Goal: Transaction & Acquisition: Purchase product/service

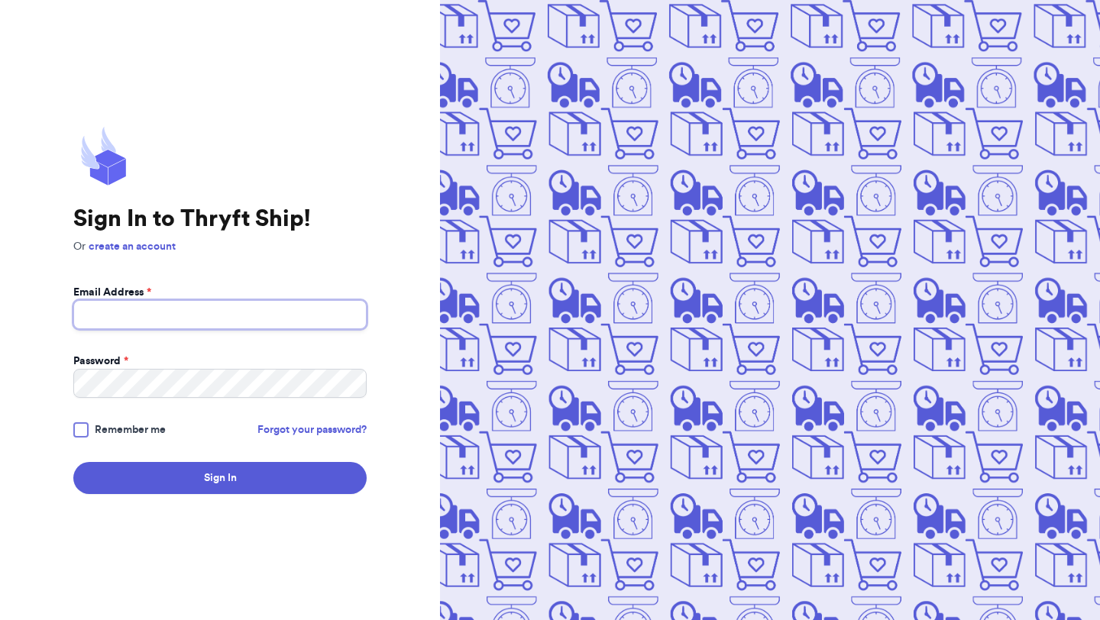
click at [253, 303] on input "Email Address *" at bounding box center [219, 314] width 293 height 29
type input "[EMAIL_ADDRESS][DOMAIN_NAME]"
click at [73, 462] on button "Sign In" at bounding box center [219, 478] width 293 height 32
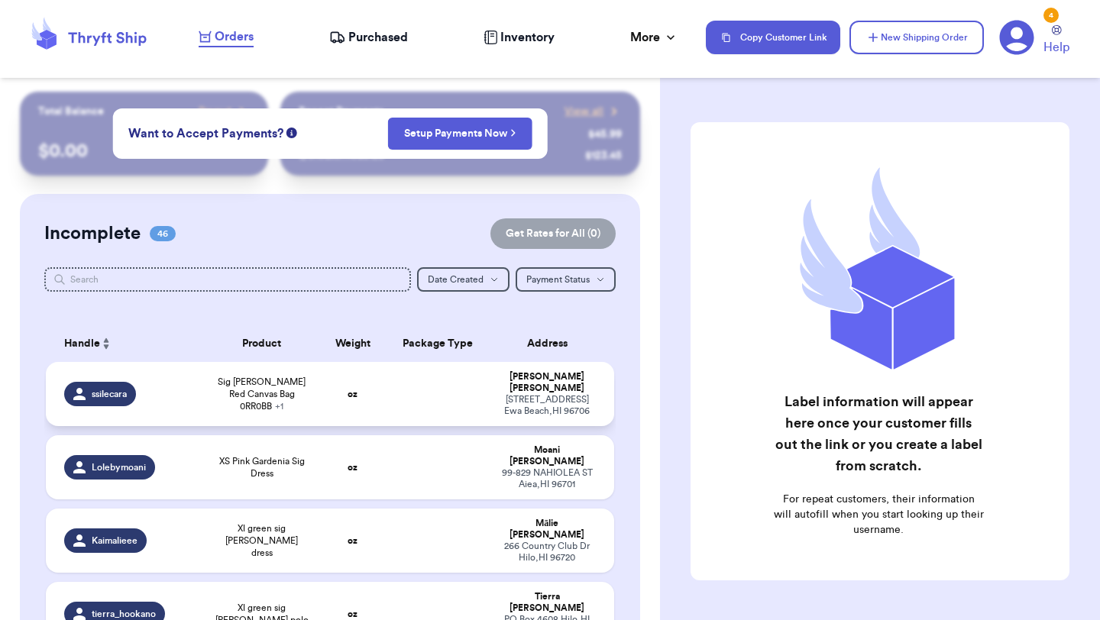
click at [242, 375] on td "Sig [PERSON_NAME] Red Canvas Bag 0RR0BB + 1" at bounding box center [262, 394] width 114 height 64
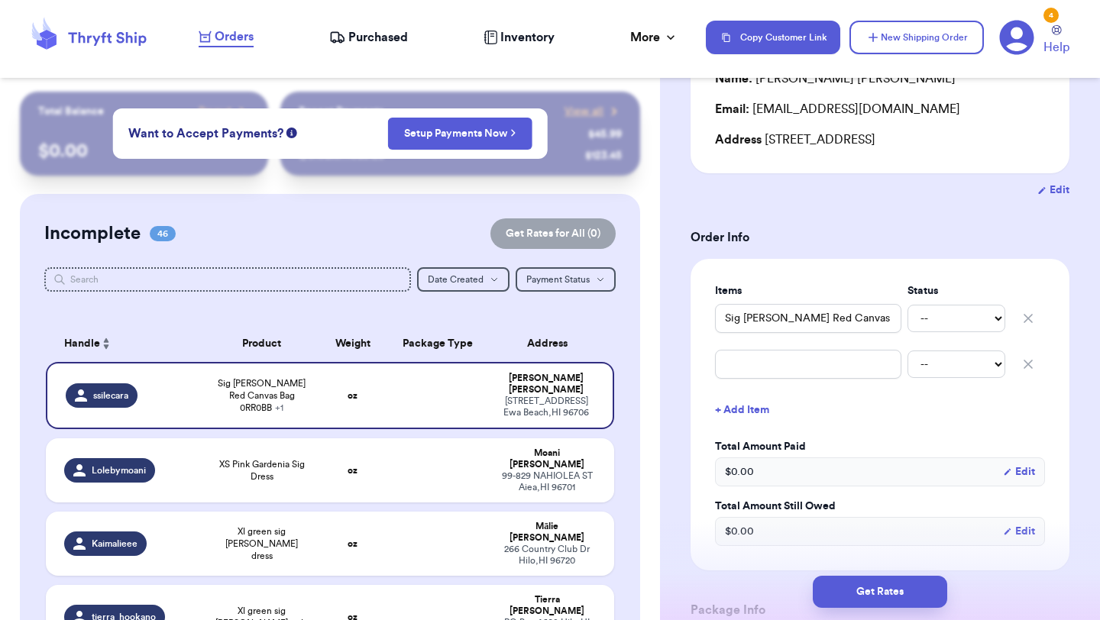
scroll to position [185, 0]
click at [1027, 371] on icon "button" at bounding box center [1027, 363] width 15 height 15
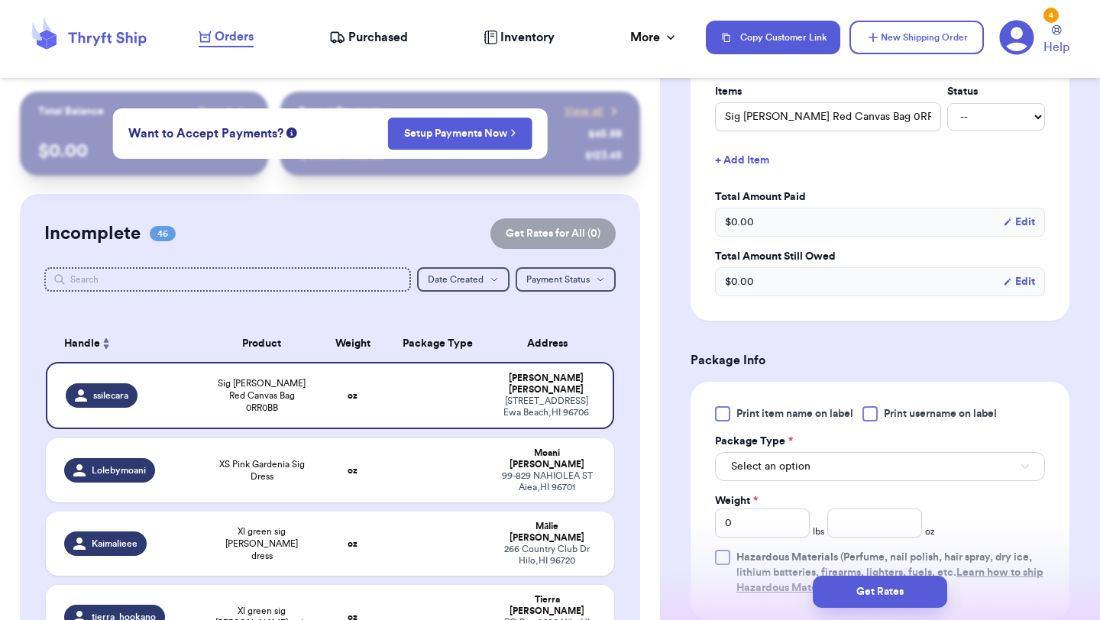
scroll to position [483, 0]
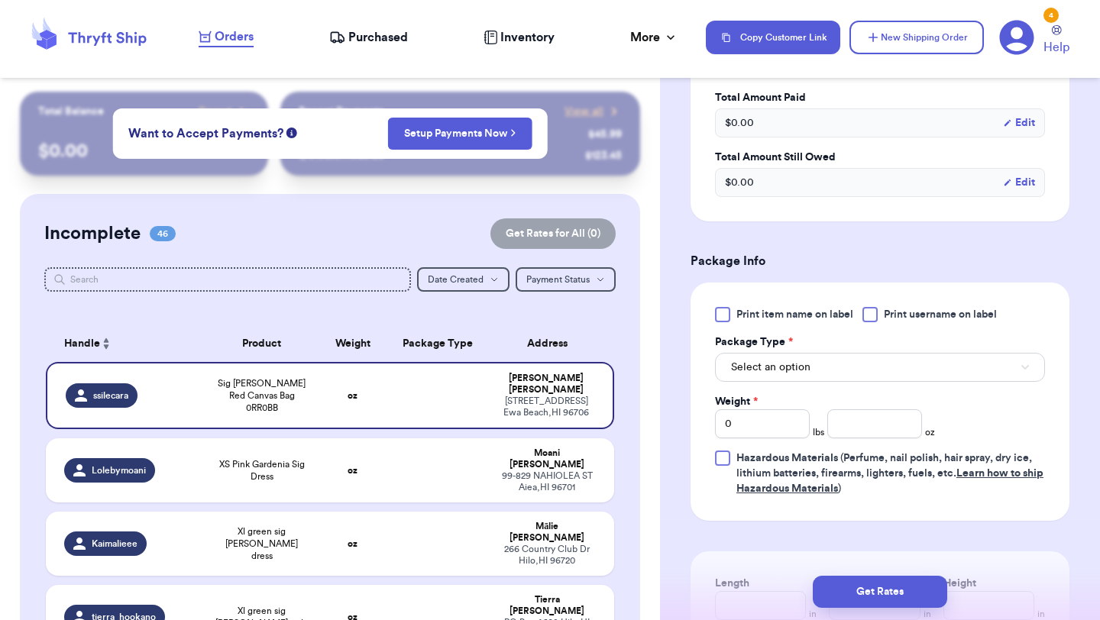
click at [748, 322] on span "Print item name on label" at bounding box center [794, 314] width 117 height 15
click at [0, 0] on input "Print item name on label" at bounding box center [0, 0] width 0 height 0
click at [762, 374] on button "Select an option" at bounding box center [880, 367] width 330 height 29
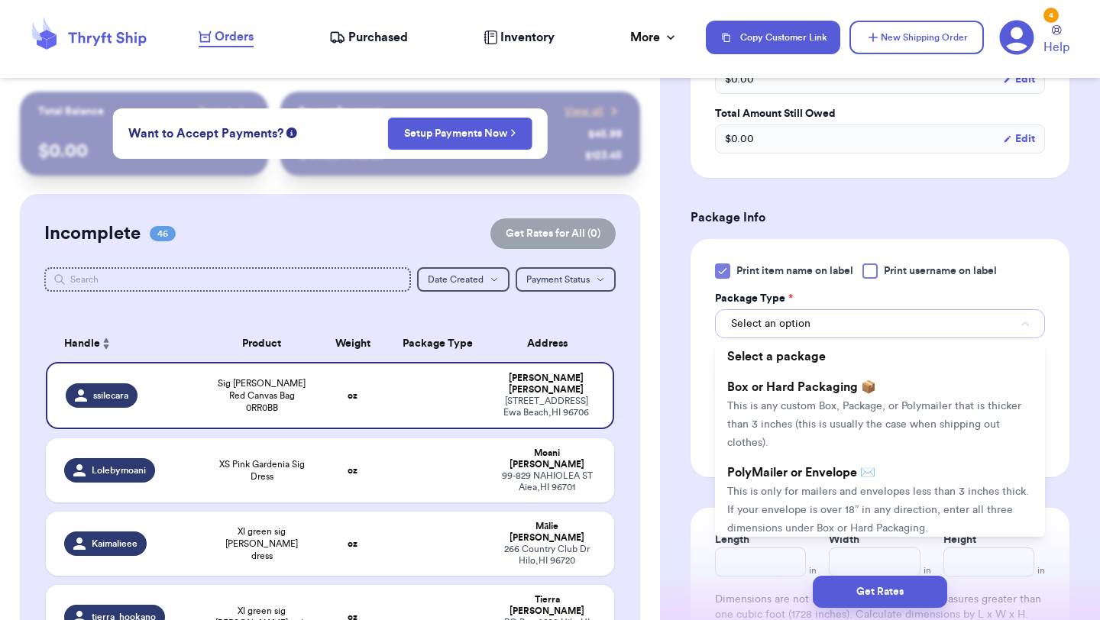
scroll to position [570, 0]
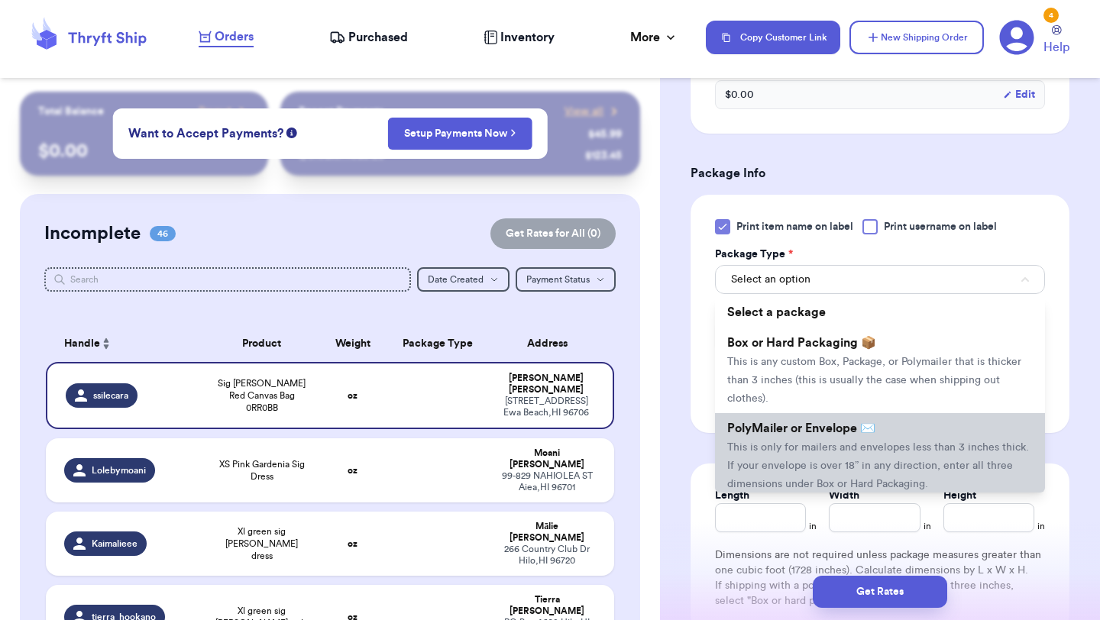
click at [764, 435] on span "PolyMailer or Envelope ✉️" at bounding box center [801, 428] width 148 height 12
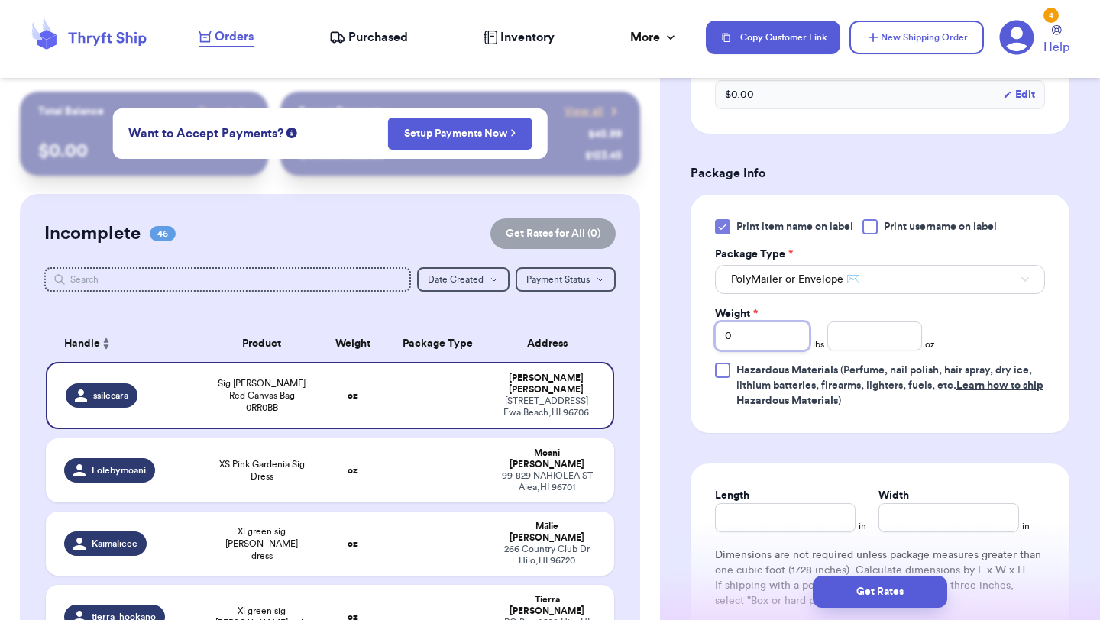
click at [764, 348] on input "0" at bounding box center [762, 335] width 95 height 29
type input "01"
click at [919, 351] on input "number" at bounding box center [874, 335] width 95 height 29
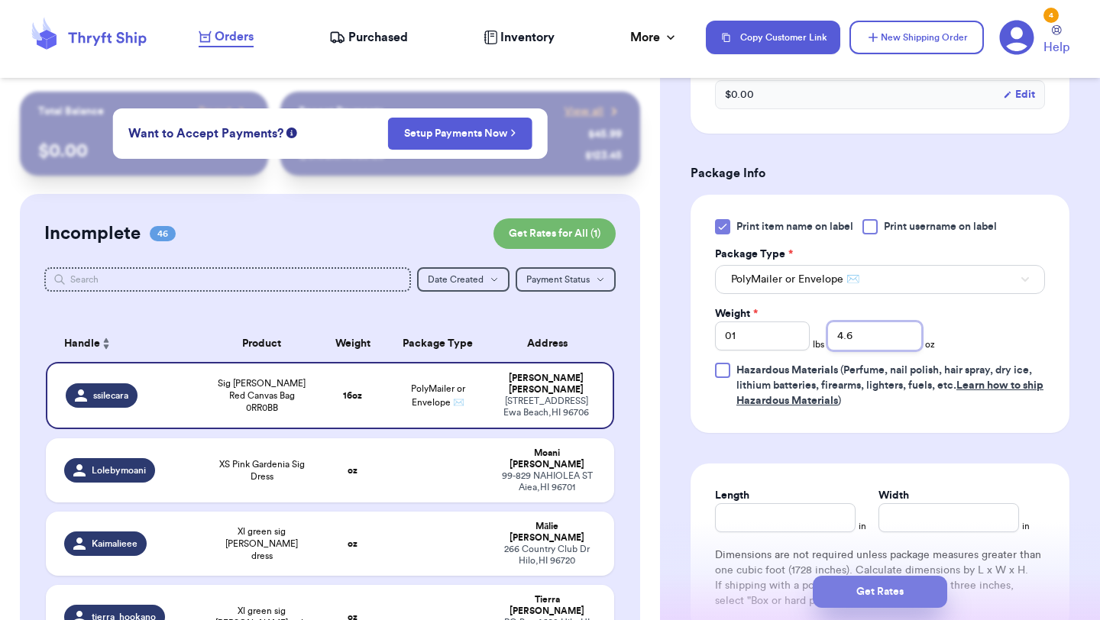
type input "4.6"
click at [855, 598] on button "Get Rates" at bounding box center [880, 592] width 134 height 32
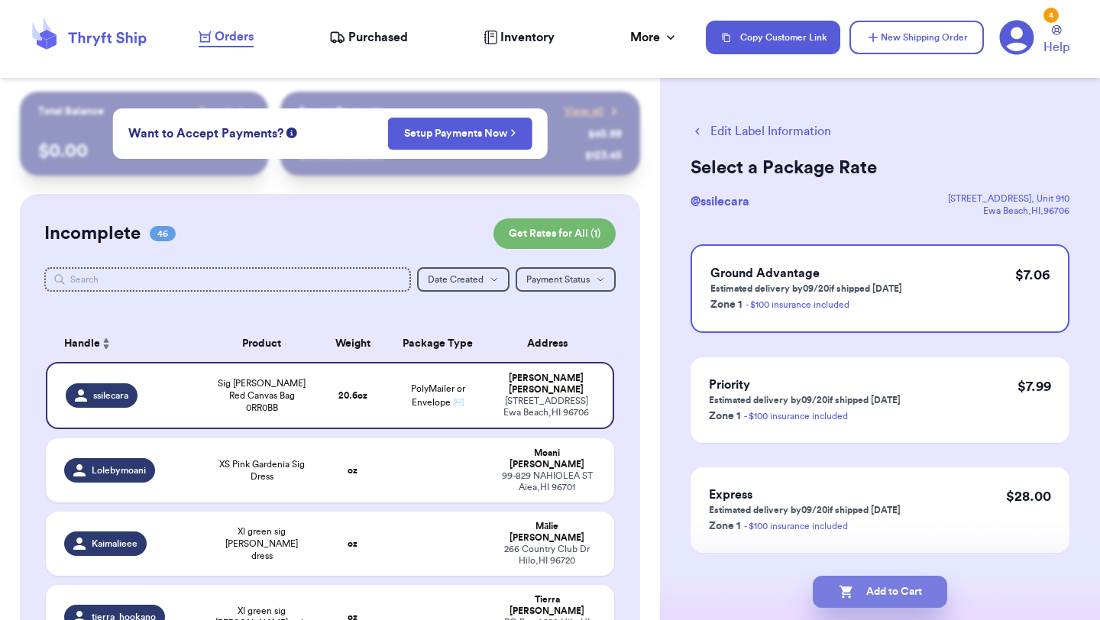
click at [872, 586] on button "Add to Cart" at bounding box center [880, 592] width 134 height 32
checkbox input "true"
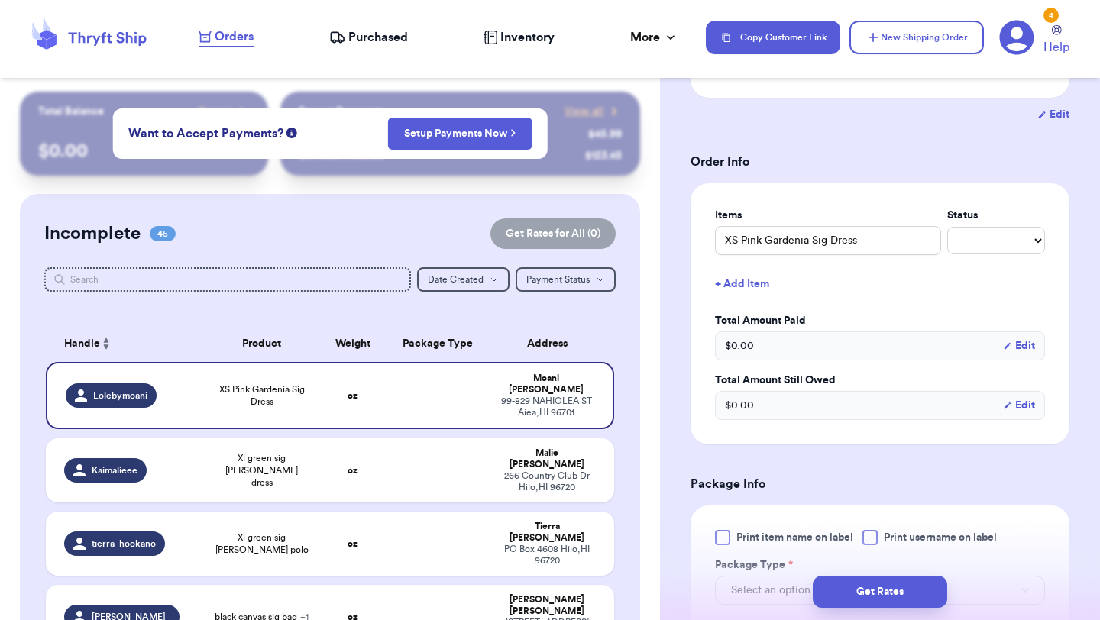
scroll to position [441, 0]
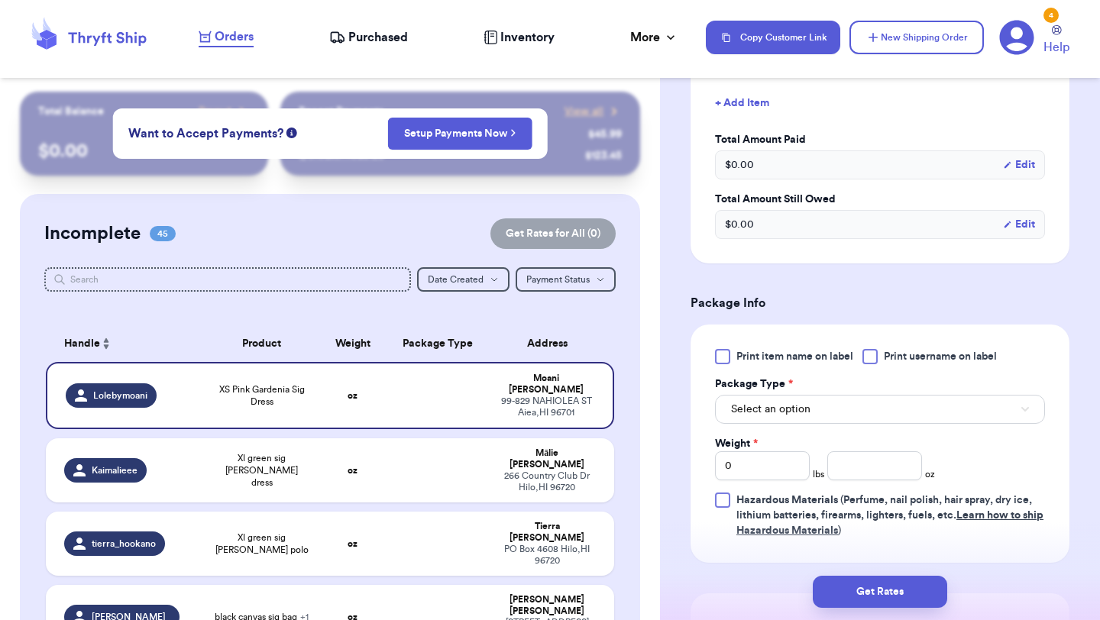
click at [750, 364] on span "Print item name on label" at bounding box center [794, 356] width 117 height 15
click at [0, 0] on input "Print item name on label" at bounding box center [0, 0] width 0 height 0
click at [759, 424] on button "Select an option" at bounding box center [880, 409] width 330 height 29
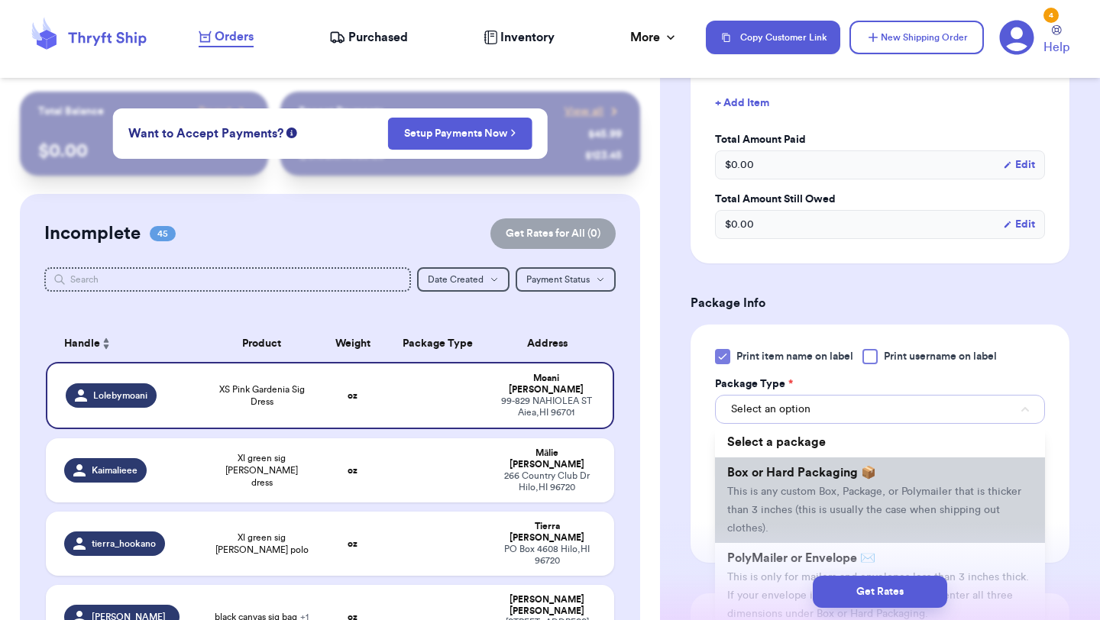
scroll to position [49, 0]
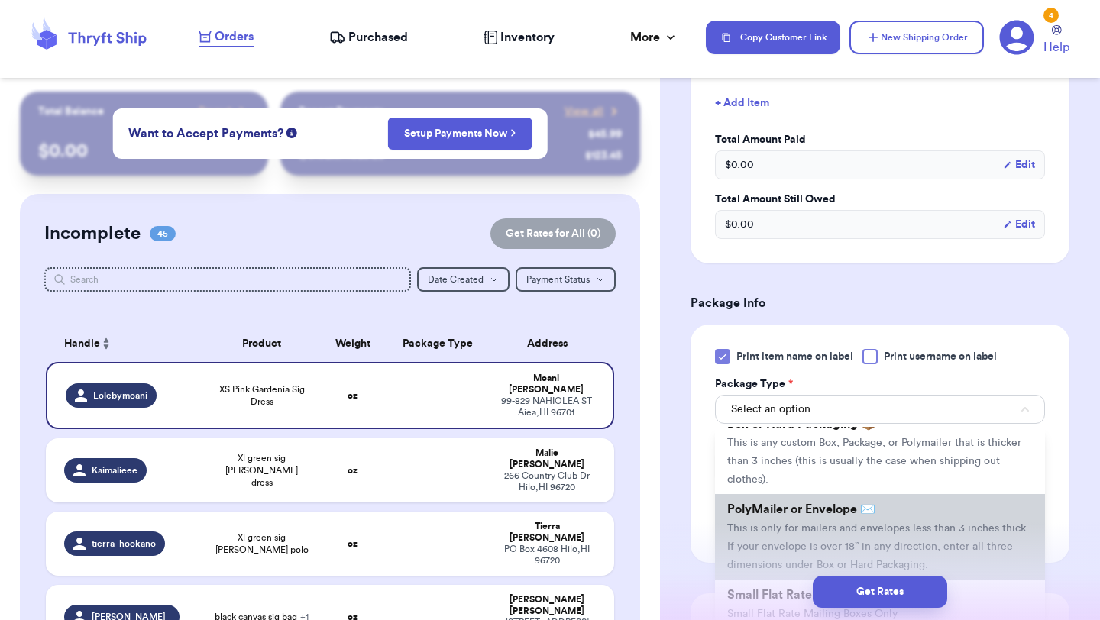
click at [767, 515] on span "PolyMailer or Envelope ✉️" at bounding box center [801, 509] width 148 height 12
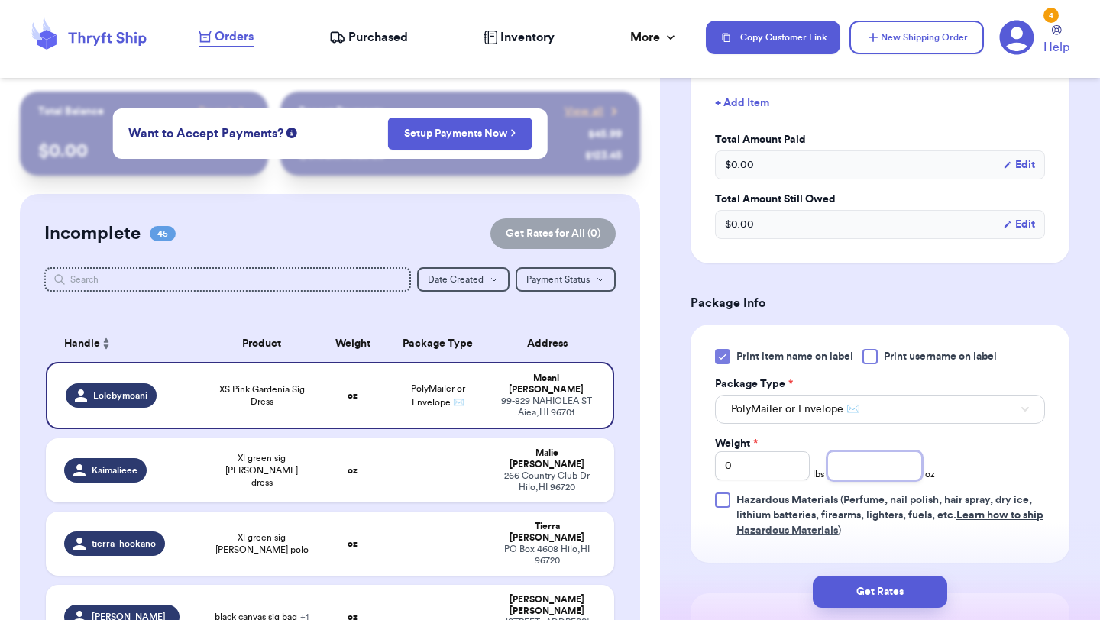
click at [877, 480] on input "number" at bounding box center [874, 465] width 95 height 29
type input "9.4"
click at [862, 581] on button "Get Rates" at bounding box center [880, 592] width 134 height 32
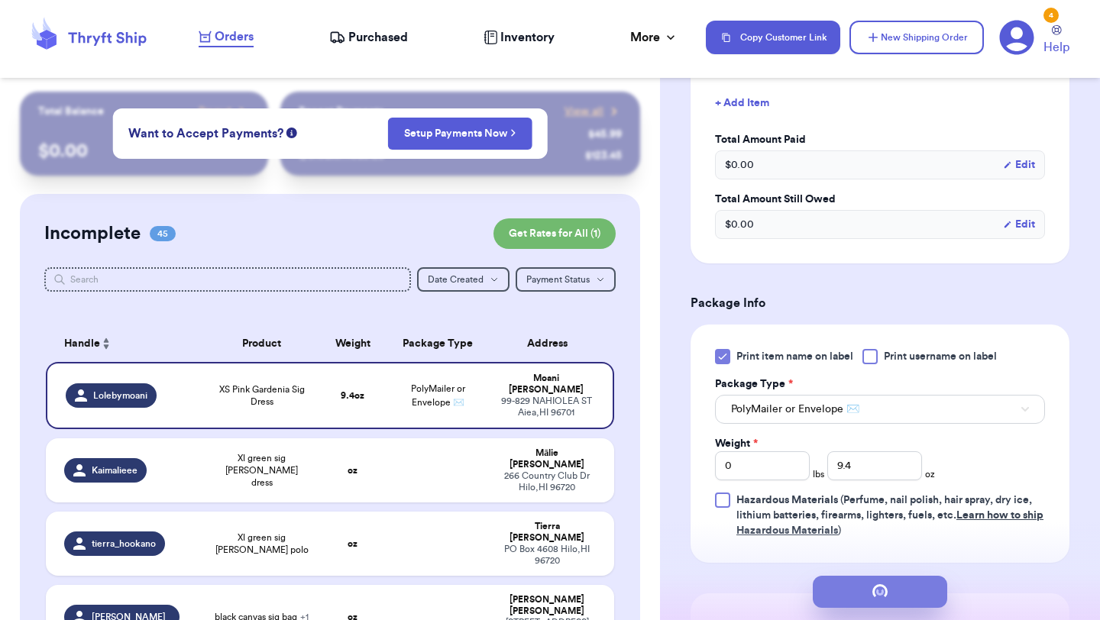
scroll to position [0, 0]
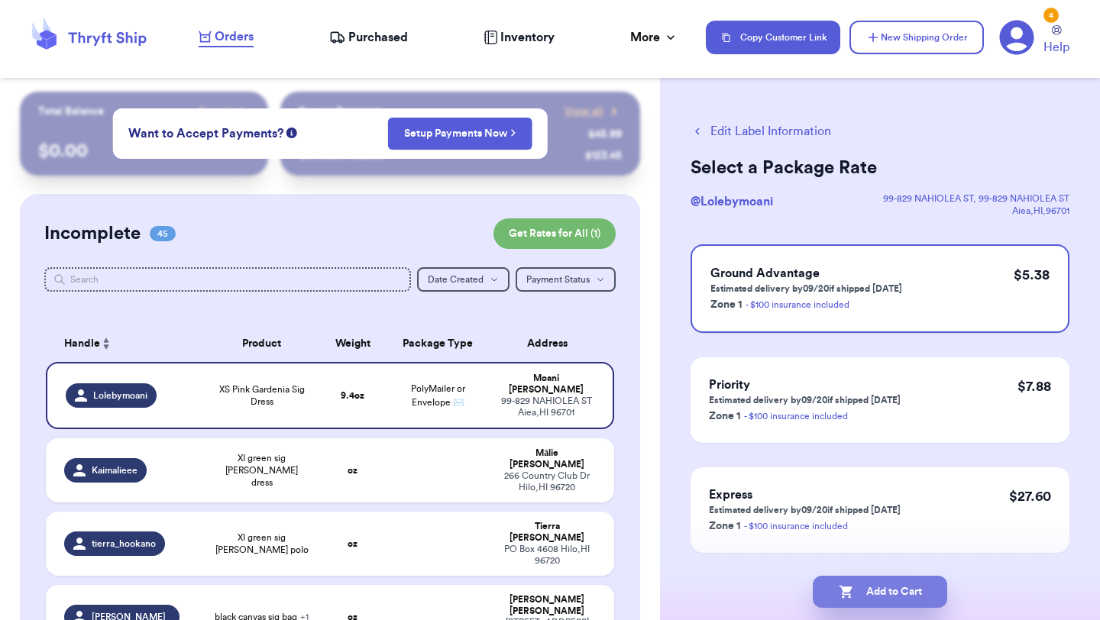
click at [872, 586] on button "Add to Cart" at bounding box center [880, 592] width 134 height 32
checkbox input "true"
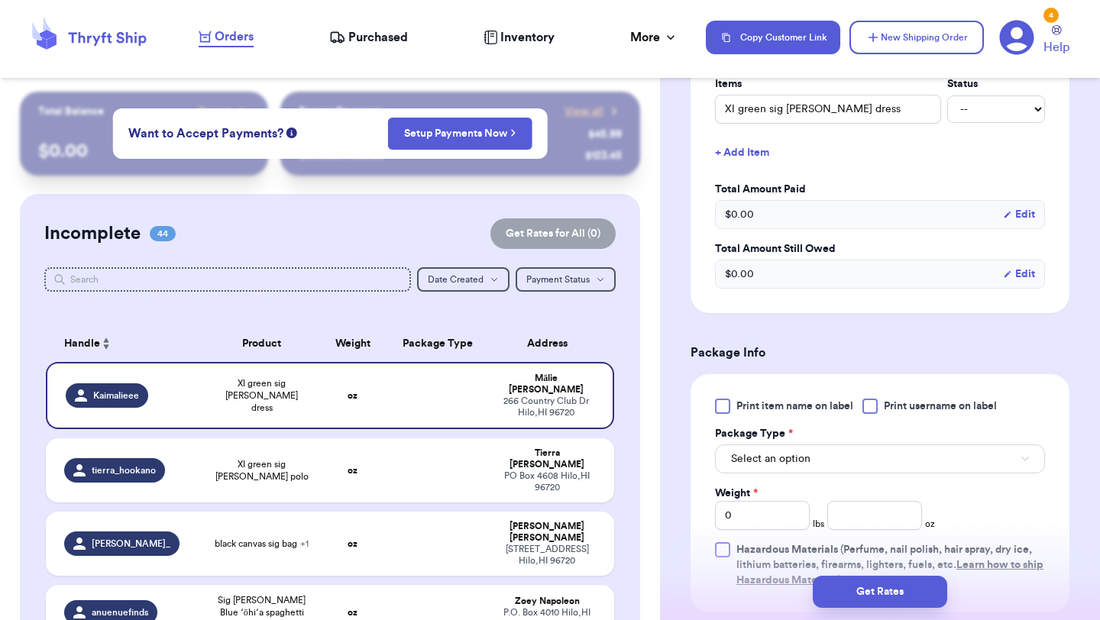
scroll to position [402, 0]
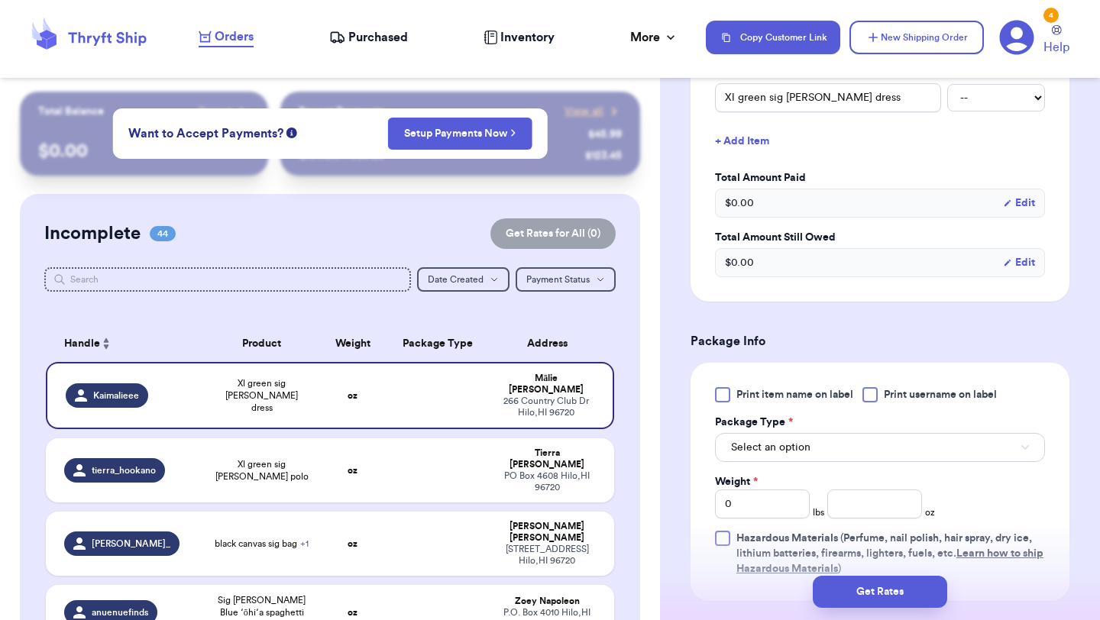
click at [761, 399] on span "Print item name on label" at bounding box center [794, 394] width 117 height 15
click at [0, 0] on input "Print item name on label" at bounding box center [0, 0] width 0 height 0
click at [761, 460] on button "Select an option" at bounding box center [880, 447] width 330 height 29
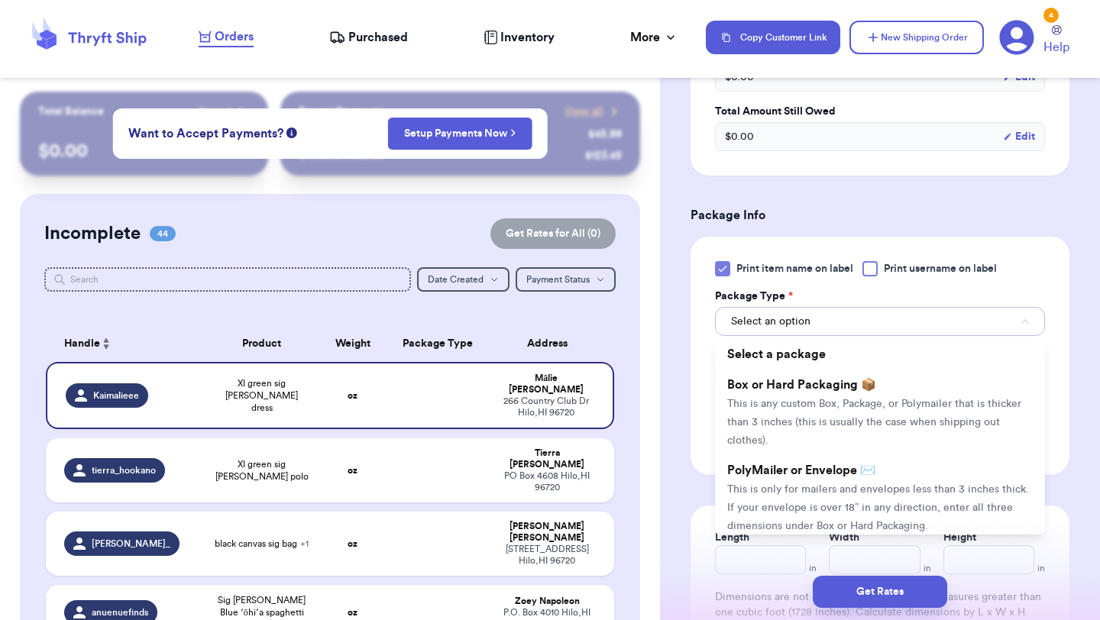
scroll to position [570, 0]
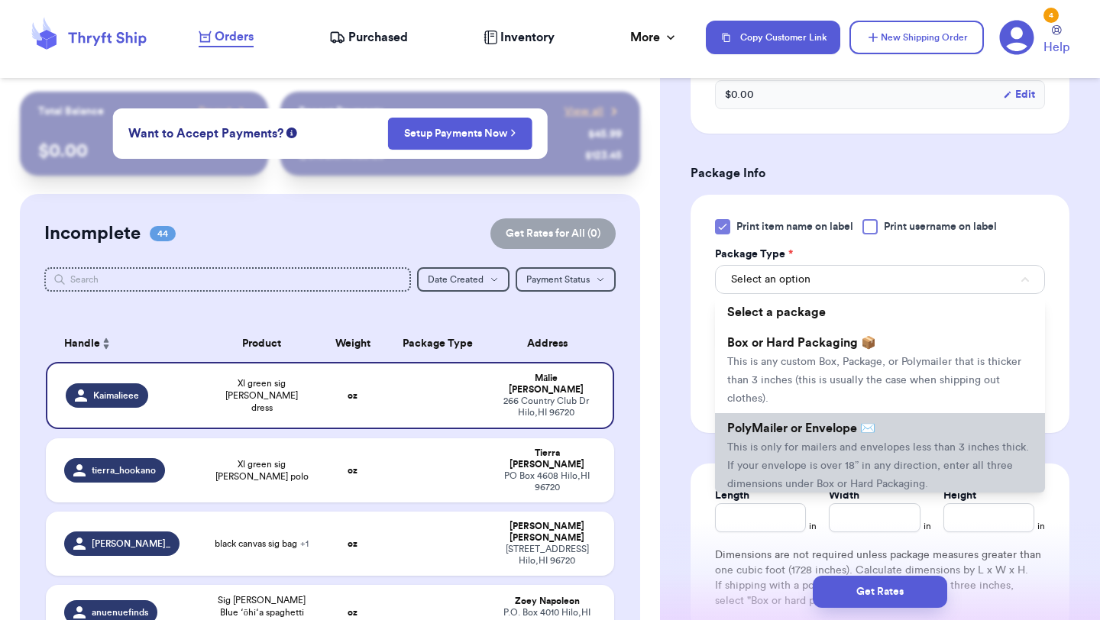
click at [762, 457] on li "PolyMailer or Envelope ✉️ This is only for mailers and envelopes less than 3 in…" at bounding box center [880, 456] width 330 height 86
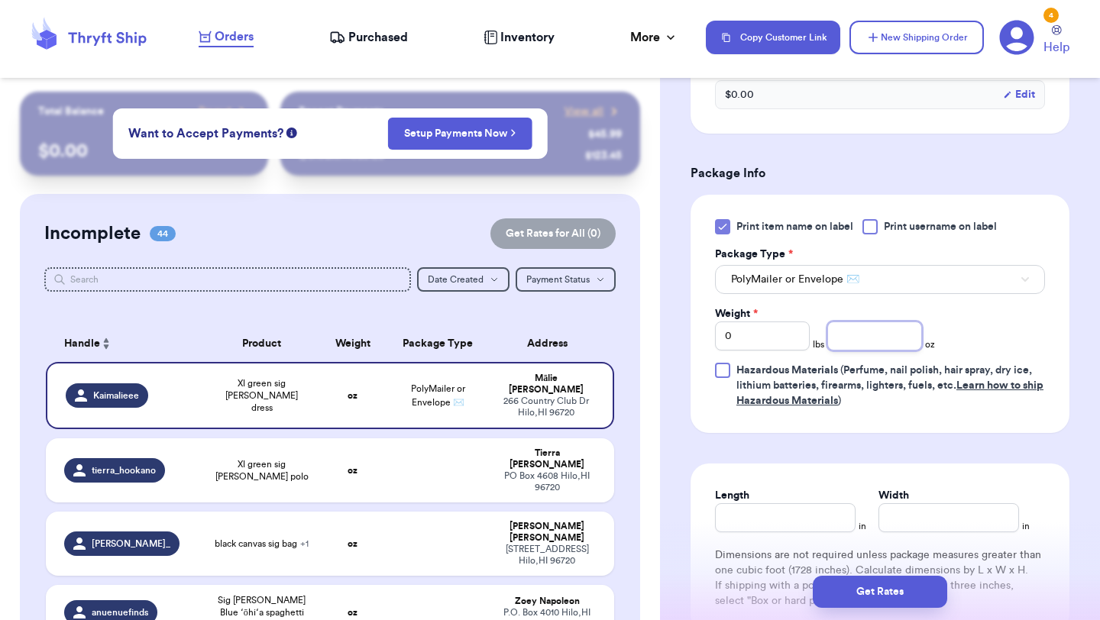
click at [858, 340] on input "number" at bounding box center [874, 335] width 95 height 29
type input "11.6"
click at [841, 594] on button "Get Rates" at bounding box center [880, 592] width 134 height 32
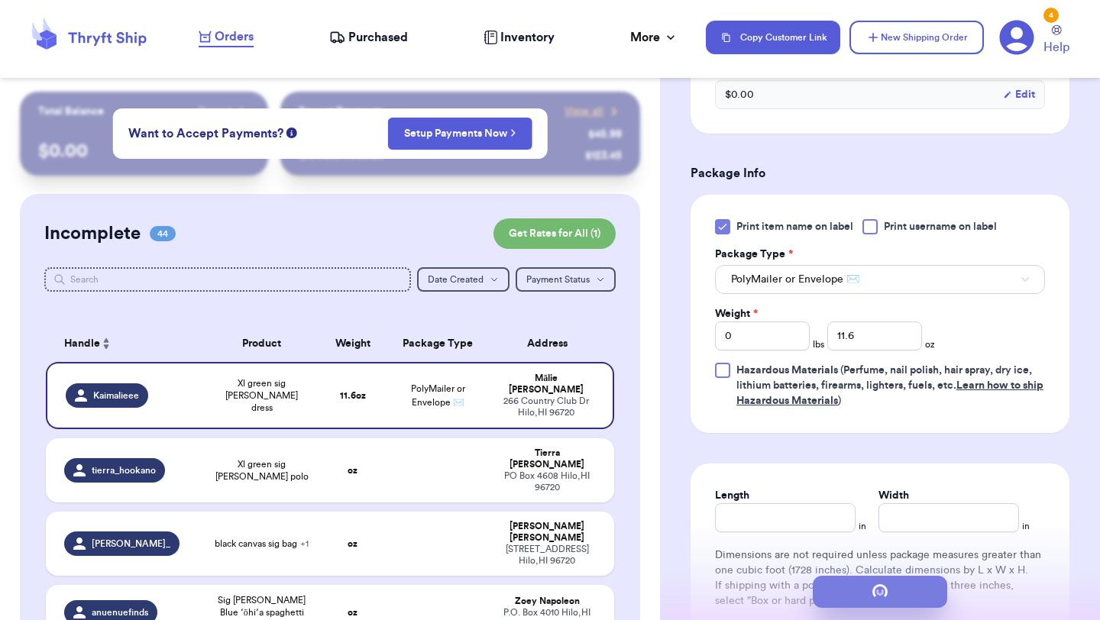
scroll to position [0, 0]
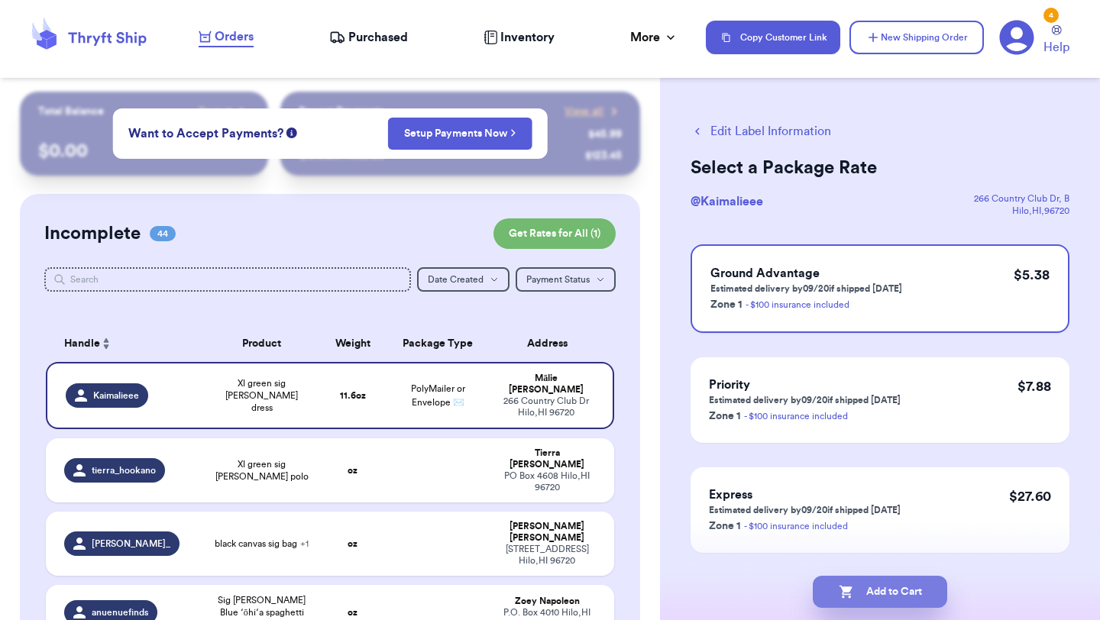
click at [874, 597] on button "Add to Cart" at bounding box center [880, 592] width 134 height 32
checkbox input "true"
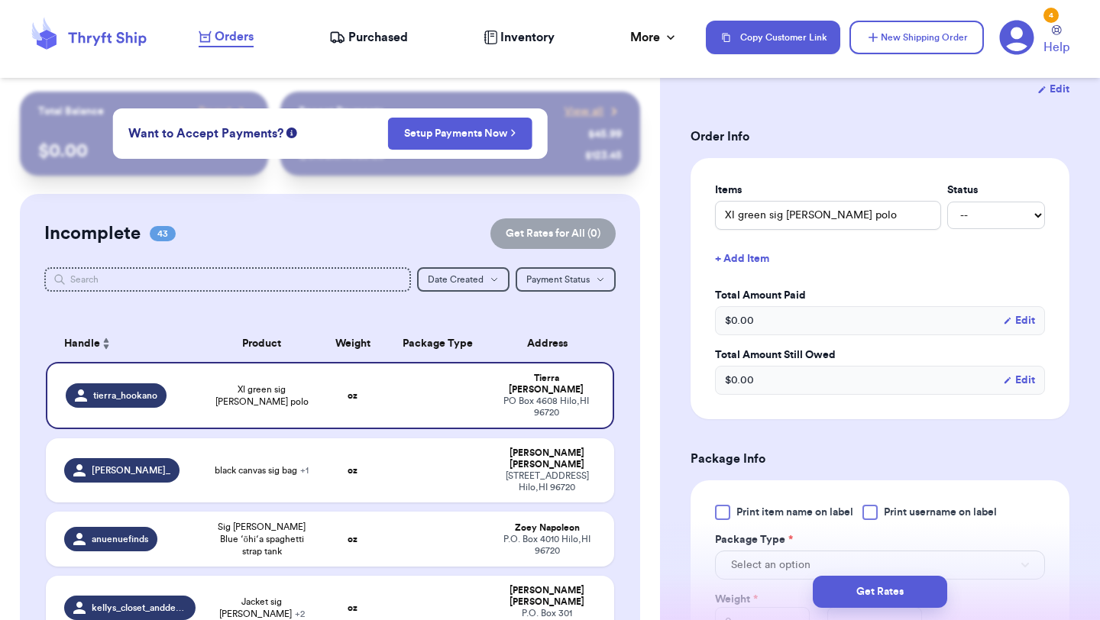
click at [719, 505] on div at bounding box center [722, 512] width 15 height 15
click at [0, 0] on input "Print item name on label" at bounding box center [0, 0] width 0 height 0
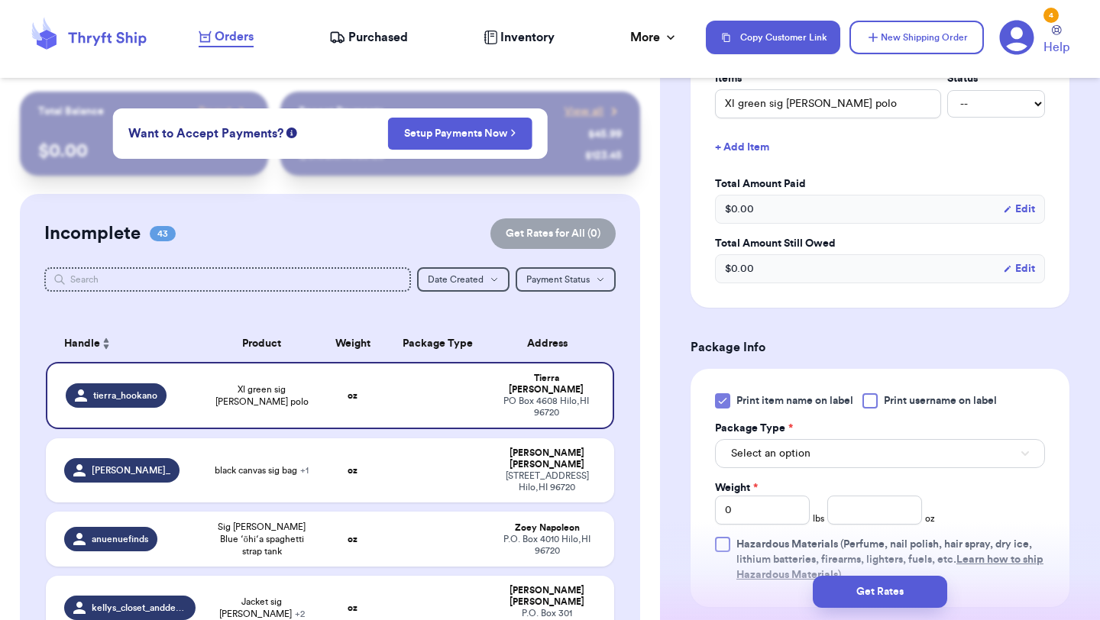
scroll to position [490, 0]
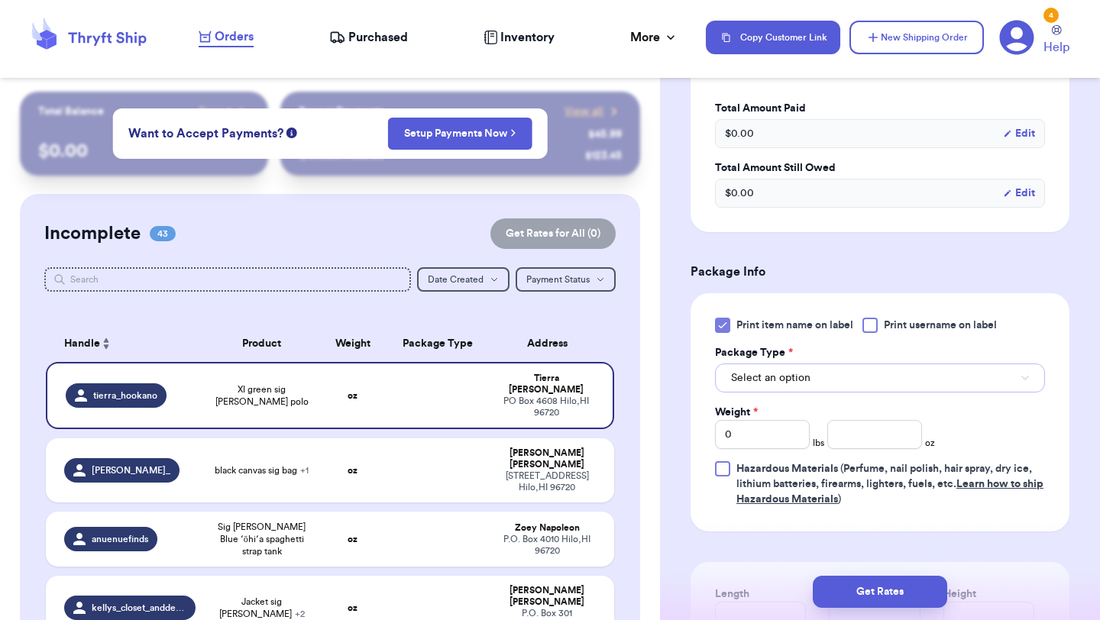
click at [783, 373] on button "Select an option" at bounding box center [880, 377] width 330 height 29
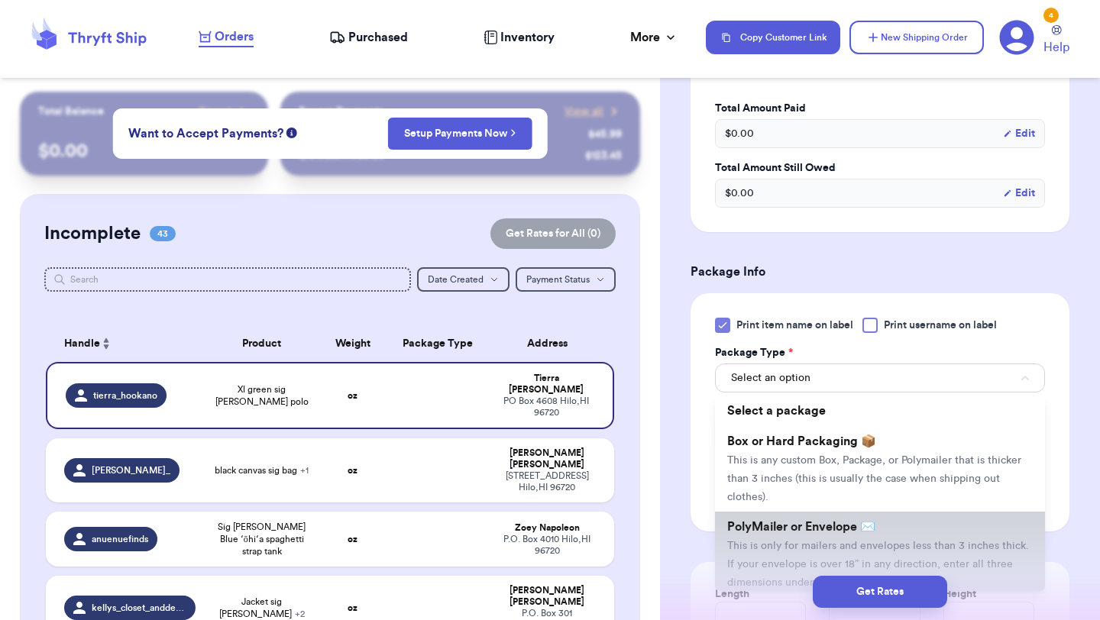
click at [754, 521] on span "PolyMailer or Envelope ✉️" at bounding box center [801, 527] width 148 height 12
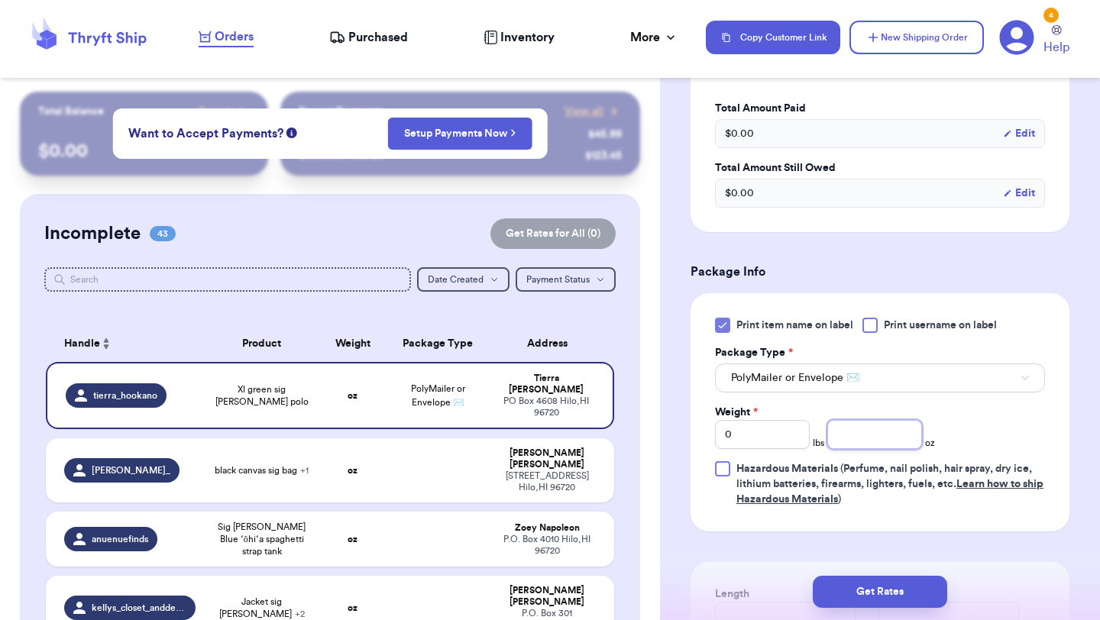
click at [881, 420] on input "number" at bounding box center [874, 434] width 95 height 29
type input "8.2"
click at [884, 583] on button "Get Rates" at bounding box center [880, 592] width 134 height 32
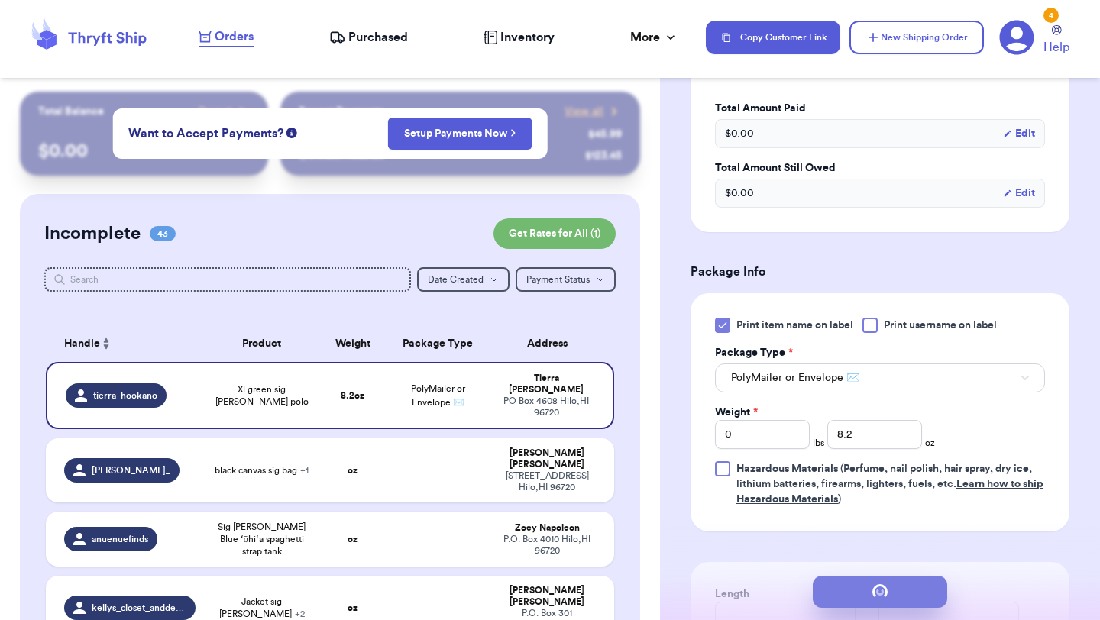
scroll to position [0, 0]
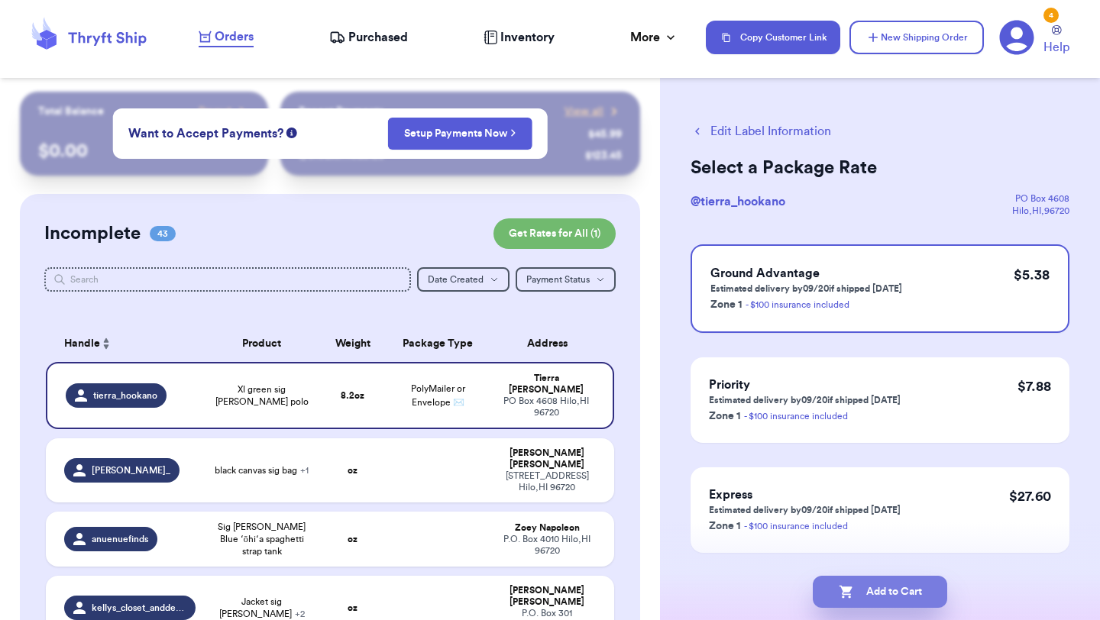
click at [905, 593] on button "Add to Cart" at bounding box center [880, 592] width 134 height 32
checkbox input "true"
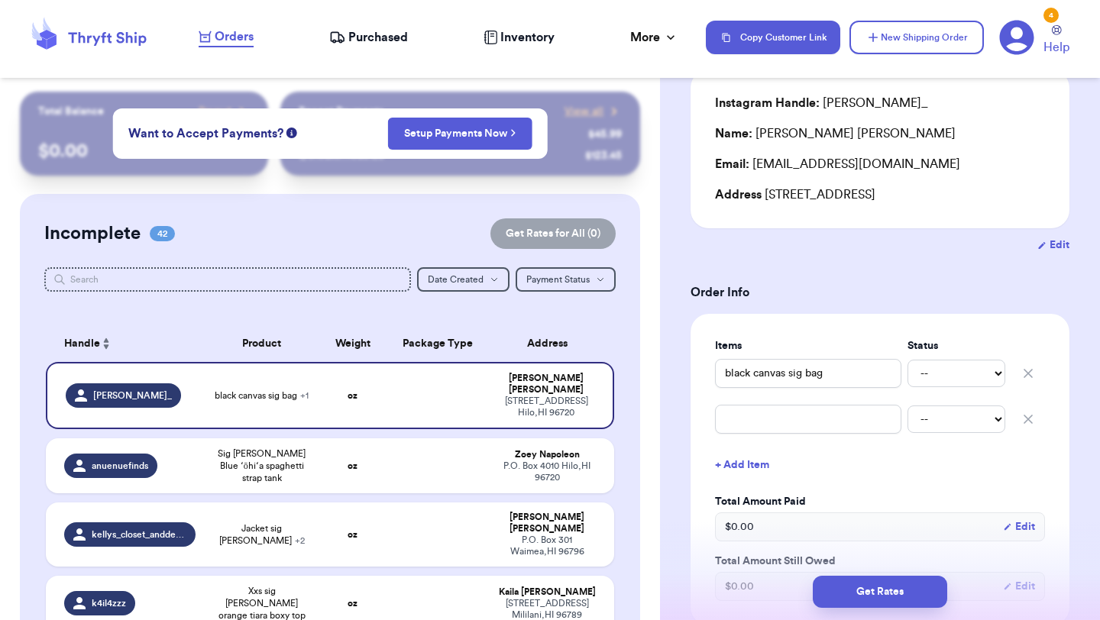
scroll to position [142, 0]
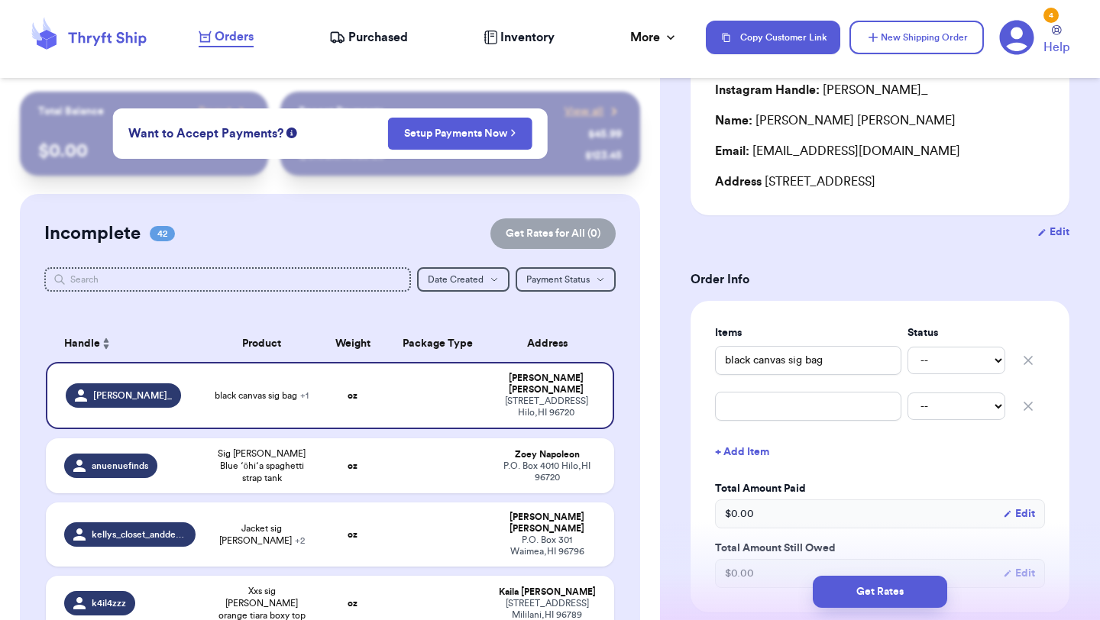
click at [1029, 408] on icon "button" at bounding box center [1028, 406] width 8 height 8
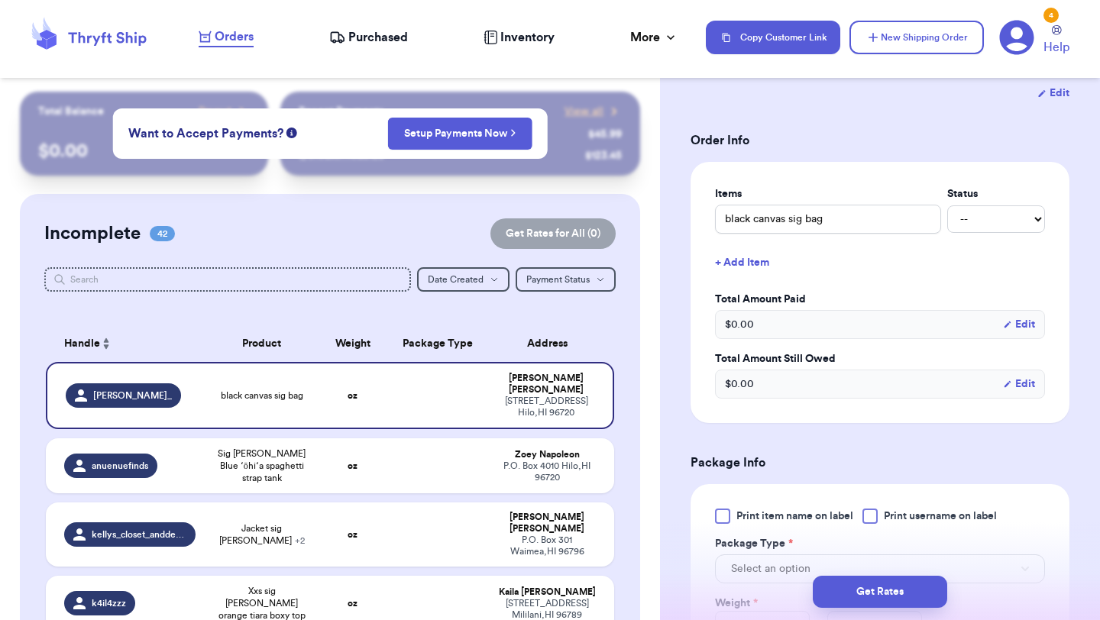
scroll to position [404, 0]
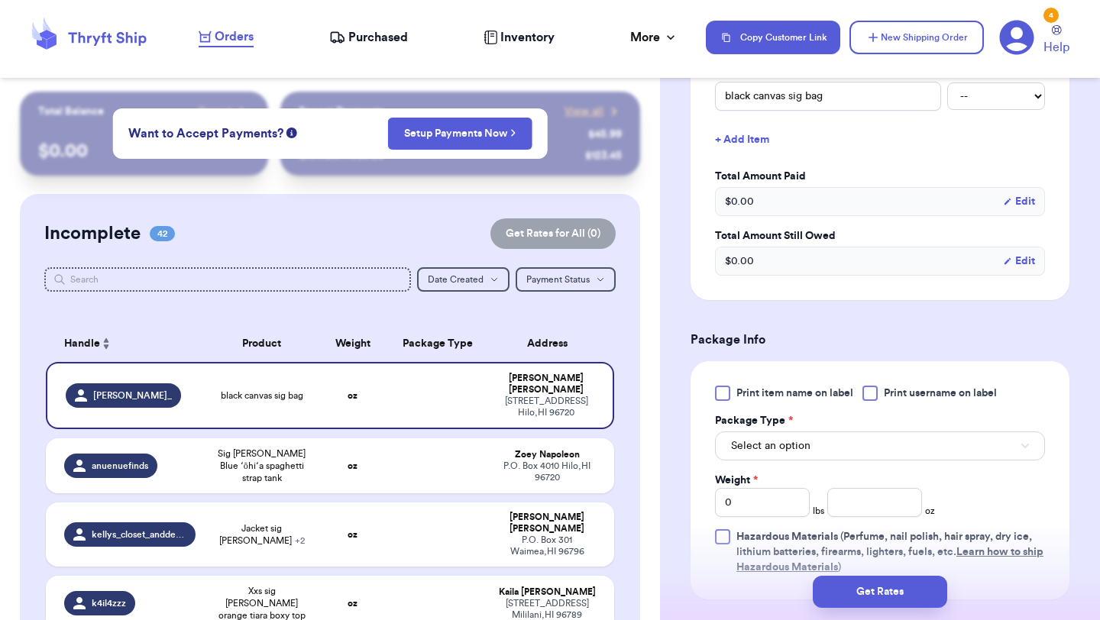
click at [754, 397] on span "Print item name on label" at bounding box center [794, 393] width 117 height 15
click at [0, 0] on input "Print item name on label" at bounding box center [0, 0] width 0 height 0
click at [771, 443] on span "Select an option" at bounding box center [770, 445] width 79 height 15
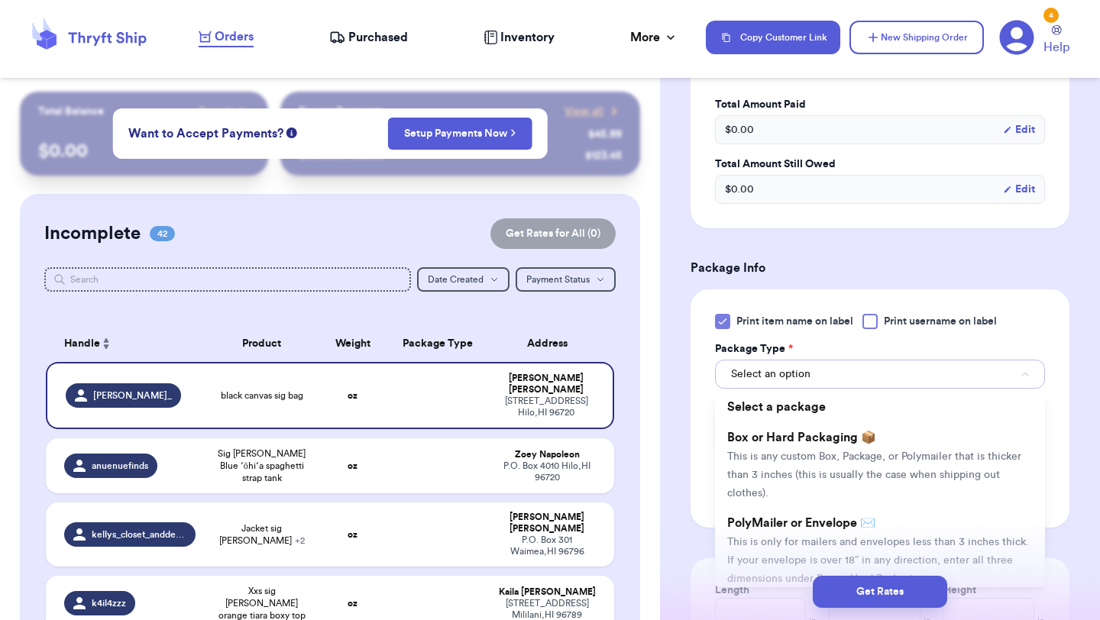
scroll to position [491, 0]
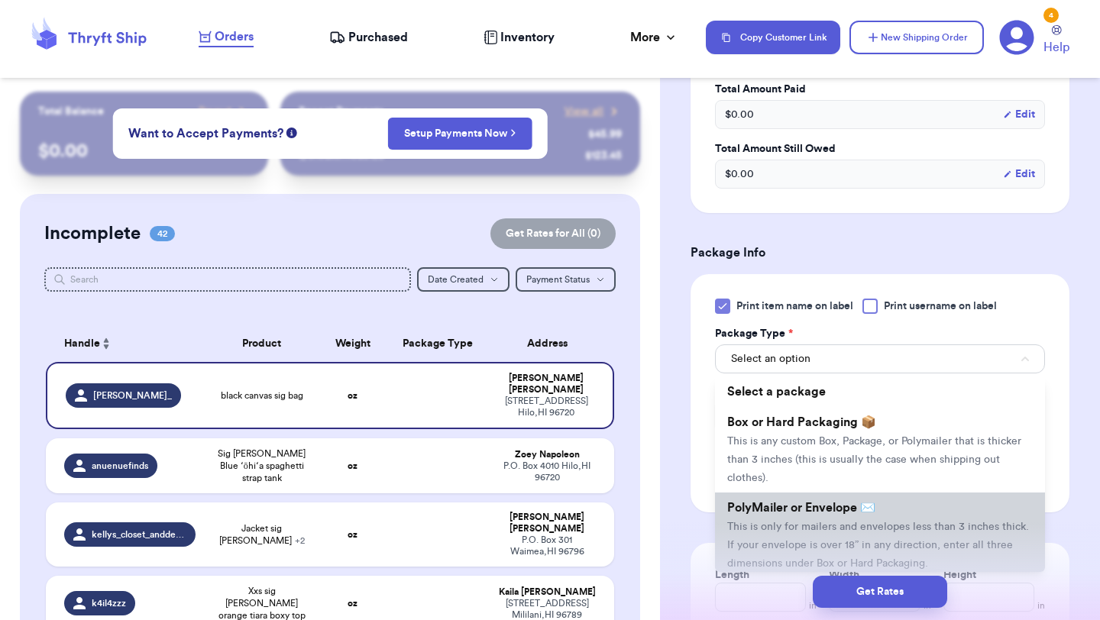
click at [774, 531] on span "This is only for mailers and envelopes less than 3 inches thick. If your envelo…" at bounding box center [878, 545] width 302 height 47
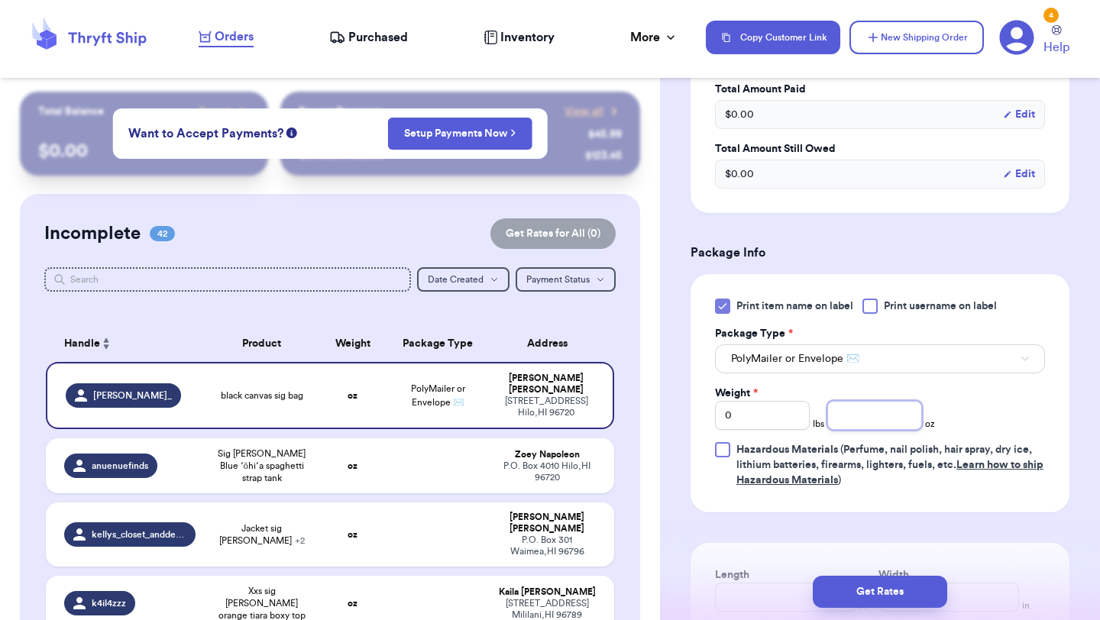
click at [861, 418] on input "number" at bounding box center [874, 415] width 95 height 29
type input "13.5"
click at [897, 594] on button "Get Rates" at bounding box center [880, 592] width 134 height 32
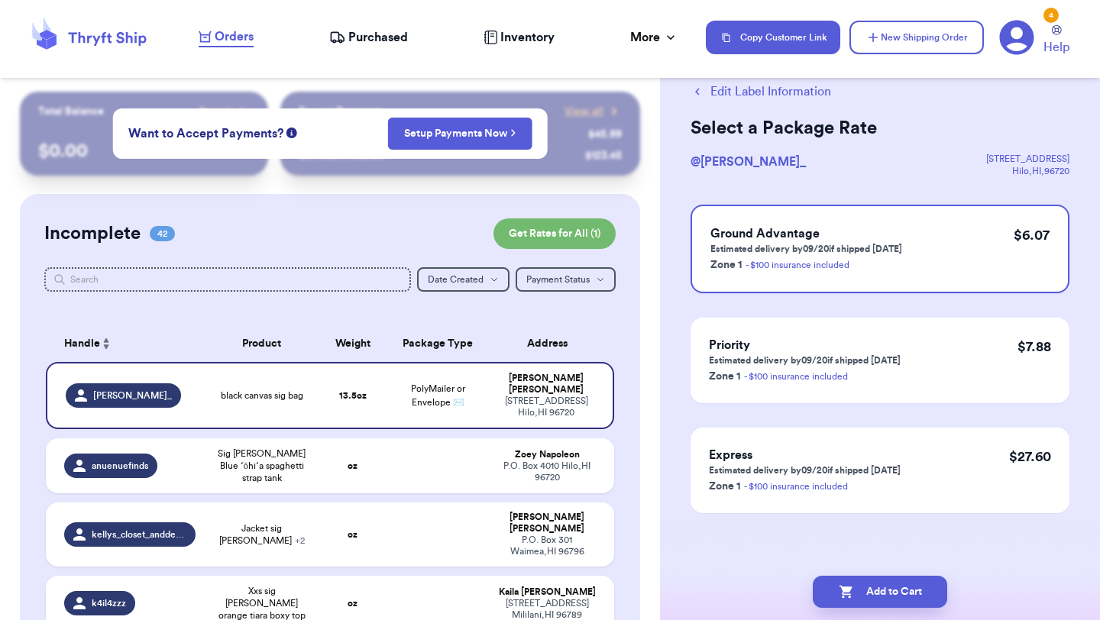
scroll to position [0, 0]
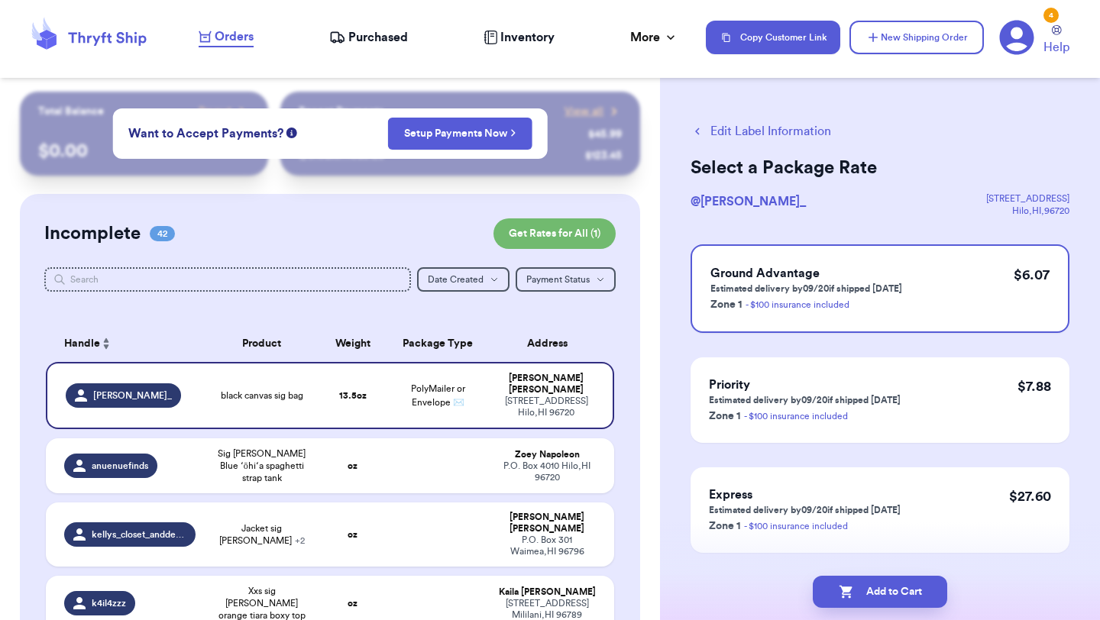
click at [897, 594] on button "Add to Cart" at bounding box center [880, 592] width 134 height 32
checkbox input "true"
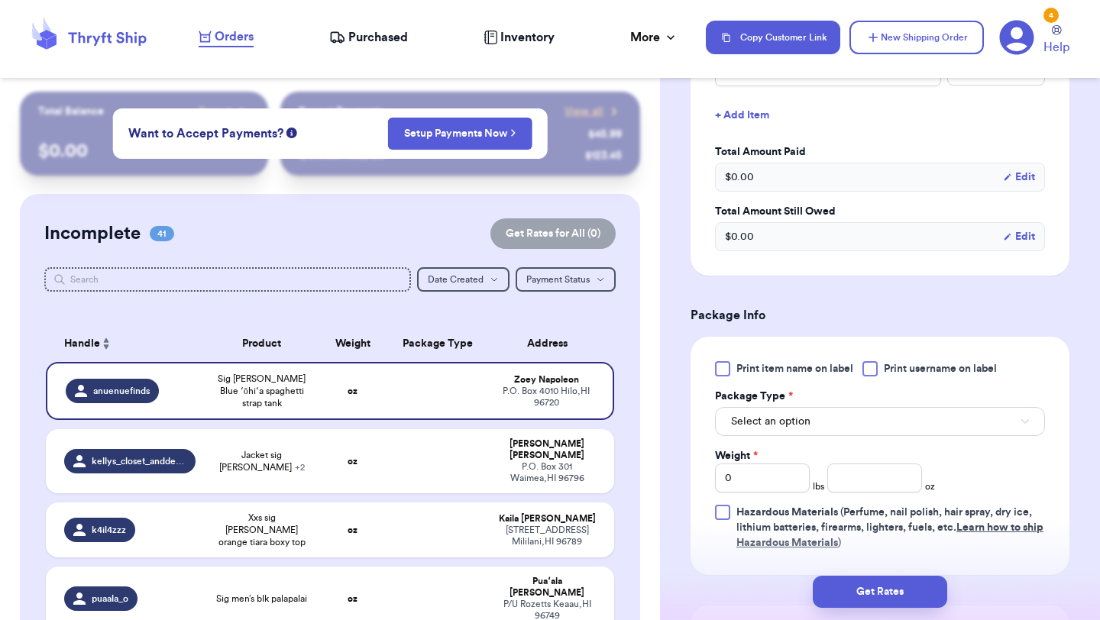
scroll to position [447, 0]
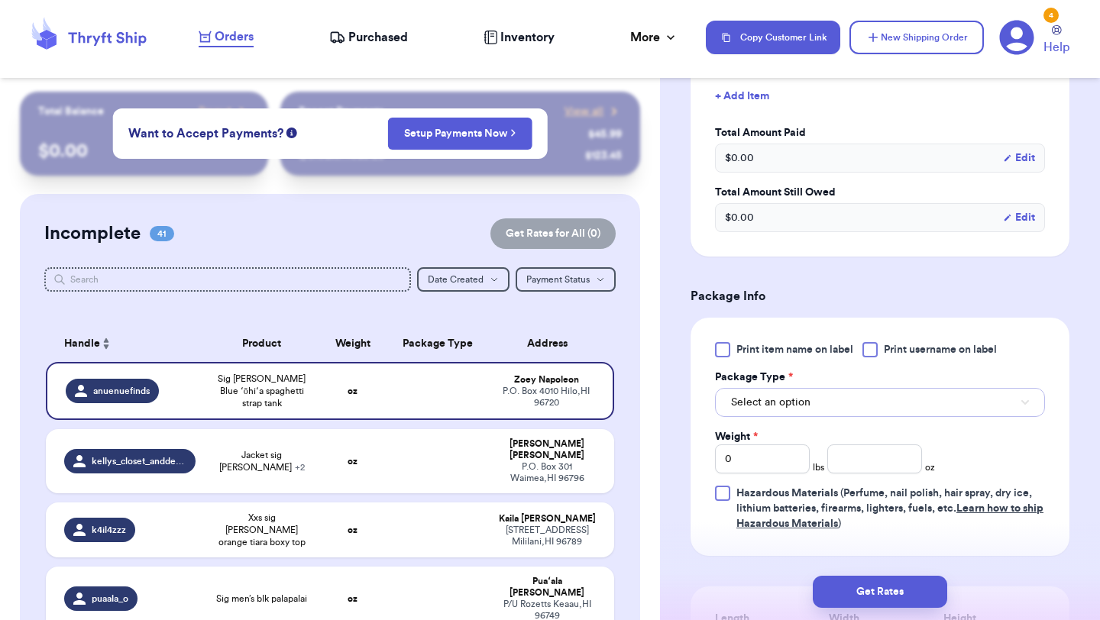
click at [801, 402] on span "Select an option" at bounding box center [770, 402] width 79 height 15
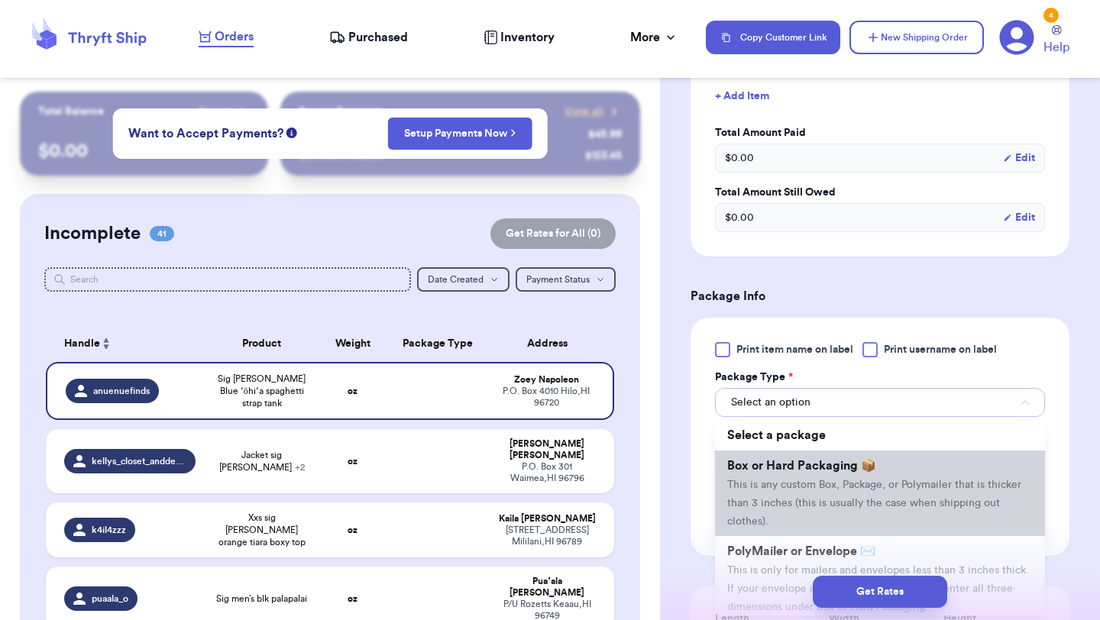
scroll to position [44, 0]
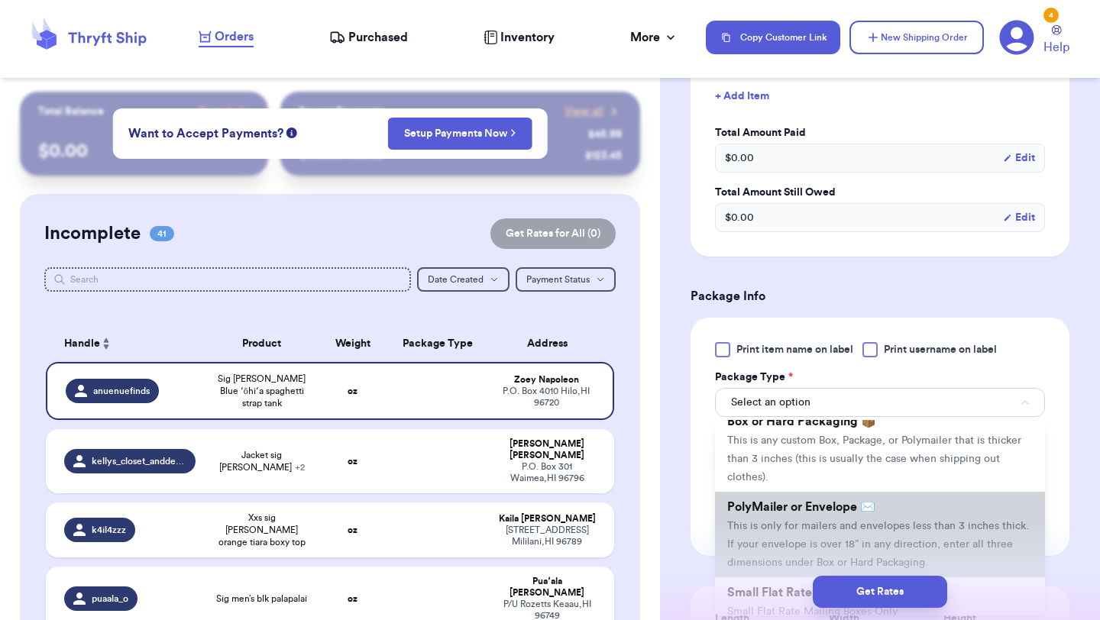
click at [788, 513] on span "PolyMailer or Envelope ✉️" at bounding box center [801, 507] width 148 height 12
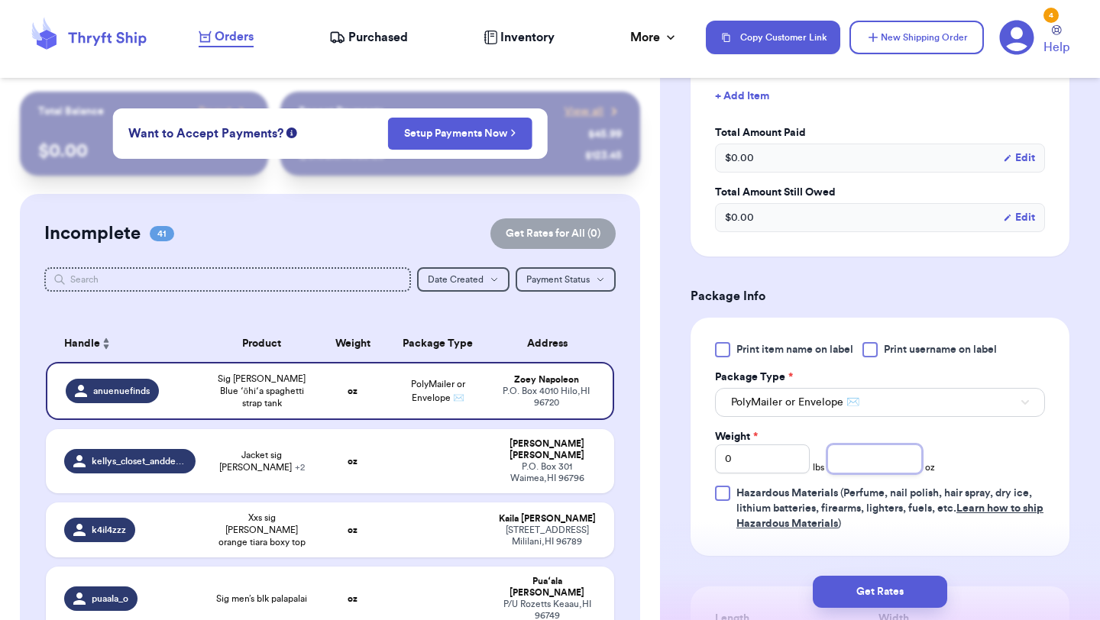
click at [865, 463] on input "number" at bounding box center [874, 458] width 95 height 29
type input "4.9"
click at [850, 575] on div "Get Rates" at bounding box center [880, 592] width 440 height 57
click at [849, 593] on button "Get Rates" at bounding box center [880, 592] width 134 height 32
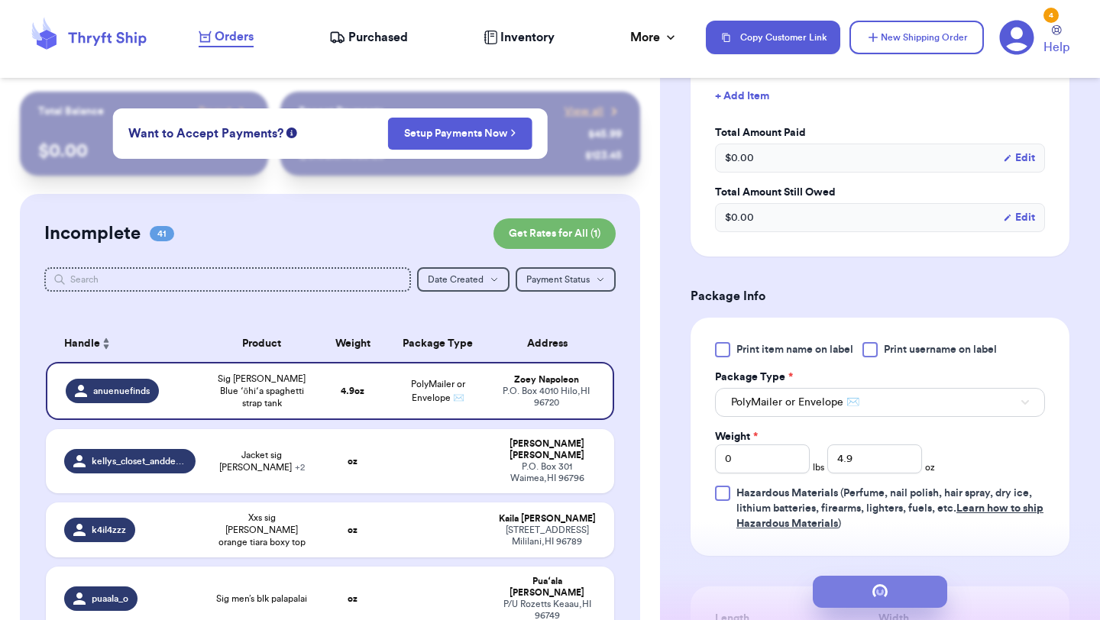
scroll to position [0, 0]
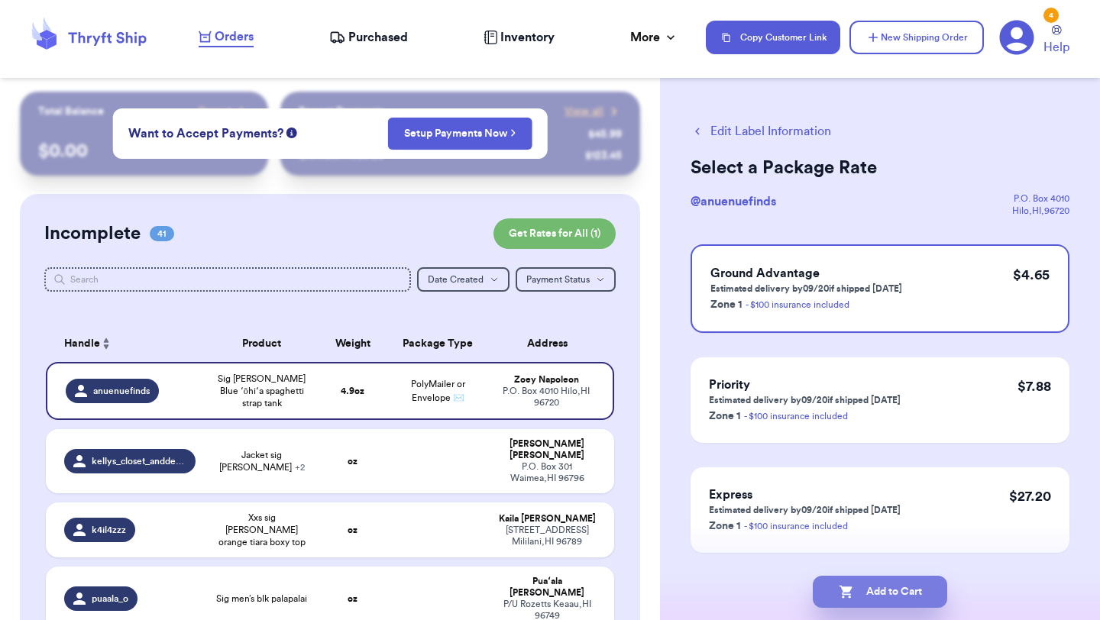
click at [901, 588] on button "Add to Cart" at bounding box center [880, 592] width 134 height 32
checkbox input "true"
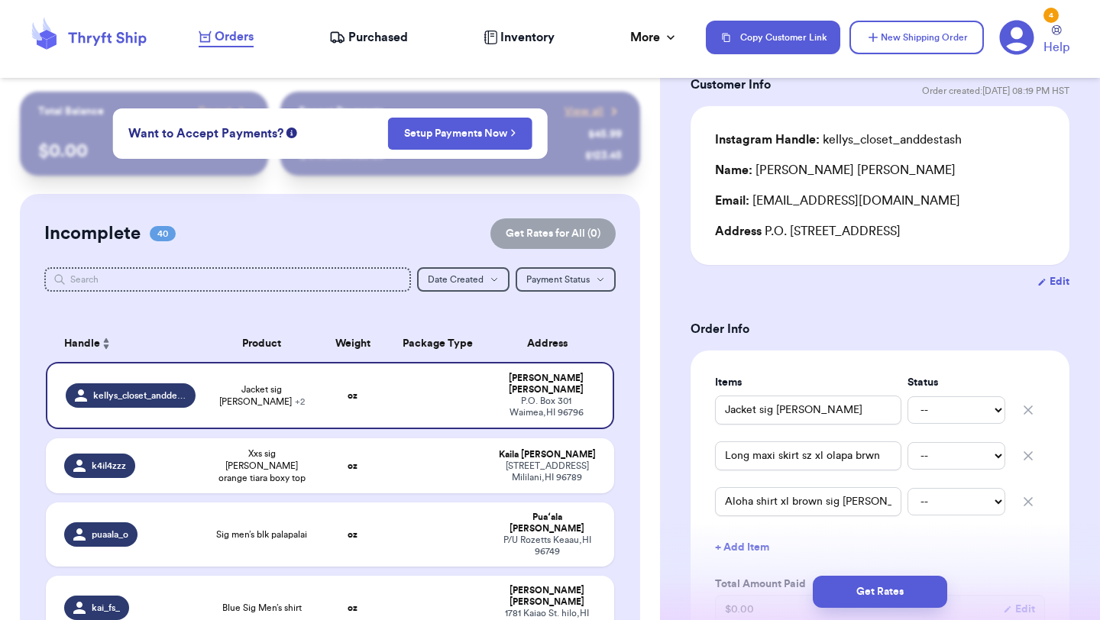
scroll to position [107, 0]
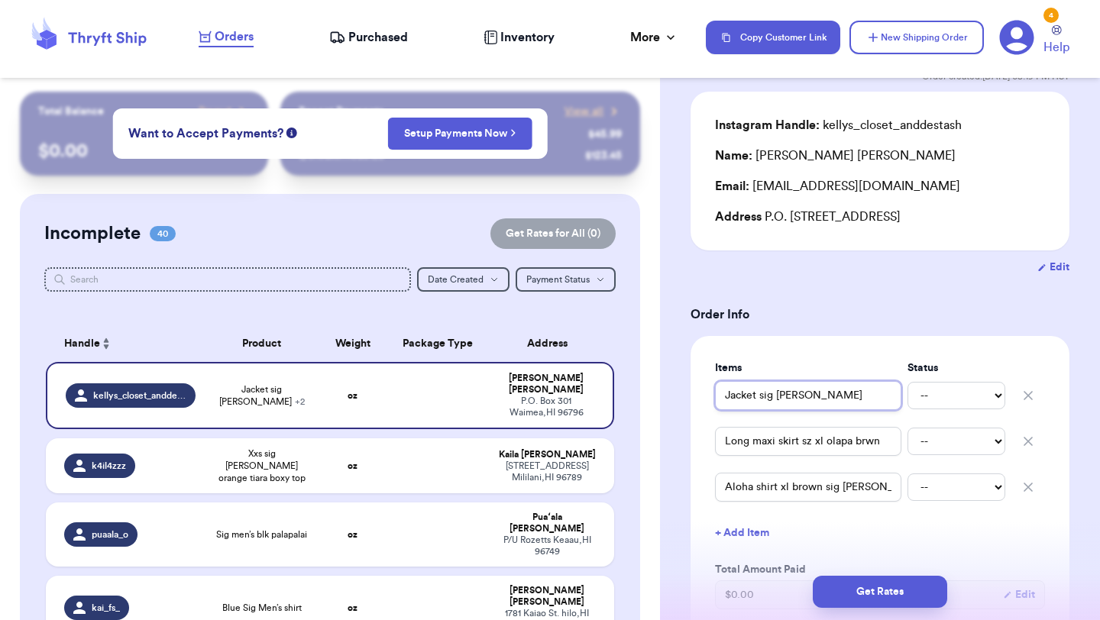
click at [727, 396] on input "Jacket sig [PERSON_NAME]" at bounding box center [808, 395] width 186 height 29
type input "(Jacket sig [PERSON_NAME]"
type input "(3Jacket sig [PERSON_NAME]"
type input "(3)Jacket sig [PERSON_NAME]"
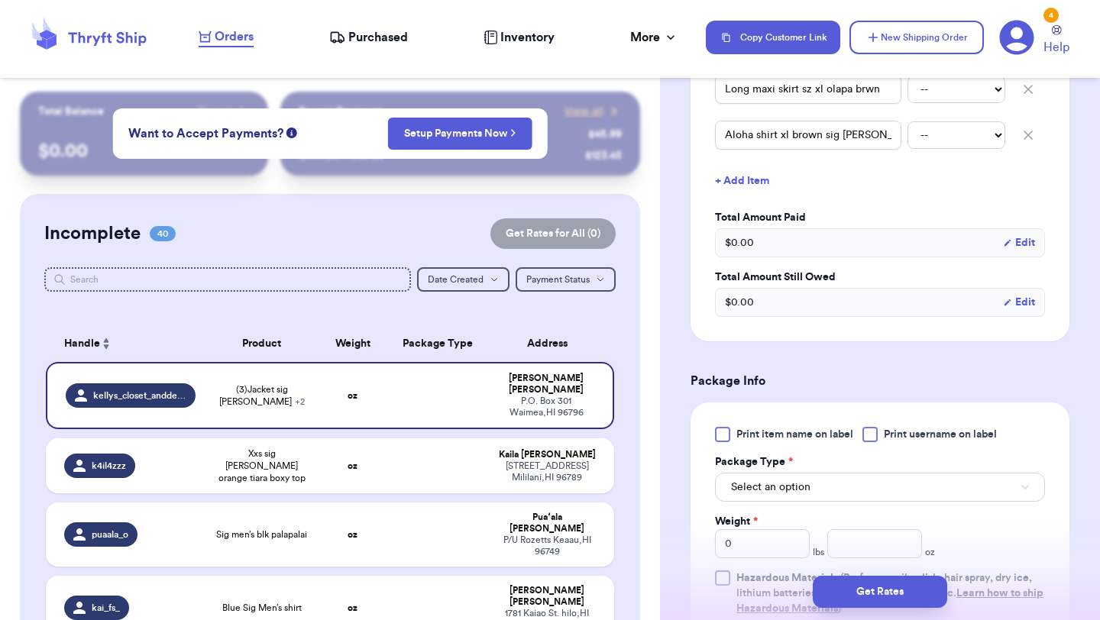
scroll to position [484, 0]
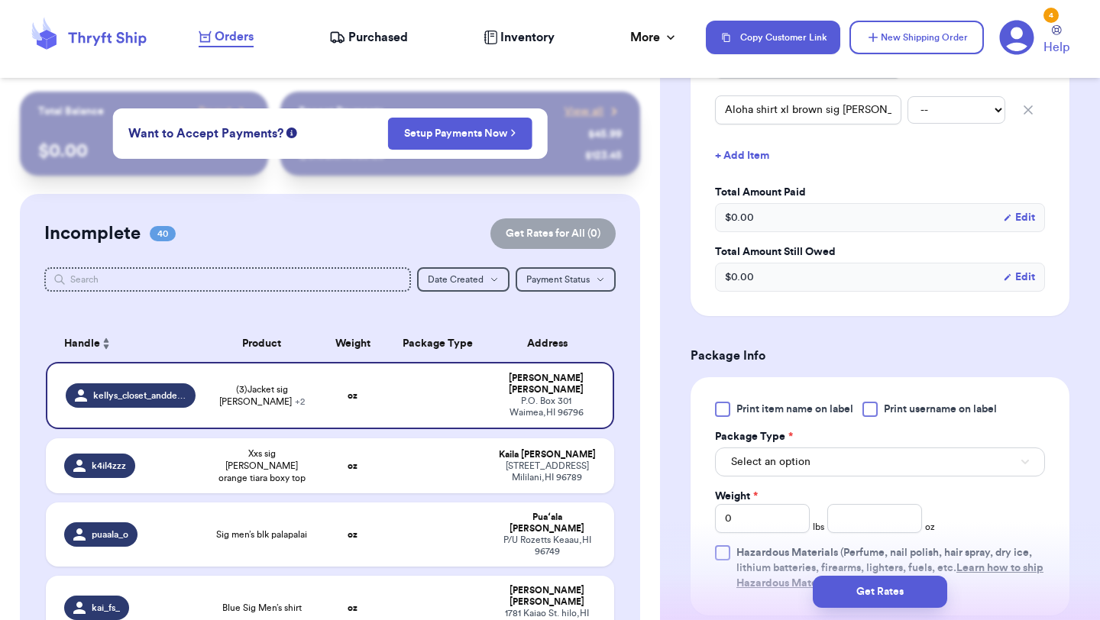
type input "(3)Jacket sig [PERSON_NAME]"
click at [767, 399] on div "Print item name on label Print username on label Package Type * Select an optio…" at bounding box center [879, 496] width 379 height 238
click at [757, 405] on span "Print item name on label" at bounding box center [794, 409] width 117 height 15
click at [0, 0] on input "Print item name on label" at bounding box center [0, 0] width 0 height 0
click at [759, 456] on span "Select an option" at bounding box center [770, 461] width 79 height 15
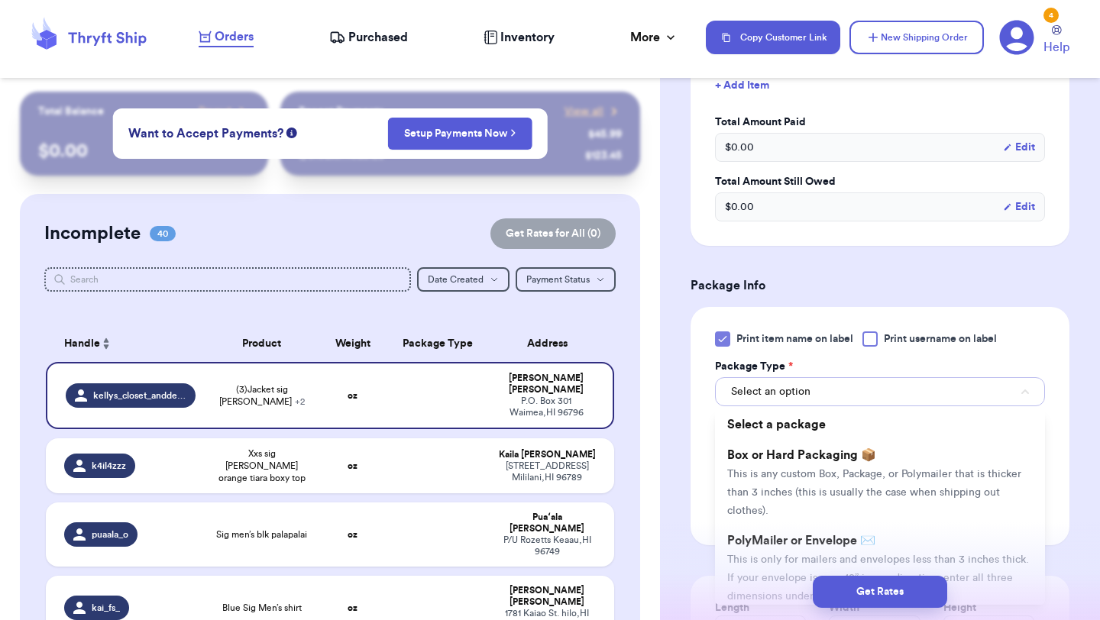
scroll to position [575, 0]
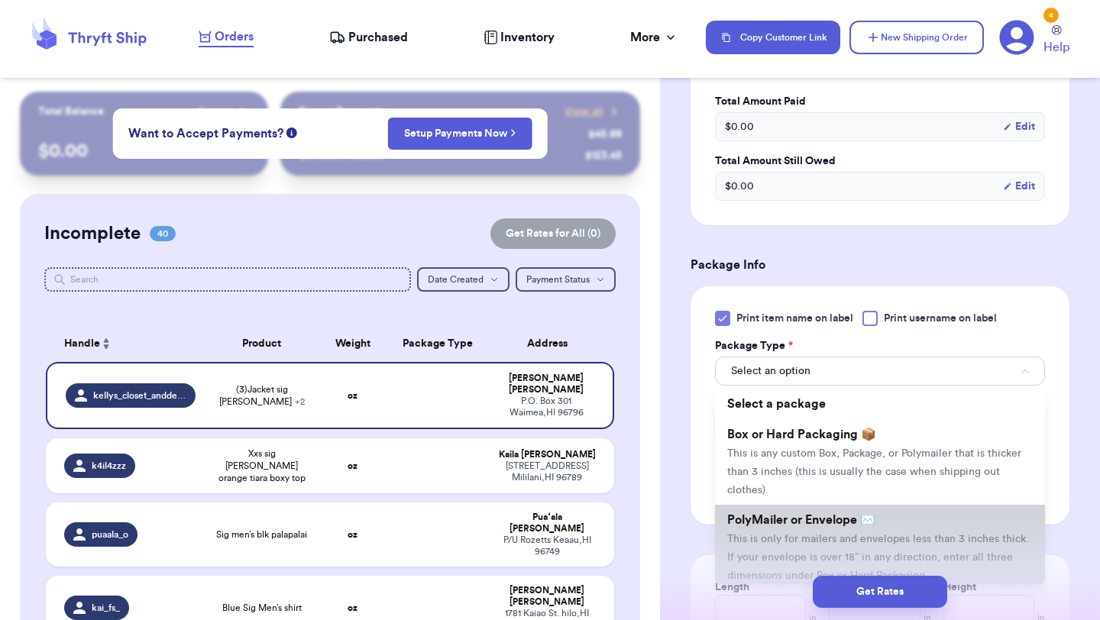
click at [773, 536] on span "This is only for mailers and envelopes less than 3 inches thick. If your envelo…" at bounding box center [878, 557] width 302 height 47
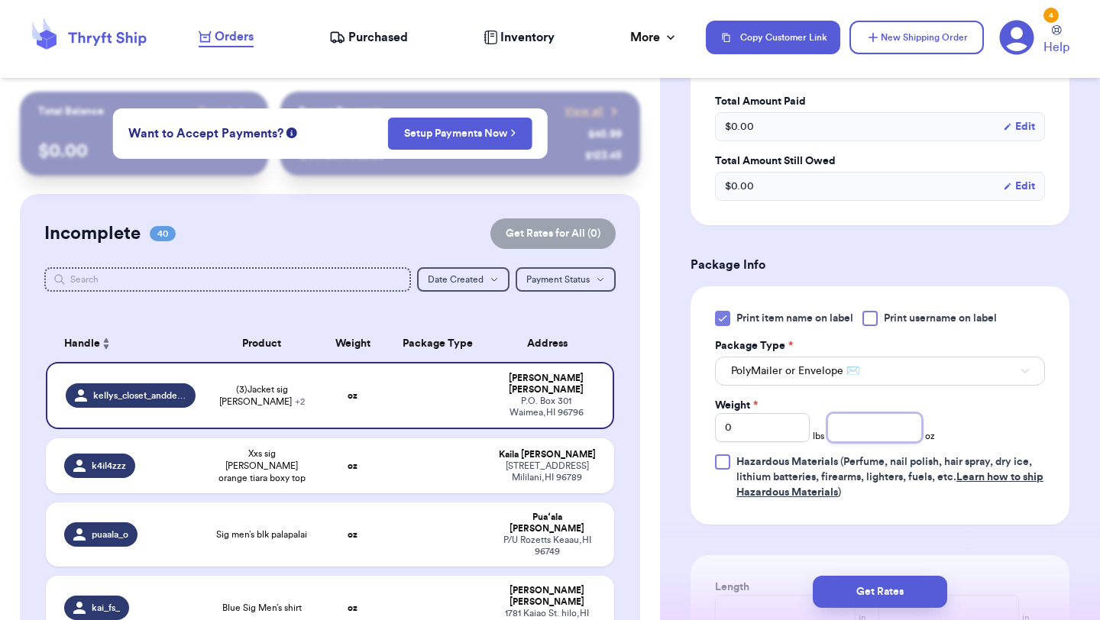
click at [840, 431] on input "number" at bounding box center [874, 427] width 95 height 29
click at [761, 431] on input "0" at bounding box center [762, 427] width 95 height 29
type input "03"
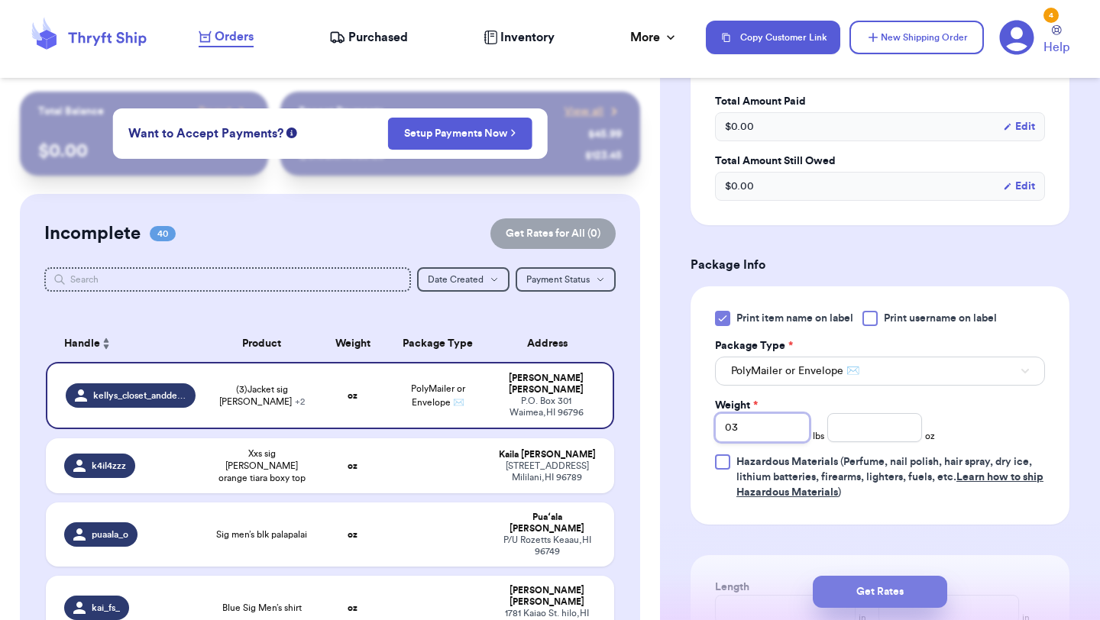
type input "03"
click at [855, 585] on button "Get Rates" at bounding box center [880, 592] width 134 height 32
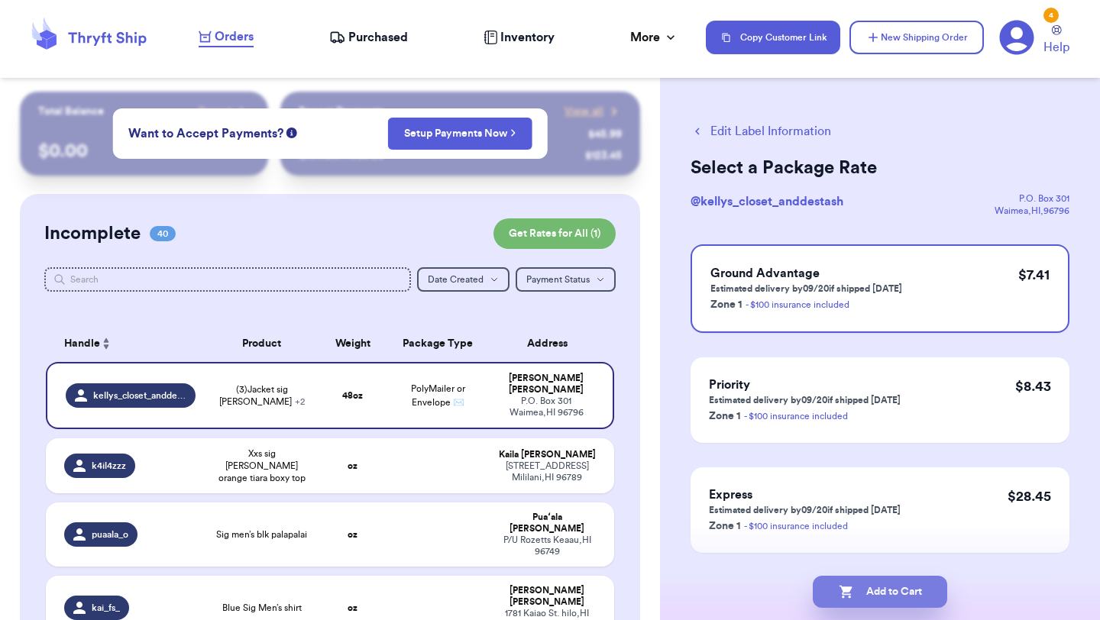
click at [922, 586] on button "Add to Cart" at bounding box center [880, 592] width 134 height 32
checkbox input "true"
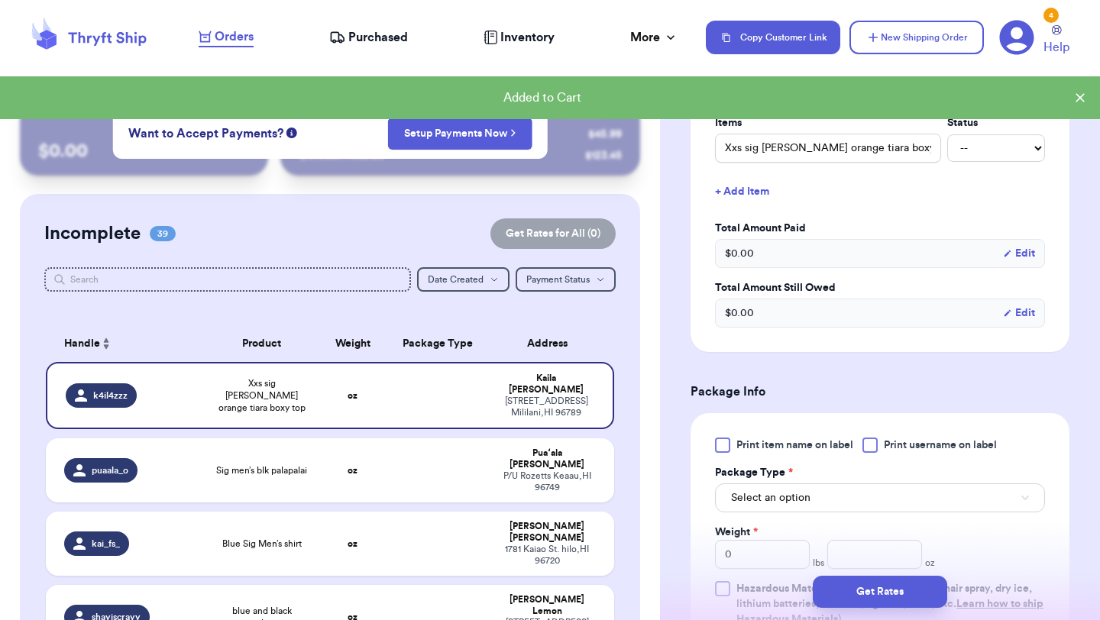
scroll to position [541, 0]
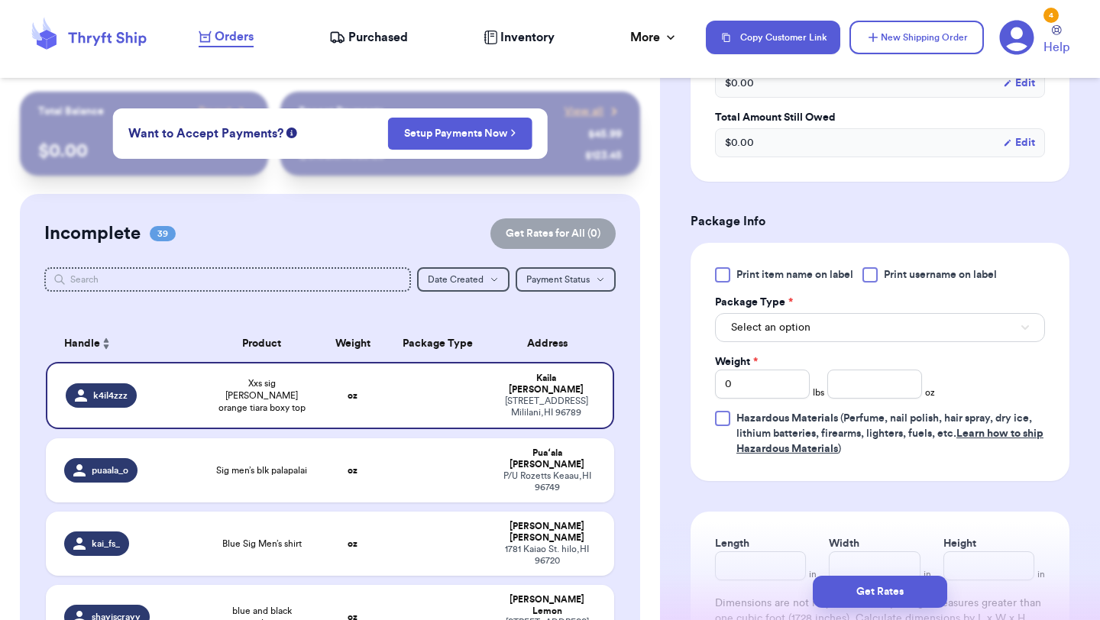
click at [746, 267] on span "Print item name on label" at bounding box center [794, 274] width 117 height 15
click at [0, 0] on input "Print item name on label" at bounding box center [0, 0] width 0 height 0
click at [760, 354] on div "Weight *" at bounding box center [762, 361] width 95 height 15
click at [762, 324] on button "Select an option" at bounding box center [880, 327] width 330 height 29
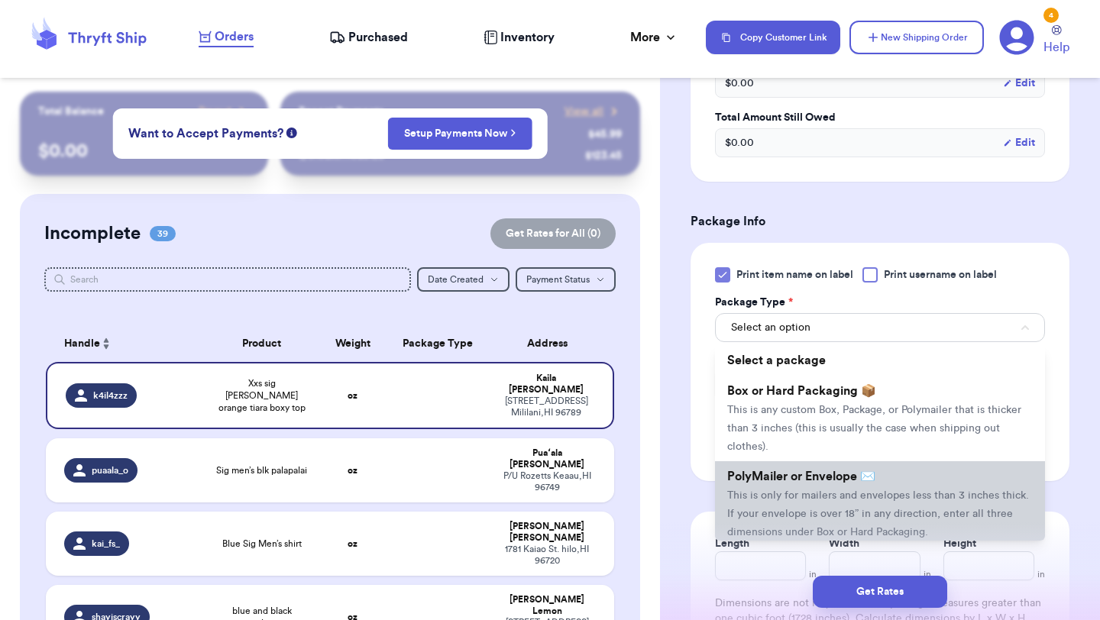
click at [772, 470] on span "PolyMailer or Envelope ✉️" at bounding box center [801, 476] width 148 height 12
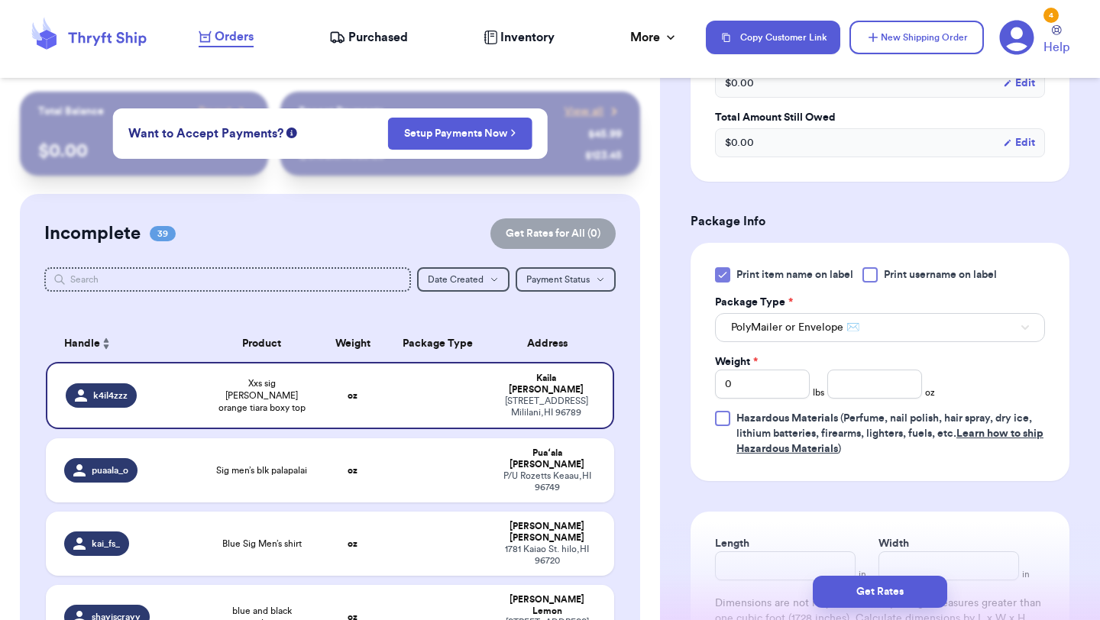
click at [902, 354] on div "Weight * 0 lbs oz" at bounding box center [825, 376] width 220 height 44
click at [830, 370] on input "number" at bounding box center [874, 384] width 95 height 29
type input "5"
click at [877, 586] on button "Get Rates" at bounding box center [880, 592] width 134 height 32
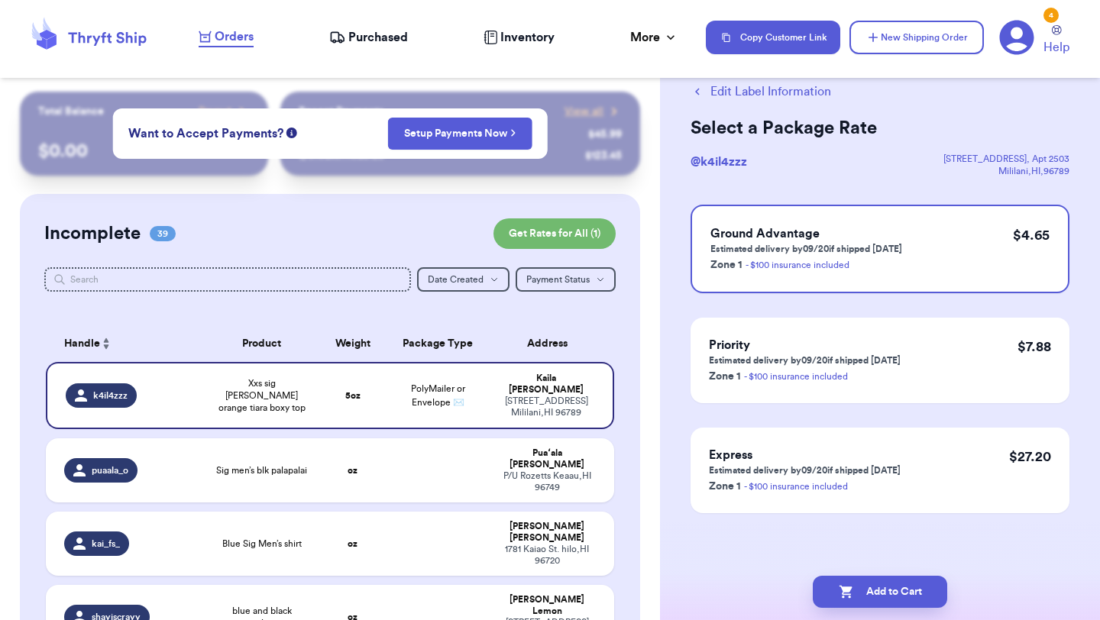
scroll to position [0, 0]
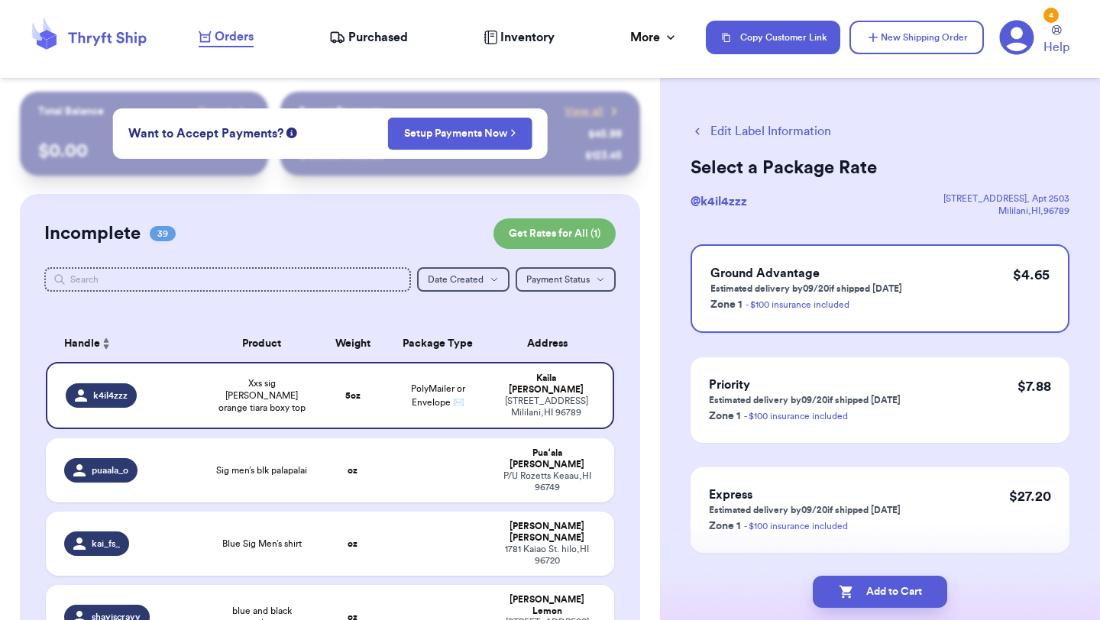
click at [877, 586] on button "Add to Cart" at bounding box center [880, 592] width 134 height 32
checkbox input "true"
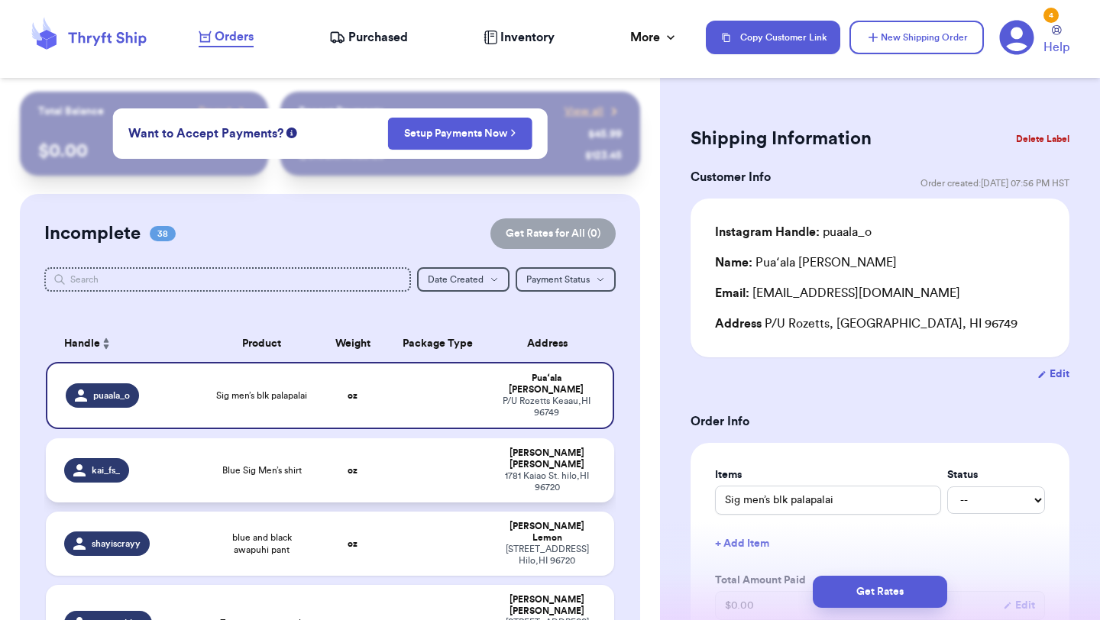
click at [377, 460] on td "oz" at bounding box center [352, 470] width 68 height 64
type input "Blue Sig Men’s shirt"
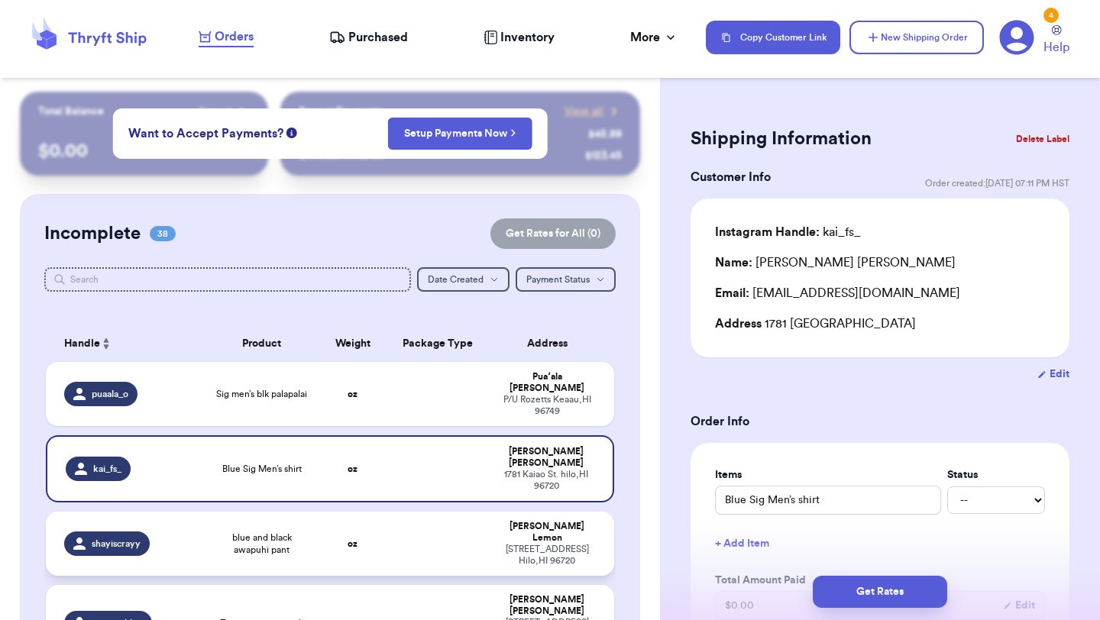
click at [482, 512] on td at bounding box center [437, 544] width 102 height 64
type input "blue and black awapuhi pant"
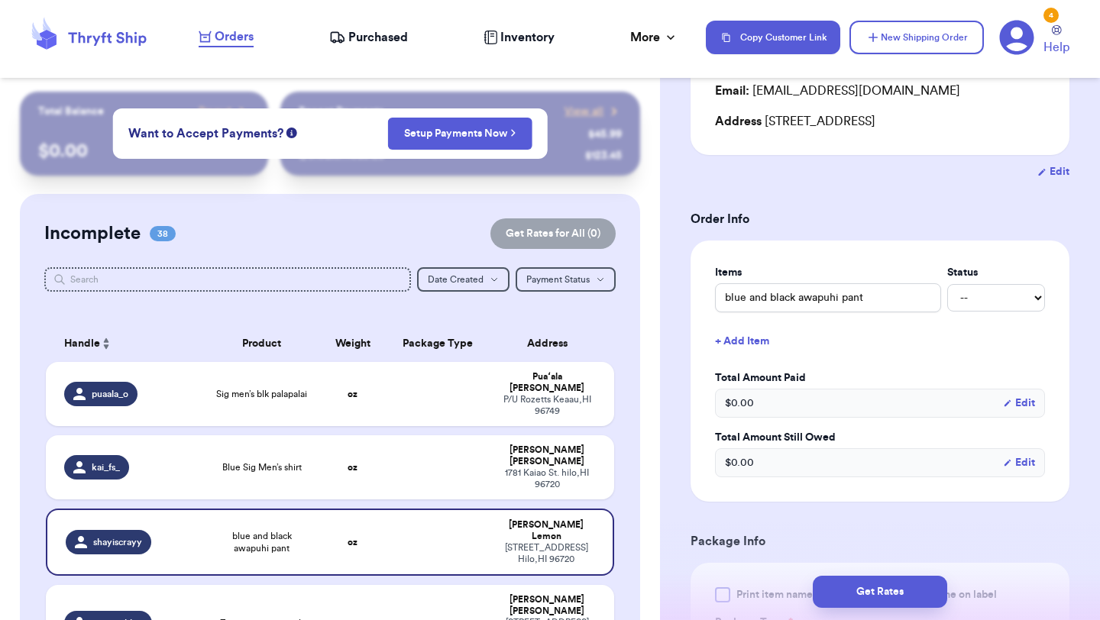
scroll to position [347, 0]
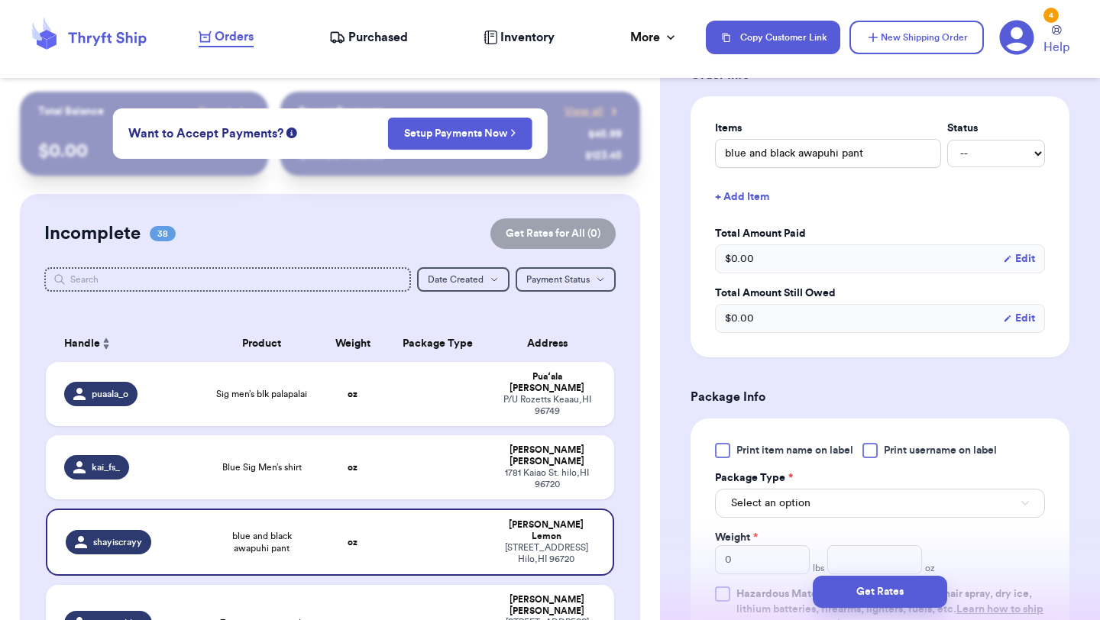
click at [730, 449] on label "Print item name on label" at bounding box center [784, 450] width 138 height 15
click at [0, 0] on input "Print item name on label" at bounding box center [0, 0] width 0 height 0
click at [785, 501] on span "Select an option" at bounding box center [770, 503] width 79 height 15
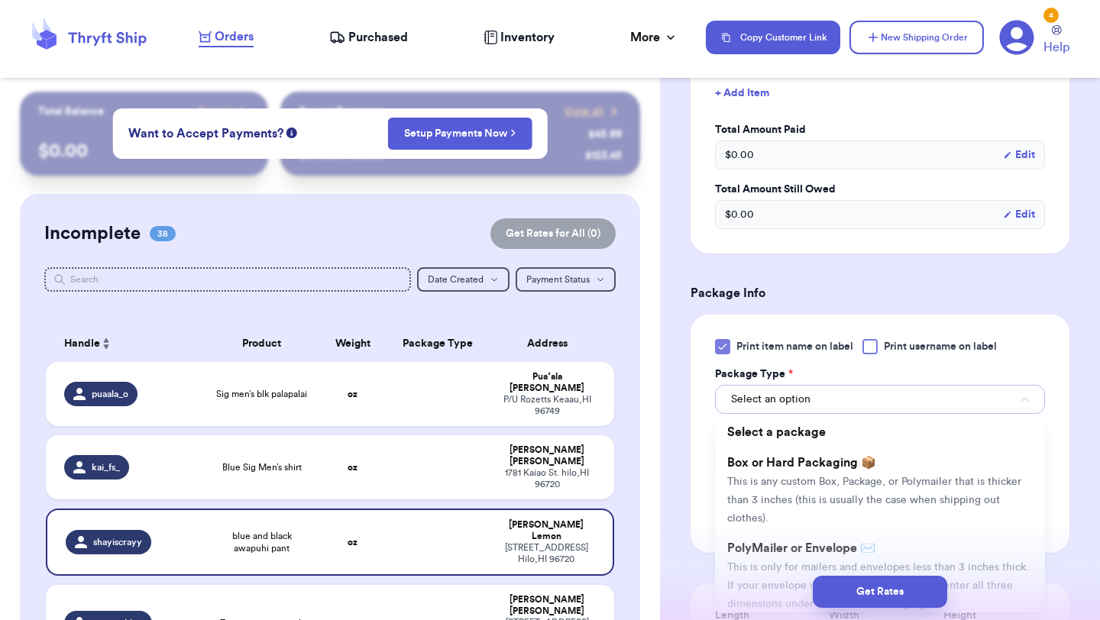
scroll to position [490, 0]
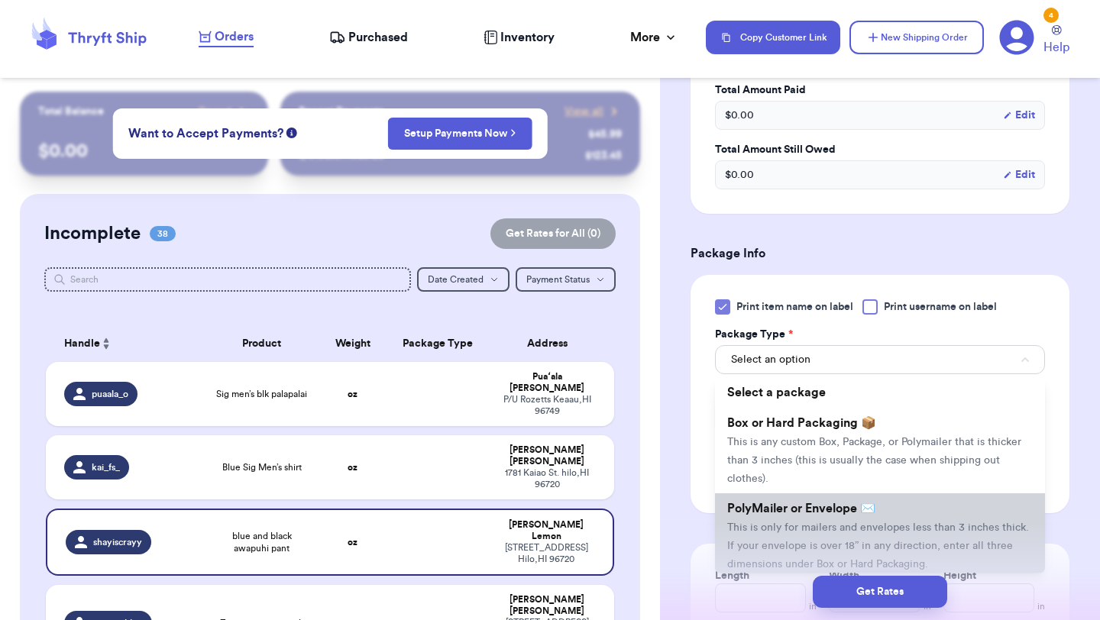
click at [780, 512] on span "PolyMailer or Envelope ✉️" at bounding box center [801, 508] width 148 height 12
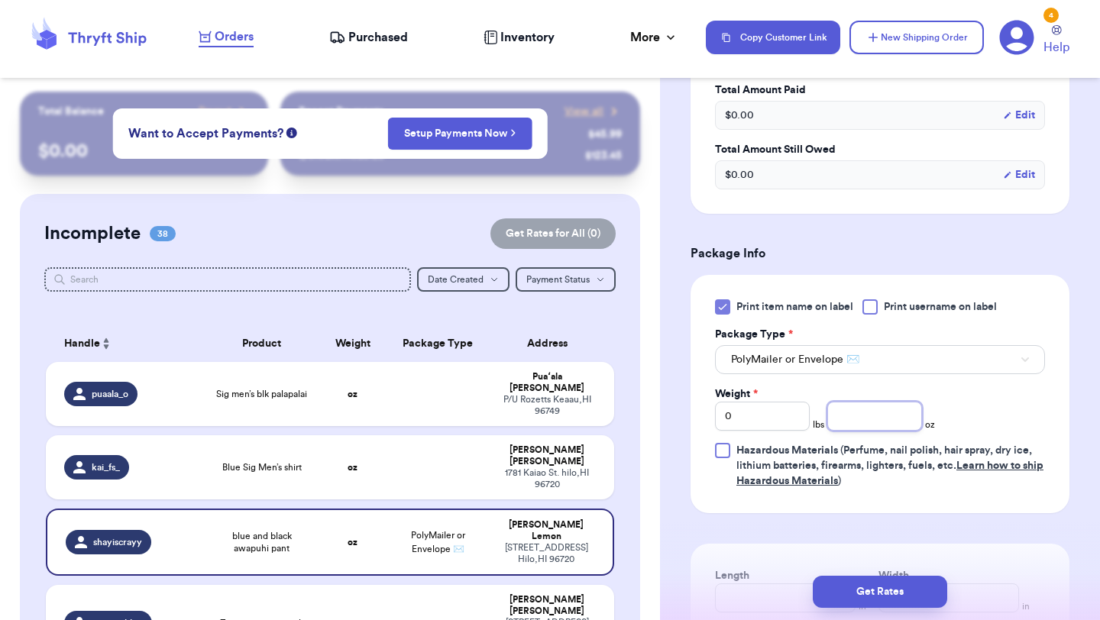
click at [893, 405] on input "number" at bounding box center [874, 416] width 95 height 29
type input "8.7"
click at [883, 594] on button "Get Rates" at bounding box center [880, 592] width 134 height 32
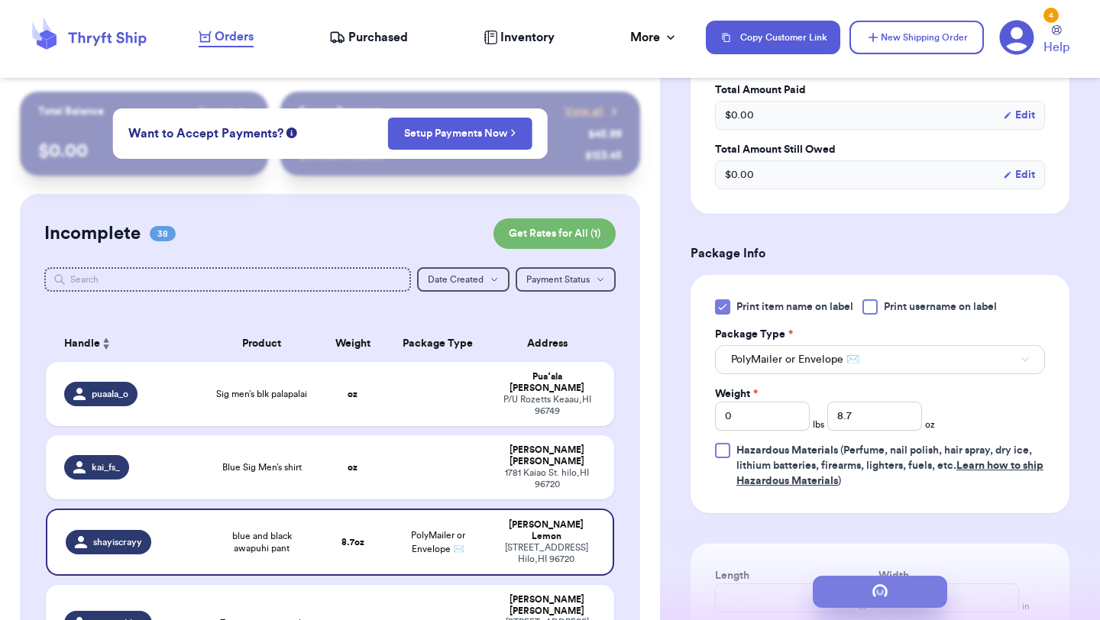
scroll to position [0, 0]
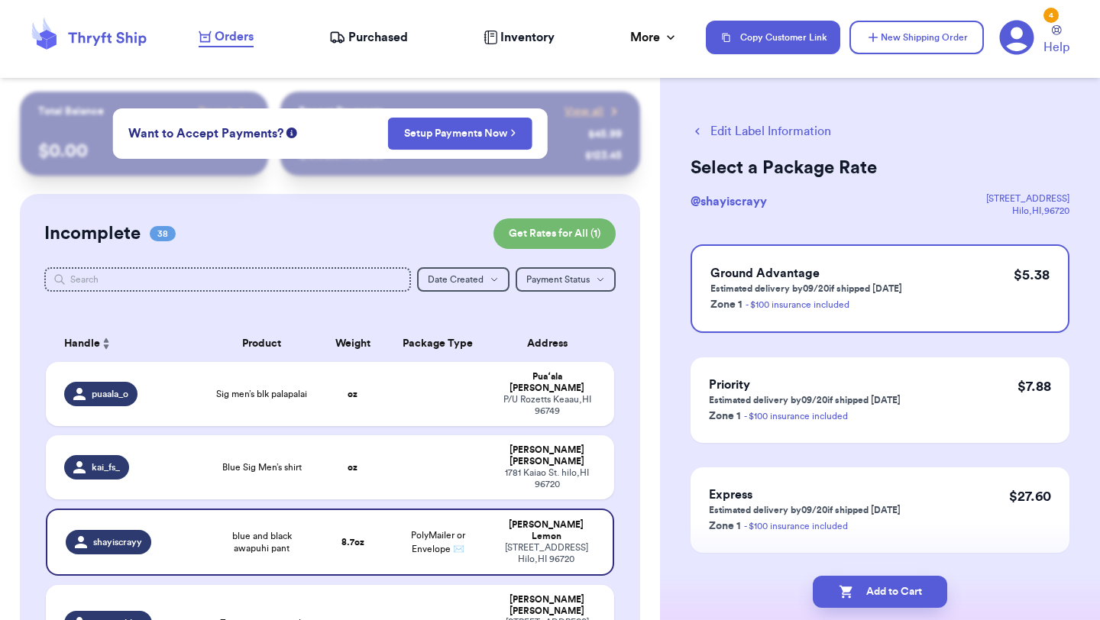
click at [907, 580] on button "Add to Cart" at bounding box center [880, 592] width 134 height 32
checkbox input "true"
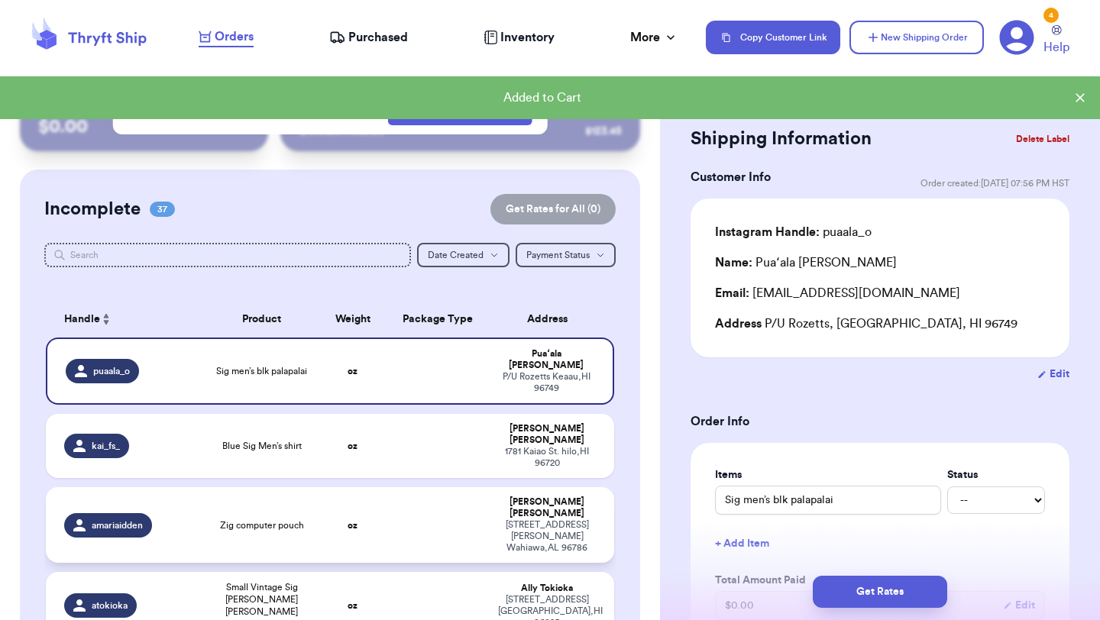
scroll to position [32, 0]
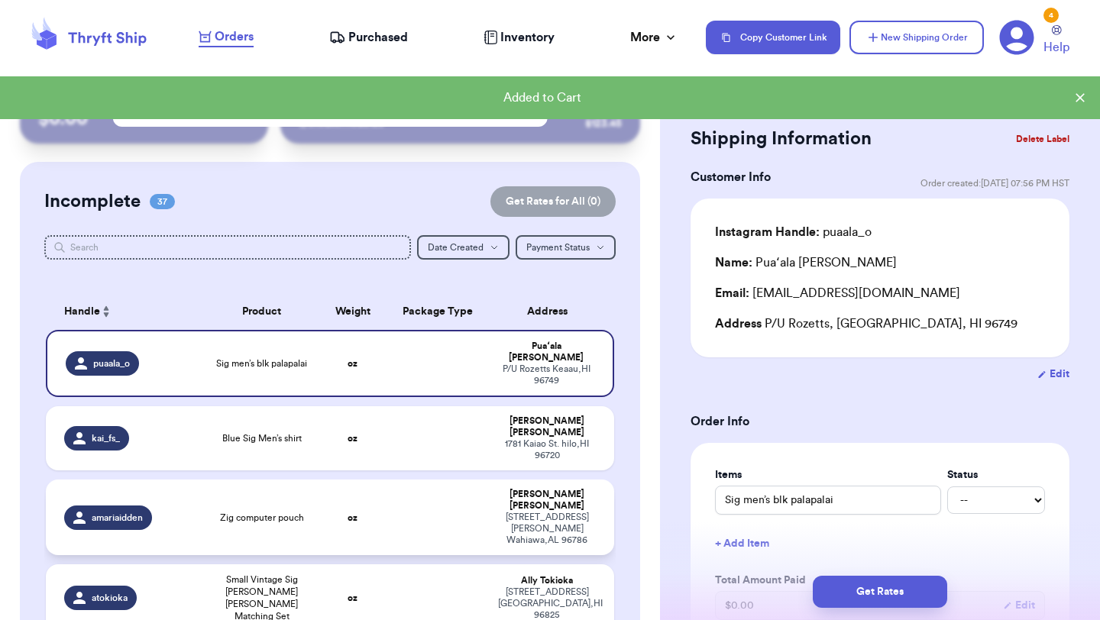
click at [355, 480] on td "oz" at bounding box center [352, 518] width 68 height 76
type input "Zig computer pouch"
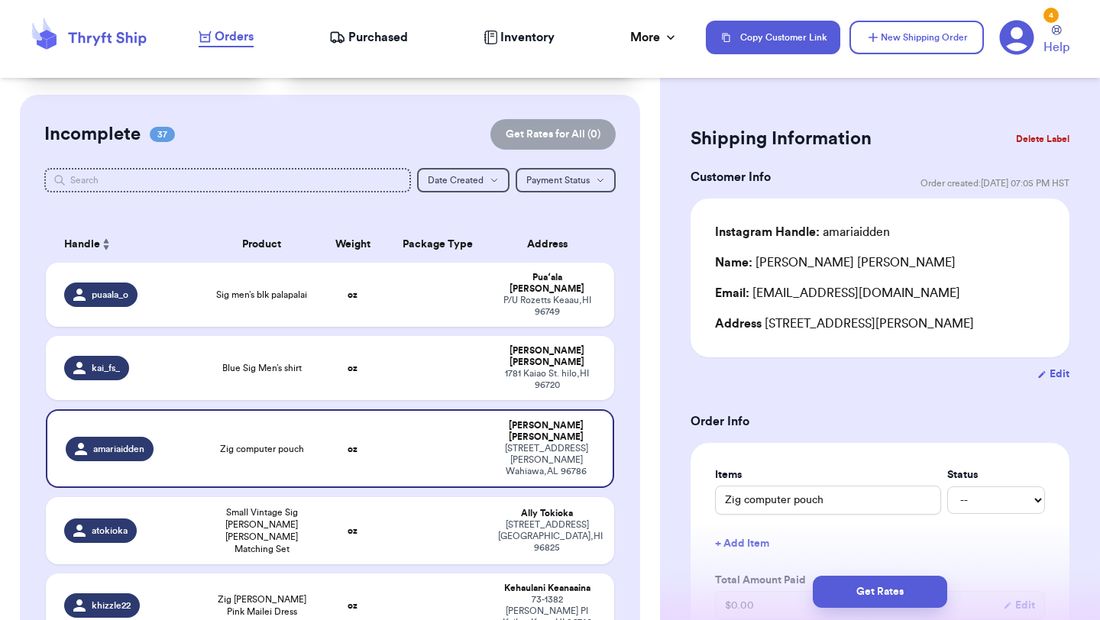
scroll to position [131, 0]
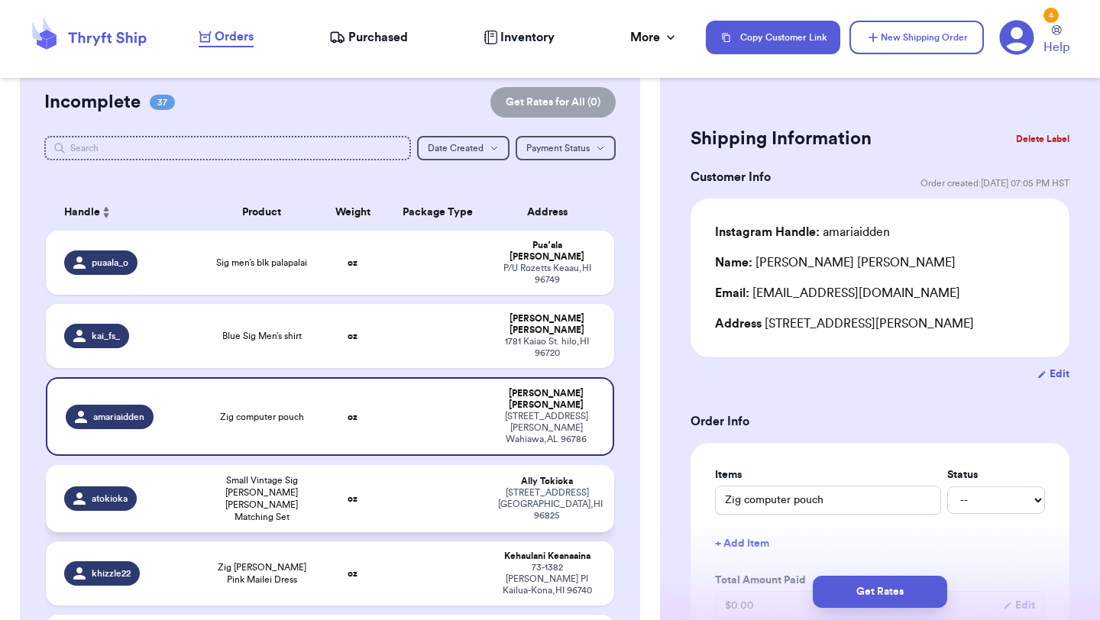
click at [378, 465] on td "oz" at bounding box center [352, 498] width 68 height 67
type input "Small Vintage Sig [PERSON_NAME] [PERSON_NAME] Matching Set"
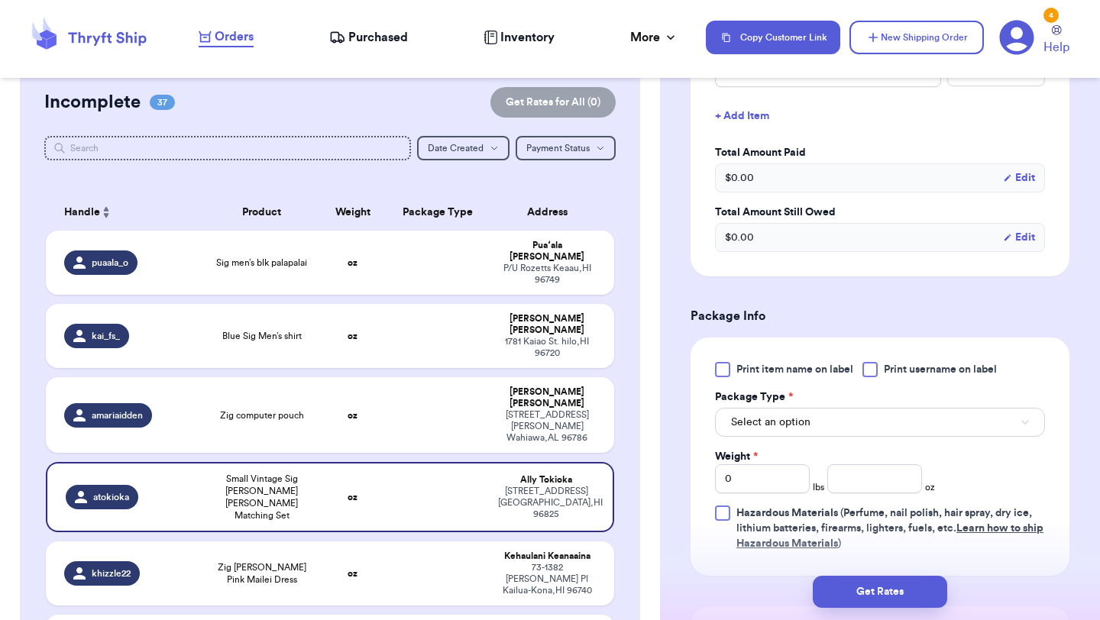
scroll to position [455, 0]
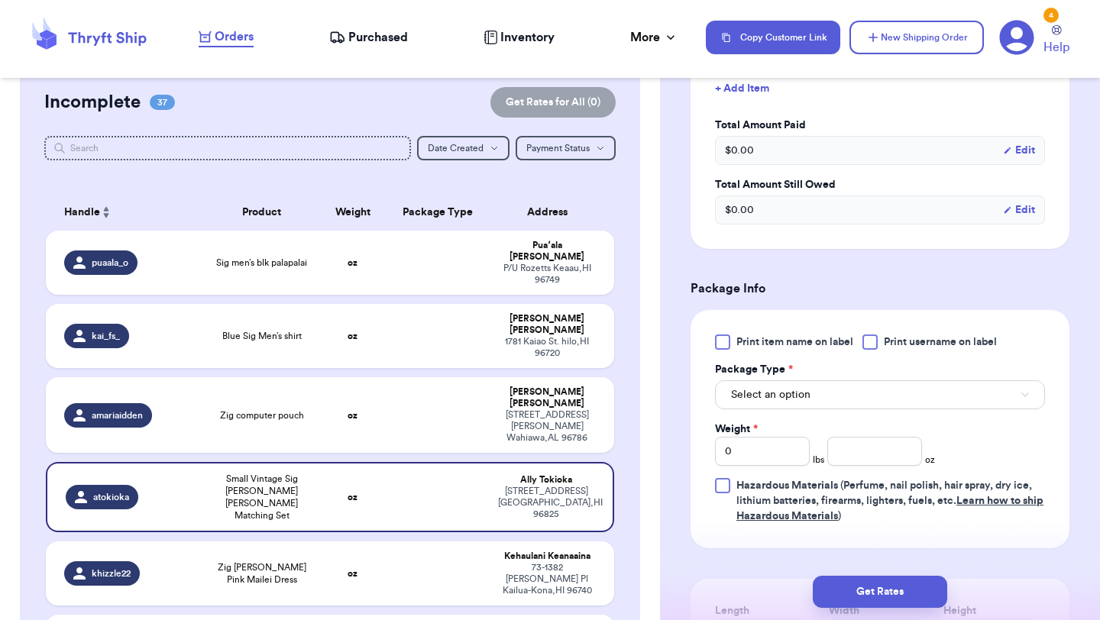
click at [730, 348] on label "Print item name on label" at bounding box center [784, 341] width 138 height 15
click at [0, 0] on input "Print item name on label" at bounding box center [0, 0] width 0 height 0
click at [760, 384] on button "Select an option" at bounding box center [880, 394] width 330 height 29
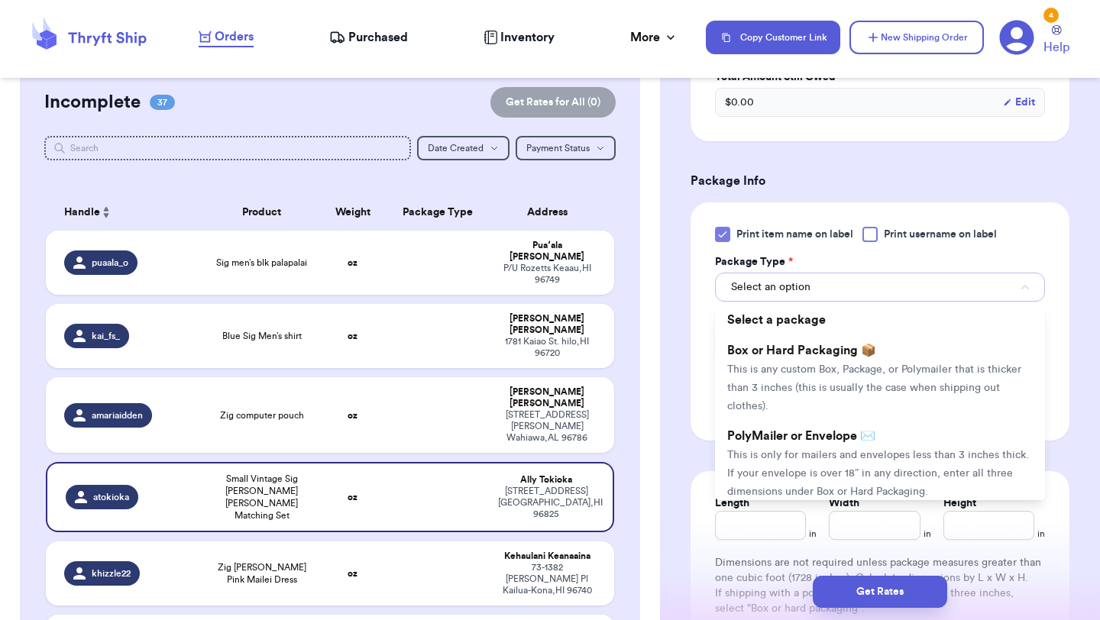
scroll to position [619, 0]
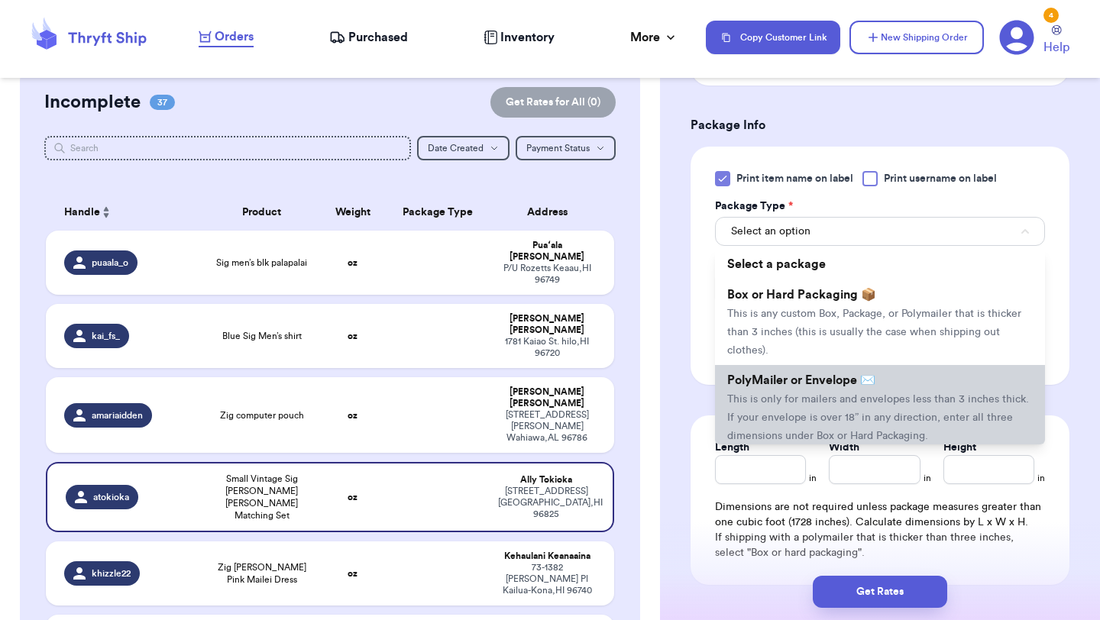
click at [777, 398] on span "This is only for mailers and envelopes less than 3 inches thick. If your envelo…" at bounding box center [878, 417] width 302 height 47
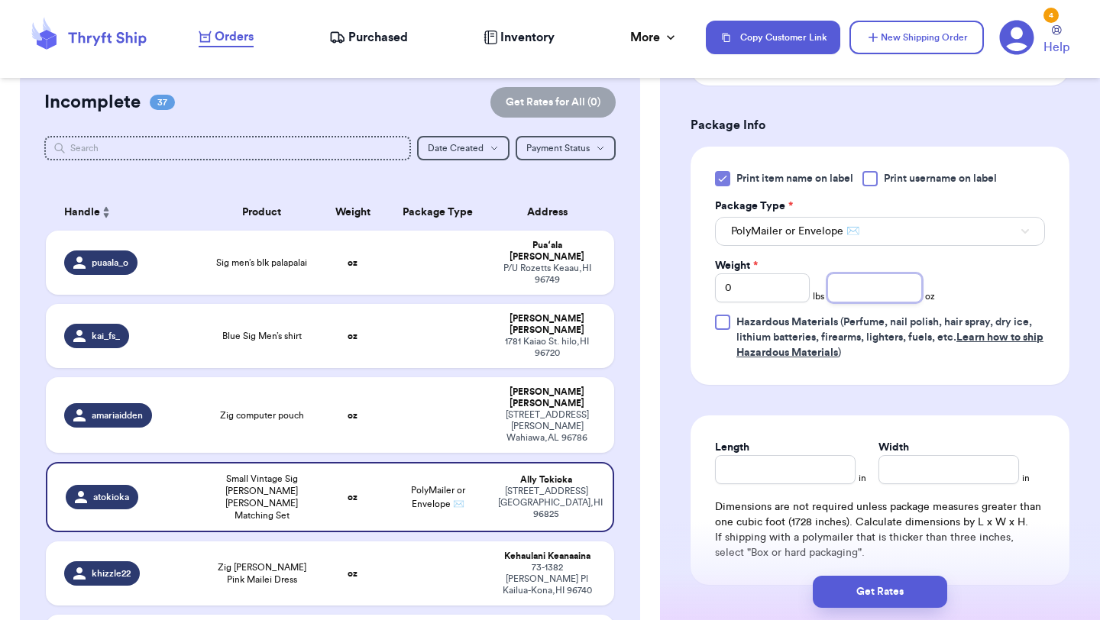
click at [886, 292] on input "number" at bounding box center [874, 287] width 95 height 29
type input "12.2"
click at [856, 587] on button "Get Rates" at bounding box center [880, 592] width 134 height 32
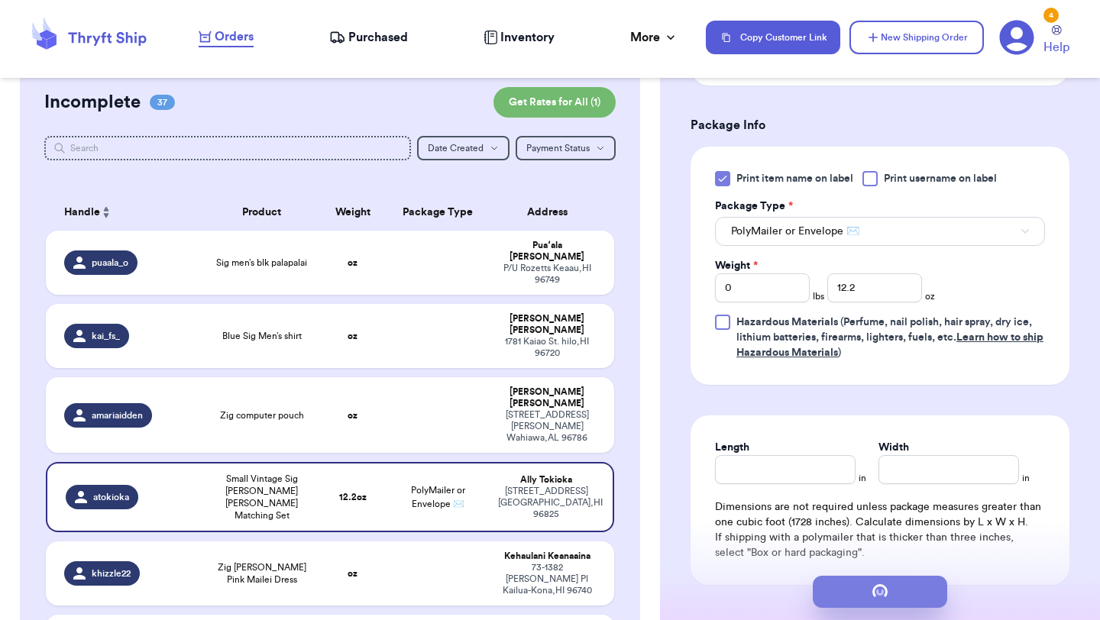
scroll to position [0, 0]
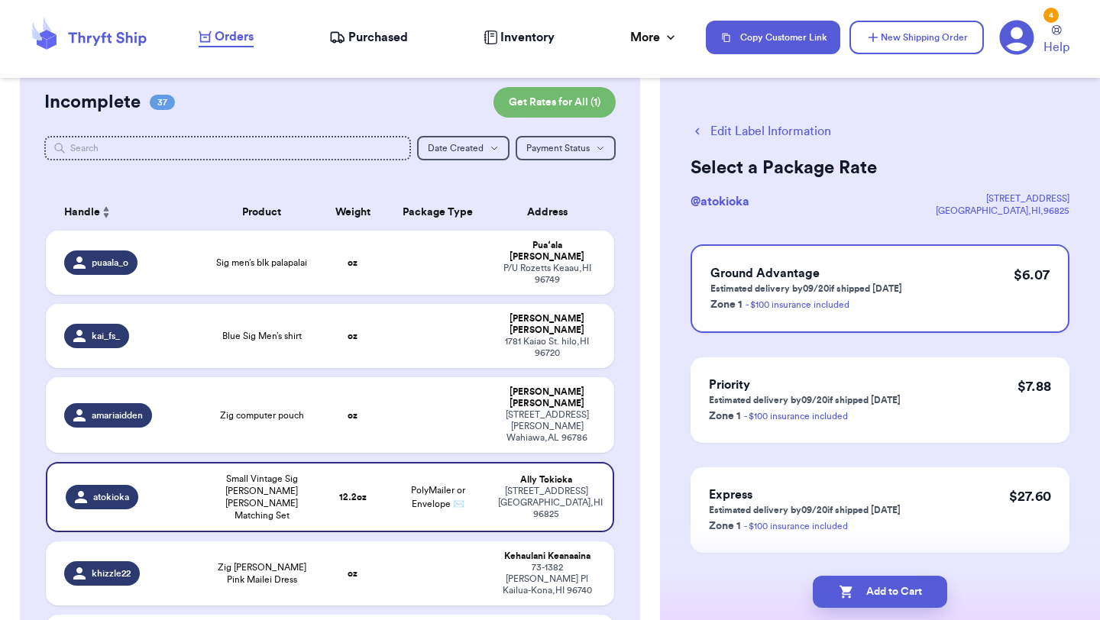
click at [856, 587] on button "Add to Cart" at bounding box center [880, 592] width 134 height 32
checkbox input "true"
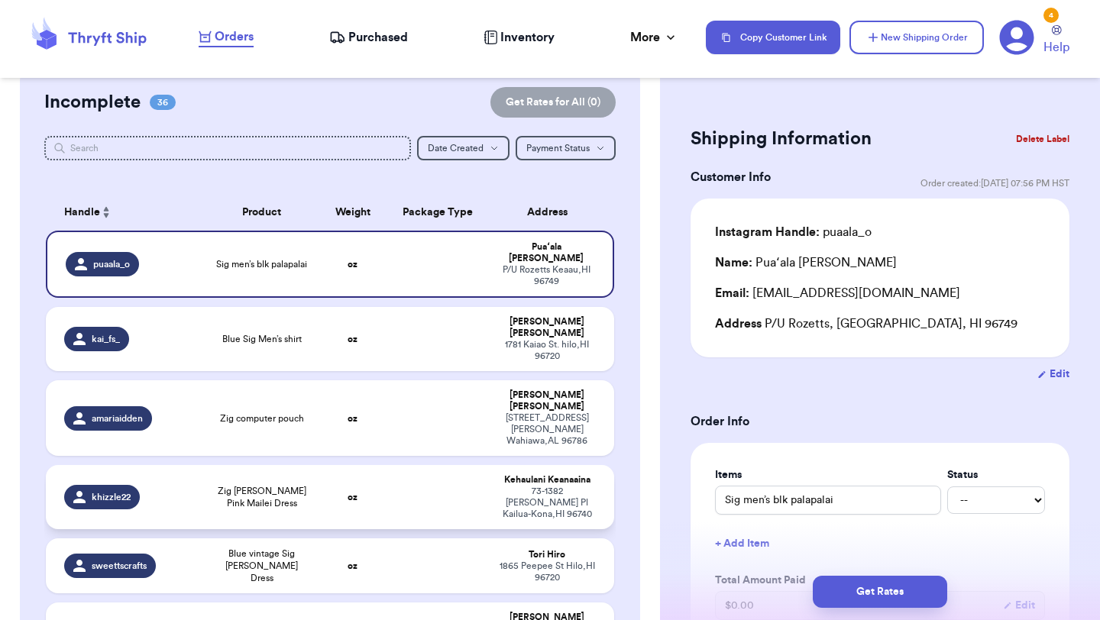
click at [428, 465] on td at bounding box center [437, 497] width 102 height 64
type input "Zig [PERSON_NAME] Pink Mailei Dress"
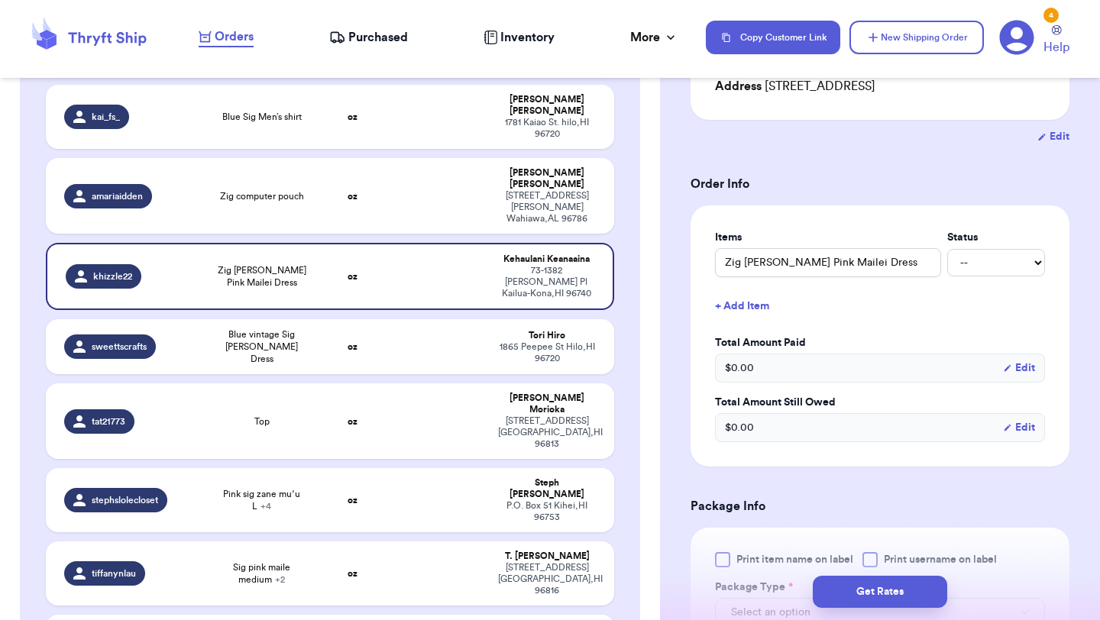
scroll to position [371, 0]
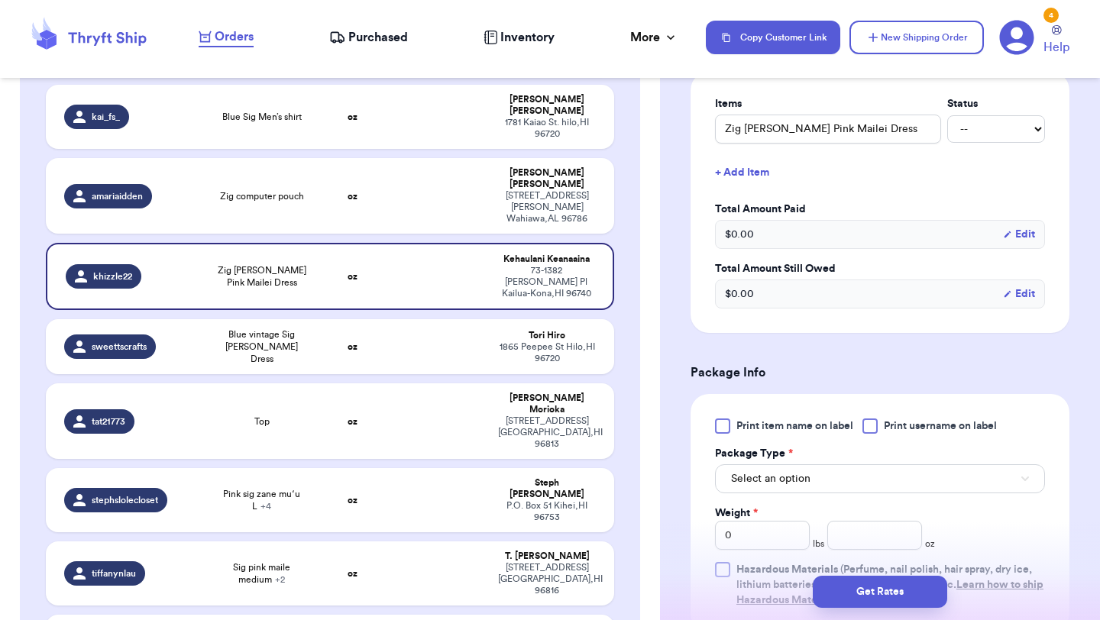
click at [727, 418] on div at bounding box center [722, 425] width 15 height 15
click at [0, 0] on input "Print item name on label" at bounding box center [0, 0] width 0 height 0
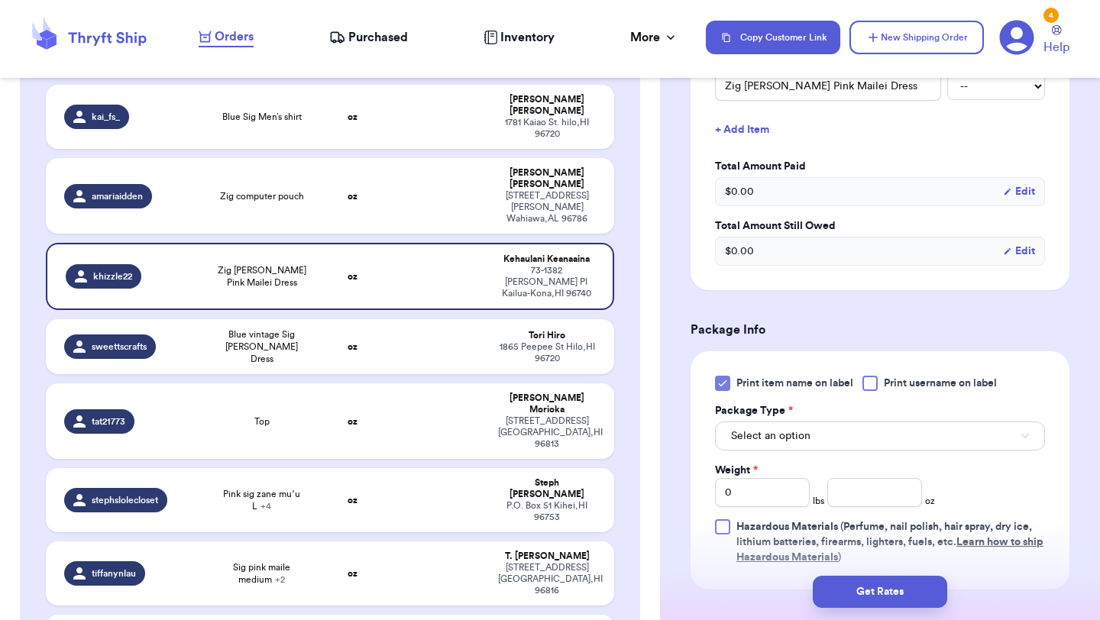
scroll to position [454, 0]
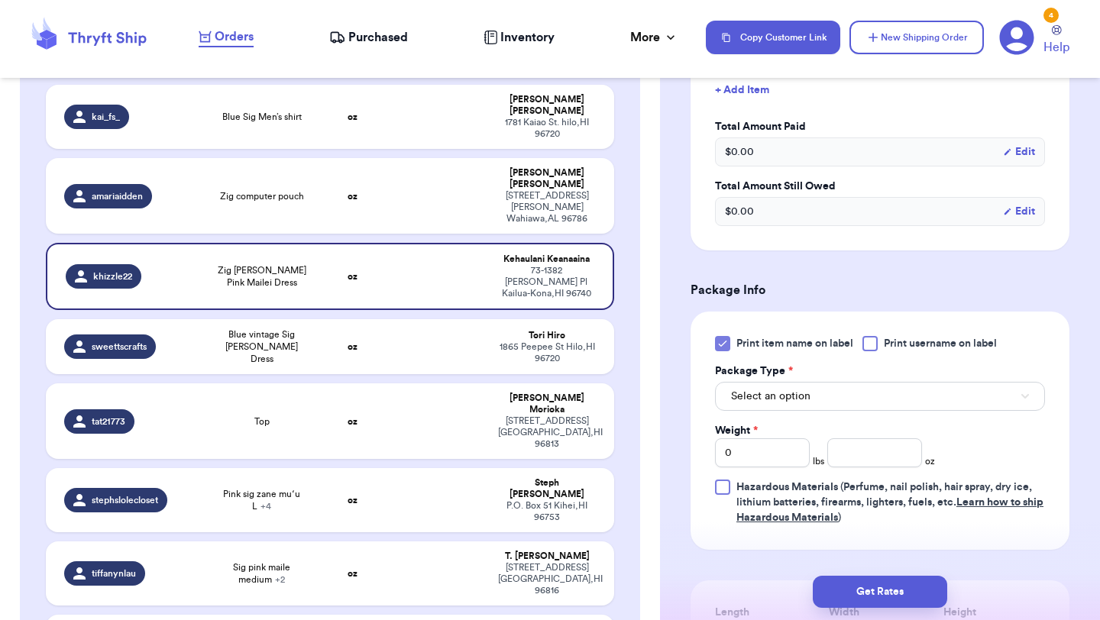
click at [774, 380] on div "Select an option" at bounding box center [880, 395] width 330 height 32
click at [774, 399] on span "Select an option" at bounding box center [770, 396] width 79 height 15
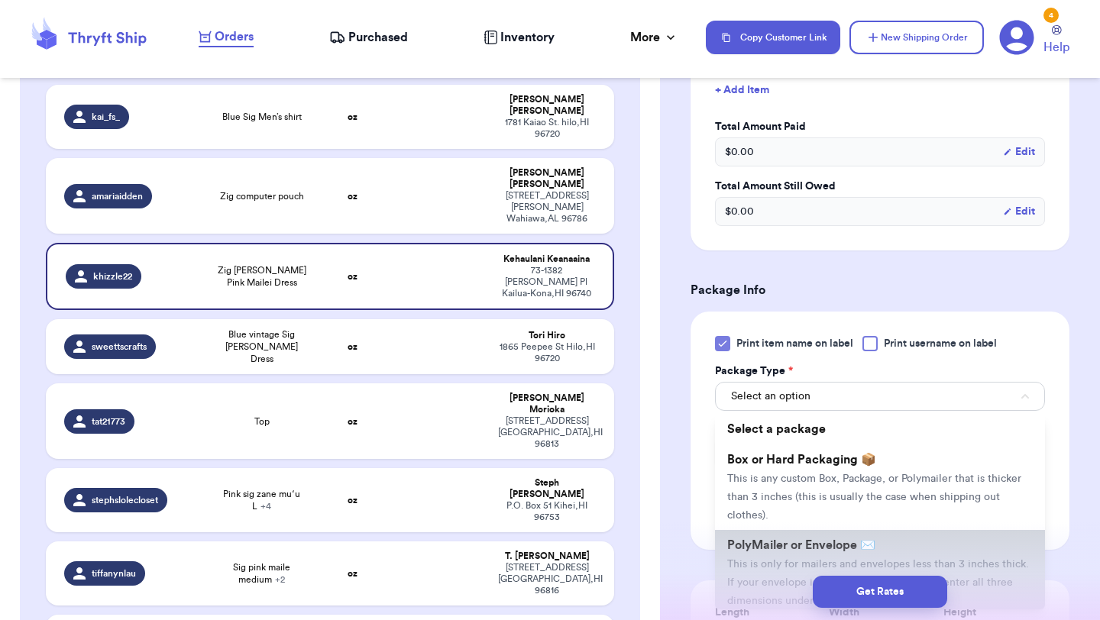
click at [793, 539] on span "PolyMailer or Envelope ✉️" at bounding box center [801, 545] width 148 height 12
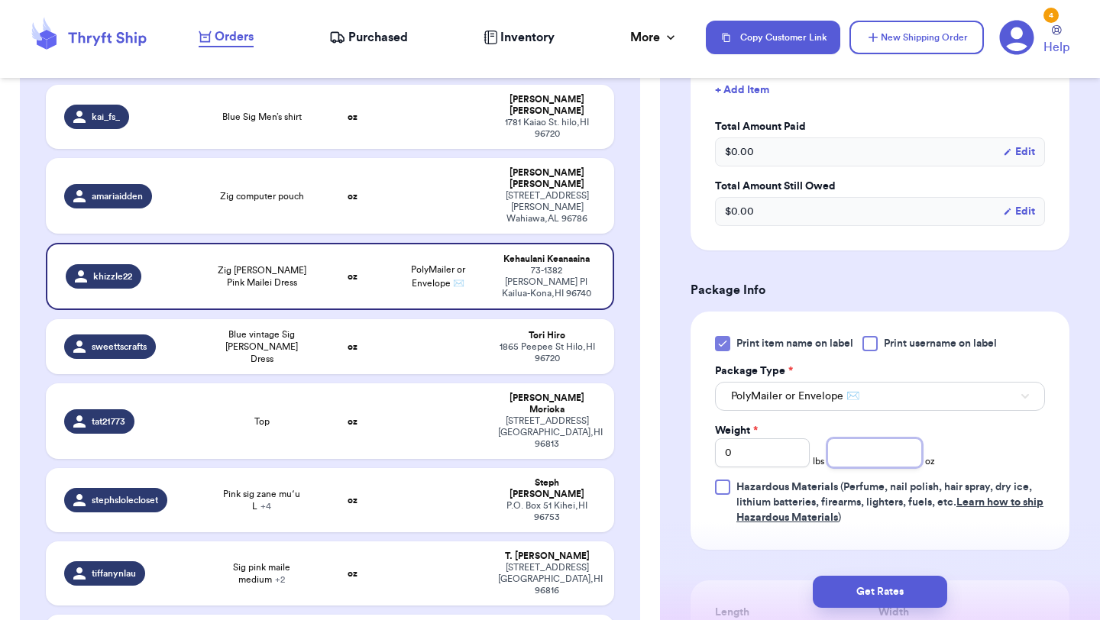
click at [856, 455] on input "number" at bounding box center [874, 452] width 95 height 29
type input "13.5"
click at [868, 582] on button "Get Rates" at bounding box center [880, 592] width 134 height 32
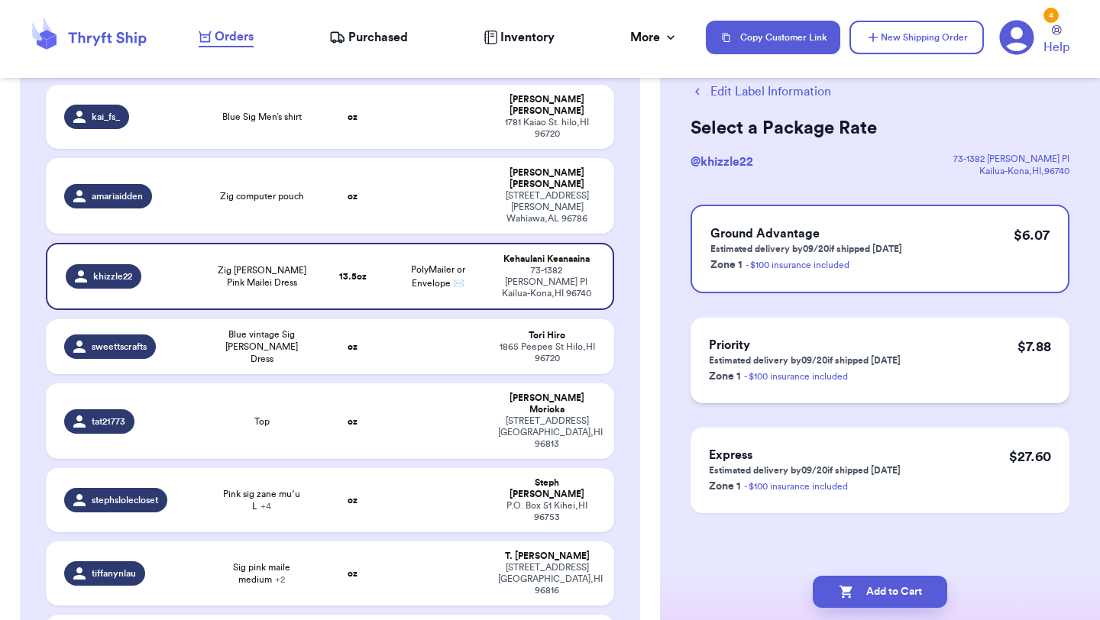
scroll to position [0, 0]
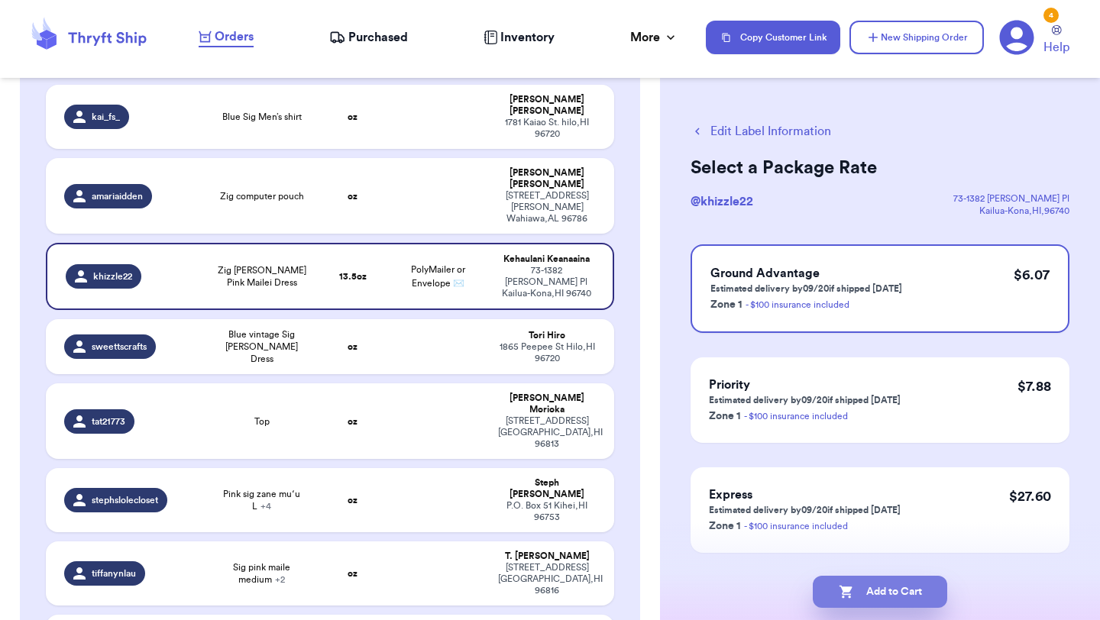
click at [884, 588] on button "Add to Cart" at bounding box center [880, 592] width 134 height 32
checkbox input "true"
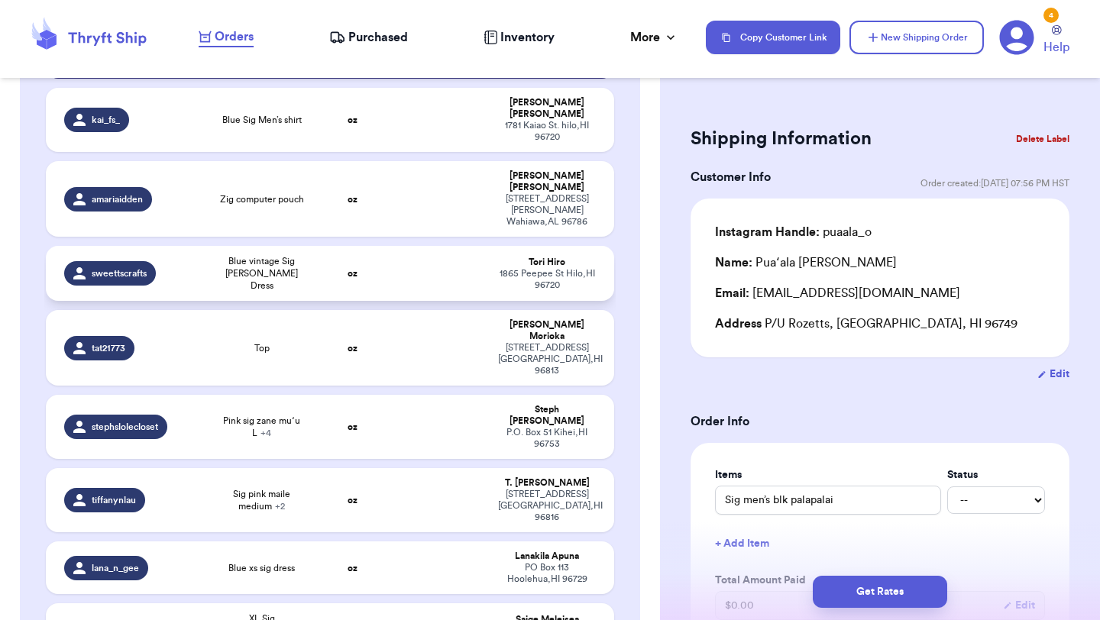
click at [438, 246] on td at bounding box center [437, 273] width 102 height 55
type input "Blue vintage Sig [PERSON_NAME] Dress"
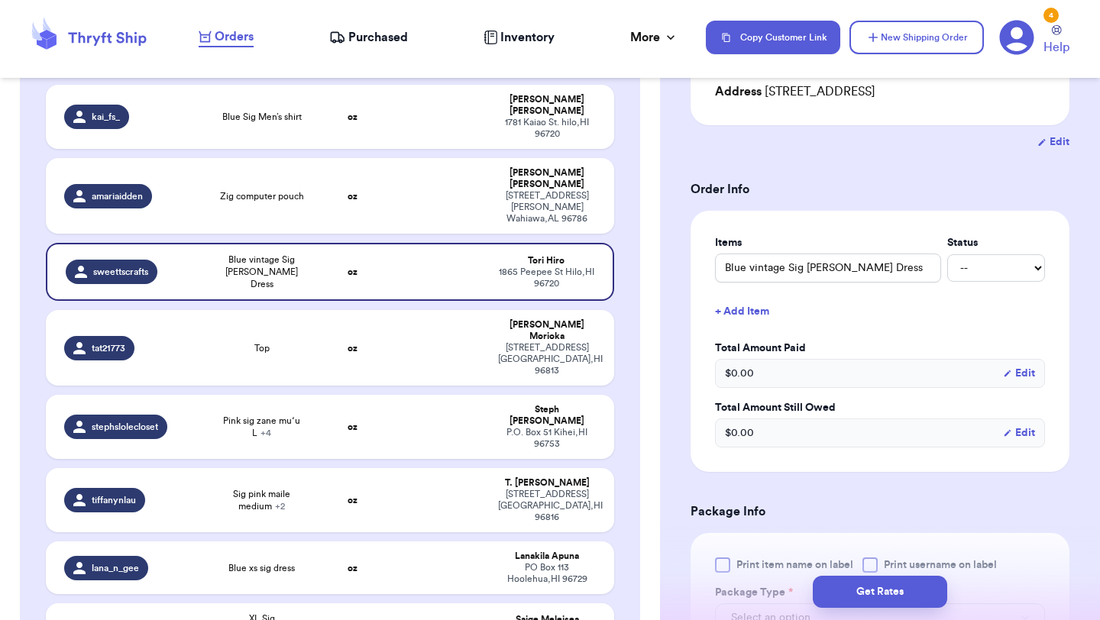
scroll to position [325, 0]
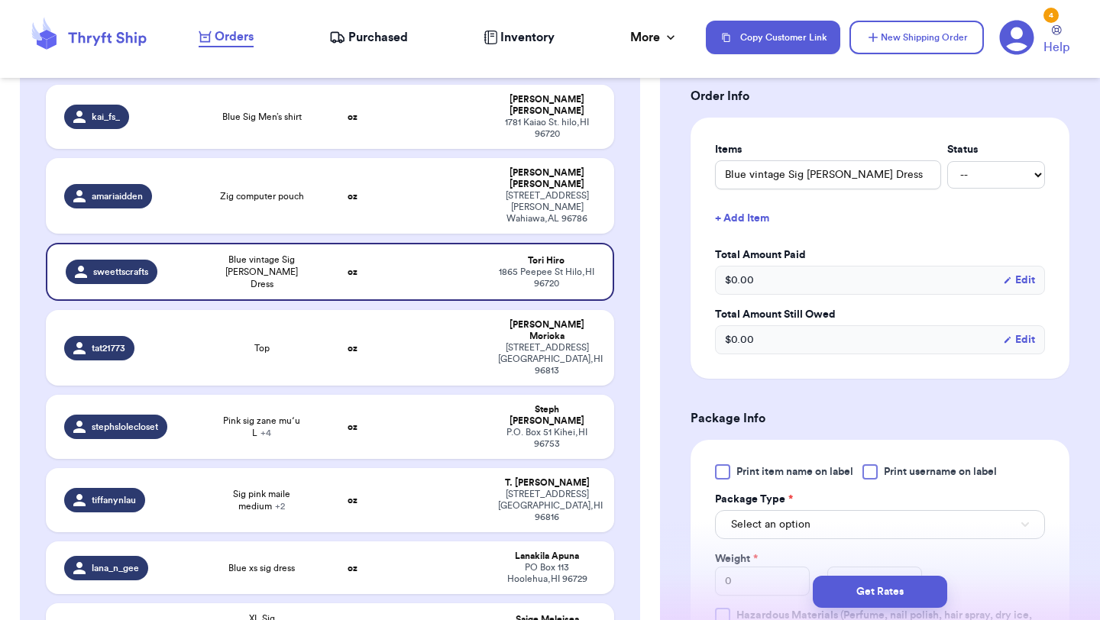
click at [725, 472] on div at bounding box center [722, 471] width 15 height 15
click at [0, 0] on input "Print item name on label" at bounding box center [0, 0] width 0 height 0
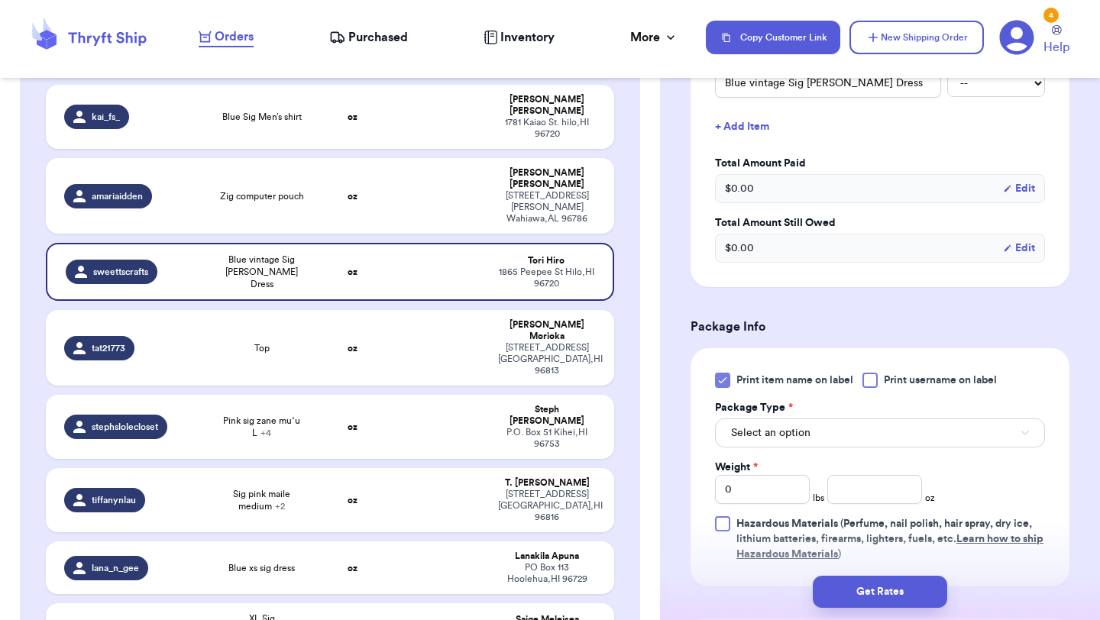
scroll to position [445, 0]
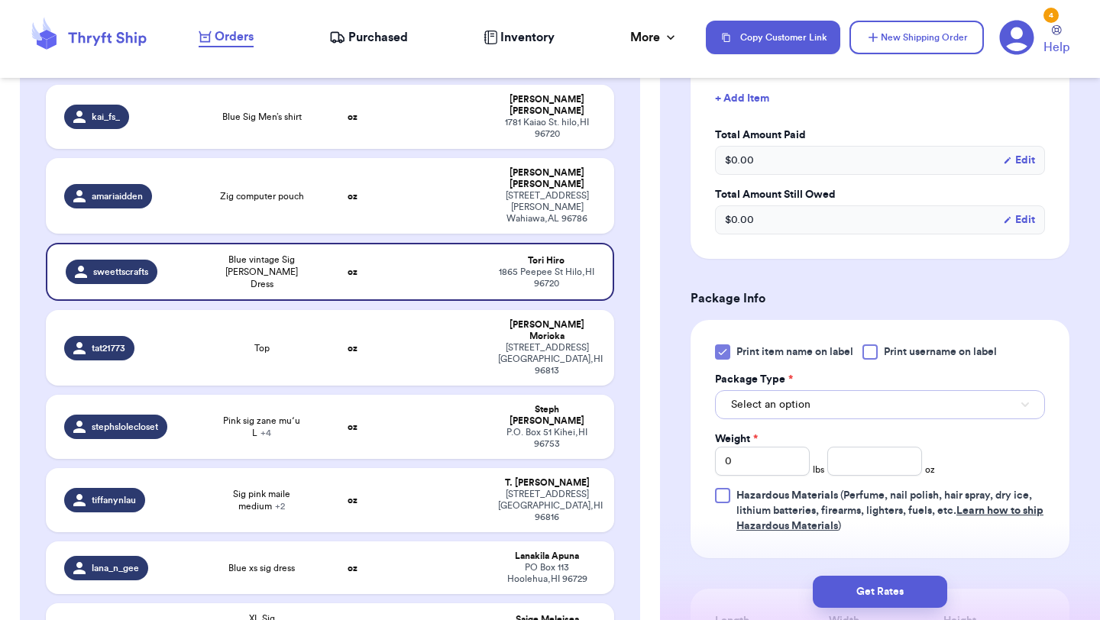
click at [771, 392] on button "Select an option" at bounding box center [880, 404] width 330 height 29
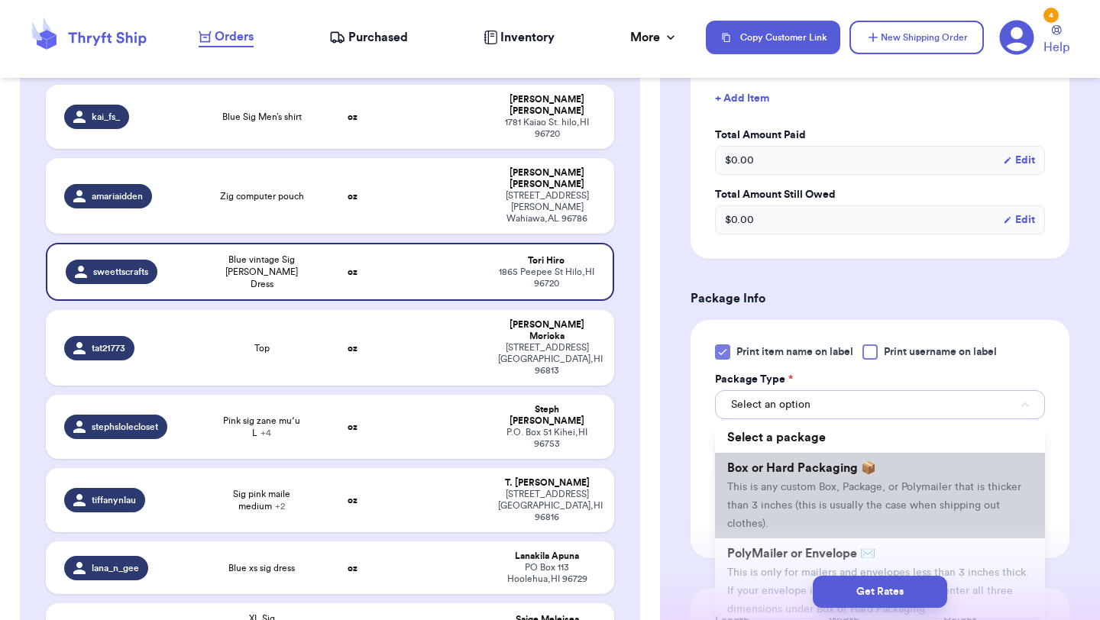
scroll to position [31, 0]
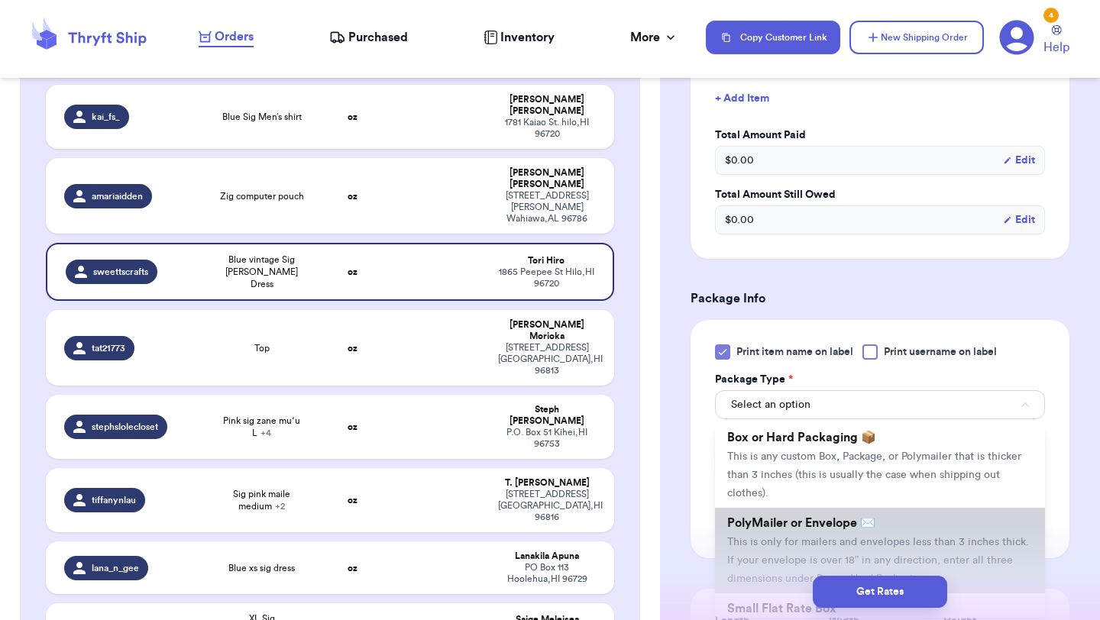
click at [760, 525] on span "PolyMailer or Envelope ✉️" at bounding box center [801, 523] width 148 height 12
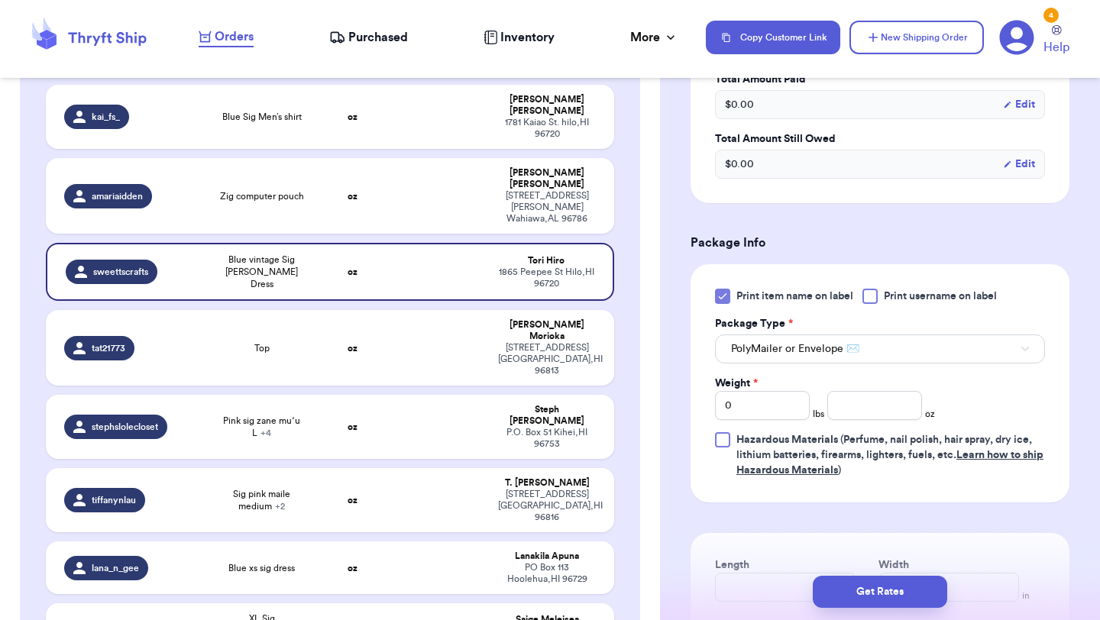
scroll to position [509, 0]
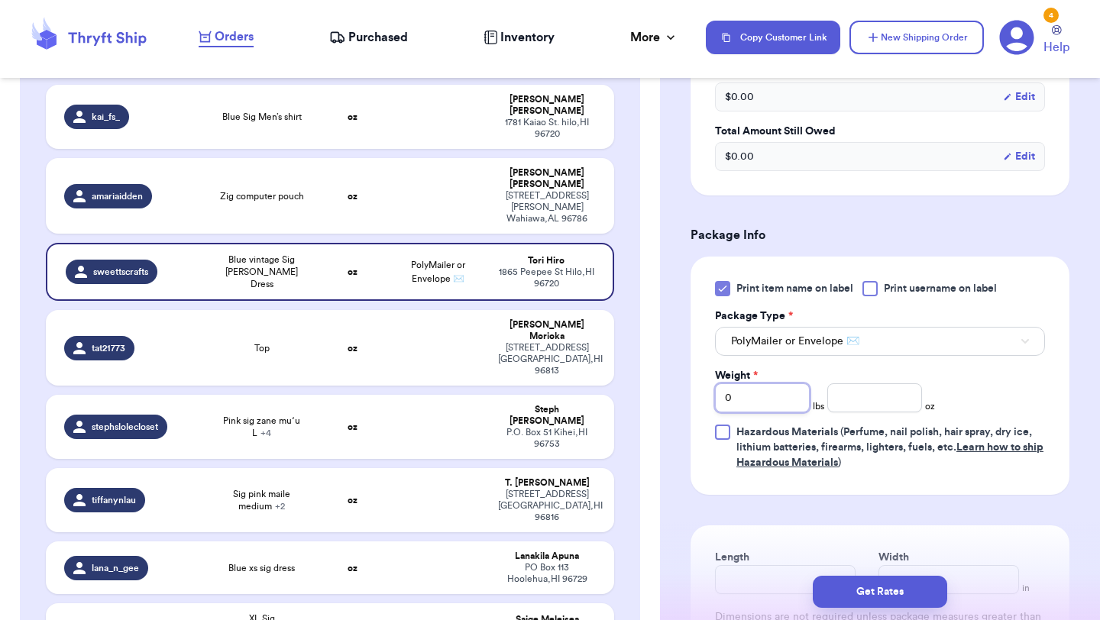
click at [777, 384] on input "0" at bounding box center [762, 397] width 95 height 29
type input "10"
click at [870, 386] on input "number" at bounding box center [874, 397] width 95 height 29
click at [790, 407] on input "10" at bounding box center [762, 397] width 95 height 29
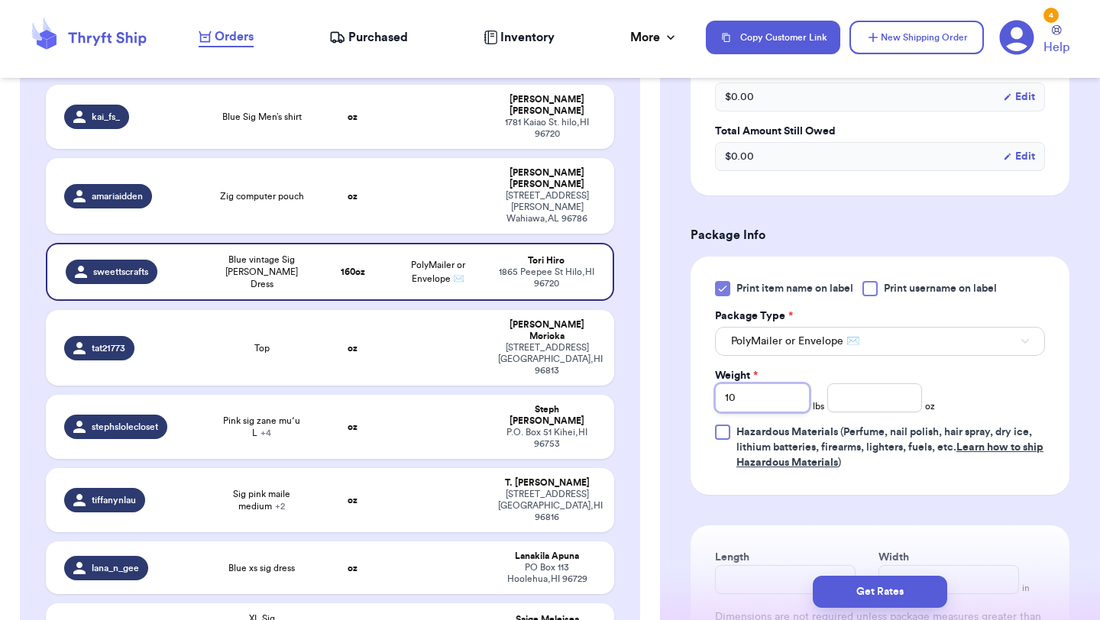
type input "1"
click at [878, 389] on input "number" at bounding box center [874, 397] width 95 height 29
type input "1.2"
click at [880, 586] on button "Get Rates" at bounding box center [880, 592] width 134 height 32
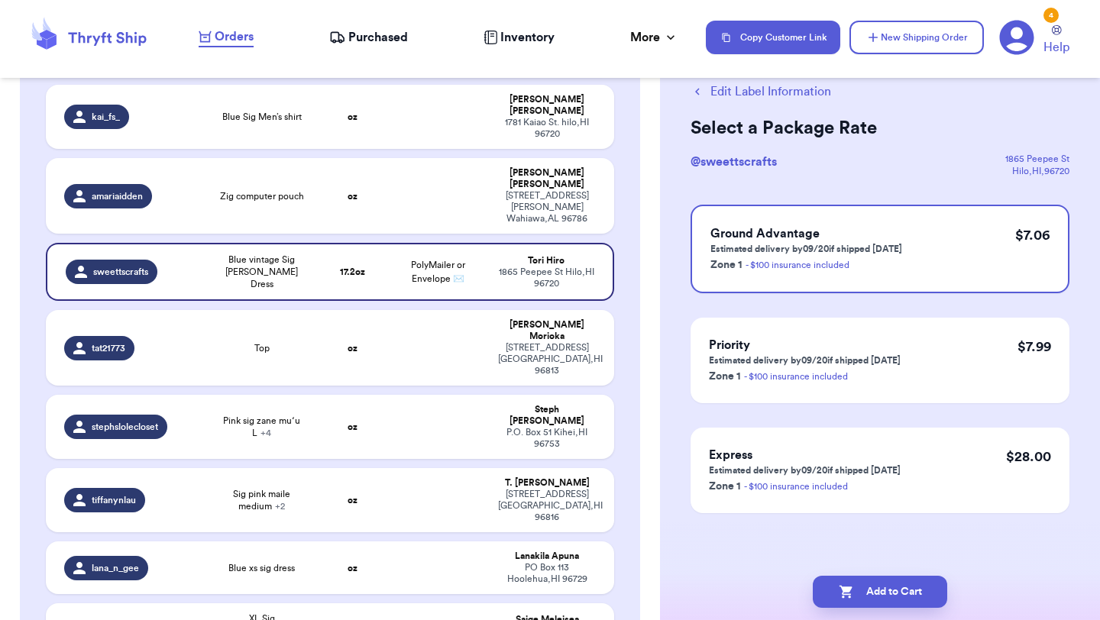
scroll to position [0, 0]
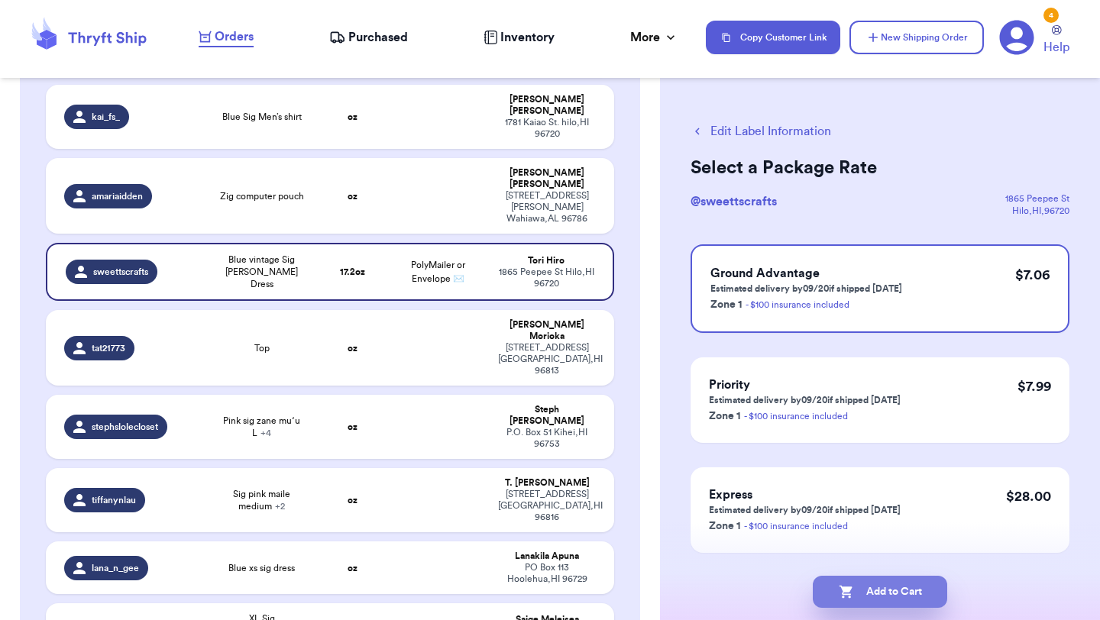
click at [897, 606] on button "Add to Cart" at bounding box center [880, 592] width 134 height 32
checkbox input "true"
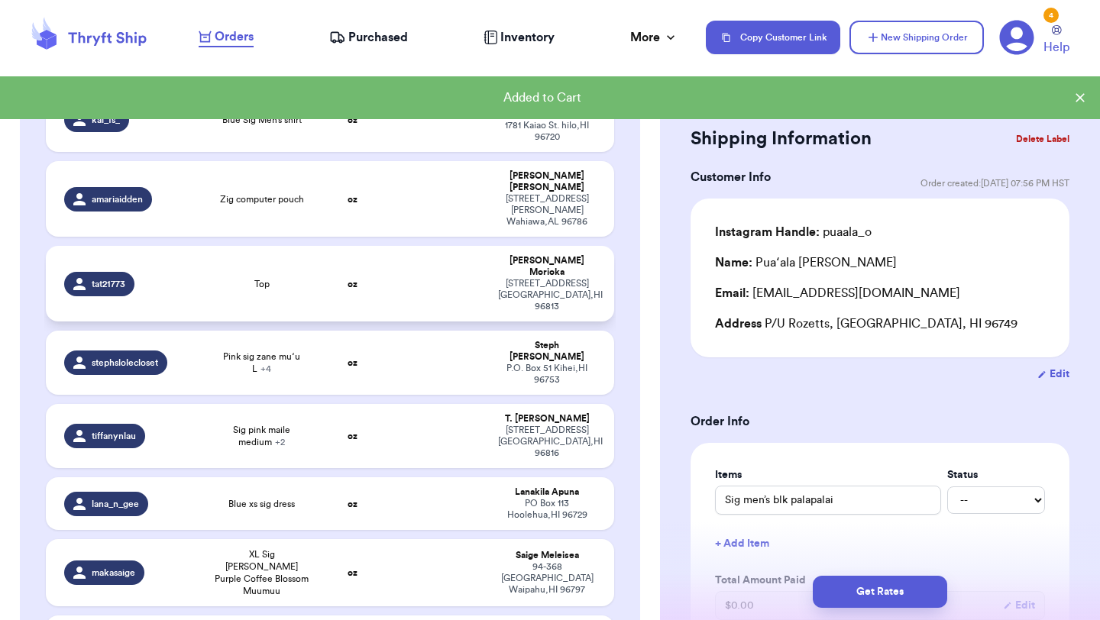
click at [400, 246] on td at bounding box center [437, 284] width 102 height 76
type input "Top"
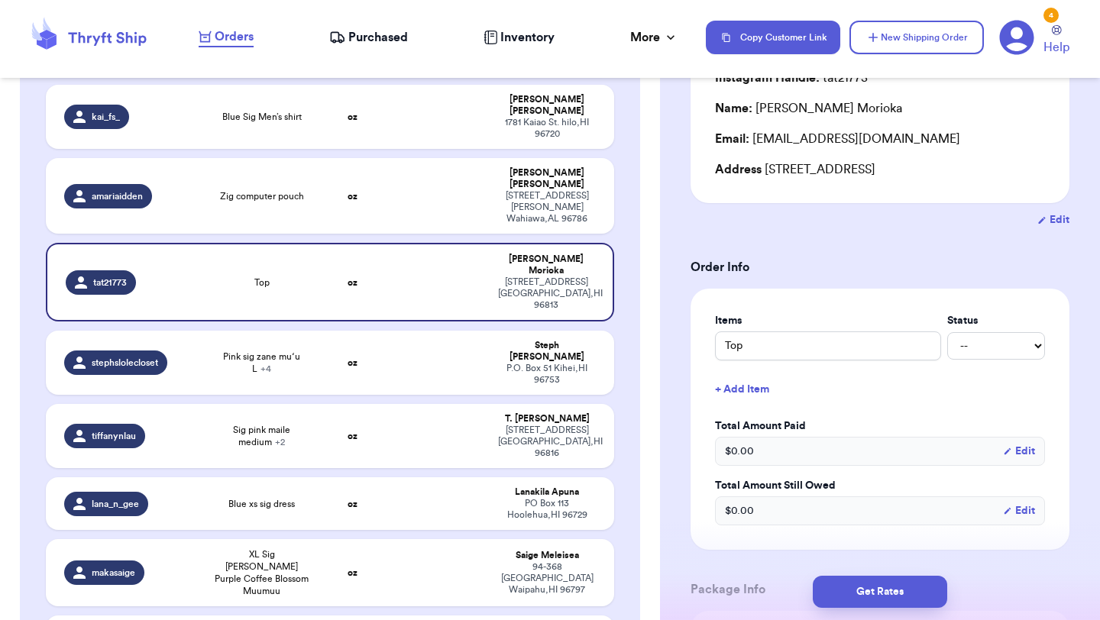
scroll to position [228, 0]
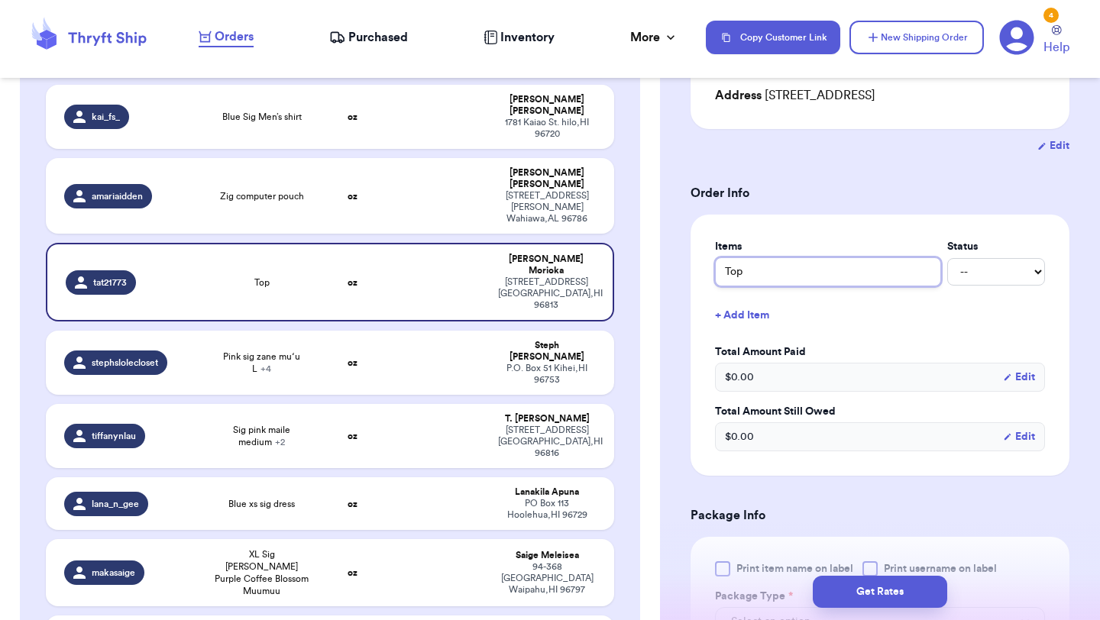
click at [723, 273] on input "Top" at bounding box center [828, 271] width 226 height 29
type input "OTop"
type input "OrTop"
type input "OraTop"
type input "OranTop"
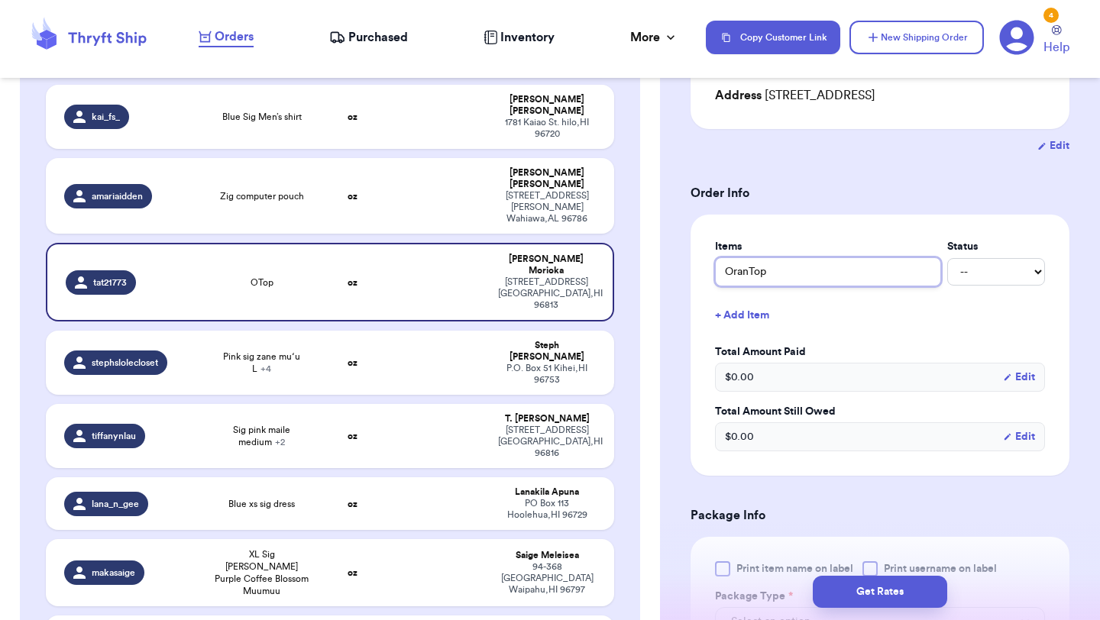
type input "OrangTop"
type input "OrangeTop"
type input "Orange Top"
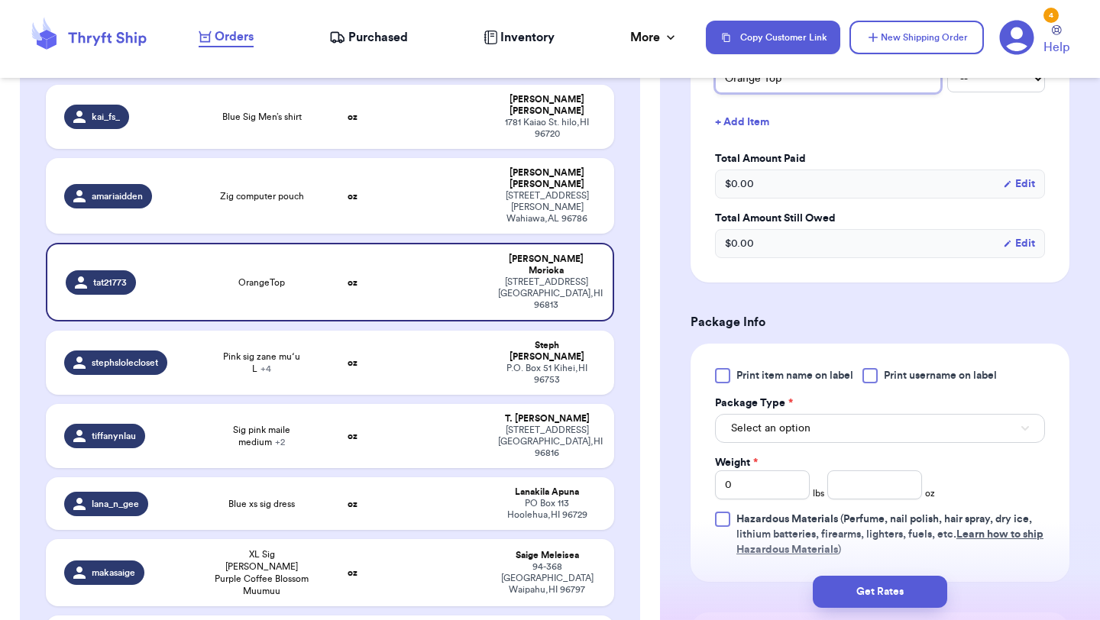
scroll to position [438, 0]
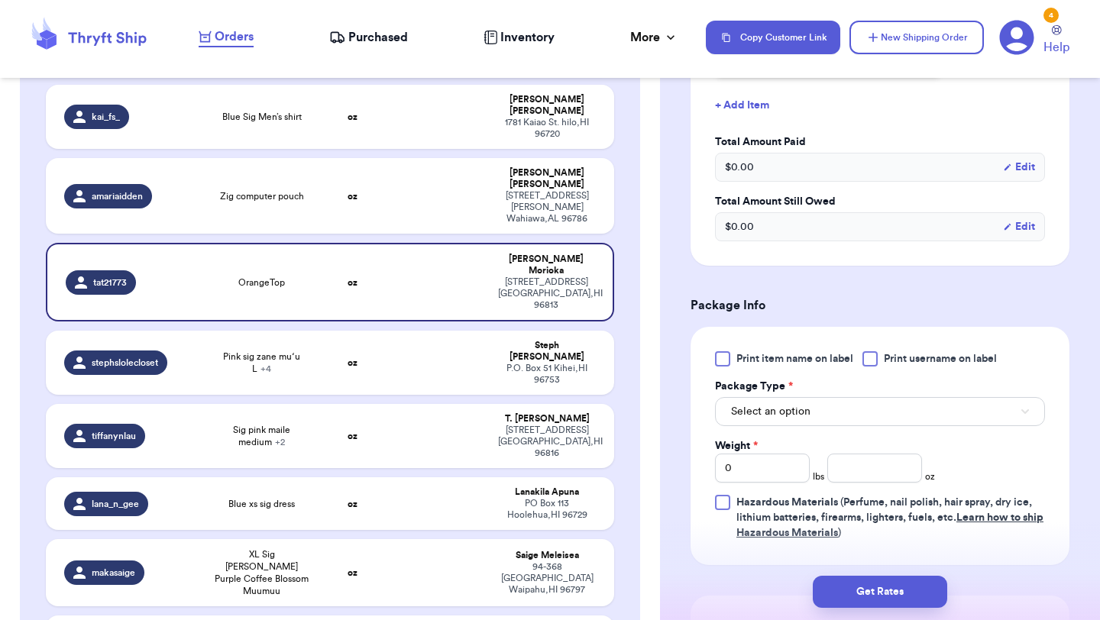
type input "Orange Top"
click at [751, 369] on div "Print item name on label Print username on label Package Type * Select an optio…" at bounding box center [880, 445] width 330 height 189
click at [751, 366] on span "Print item name on label" at bounding box center [794, 358] width 117 height 15
click at [0, 0] on input "Print item name on label" at bounding box center [0, 0] width 0 height 0
click at [757, 409] on span "Select an option" at bounding box center [770, 411] width 79 height 15
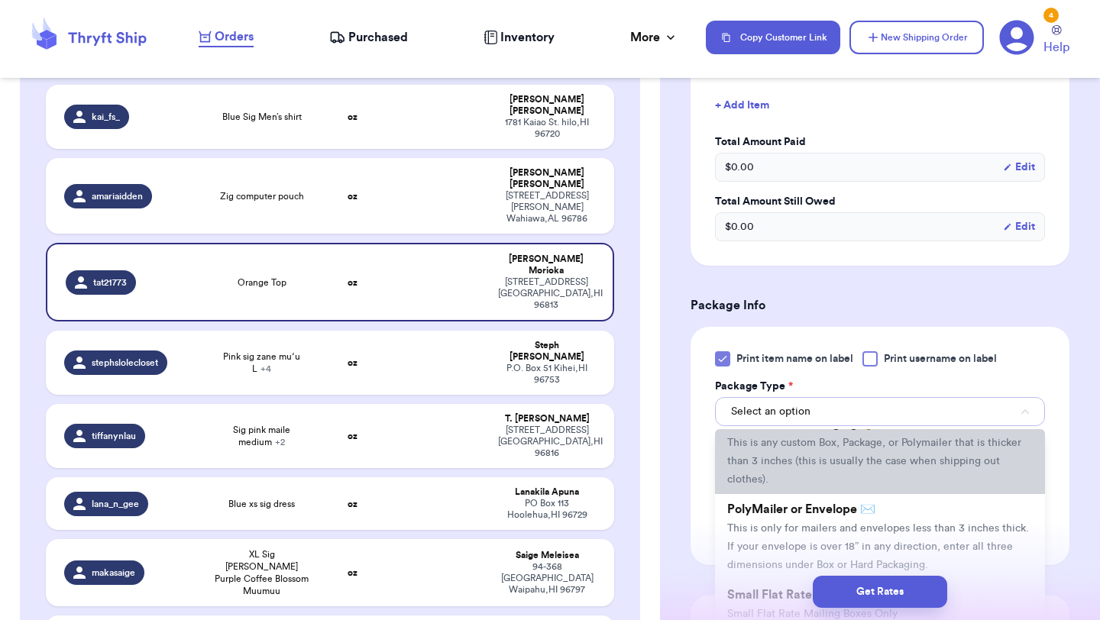
scroll to position [111, 0]
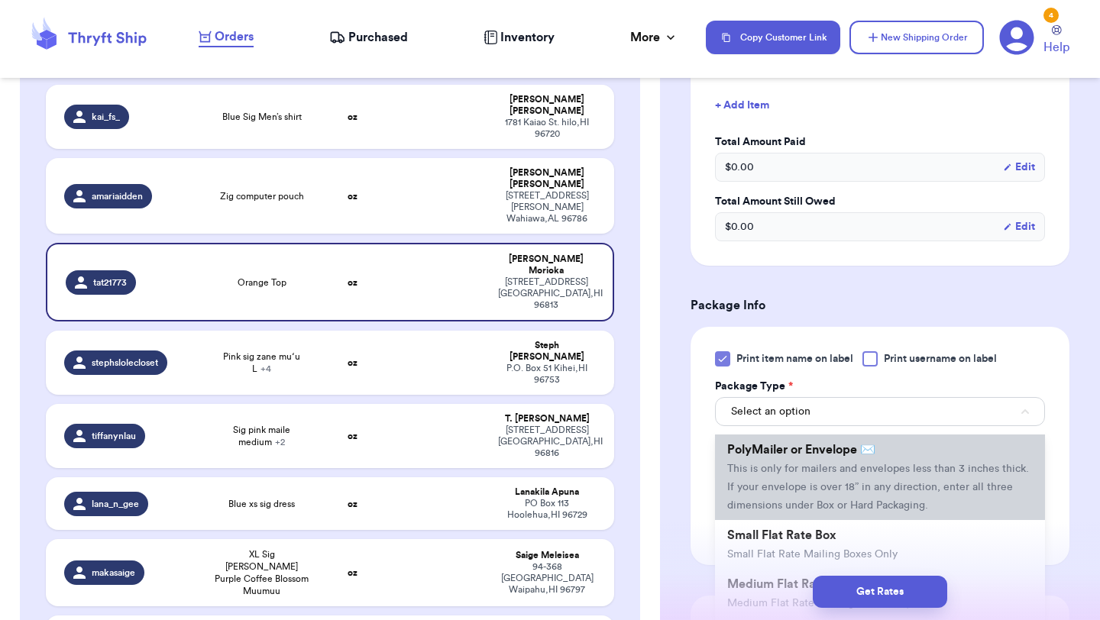
click at [761, 480] on li "PolyMailer or Envelope ✉️ This is only for mailers and envelopes less than 3 in…" at bounding box center [880, 478] width 330 height 86
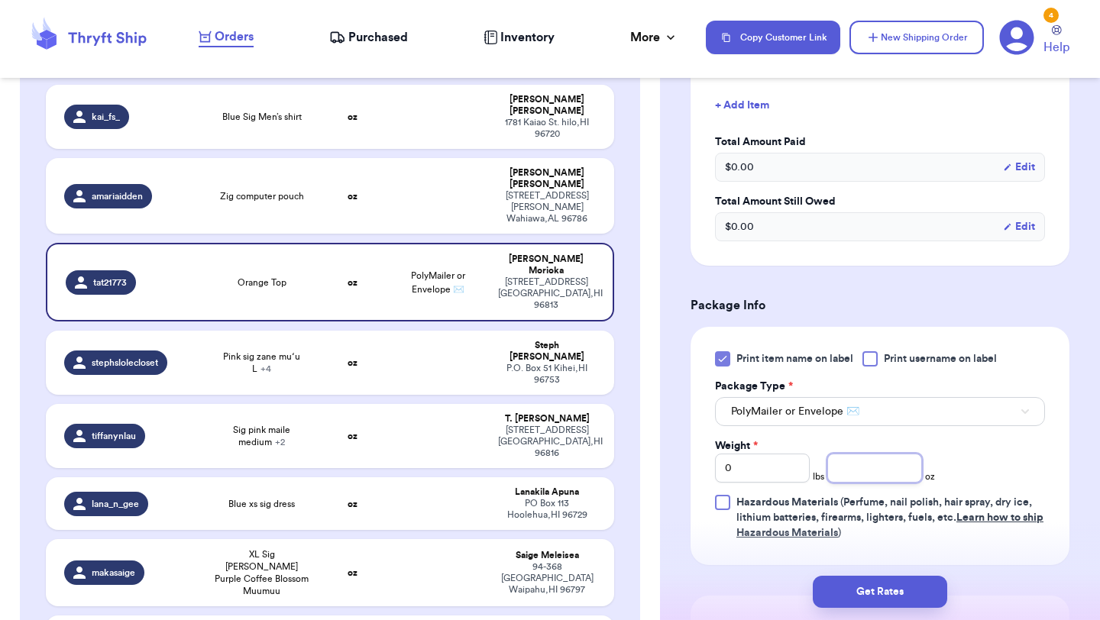
click at [850, 460] on input "number" at bounding box center [874, 468] width 95 height 29
type input "6"
click at [922, 593] on button "Get Rates" at bounding box center [880, 592] width 134 height 32
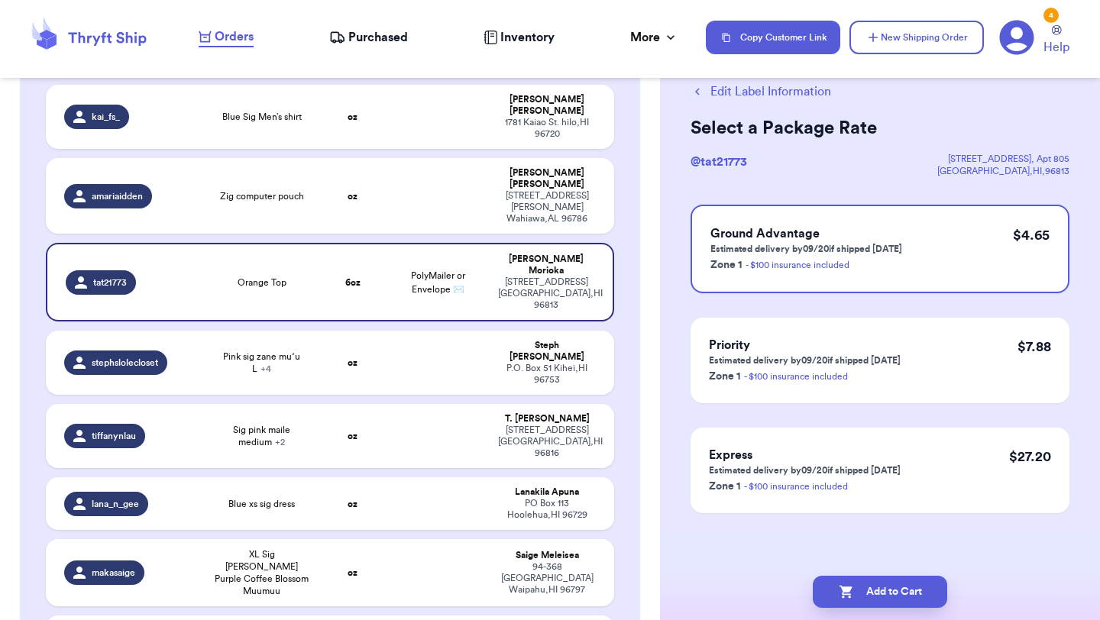
scroll to position [0, 0]
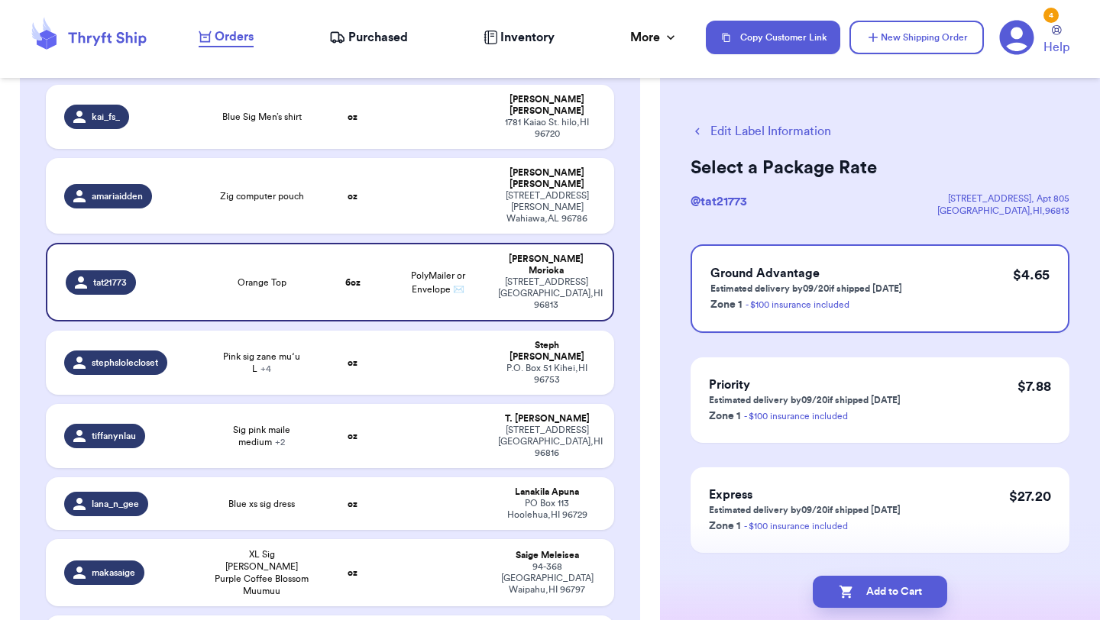
click at [922, 593] on button "Add to Cart" at bounding box center [880, 592] width 134 height 32
checkbox input "true"
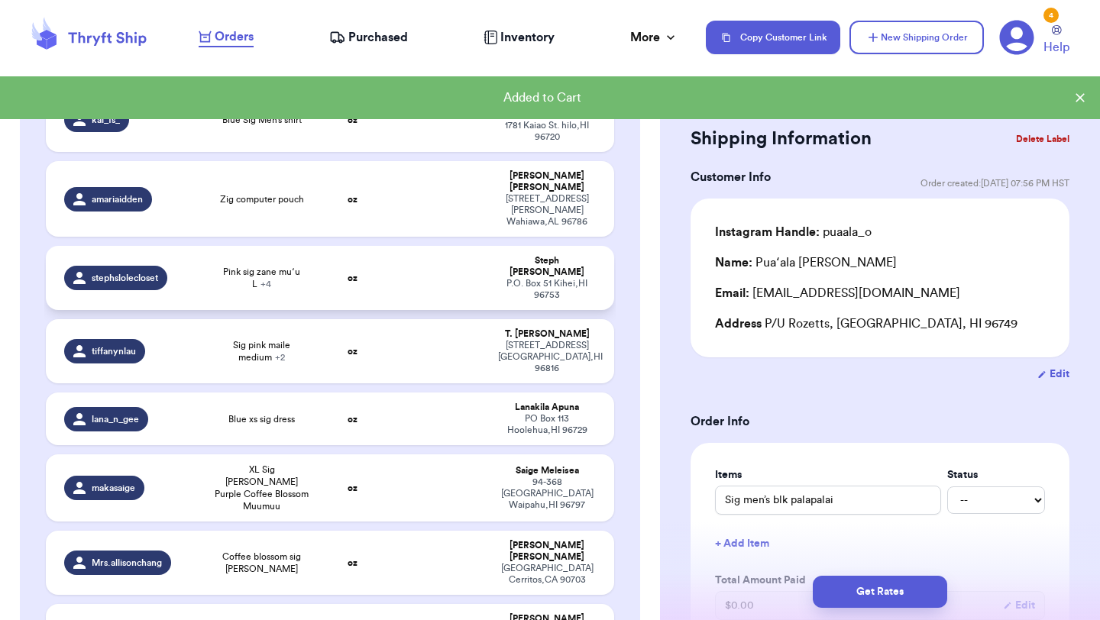
click at [351, 273] on strong "oz" at bounding box center [352, 277] width 10 height 9
type input "Pink sig zane muʻu L"
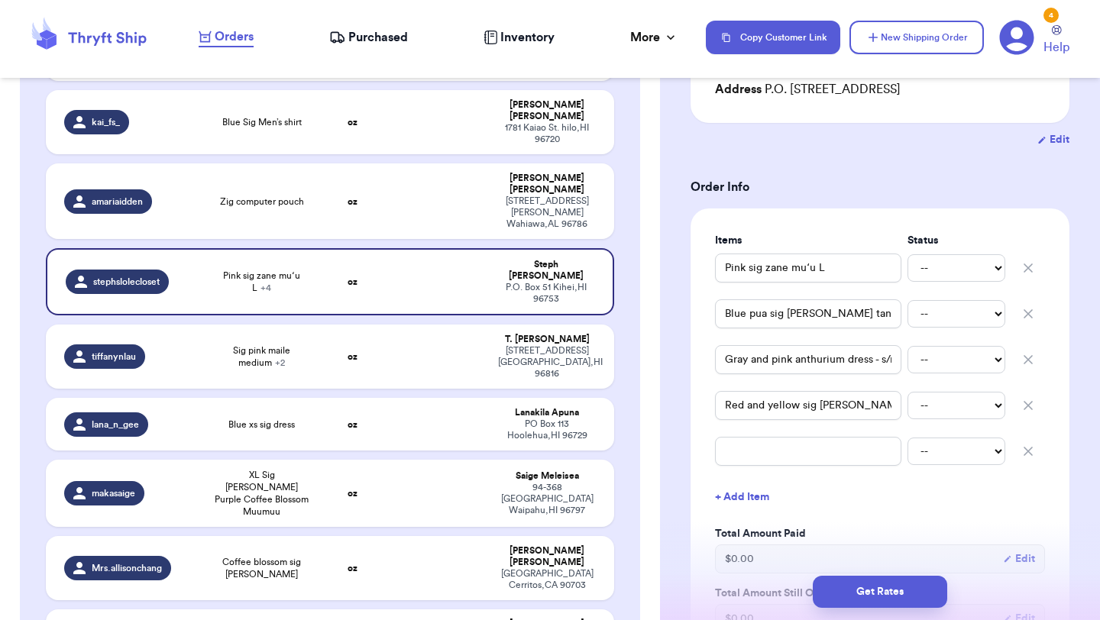
scroll to position [254, 0]
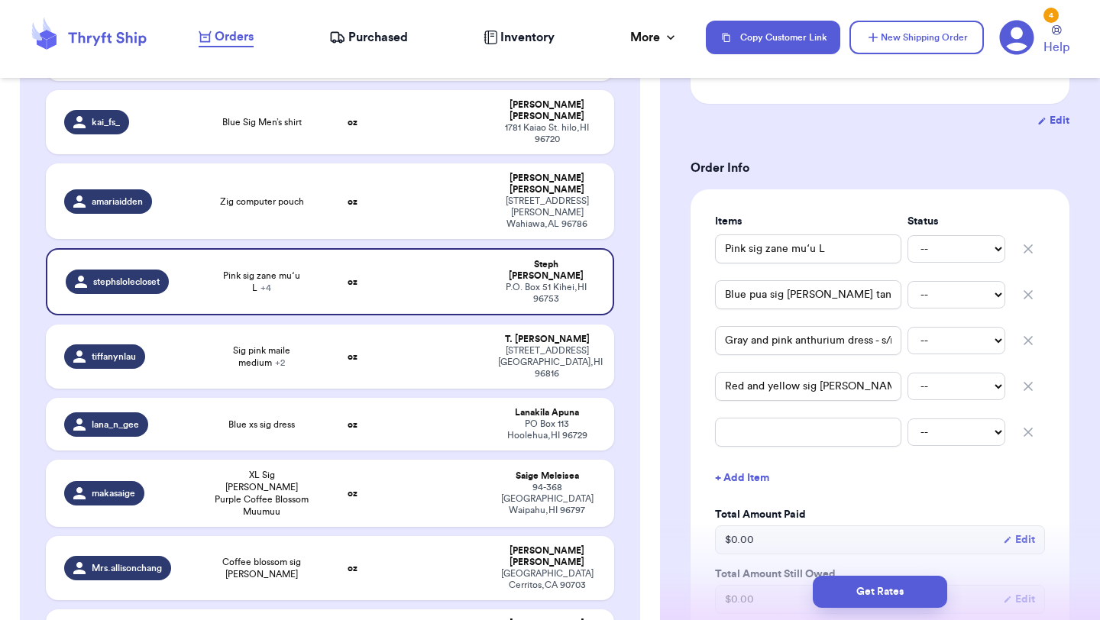
click at [1024, 431] on icon "button" at bounding box center [1027, 432] width 15 height 15
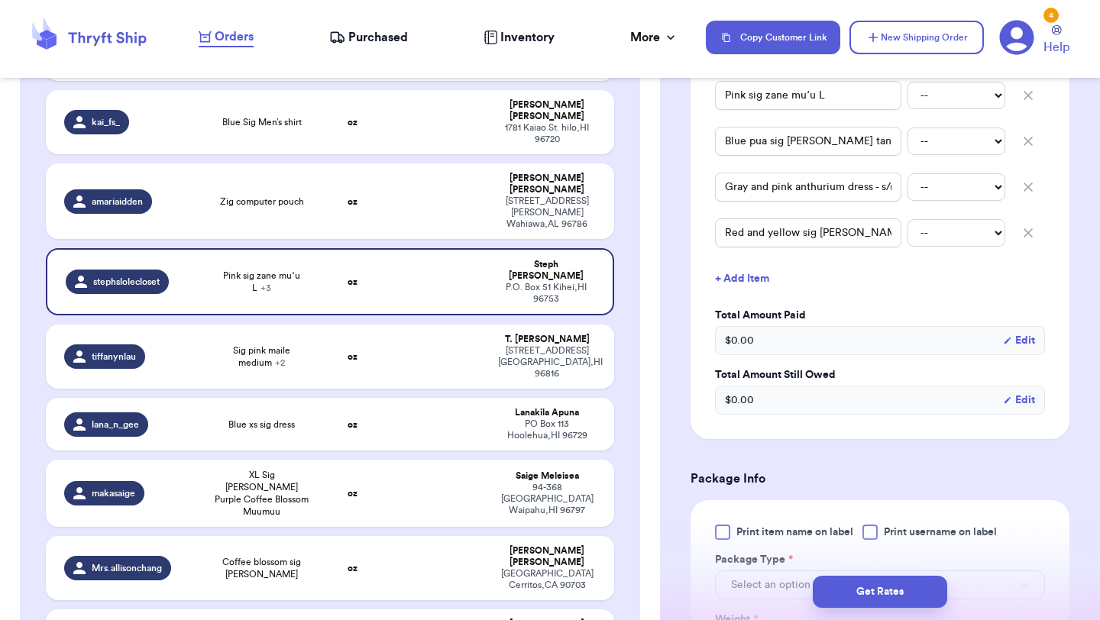
scroll to position [488, 0]
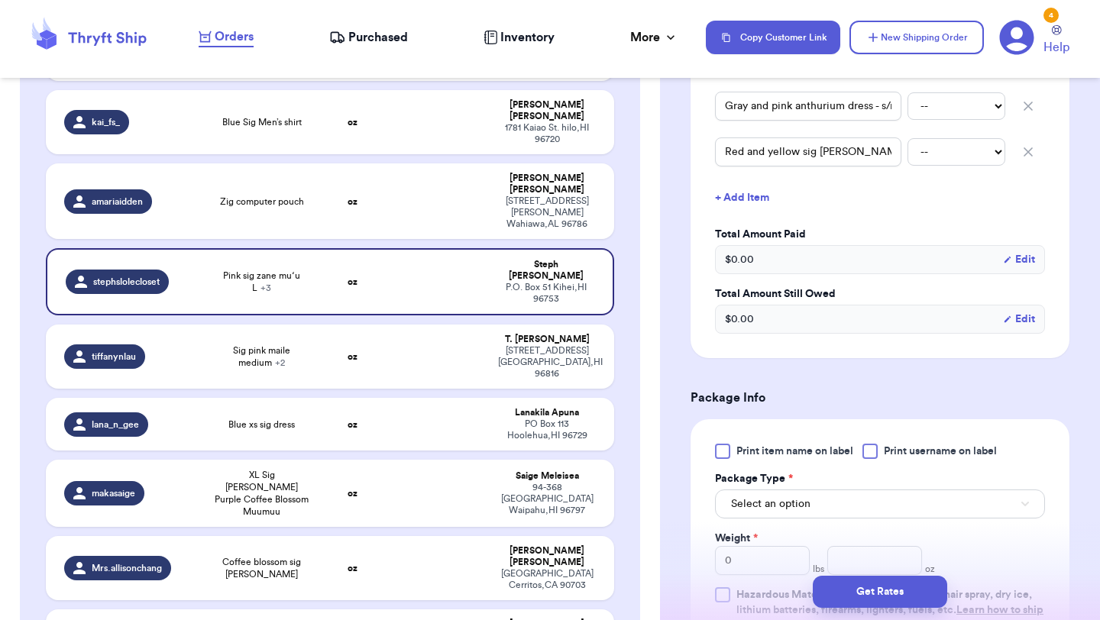
click at [727, 451] on div at bounding box center [722, 451] width 15 height 15
click at [0, 0] on input "Print item name on label" at bounding box center [0, 0] width 0 height 0
click at [768, 503] on span "Select an option" at bounding box center [770, 503] width 79 height 15
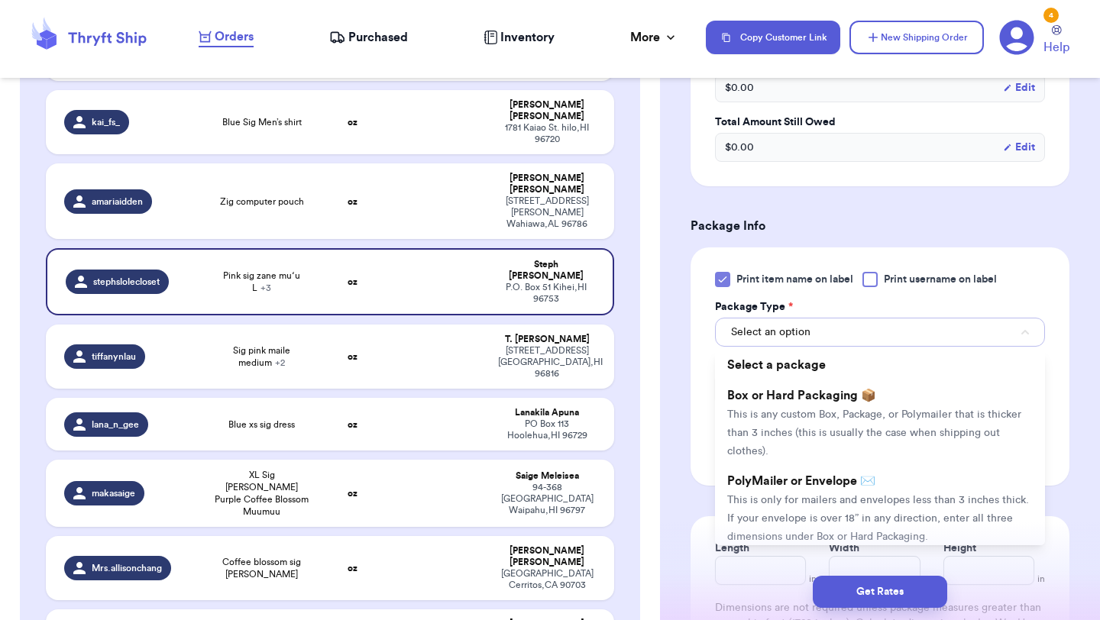
scroll to position [679, 0]
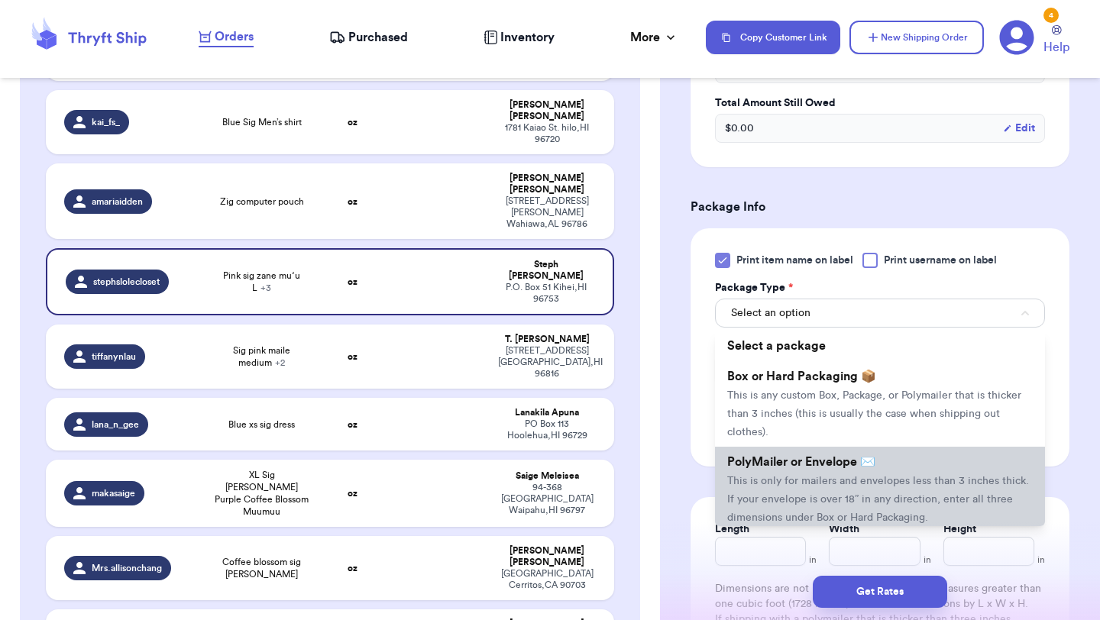
click at [783, 488] on li "PolyMailer or Envelope ✉️ This is only for mailers and envelopes less than 3 in…" at bounding box center [880, 490] width 330 height 86
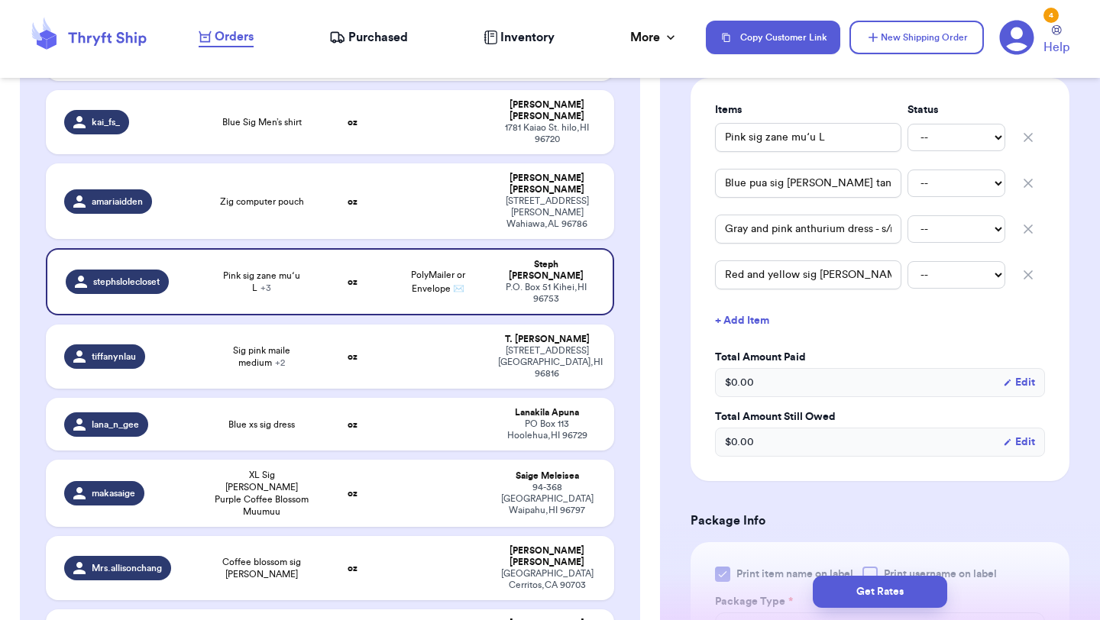
scroll to position [347, 0]
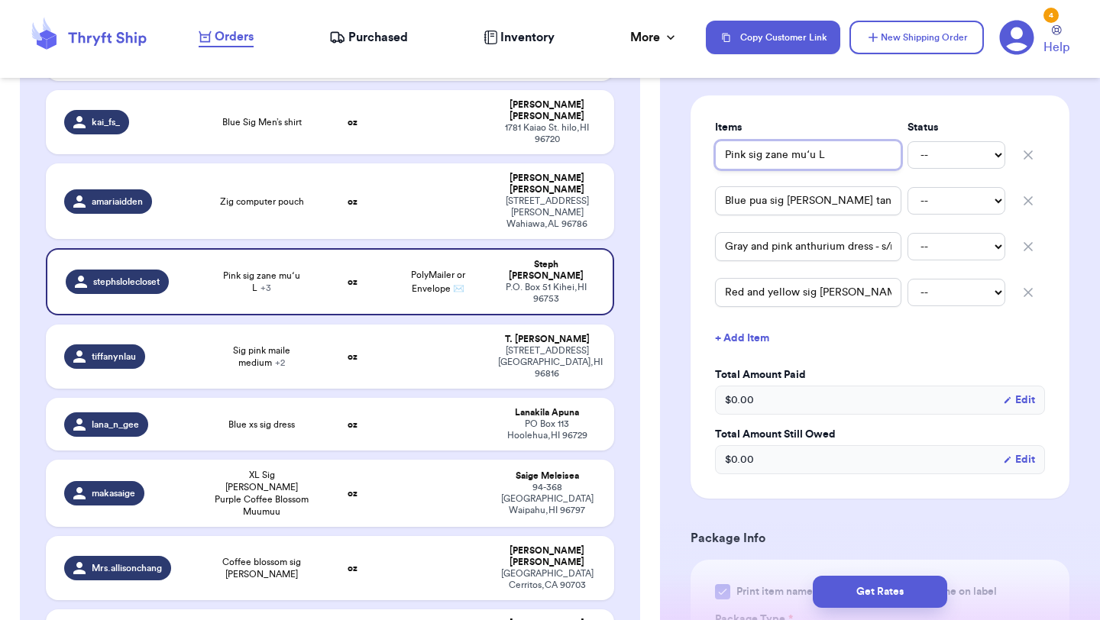
click at [724, 150] on input "Pink sig zane muʻu L" at bounding box center [808, 155] width 186 height 29
type input "(Pink sig zane muʻu L"
type input "(4Pink sig zane muʻu L"
type input "(4)Pink sig zane muʻu L"
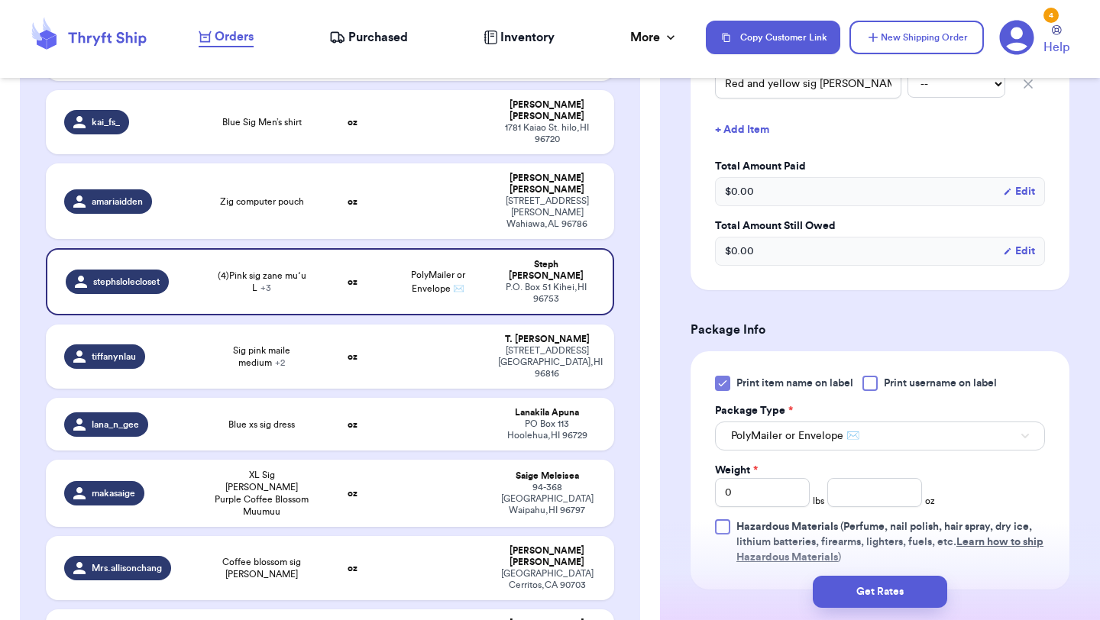
scroll to position [596, 0]
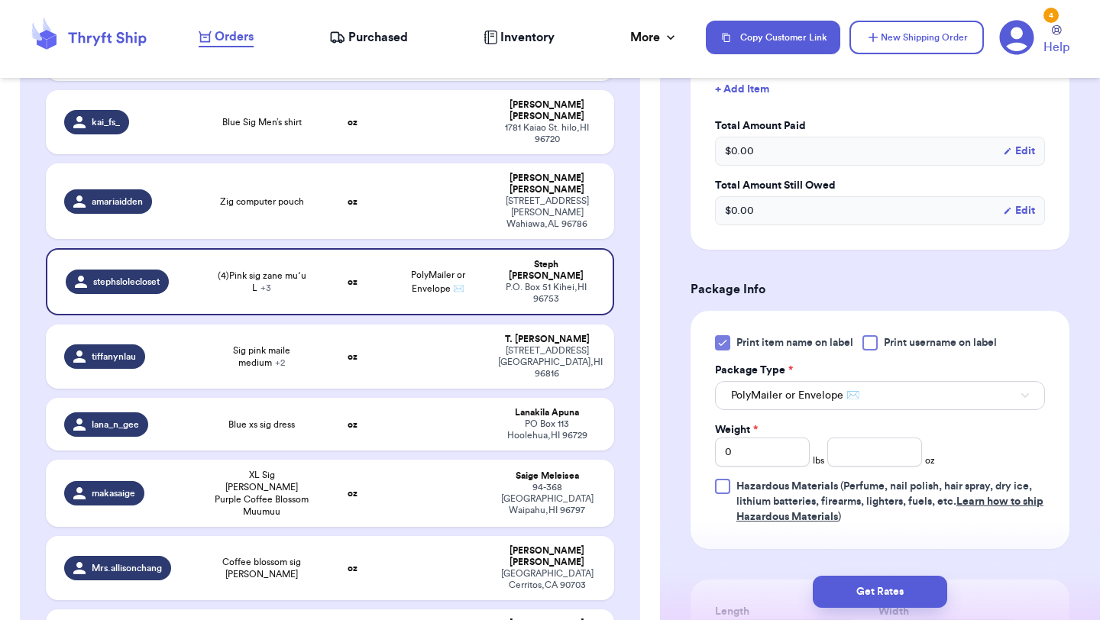
type input "(4)Pink sig zane muʻu L"
click at [760, 396] on span "PolyMailer or Envelope ✉️" at bounding box center [795, 395] width 128 height 15
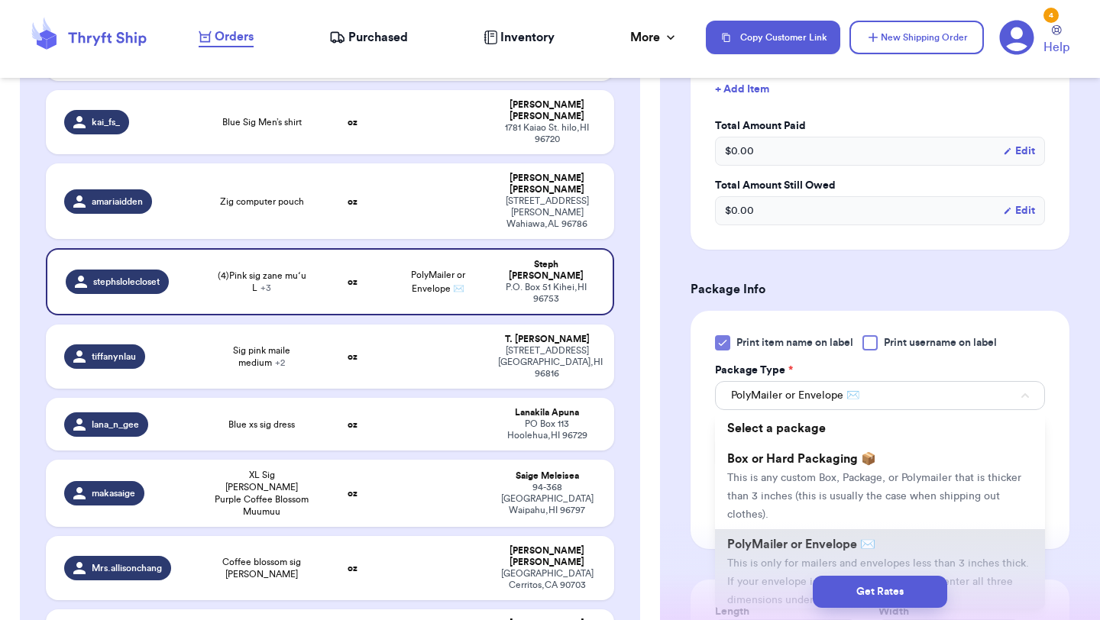
click at [802, 306] on form "Shipping Information Delete Label Customer Info Order created: [DATE] 06:46 PM …" at bounding box center [879, 177] width 379 height 1303
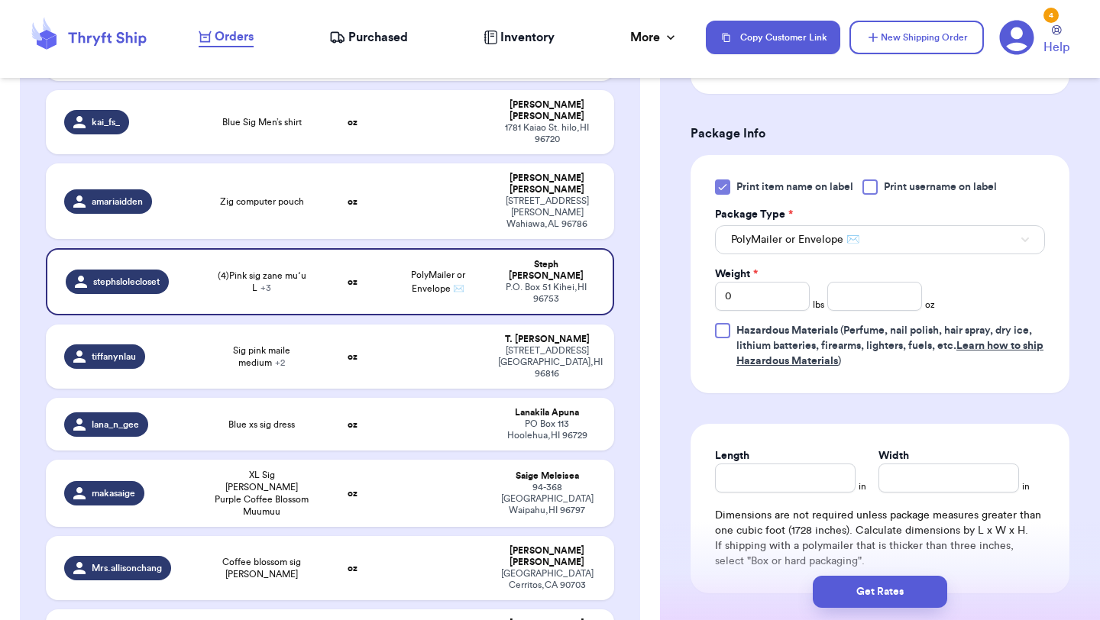
scroll to position [754, 0]
click at [763, 297] on input "0" at bounding box center [762, 294] width 95 height 29
type input "02"
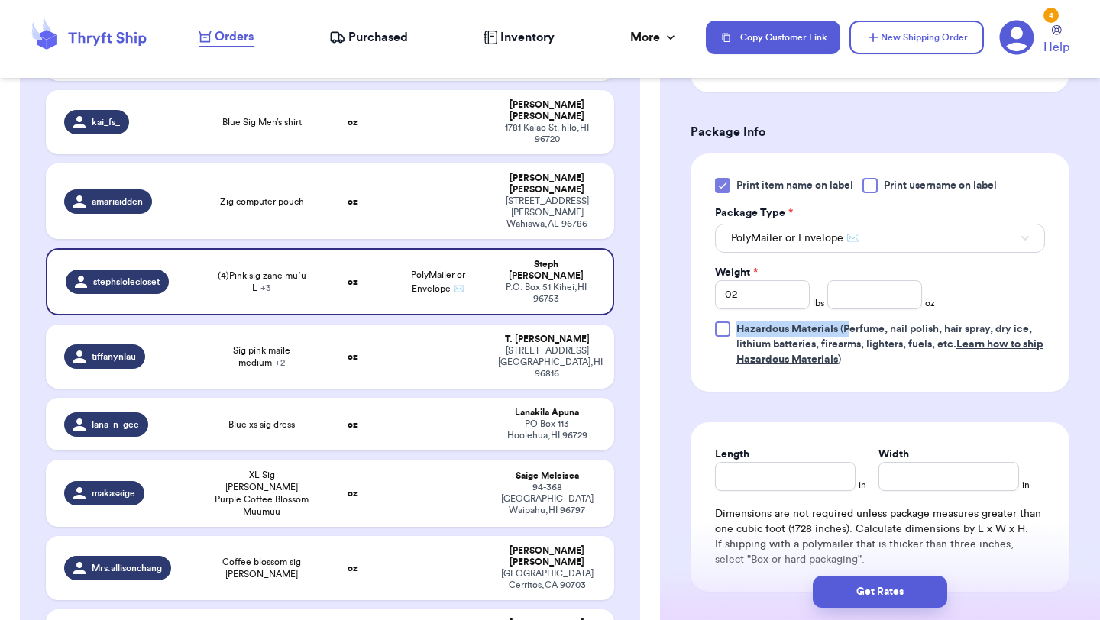
click at [850, 321] on span "Hazardous Materials (Perfume, nail polish, hair spray, dry ice, lithium batteri…" at bounding box center [890, 344] width 309 height 46
click at [867, 291] on input "number" at bounding box center [874, 294] width 95 height 29
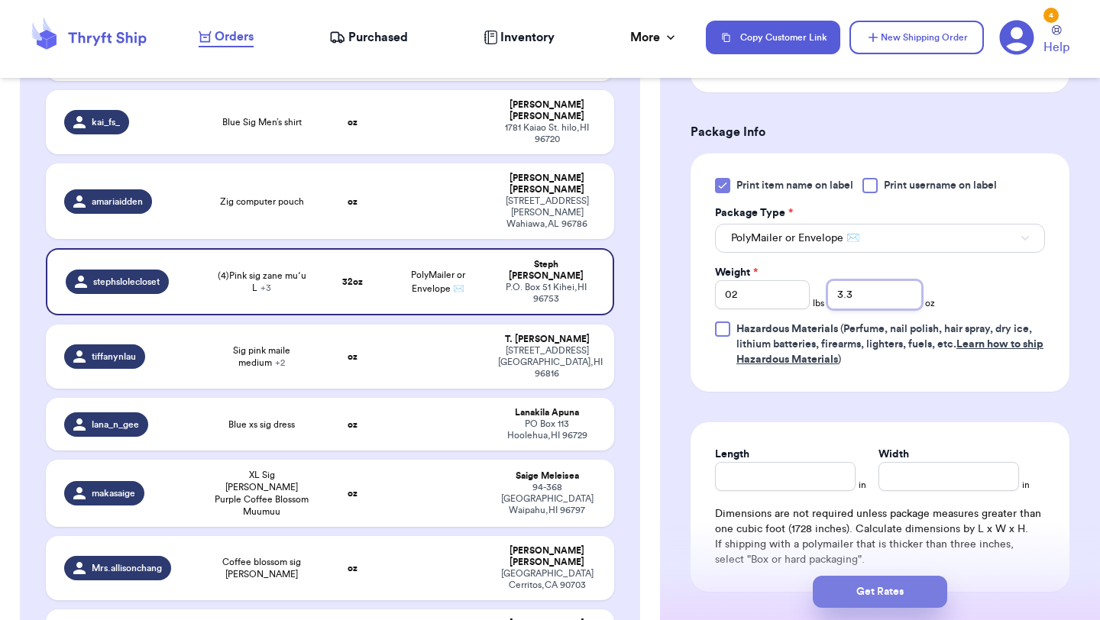
type input "3.3"
click at [852, 583] on button "Get Rates" at bounding box center [880, 592] width 134 height 32
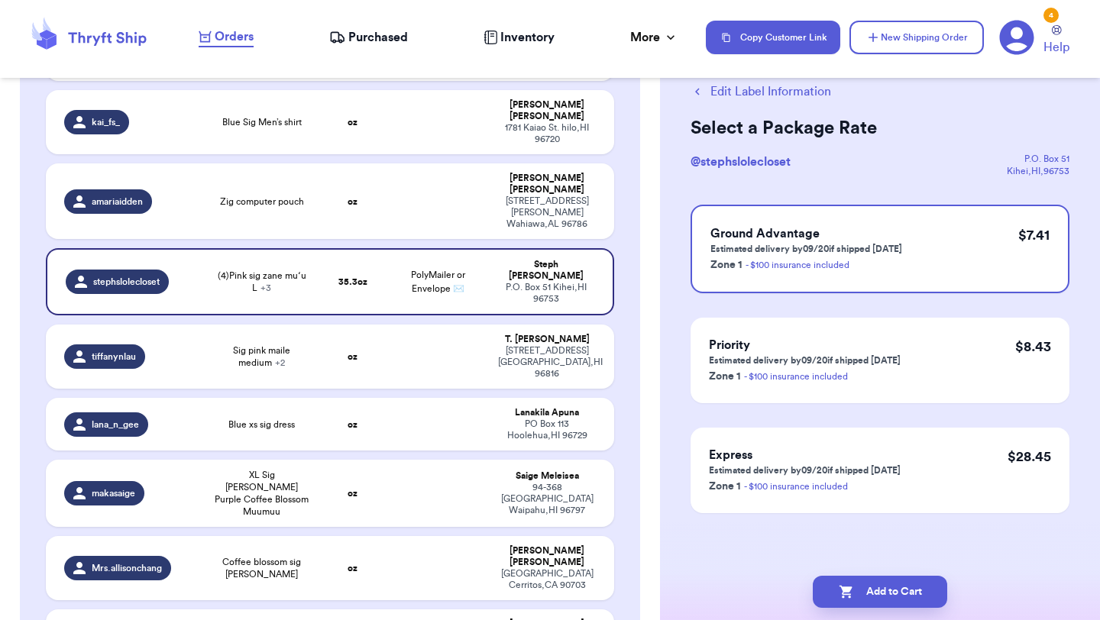
scroll to position [0, 0]
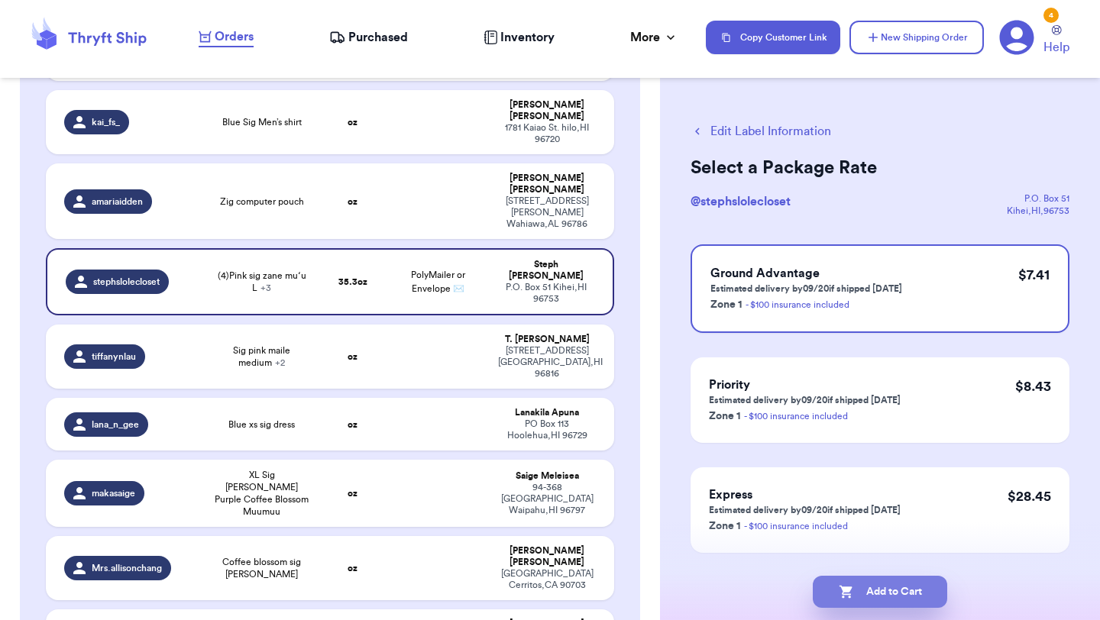
click at [879, 596] on button "Add to Cart" at bounding box center [880, 592] width 134 height 32
checkbox input "true"
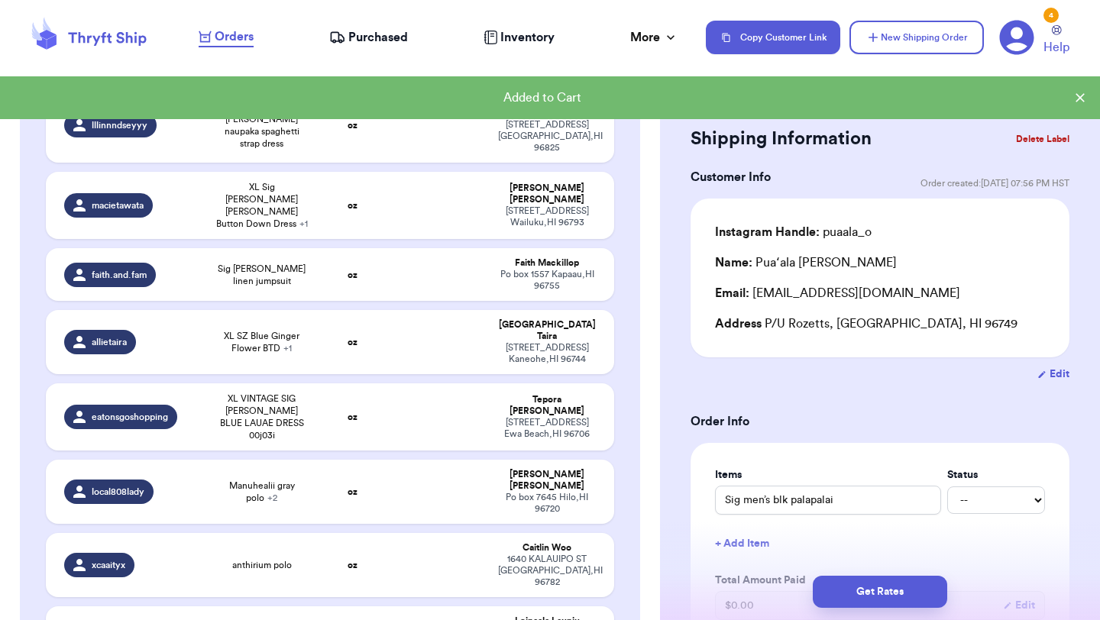
scroll to position [2114, 0]
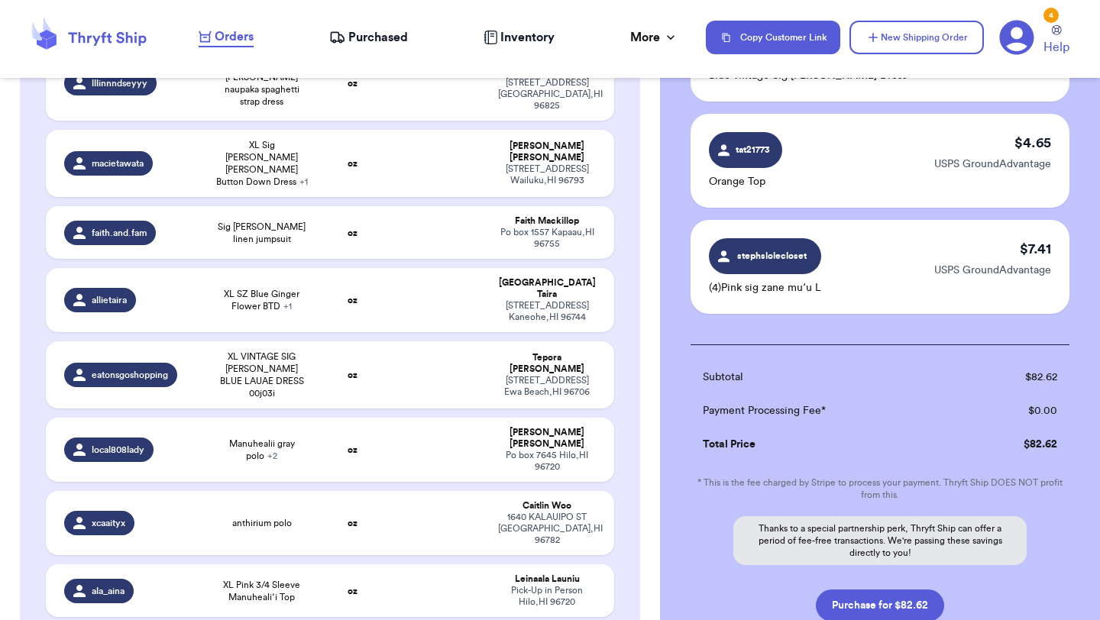
scroll to position [1436, 0]
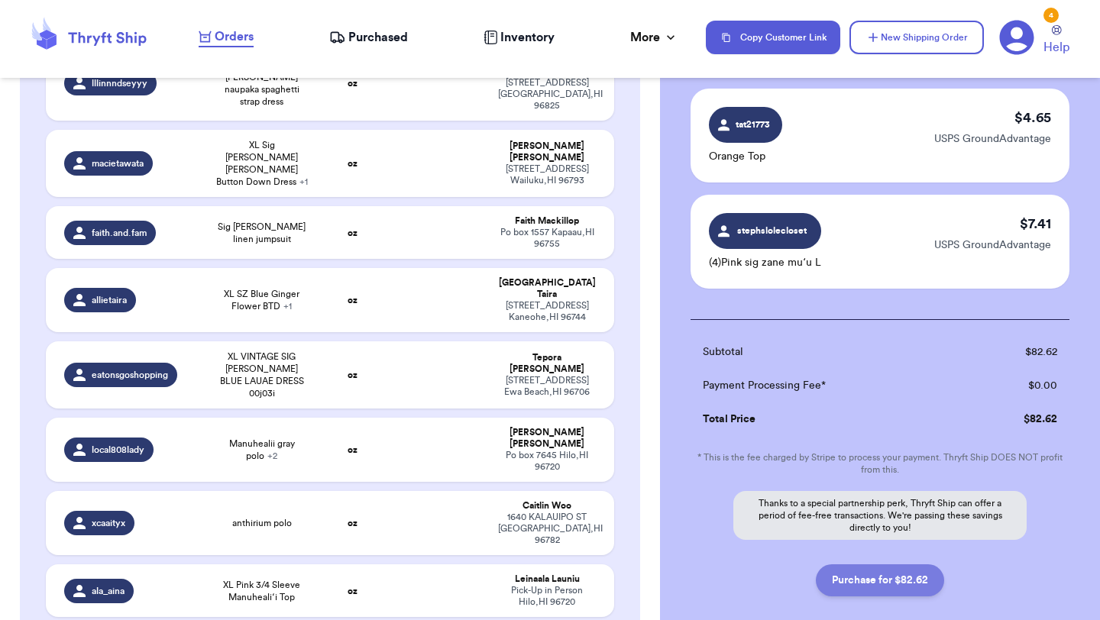
click at [893, 564] on button "Purchase for $82.62" at bounding box center [880, 580] width 128 height 32
checkbox input "false"
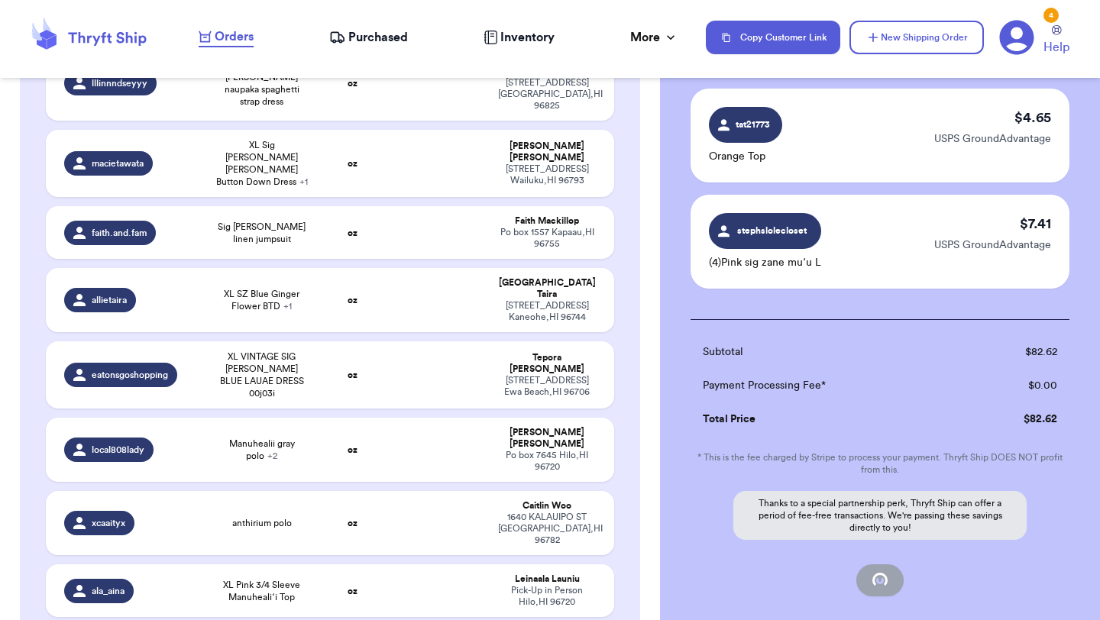
checkbox input "false"
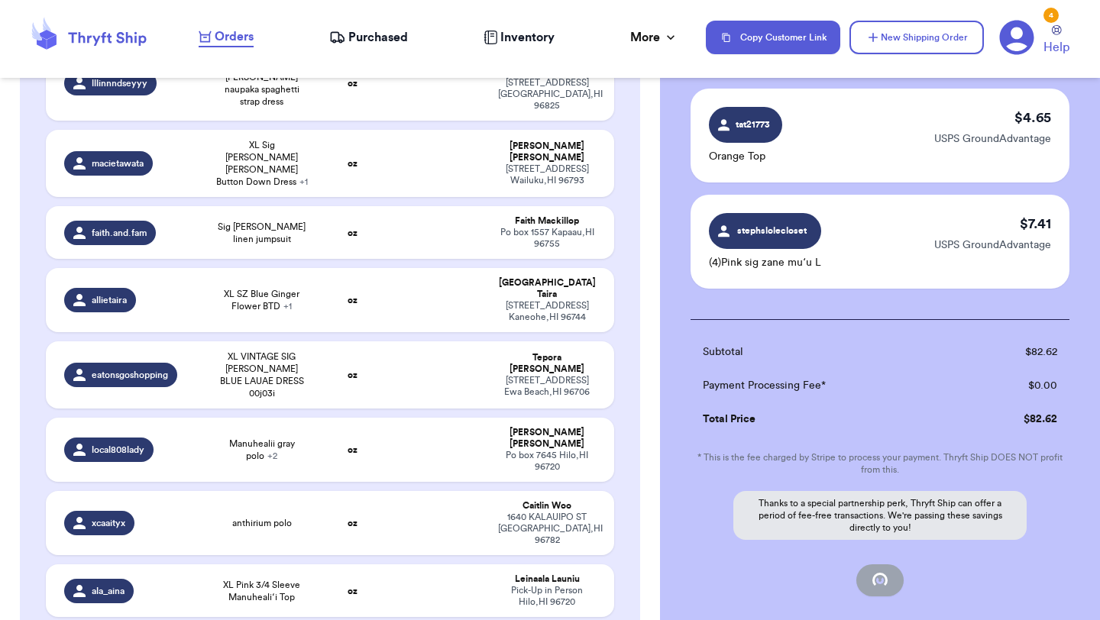
checkbox input "false"
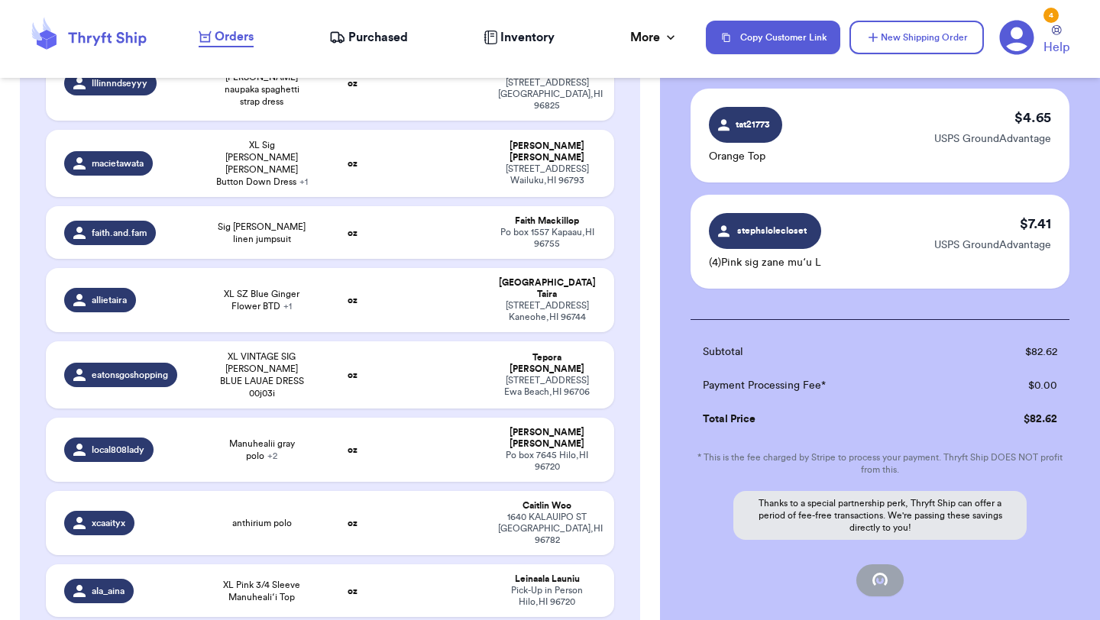
checkbox input "false"
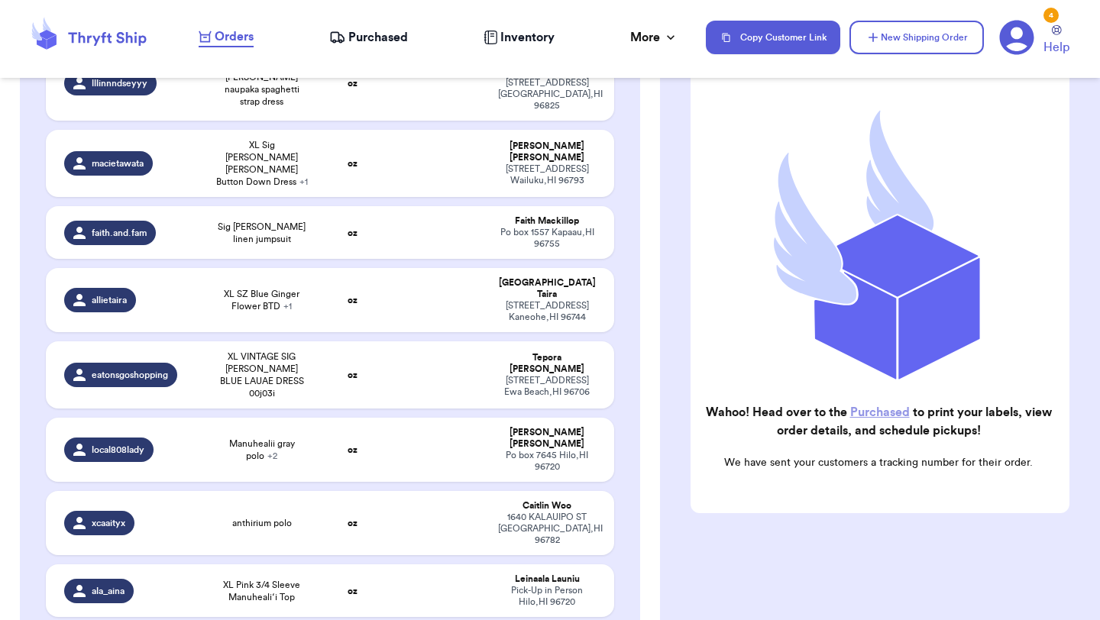
checkbox input "true"
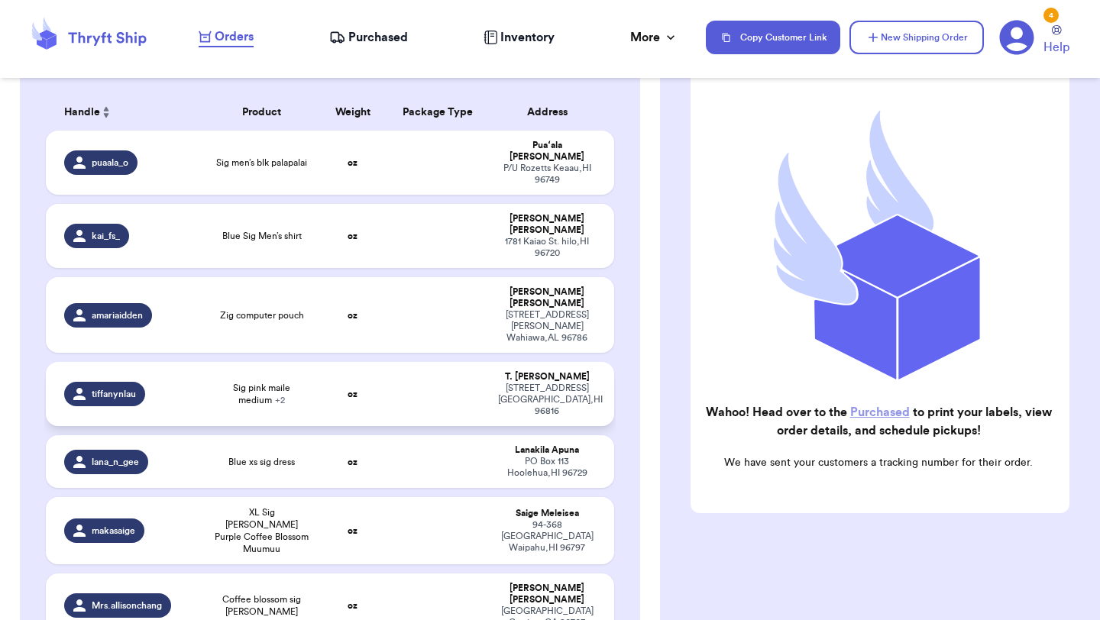
scroll to position [172, 0]
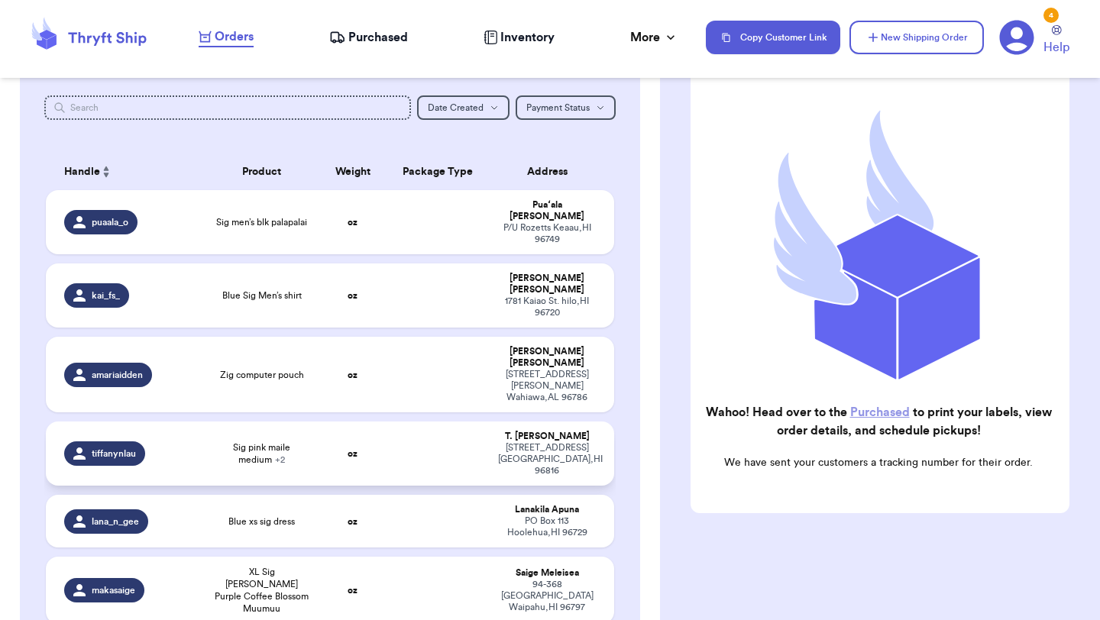
click at [326, 422] on td "oz" at bounding box center [352, 454] width 68 height 64
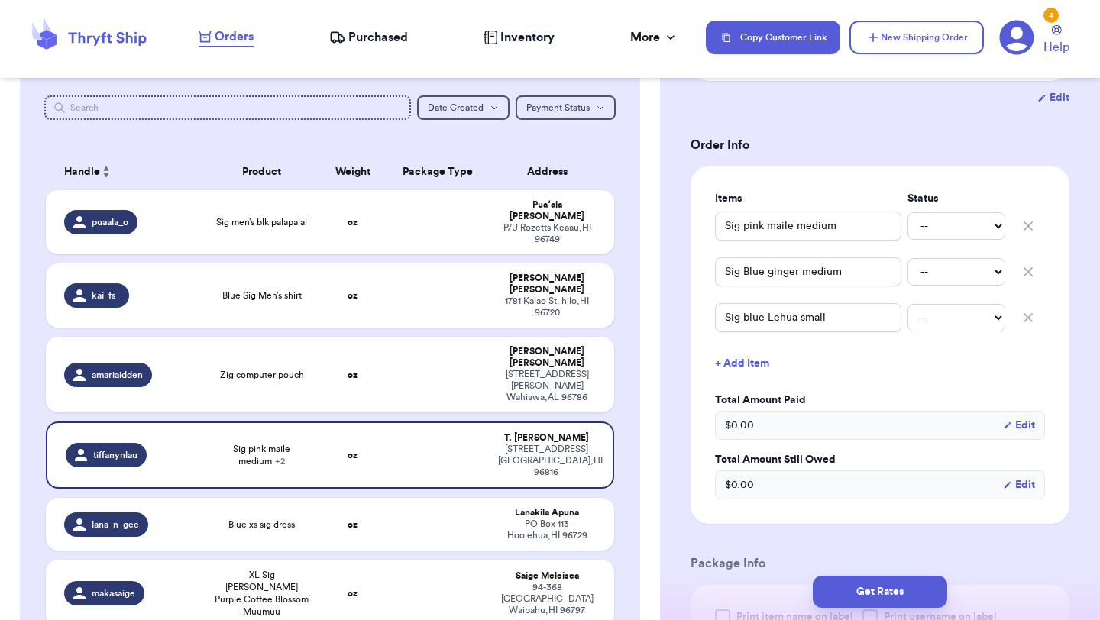
scroll to position [205, 0]
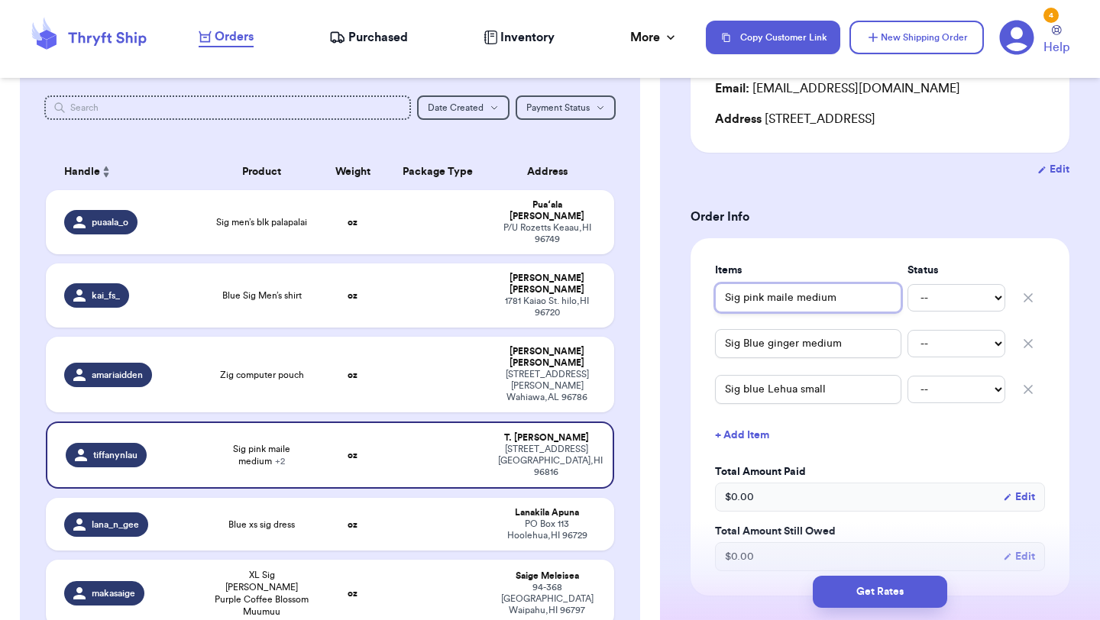
click at [726, 300] on input "Sig pink maile medium" at bounding box center [808, 297] width 186 height 29
type input "(Sig pink maile medium"
type input "(4Sig pink maile medium"
type input "(Sig pink maile medium"
type input "(3Sig pink maile medium"
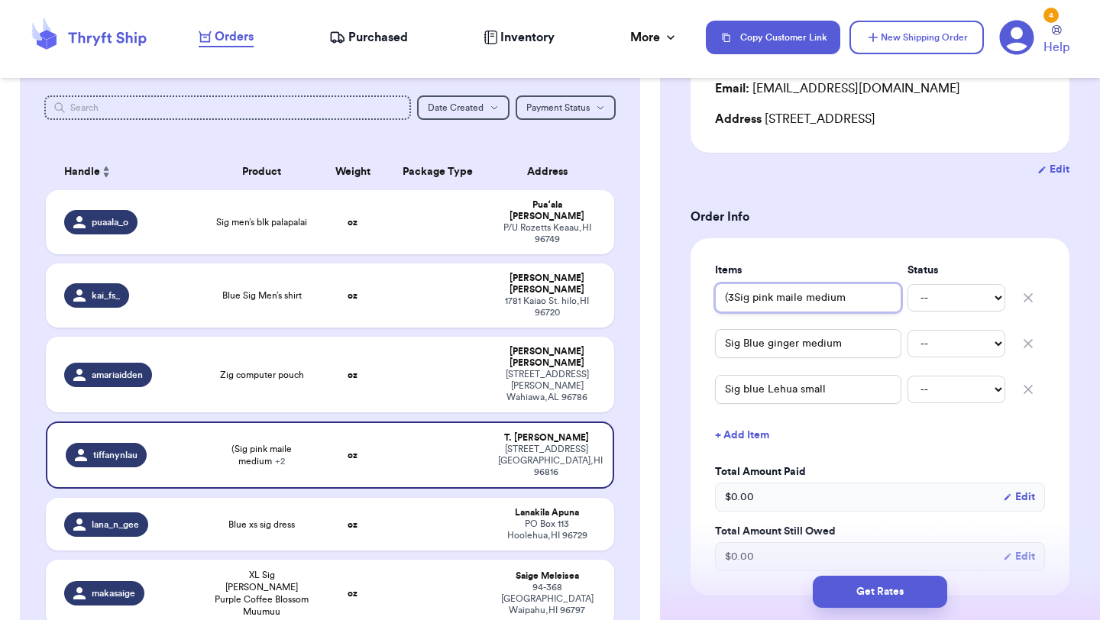
type input "(3)Sig pink maile medium"
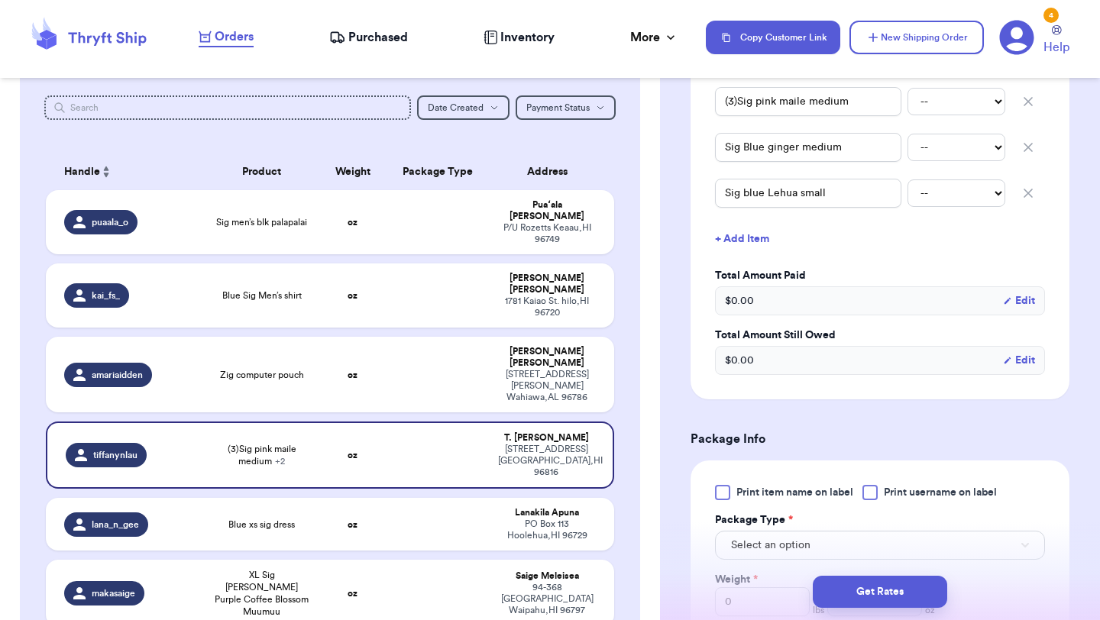
scroll to position [480, 0]
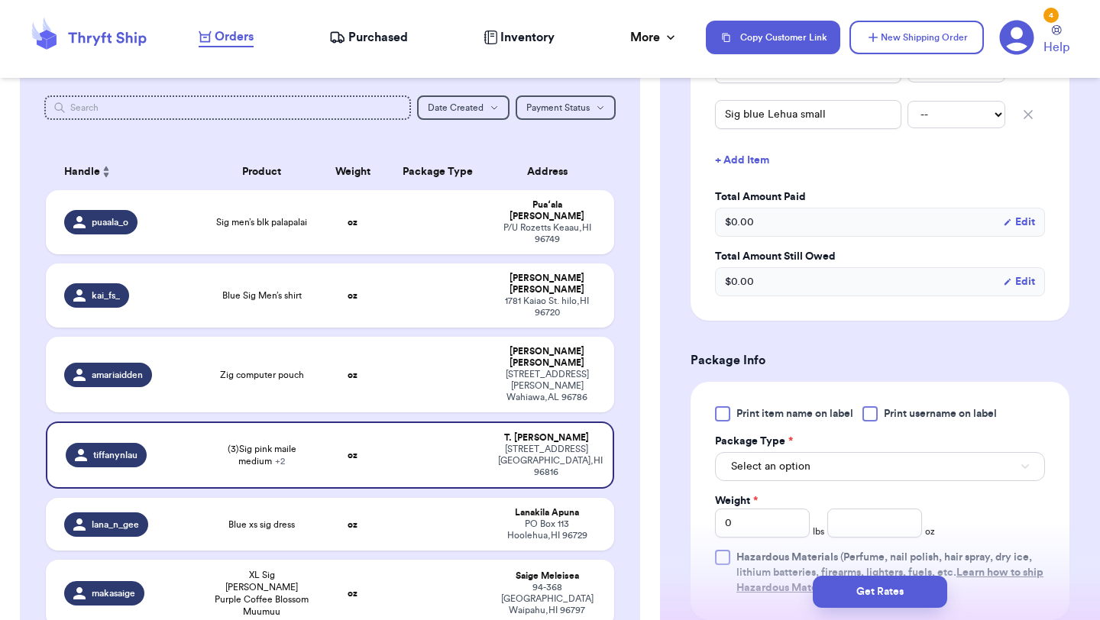
click at [748, 408] on span "Print item name on label" at bounding box center [794, 413] width 117 height 15
click at [0, 0] on input "Print item name on label" at bounding box center [0, 0] width 0 height 0
click at [747, 455] on button "Select an option" at bounding box center [880, 466] width 330 height 29
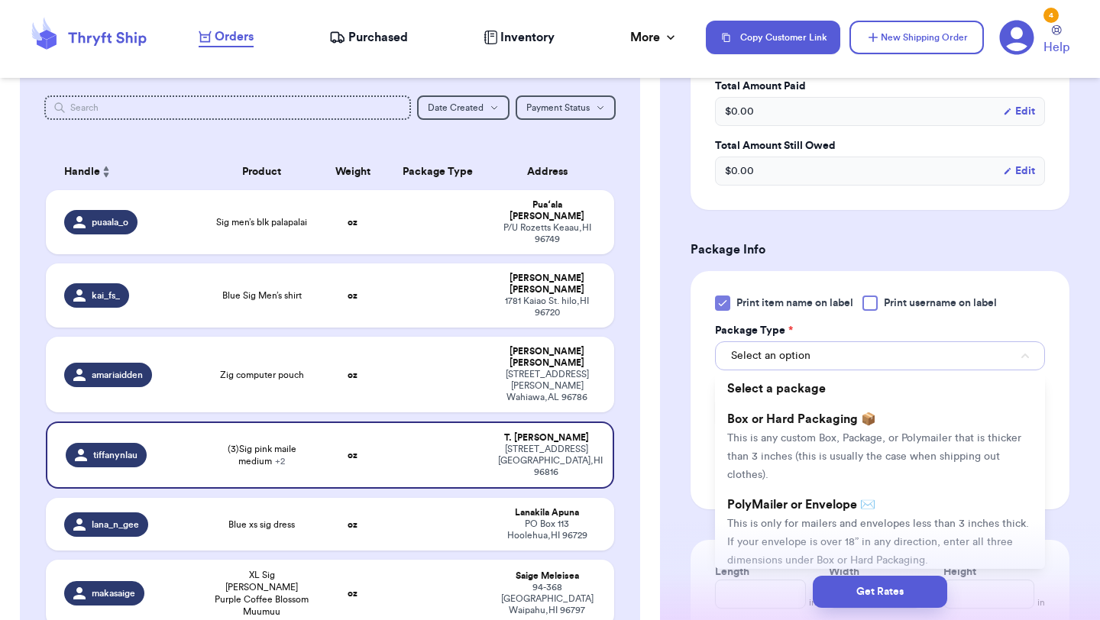
scroll to position [682, 0]
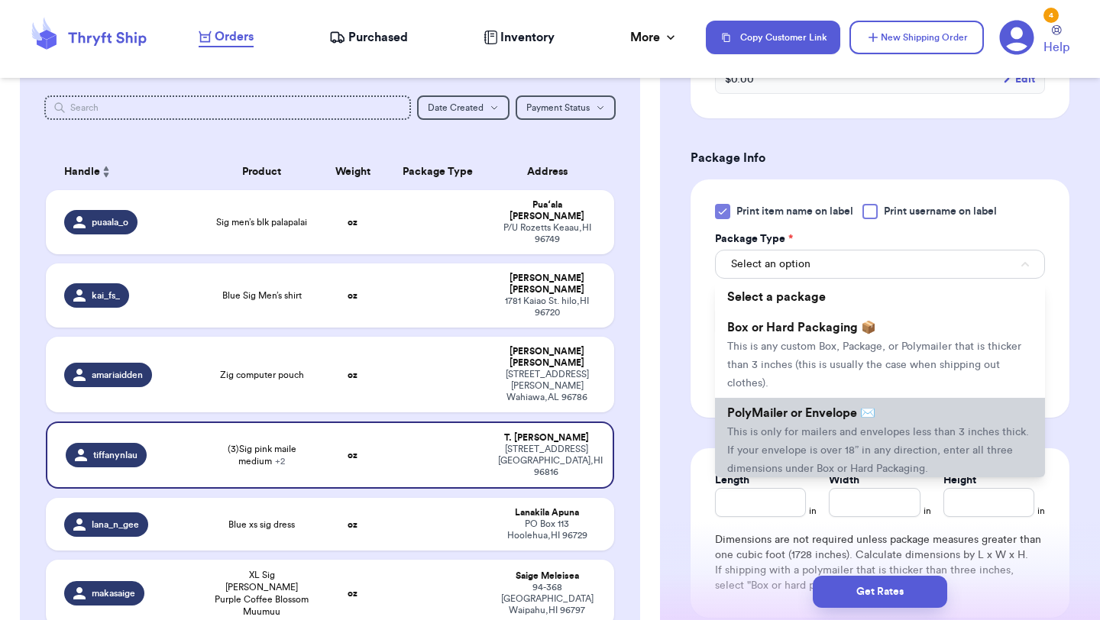
click at [765, 427] on span "This is only for mailers and envelopes less than 3 inches thick. If your envelo…" at bounding box center [878, 450] width 302 height 47
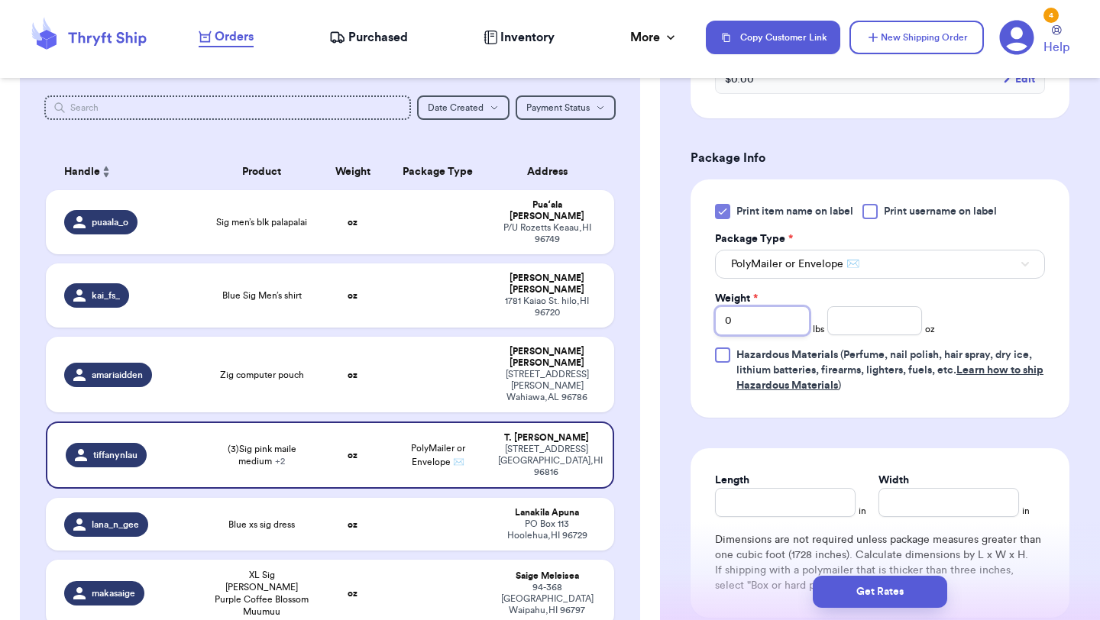
click at [751, 315] on input "0" at bounding box center [762, 320] width 95 height 29
type input "01"
click at [900, 321] on input "number" at bounding box center [874, 320] width 95 height 29
type input "12"
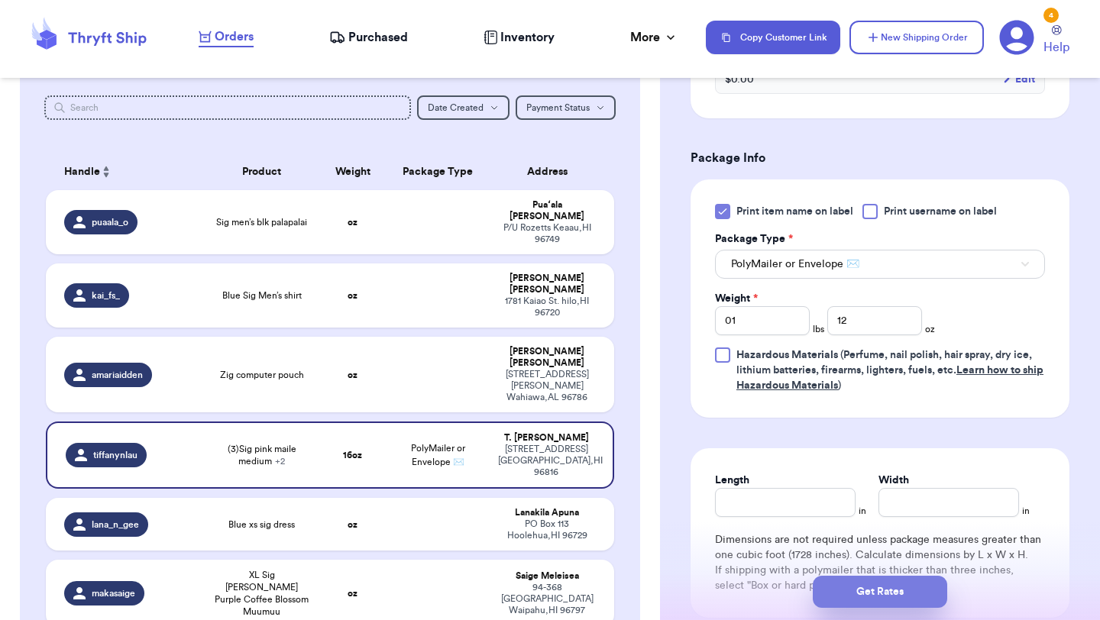
click at [863, 595] on button "Get Rates" at bounding box center [880, 592] width 134 height 32
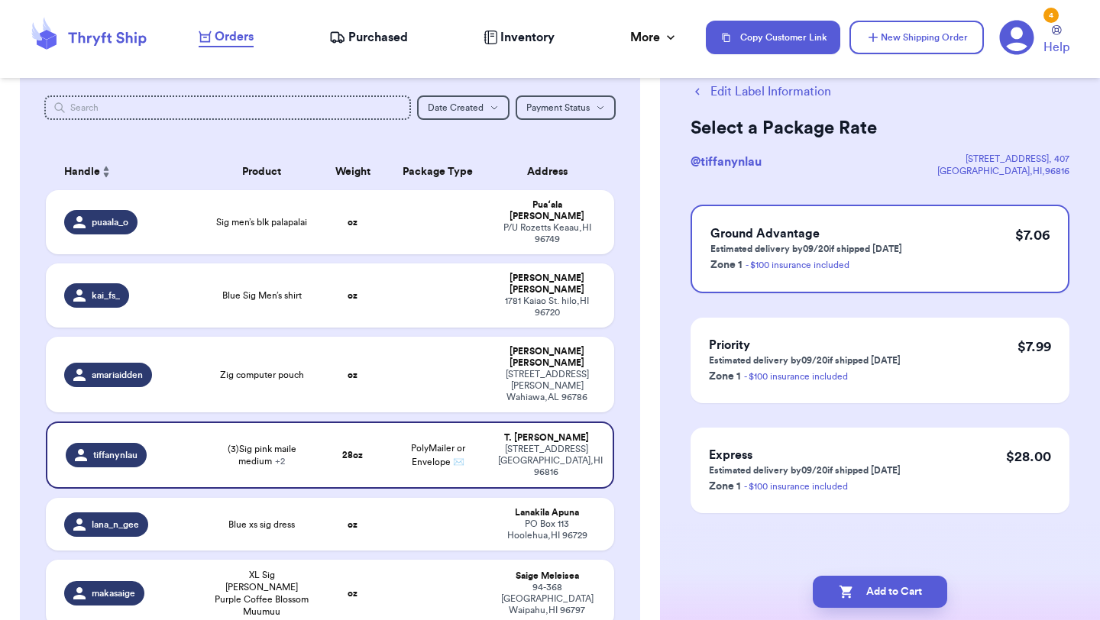
scroll to position [0, 0]
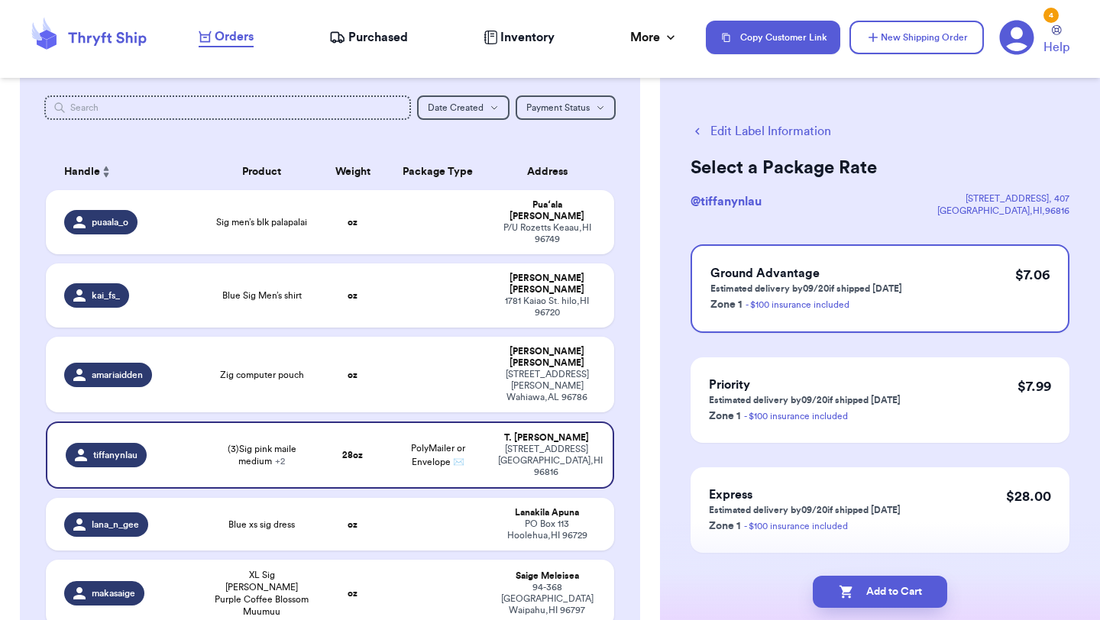
click at [863, 595] on button "Add to Cart" at bounding box center [880, 592] width 134 height 32
checkbox input "true"
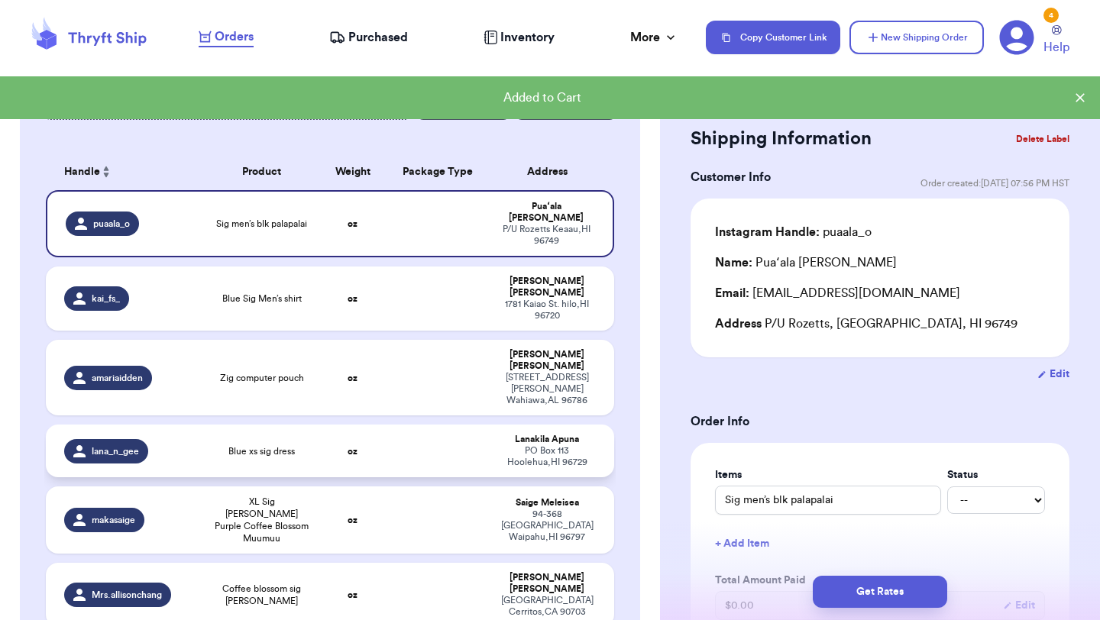
click at [420, 425] on td at bounding box center [437, 451] width 102 height 53
type input "Blue xs sig dress"
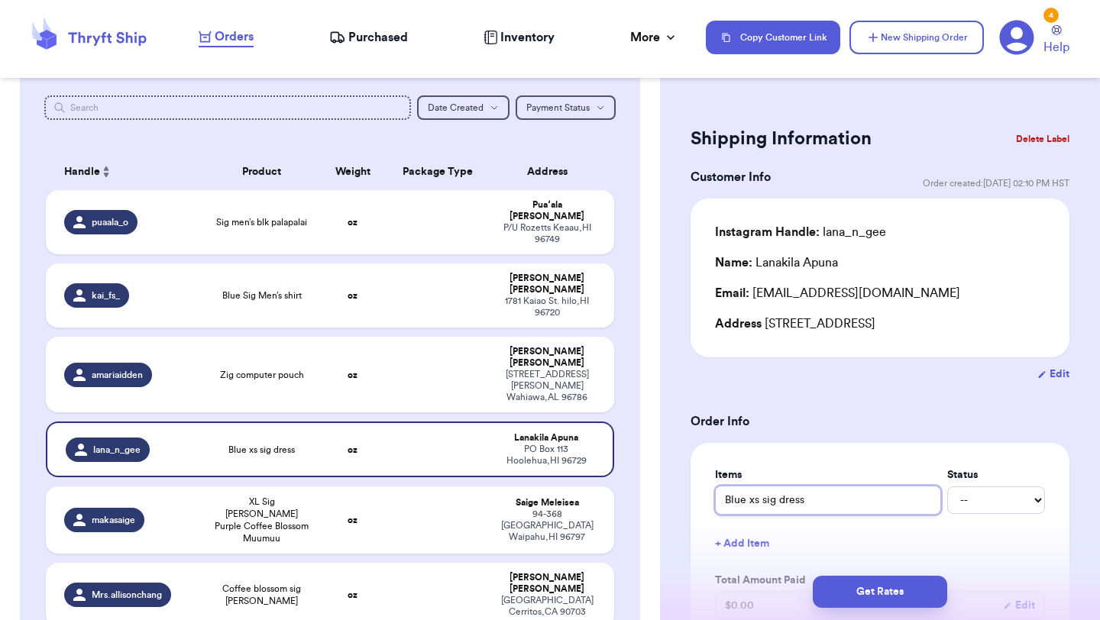
click at [777, 498] on input "Blue xs sig dress" at bounding box center [828, 500] width 226 height 29
type input "Blue xs sig pdress"
type input "Blue xs sig prdress"
type input "Blue xs sig pridress"
type input "Blue xs sig primdress"
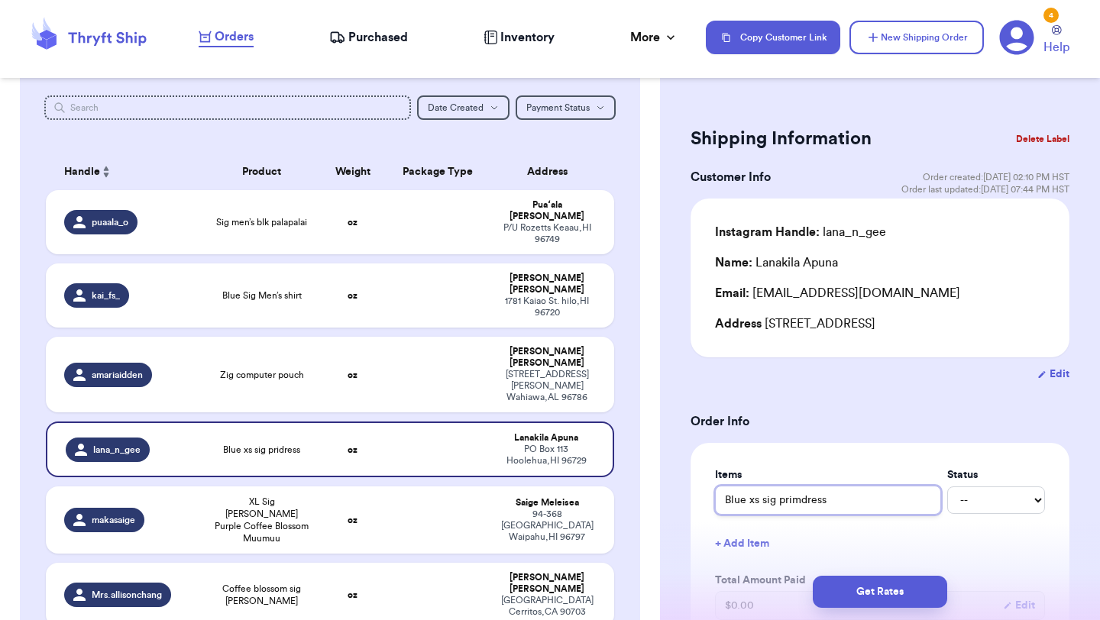
type input "Blue xs sig prim dress"
type input "Blue xs sig prim rdress"
type input "Blue xs sig prim rodress"
type input "Blue xs sig prim rdress"
type input "Blue xs sig prim dress"
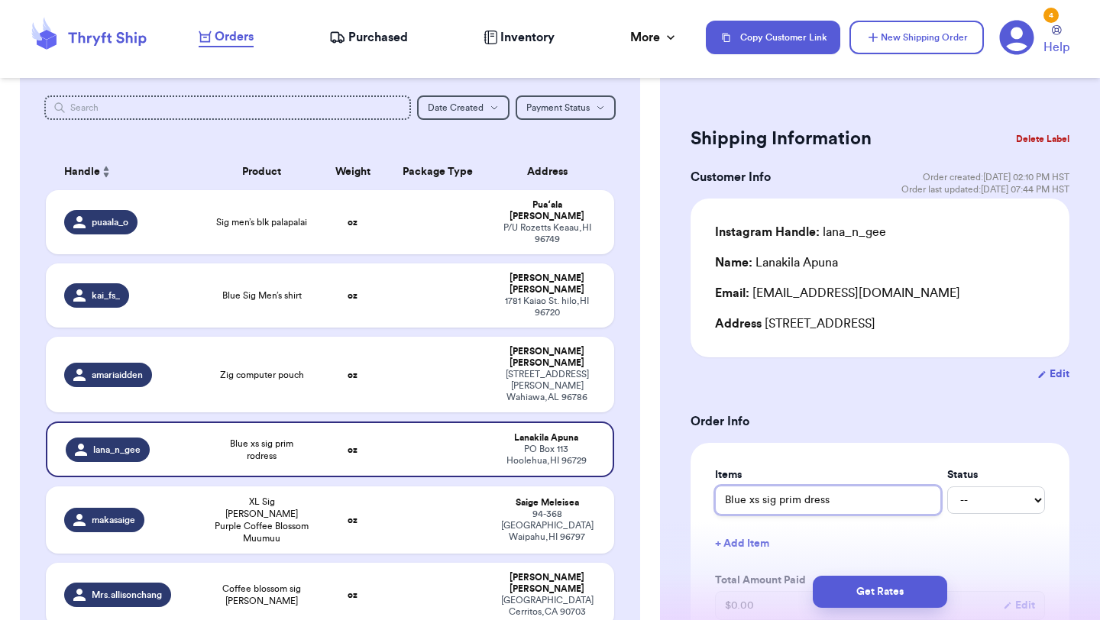
type input "Blue xs sig primdress"
type input "Blue xs sig pridress"
type input "Blue xs sig prdress"
type input "Blue xs sig pdress"
type input "Blue xs sig dress"
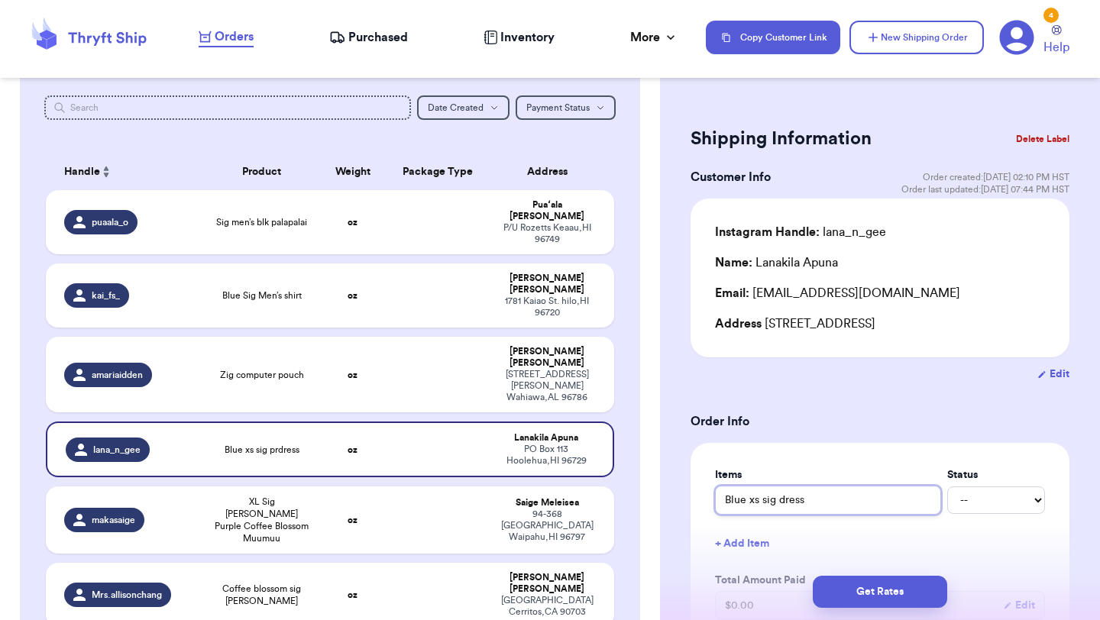
type input "Blue xs sigdress"
type input "Blue xs sig dress"
type input "Blue xs sig rdress"
type input "Blue xs sig rodress"
type input "Blue xs sig rosdress"
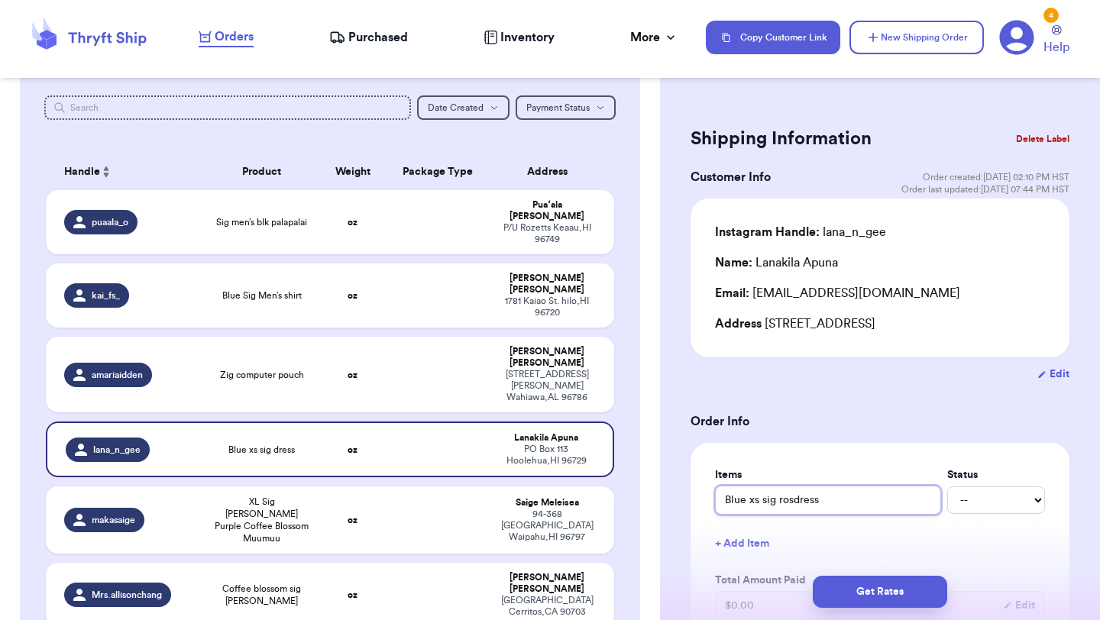
type input "Blue xs sig rosedress"
type input "Blue xs sig rose dress"
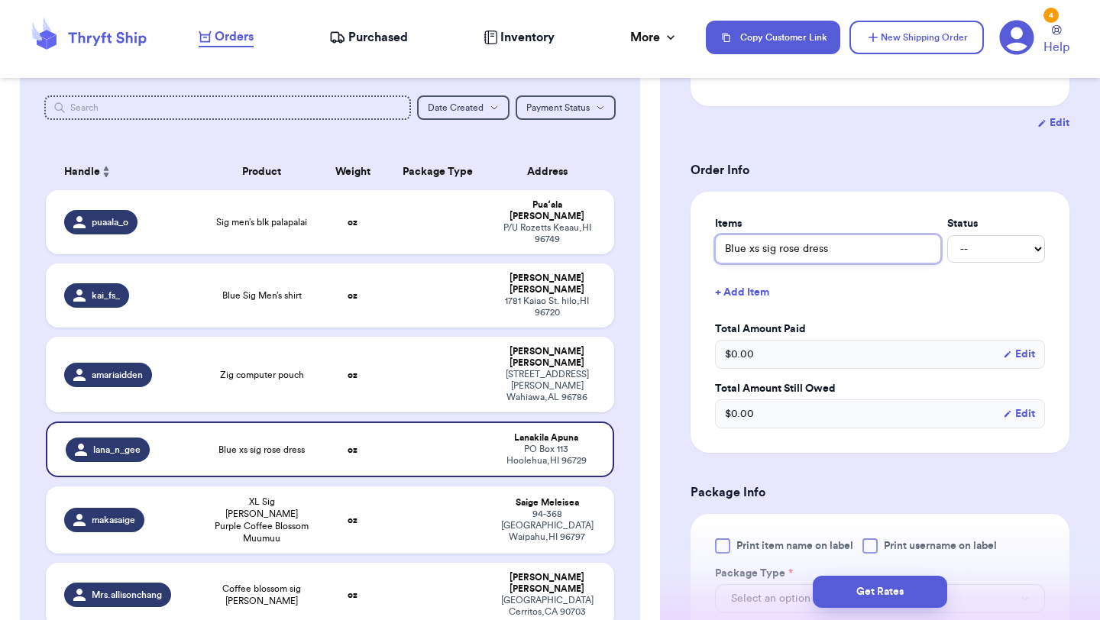
scroll to position [314, 0]
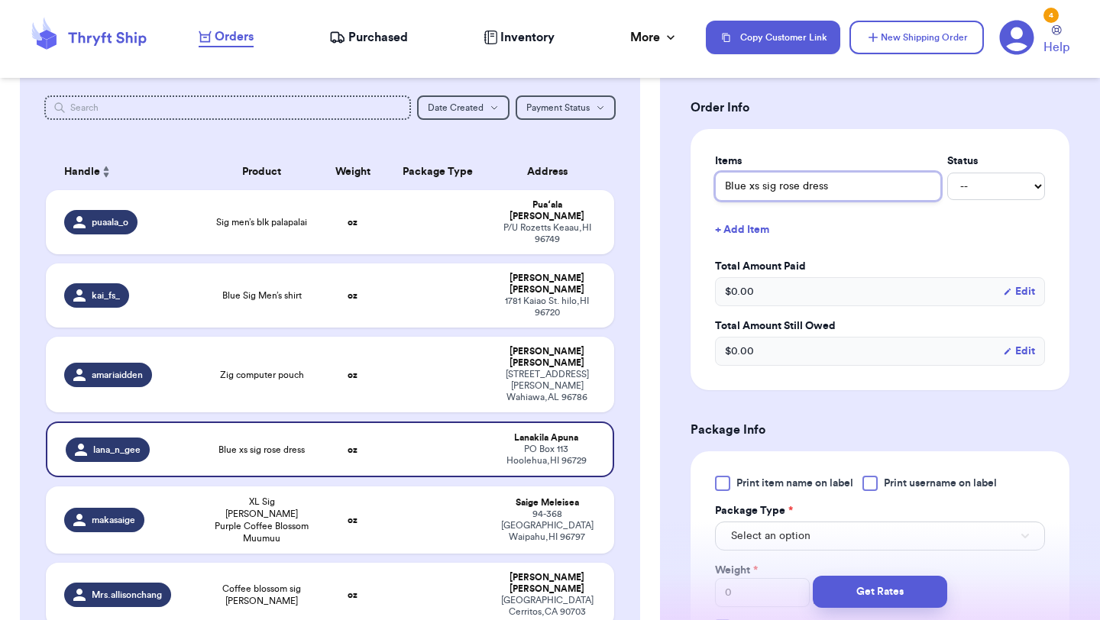
type input "Blue xs sig rose dress"
click at [728, 473] on div "Print item name on label Print username on label Package Type * Select an optio…" at bounding box center [879, 570] width 379 height 238
click at [723, 486] on div at bounding box center [722, 483] width 15 height 15
click at [0, 0] on input "Print item name on label" at bounding box center [0, 0] width 0 height 0
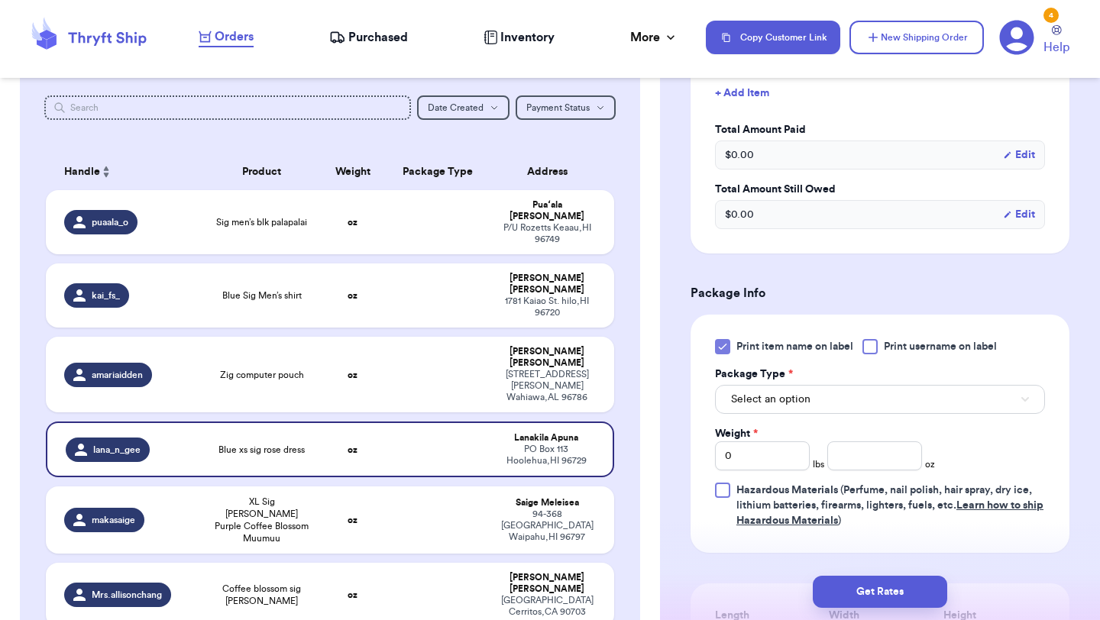
scroll to position [493, 0]
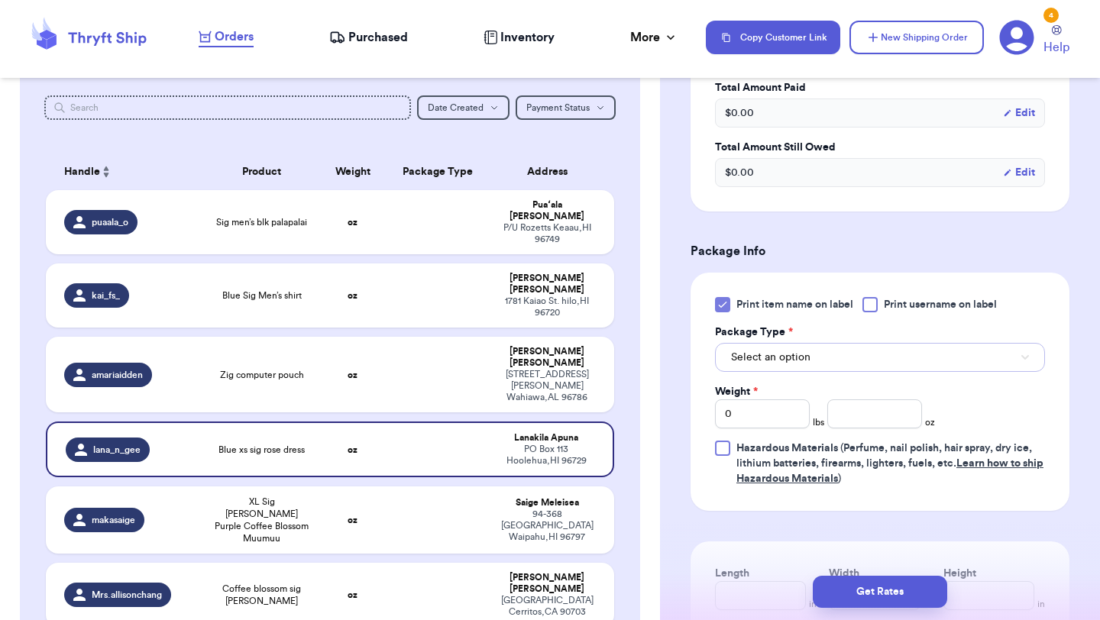
click at [809, 359] on span "Select an option" at bounding box center [770, 357] width 79 height 15
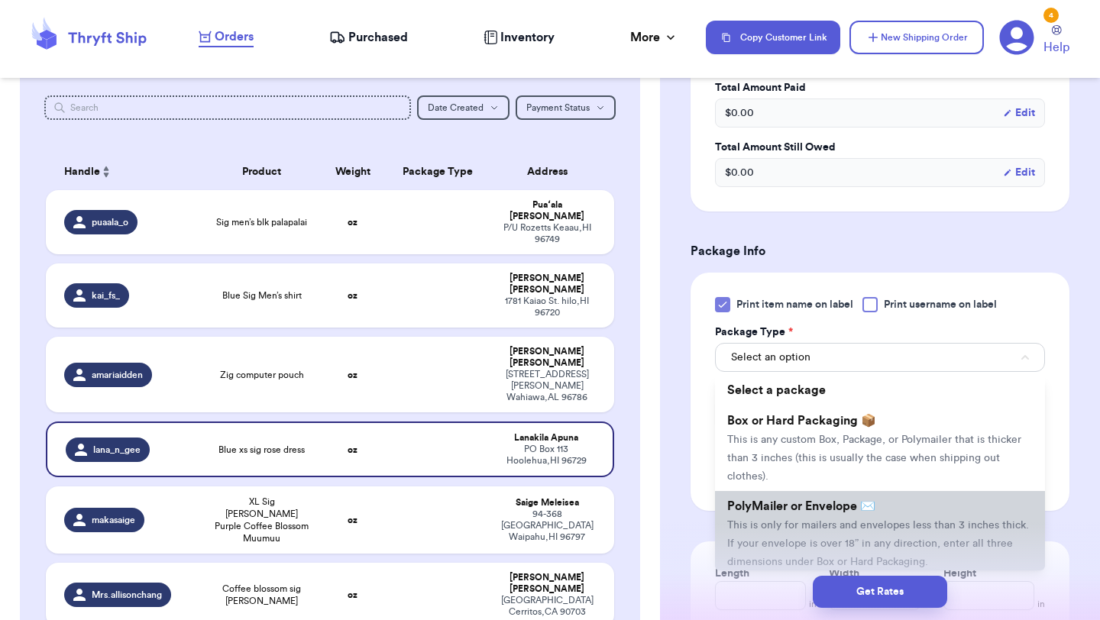
click at [776, 528] on span "This is only for mailers and envelopes less than 3 inches thick. If your envelo…" at bounding box center [878, 543] width 302 height 47
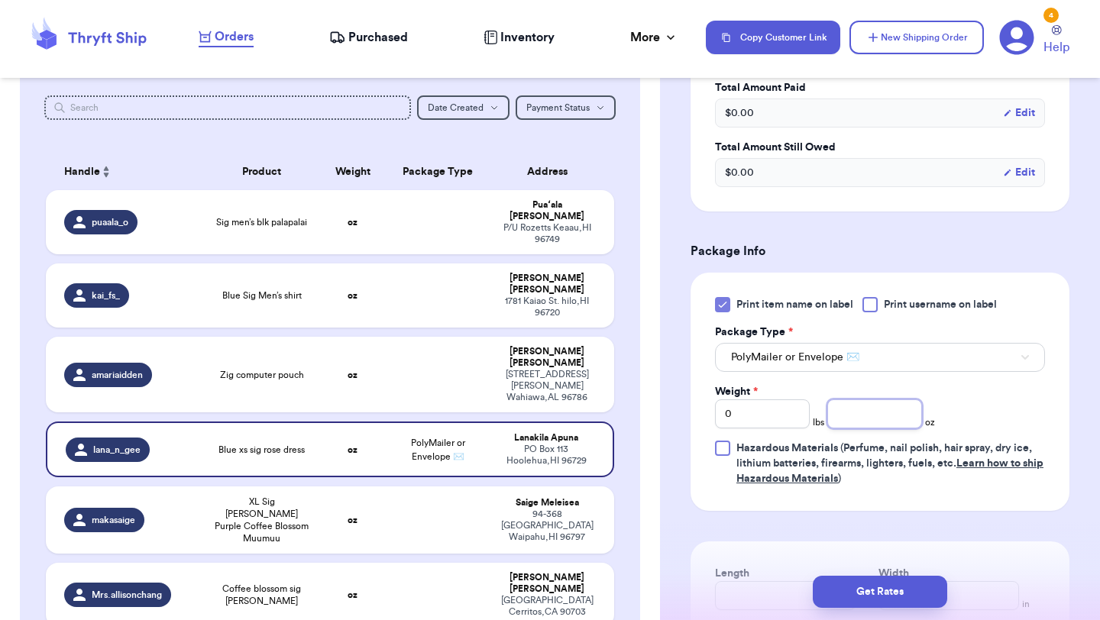
click at [870, 418] on input "number" at bounding box center [874, 413] width 95 height 29
type input "9.8"
click at [866, 592] on button "Get Rates" at bounding box center [880, 592] width 134 height 32
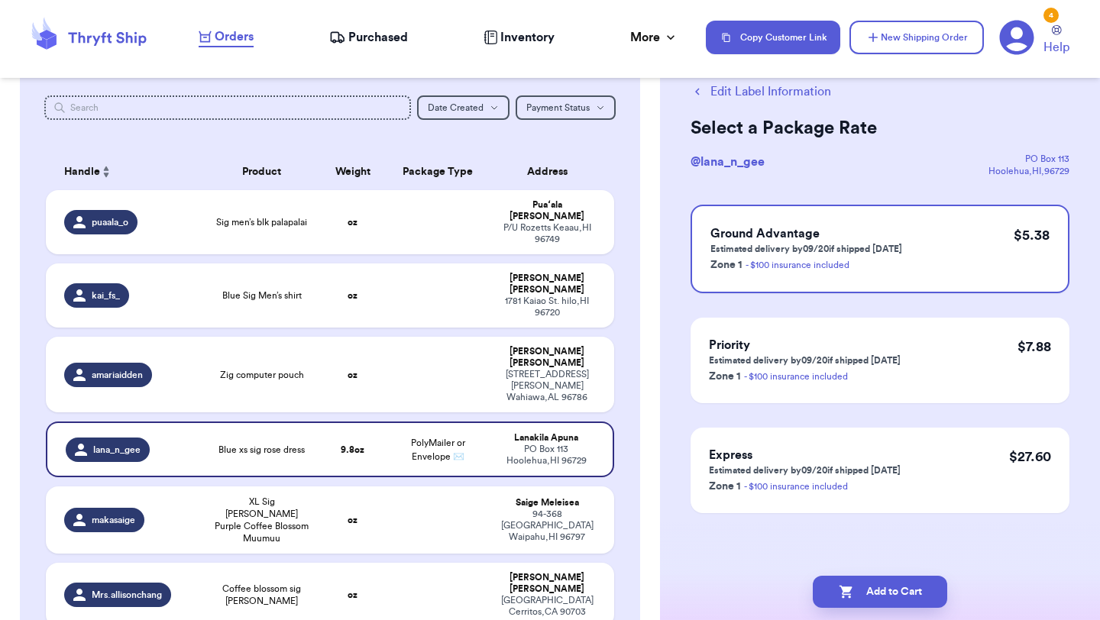
scroll to position [0, 0]
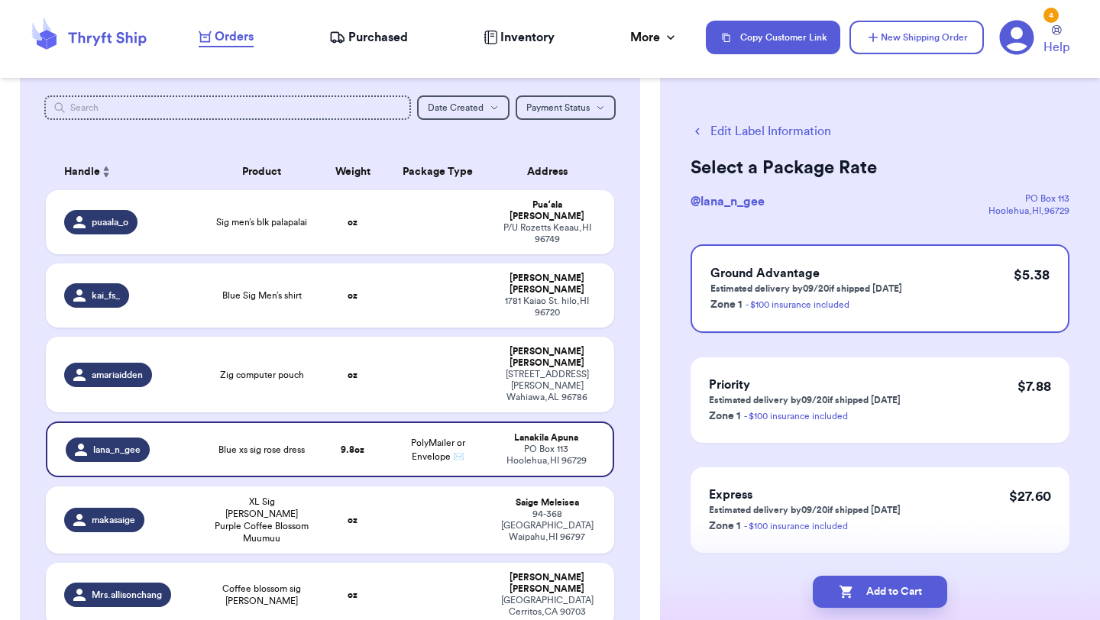
click at [866, 592] on button "Add to Cart" at bounding box center [880, 592] width 134 height 32
checkbox input "true"
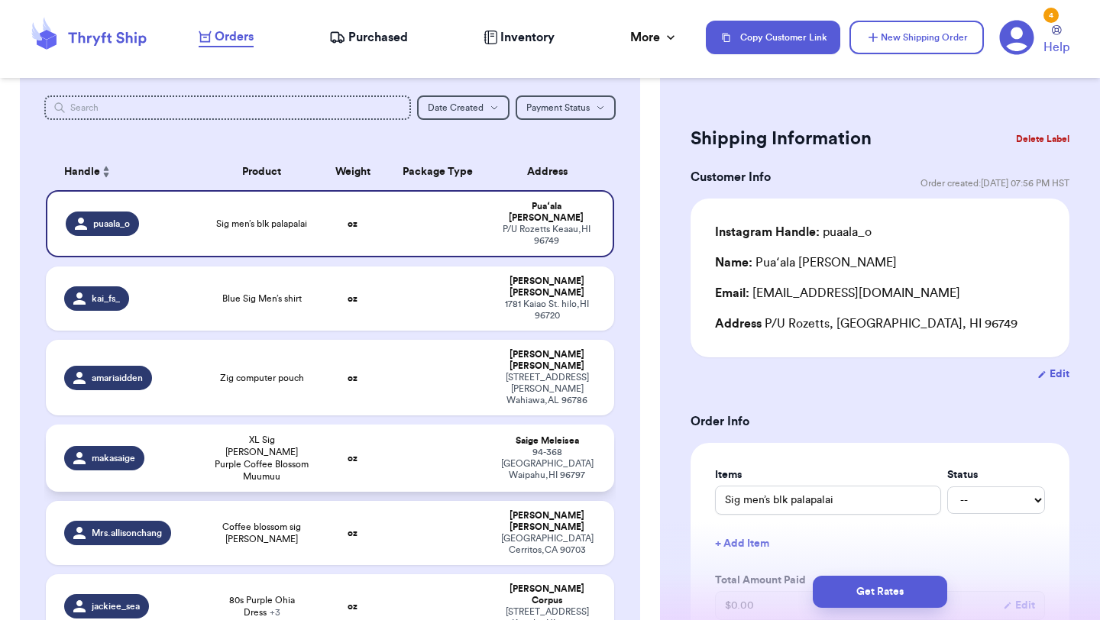
click at [441, 425] on td at bounding box center [437, 458] width 102 height 67
type input "XL Sig [PERSON_NAME] Purple Coffee Blossom Muumuu"
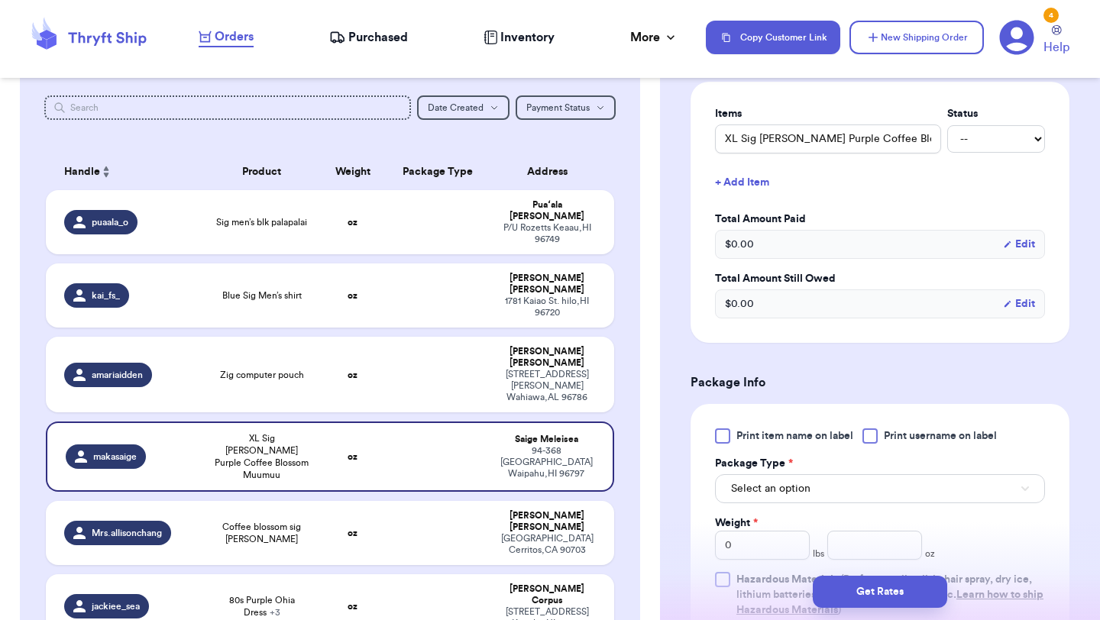
scroll to position [416, 0]
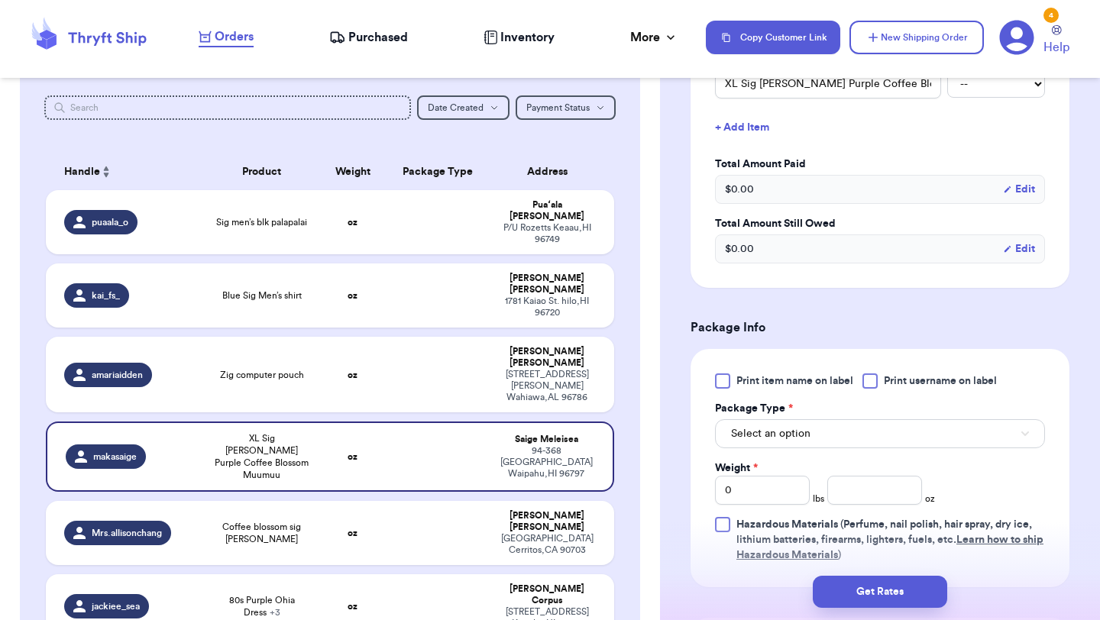
click at [722, 380] on div at bounding box center [722, 380] width 15 height 15
click at [0, 0] on input "Print item name on label" at bounding box center [0, 0] width 0 height 0
click at [783, 432] on span "Select an option" at bounding box center [770, 433] width 79 height 15
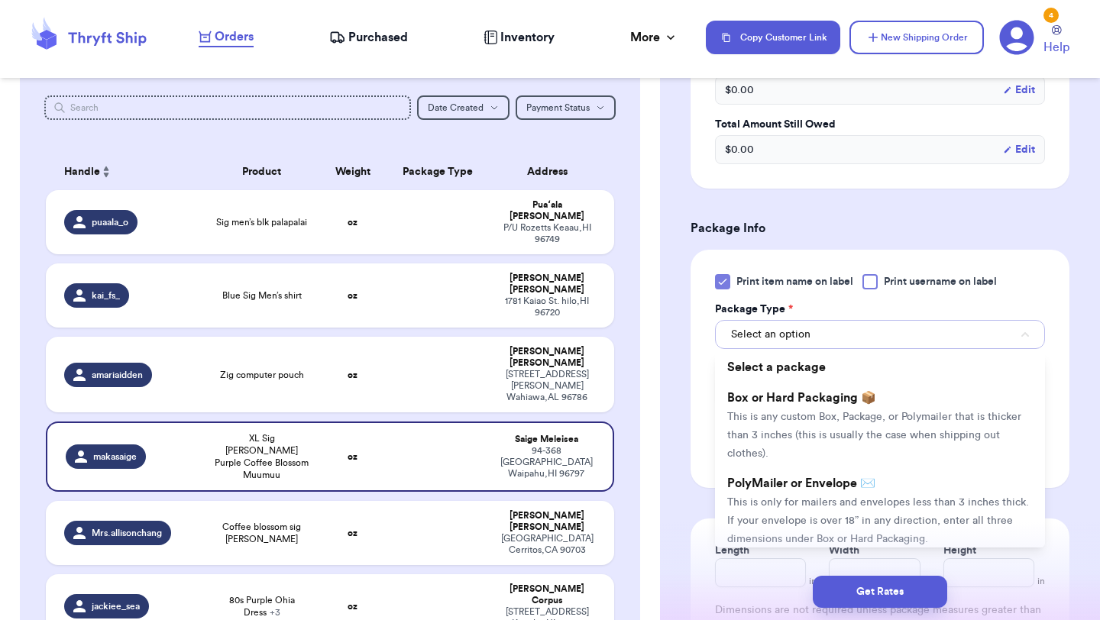
scroll to position [536, 0]
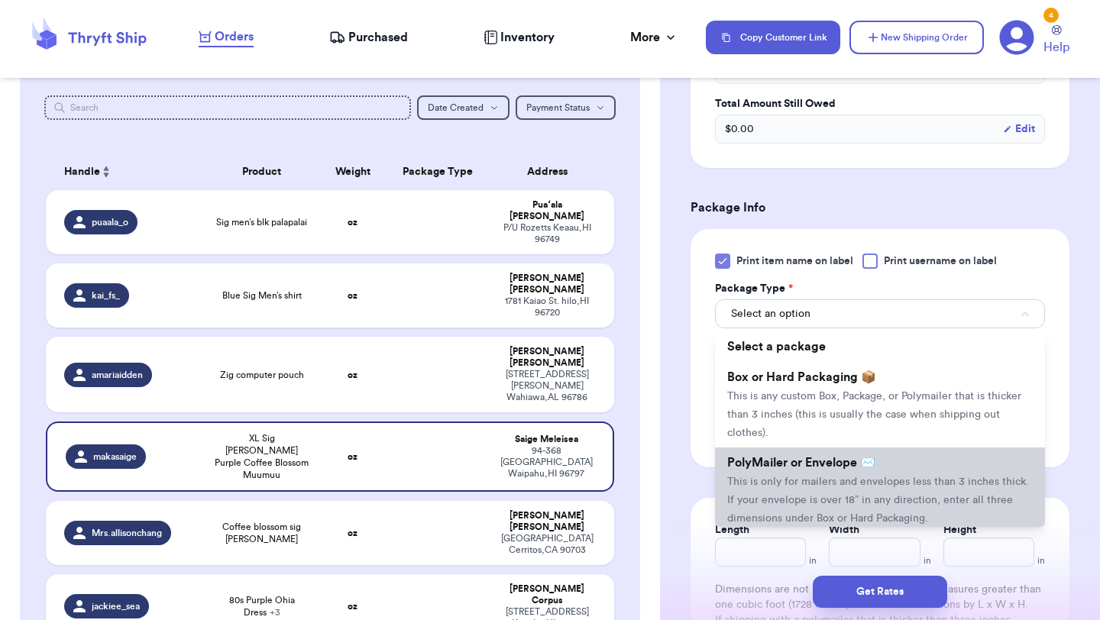
click at [775, 469] on span "PolyMailer or Envelope ✉️" at bounding box center [801, 463] width 148 height 12
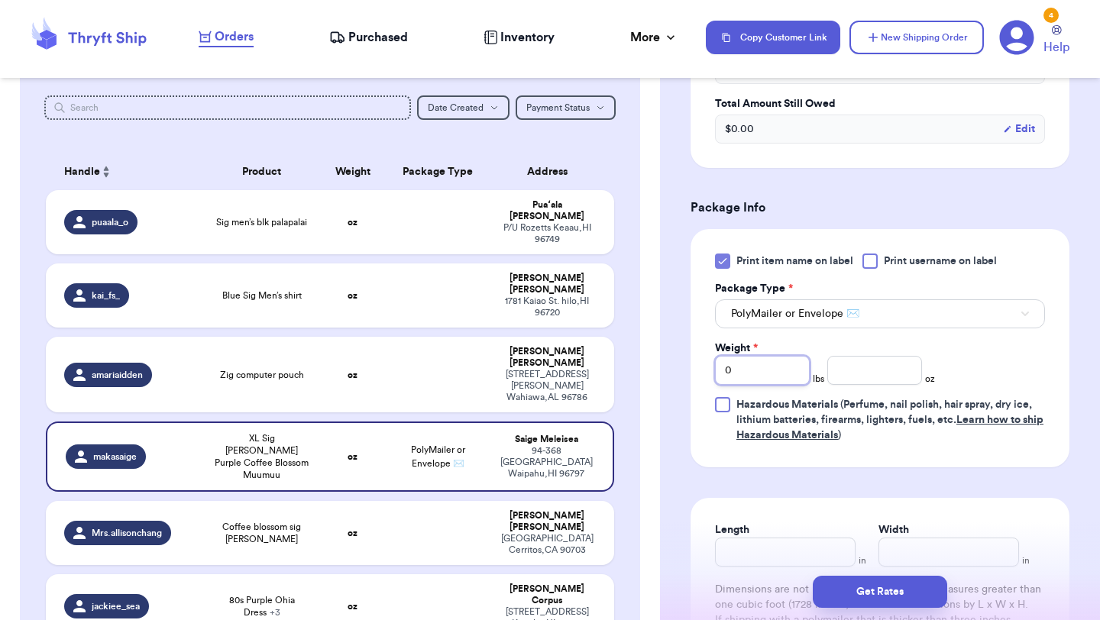
click at [759, 376] on input "0" at bounding box center [762, 370] width 95 height 29
type input "01"
click at [900, 362] on input "number" at bounding box center [874, 370] width 95 height 29
type input "4"
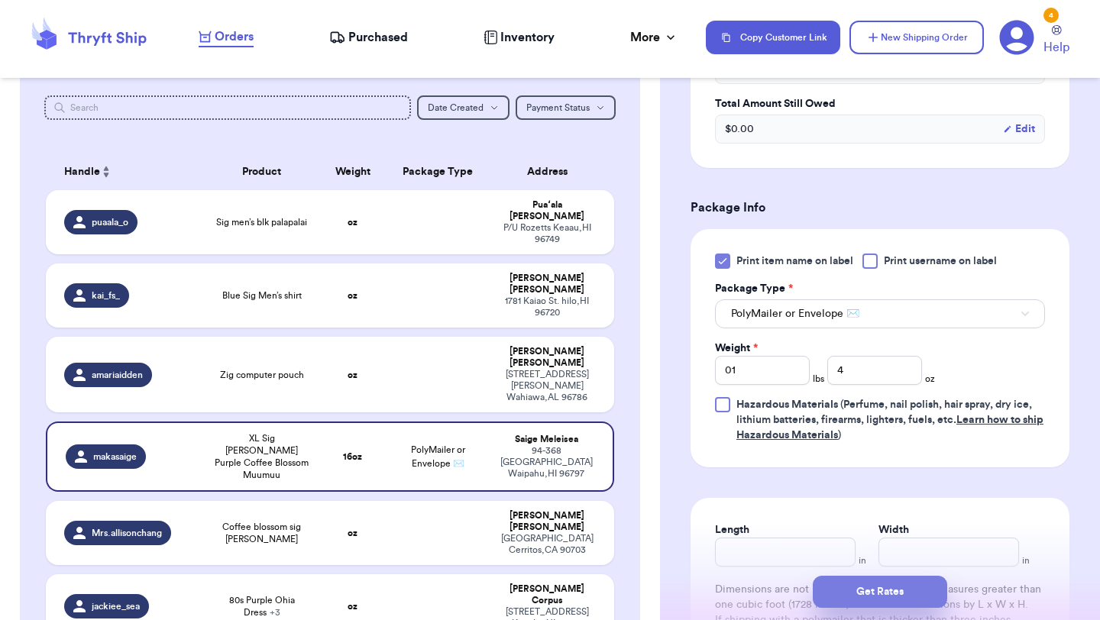
click at [887, 593] on button "Get Rates" at bounding box center [880, 592] width 134 height 32
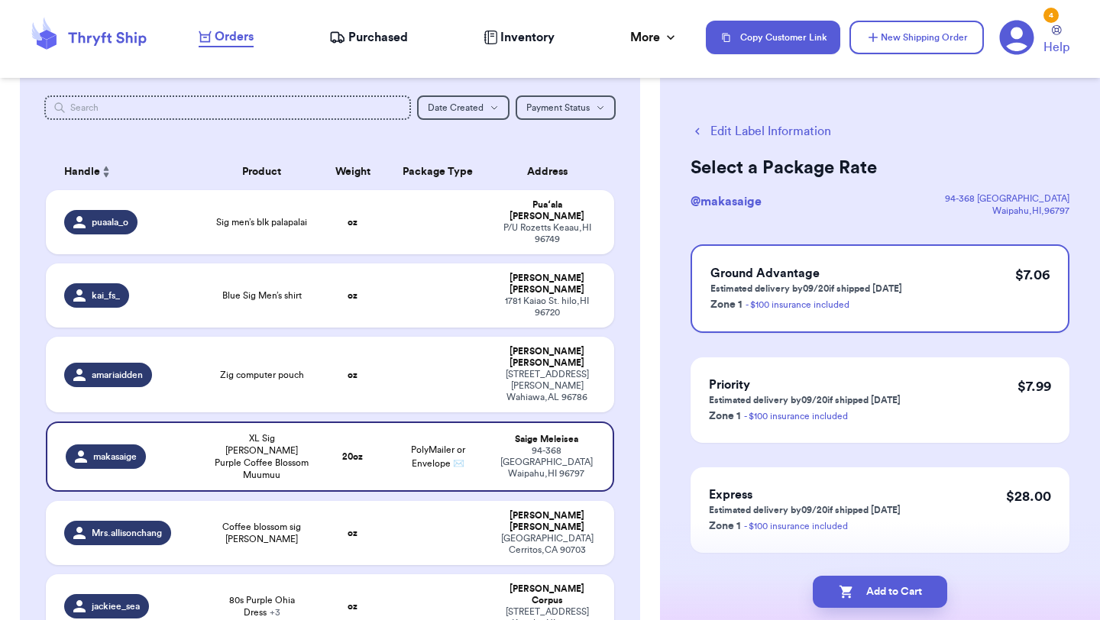
click at [887, 593] on button "Add to Cart" at bounding box center [880, 592] width 134 height 32
checkbox input "true"
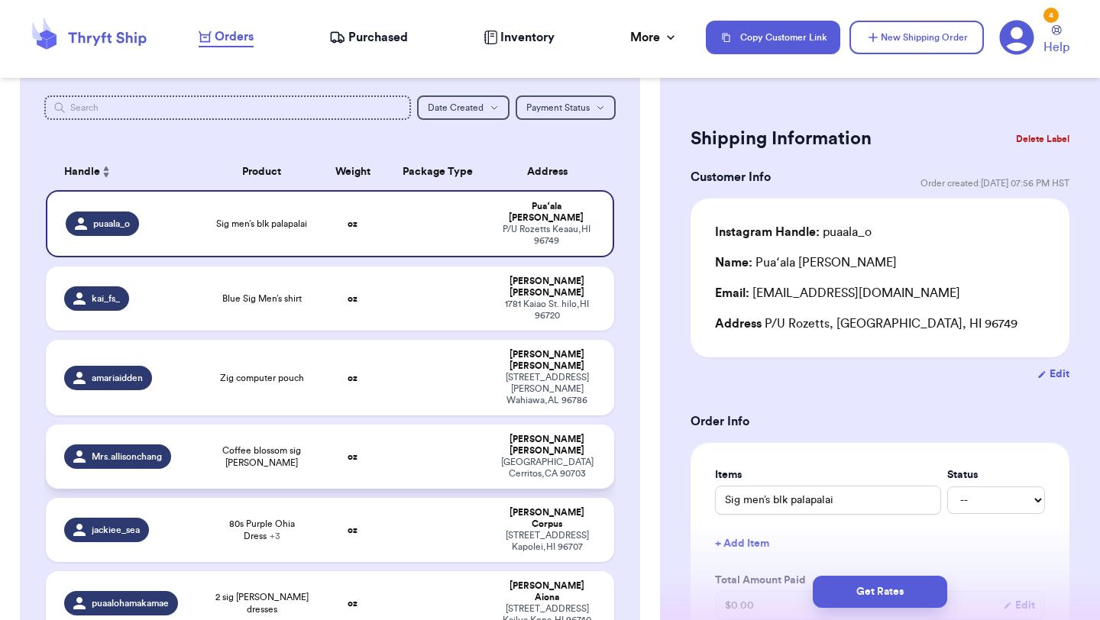
click at [267, 444] on span "Coffee blossom sig [PERSON_NAME]" at bounding box center [261, 456] width 95 height 24
type input "Coffee blossom sig [PERSON_NAME]"
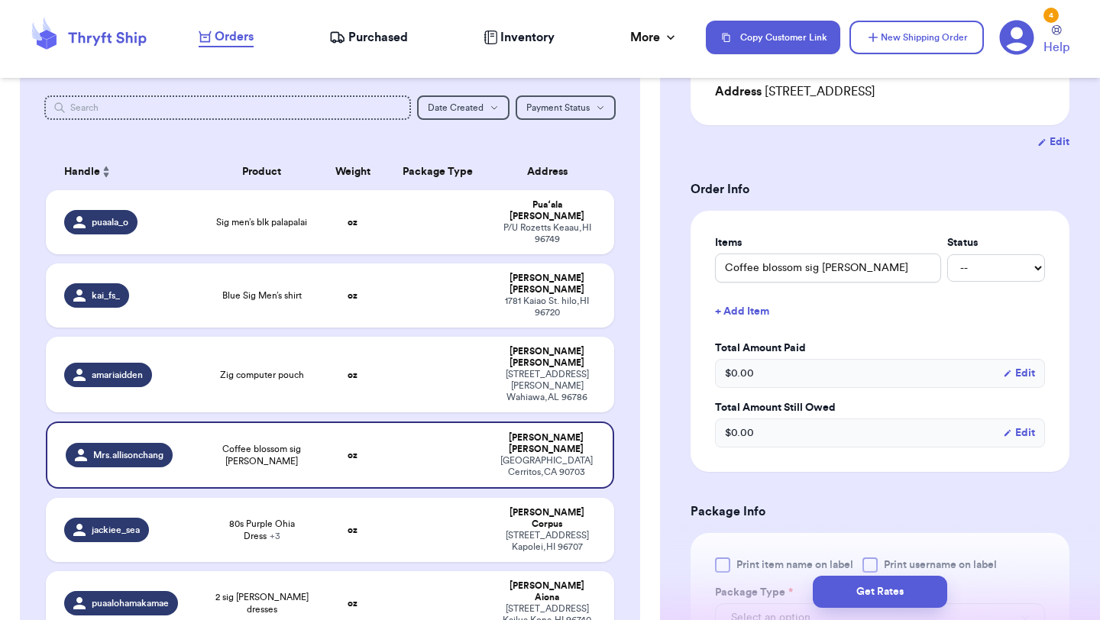
scroll to position [319, 0]
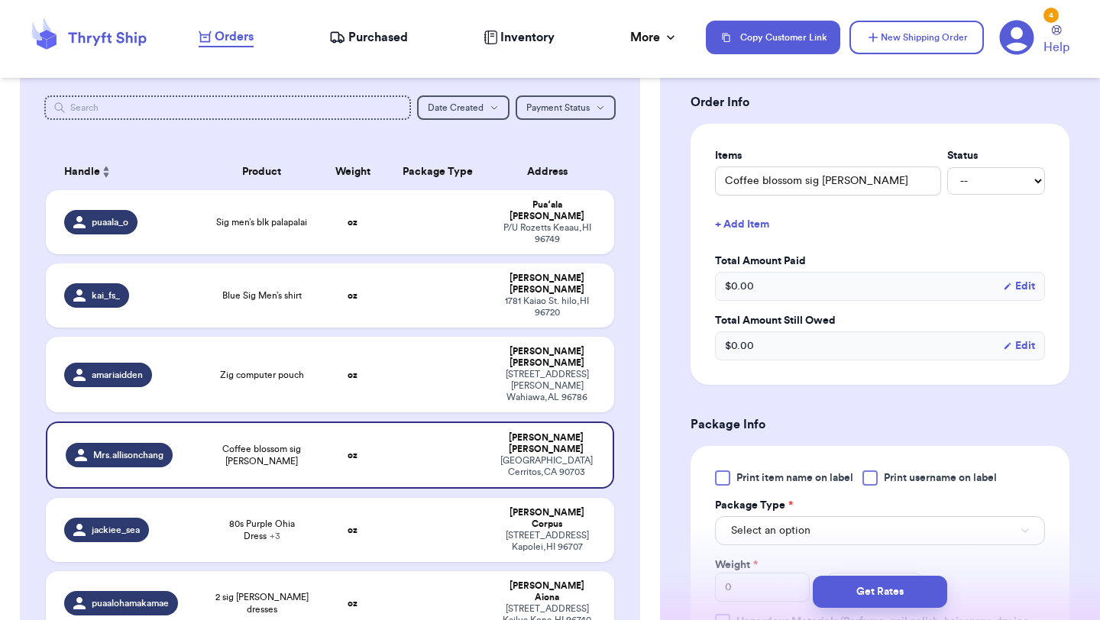
click at [715, 474] on div at bounding box center [722, 477] width 15 height 15
click at [0, 0] on input "Print item name on label" at bounding box center [0, 0] width 0 height 0
click at [787, 541] on button "Select an option" at bounding box center [880, 530] width 330 height 29
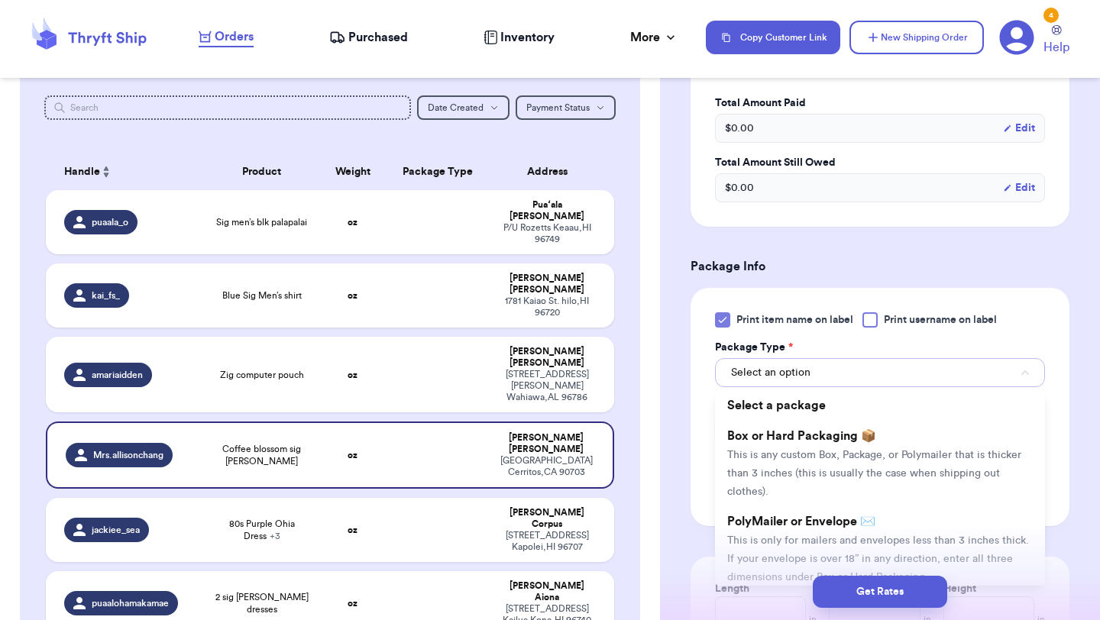
scroll to position [503, 0]
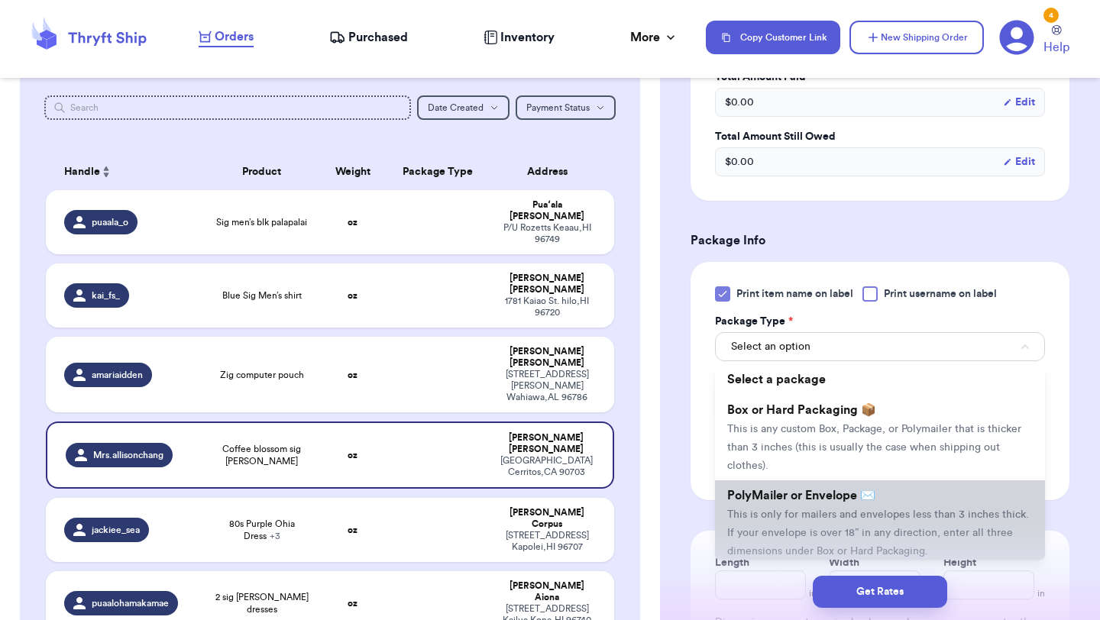
click at [793, 497] on span "PolyMailer or Envelope ✉️" at bounding box center [801, 495] width 148 height 12
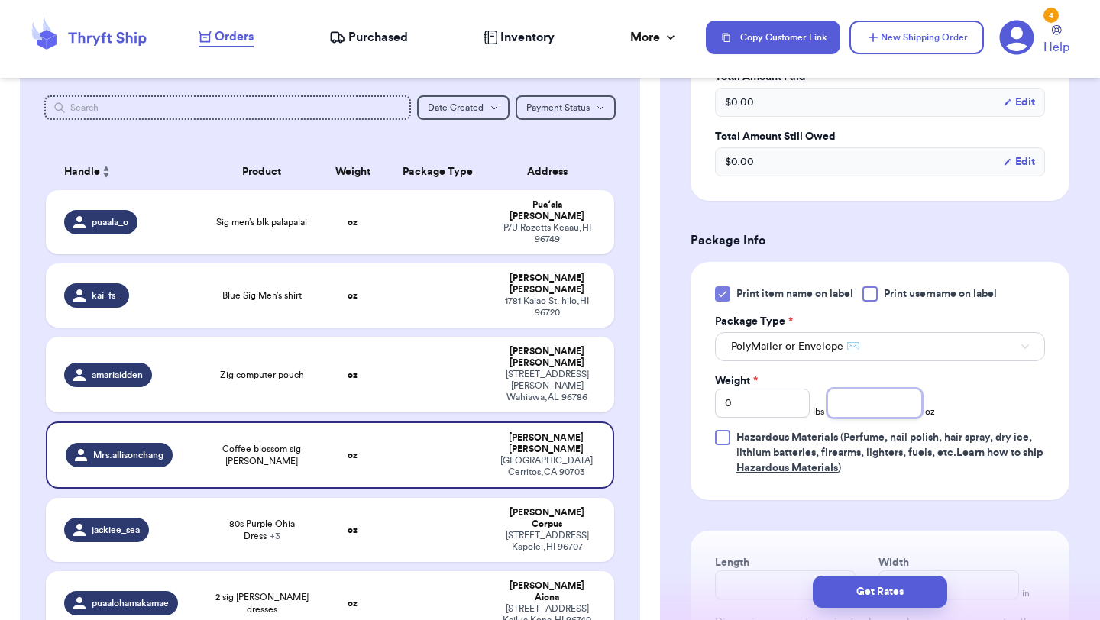
click at [870, 398] on input "number" at bounding box center [874, 403] width 95 height 29
type input "13"
click at [860, 581] on button "Get Rates" at bounding box center [880, 592] width 134 height 32
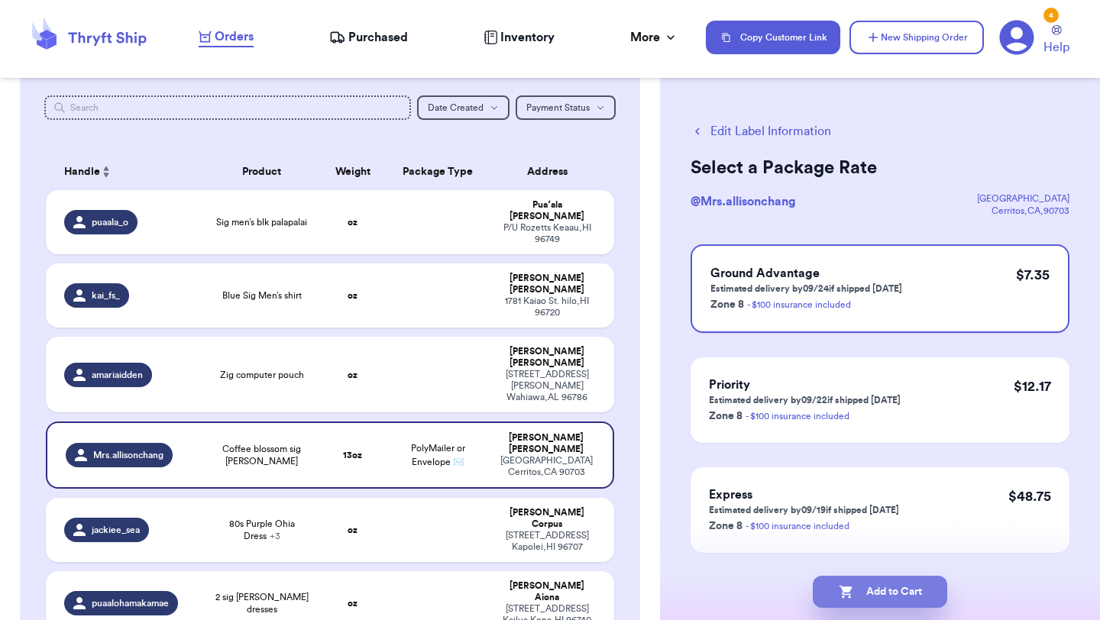
click at [856, 591] on button "Add to Cart" at bounding box center [880, 592] width 134 height 32
checkbox input "true"
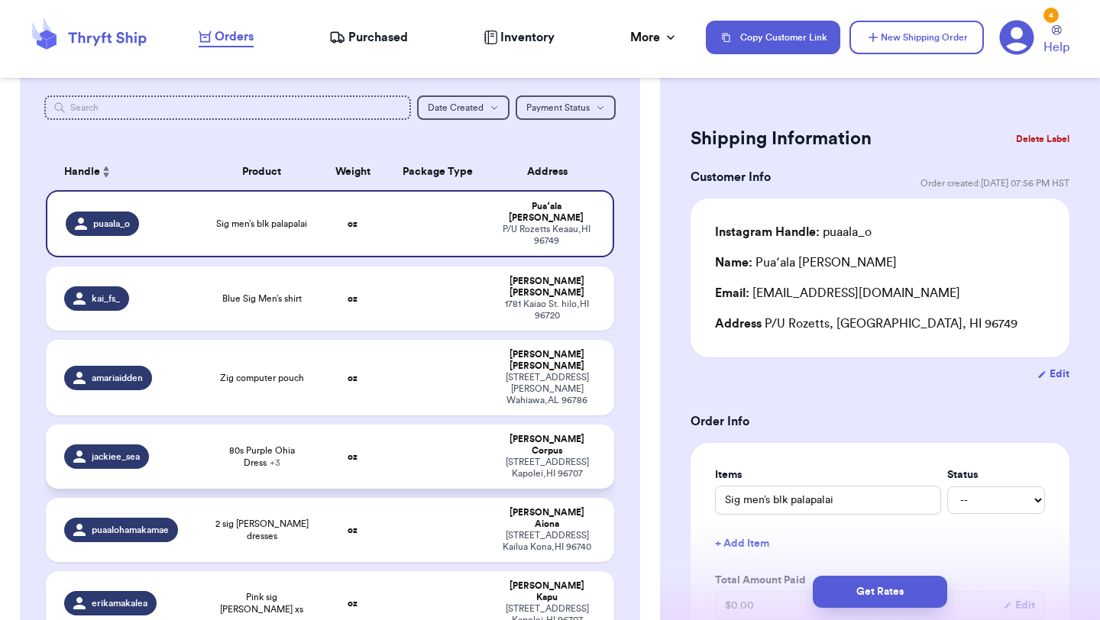
click at [426, 425] on td at bounding box center [437, 457] width 102 height 64
type input "80s Purple Ohia Dress"
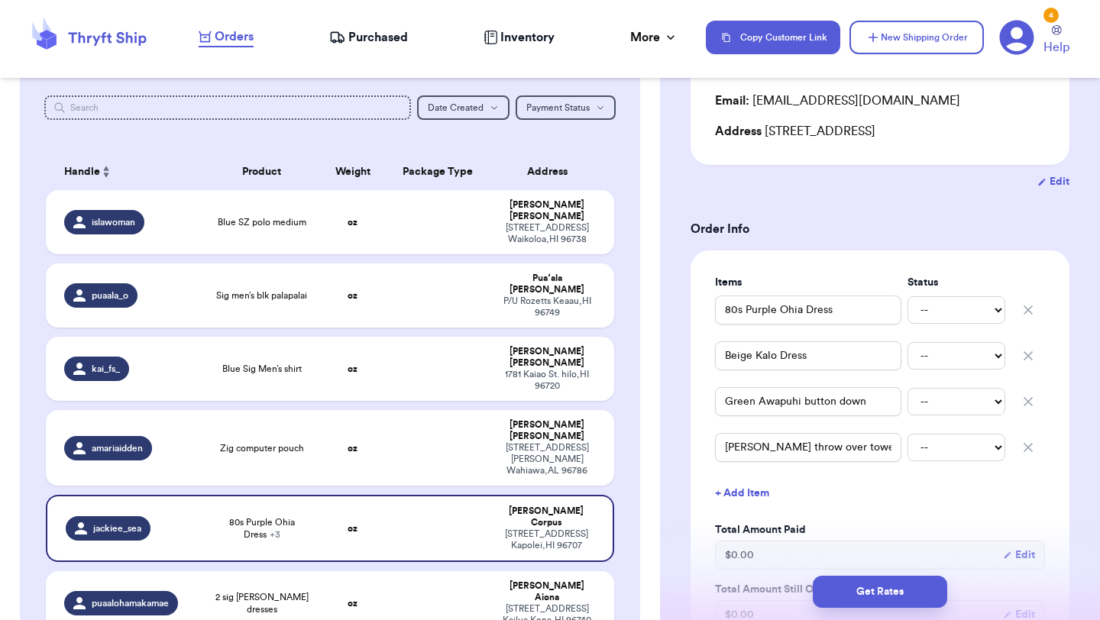
scroll to position [333, 0]
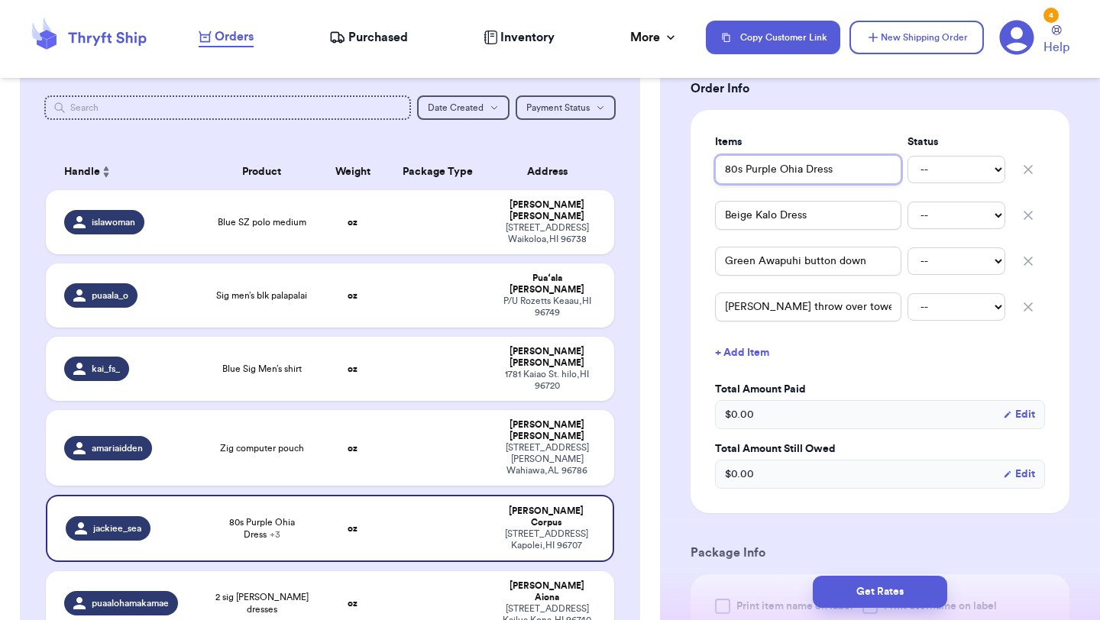
click at [726, 172] on input "80s Purple Ohia Dress" at bounding box center [808, 169] width 186 height 29
type input "(80s Purple Ohia Dress"
type input "(480s Purple Ohia Dress"
type input "(4)80s Purple Ohia Dress"
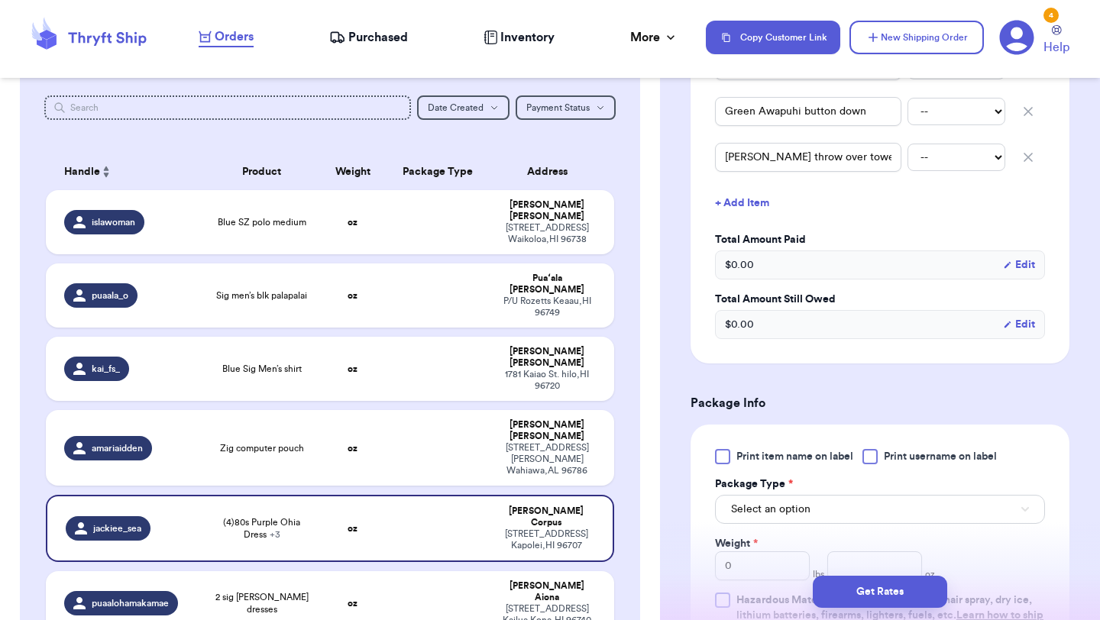
scroll to position [563, 0]
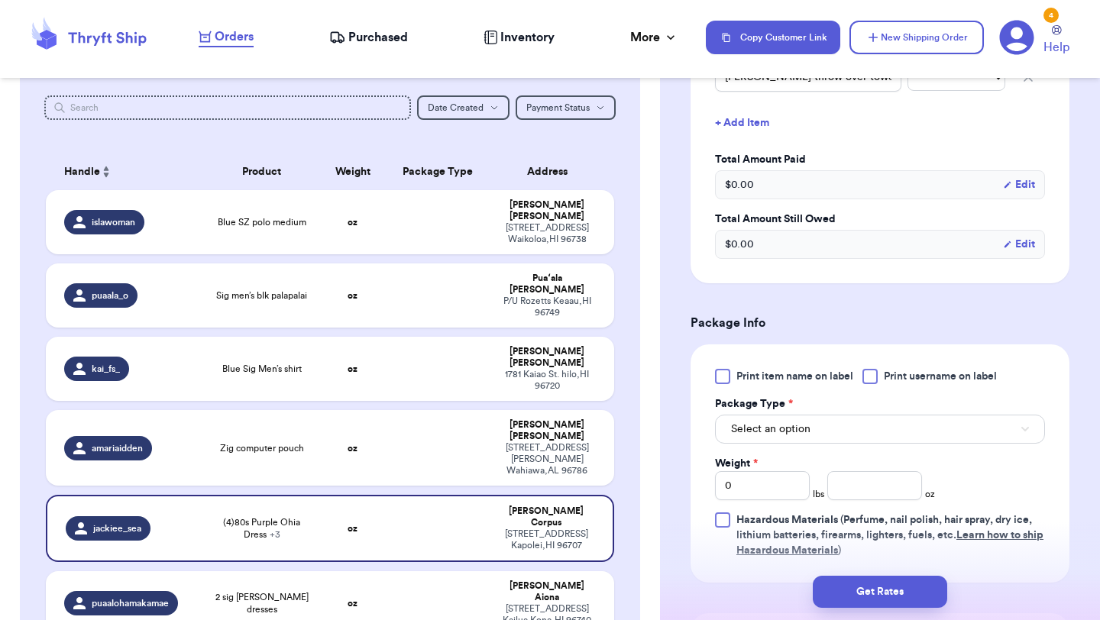
click at [732, 381] on label "Print item name on label" at bounding box center [784, 376] width 138 height 15
click at [0, 0] on input "Print item name on label" at bounding box center [0, 0] width 0 height 0
click at [775, 429] on span "Select an option" at bounding box center [770, 429] width 79 height 15
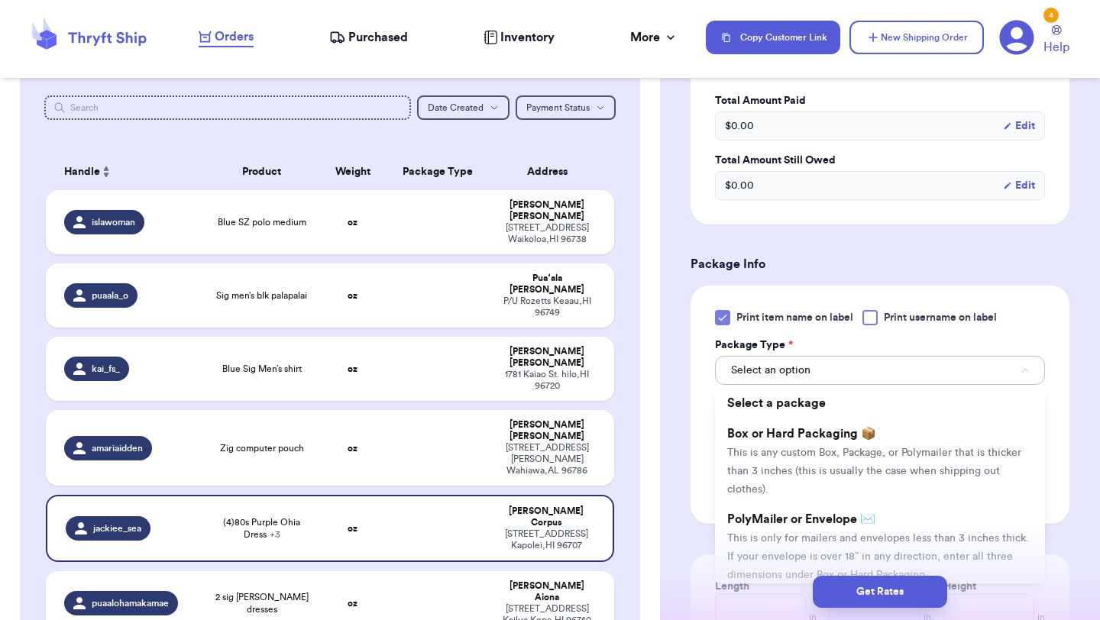
scroll to position [653, 0]
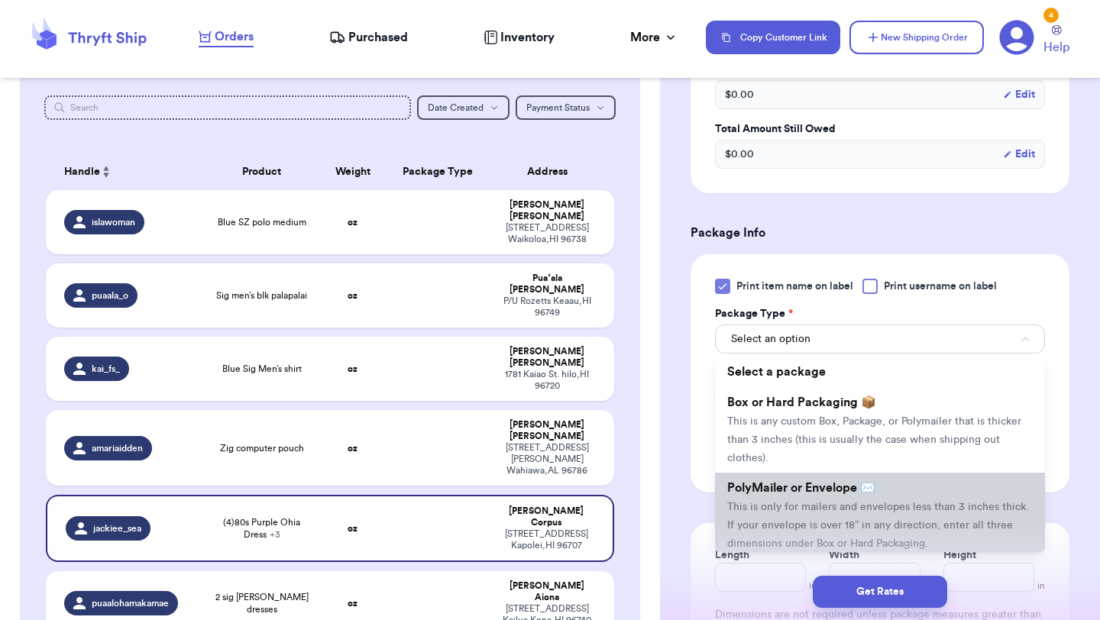
click at [770, 482] on span "PolyMailer or Envelope ✉️" at bounding box center [801, 488] width 148 height 12
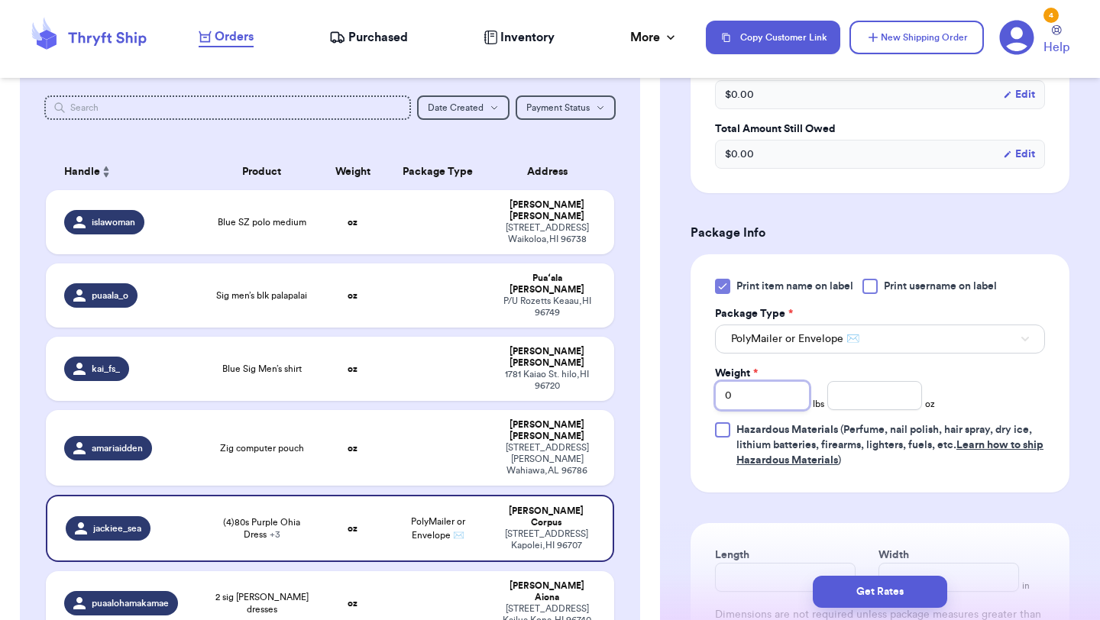
click at [761, 386] on input "0" at bounding box center [762, 395] width 95 height 29
click at [760, 392] on input "0" at bounding box center [762, 395] width 95 height 29
click at [866, 588] on button "Get Rates" at bounding box center [880, 592] width 134 height 32
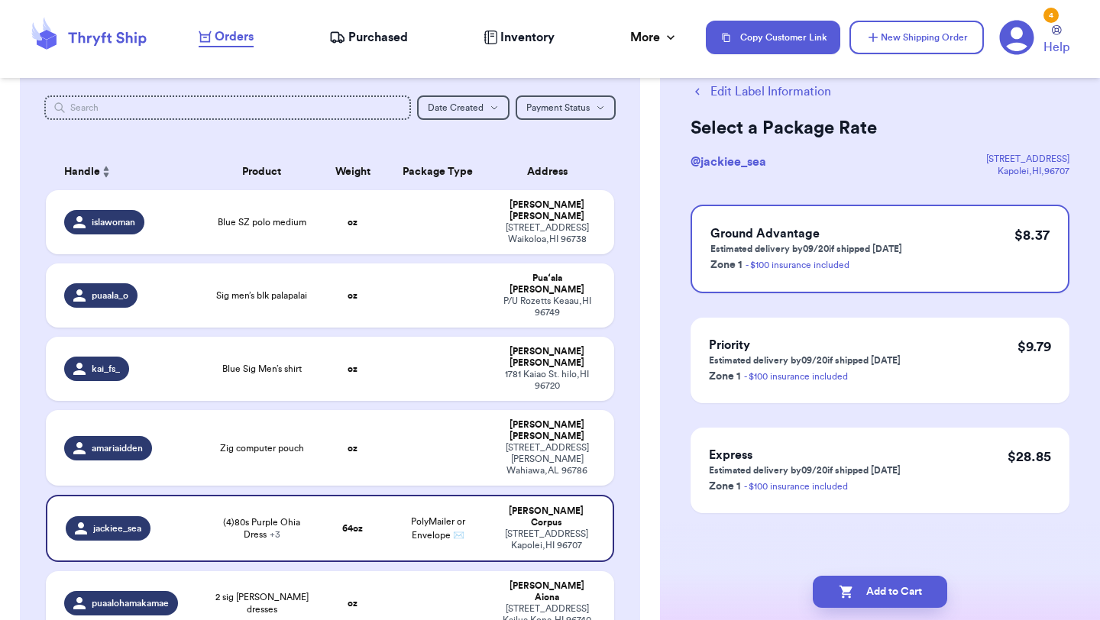
scroll to position [0, 0]
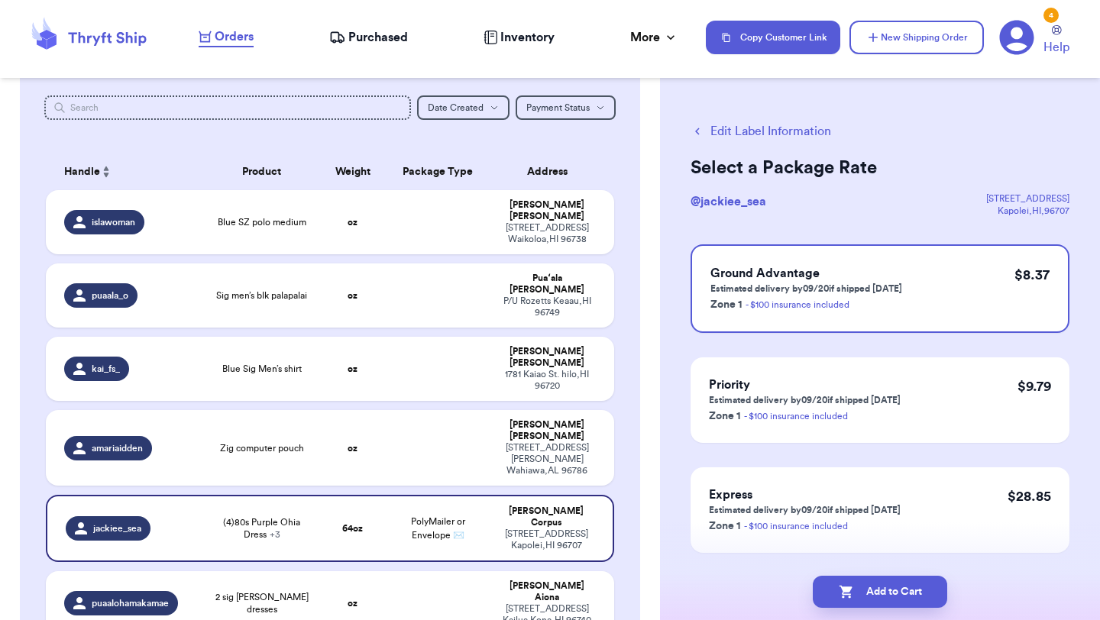
click at [866, 588] on button "Add to Cart" at bounding box center [880, 592] width 134 height 32
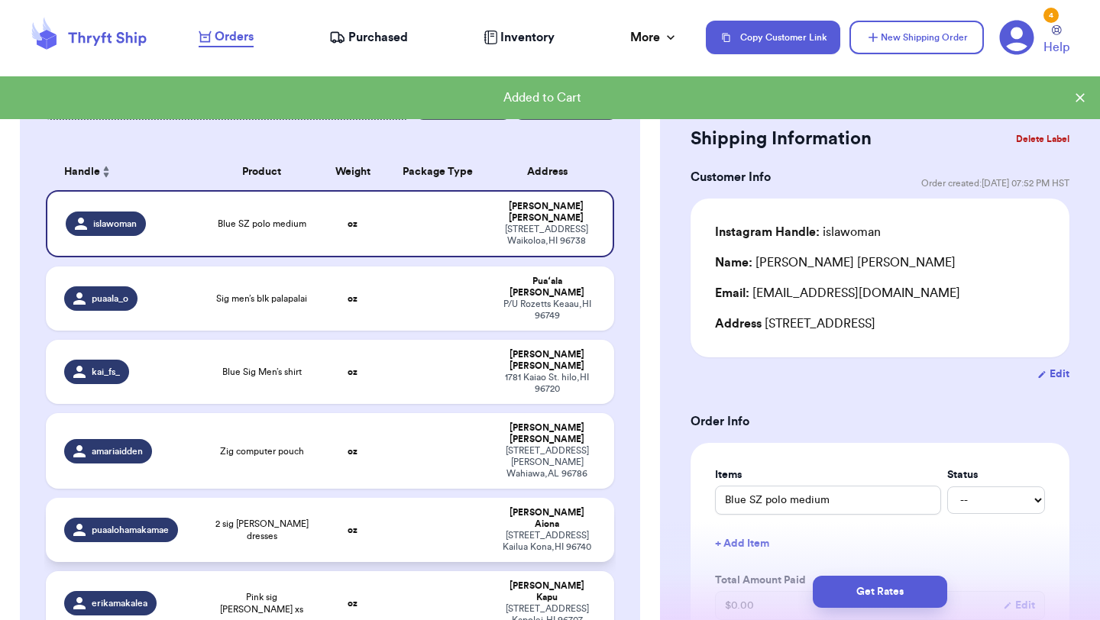
click at [326, 498] on td "oz" at bounding box center [352, 530] width 68 height 64
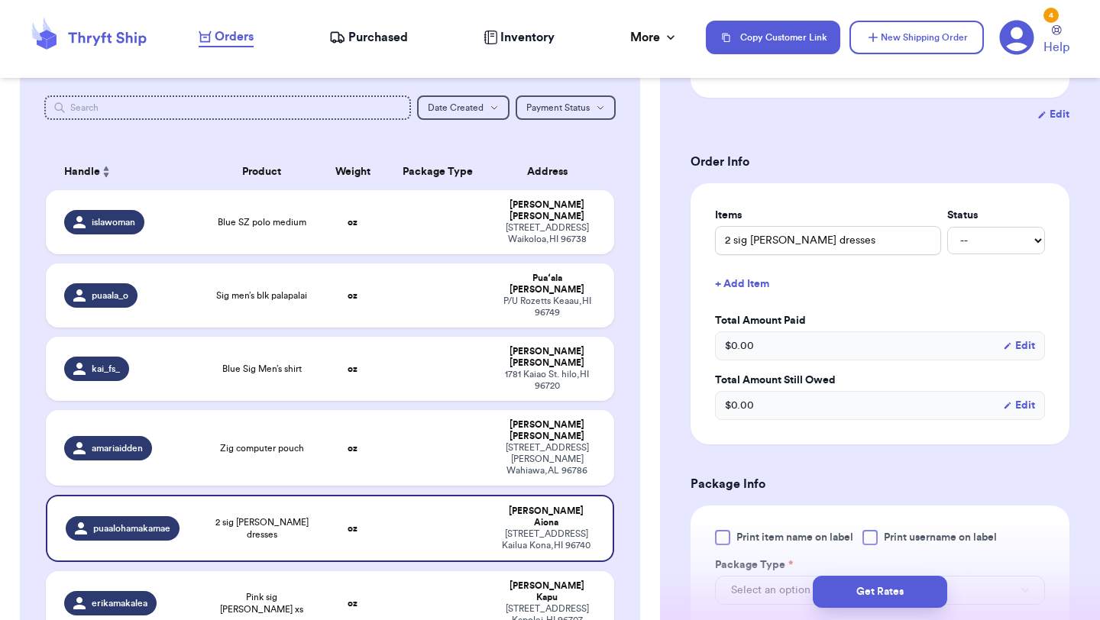
scroll to position [336, 0]
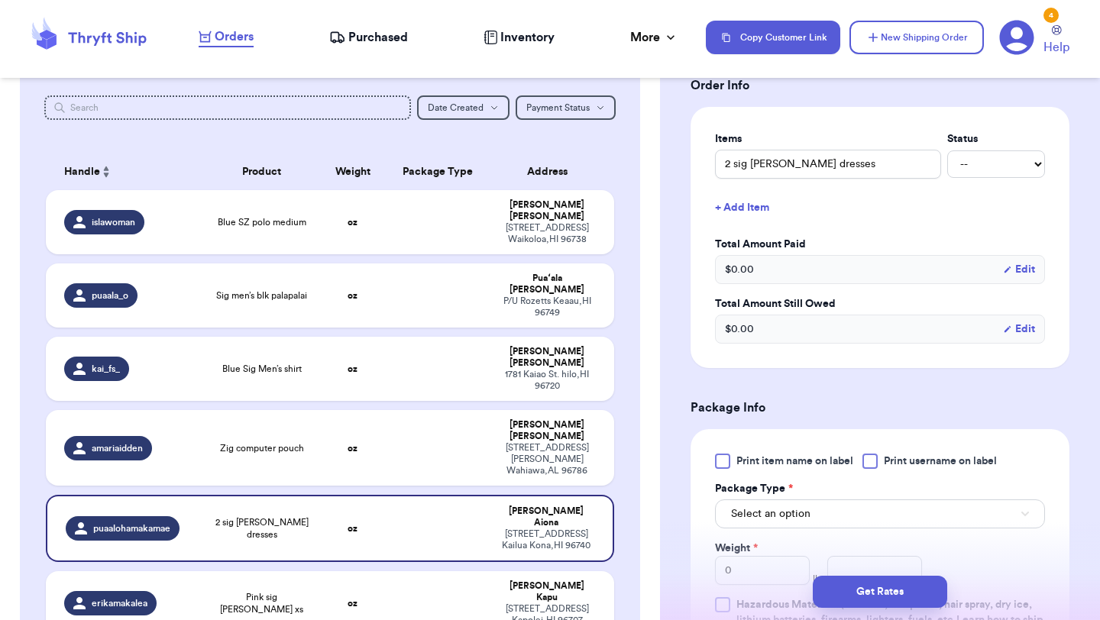
click at [725, 463] on div at bounding box center [722, 461] width 15 height 15
click at [0, 0] on input "Print item name on label" at bounding box center [0, 0] width 0 height 0
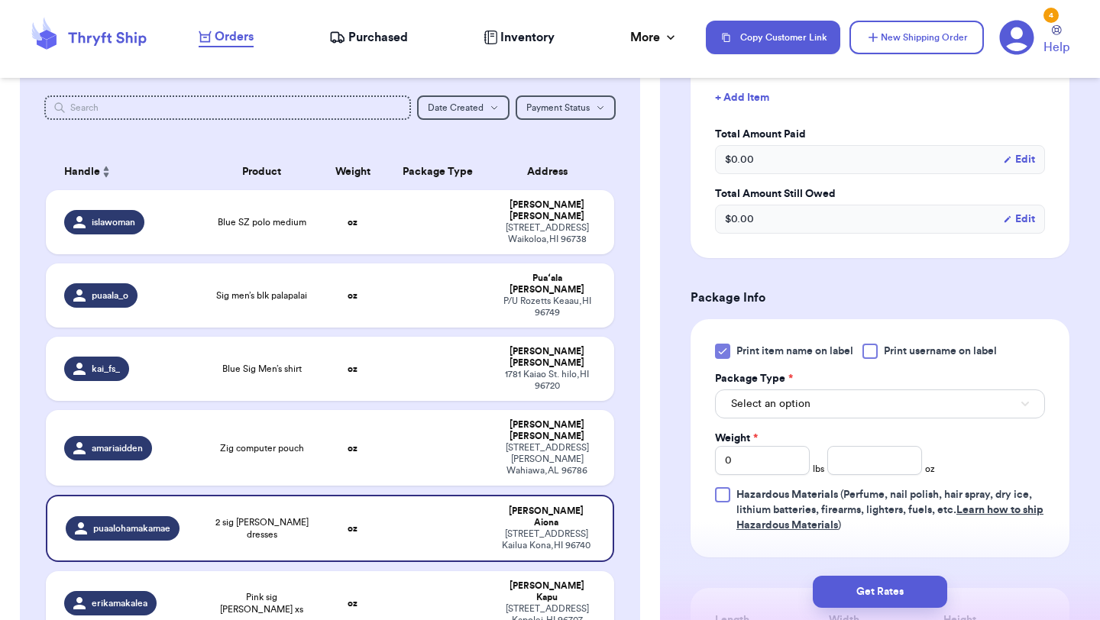
click at [760, 383] on label "Package Type *" at bounding box center [754, 378] width 78 height 15
click at [760, 399] on span "Select an option" at bounding box center [770, 403] width 79 height 15
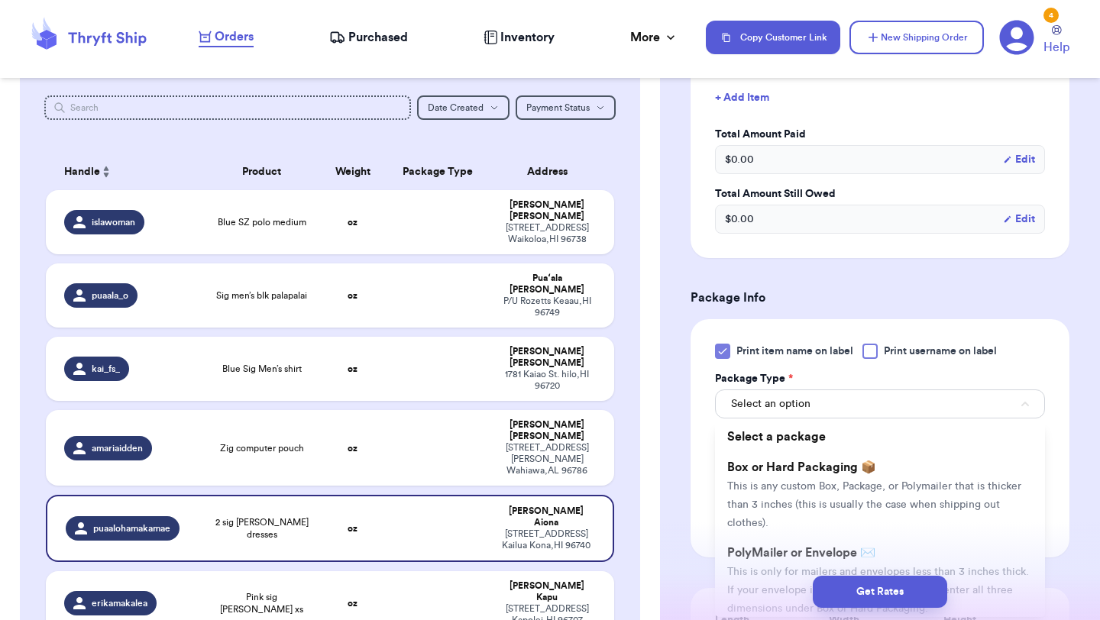
click at [750, 564] on div "Get Rates" at bounding box center [880, 592] width 440 height 57
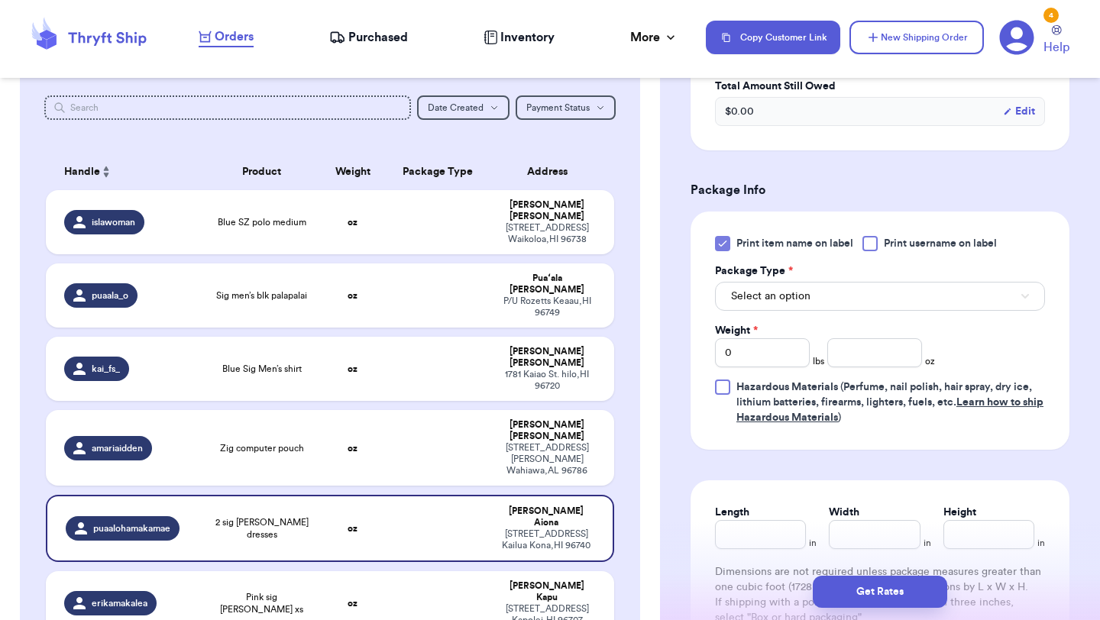
scroll to position [580, 0]
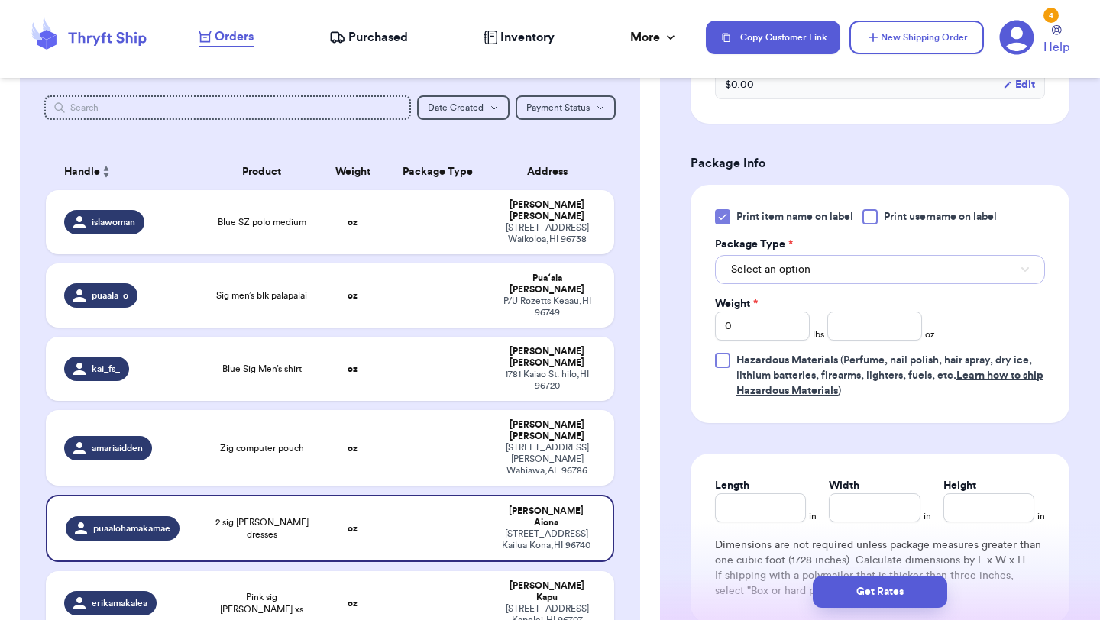
click at [778, 279] on button "Select an option" at bounding box center [880, 269] width 330 height 29
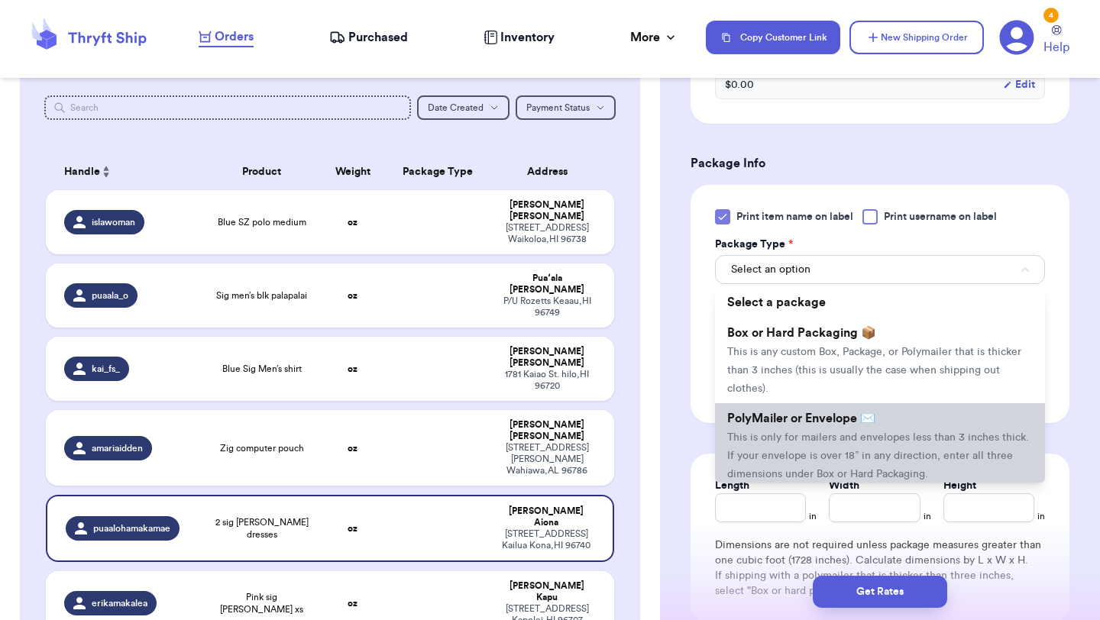
click at [772, 420] on span "PolyMailer or Envelope ✉️" at bounding box center [801, 418] width 148 height 12
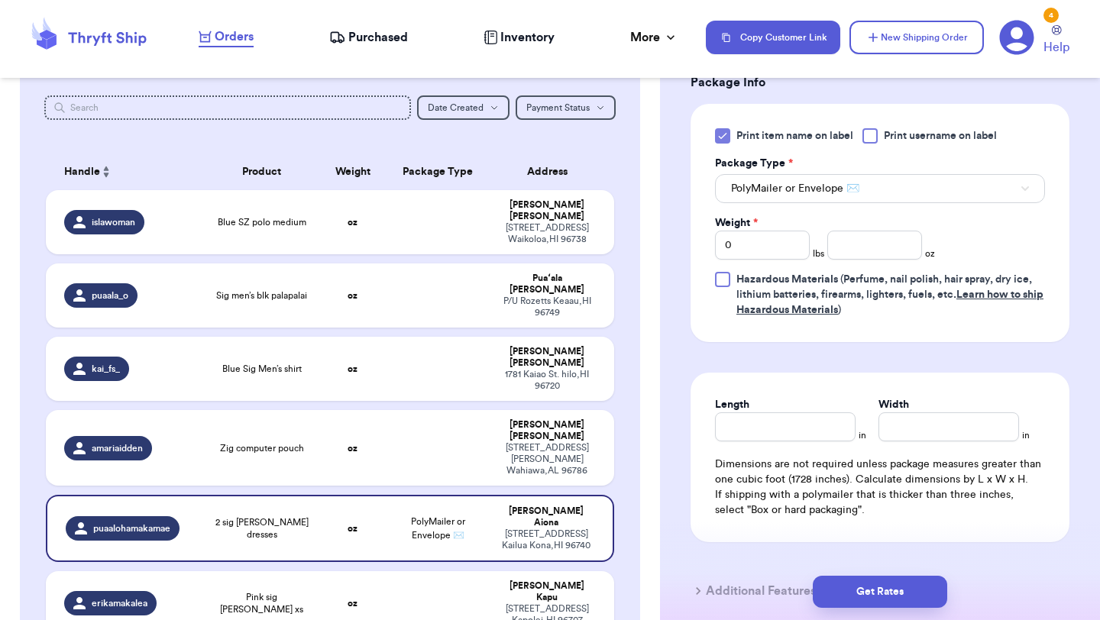
scroll to position [645, 0]
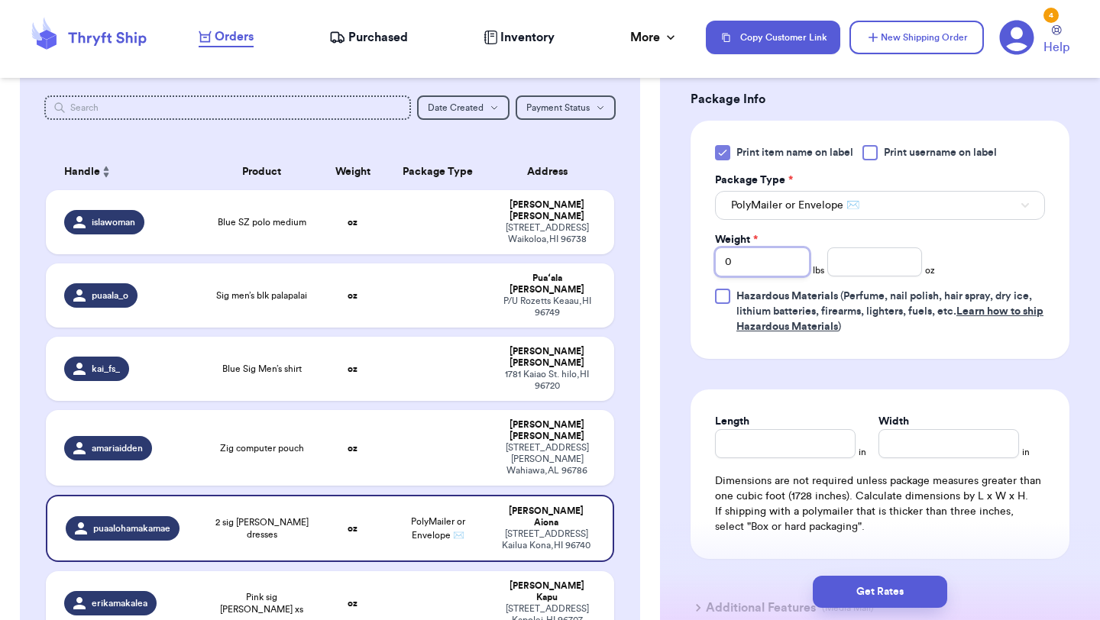
click at [758, 267] on input "0" at bounding box center [762, 261] width 95 height 29
click at [889, 580] on button "Get Rates" at bounding box center [880, 592] width 134 height 32
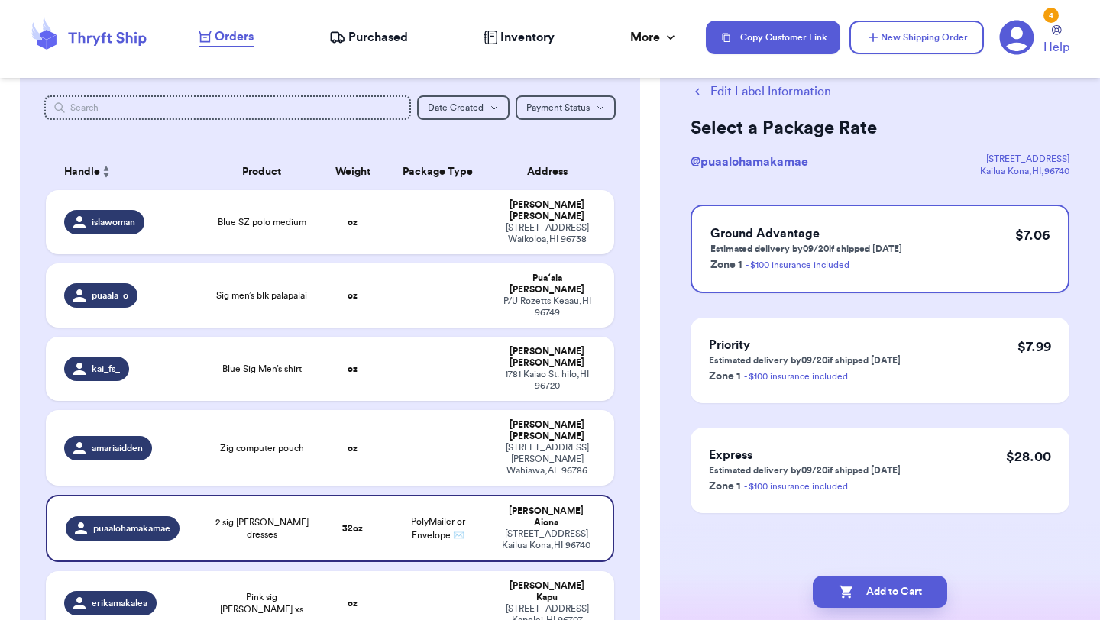
scroll to position [0, 0]
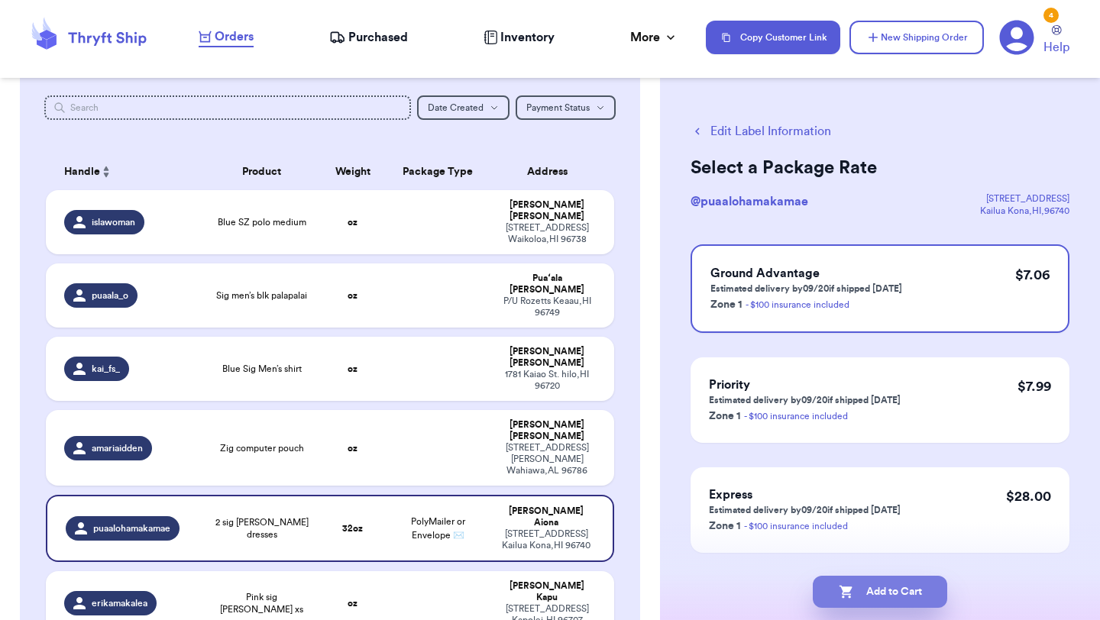
click at [883, 591] on button "Add to Cart" at bounding box center [880, 592] width 134 height 32
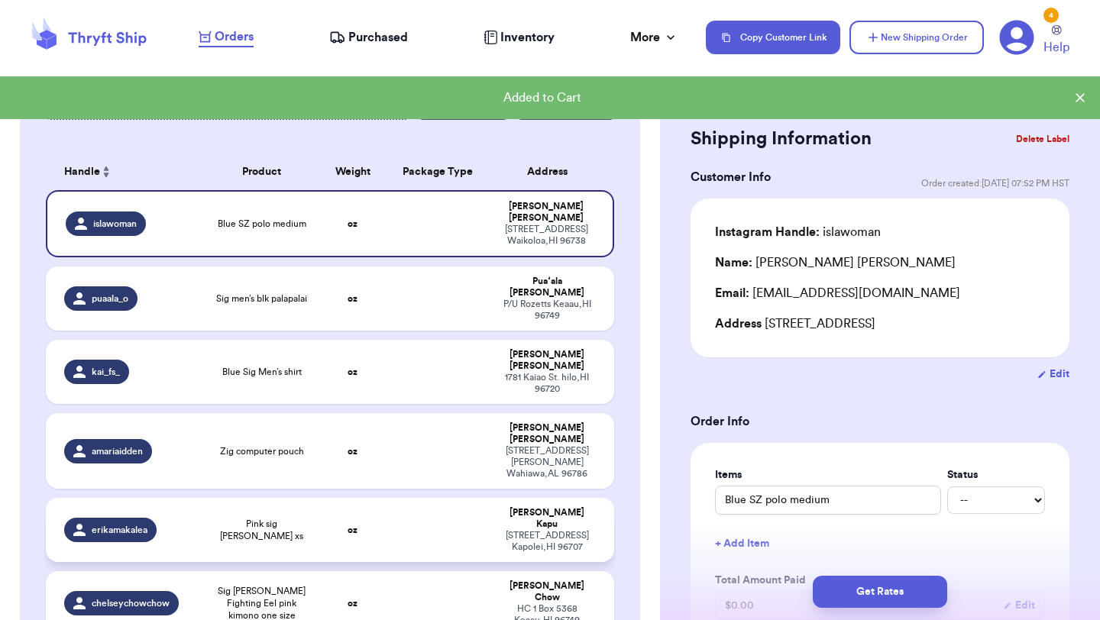
click at [267, 498] on td "Pink sig [PERSON_NAME] xs" at bounding box center [262, 530] width 114 height 64
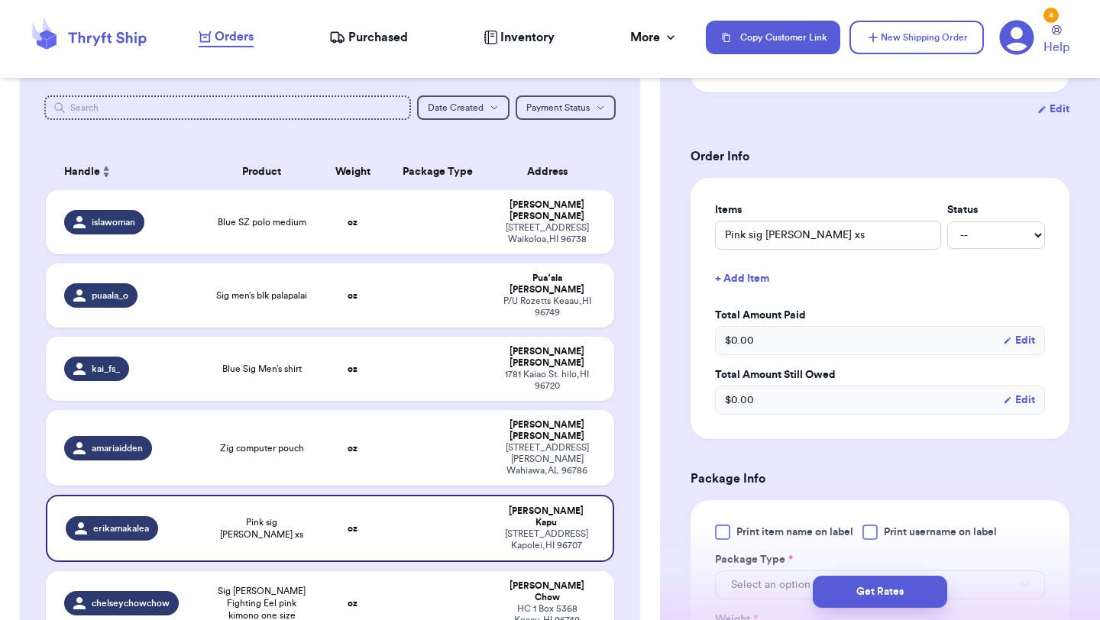
scroll to position [409, 0]
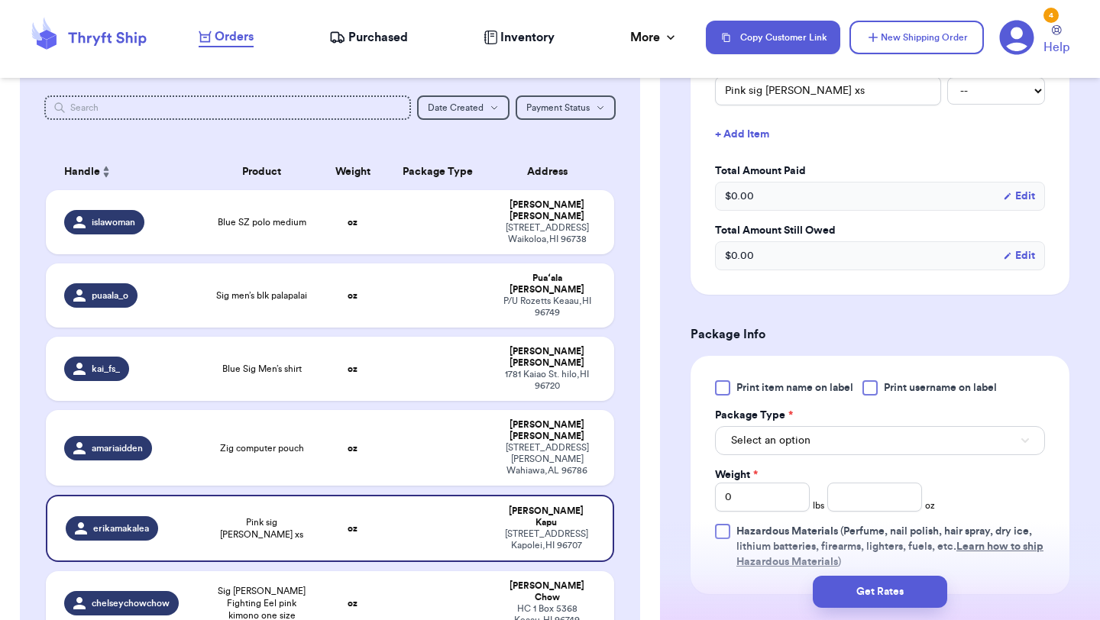
click at [724, 389] on div at bounding box center [722, 387] width 15 height 15
click at [0, 0] on input "Print item name on label" at bounding box center [0, 0] width 0 height 0
click at [787, 438] on span "Select an option" at bounding box center [770, 440] width 79 height 15
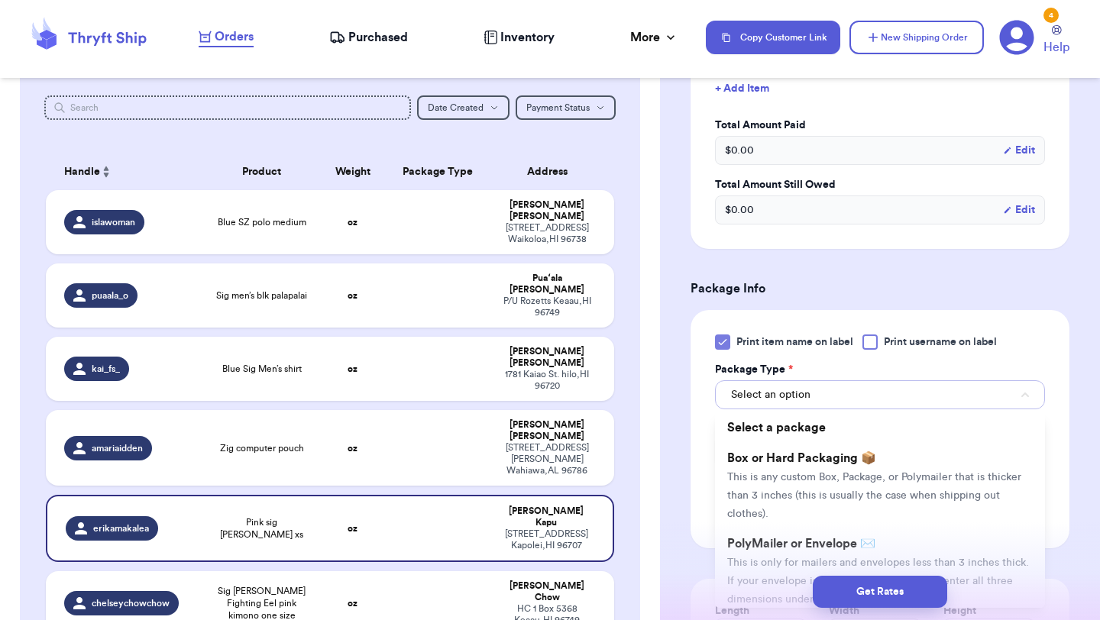
scroll to position [525, 0]
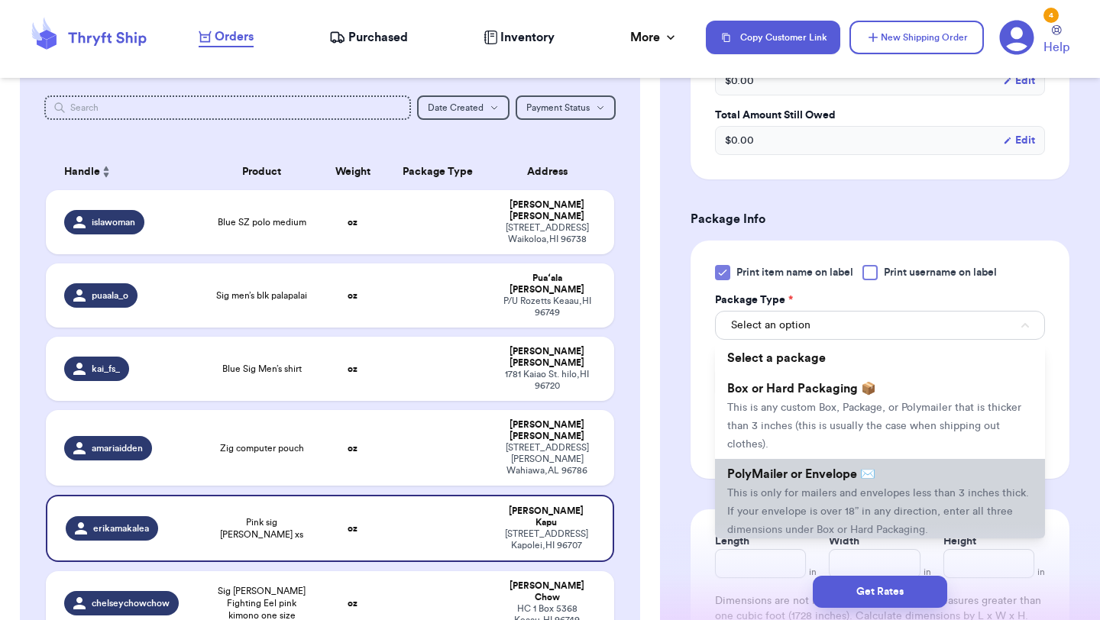
click at [775, 470] on span "PolyMailer or Envelope ✉️" at bounding box center [801, 474] width 148 height 12
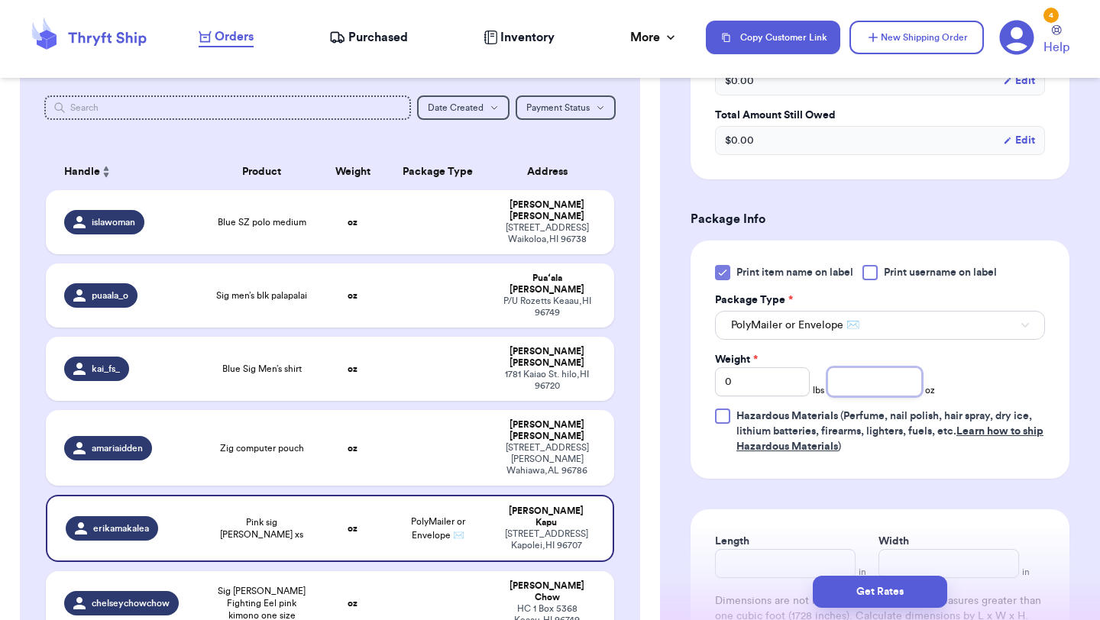
click at [865, 386] on input "number" at bounding box center [874, 381] width 95 height 29
click at [862, 589] on button "Get Rates" at bounding box center [880, 592] width 134 height 32
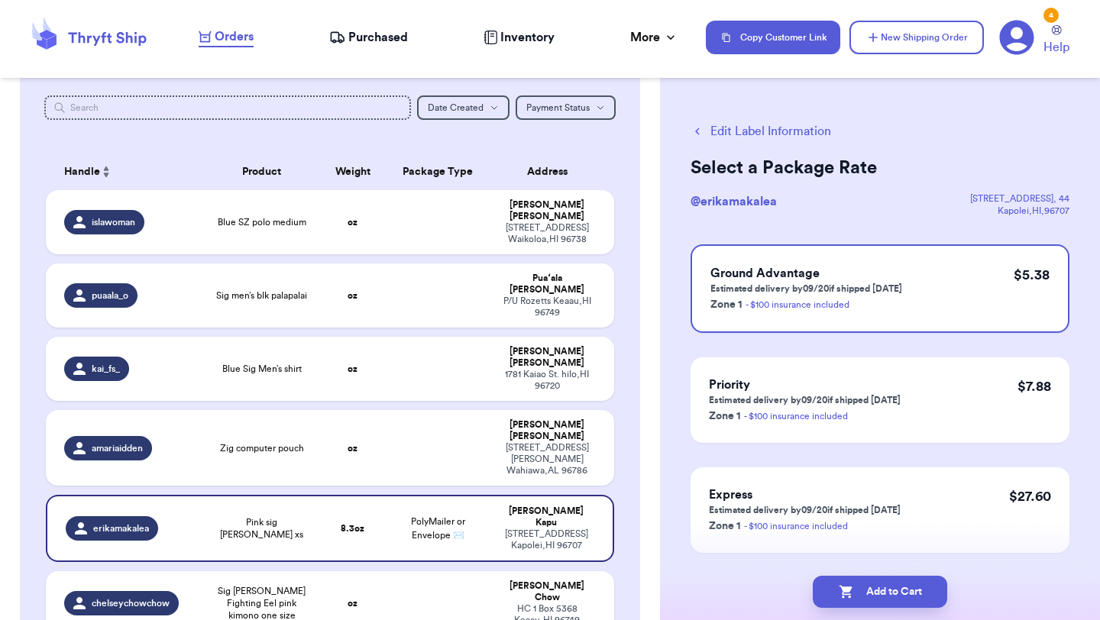
click at [862, 589] on button "Add to Cart" at bounding box center [880, 592] width 134 height 32
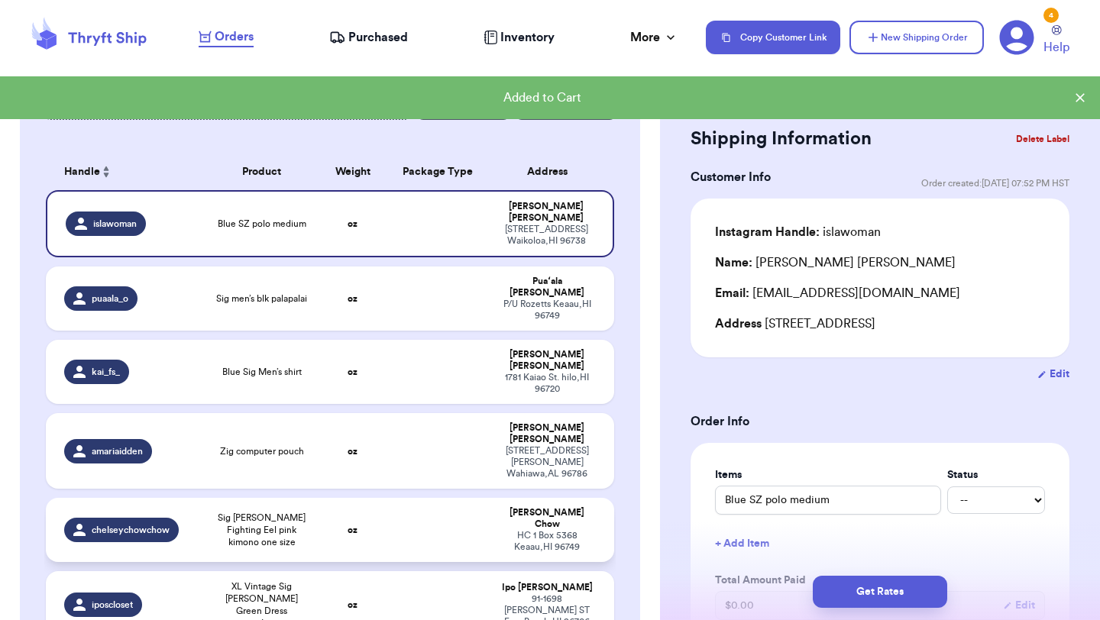
click at [424, 498] on td at bounding box center [437, 530] width 102 height 64
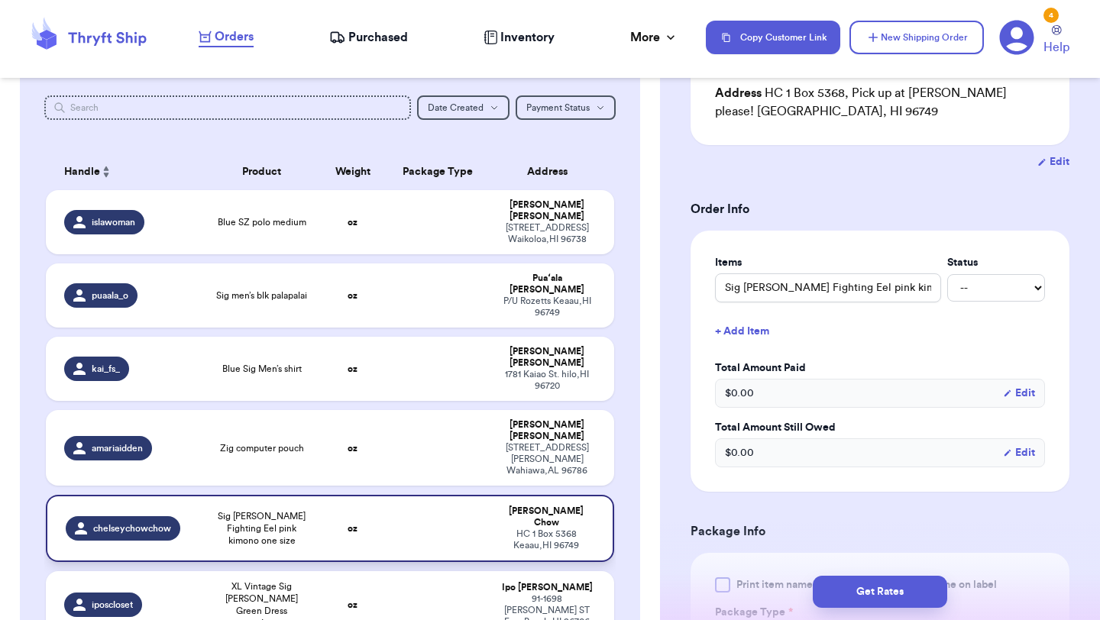
scroll to position [1798, 0]
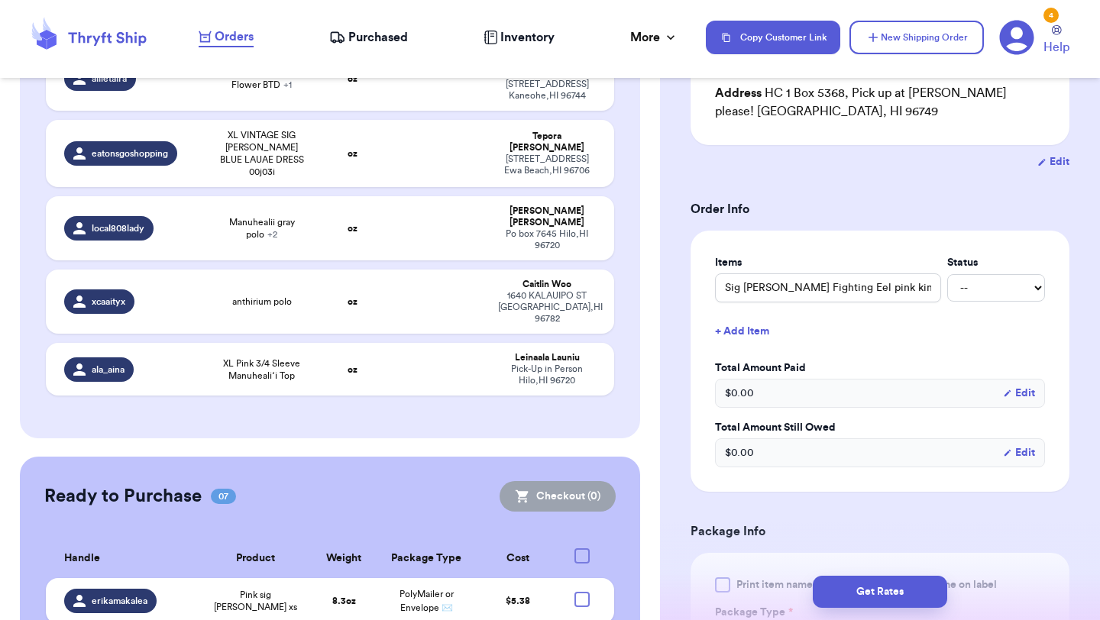
scroll to position [2014, 0]
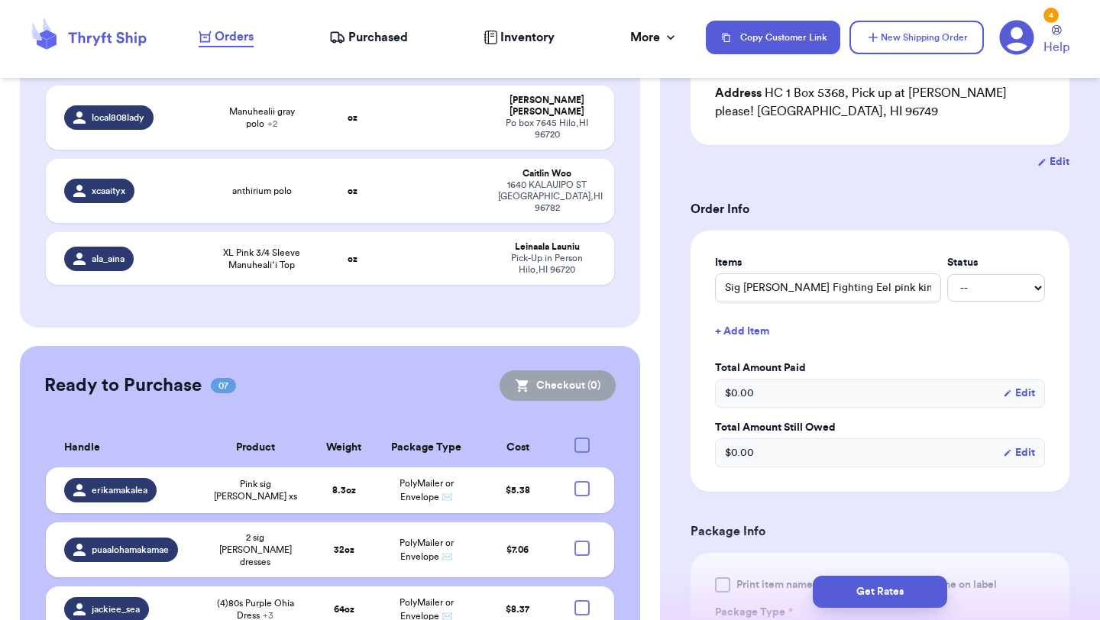
click at [576, 438] on div at bounding box center [581, 445] width 15 height 15
click at [581, 437] on input "checkbox" at bounding box center [581, 437] width 1 height 1
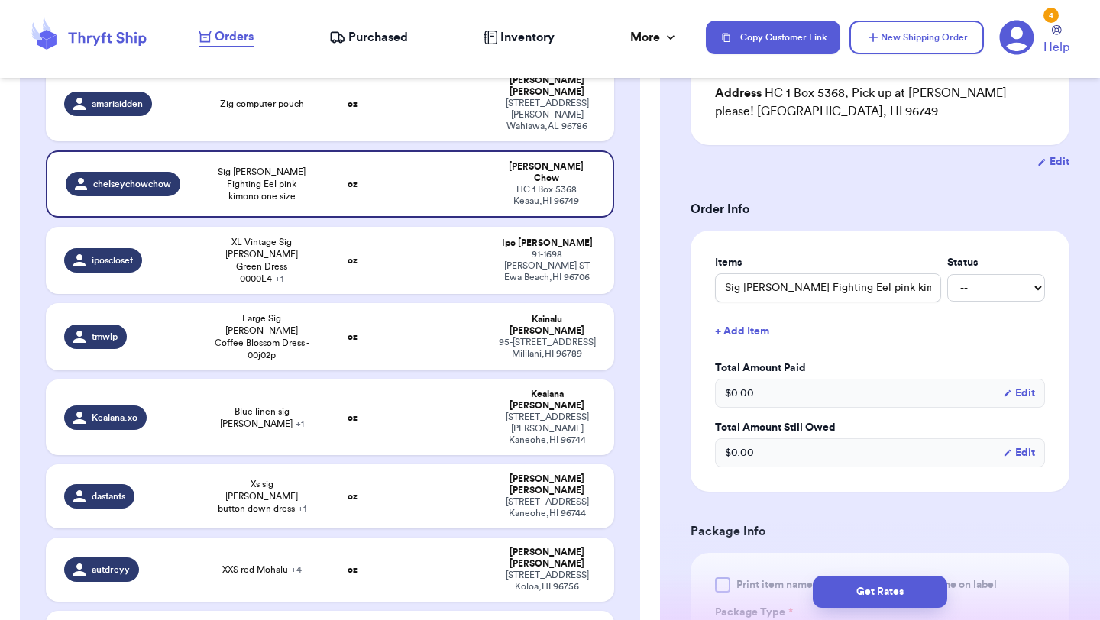
scroll to position [515, 0]
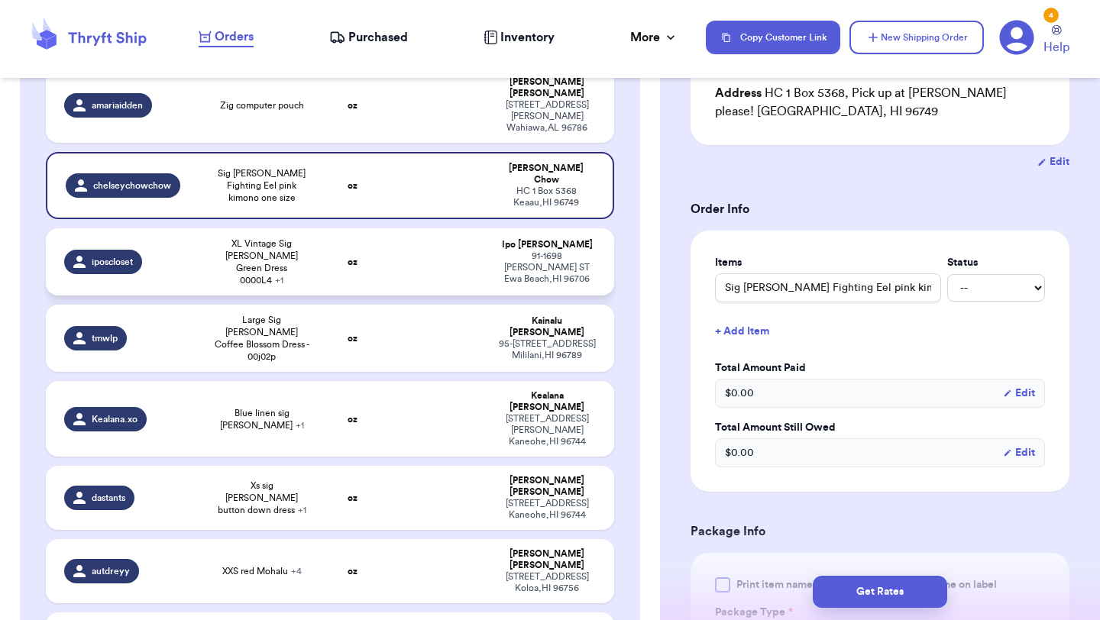
click at [234, 237] on span "XL Vintage Sig [PERSON_NAME] Green Dress 0000L4 + 1" at bounding box center [261, 261] width 95 height 49
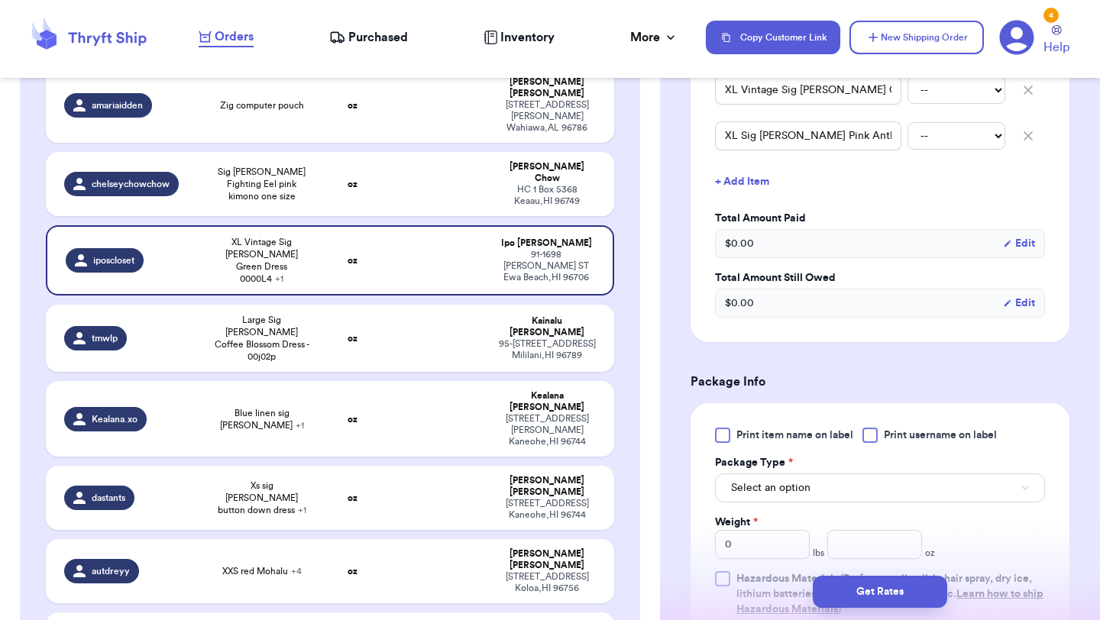
scroll to position [212, 0]
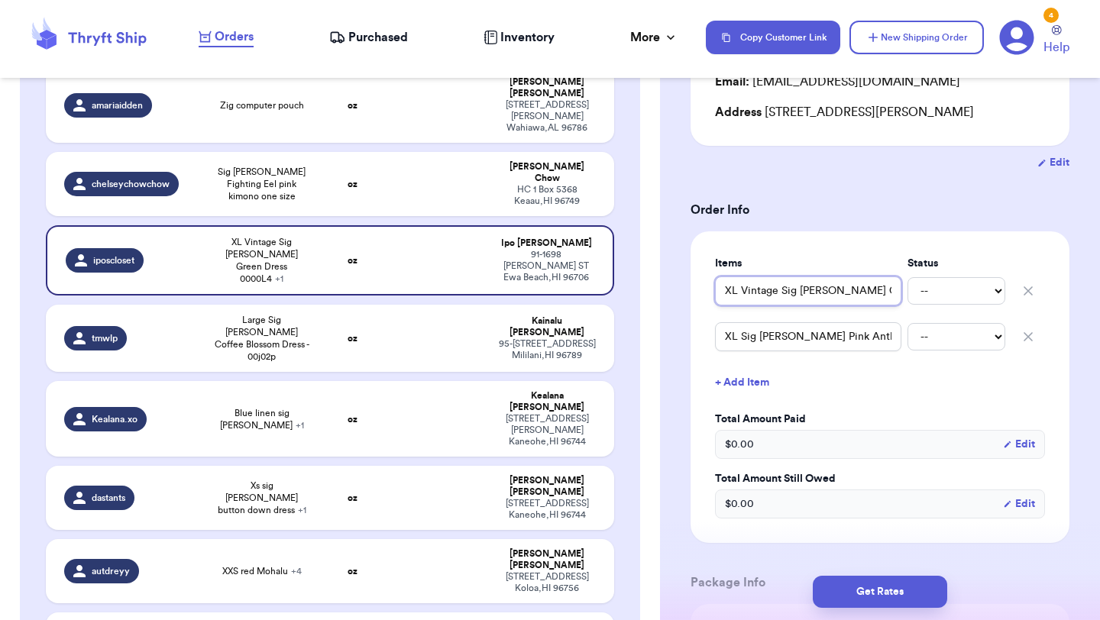
click at [728, 289] on input "XL Vintage Sig [PERSON_NAME] Green Dress 0000L4" at bounding box center [808, 290] width 186 height 29
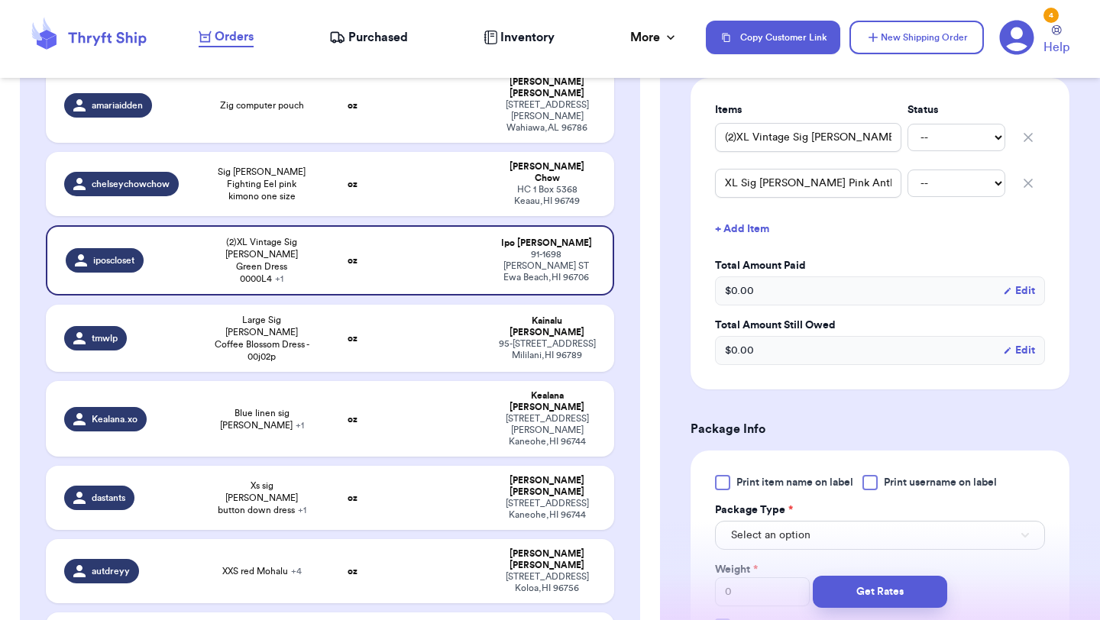
click at [723, 480] on div at bounding box center [722, 482] width 15 height 15
click at [0, 0] on input "Print item name on label" at bounding box center [0, 0] width 0 height 0
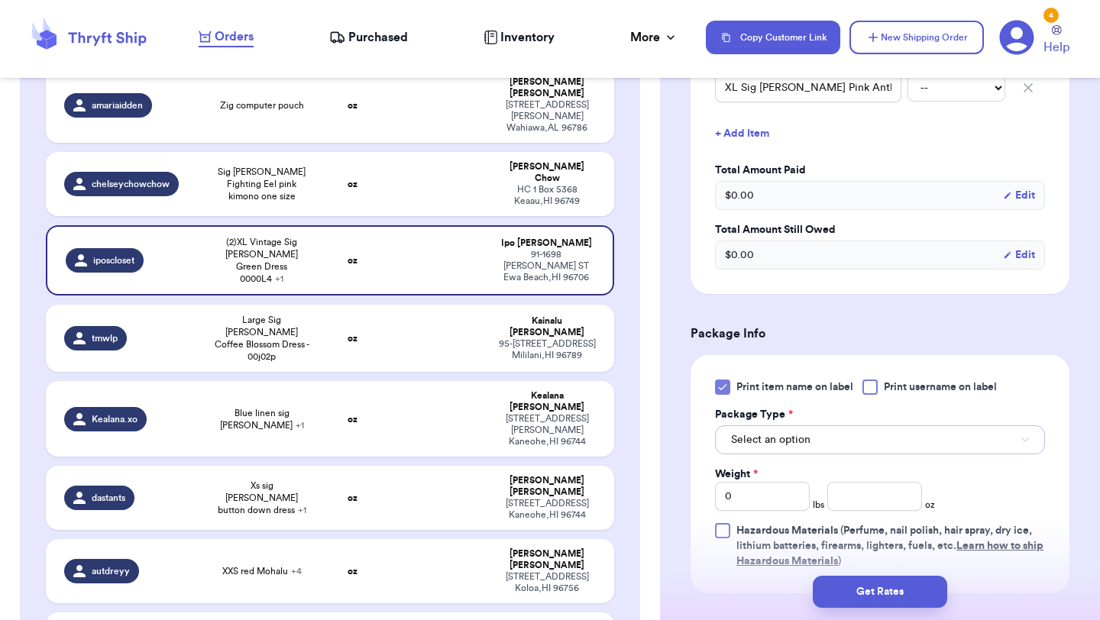
click at [787, 430] on button "Select an option" at bounding box center [880, 439] width 330 height 29
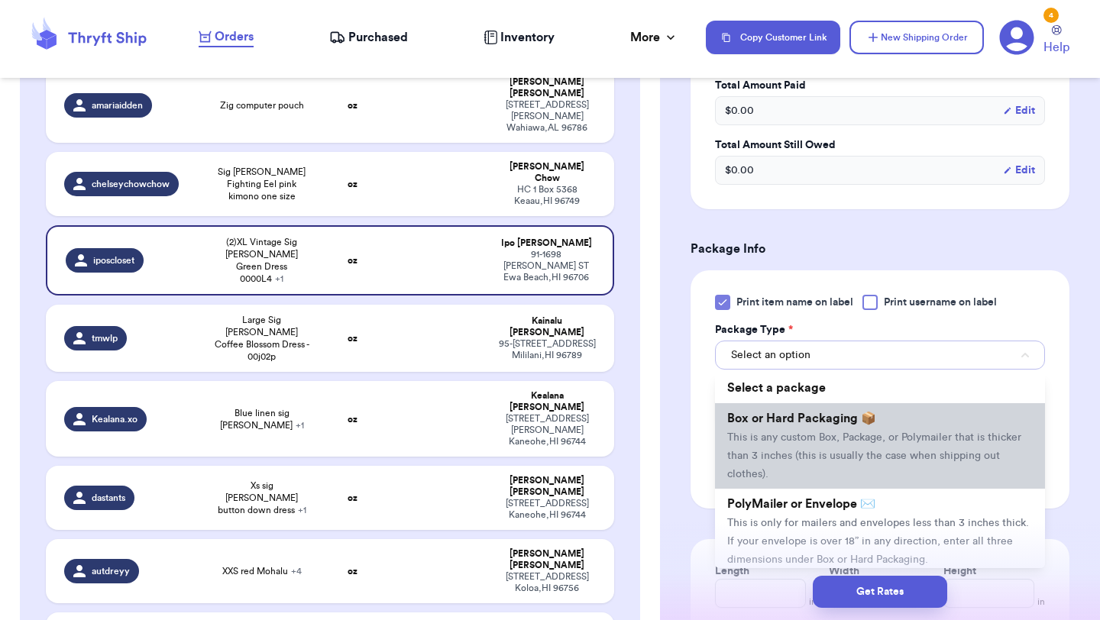
scroll to position [554, 0]
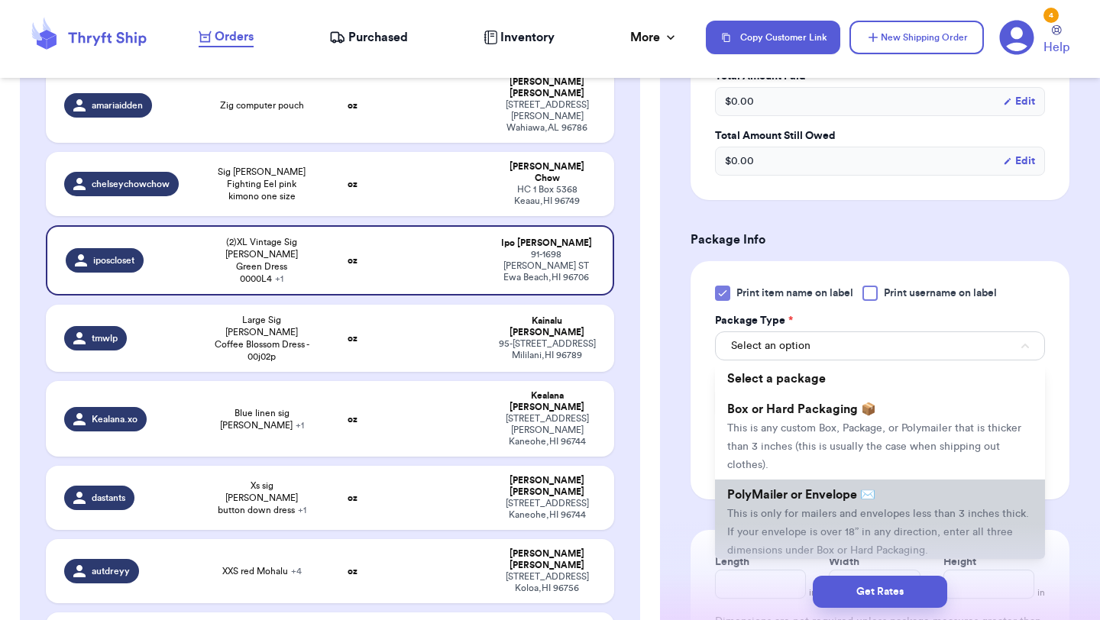
click at [751, 519] on span "This is only for mailers and envelopes less than 3 inches thick. If your envelo…" at bounding box center [878, 532] width 302 height 47
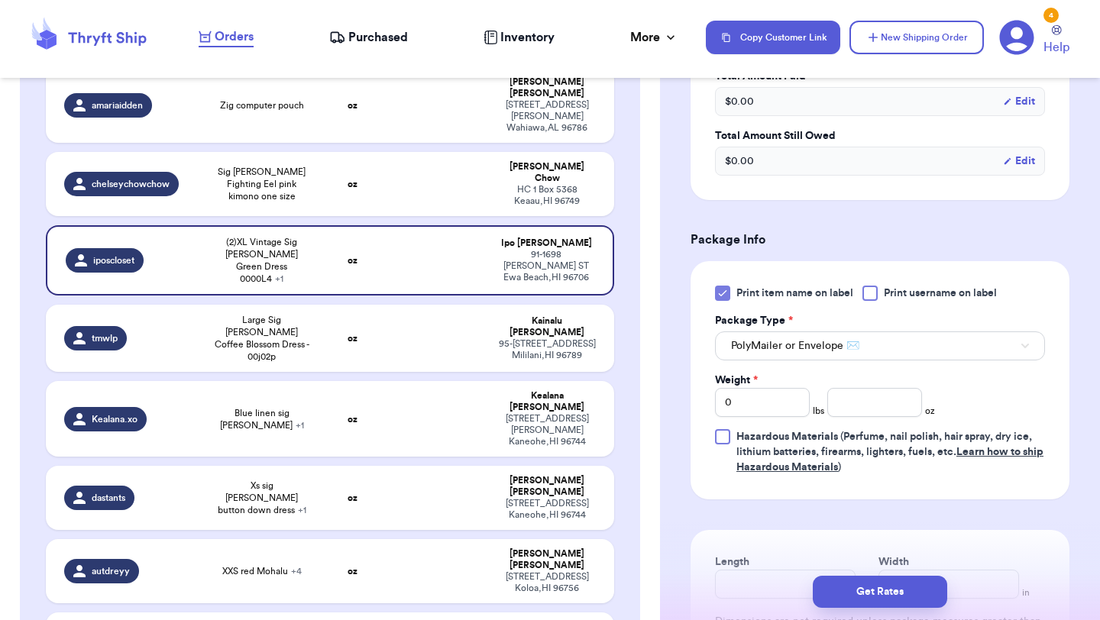
click at [744, 380] on label "Weight *" at bounding box center [736, 380] width 43 height 15
click at [744, 388] on input "0" at bounding box center [762, 402] width 95 height 29
click at [868, 406] on input "number" at bounding box center [874, 402] width 95 height 29
click at [867, 576] on button "Get Rates" at bounding box center [880, 592] width 134 height 32
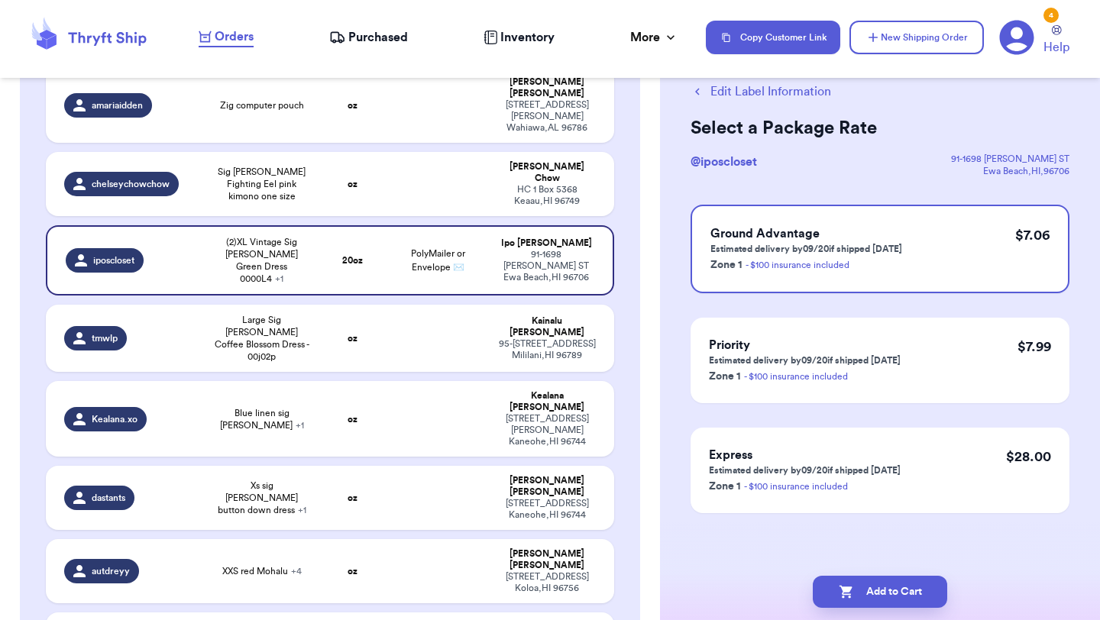
scroll to position [0, 0]
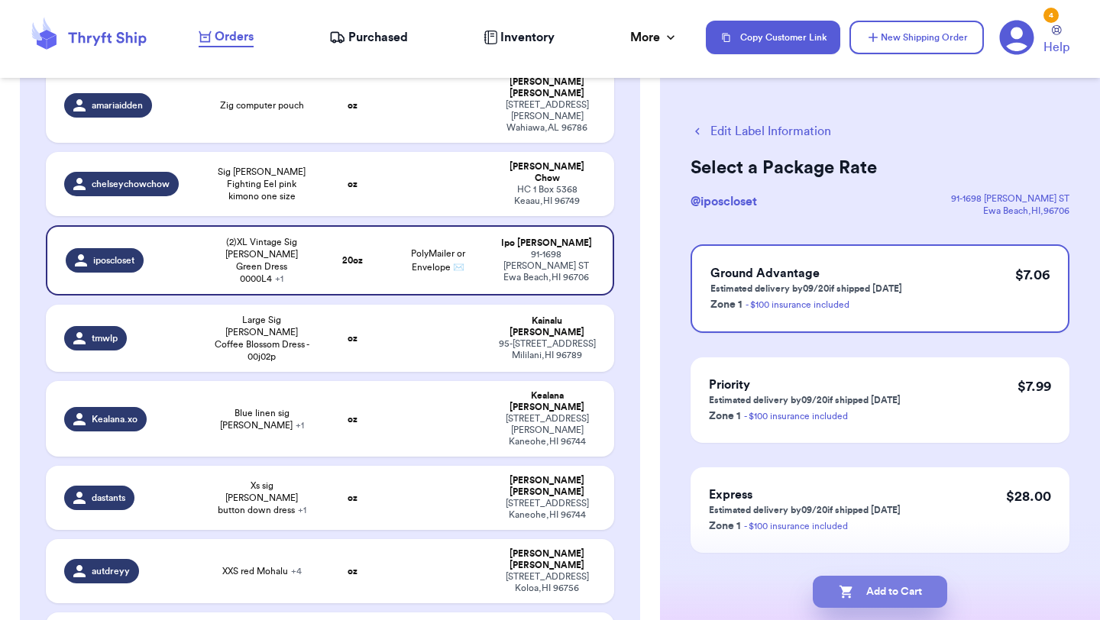
click at [870, 602] on button "Add to Cart" at bounding box center [880, 592] width 134 height 32
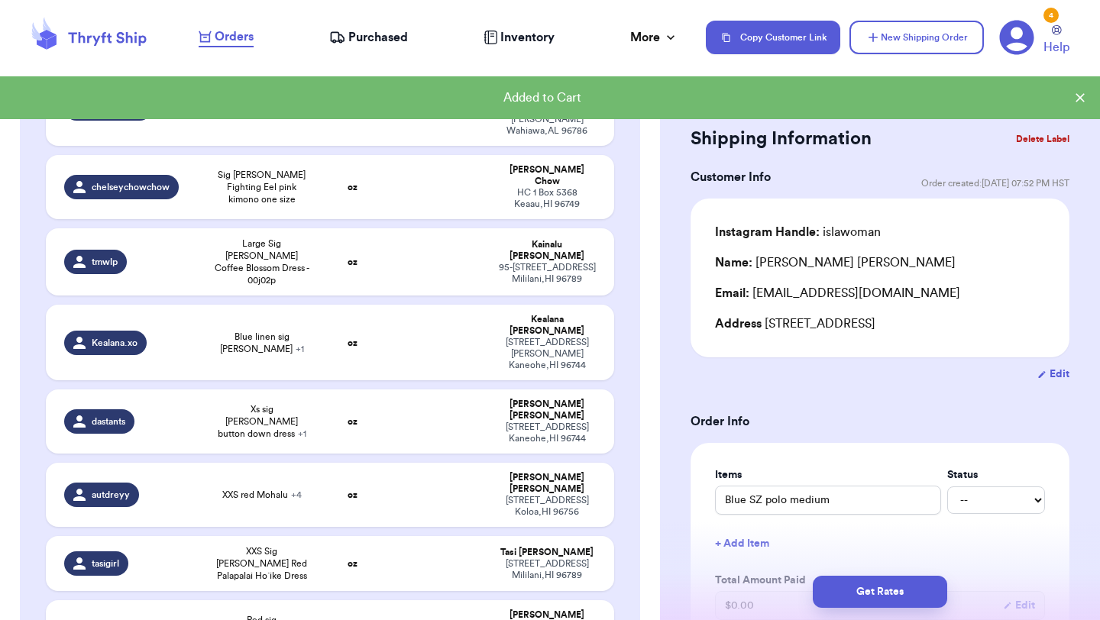
scroll to position [518, 0]
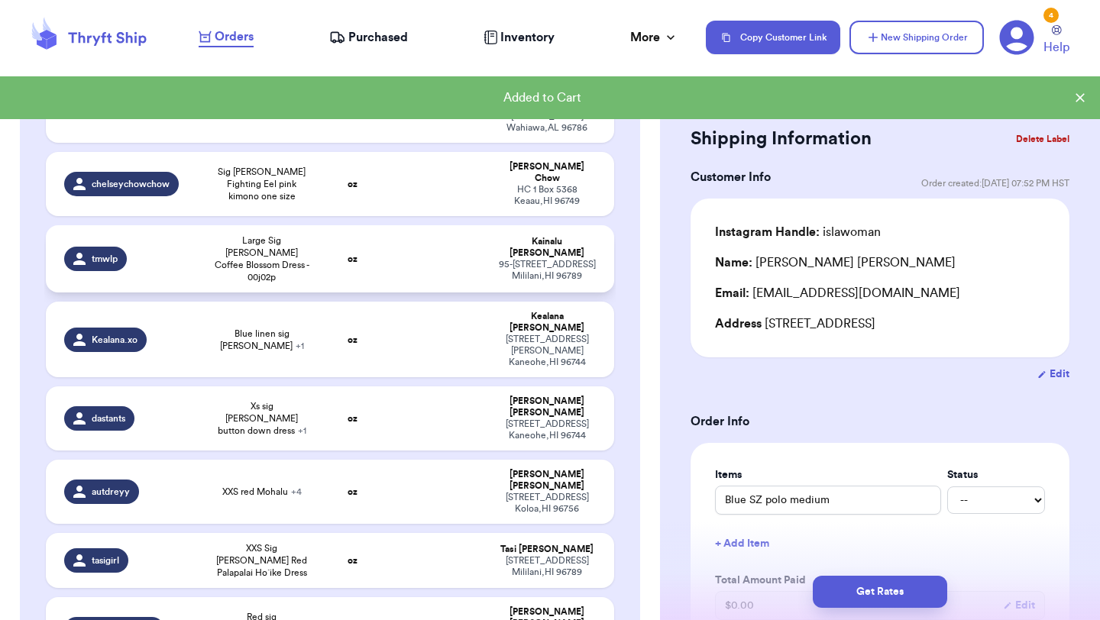
click at [232, 234] on span "Large Sig [PERSON_NAME] Coffee Blossom Dress - 00j02p" at bounding box center [261, 258] width 95 height 49
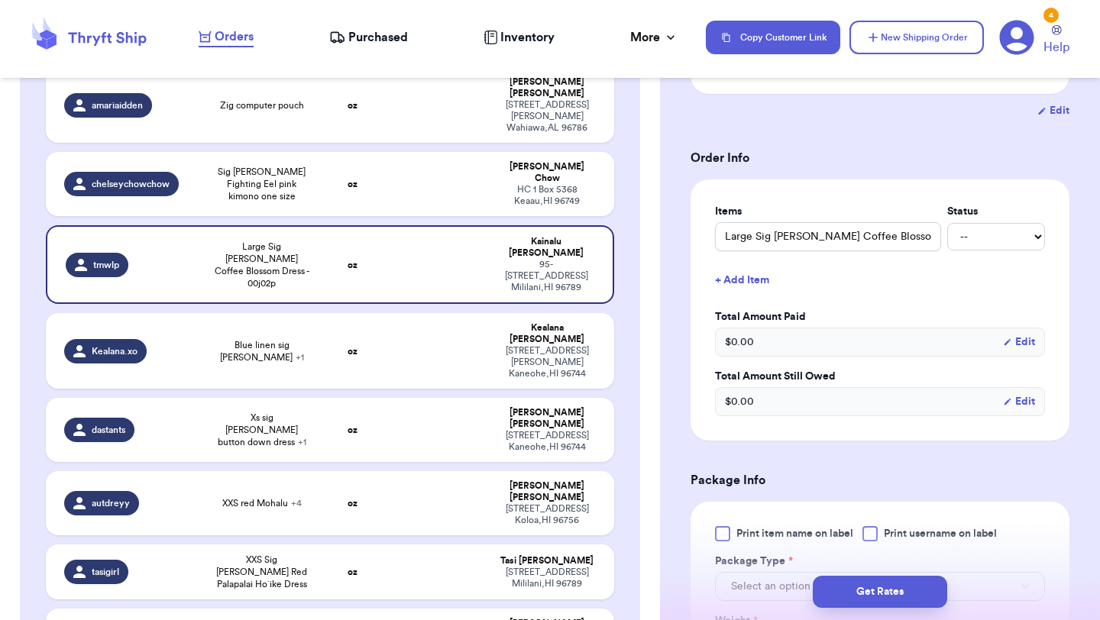
scroll to position [307, 0]
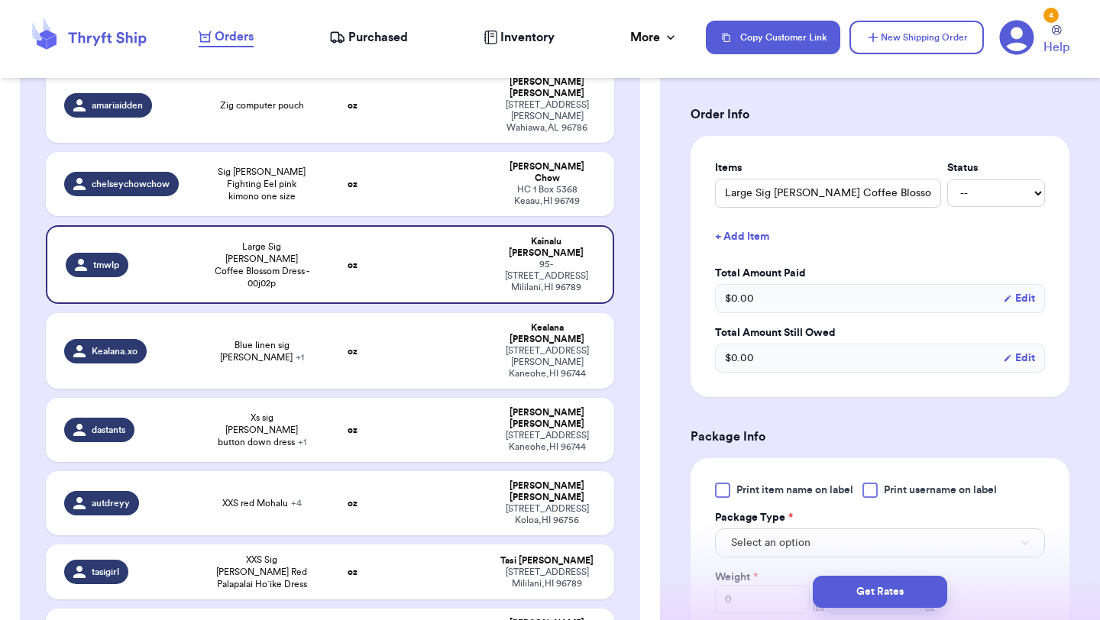
click at [723, 496] on div at bounding box center [722, 490] width 15 height 15
click at [0, 0] on input "Print item name on label" at bounding box center [0, 0] width 0 height 0
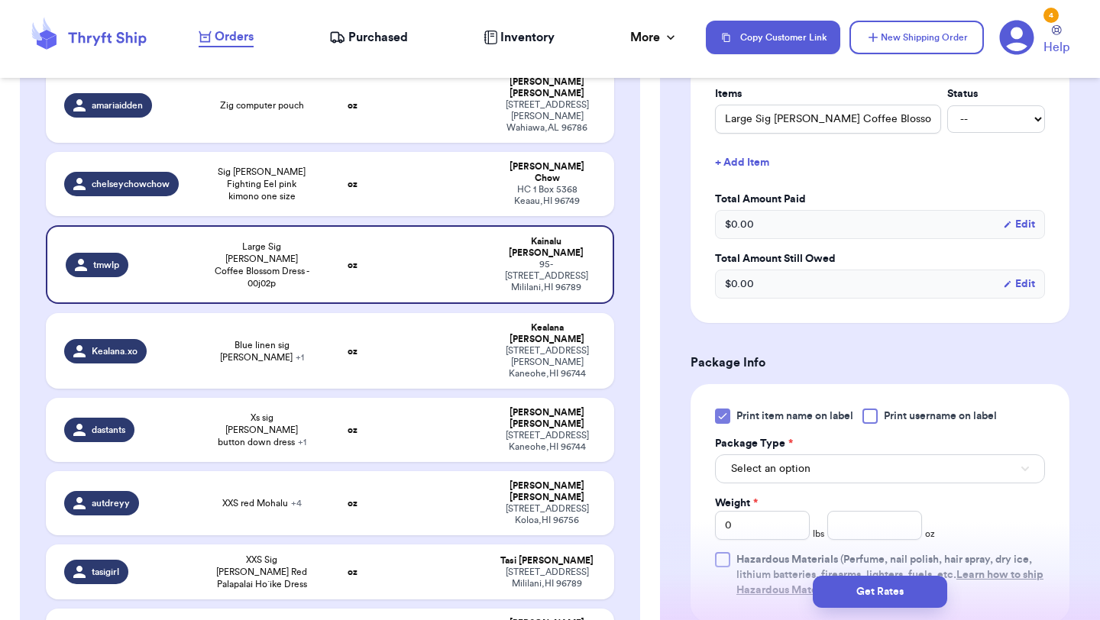
click at [768, 442] on label "Package Type *" at bounding box center [754, 443] width 78 height 15
click at [766, 465] on span "Select an option" at bounding box center [770, 468] width 79 height 15
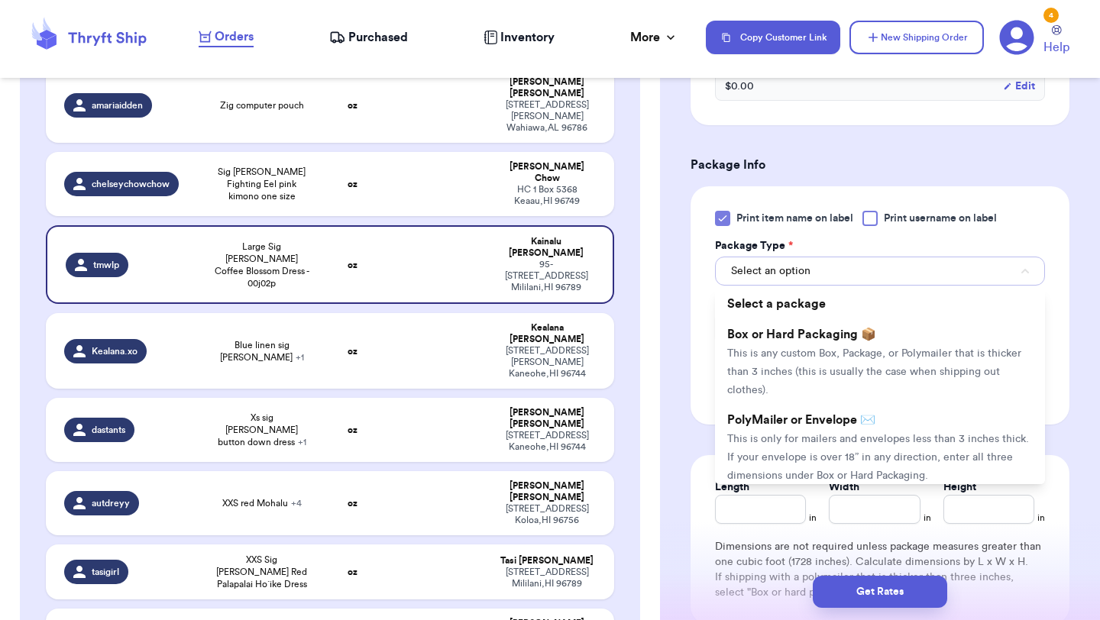
scroll to position [638, 0]
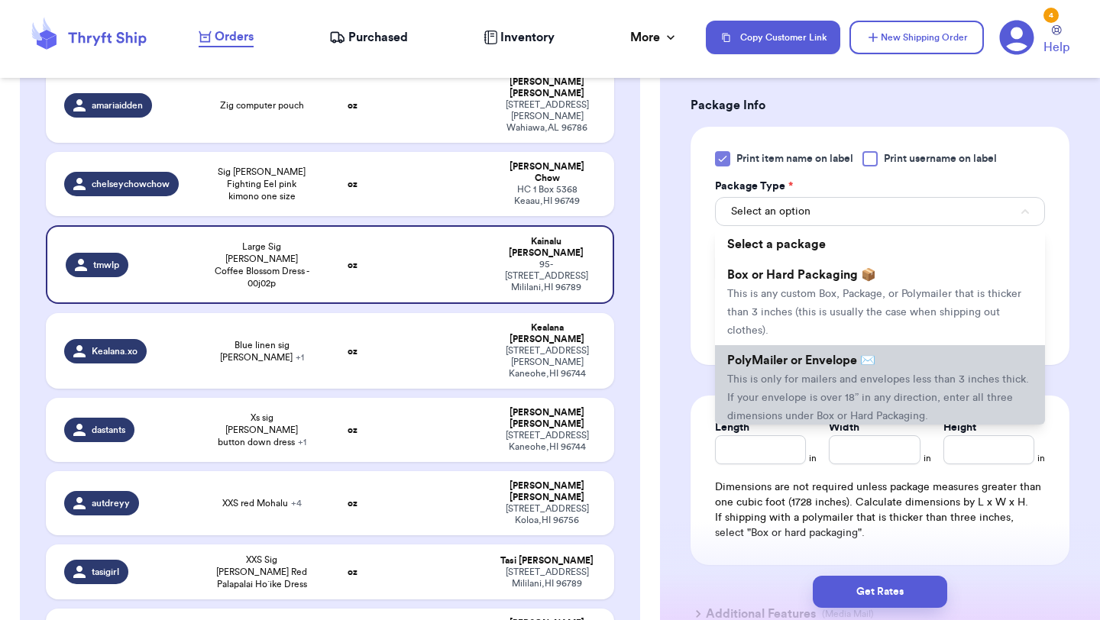
click at [772, 390] on li "PolyMailer or Envelope ✉️ This is only for mailers and envelopes less than 3 in…" at bounding box center [880, 388] width 330 height 86
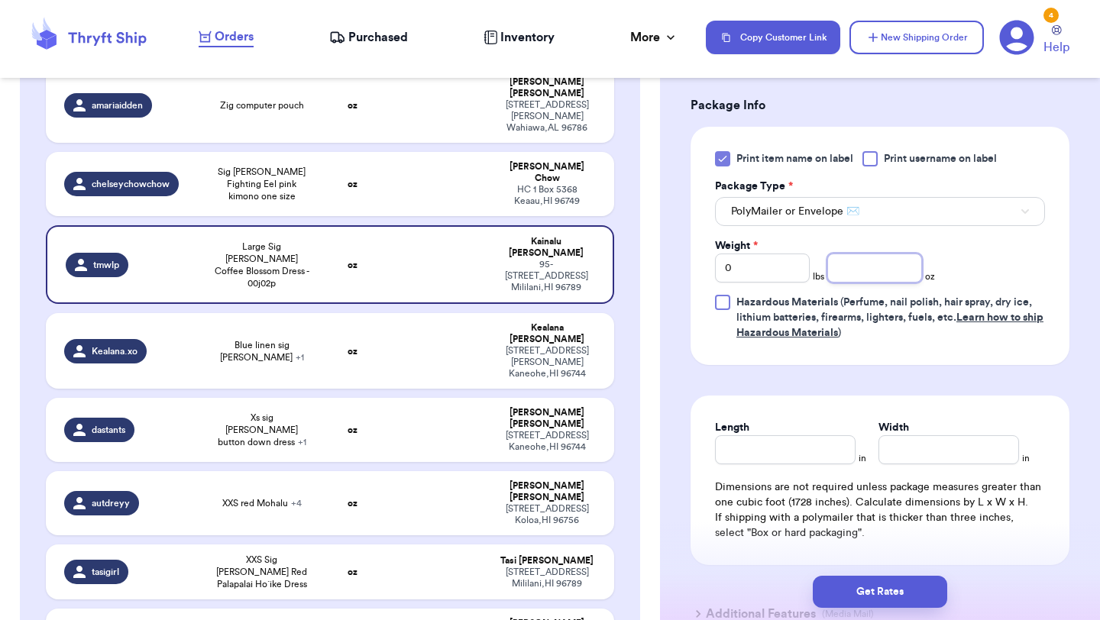
click at [892, 257] on input "number" at bounding box center [874, 268] width 95 height 29
click at [855, 584] on button "Get Rates" at bounding box center [880, 592] width 134 height 32
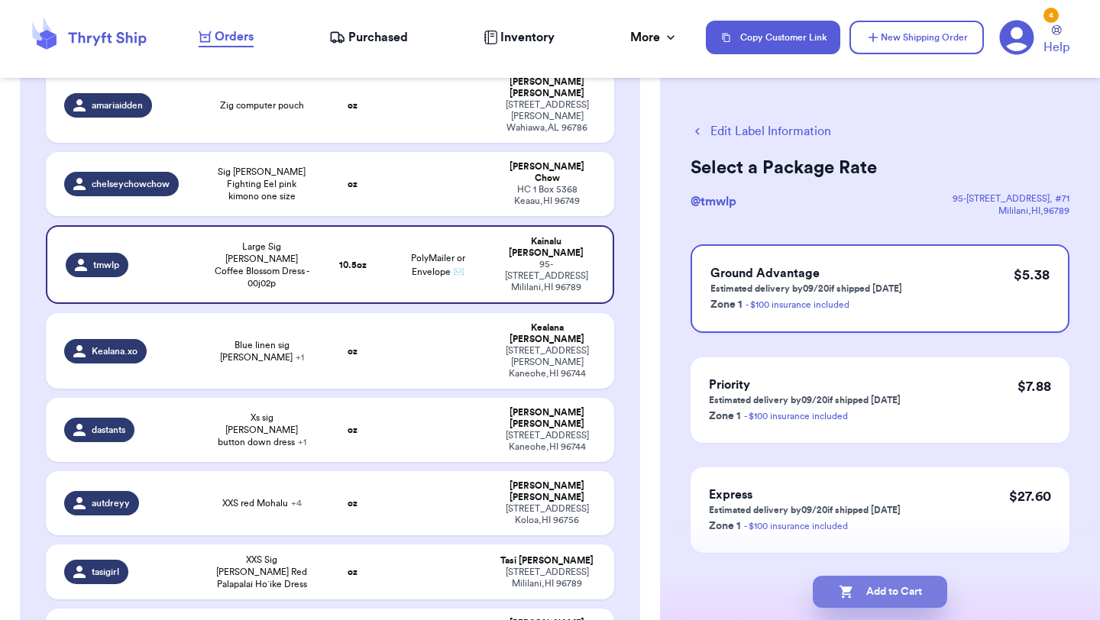
click at [874, 601] on button "Add to Cart" at bounding box center [880, 592] width 134 height 32
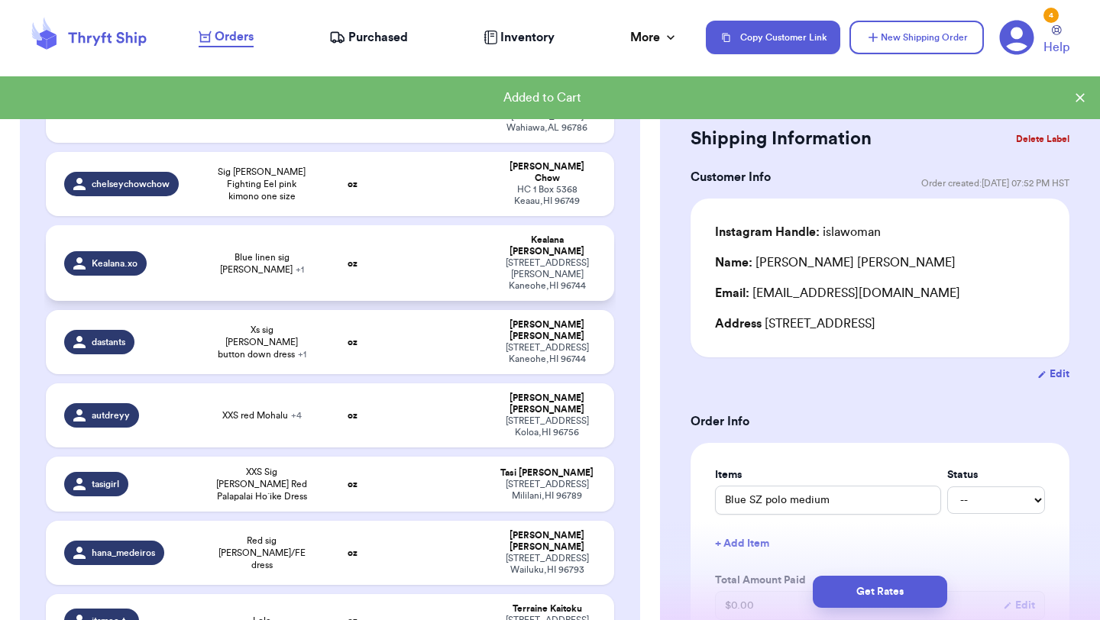
click at [359, 225] on td "oz" at bounding box center [352, 263] width 68 height 76
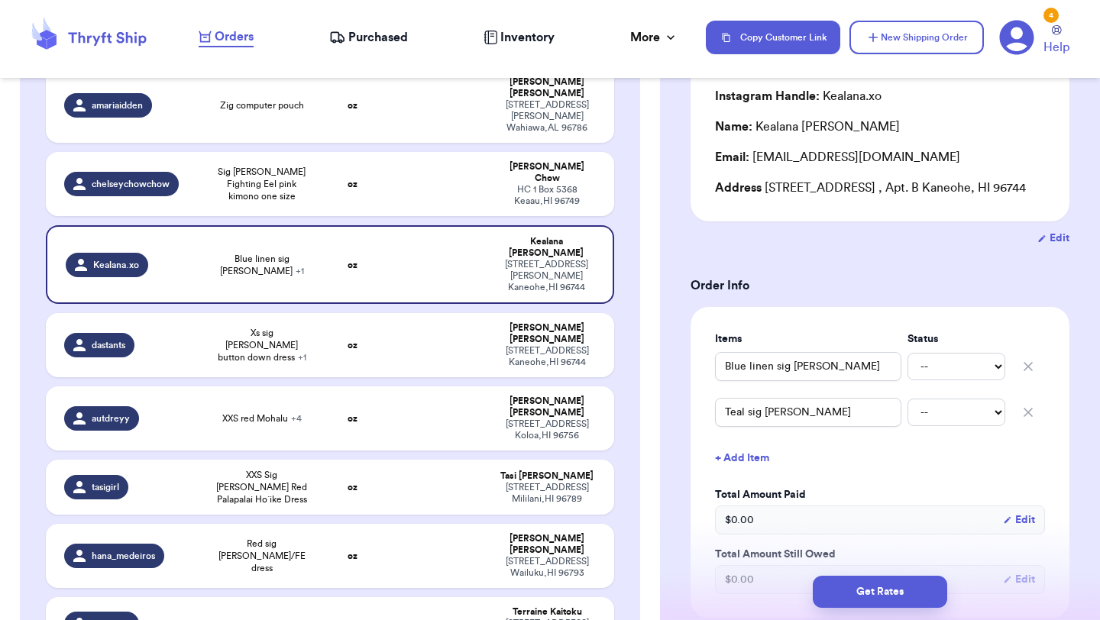
scroll to position [166, 0]
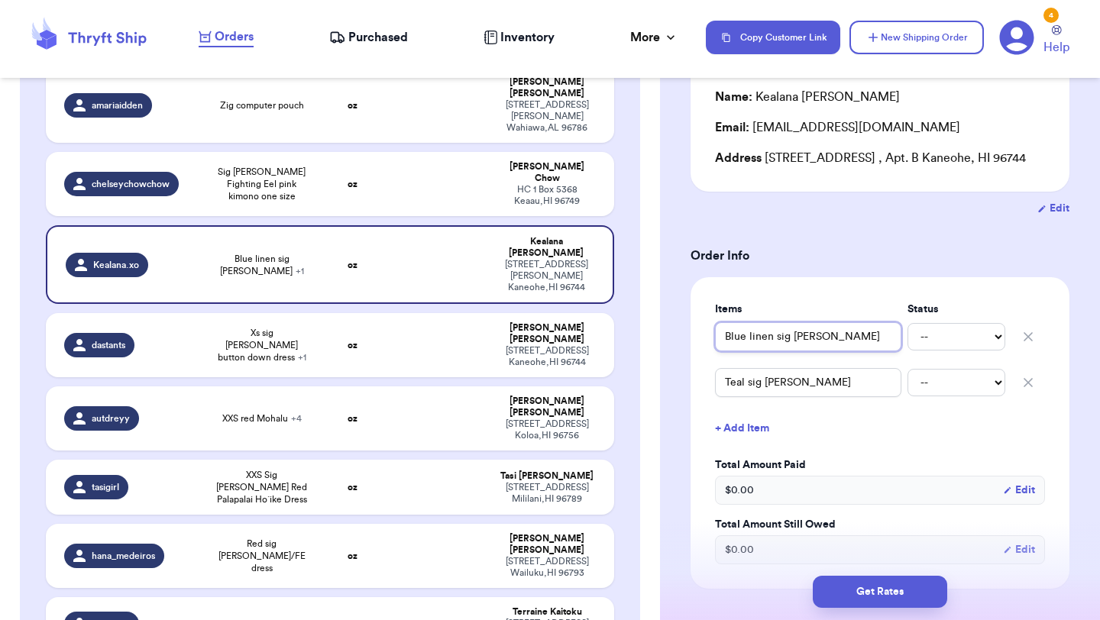
click at [726, 334] on input "Blue linen sig [PERSON_NAME]" at bounding box center [808, 336] width 186 height 29
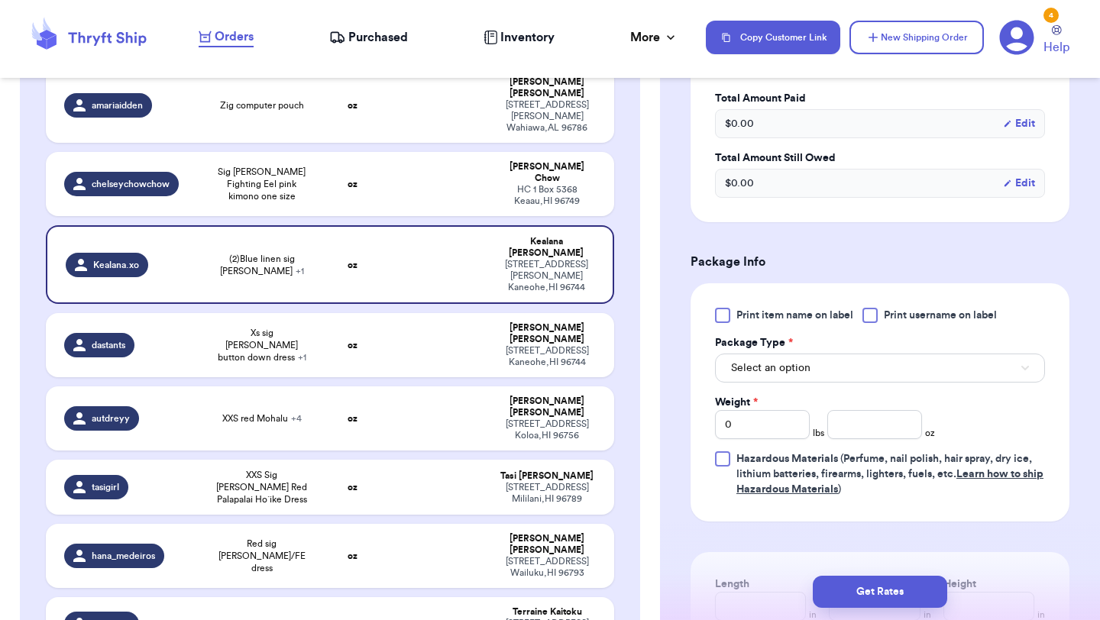
scroll to position [678, 0]
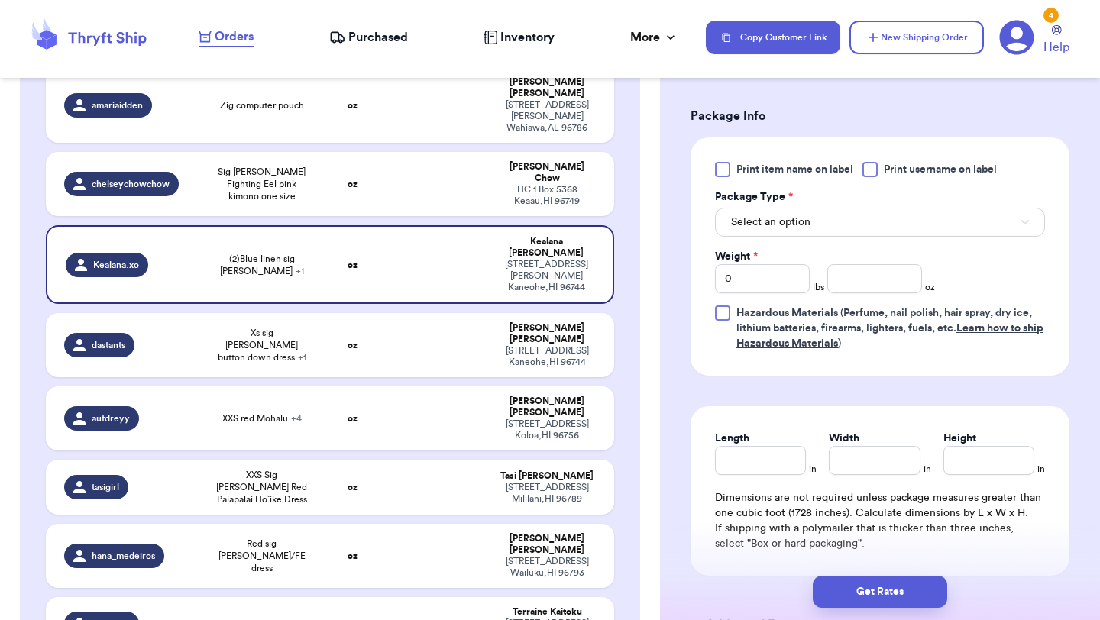
click at [725, 182] on div "Print item name on label Print username on label Package Type * Select an optio…" at bounding box center [880, 256] width 330 height 189
click at [725, 174] on div at bounding box center [722, 169] width 15 height 15
click at [0, 0] on input "Print item name on label" at bounding box center [0, 0] width 0 height 0
click at [786, 234] on button "Select an option" at bounding box center [880, 222] width 330 height 29
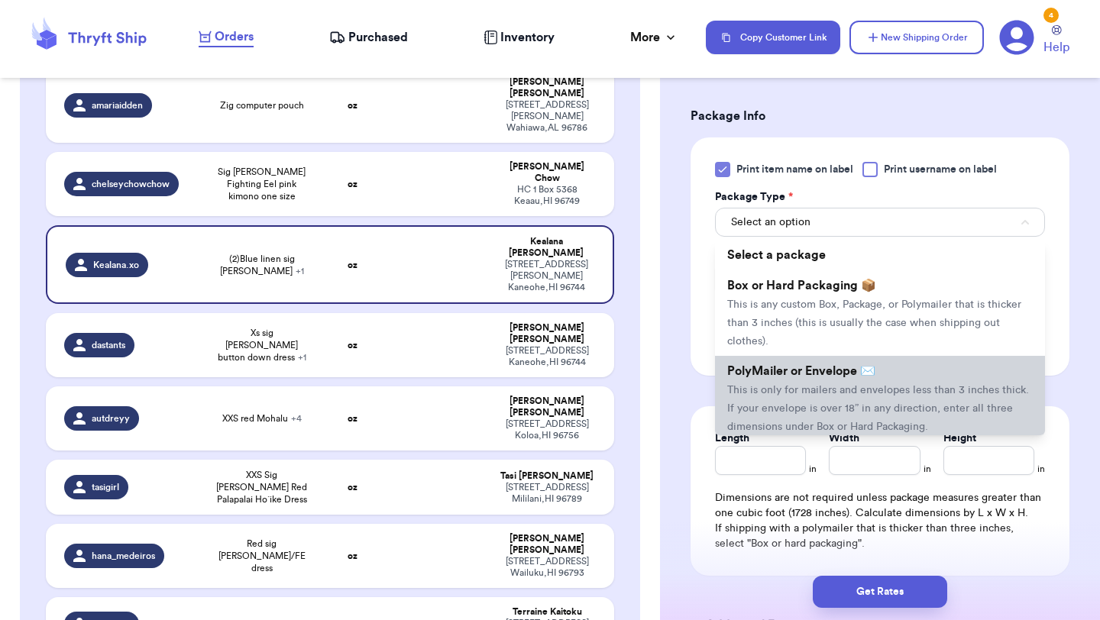
click at [748, 389] on span "This is only for mailers and envelopes less than 3 inches thick. If your envelo…" at bounding box center [878, 408] width 302 height 47
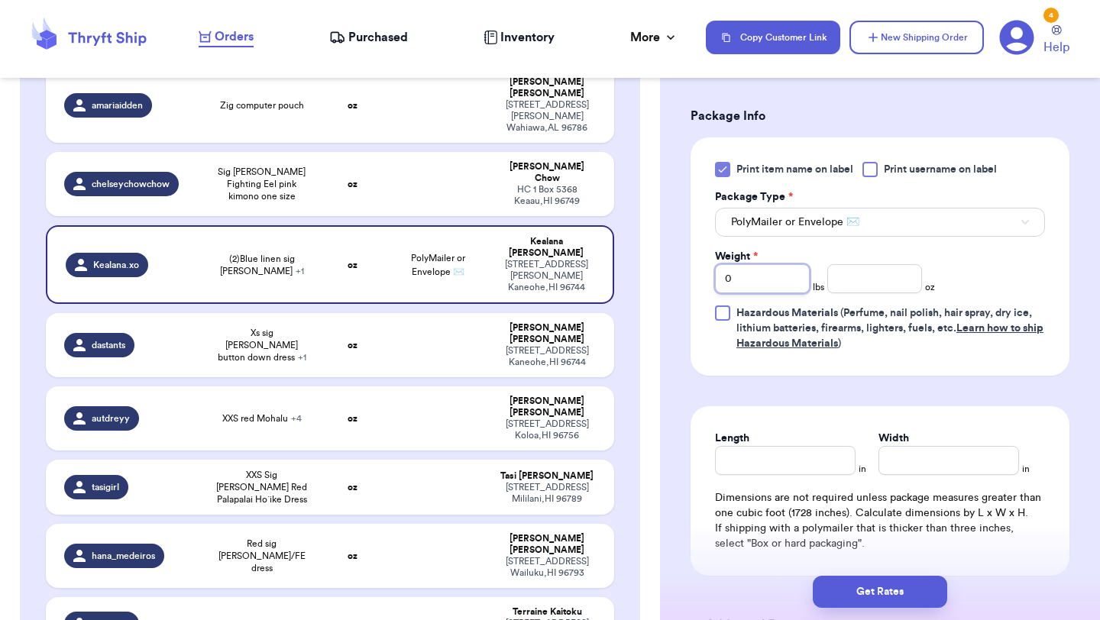
click at [733, 290] on input "0" at bounding box center [762, 278] width 95 height 29
click at [902, 286] on input "number" at bounding box center [874, 278] width 95 height 29
click at [877, 585] on button "Get Rates" at bounding box center [880, 592] width 134 height 32
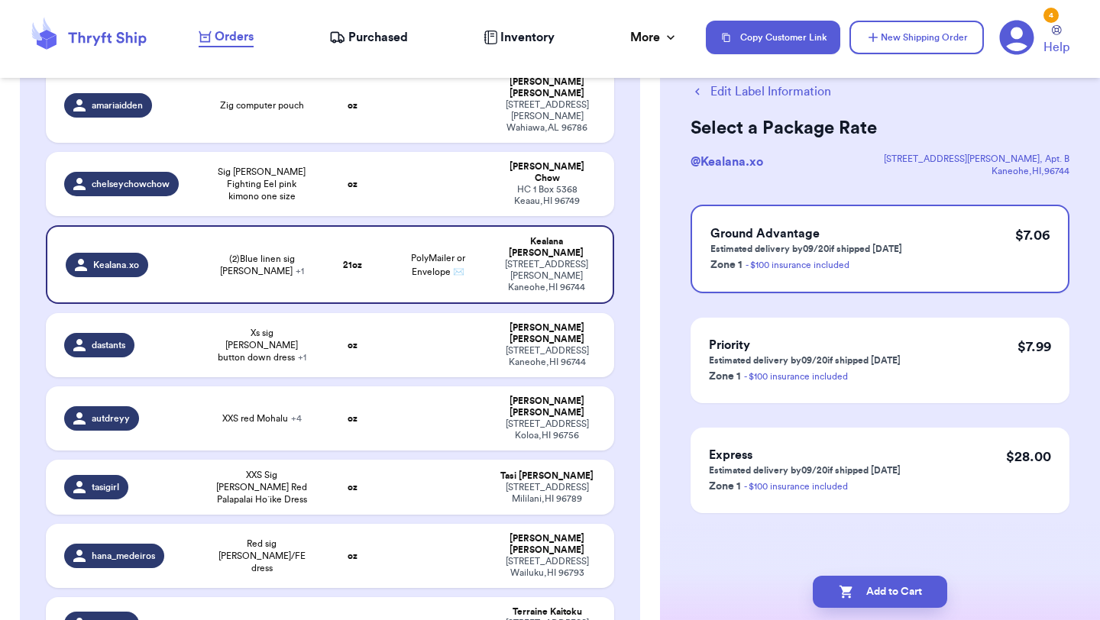
scroll to position [0, 0]
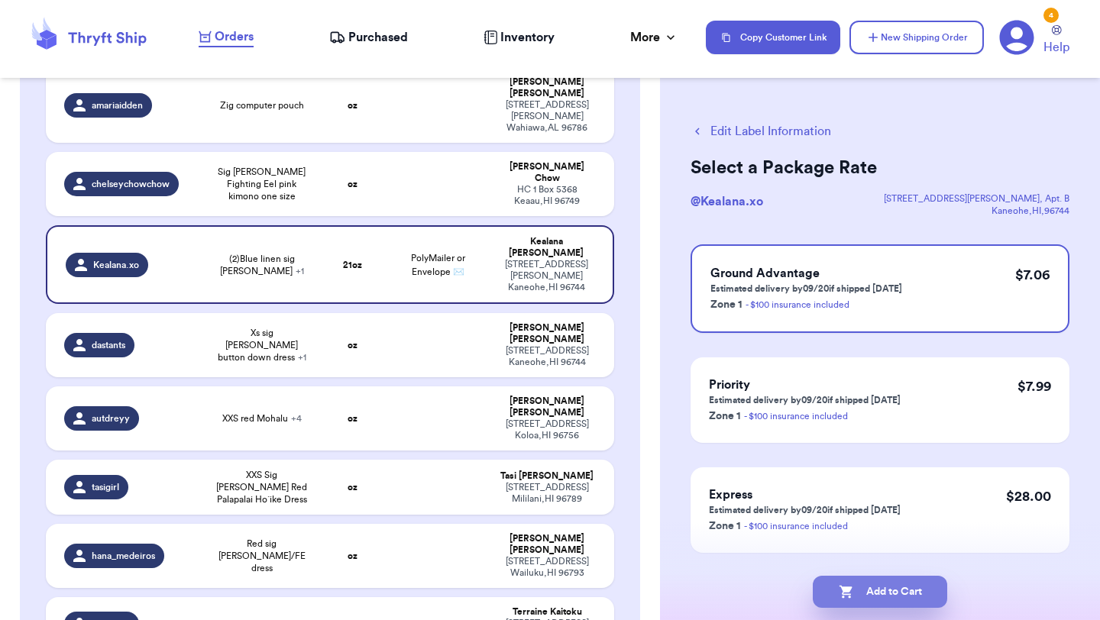
click at [870, 591] on button "Add to Cart" at bounding box center [880, 592] width 134 height 32
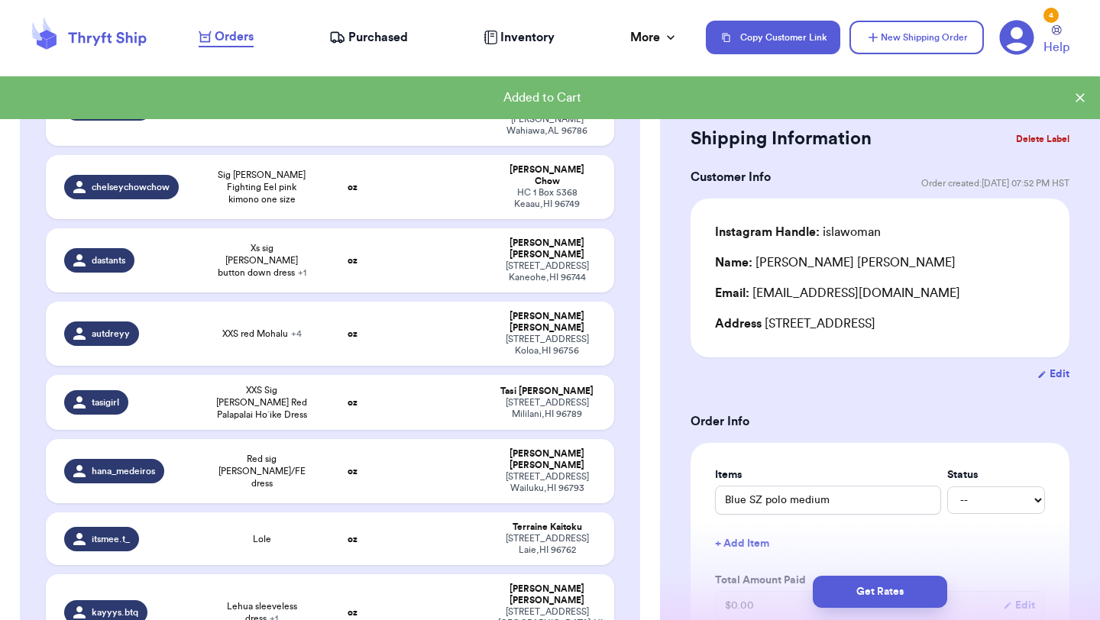
scroll to position [518, 0]
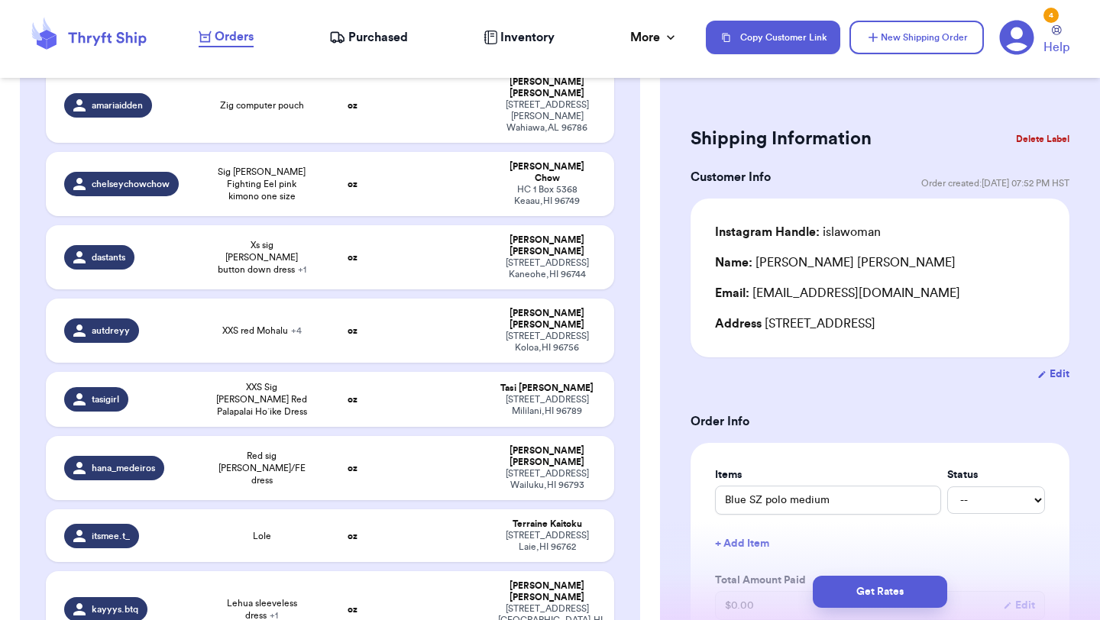
click at [480, 225] on td at bounding box center [437, 257] width 102 height 64
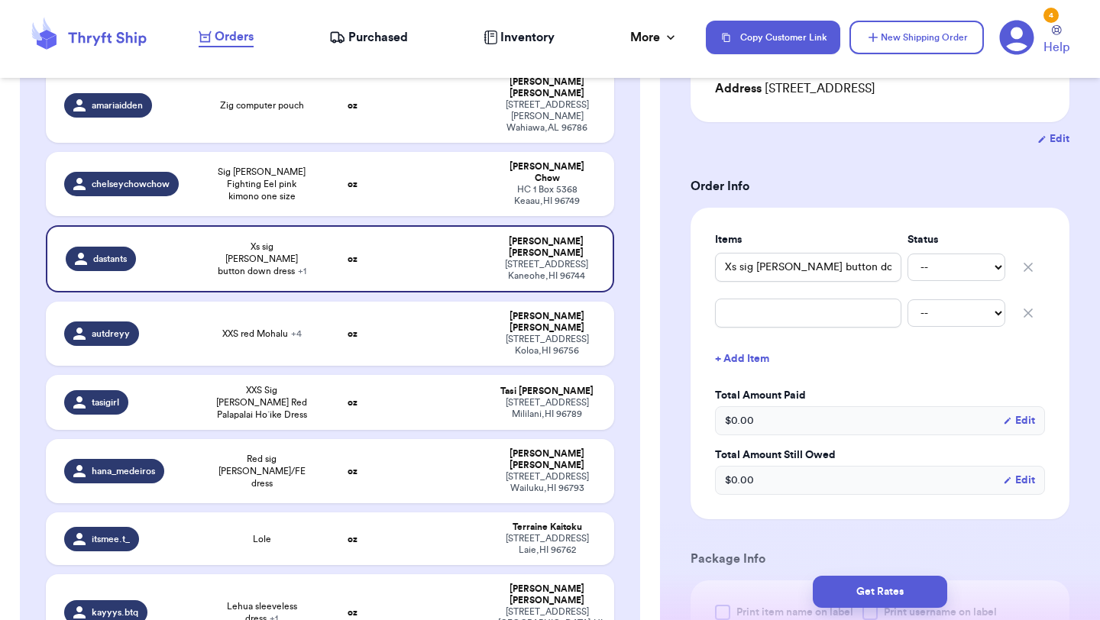
scroll to position [270, 0]
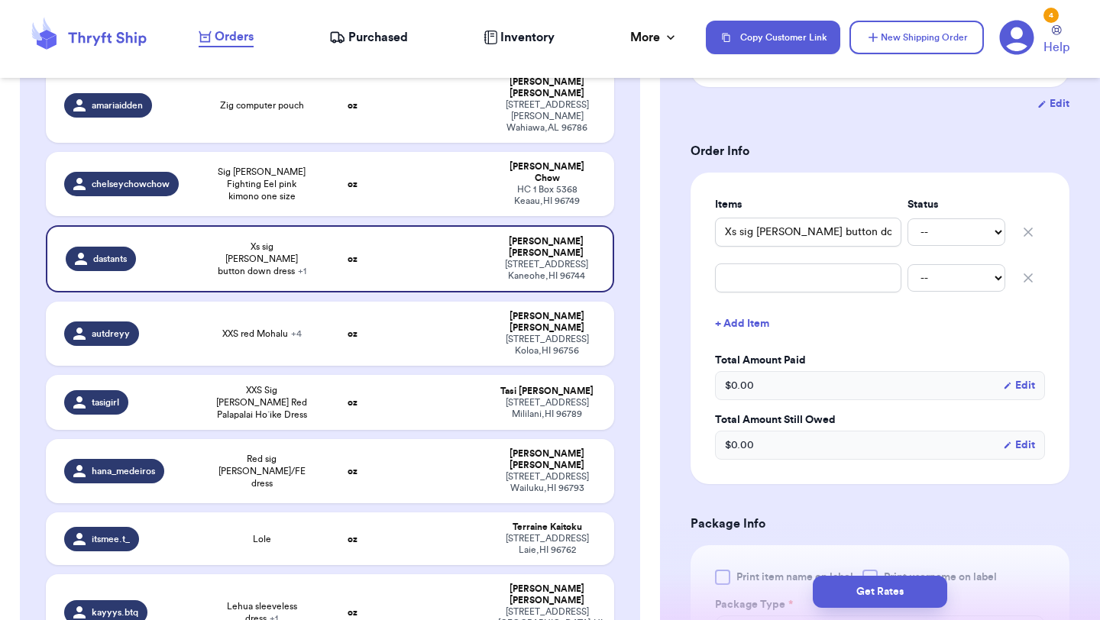
click at [1028, 270] on button "button" at bounding box center [1028, 278] width 34 height 34
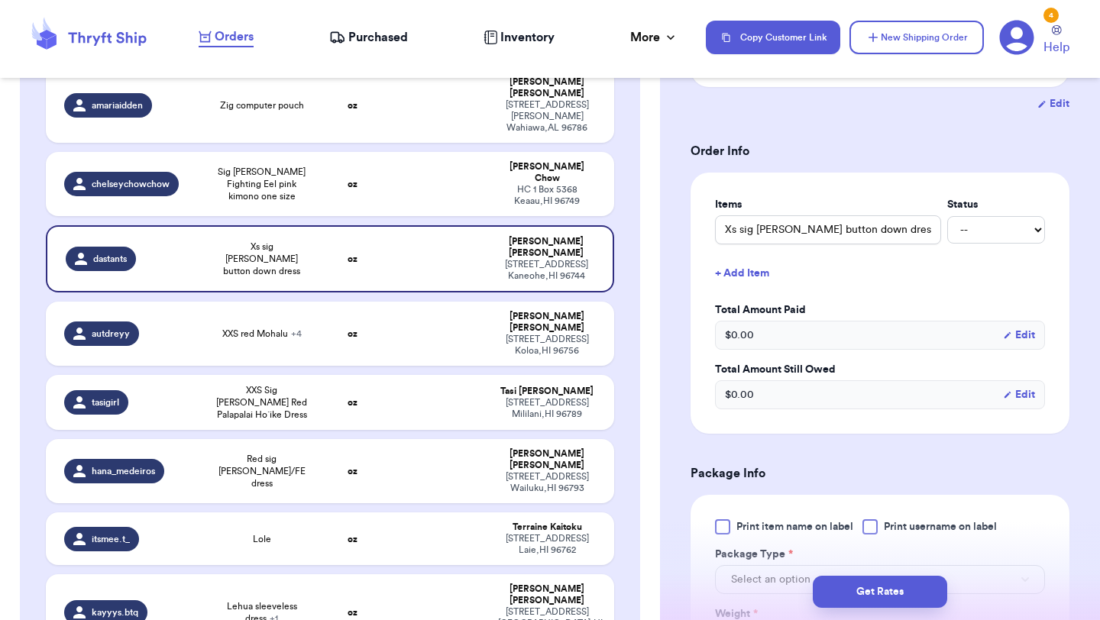
click at [762, 515] on div "Print item name on label Print username on label Package Type * Select an optio…" at bounding box center [879, 614] width 379 height 238
click at [750, 528] on span "Print item name on label" at bounding box center [794, 526] width 117 height 15
click at [0, 0] on input "Print item name on label" at bounding box center [0, 0] width 0 height 0
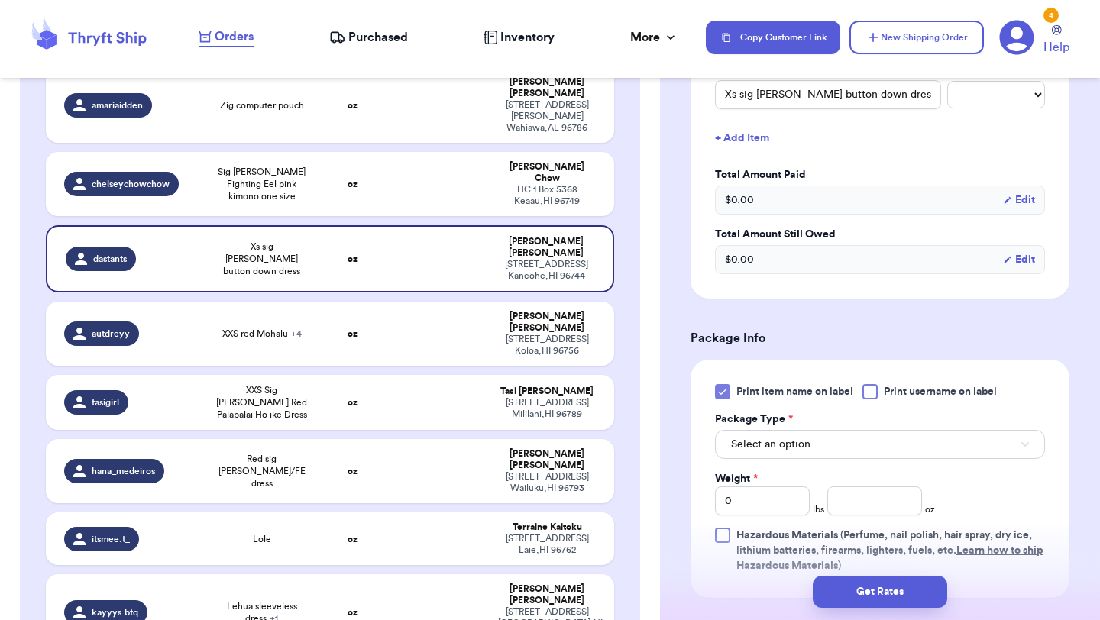
scroll to position [462, 0]
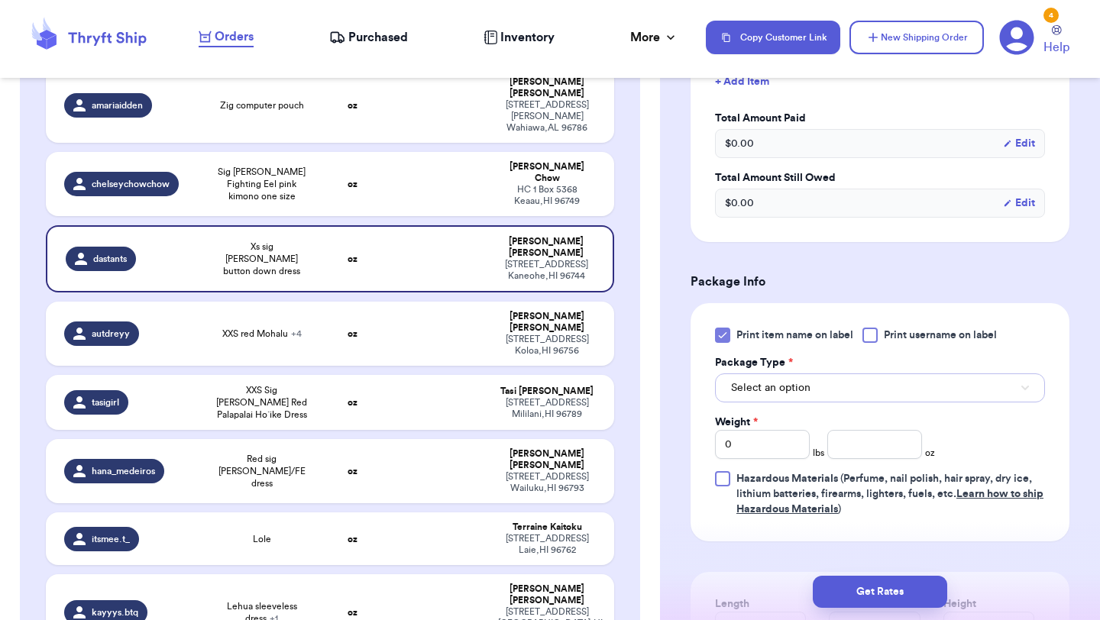
click at [780, 381] on span "Select an option" at bounding box center [770, 387] width 79 height 15
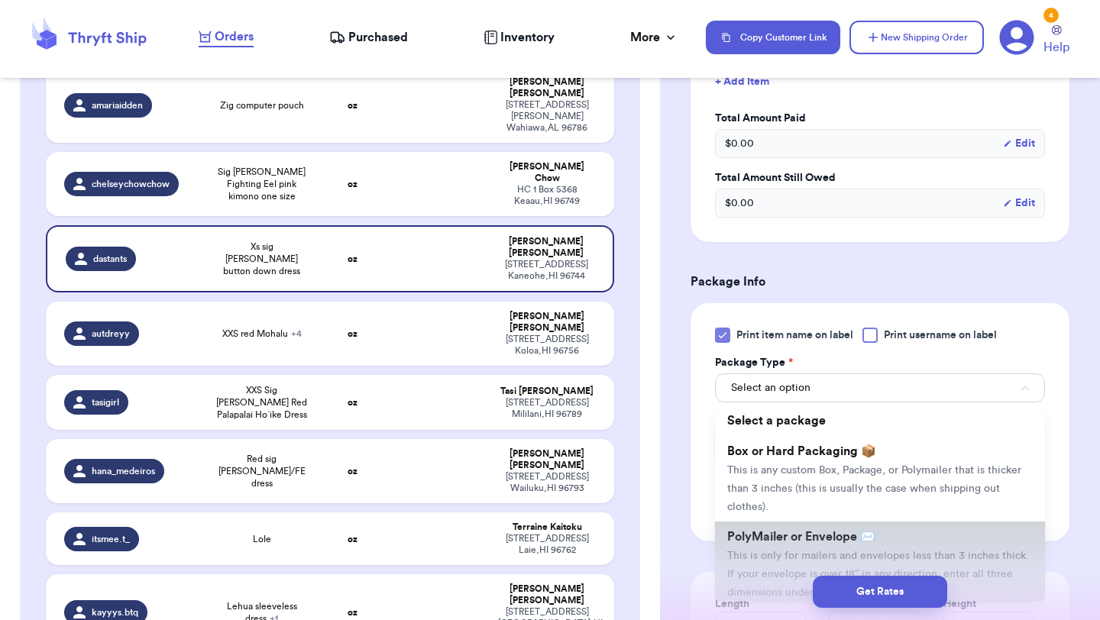
click at [790, 551] on span "This is only for mailers and envelopes less than 3 inches thick. If your envelo…" at bounding box center [878, 574] width 302 height 47
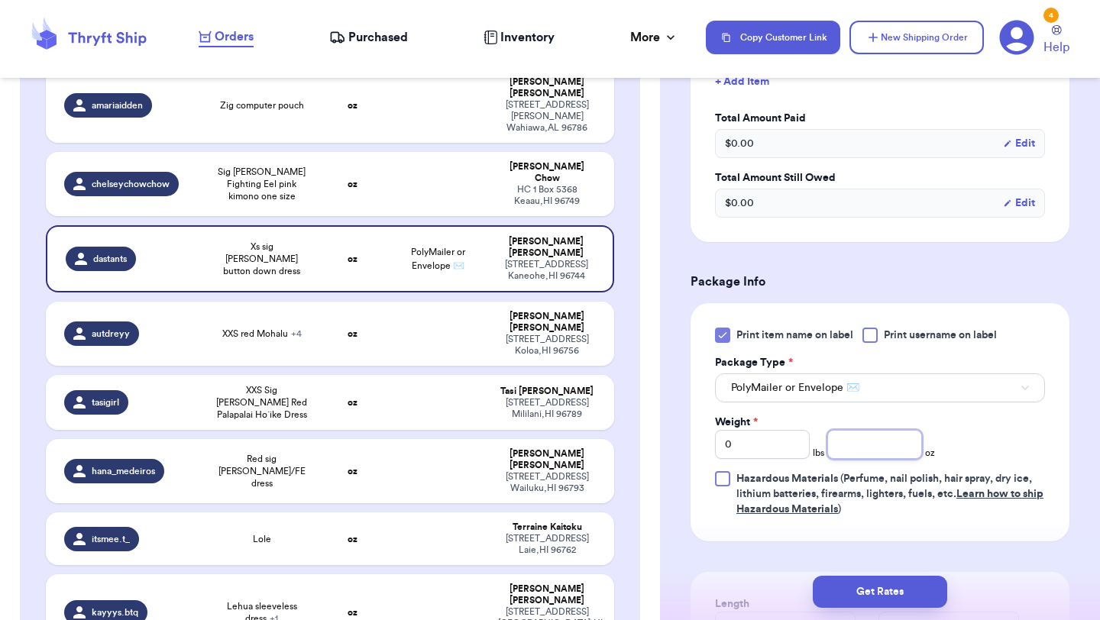
click at [893, 451] on input "number" at bounding box center [874, 444] width 95 height 29
click at [872, 594] on button "Get Rates" at bounding box center [880, 592] width 134 height 32
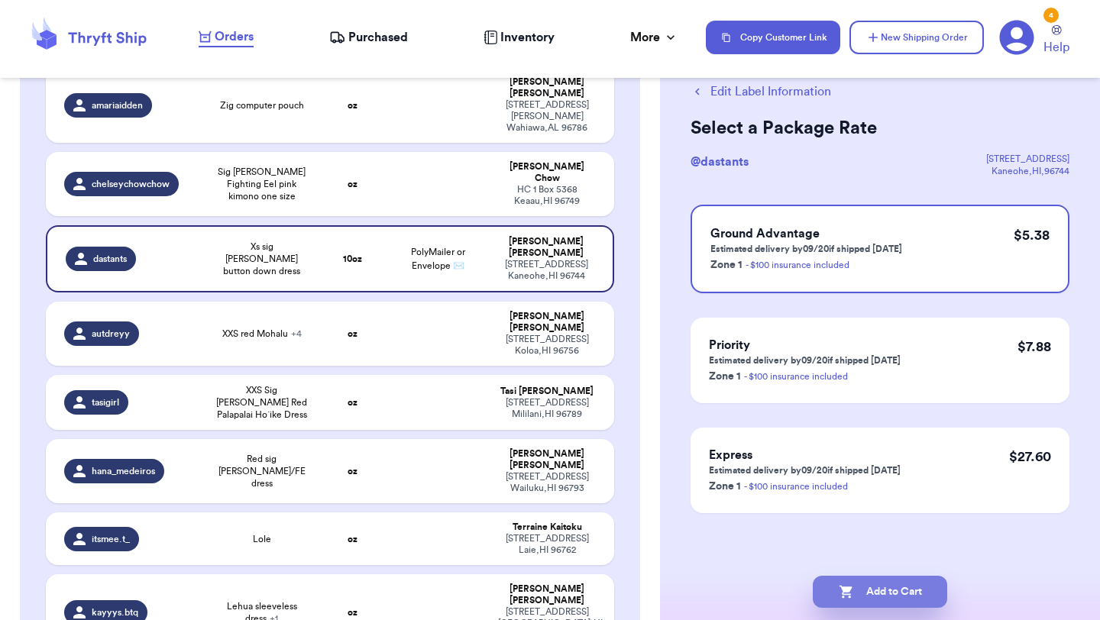
scroll to position [0, 0]
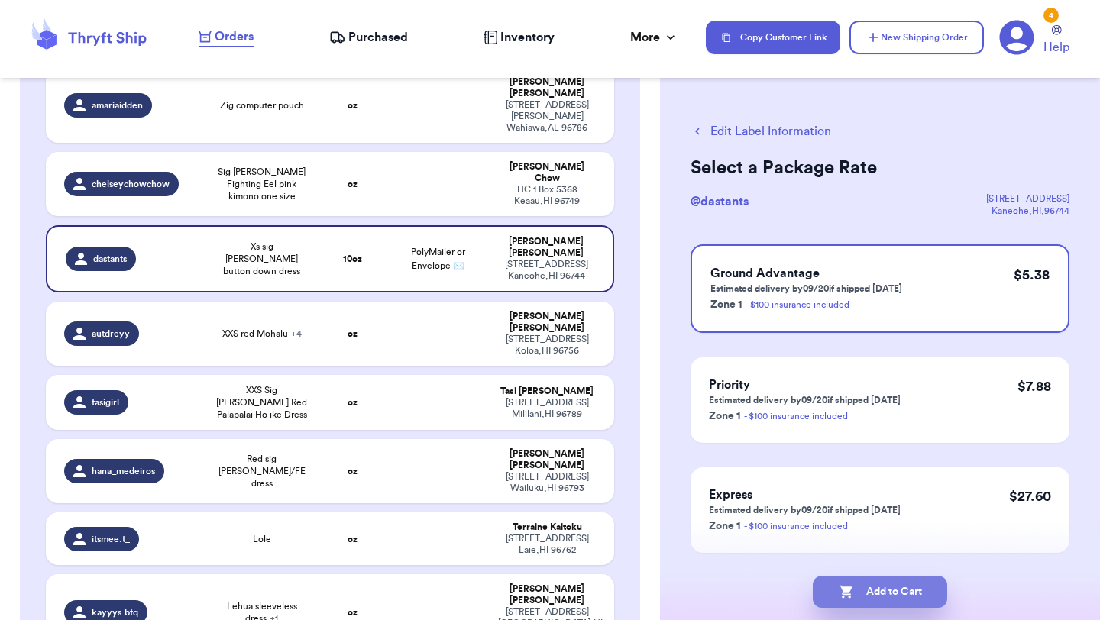
click at [871, 599] on button "Add to Cart" at bounding box center [880, 592] width 134 height 32
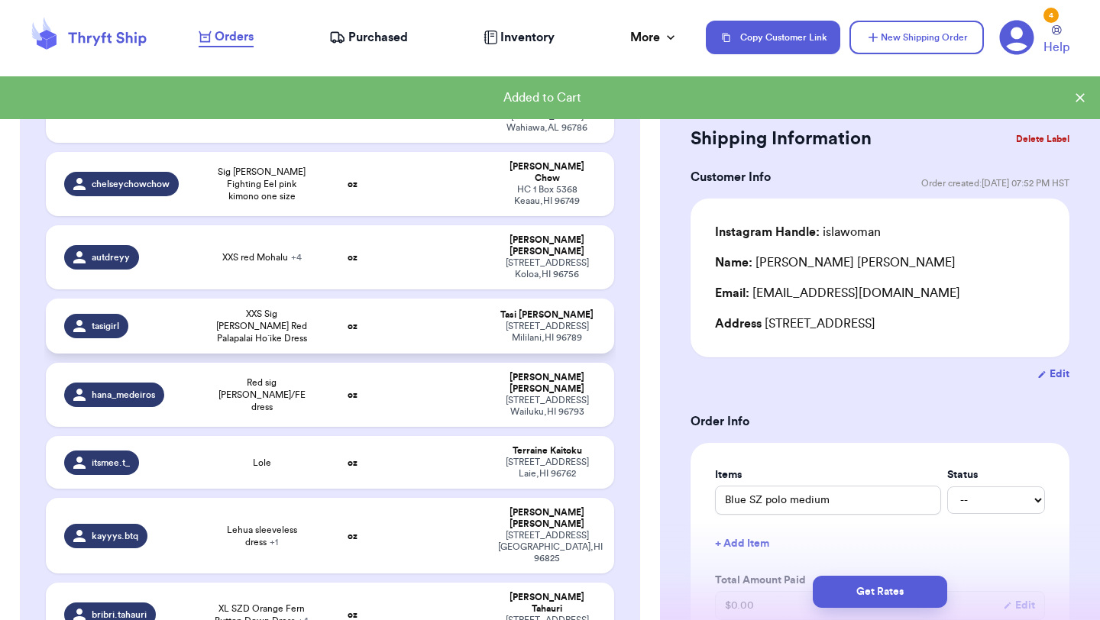
click at [357, 299] on td "oz" at bounding box center [352, 326] width 68 height 55
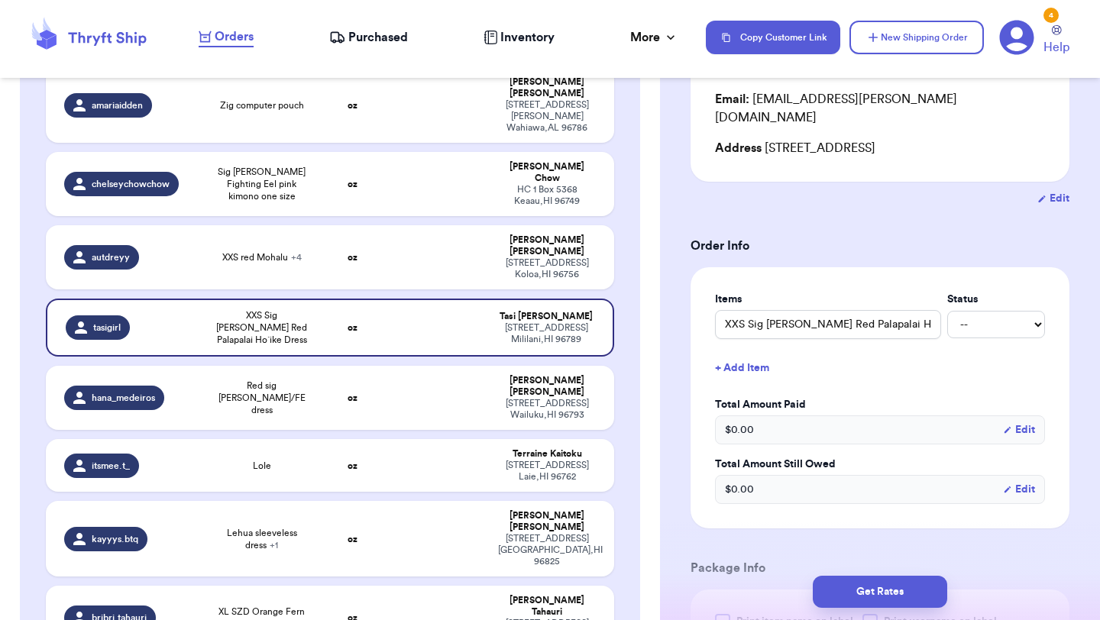
scroll to position [311, 0]
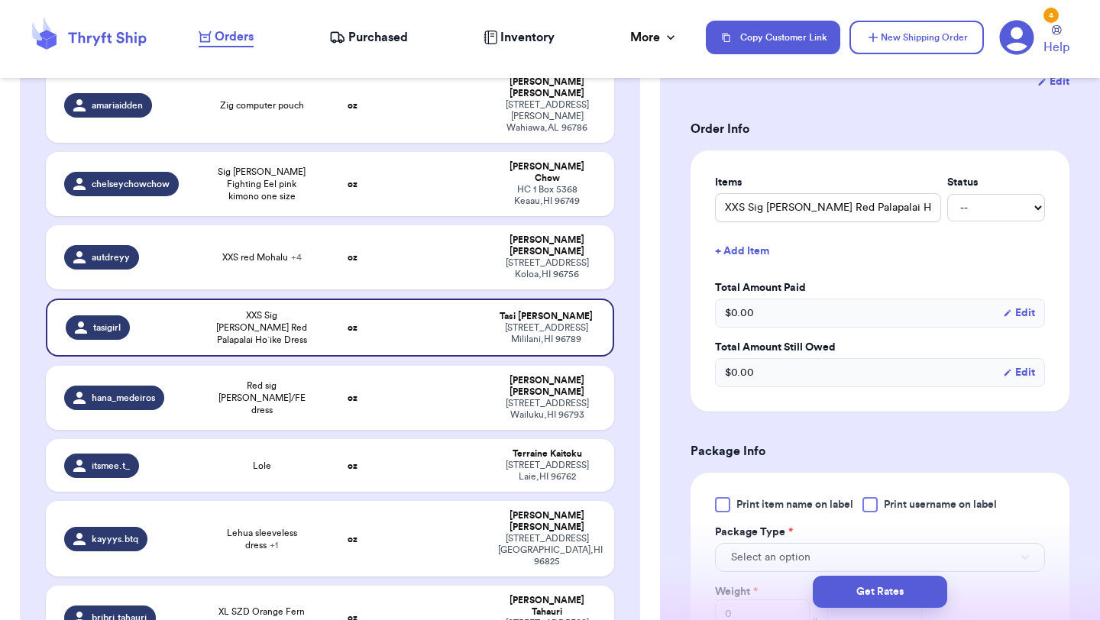
click at [723, 497] on div at bounding box center [722, 504] width 15 height 15
click at [0, 0] on input "Print item name on label" at bounding box center [0, 0] width 0 height 0
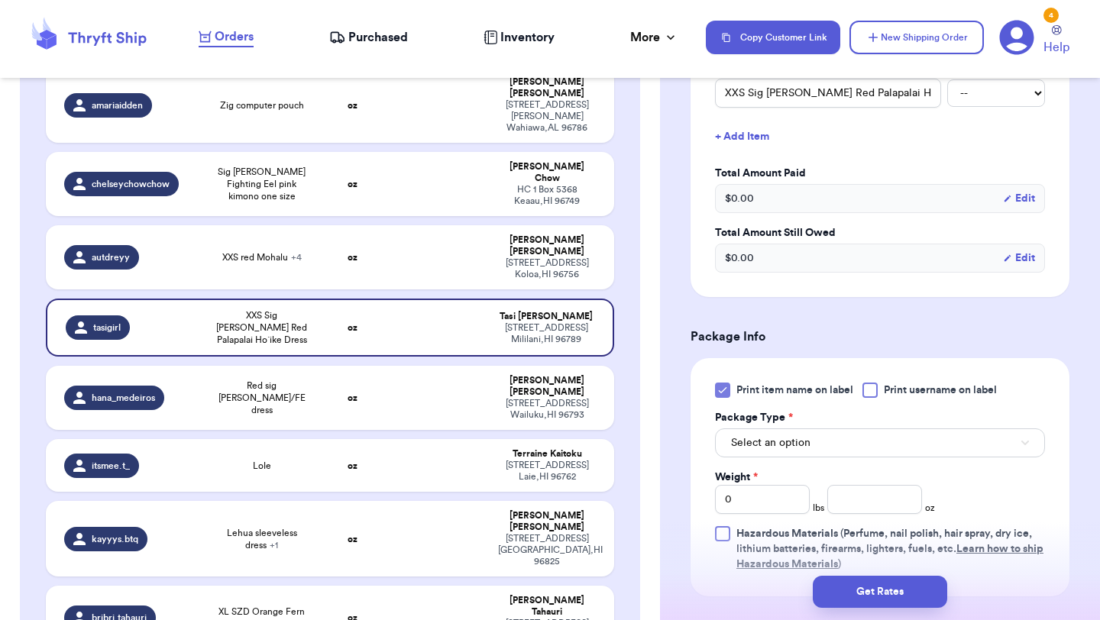
scroll to position [472, 0]
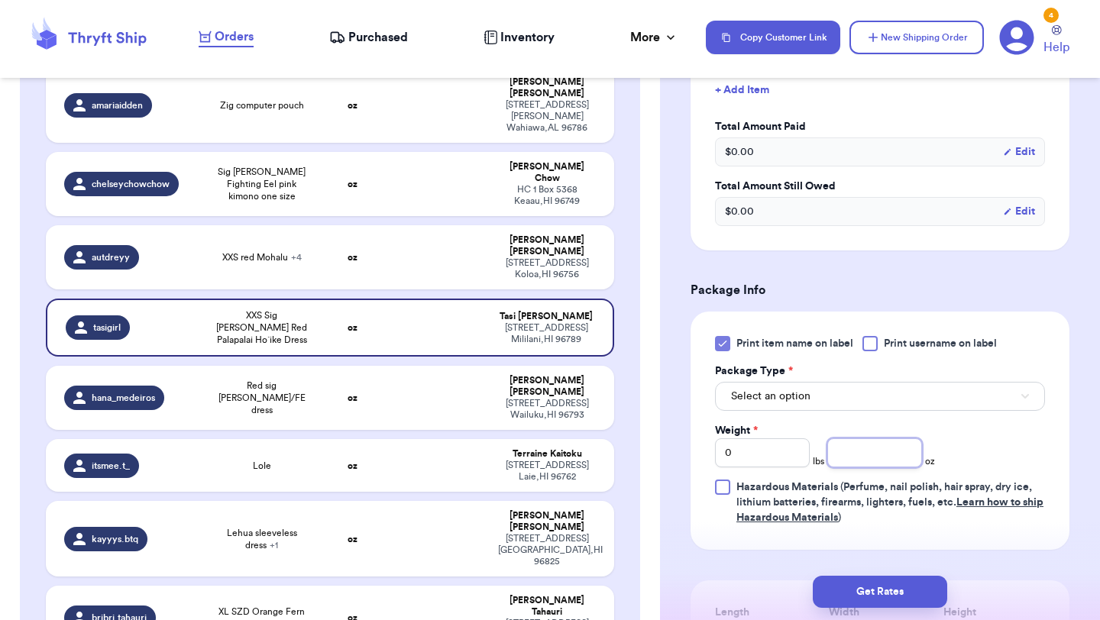
click at [871, 438] on input "number" at bounding box center [874, 452] width 95 height 29
click at [900, 570] on div "Get Rates" at bounding box center [880, 592] width 440 height 57
click at [893, 583] on button "Get Rates" at bounding box center [880, 592] width 134 height 32
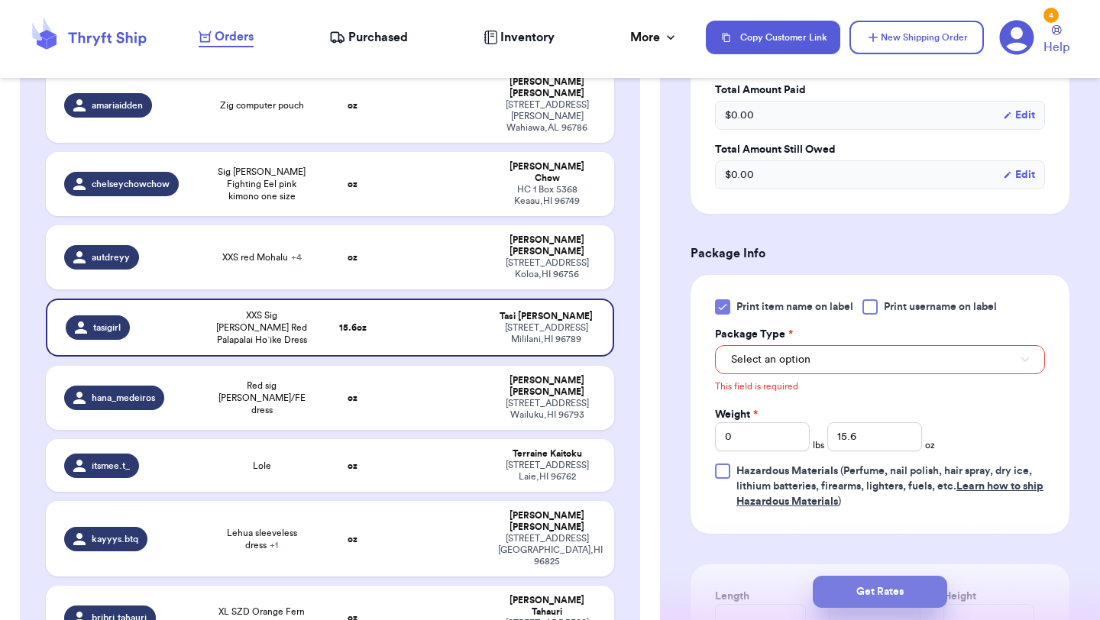
scroll to position [541, 0]
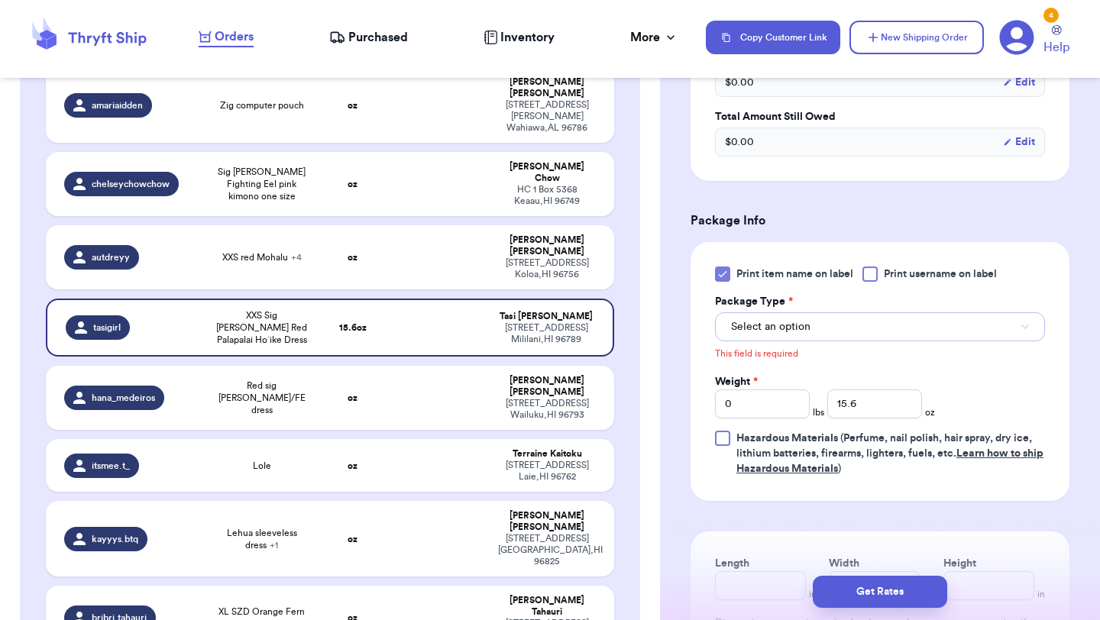
click at [849, 319] on button "Select an option" at bounding box center [880, 326] width 330 height 29
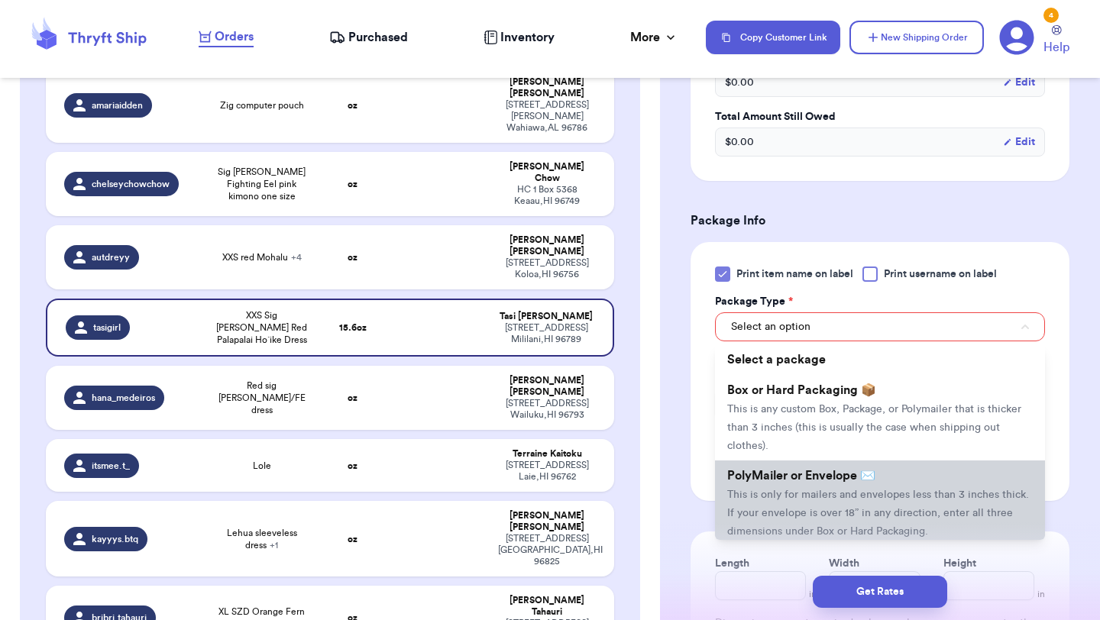
click at [815, 489] on span "This is only for mailers and envelopes less than 3 inches thick. If your envelo…" at bounding box center [878, 512] width 302 height 47
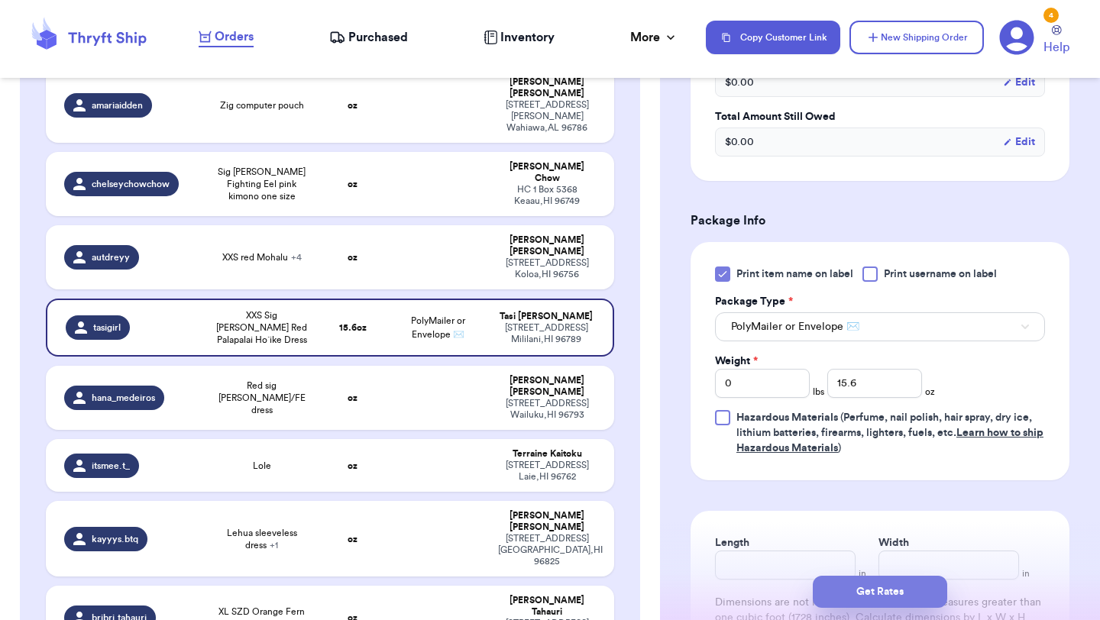
click at [859, 585] on button "Get Rates" at bounding box center [880, 592] width 134 height 32
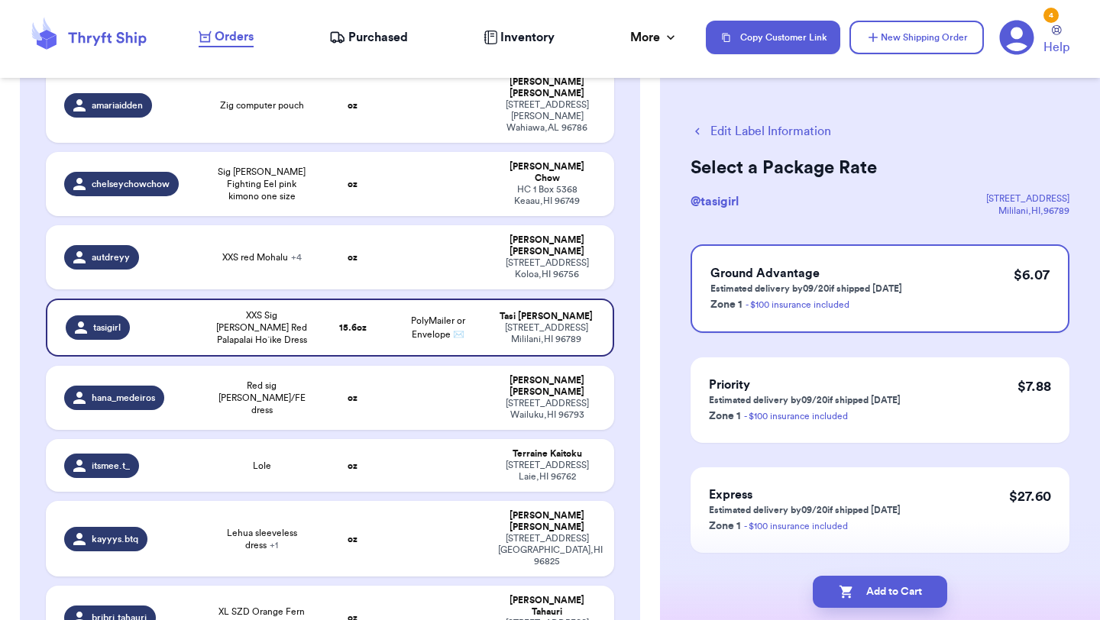
click at [859, 585] on button "Add to Cart" at bounding box center [880, 592] width 134 height 32
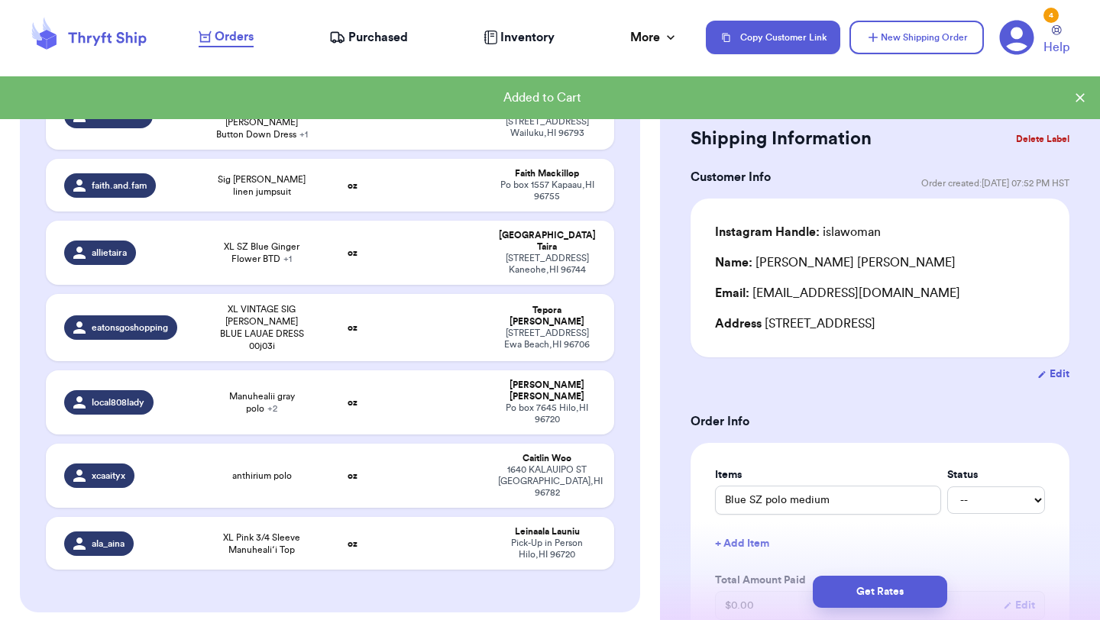
scroll to position [1320, 0]
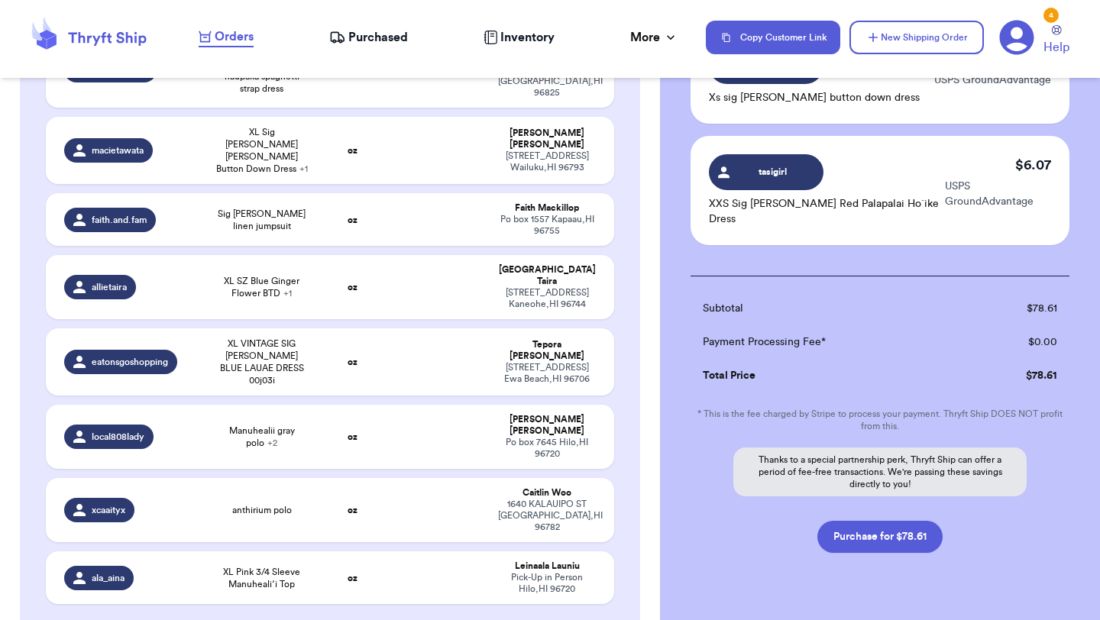
scroll to position [1276, 0]
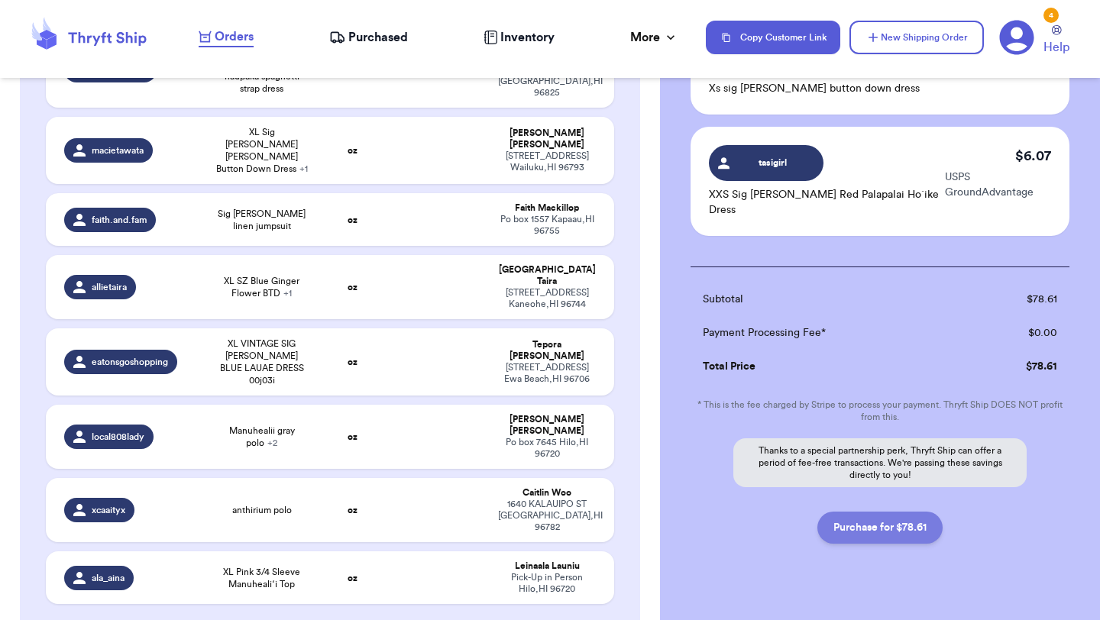
click at [904, 512] on button "Purchase for $78.61" at bounding box center [879, 528] width 125 height 32
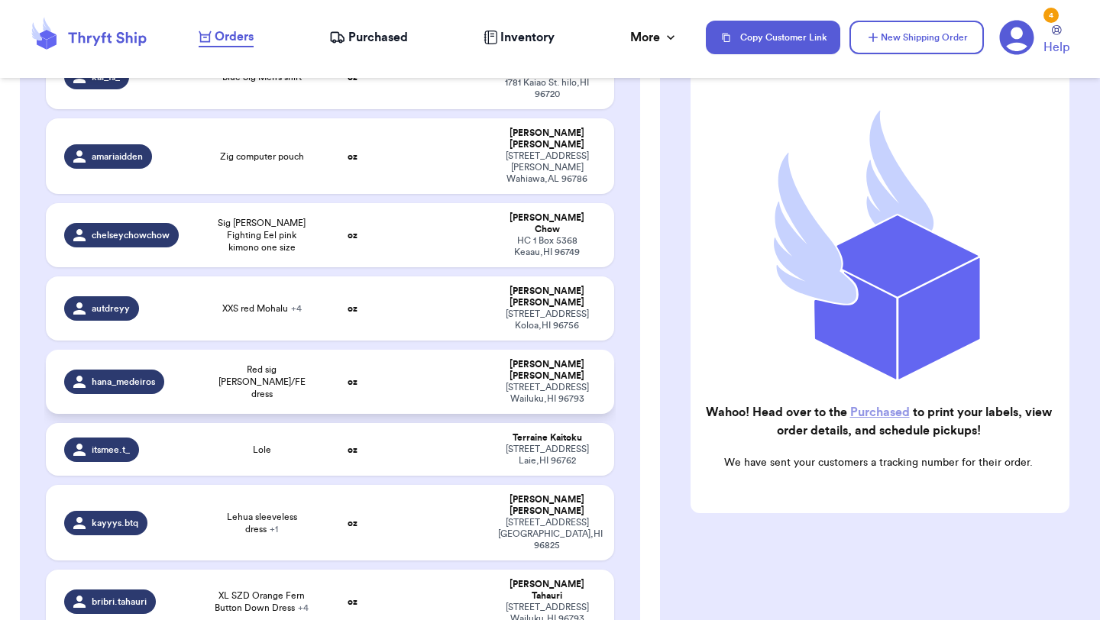
scroll to position [412, 0]
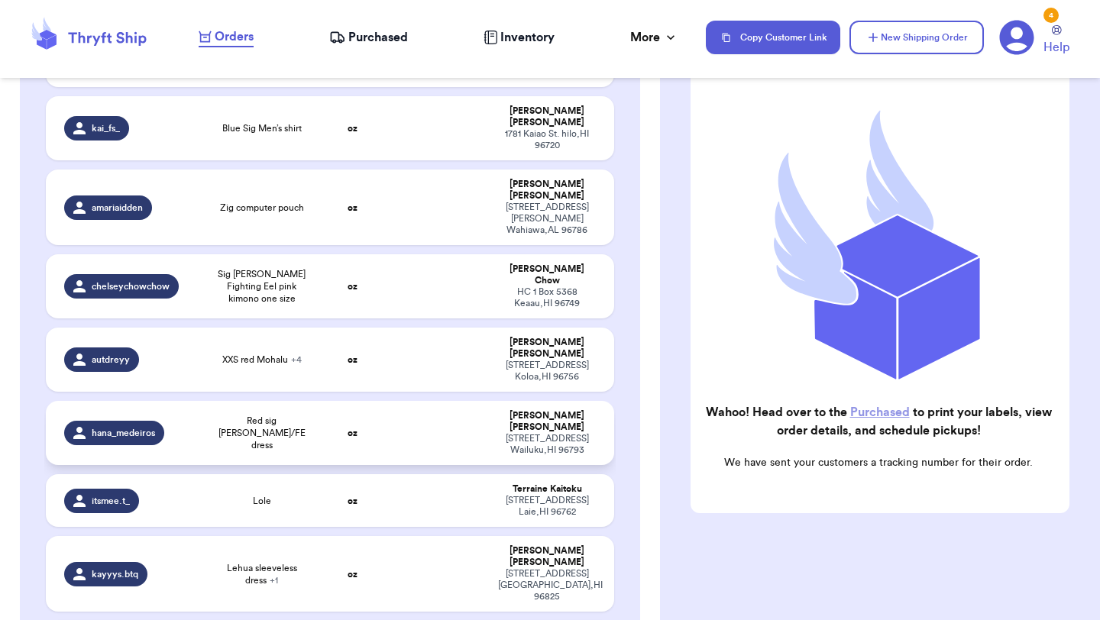
click at [267, 415] on span "Red sig [PERSON_NAME]/FE dress" at bounding box center [261, 433] width 95 height 37
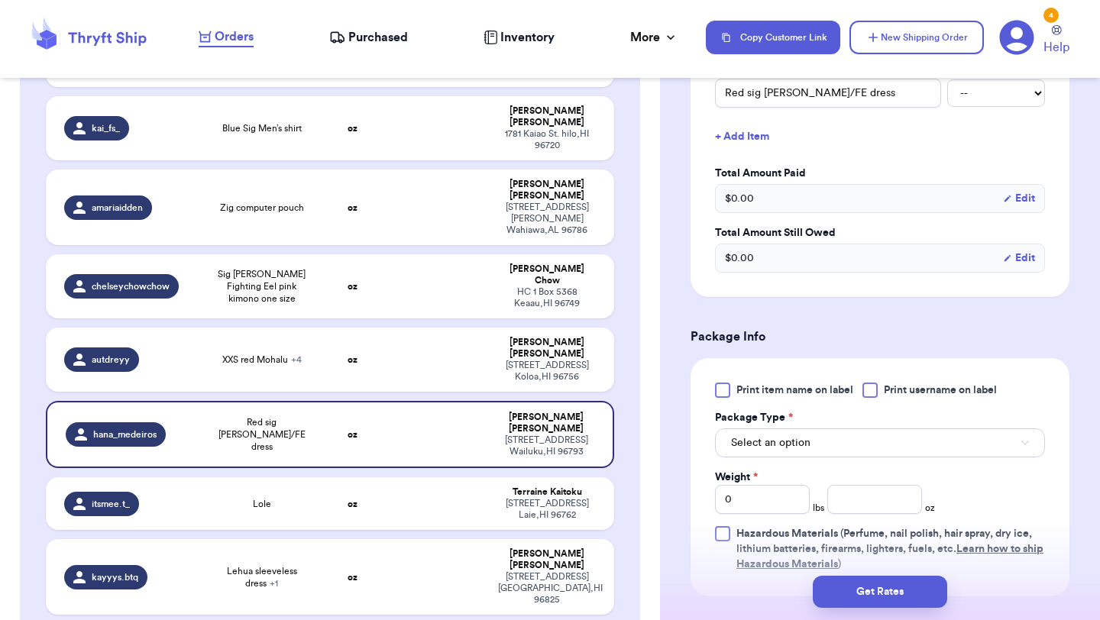
scroll to position [427, 0]
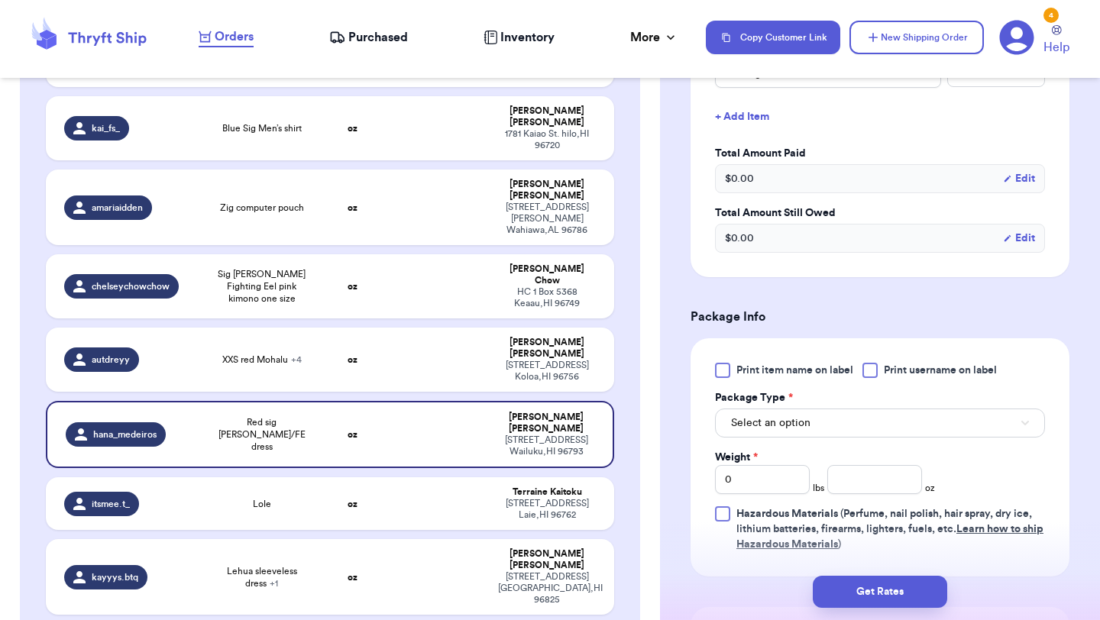
click at [738, 387] on div "Print item name on label Print username on label Package Type * Select an optio…" at bounding box center [880, 457] width 330 height 189
click at [724, 377] on div at bounding box center [722, 370] width 15 height 15
click at [0, 0] on input "Print item name on label" at bounding box center [0, 0] width 0 height 0
click at [771, 417] on span "Select an option" at bounding box center [770, 422] width 79 height 15
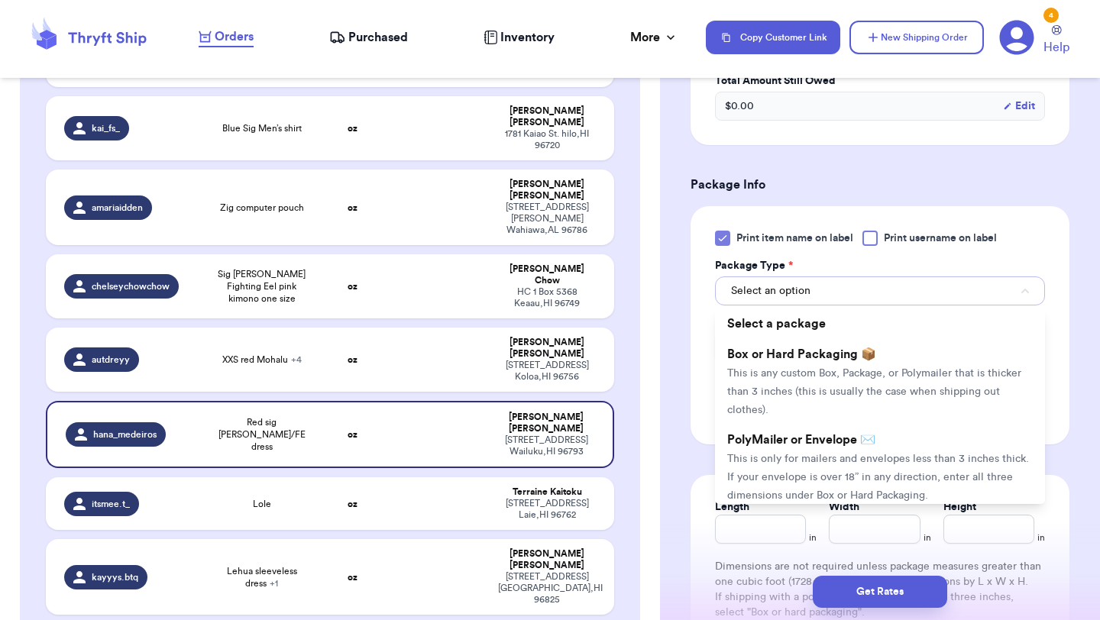
scroll to position [592, 0]
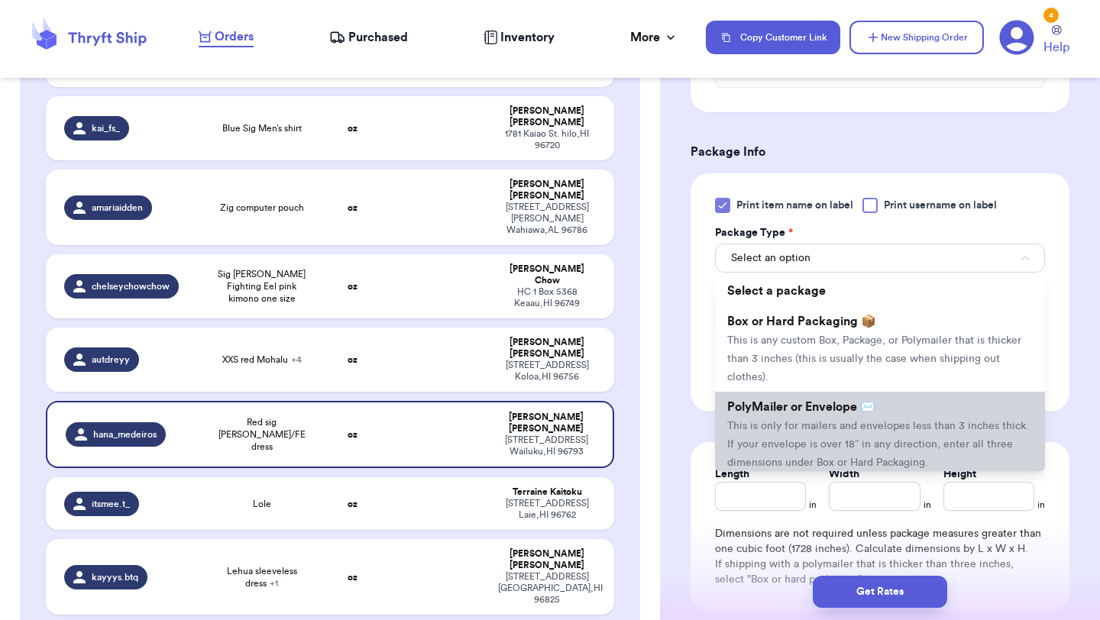
click at [771, 428] on span "This is only for mailers and envelopes less than 3 inches thick. If your envelo…" at bounding box center [878, 444] width 302 height 47
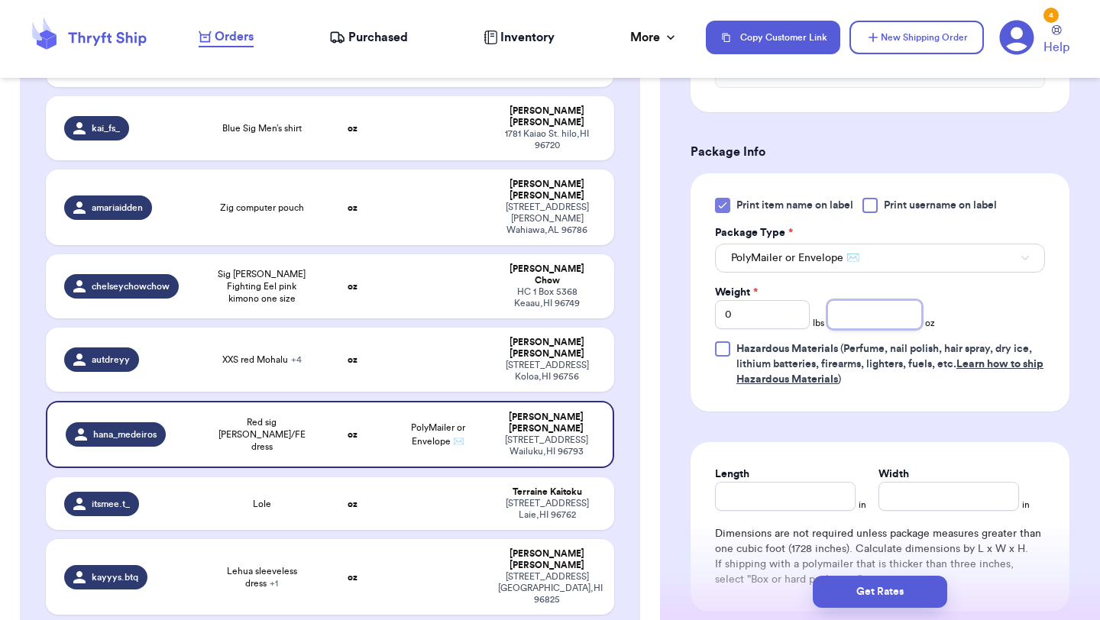
click at [851, 329] on input "number" at bounding box center [874, 314] width 95 height 29
click at [858, 591] on button "Get Rates" at bounding box center [880, 592] width 134 height 32
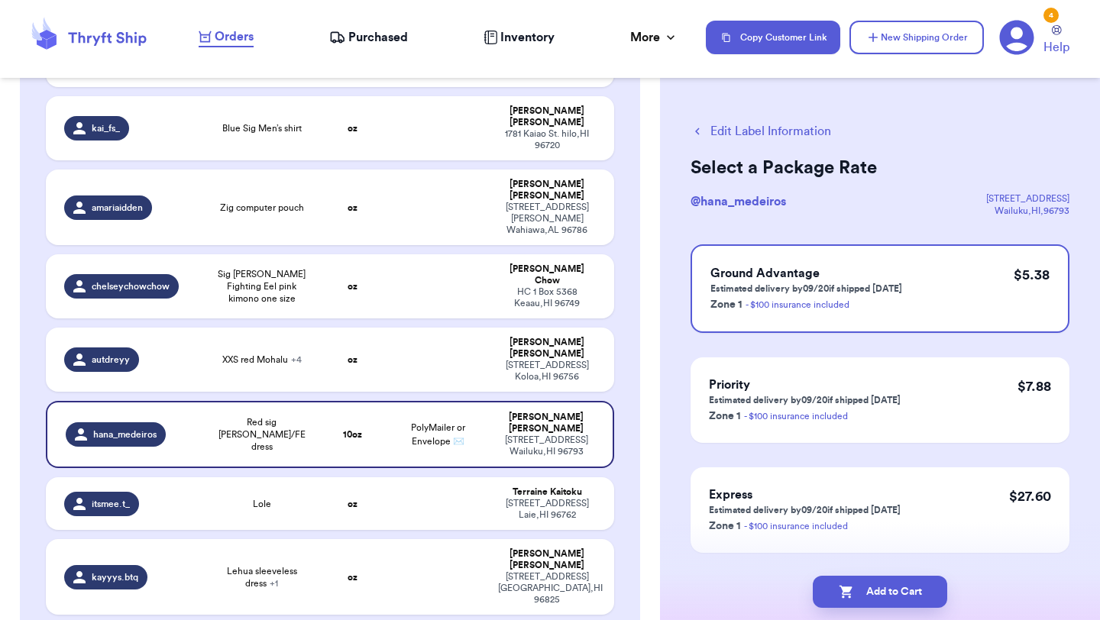
click at [858, 591] on button "Add to Cart" at bounding box center [880, 592] width 134 height 32
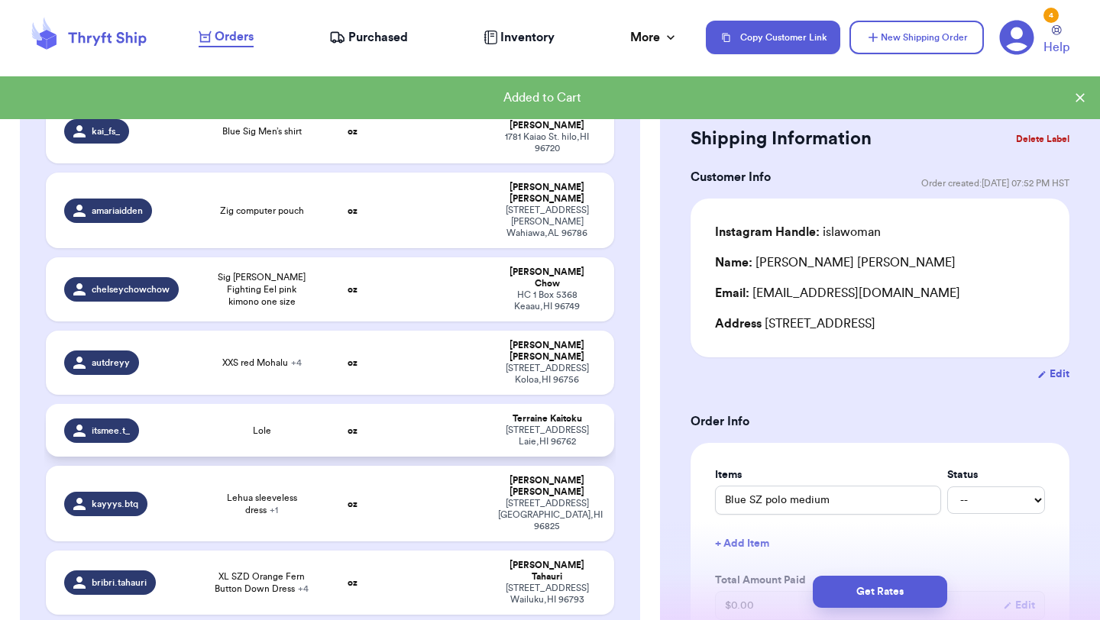
click at [345, 404] on td "oz" at bounding box center [352, 430] width 68 height 53
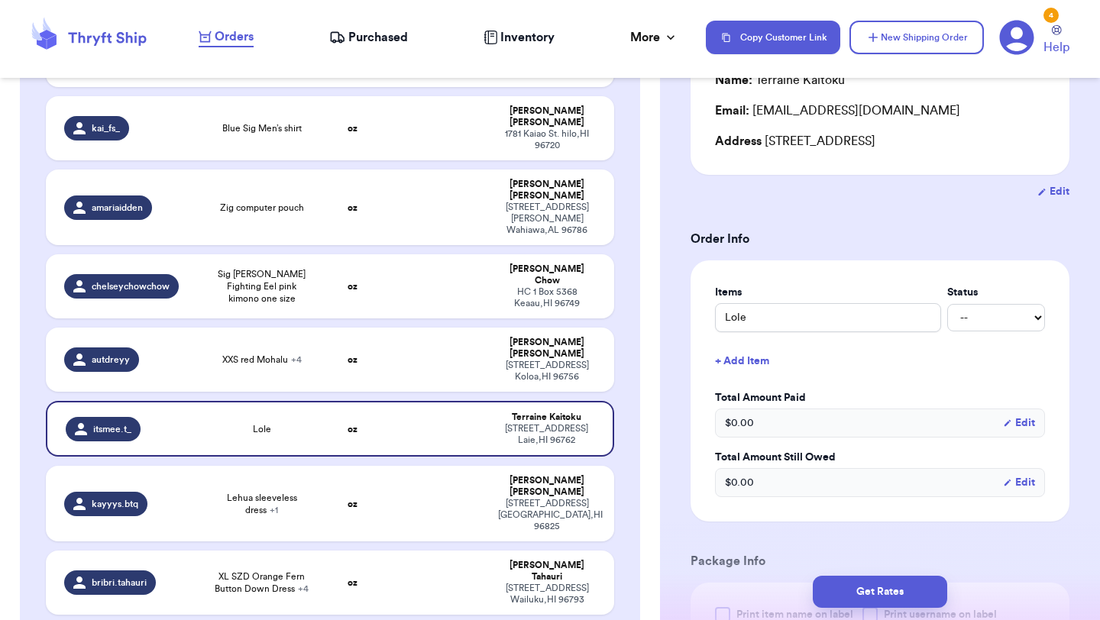
scroll to position [215, 0]
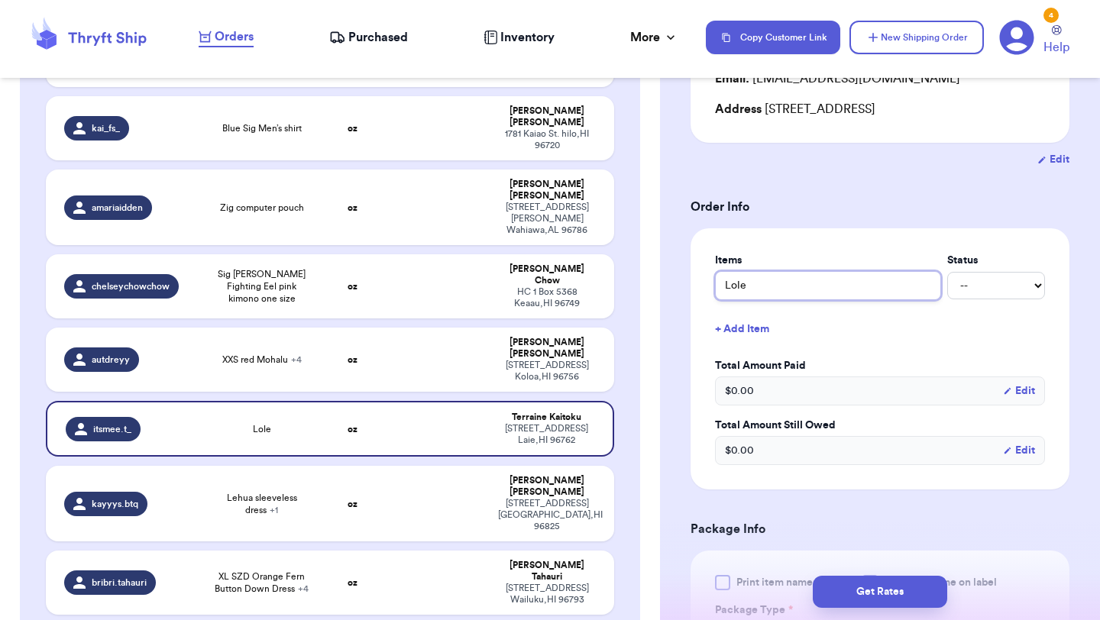
click at [729, 289] on input "Lole" at bounding box center [828, 285] width 226 height 29
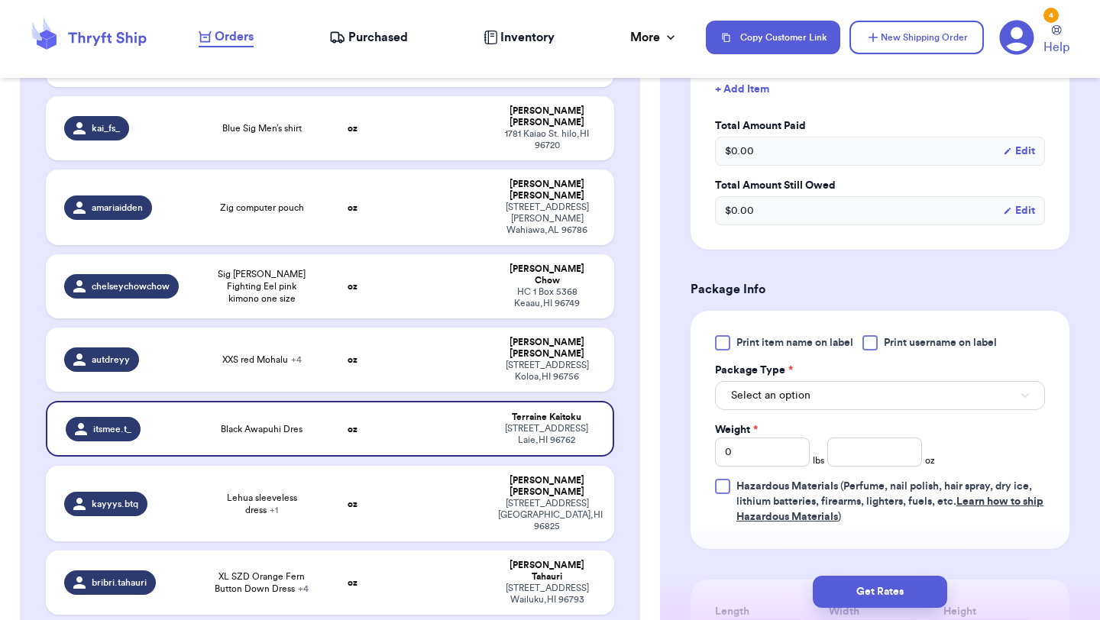
scroll to position [541, 0]
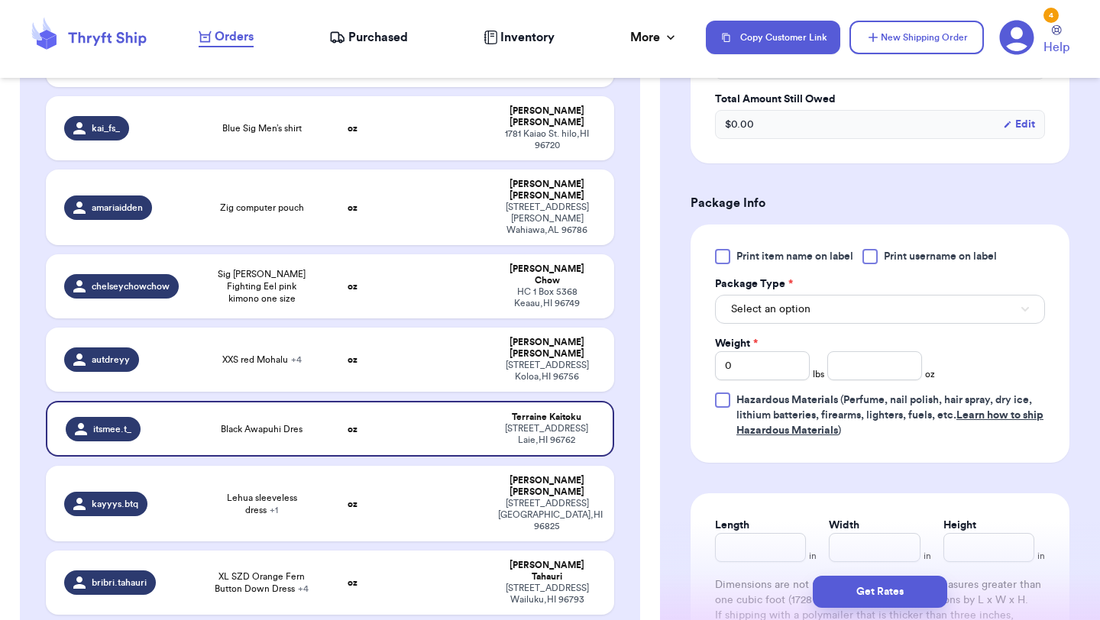
click at [758, 263] on span "Print item name on label" at bounding box center [794, 256] width 117 height 15
click at [0, 0] on input "Print item name on label" at bounding box center [0, 0] width 0 height 0
click at [767, 303] on span "Select an option" at bounding box center [770, 309] width 79 height 15
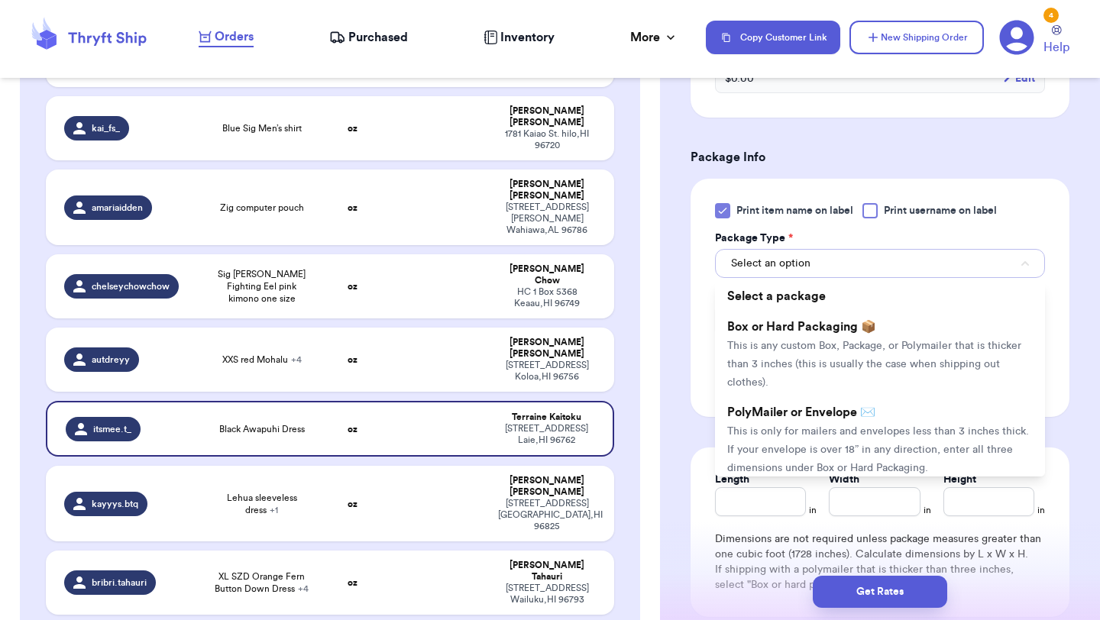
scroll to position [625, 0]
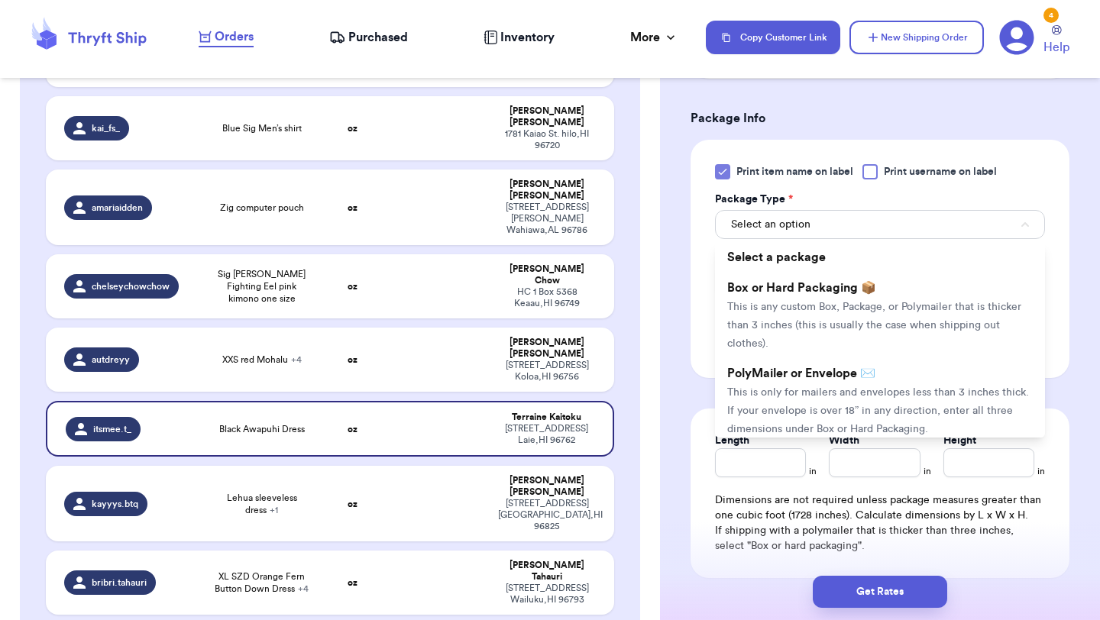
click at [779, 371] on span "PolyMailer or Envelope ✉️" at bounding box center [801, 373] width 148 height 12
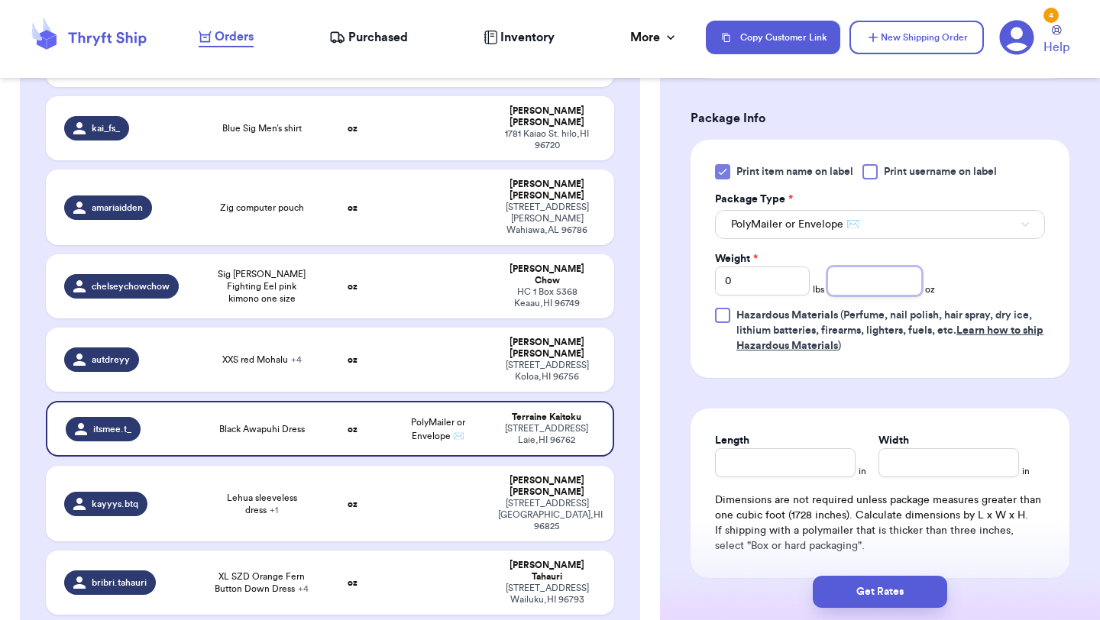
click at [860, 293] on input "number" at bounding box center [874, 281] width 95 height 29
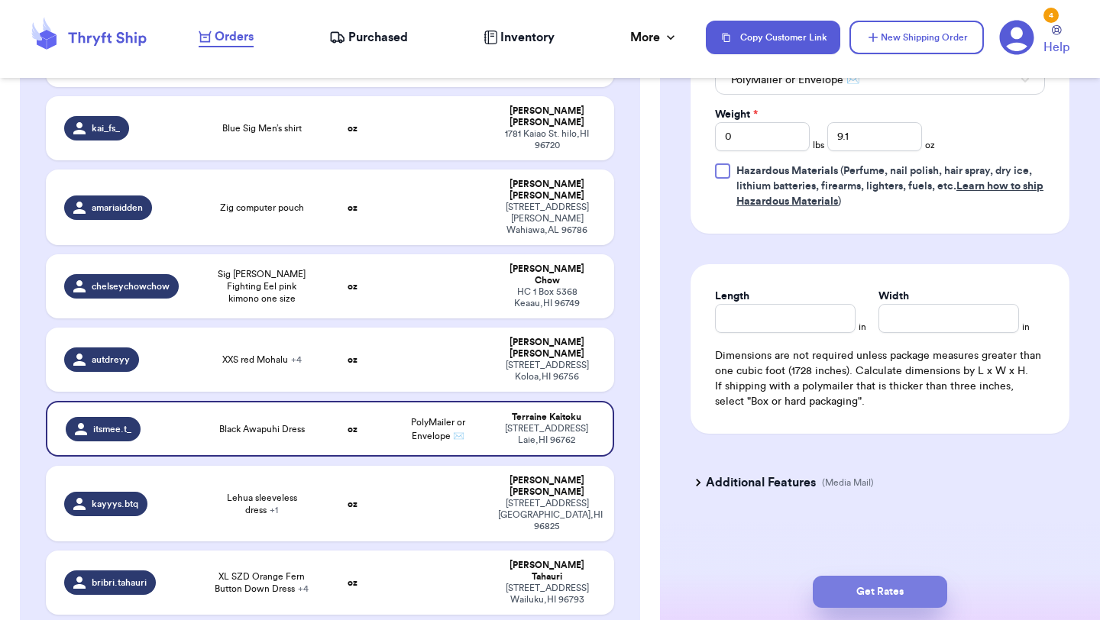
click at [851, 585] on button "Get Rates" at bounding box center [880, 592] width 134 height 32
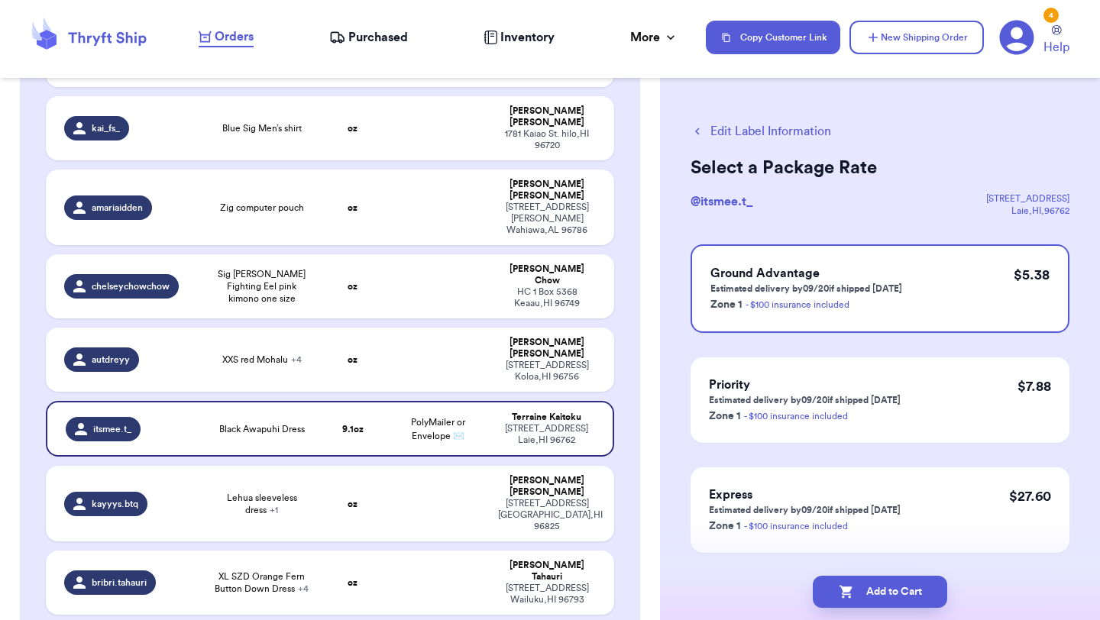
click at [851, 585] on icon "button" at bounding box center [845, 591] width 15 height 15
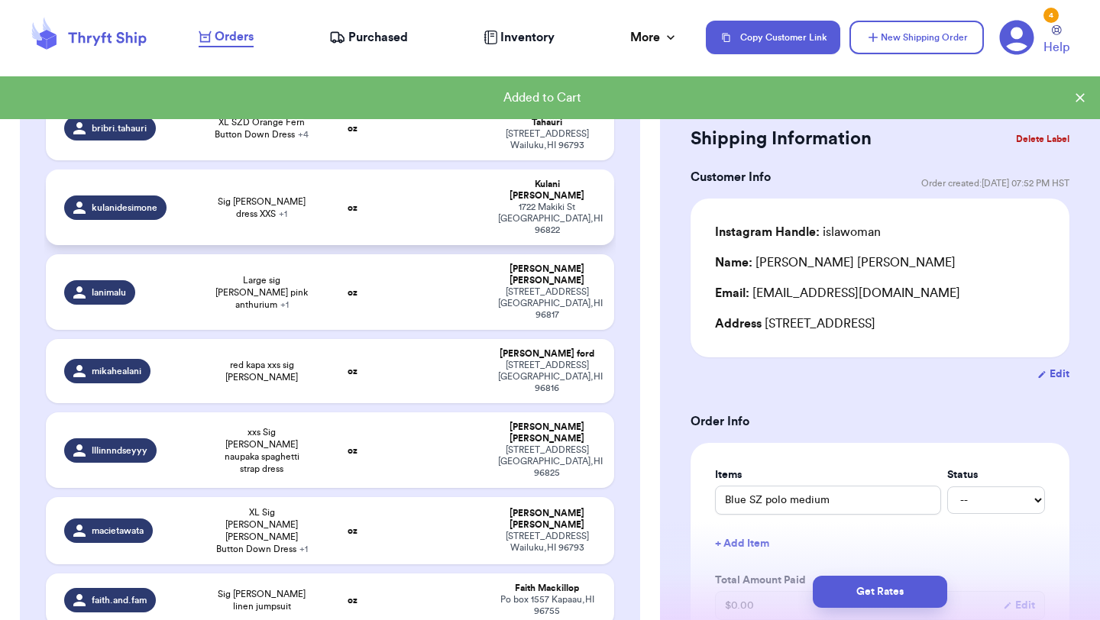
scroll to position [764, 0]
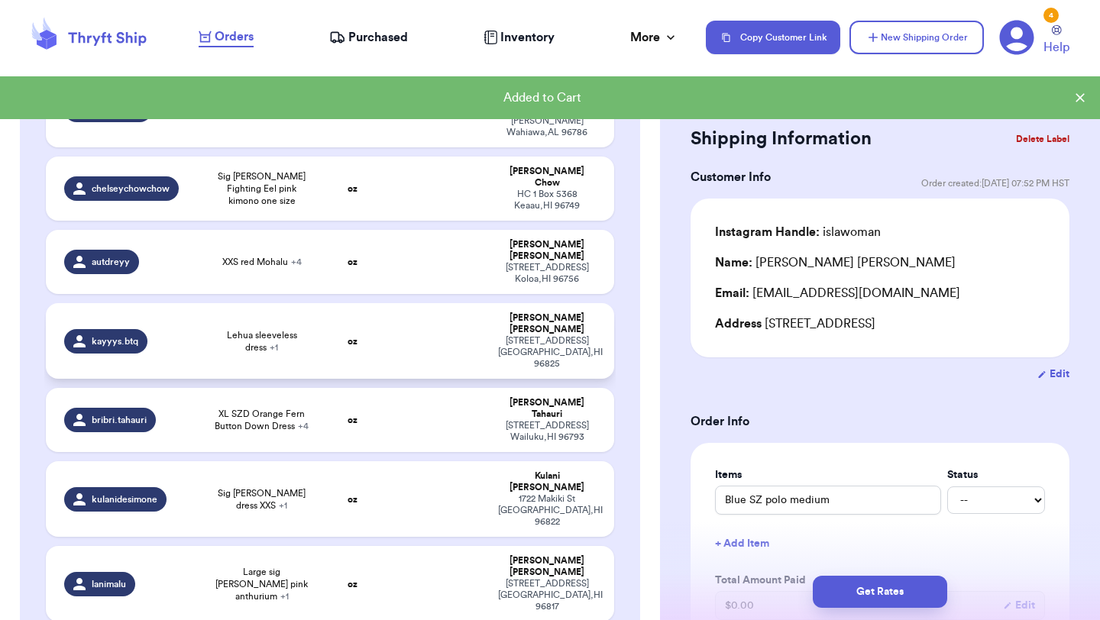
click at [250, 329] on span "Lehua sleeveless dress + 1" at bounding box center [261, 341] width 95 height 24
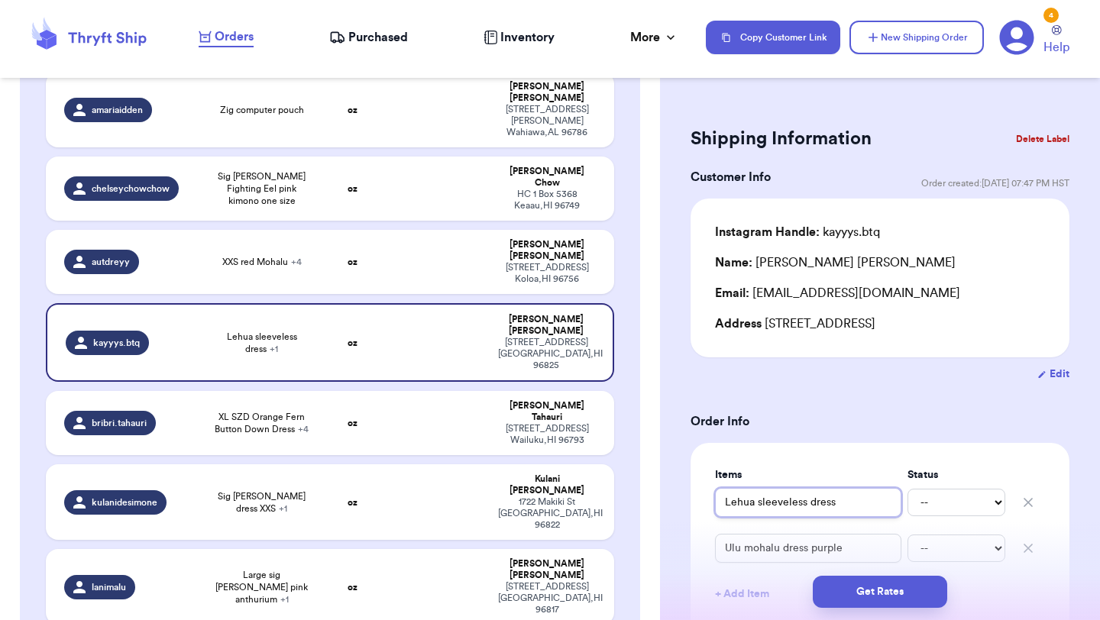
click at [721, 502] on input "Lehua sleeveless dress" at bounding box center [808, 502] width 186 height 29
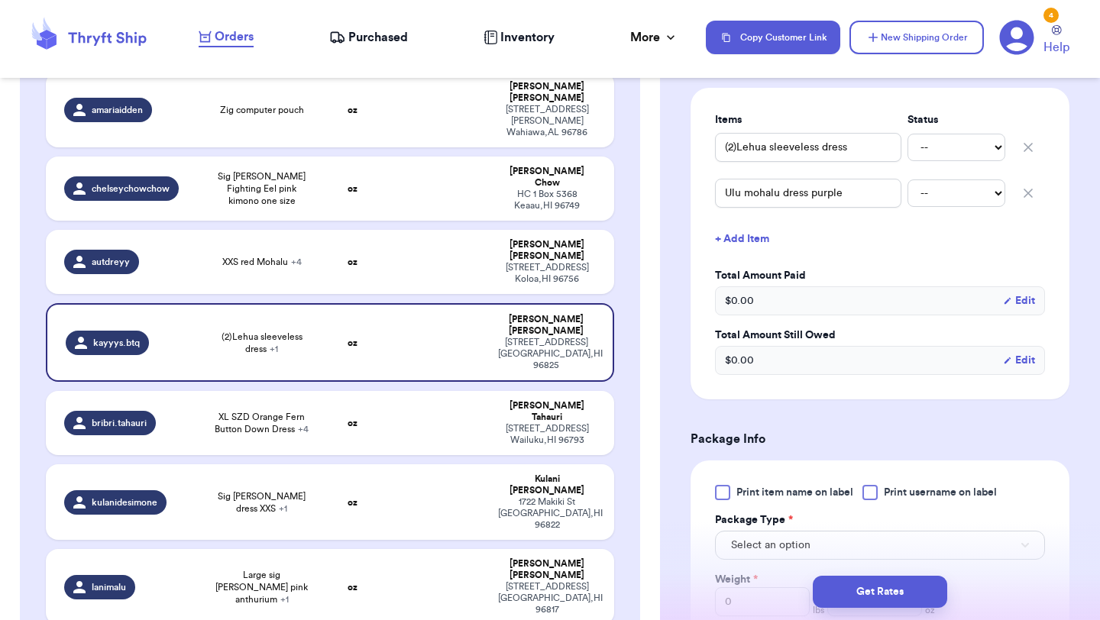
click at [718, 494] on div at bounding box center [722, 492] width 15 height 15
click at [0, 0] on input "Print item name on label" at bounding box center [0, 0] width 0 height 0
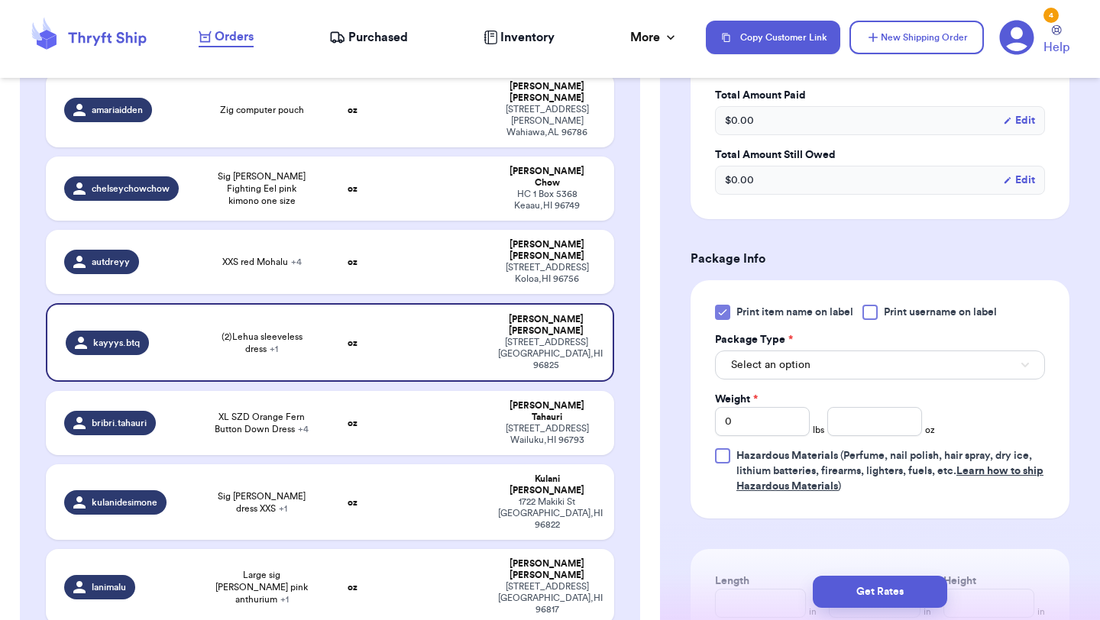
scroll to position [550, 0]
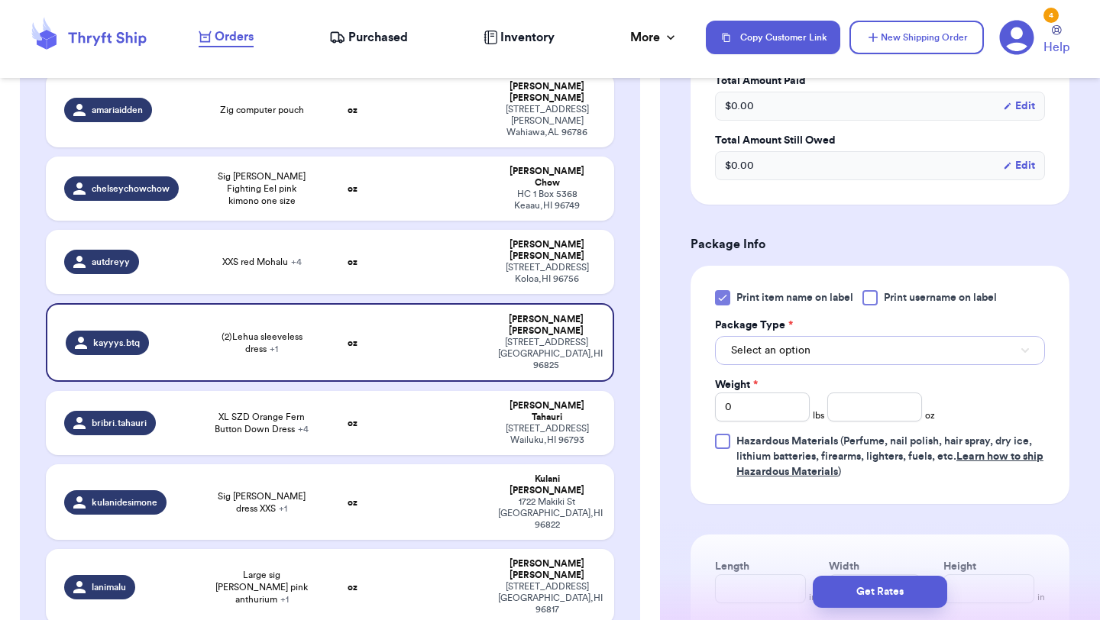
click at [800, 343] on span "Select an option" at bounding box center [770, 350] width 79 height 15
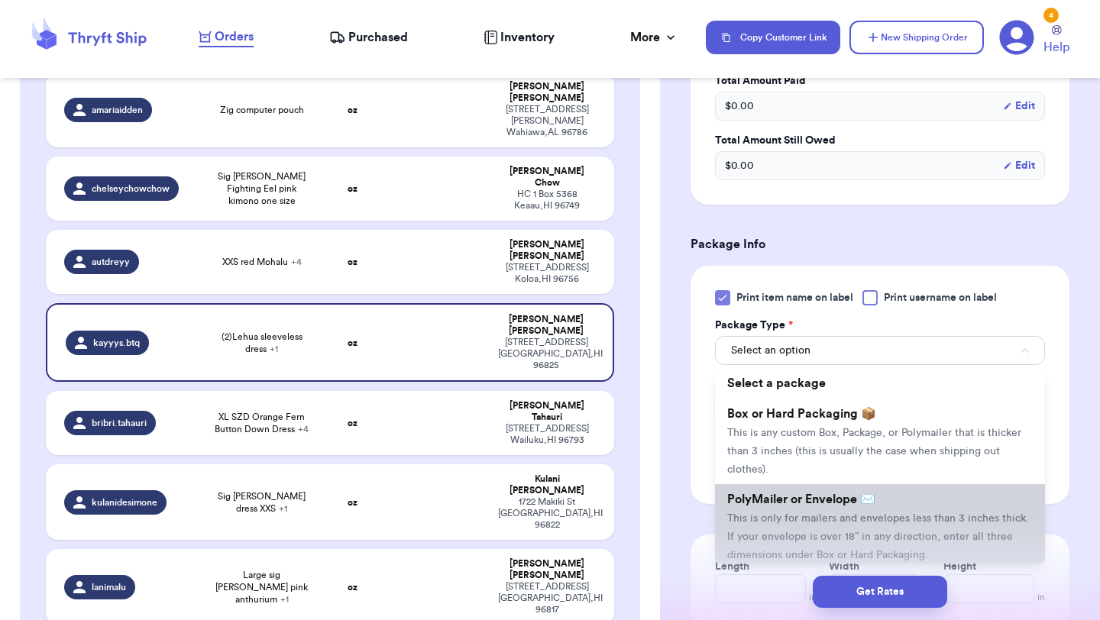
click at [771, 510] on li "PolyMailer or Envelope ✉️ This is only for mailers and envelopes less than 3 in…" at bounding box center [880, 527] width 330 height 86
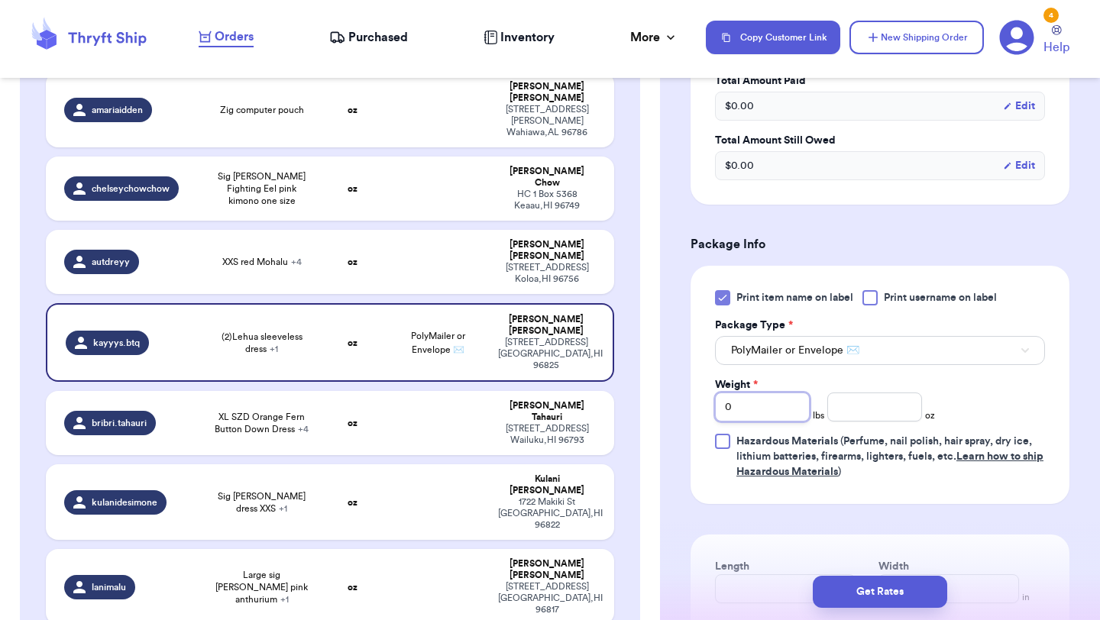
click at [764, 418] on input "0" at bounding box center [762, 407] width 95 height 29
click at [875, 407] on input "number" at bounding box center [874, 407] width 95 height 29
click at [901, 594] on button "Get Rates" at bounding box center [880, 592] width 134 height 32
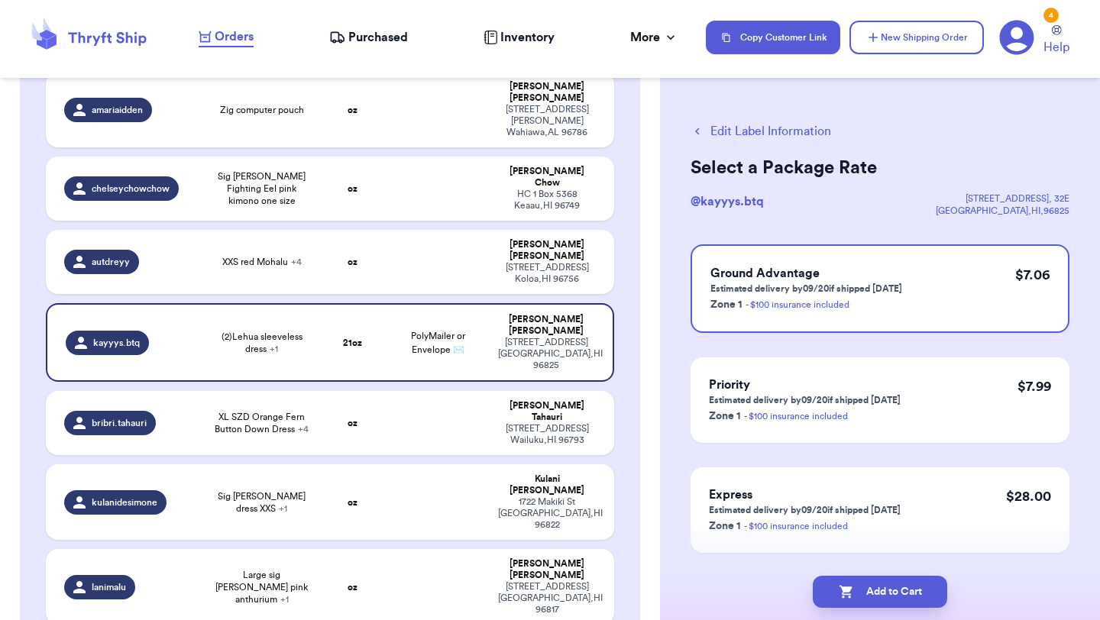
click at [901, 594] on button "Add to Cart" at bounding box center [880, 592] width 134 height 32
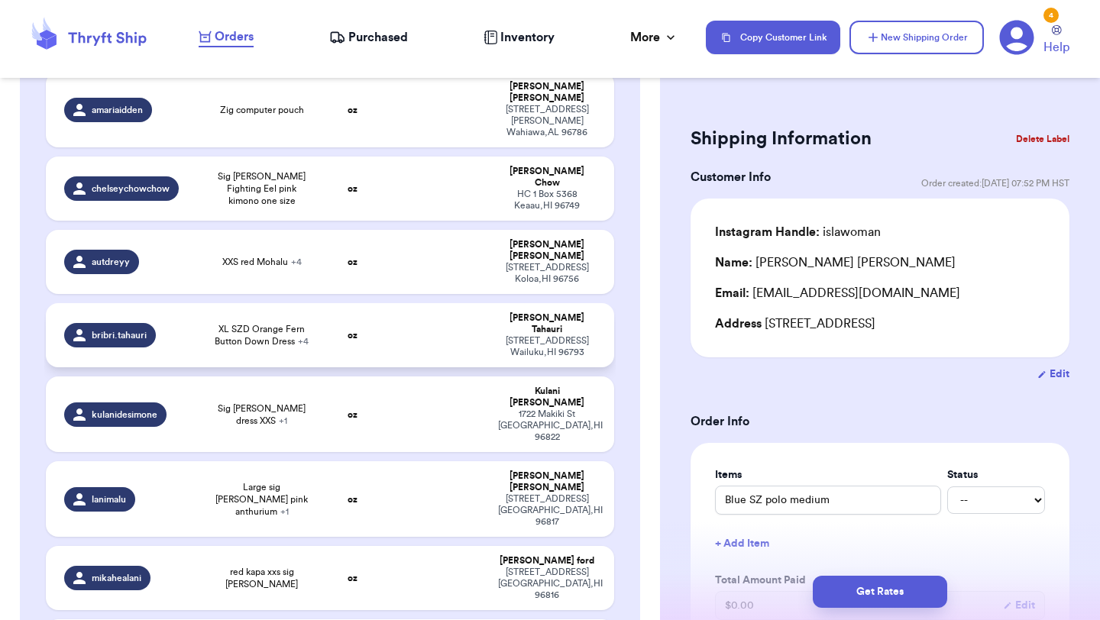
click at [483, 303] on td at bounding box center [437, 335] width 102 height 64
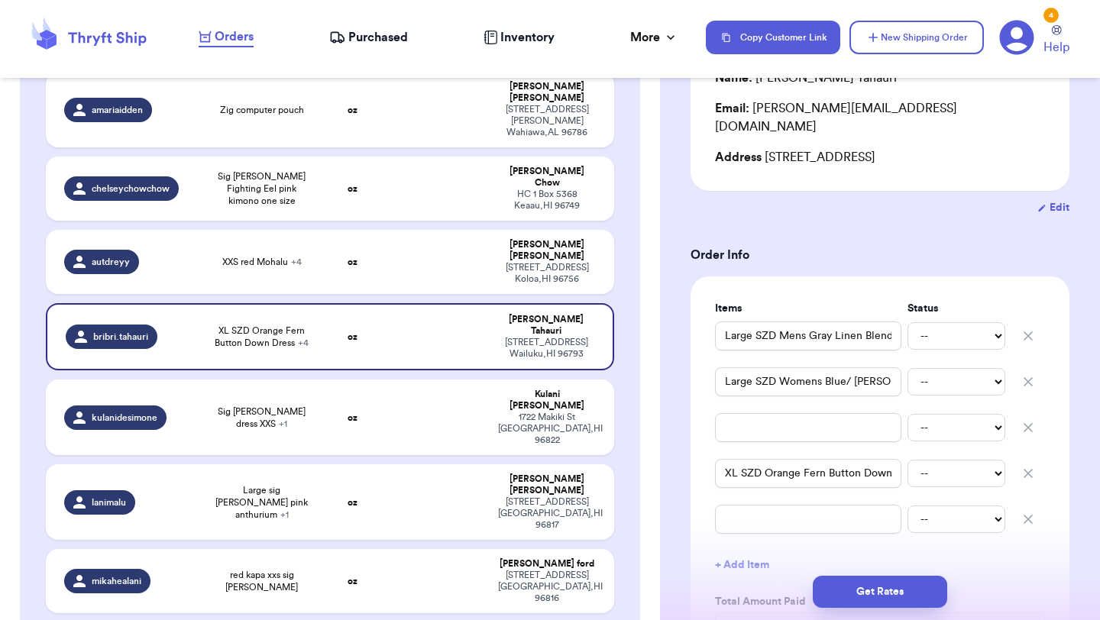
scroll to position [316, 0]
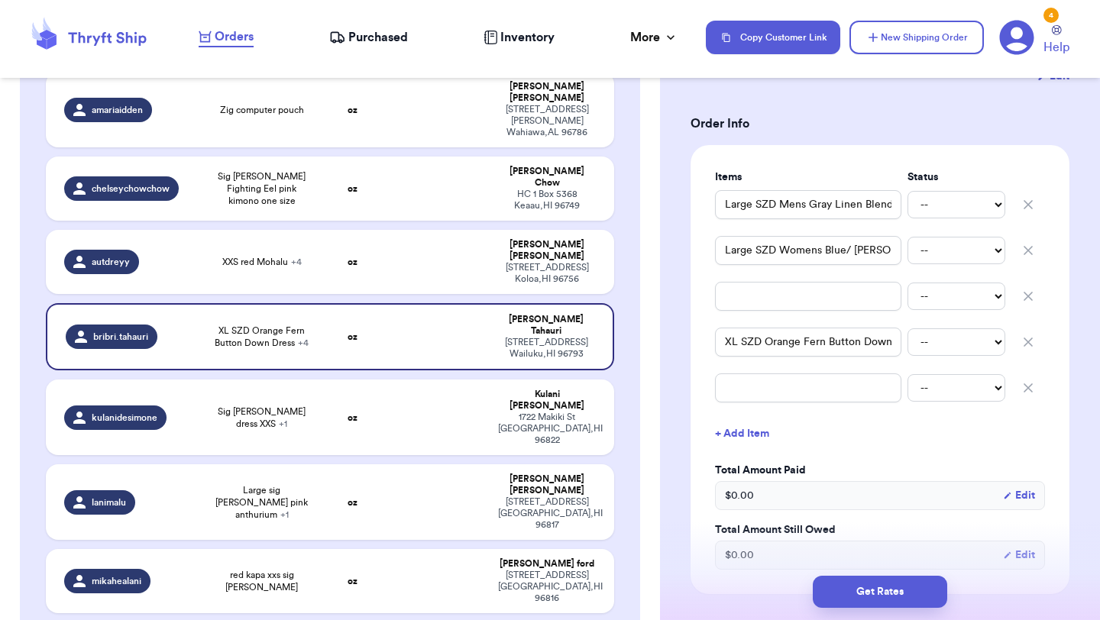
click at [1029, 289] on icon "button" at bounding box center [1027, 296] width 15 height 15
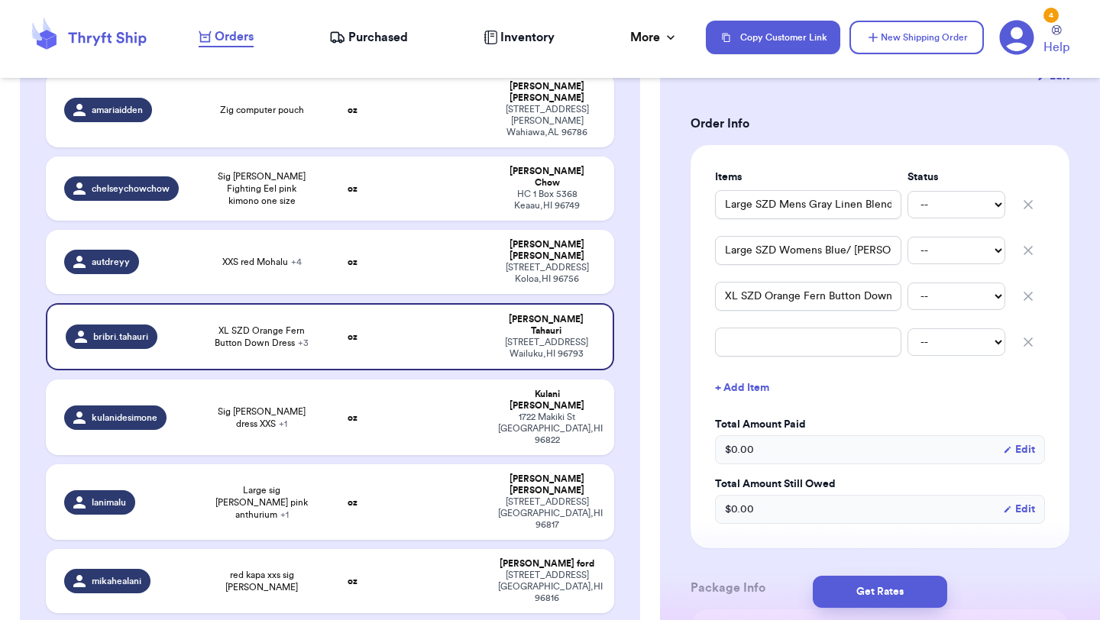
click at [1029, 334] on icon "button" at bounding box center [1027, 341] width 15 height 15
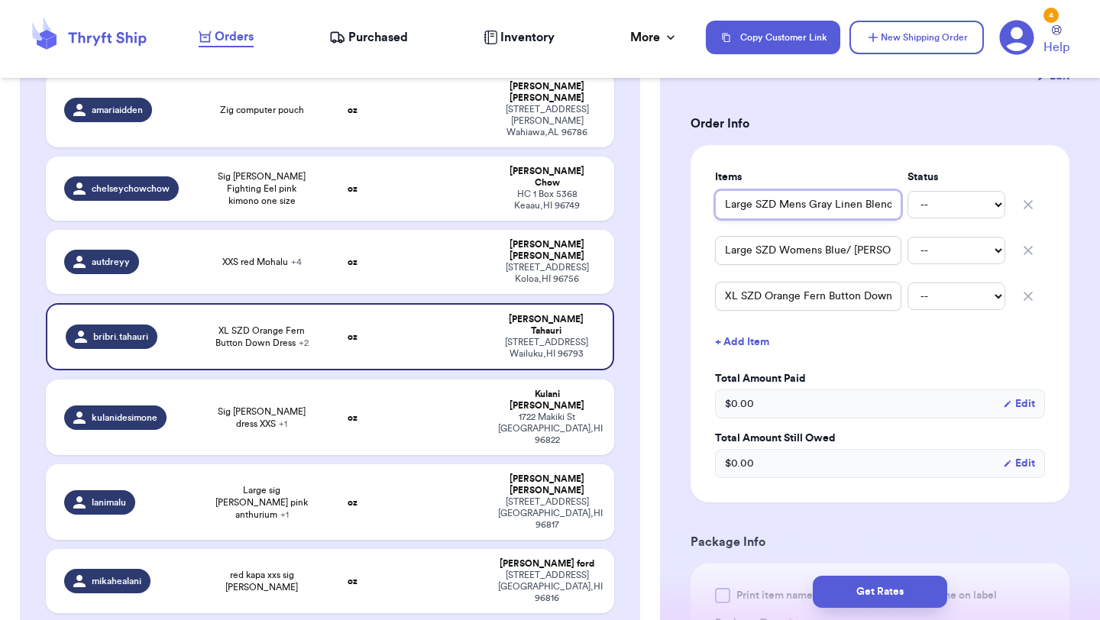
click at [722, 191] on input "Large SZD Mens Gray Linen Blend Polo" at bounding box center [808, 204] width 186 height 29
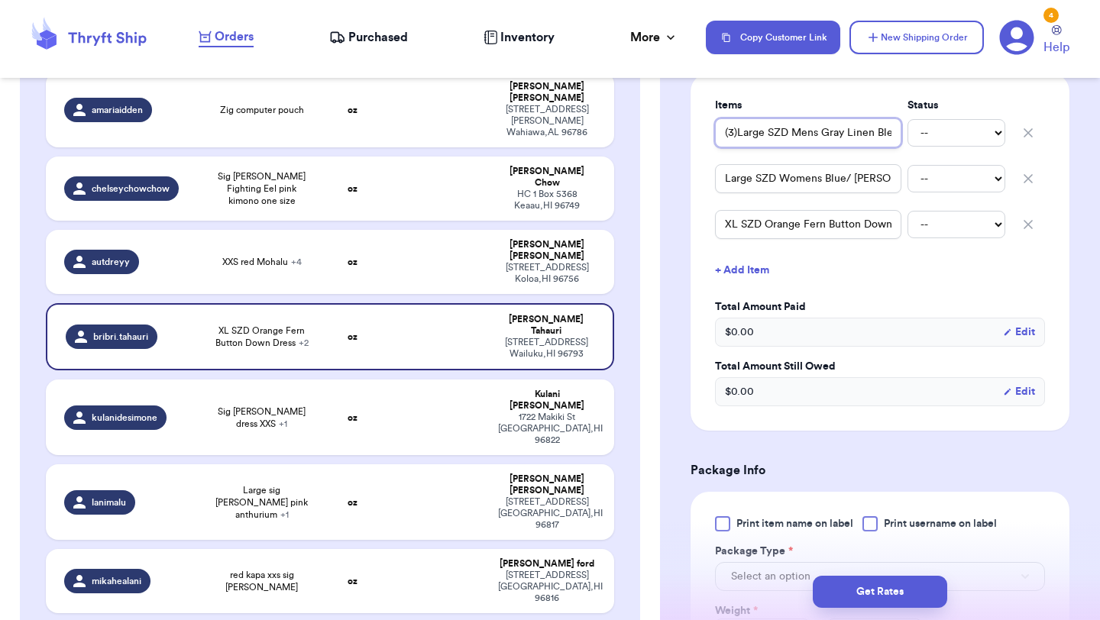
scroll to position [528, 0]
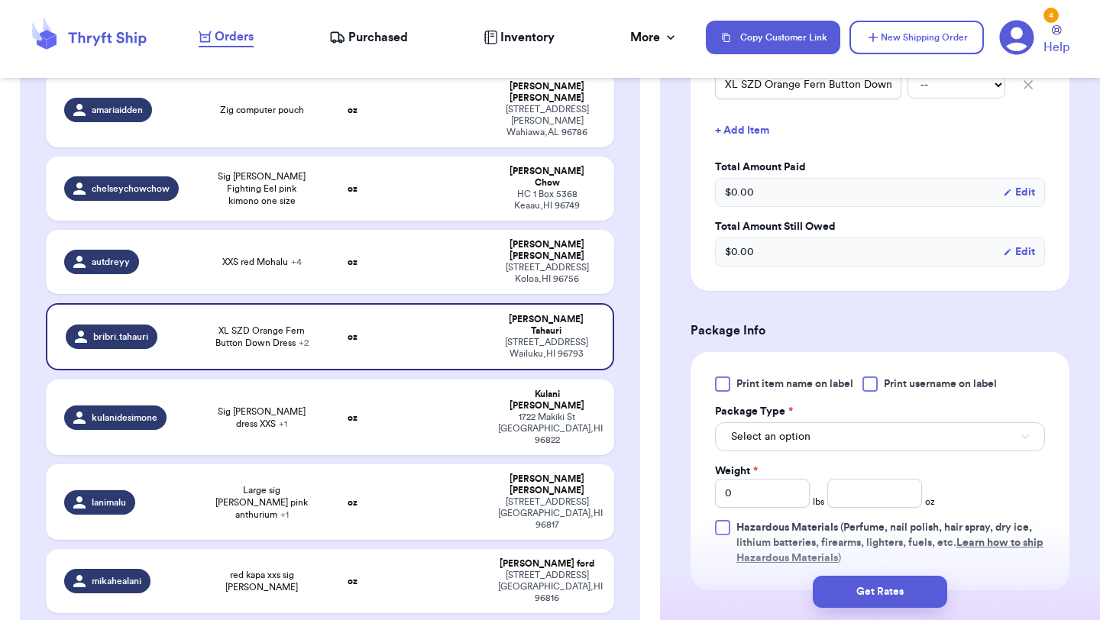
click at [732, 376] on div "Print item name on label Print username on label Package Type * Select an optio…" at bounding box center [880, 470] width 330 height 189
click at [729, 376] on div at bounding box center [722, 383] width 15 height 15
click at [0, 0] on input "Print item name on label" at bounding box center [0, 0] width 0 height 0
click at [753, 429] on span "Select an option" at bounding box center [770, 436] width 79 height 15
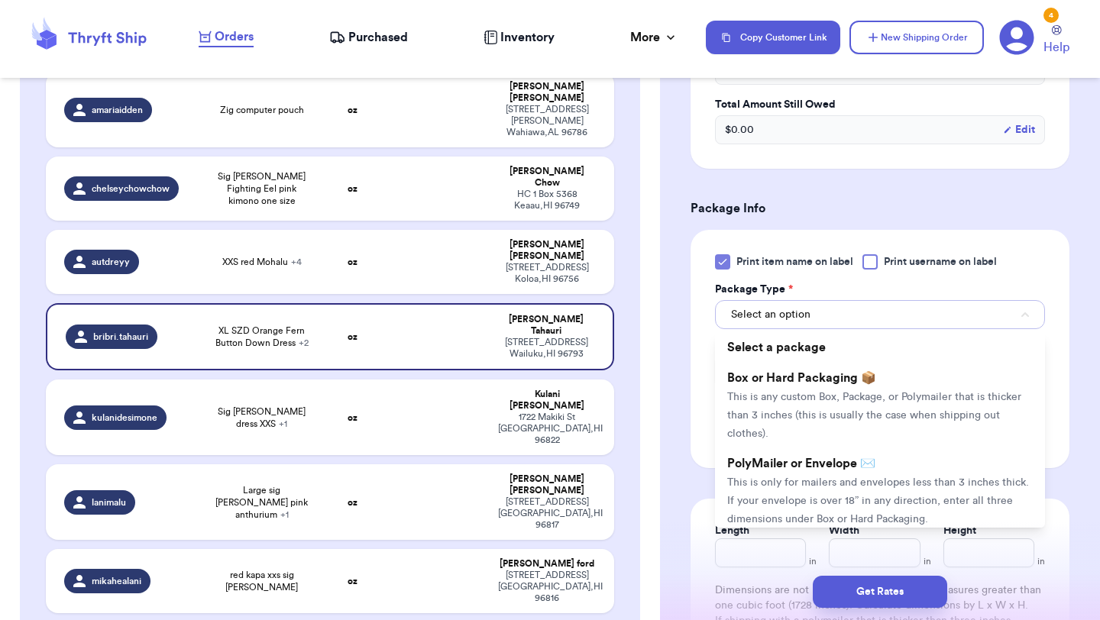
scroll to position [680, 0]
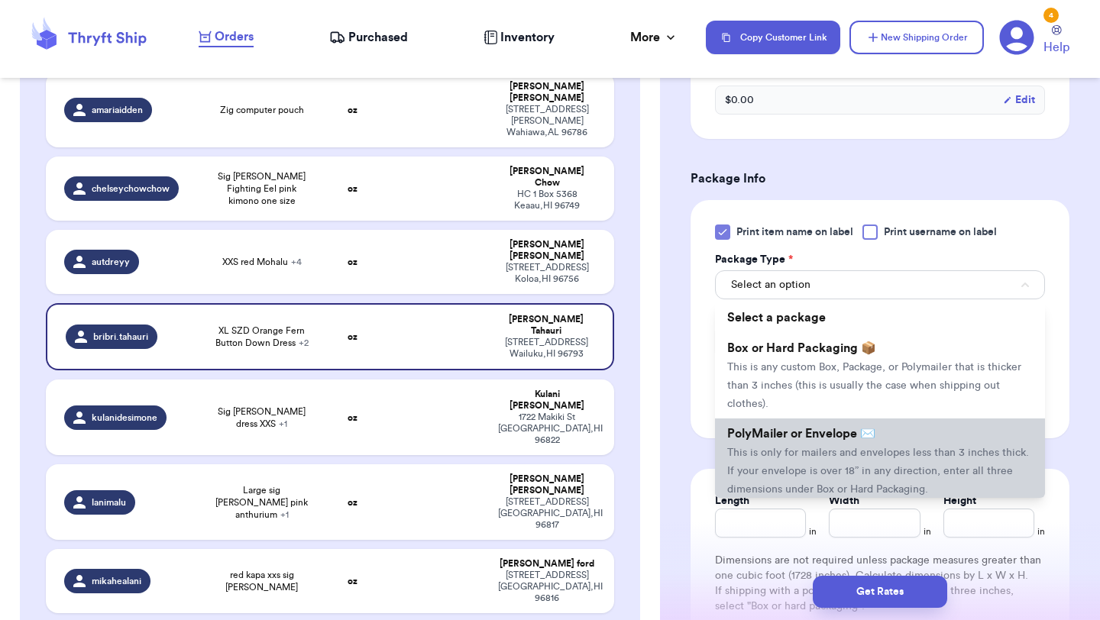
click at [763, 442] on li "PolyMailer or Envelope ✉️ This is only for mailers and envelopes less than 3 in…" at bounding box center [880, 461] width 330 height 86
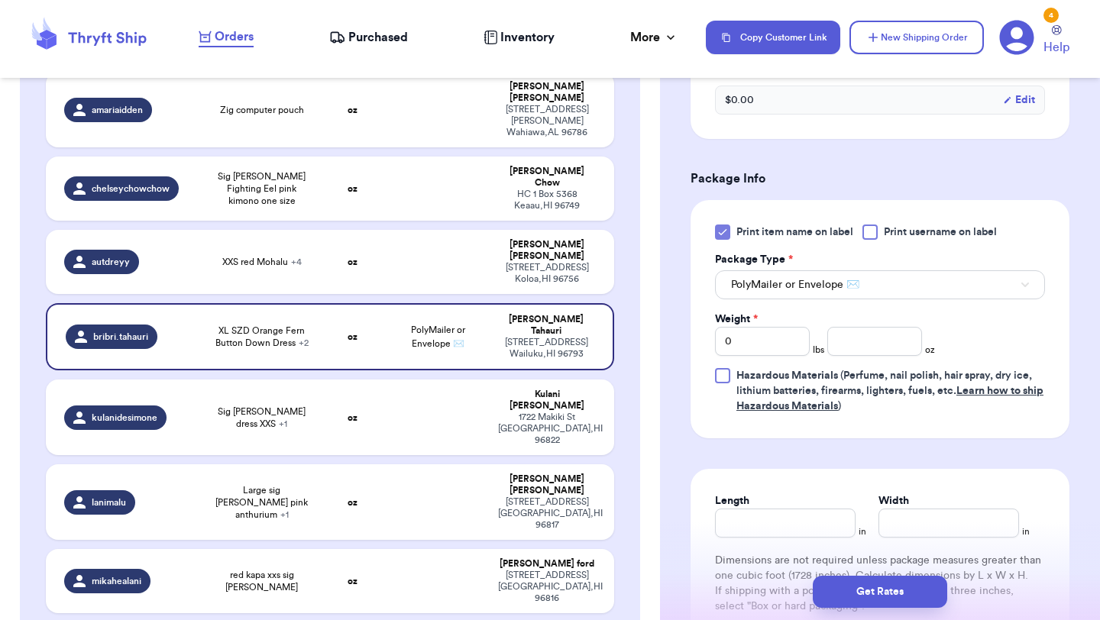
click at [756, 340] on div "Print item name on label Print username on label Package Type * PolyMailer or E…" at bounding box center [880, 319] width 330 height 189
click at [754, 332] on input "0" at bounding box center [762, 341] width 95 height 29
click at [845, 327] on input "number" at bounding box center [874, 341] width 95 height 29
click at [837, 596] on button "Get Rates" at bounding box center [880, 592] width 134 height 32
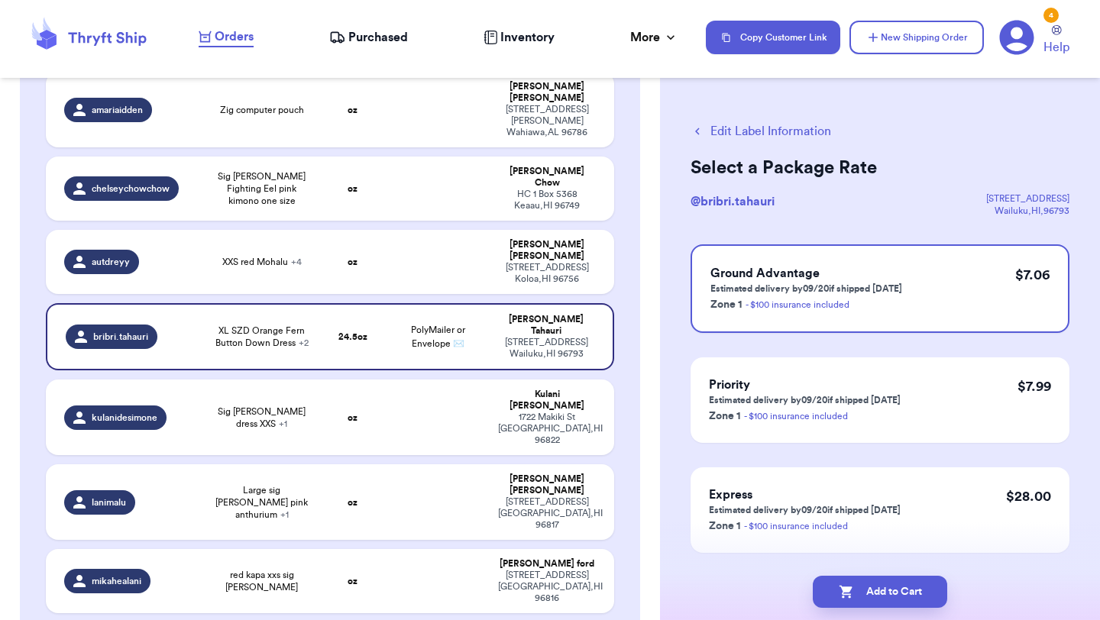
click at [838, 596] on icon "button" at bounding box center [845, 591] width 15 height 15
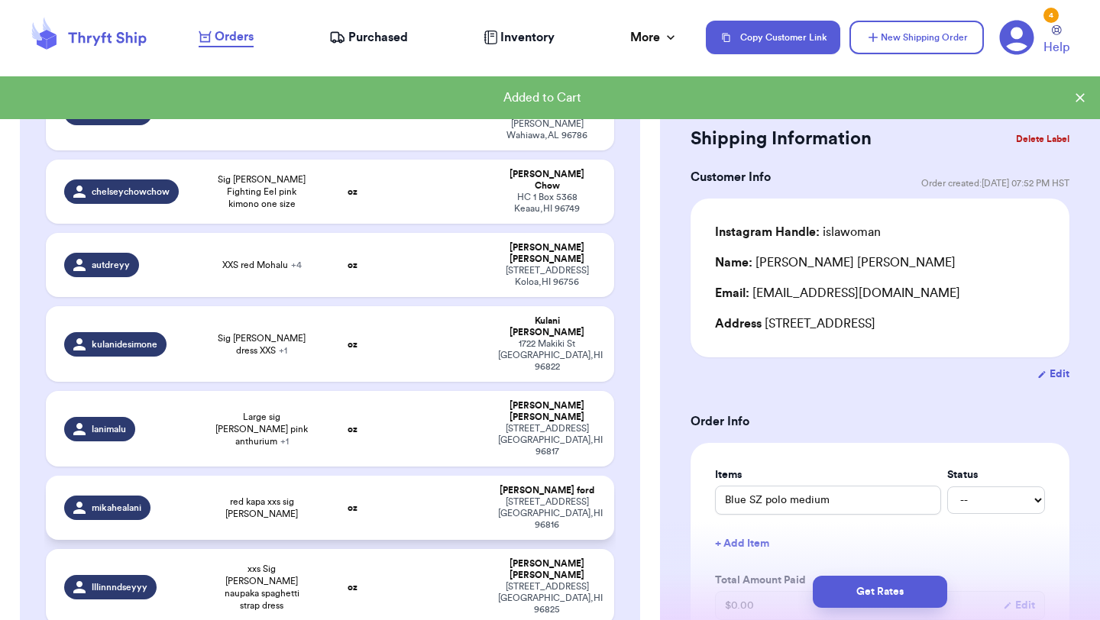
scroll to position [513, 0]
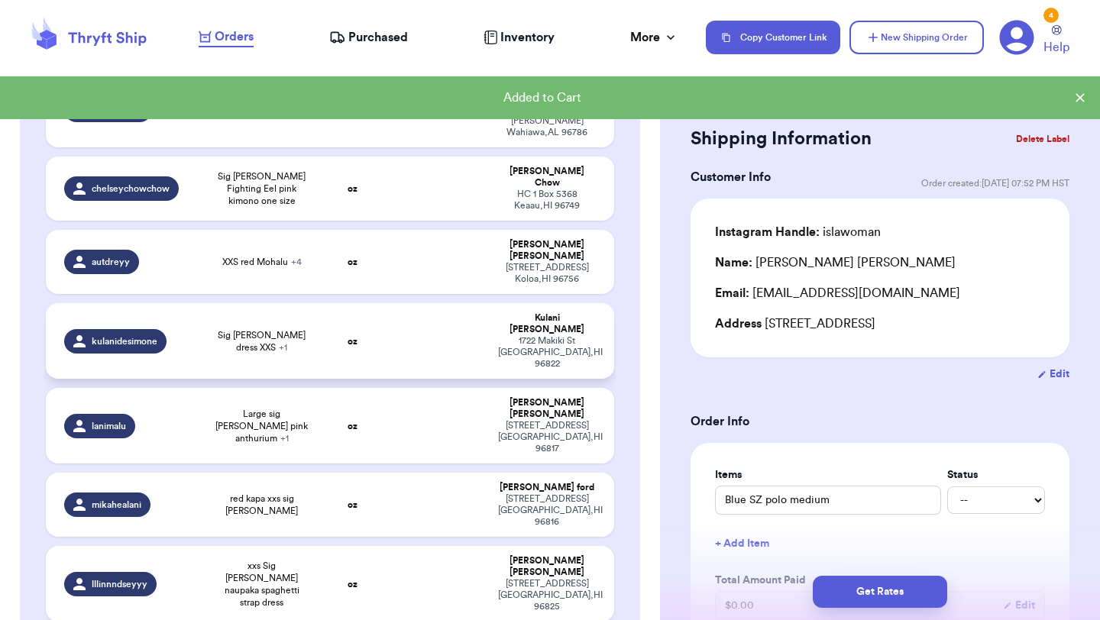
click at [347, 337] on strong "oz" at bounding box center [352, 341] width 10 height 9
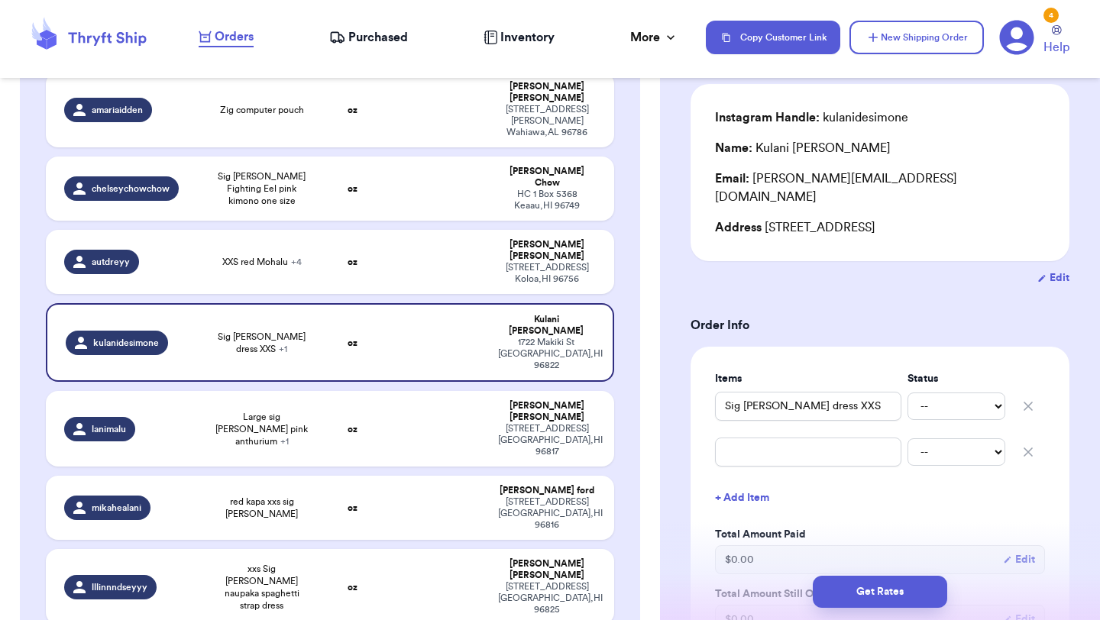
scroll to position [124, 0]
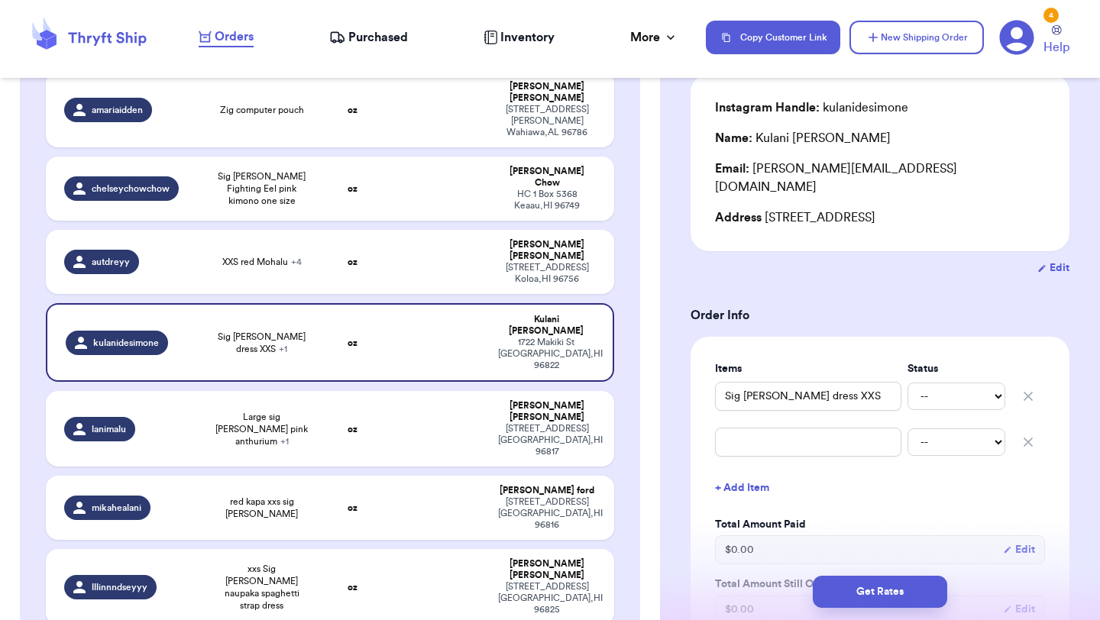
click at [1024, 435] on icon "button" at bounding box center [1027, 442] width 15 height 15
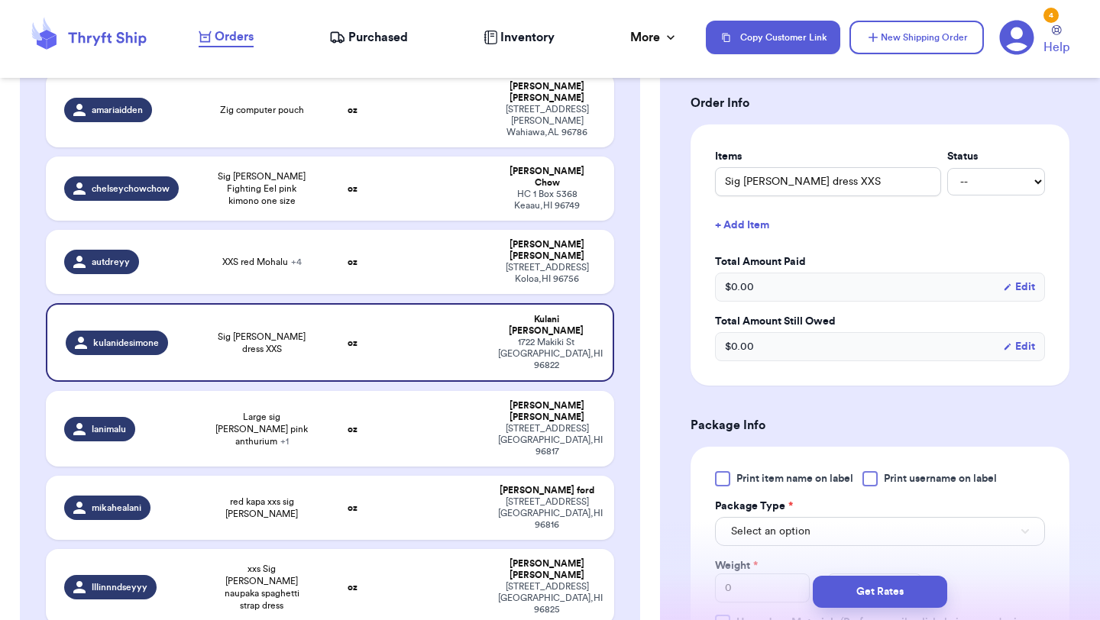
scroll to position [341, 0]
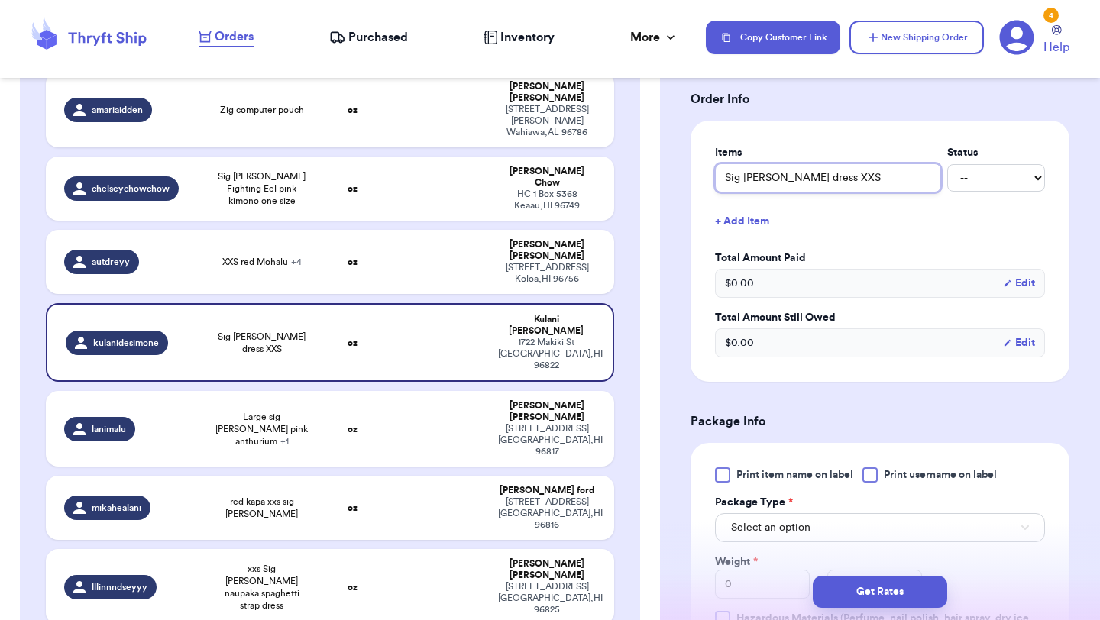
click at [771, 163] on input "Sig [PERSON_NAME] dress XXS" at bounding box center [828, 177] width 226 height 29
click at [718, 467] on div at bounding box center [722, 474] width 15 height 15
click at [0, 0] on input "Print item name on label" at bounding box center [0, 0] width 0 height 0
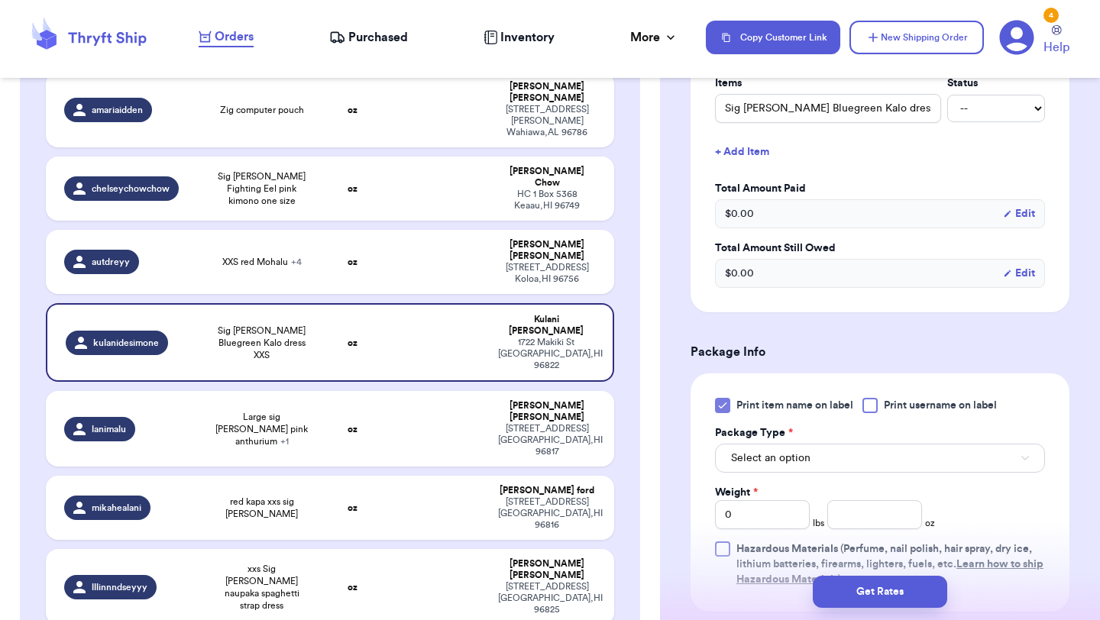
scroll to position [525, 0]
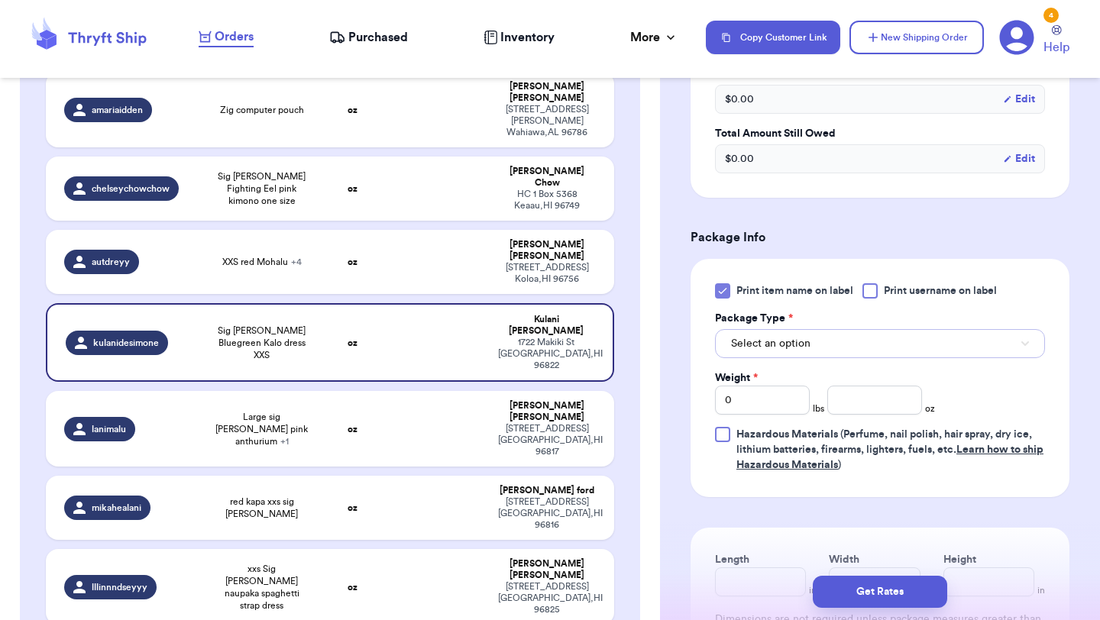
click at [764, 336] on span "Select an option" at bounding box center [770, 343] width 79 height 15
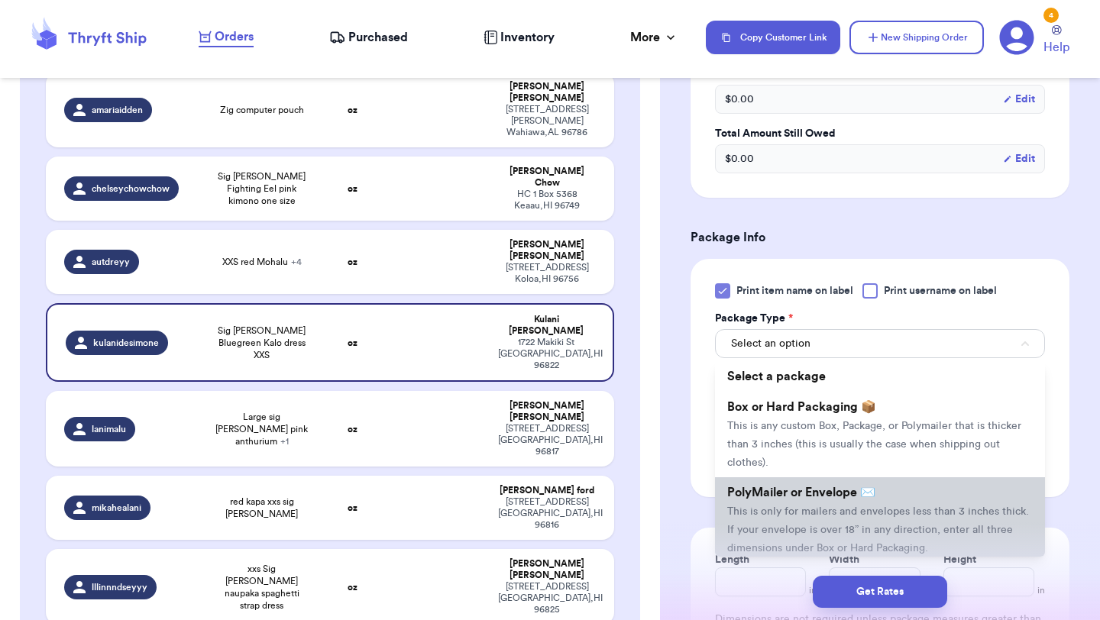
click at [755, 486] on span "PolyMailer or Envelope ✉️" at bounding box center [801, 492] width 148 height 12
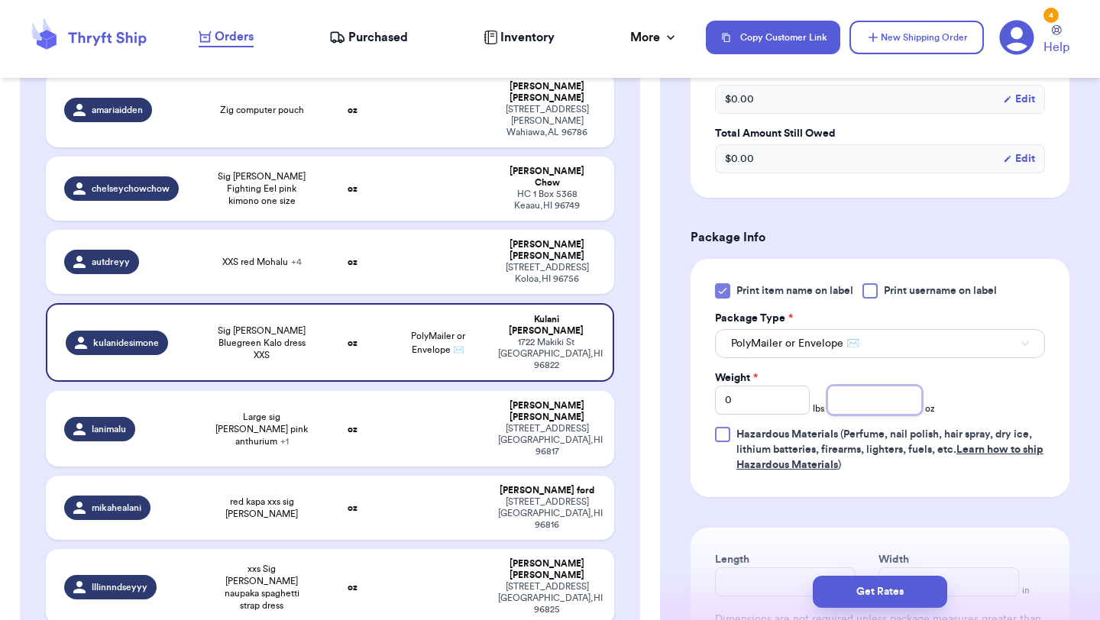
click at [865, 386] on input "number" at bounding box center [874, 400] width 95 height 29
click at [884, 590] on button "Get Rates" at bounding box center [880, 592] width 134 height 32
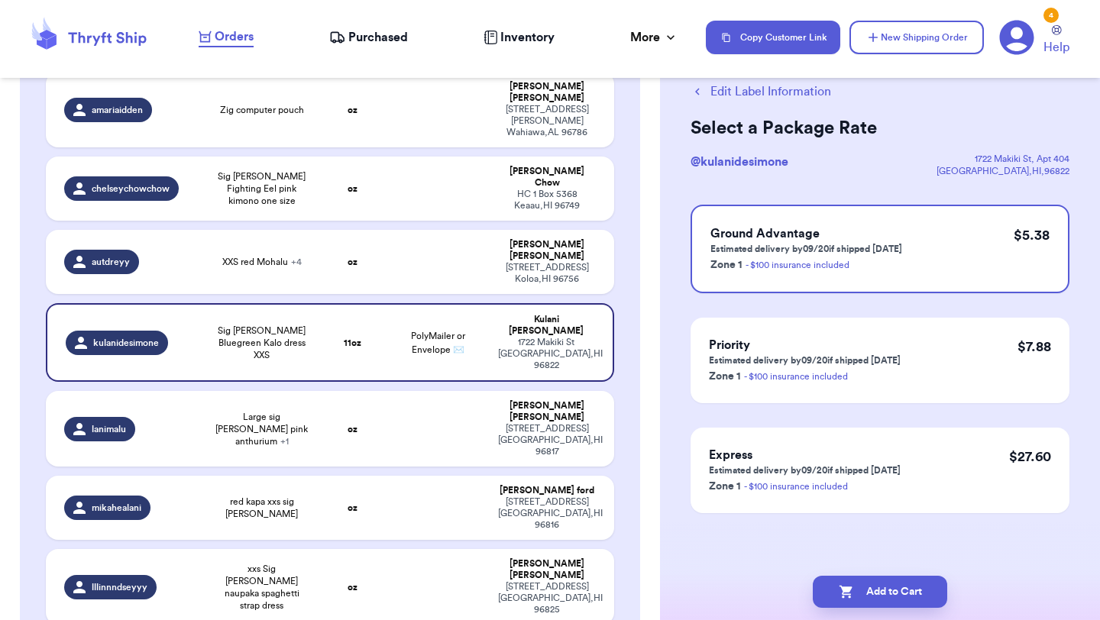
scroll to position [0, 0]
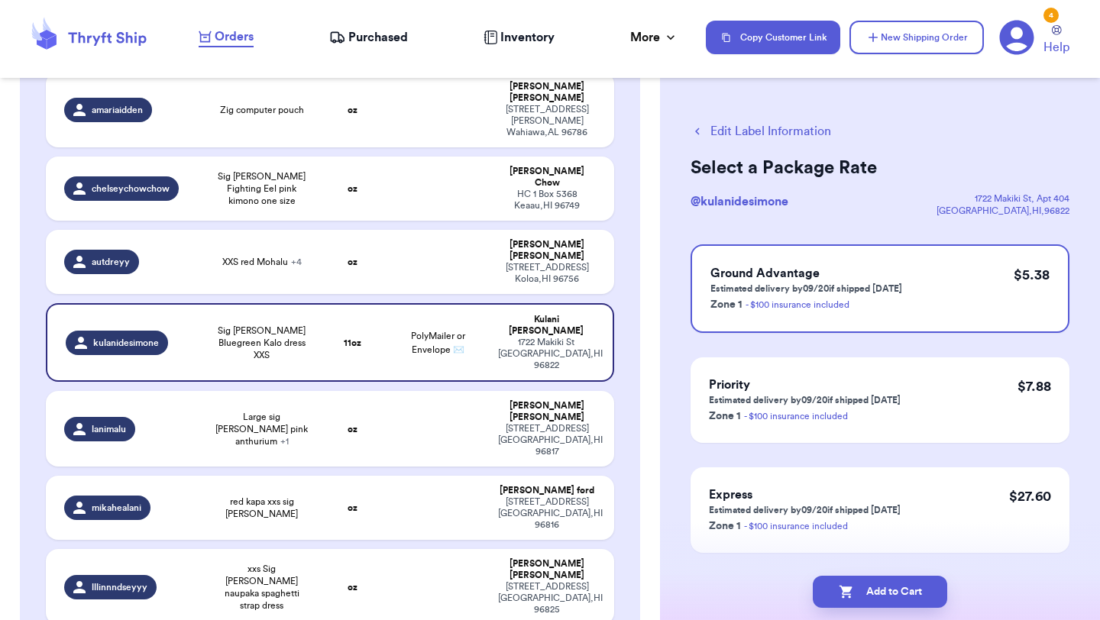
click at [884, 590] on button "Add to Cart" at bounding box center [880, 592] width 134 height 32
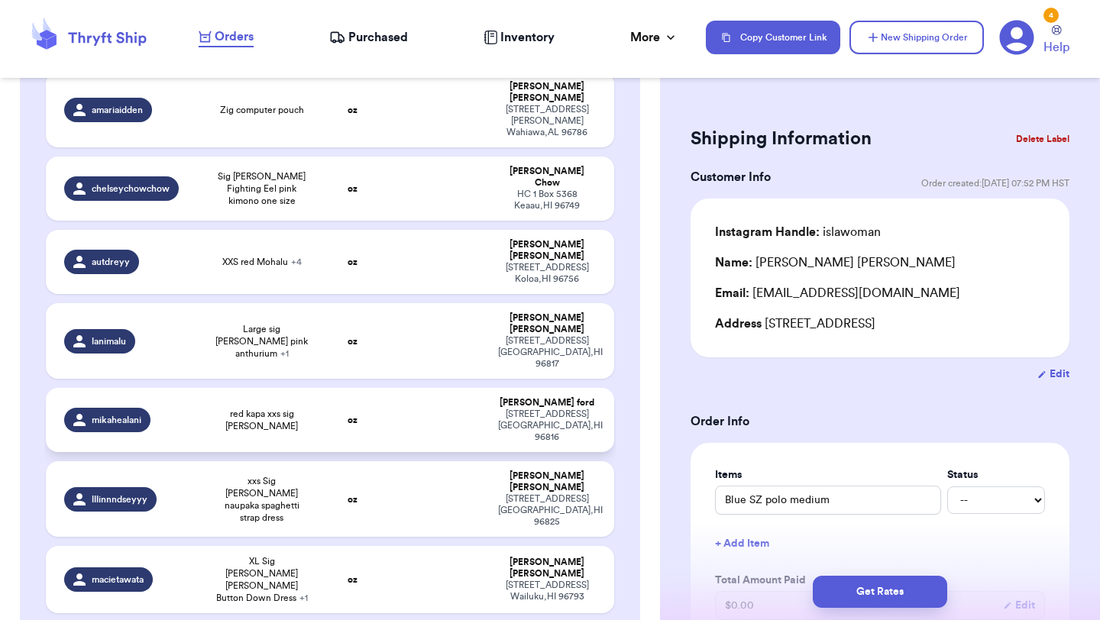
click at [428, 388] on td at bounding box center [437, 420] width 102 height 64
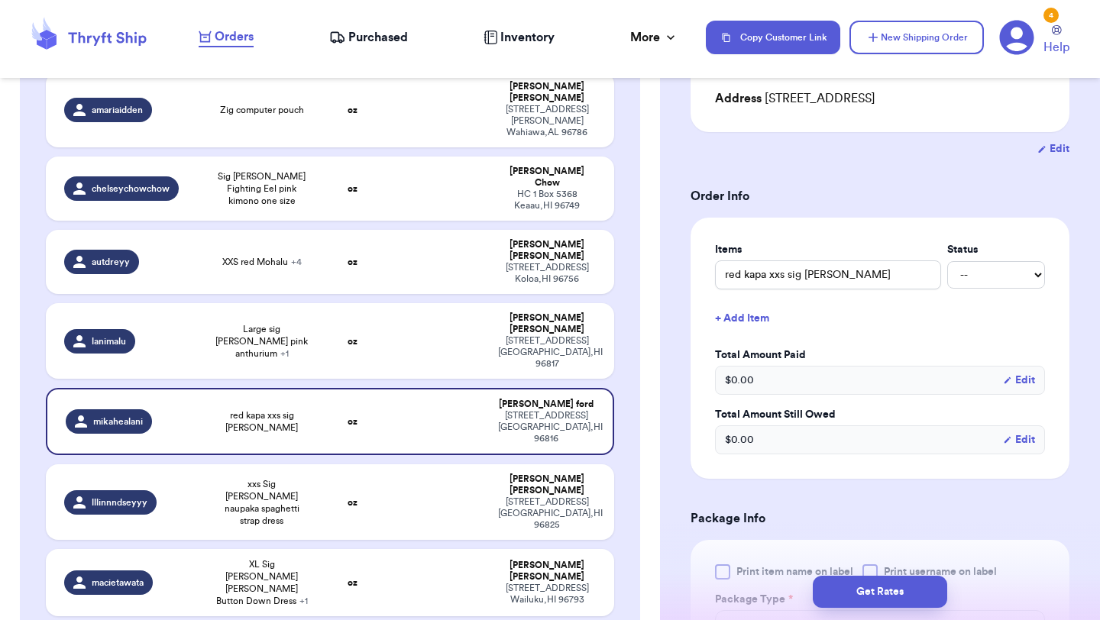
scroll to position [257, 0]
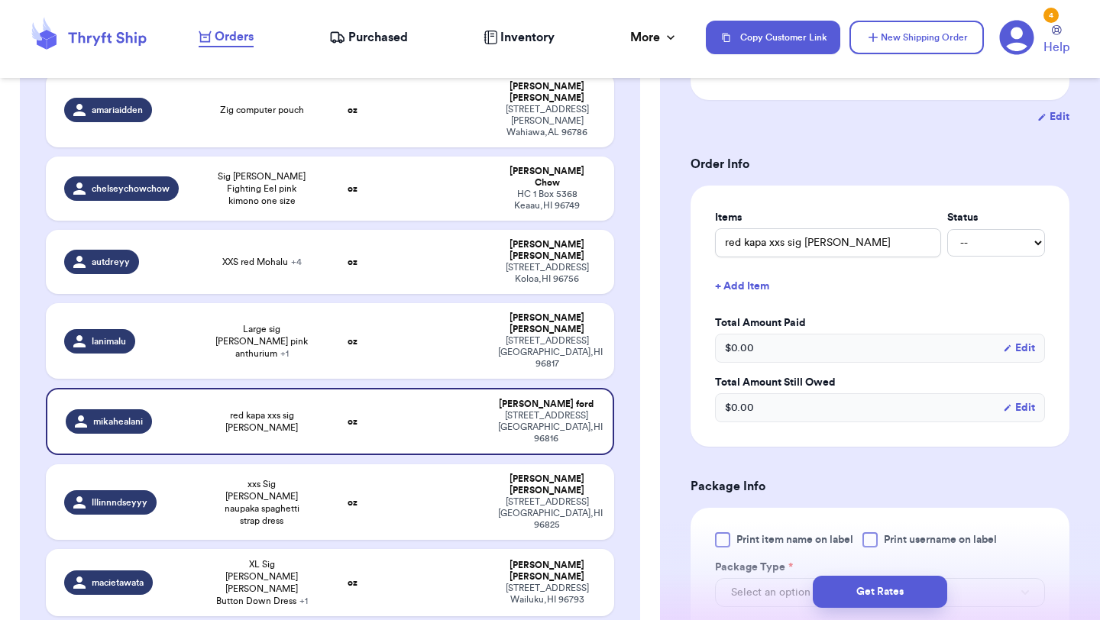
click at [722, 559] on div "Print item name on label Print username on label Package Type * Select an optio…" at bounding box center [880, 626] width 330 height 189
click at [724, 544] on div at bounding box center [722, 539] width 15 height 15
click at [0, 0] on input "Print item name on label" at bounding box center [0, 0] width 0 height 0
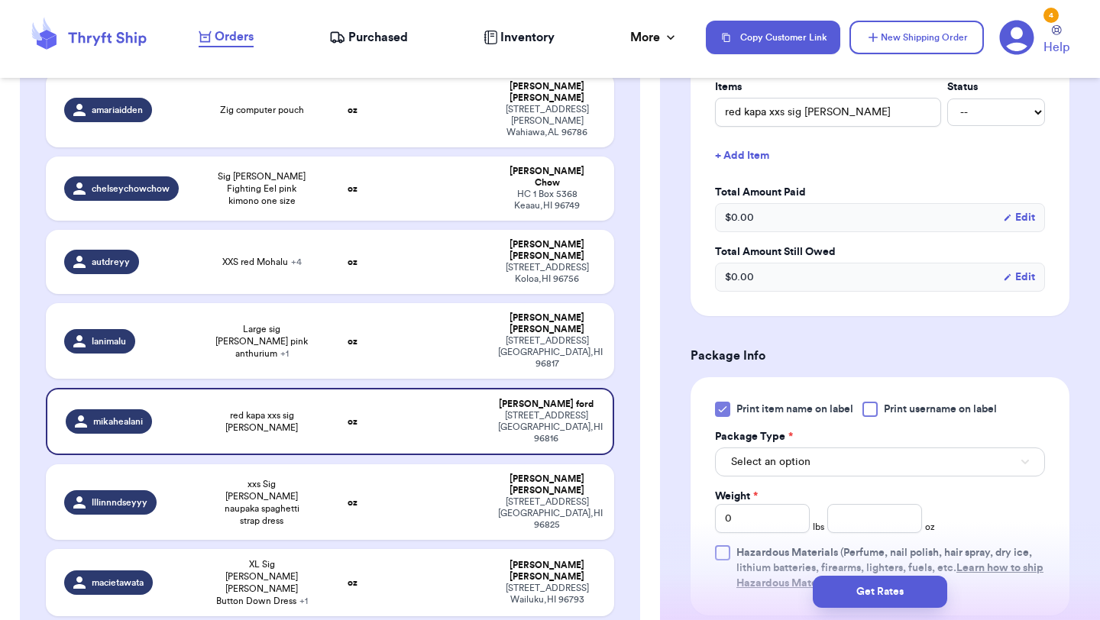
scroll to position [430, 0]
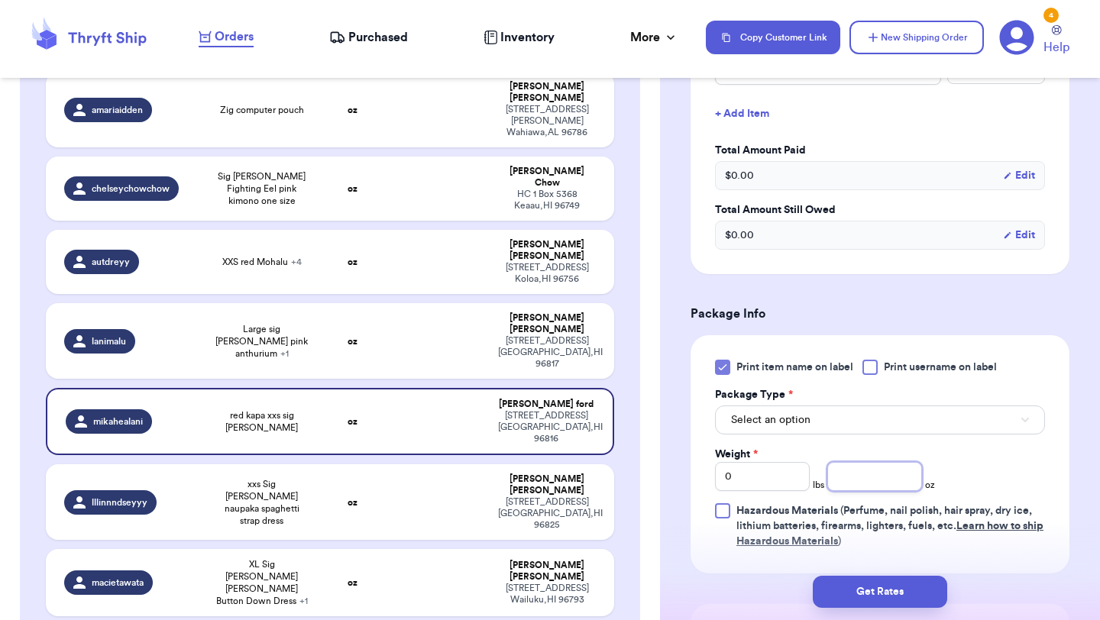
click at [869, 482] on input "number" at bounding box center [874, 476] width 95 height 29
click at [828, 415] on button "Select an option" at bounding box center [880, 419] width 330 height 29
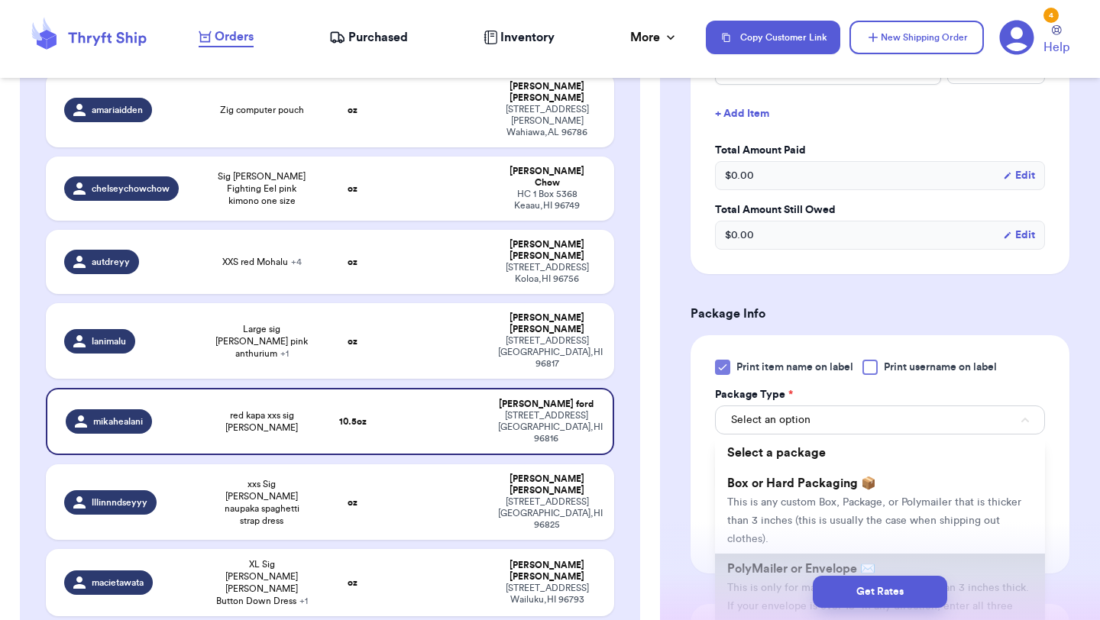
click at [767, 561] on li "PolyMailer or Envelope ✉️ This is only for mailers and envelopes less than 3 in…" at bounding box center [880, 597] width 330 height 86
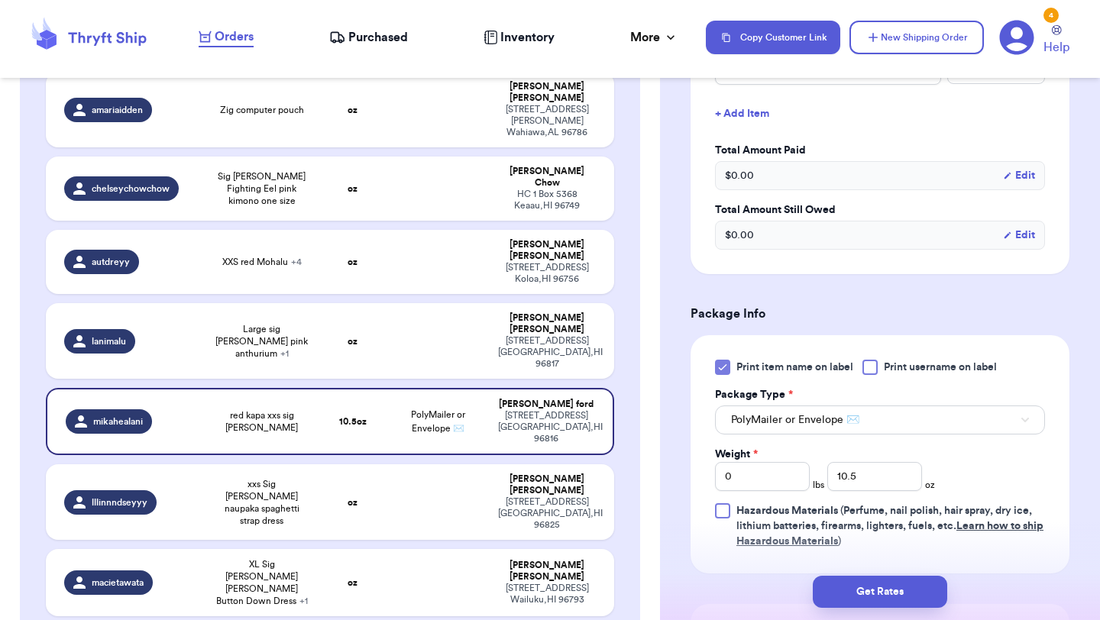
click at [869, 575] on div "Get Rates" at bounding box center [880, 592] width 440 height 57
click at [869, 586] on button "Get Rates" at bounding box center [880, 592] width 134 height 32
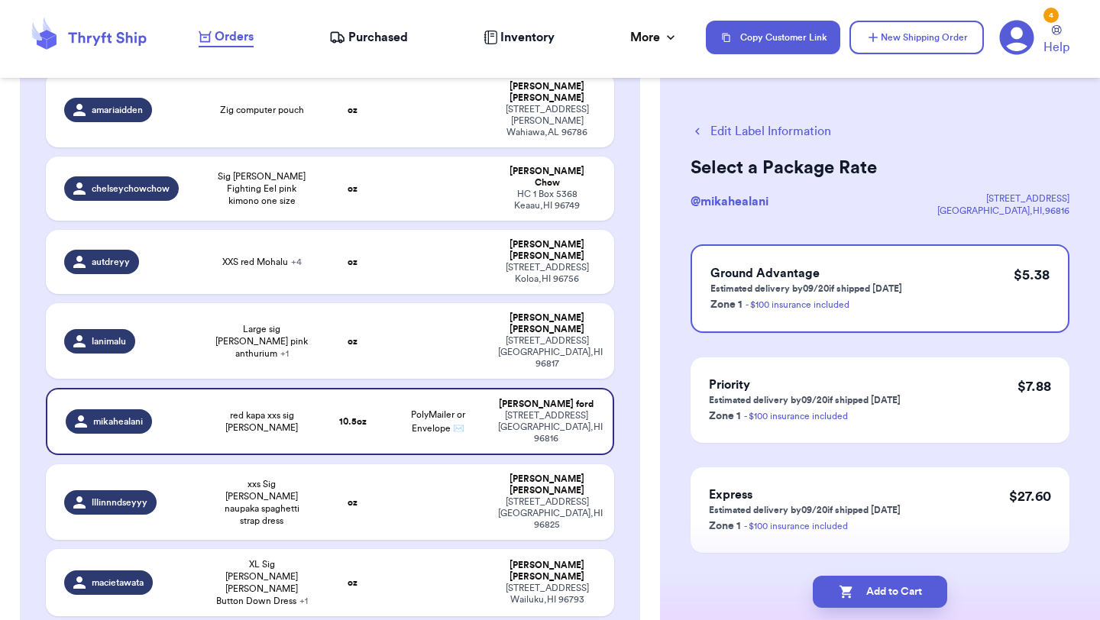
click at [869, 586] on button "Add to Cart" at bounding box center [880, 592] width 134 height 32
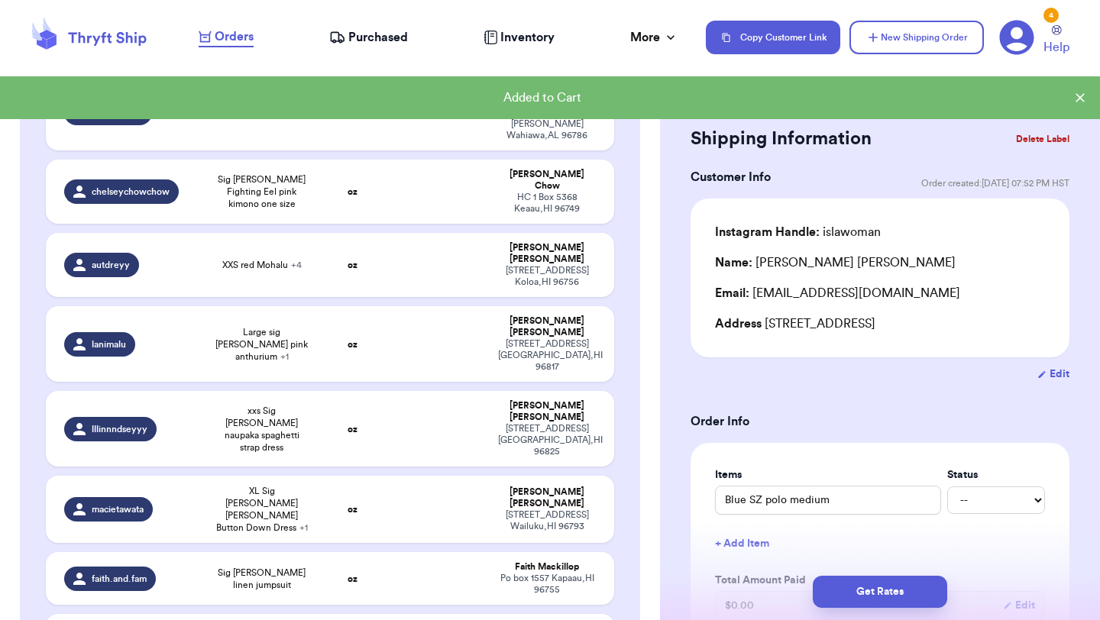
scroll to position [513, 0]
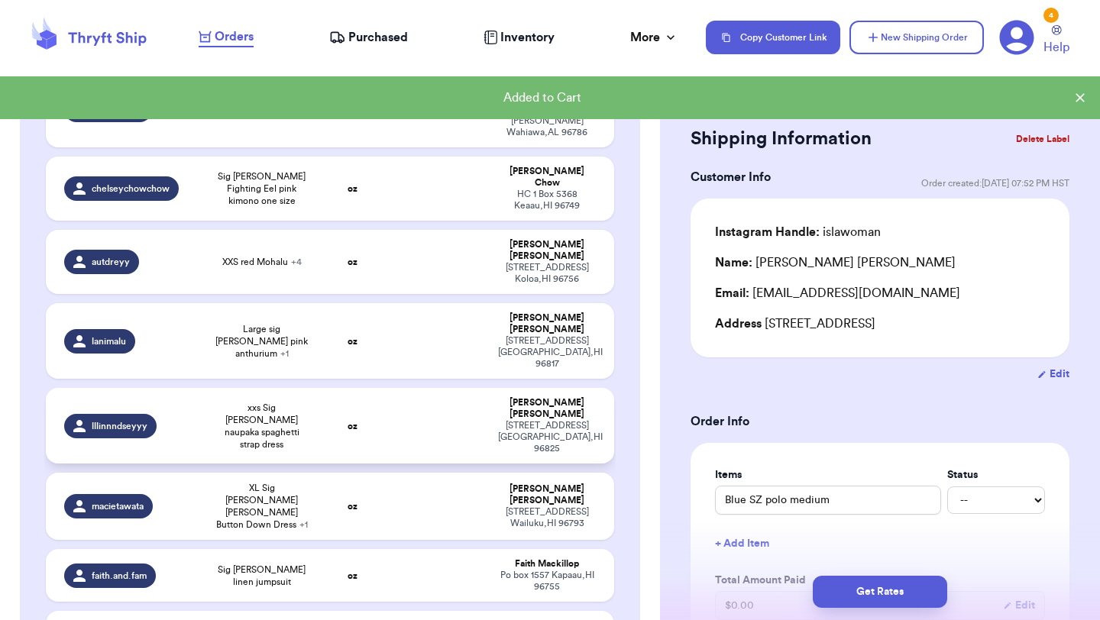
click at [497, 388] on td "[PERSON_NAME] [STREET_ADDRESS]" at bounding box center [551, 426] width 125 height 76
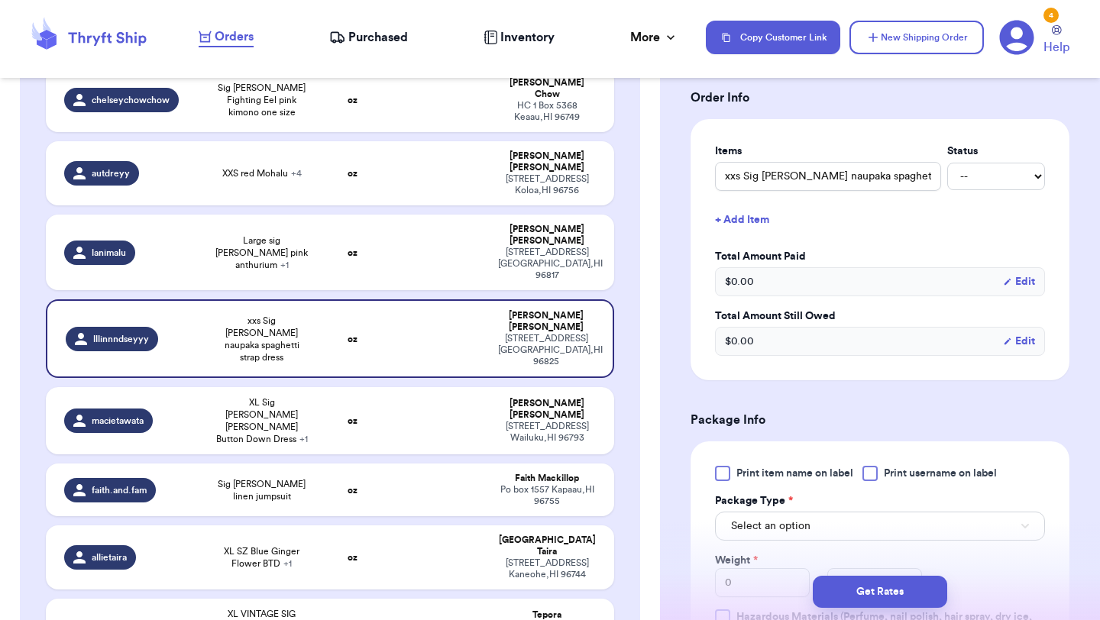
scroll to position [386, 0]
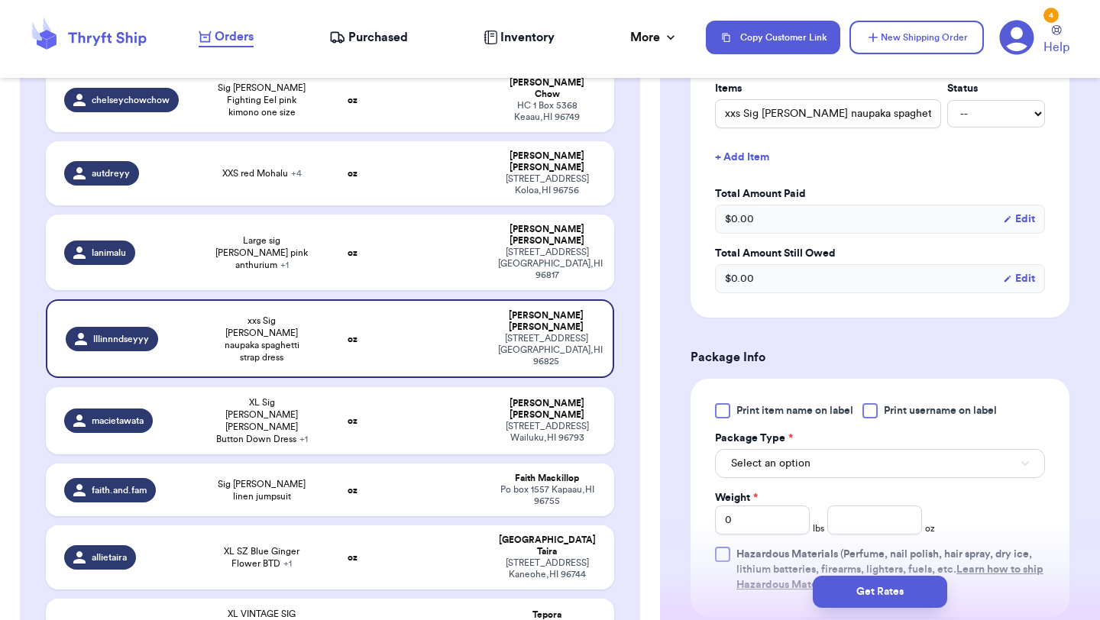
click at [729, 406] on div at bounding box center [722, 410] width 15 height 15
click at [0, 0] on input "Print item name on label" at bounding box center [0, 0] width 0 height 0
click at [761, 473] on button "Select an option" at bounding box center [880, 463] width 330 height 29
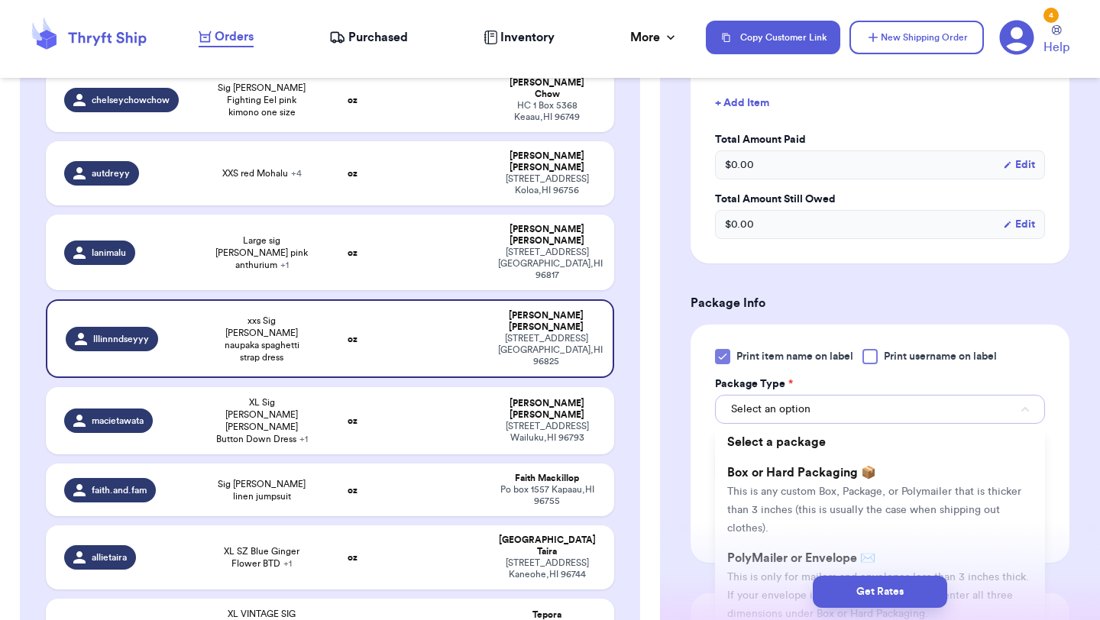
scroll to position [510, 0]
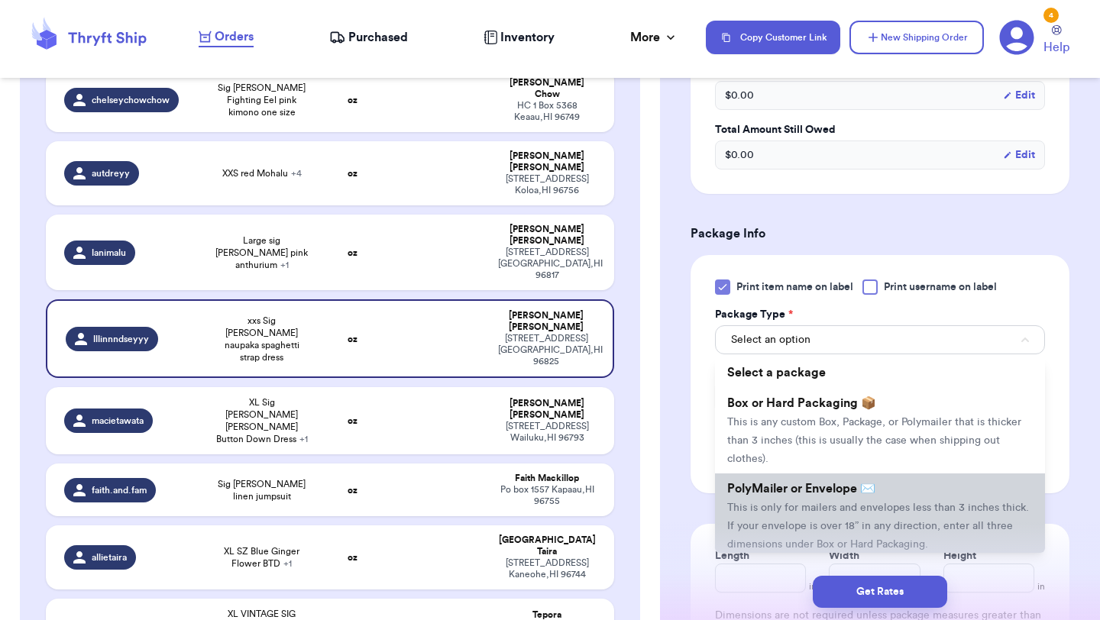
click at [764, 478] on li "PolyMailer or Envelope ✉️ This is only for mailers and envelopes less than 3 in…" at bounding box center [880, 516] width 330 height 86
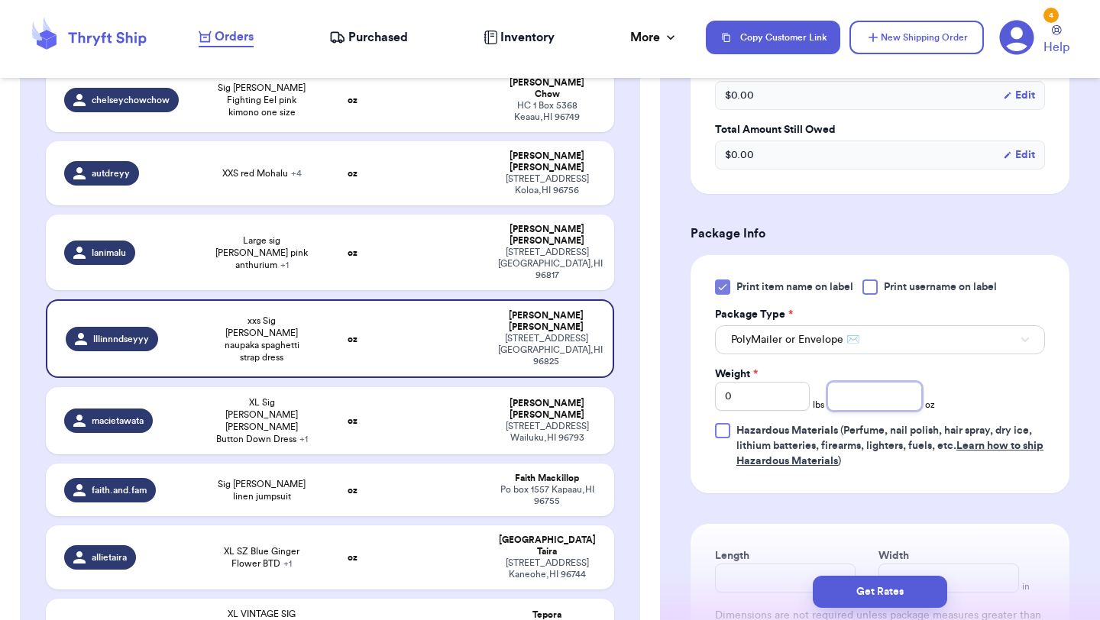
click at [890, 387] on input "number" at bounding box center [874, 396] width 95 height 29
click at [884, 596] on button "Get Rates" at bounding box center [880, 592] width 134 height 32
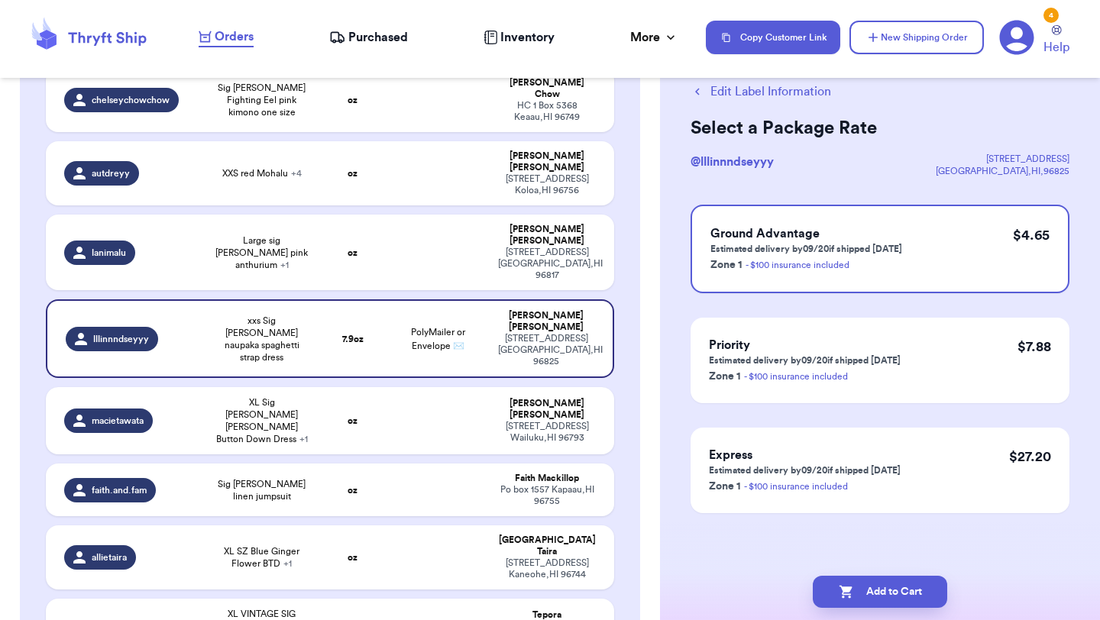
scroll to position [0, 0]
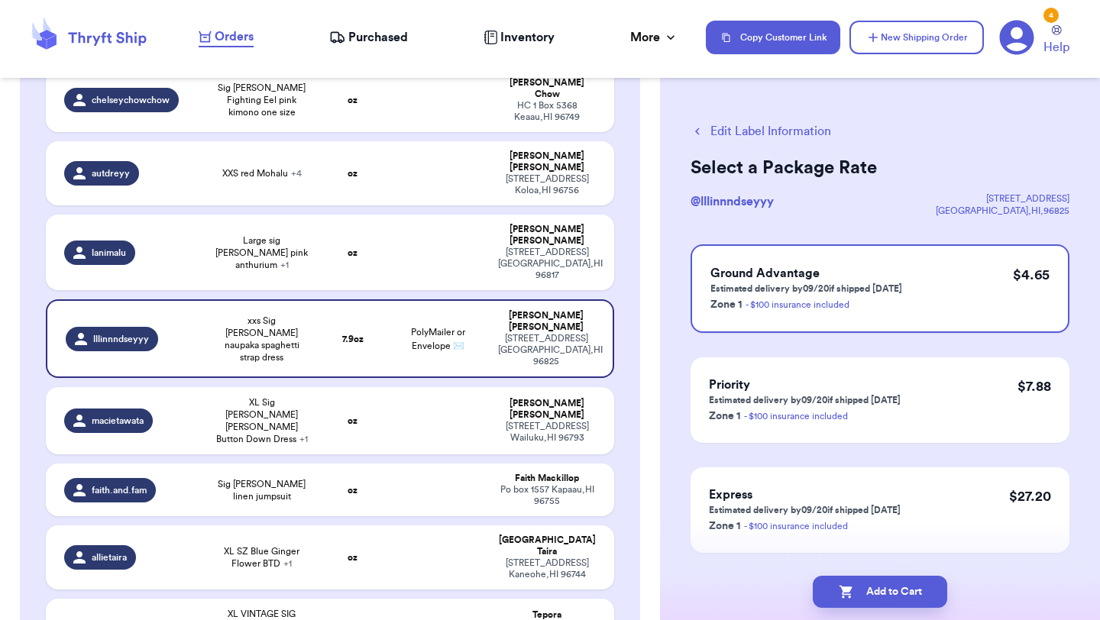
click at [884, 596] on button "Add to Cart" at bounding box center [880, 592] width 134 height 32
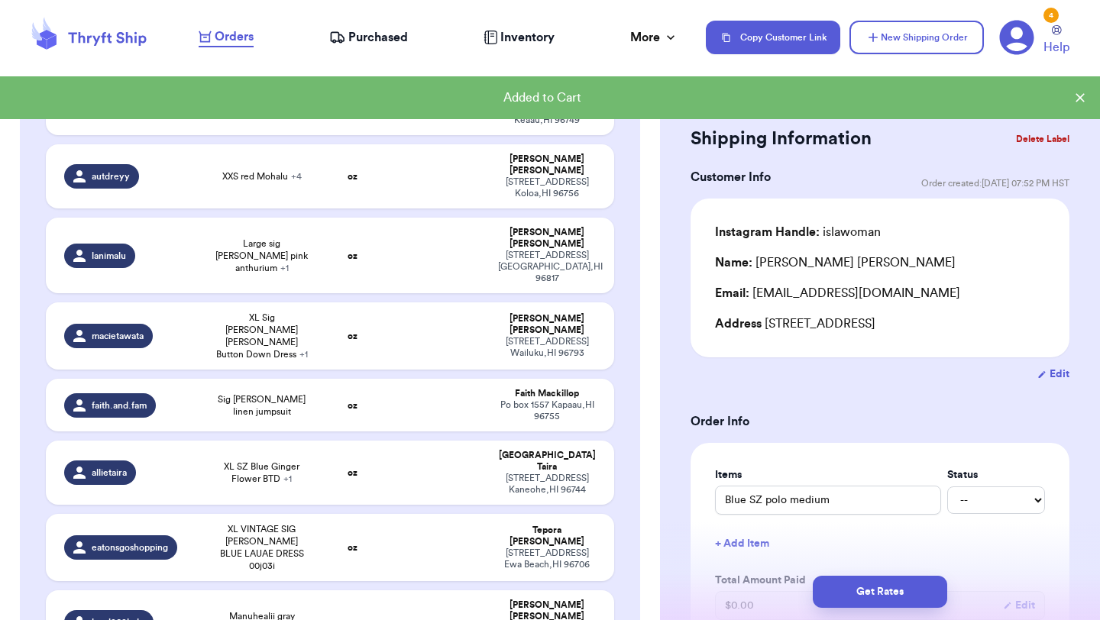
scroll to position [602, 0]
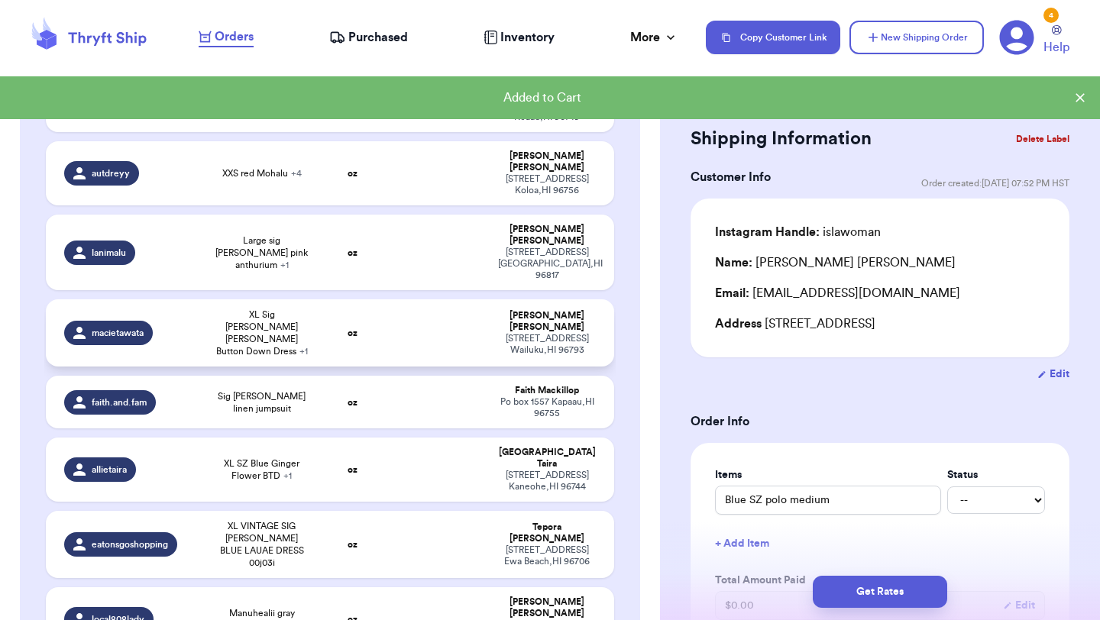
click at [345, 299] on td "oz" at bounding box center [352, 332] width 68 height 67
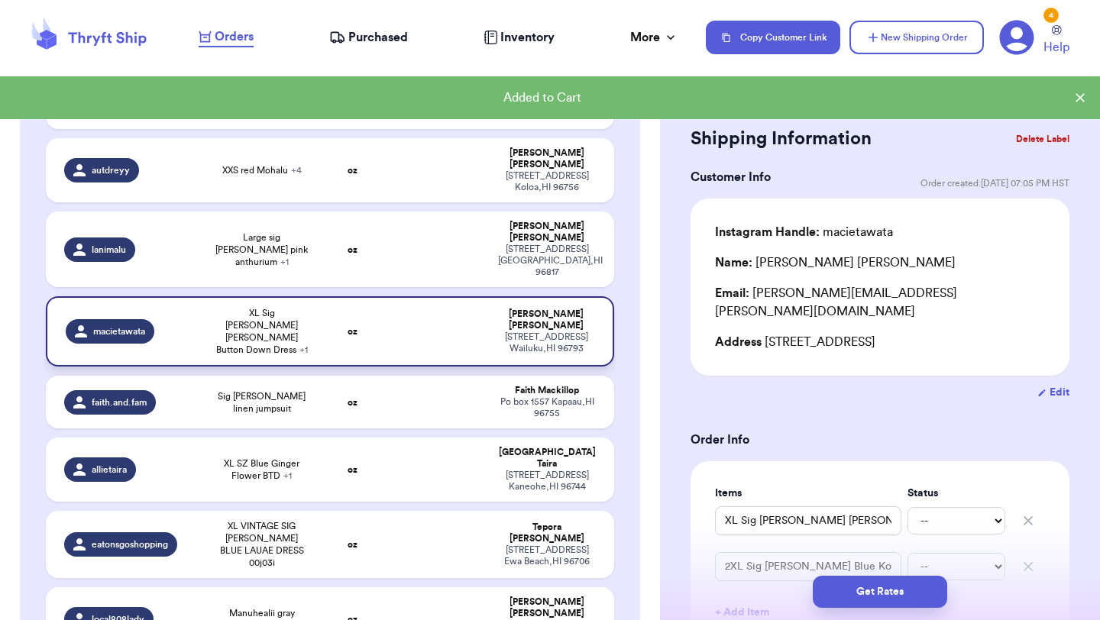
scroll to position [599, 0]
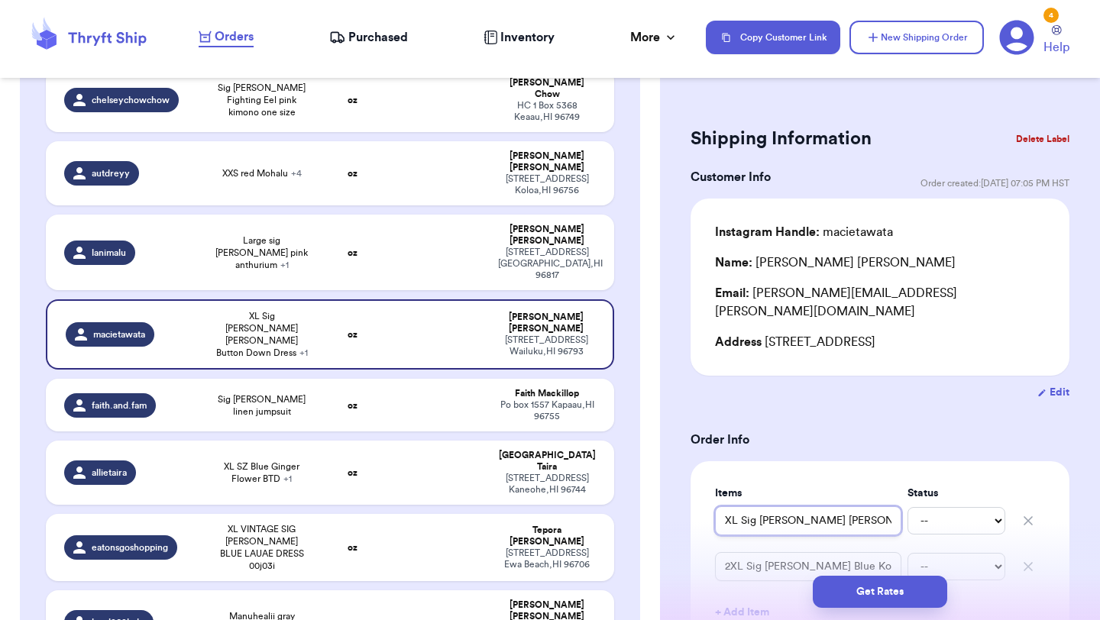
click at [723, 506] on input "XL Sig [PERSON_NAME] [PERSON_NAME] Button Down Dress" at bounding box center [808, 520] width 186 height 29
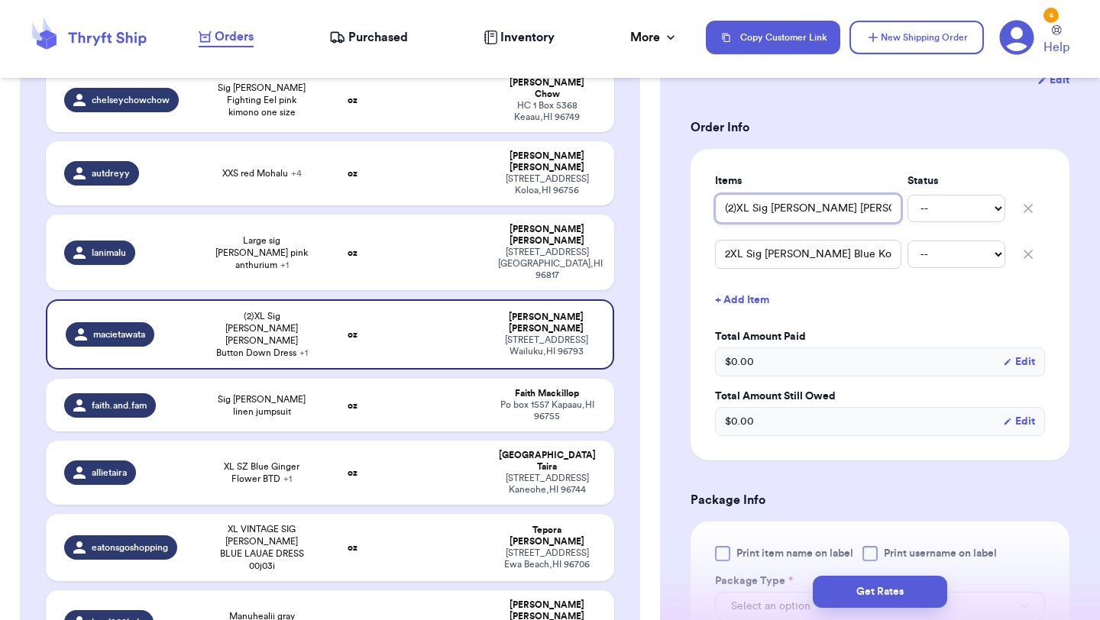
scroll to position [367, 0]
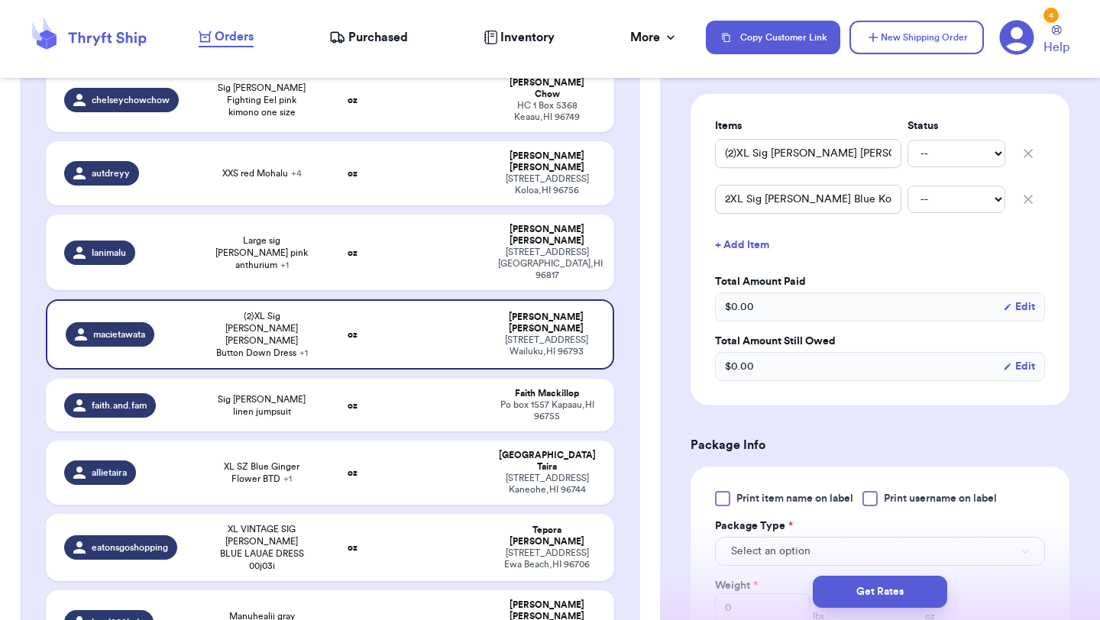
click at [725, 491] on div at bounding box center [722, 498] width 15 height 15
click at [0, 0] on input "Print item name on label" at bounding box center [0, 0] width 0 height 0
click at [754, 534] on div "Select an option" at bounding box center [880, 550] width 330 height 32
click at [754, 544] on span "Select an option" at bounding box center [770, 551] width 79 height 15
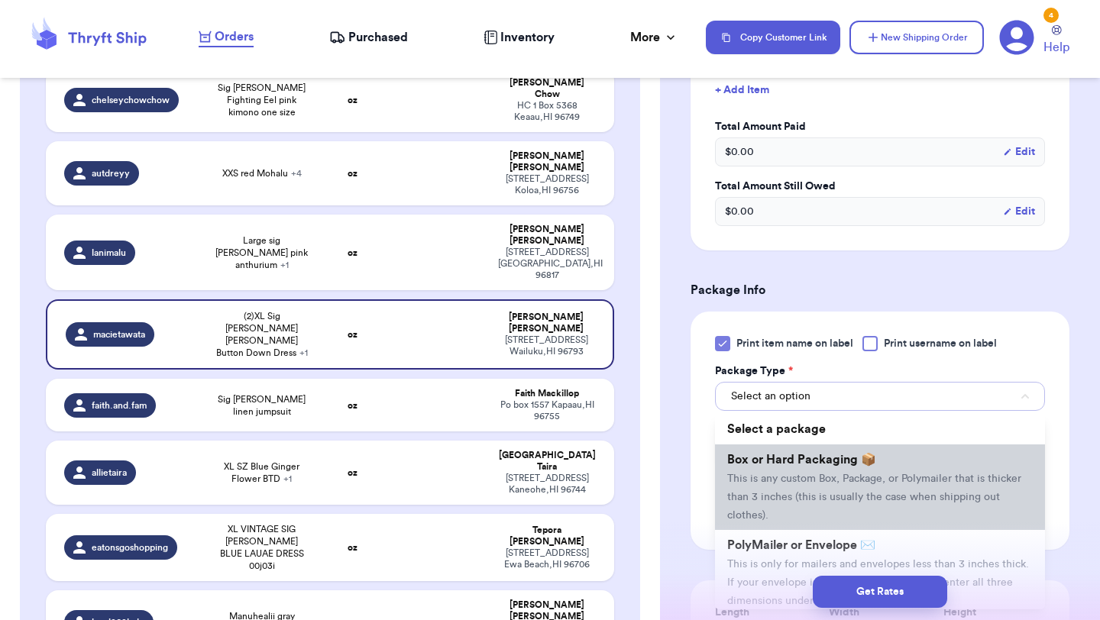
scroll to position [548, 0]
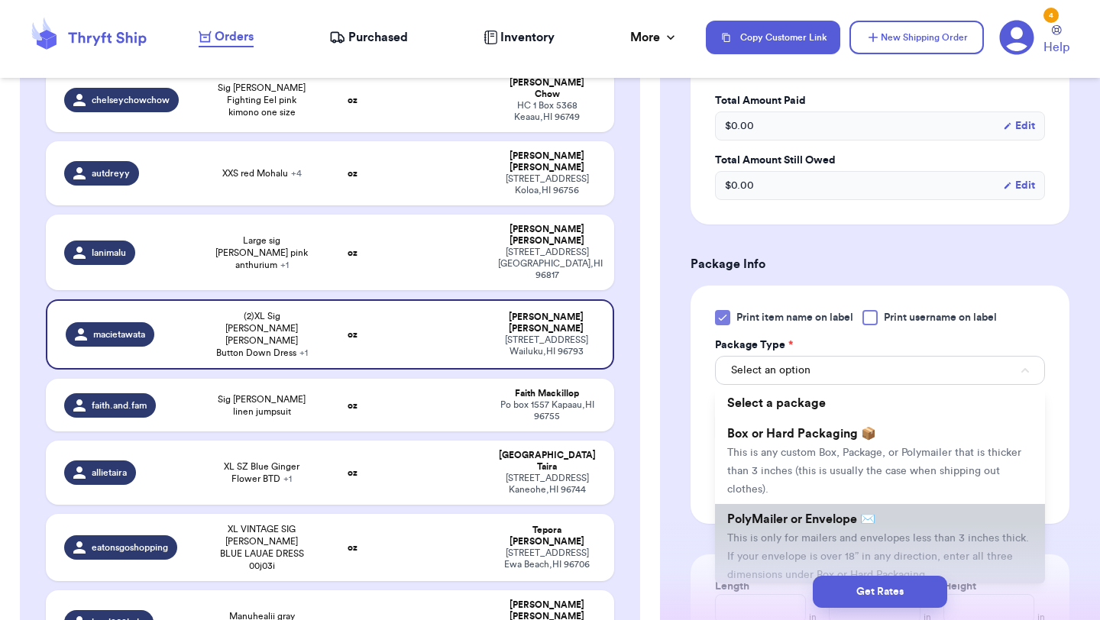
click at [772, 504] on li "PolyMailer or Envelope ✉️ This is only for mailers and envelopes less than 3 in…" at bounding box center [880, 547] width 330 height 86
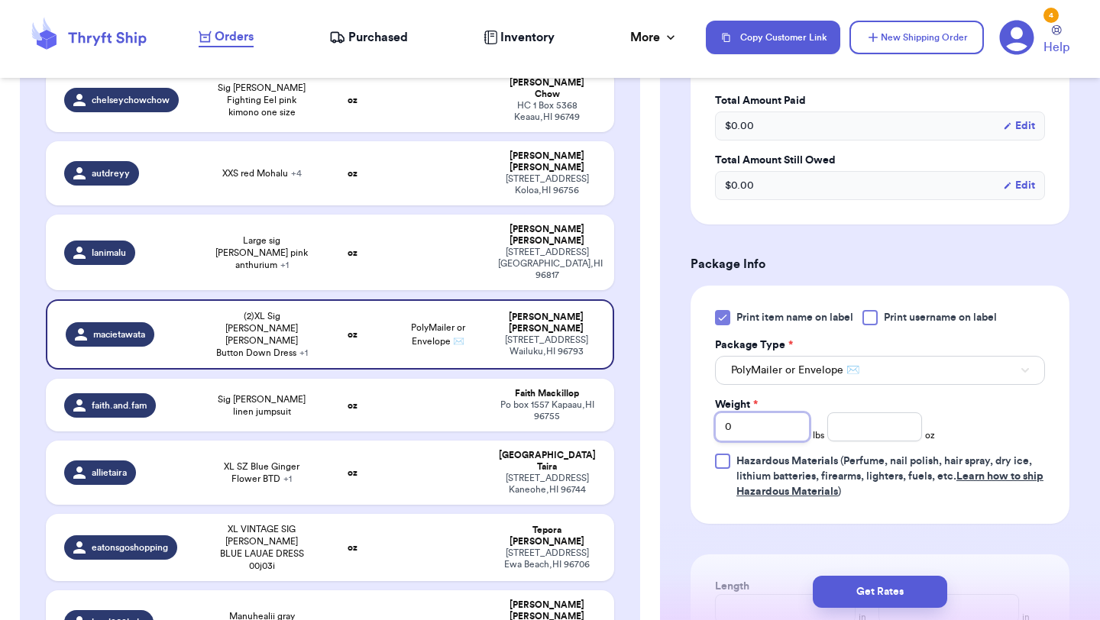
click at [751, 414] on input "0" at bounding box center [762, 426] width 95 height 29
click at [878, 412] on input "number" at bounding box center [874, 426] width 95 height 29
click at [864, 586] on button "Get Rates" at bounding box center [880, 592] width 134 height 32
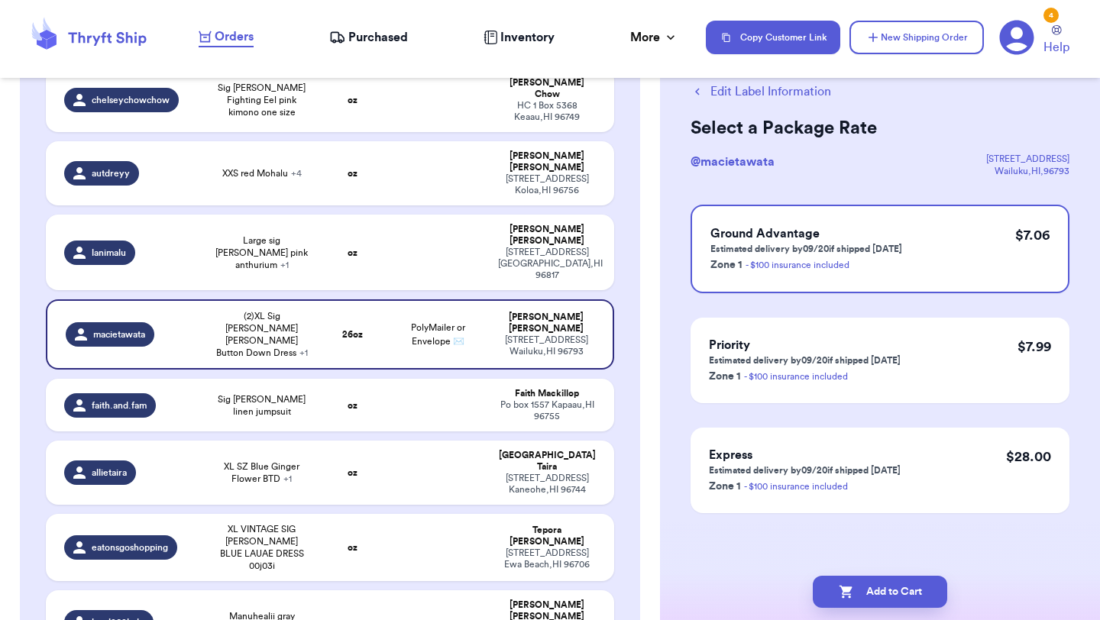
scroll to position [0, 0]
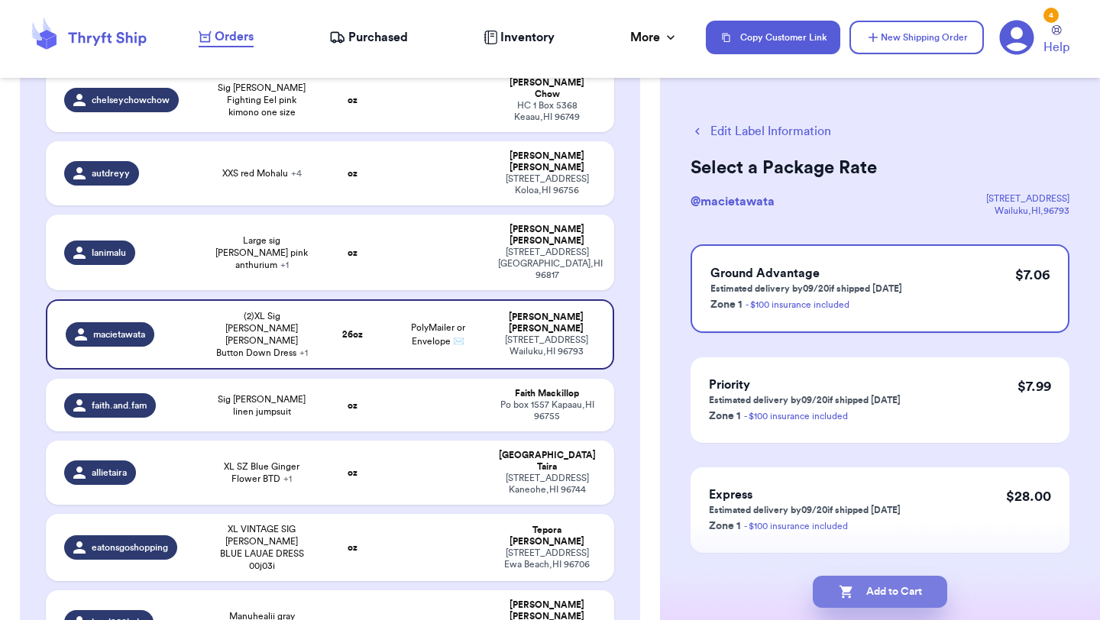
click at [890, 595] on button "Add to Cart" at bounding box center [880, 592] width 134 height 32
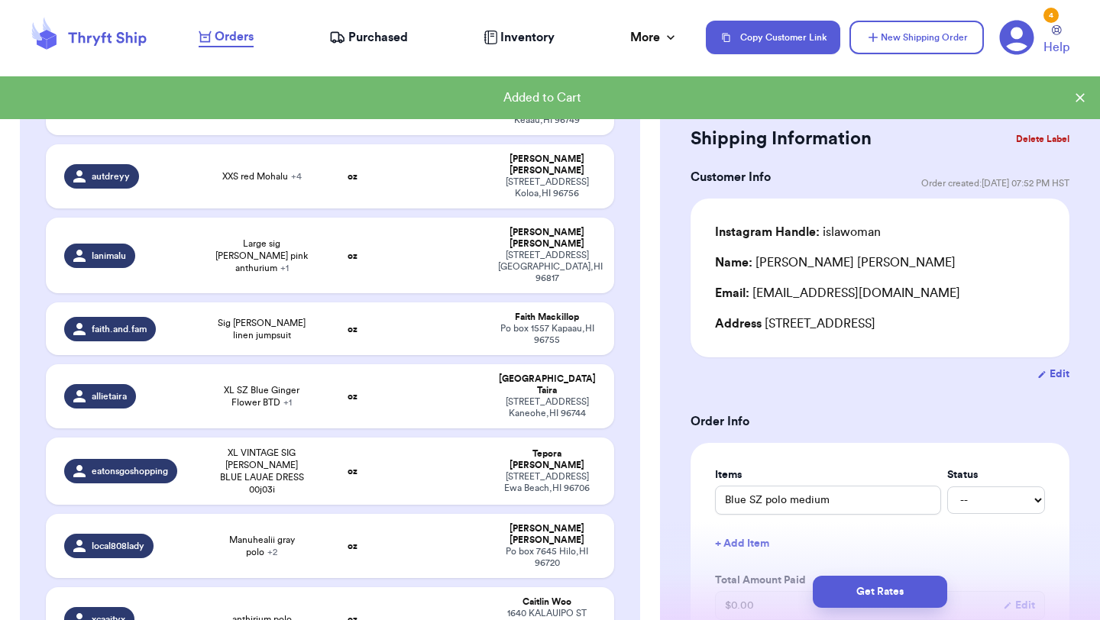
scroll to position [602, 0]
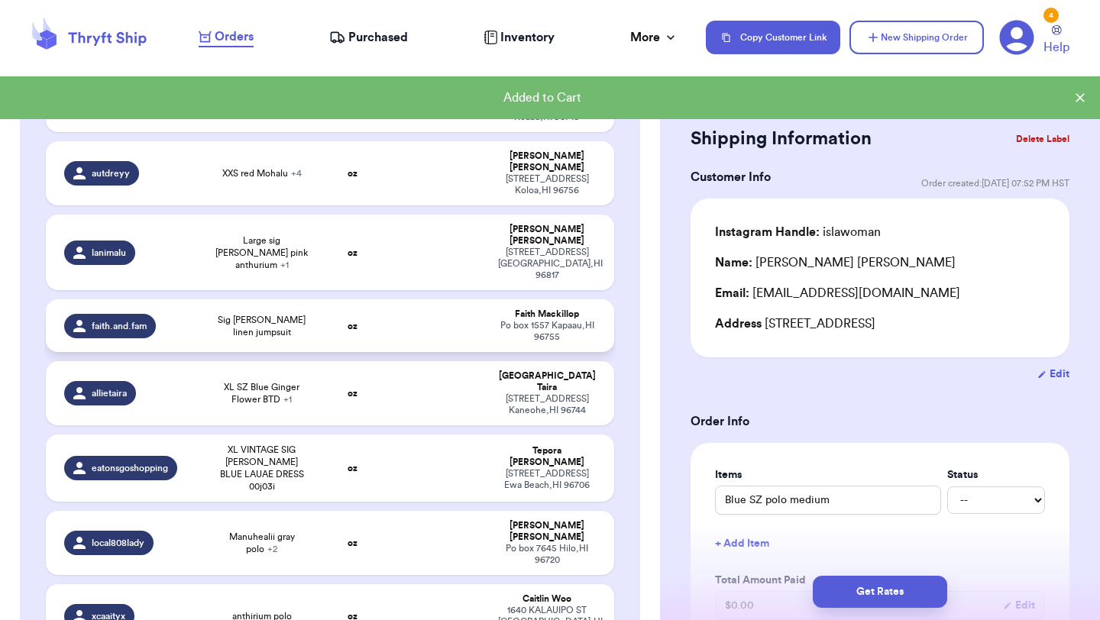
click at [396, 299] on td at bounding box center [437, 325] width 102 height 53
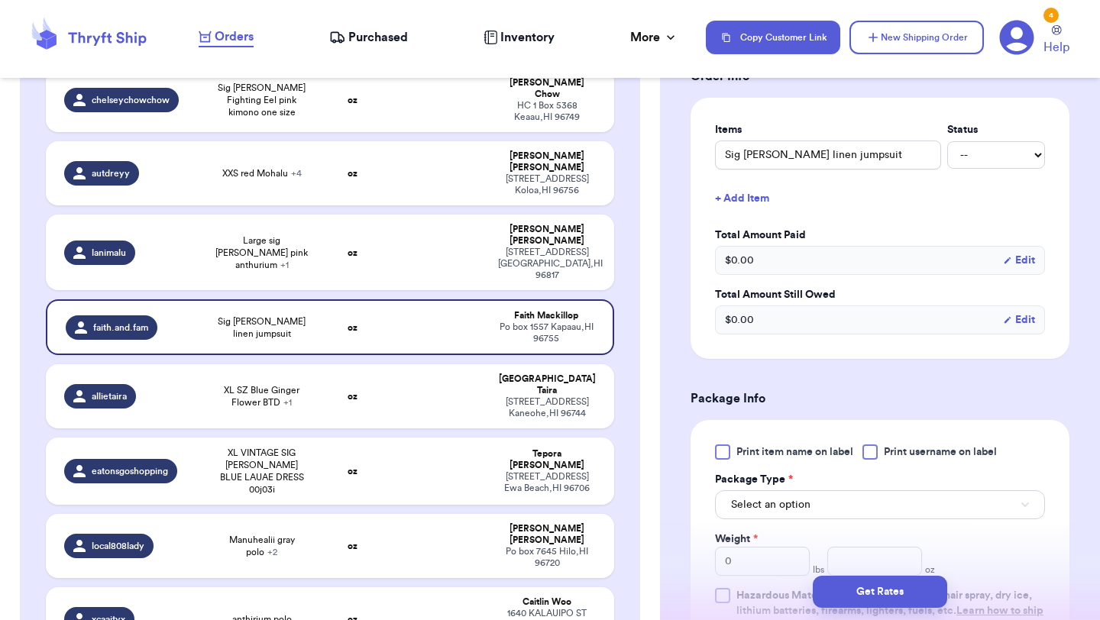
scroll to position [359, 0]
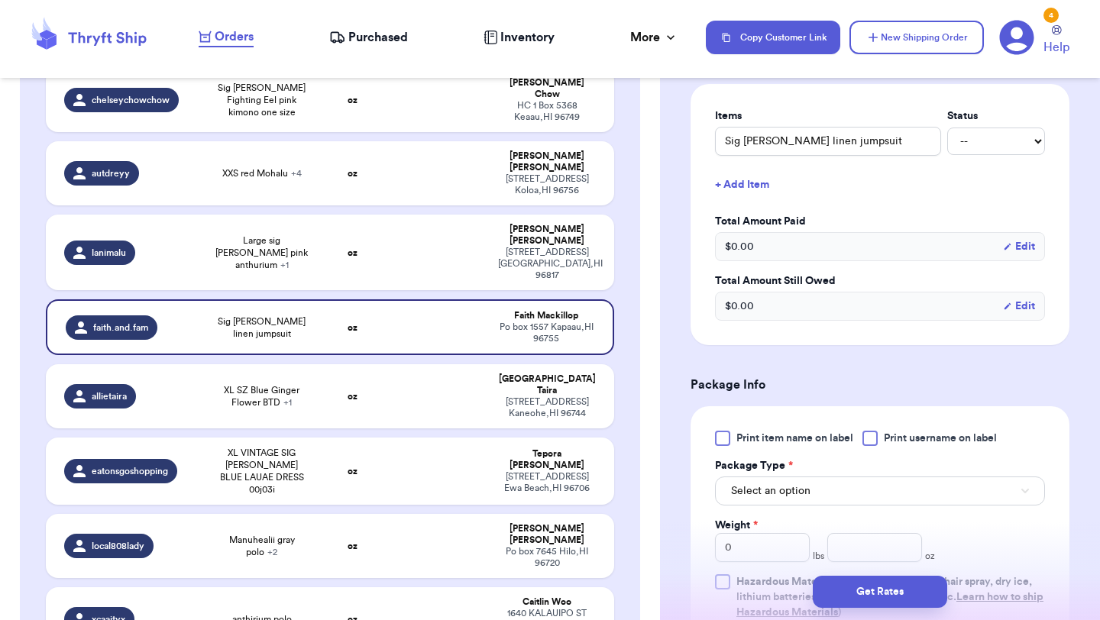
click at [713, 442] on div "Print item name on label Print username on label Package Type * Select an optio…" at bounding box center [879, 525] width 379 height 238
click at [719, 441] on div at bounding box center [722, 438] width 15 height 15
click at [0, 0] on input "Print item name on label" at bounding box center [0, 0] width 0 height 0
click at [773, 489] on span "Select an option" at bounding box center [770, 490] width 79 height 15
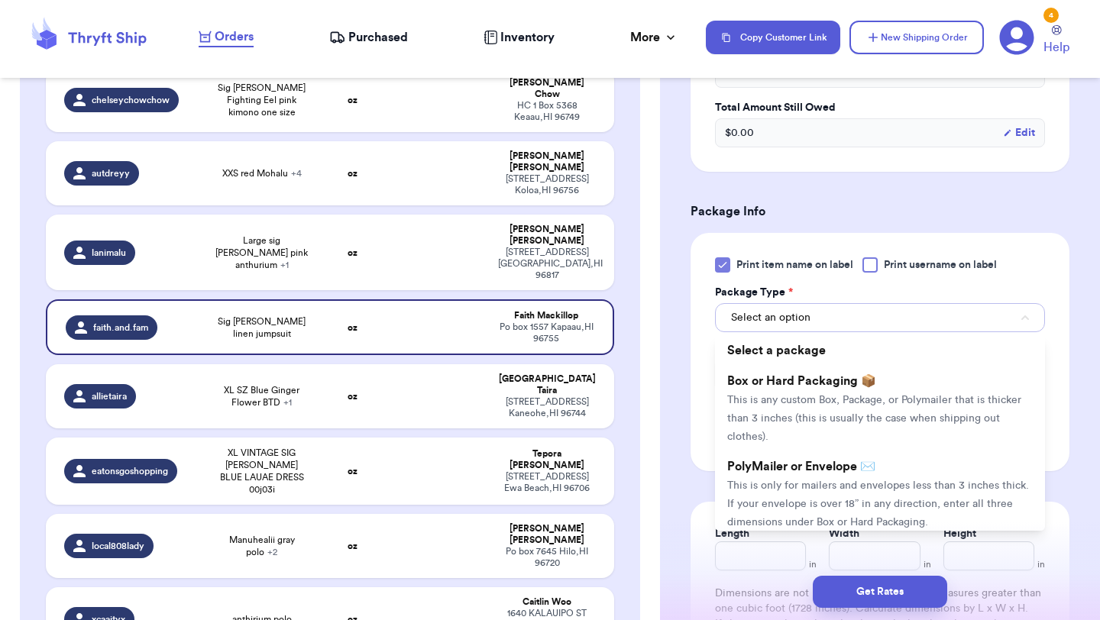
scroll to position [583, 0]
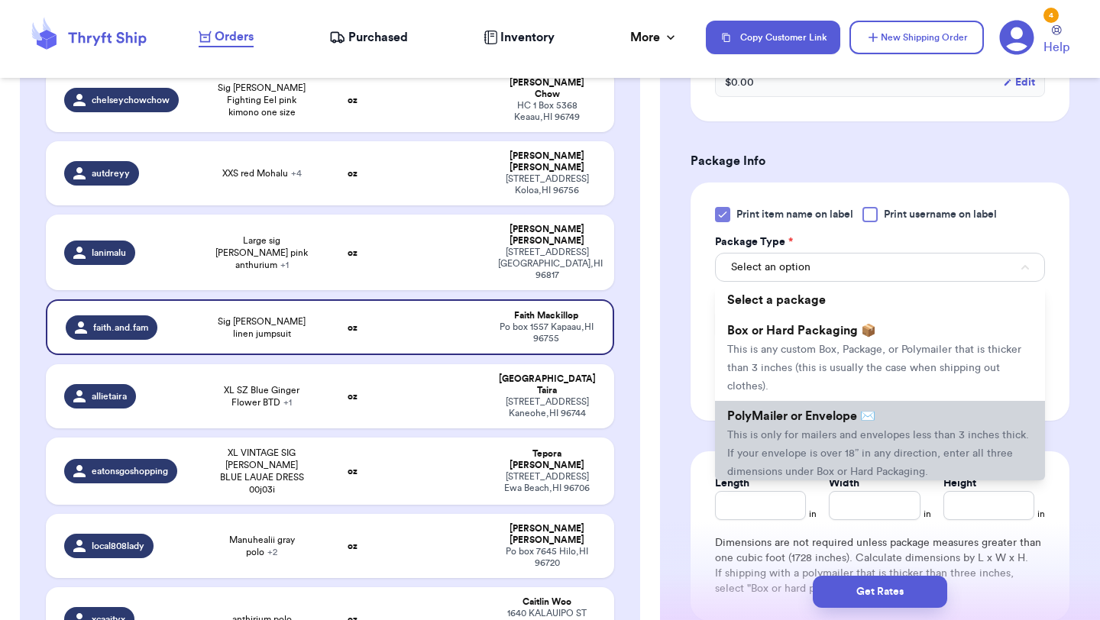
click at [804, 430] on span "This is only for mailers and envelopes less than 3 inches thick. If your envelo…" at bounding box center [878, 453] width 302 height 47
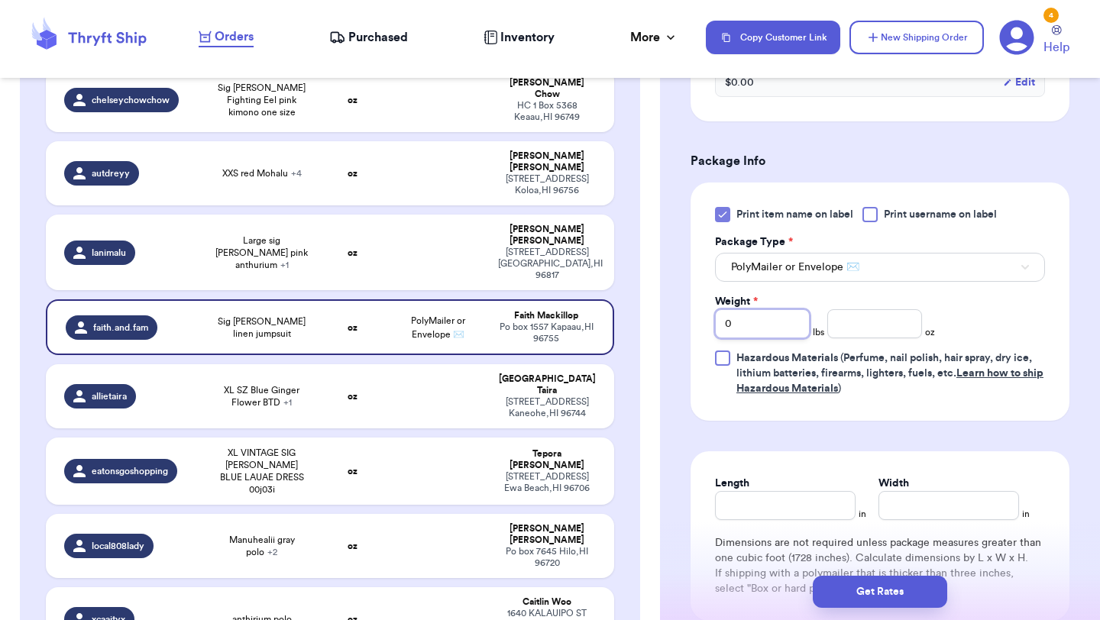
click at [769, 335] on input "0" at bounding box center [762, 323] width 95 height 29
click at [863, 312] on input "number" at bounding box center [874, 323] width 95 height 29
click at [848, 581] on button "Get Rates" at bounding box center [880, 592] width 134 height 32
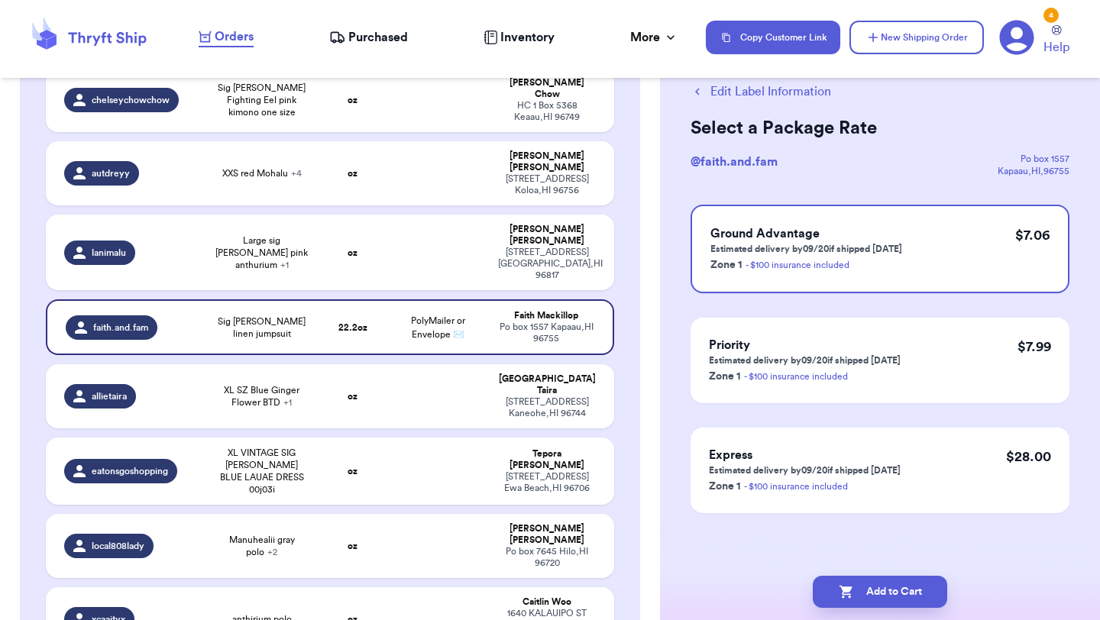
scroll to position [0, 0]
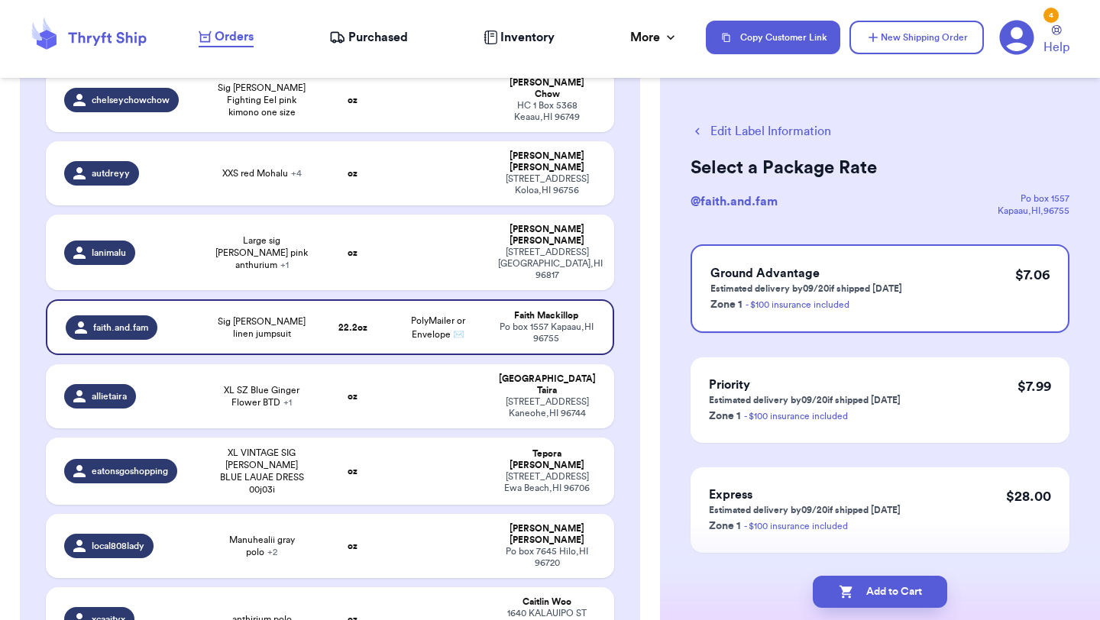
click at [848, 581] on button "Add to Cart" at bounding box center [880, 592] width 134 height 32
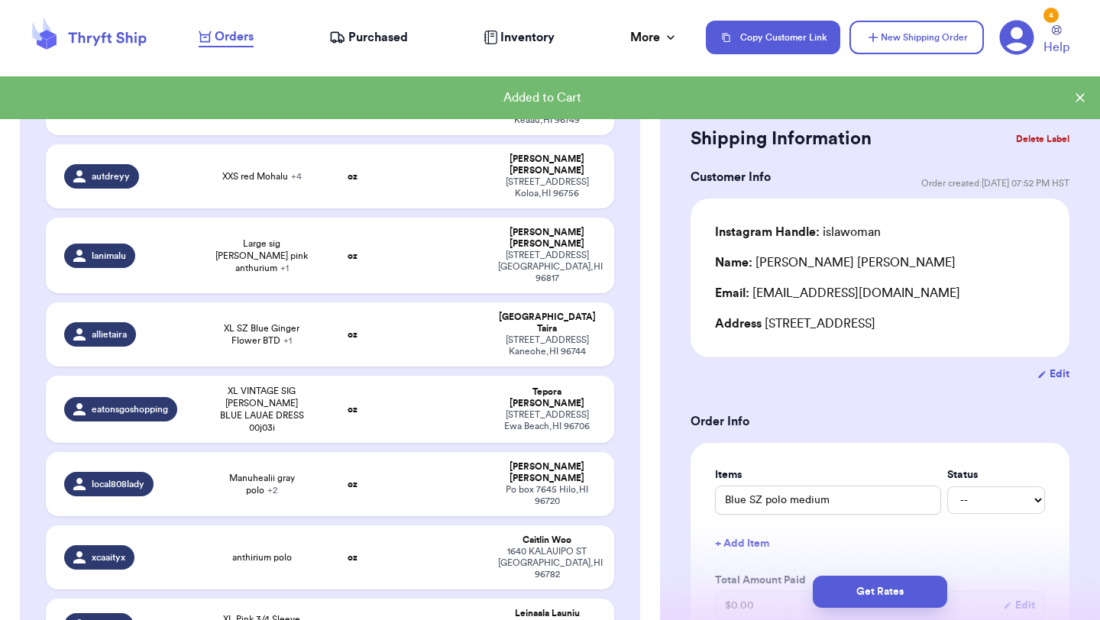
scroll to position [602, 0]
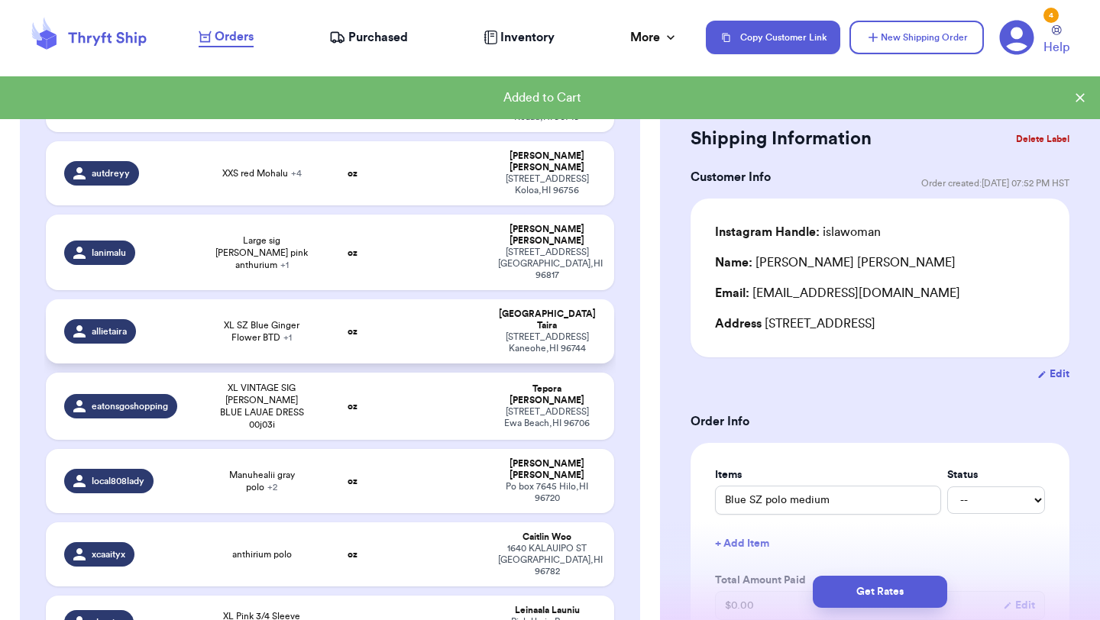
click at [330, 299] on td "oz" at bounding box center [352, 331] width 68 height 64
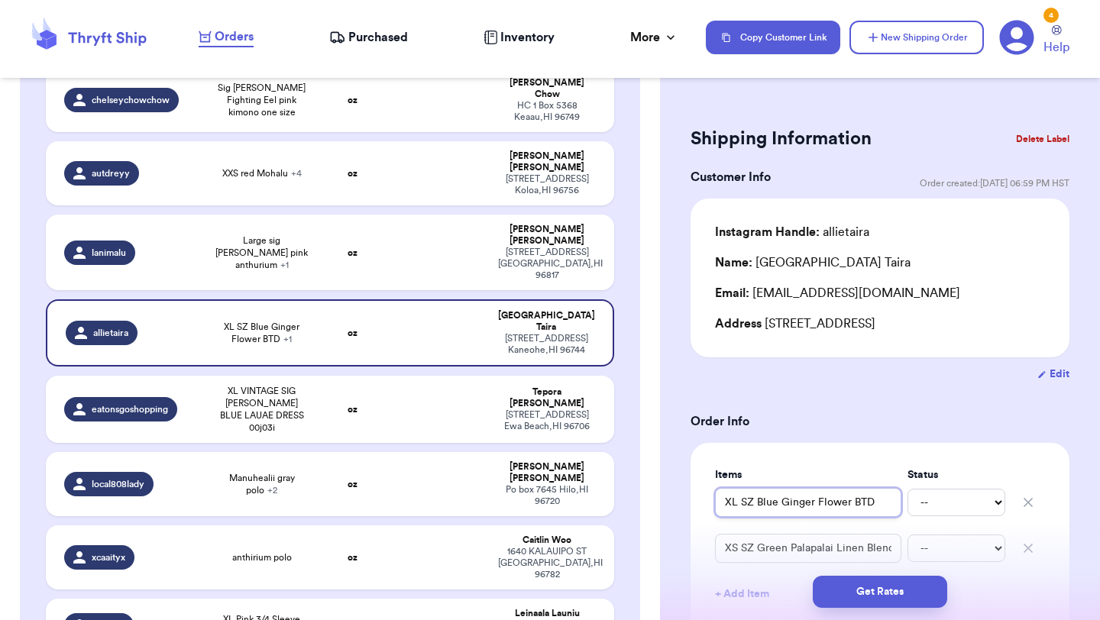
click at [731, 506] on input "XL SZ Blue Ginger Flower BTD" at bounding box center [808, 502] width 186 height 29
click at [721, 502] on input "XL SZ Blue Ginger Flower BTD" at bounding box center [808, 502] width 186 height 29
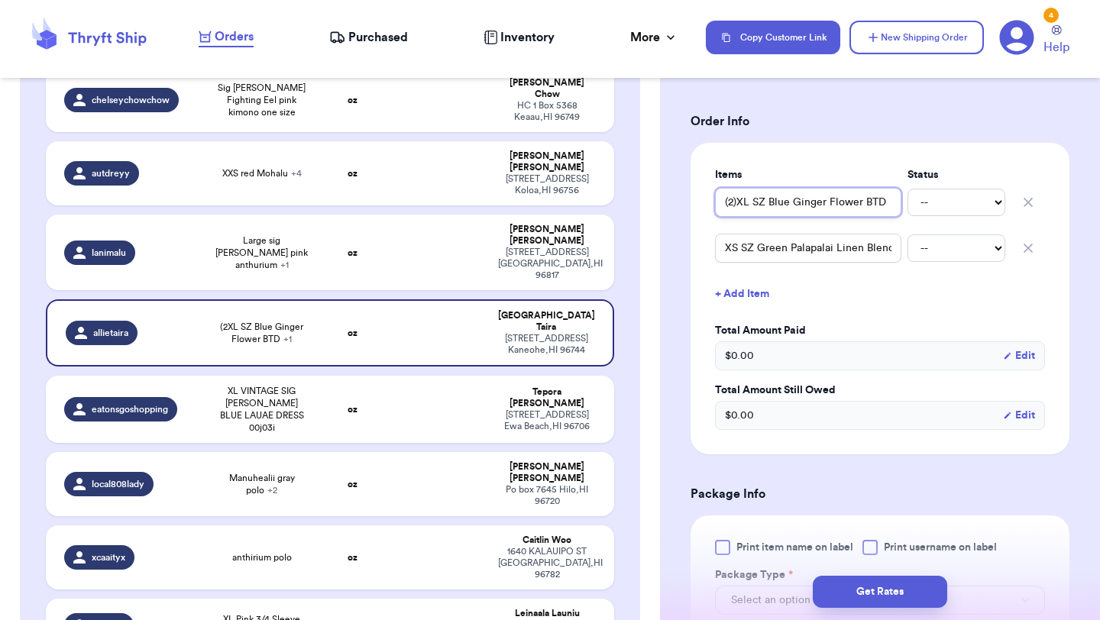
scroll to position [376, 0]
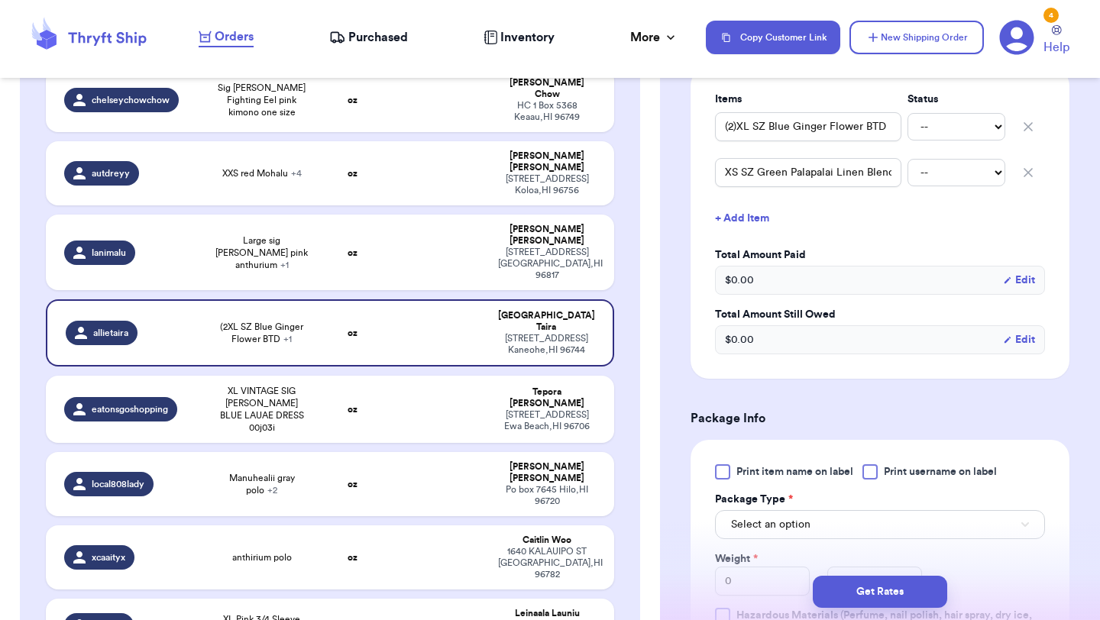
click at [735, 470] on label "Print item name on label" at bounding box center [784, 471] width 138 height 15
click at [0, 0] on input "Print item name on label" at bounding box center [0, 0] width 0 height 0
click at [761, 512] on button "Select an option" at bounding box center [880, 524] width 330 height 29
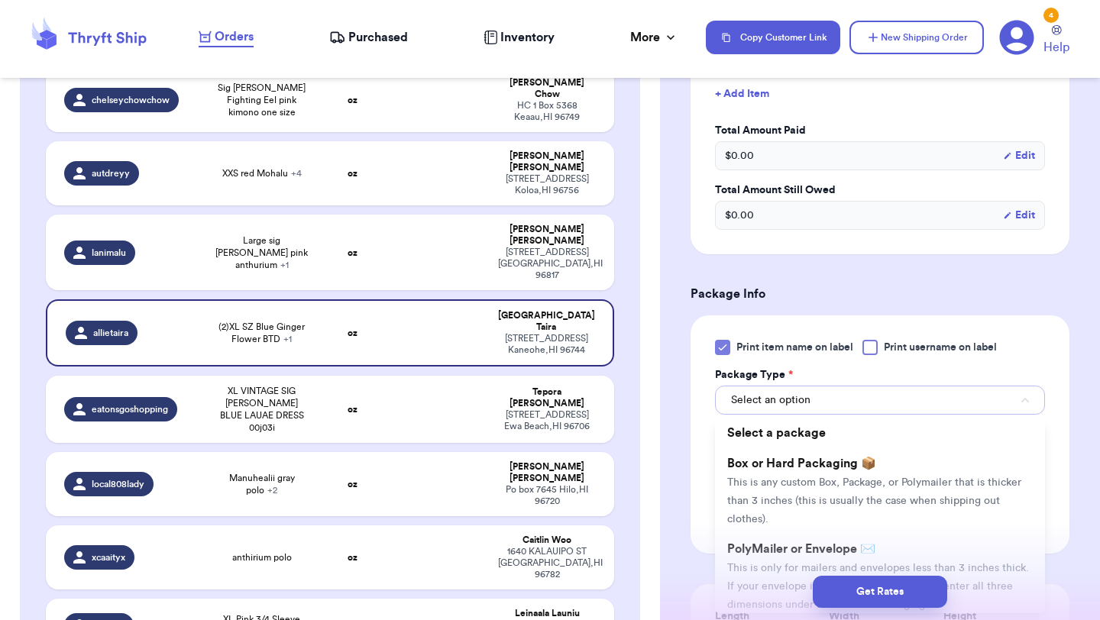
scroll to position [546, 0]
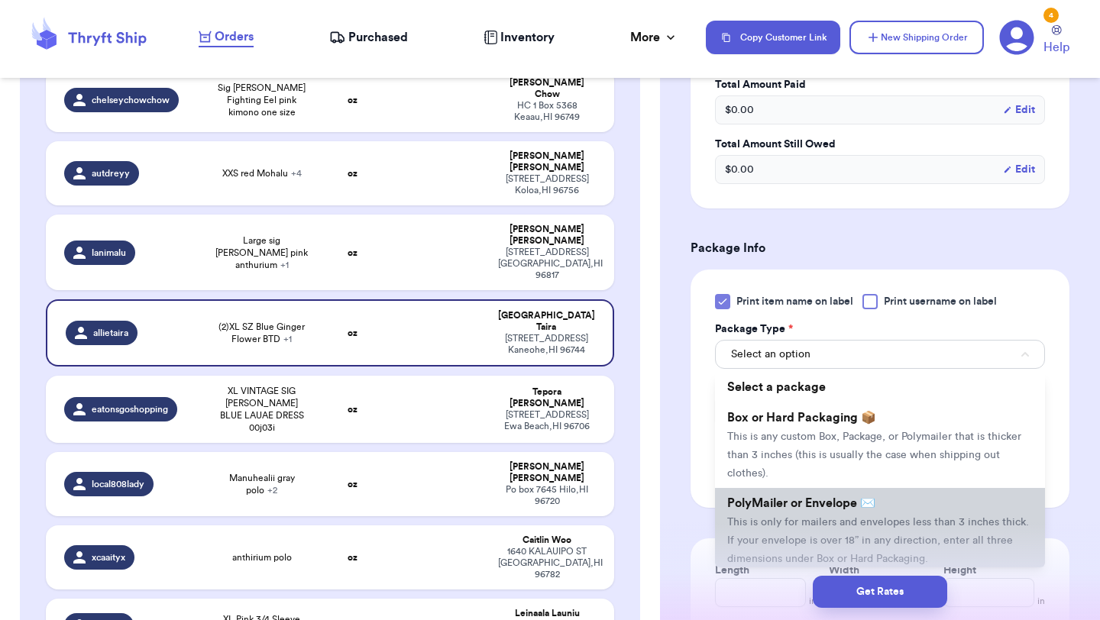
click at [770, 506] on span "PolyMailer or Envelope ✉️" at bounding box center [801, 503] width 148 height 12
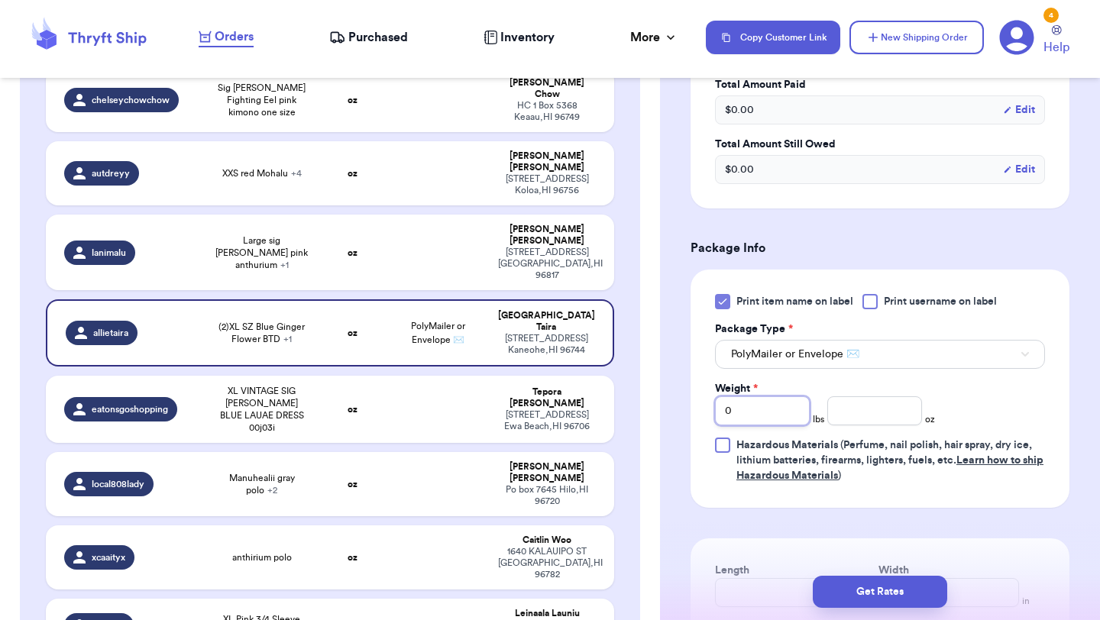
click at [735, 418] on input "0" at bounding box center [762, 410] width 95 height 29
click at [865, 409] on input "number" at bounding box center [874, 410] width 95 height 29
click at [881, 590] on button "Get Rates" at bounding box center [880, 592] width 134 height 32
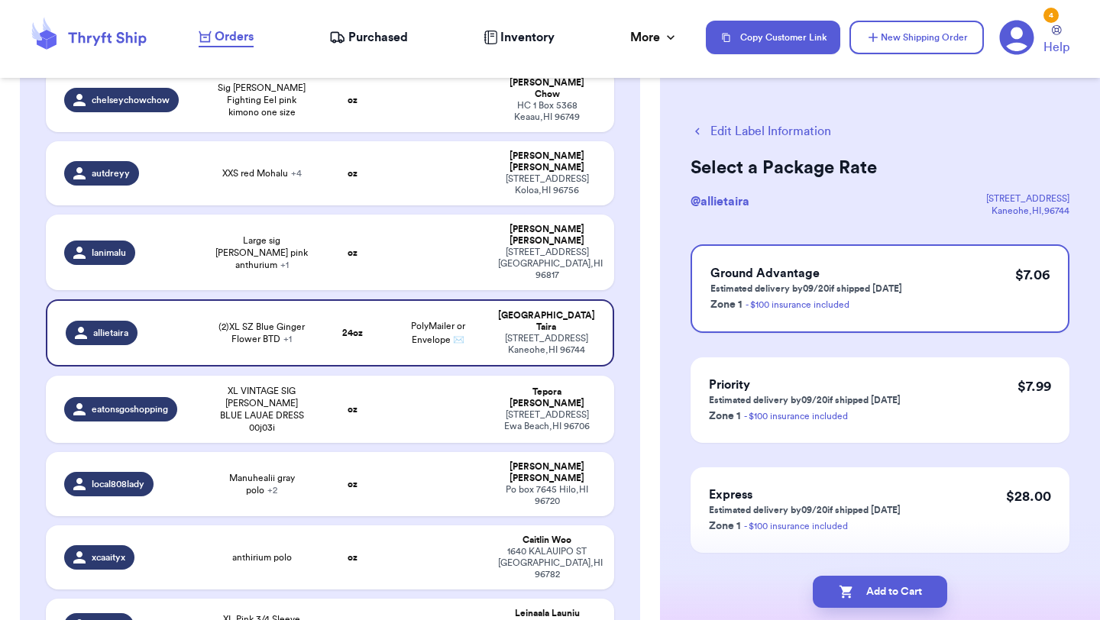
click at [881, 590] on button "Add to Cart" at bounding box center [880, 592] width 134 height 32
click at [884, 588] on button "Add to Cart" at bounding box center [880, 592] width 134 height 32
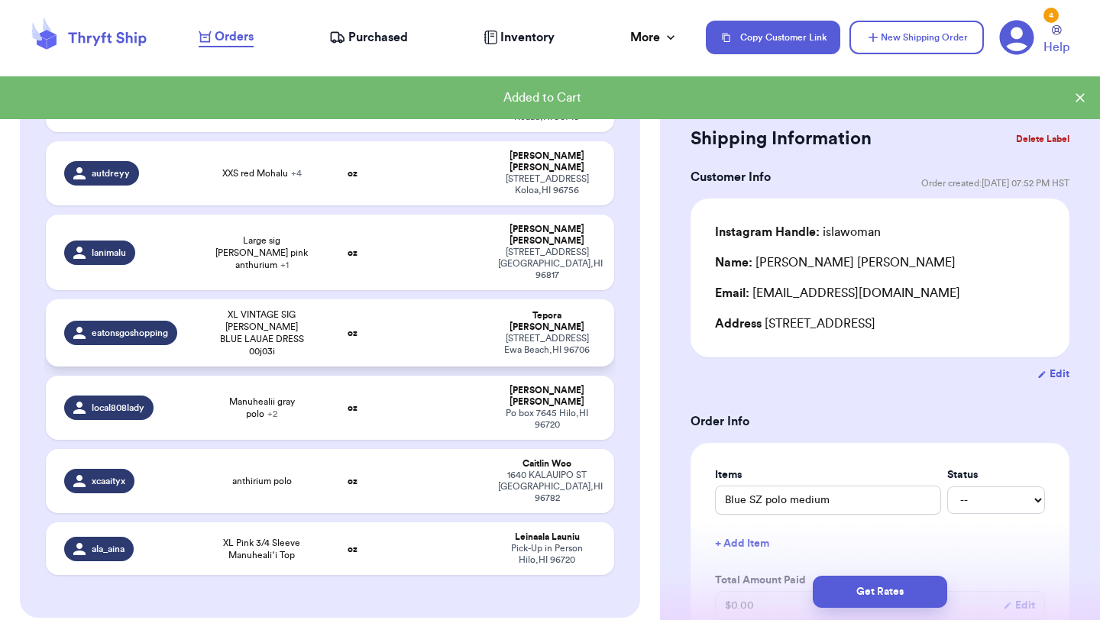
click at [400, 299] on td at bounding box center [437, 332] width 102 height 67
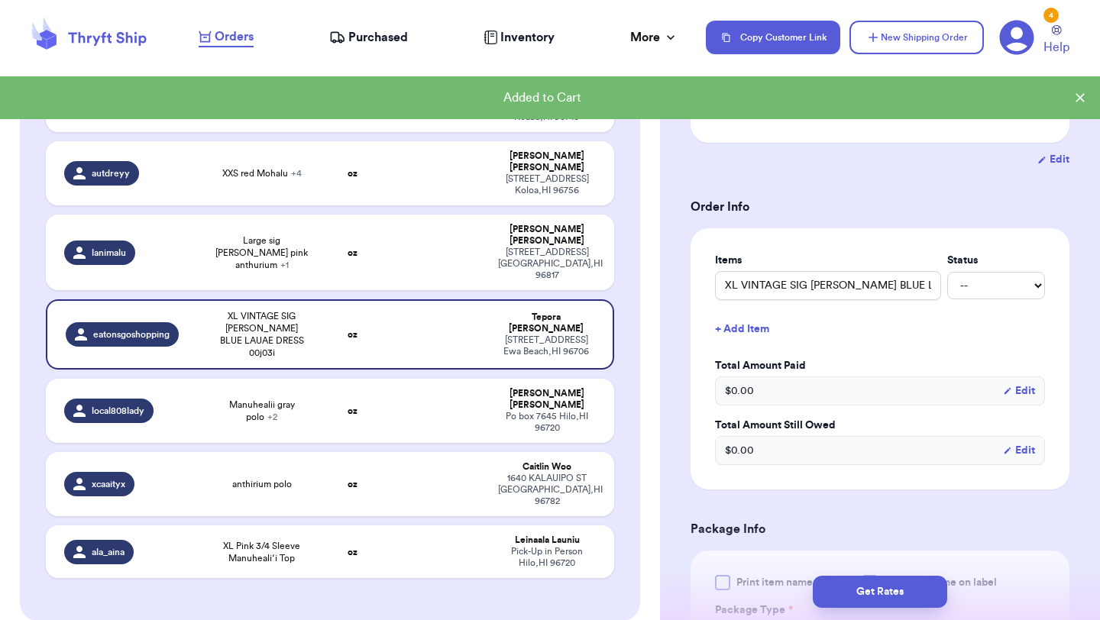
scroll to position [297, 0]
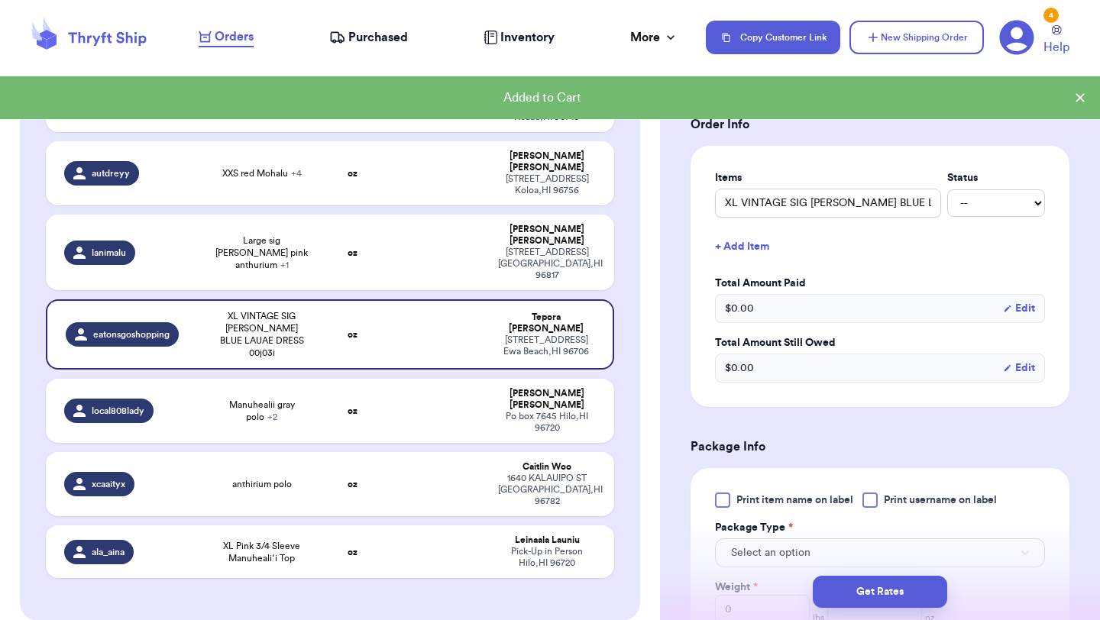
click at [717, 494] on div at bounding box center [722, 500] width 15 height 15
click at [0, 0] on input "Print item name on label" at bounding box center [0, 0] width 0 height 0
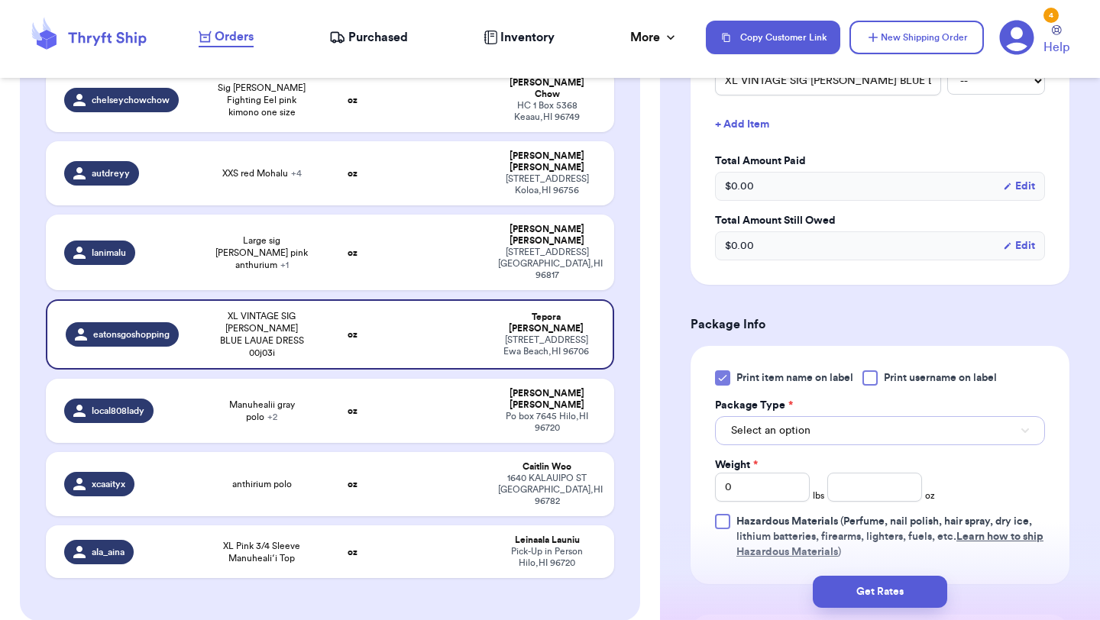
click at [787, 445] on button "Select an option" at bounding box center [880, 430] width 330 height 29
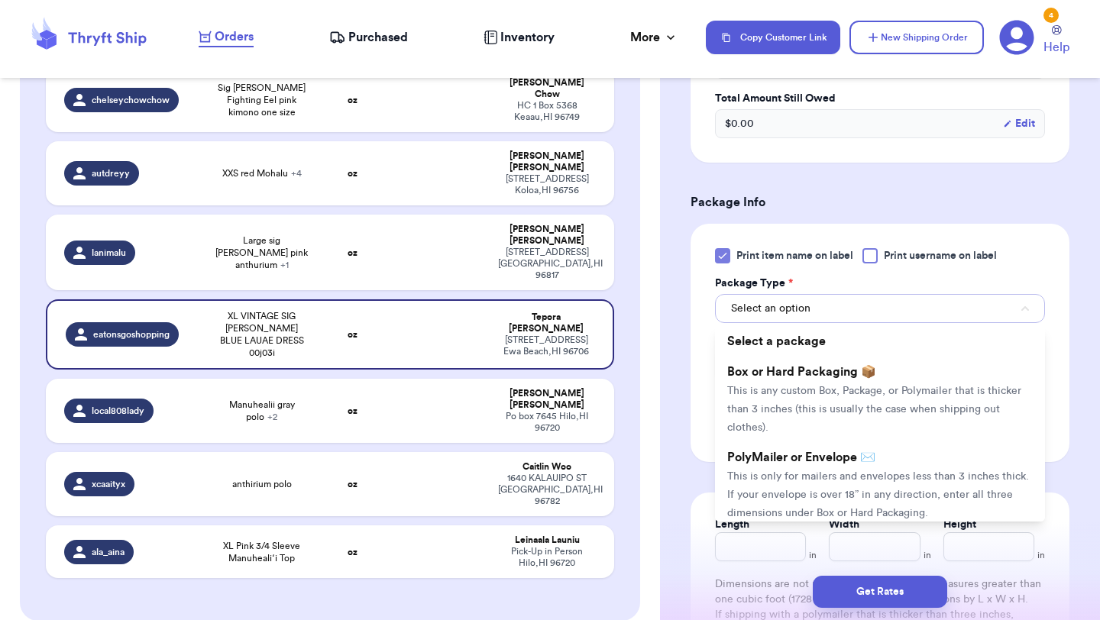
scroll to position [586, 0]
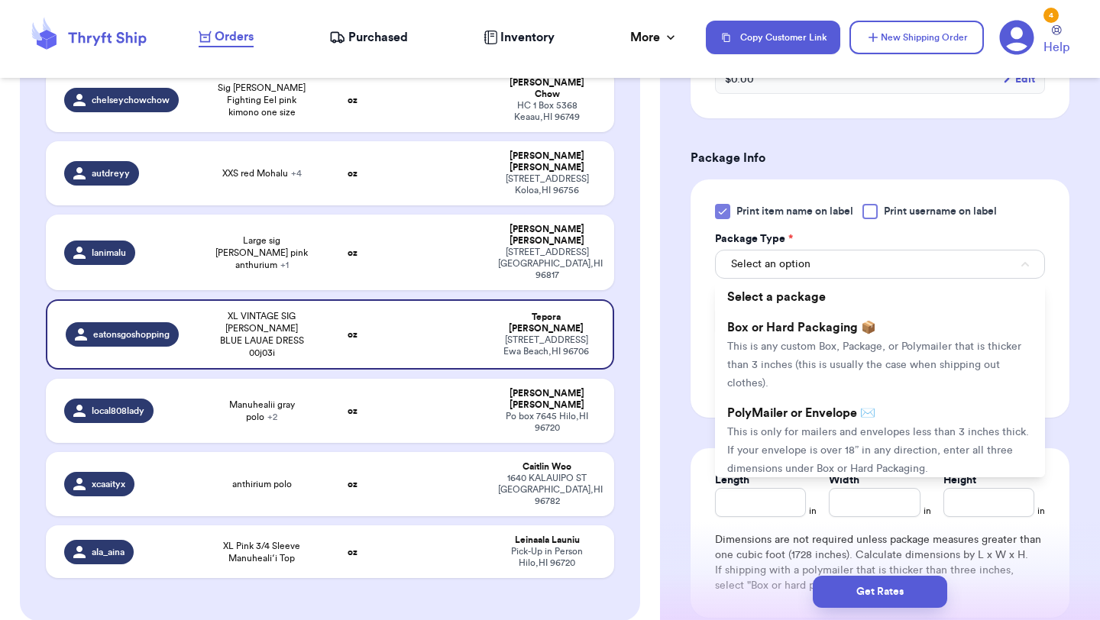
click at [787, 445] on span "This is only for mailers and envelopes less than 3 inches thick. If your envelo…" at bounding box center [878, 450] width 302 height 47
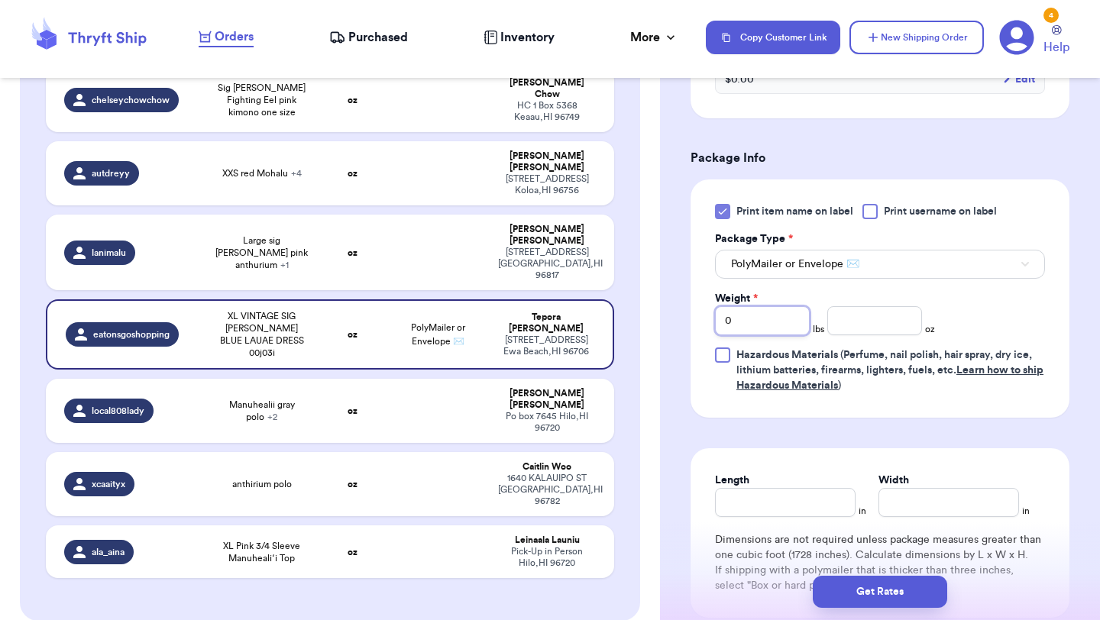
click at [755, 315] on input "0" at bounding box center [762, 320] width 95 height 29
click at [868, 319] on input "number" at bounding box center [874, 320] width 95 height 29
click at [880, 587] on button "Get Rates" at bounding box center [880, 592] width 134 height 32
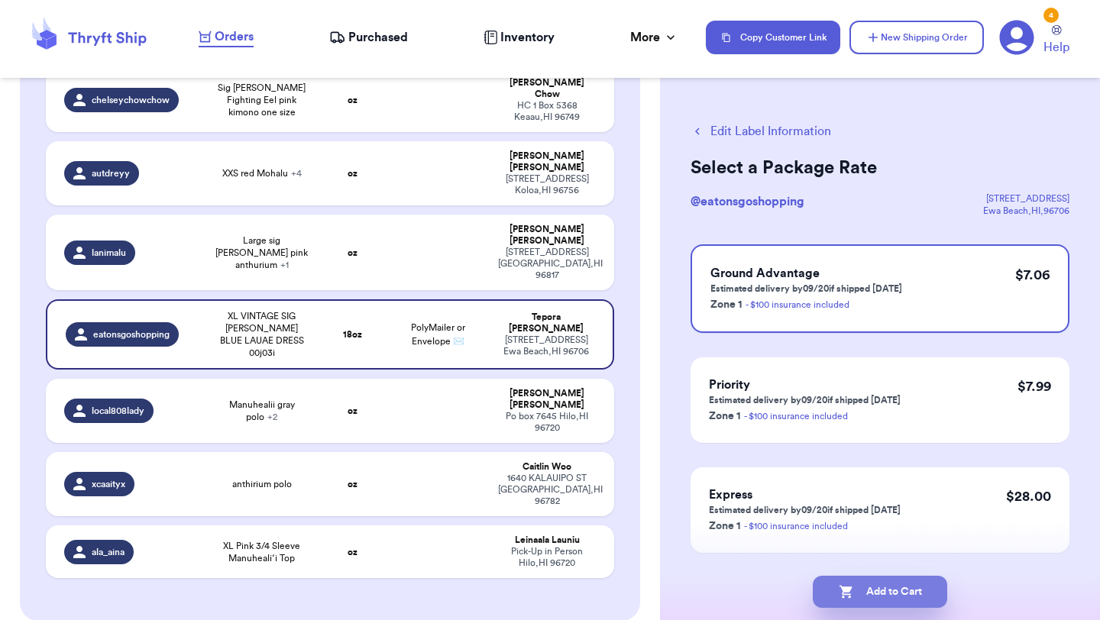
click at [835, 579] on button "Add to Cart" at bounding box center [880, 592] width 134 height 32
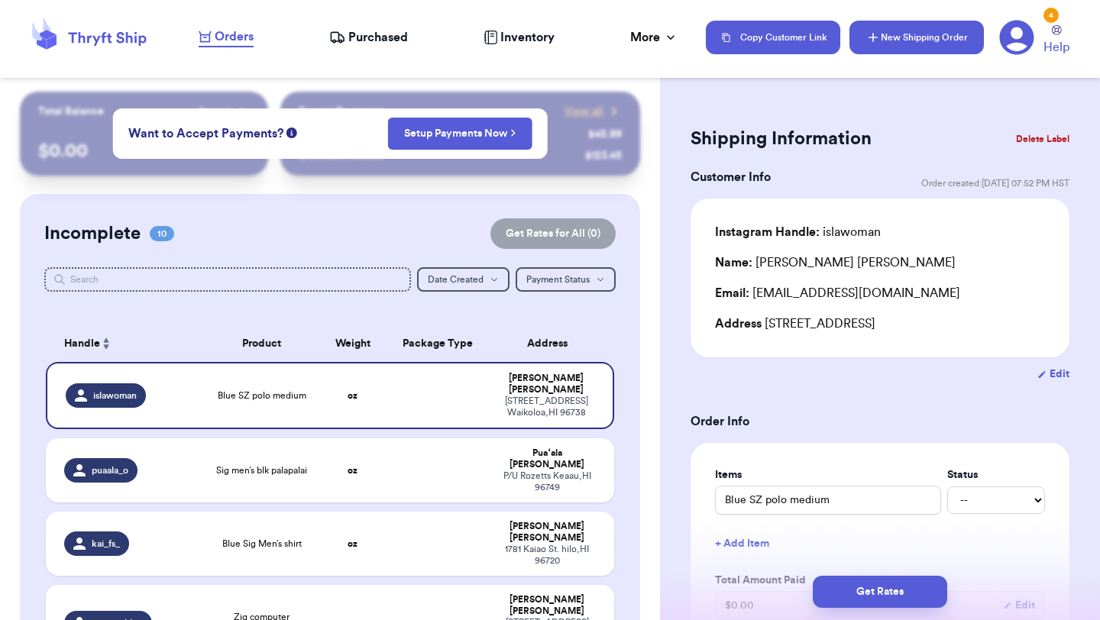
click at [892, 37] on button "New Shipping Order" at bounding box center [916, 38] width 134 height 34
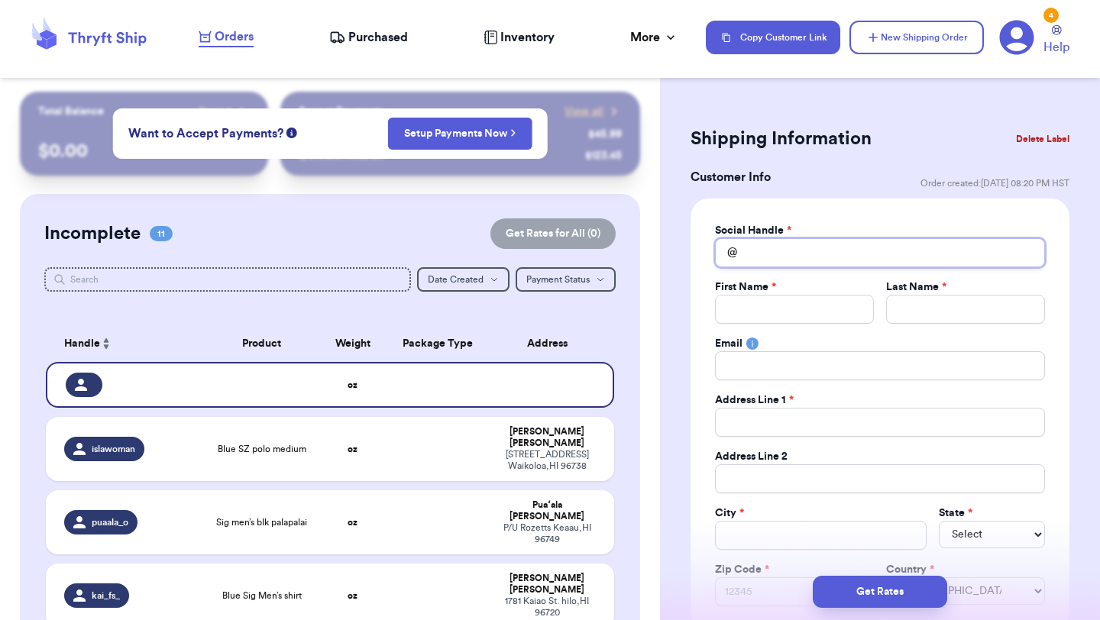
click at [807, 246] on input "Total Amount Paid" at bounding box center [880, 252] width 330 height 29
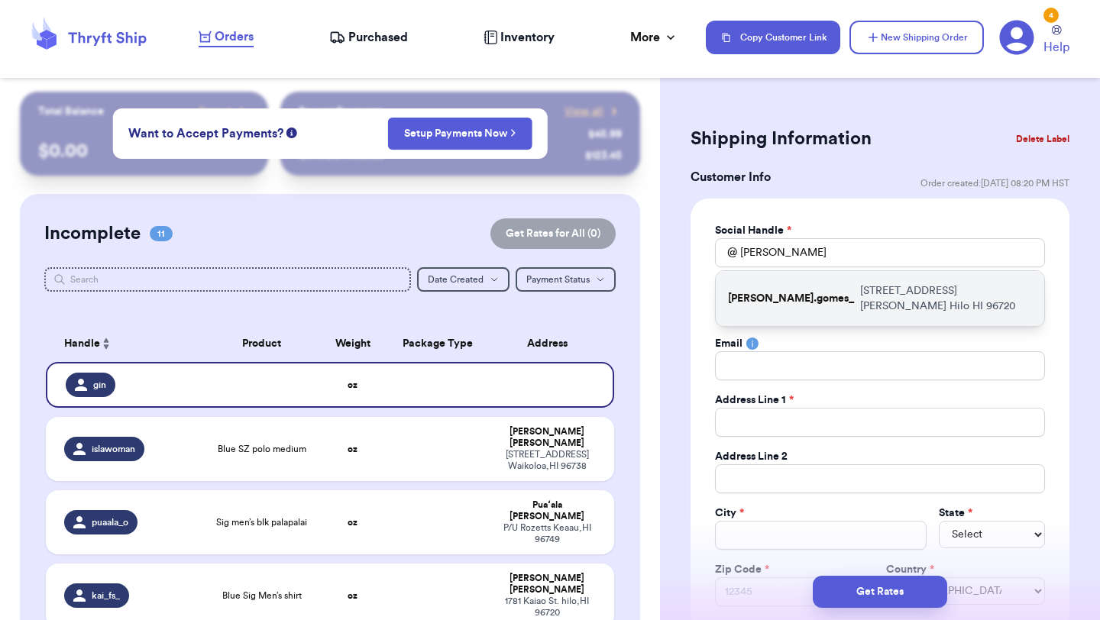
click at [860, 296] on p "[STREET_ADDRESS][PERSON_NAME]" at bounding box center [946, 298] width 172 height 31
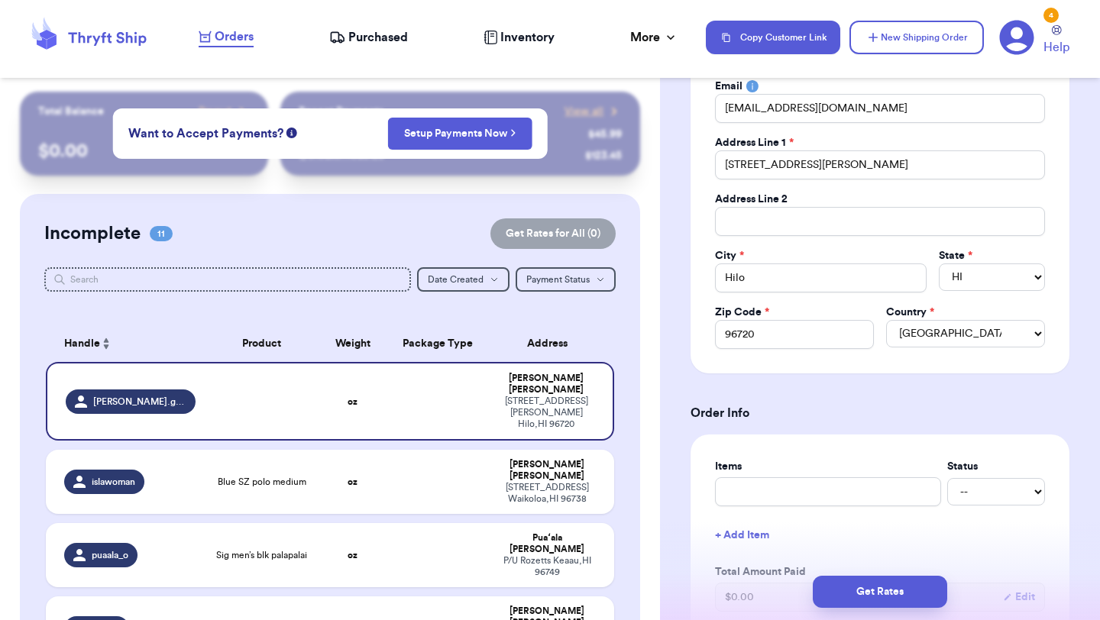
scroll to position [296, 0]
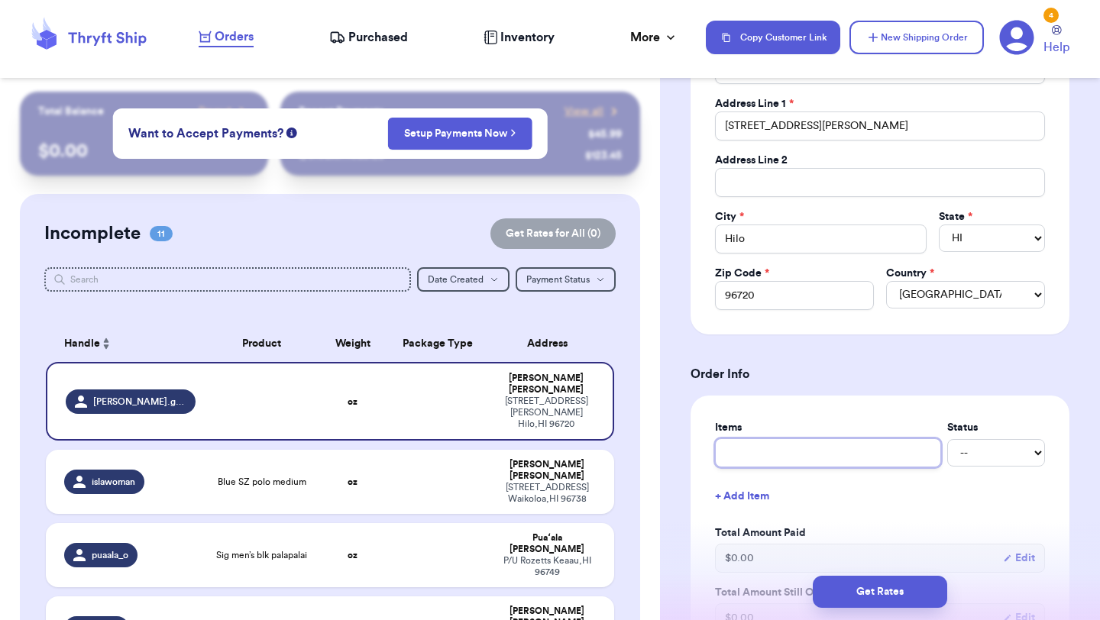
click at [735, 455] on input "text" at bounding box center [828, 452] width 226 height 29
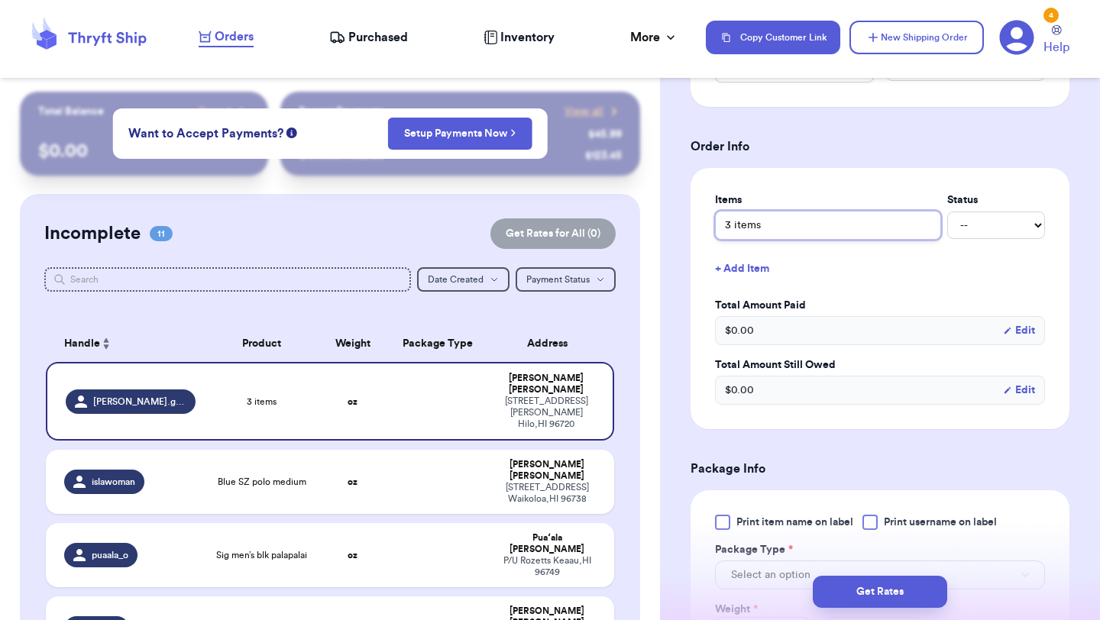
scroll to position [560, 0]
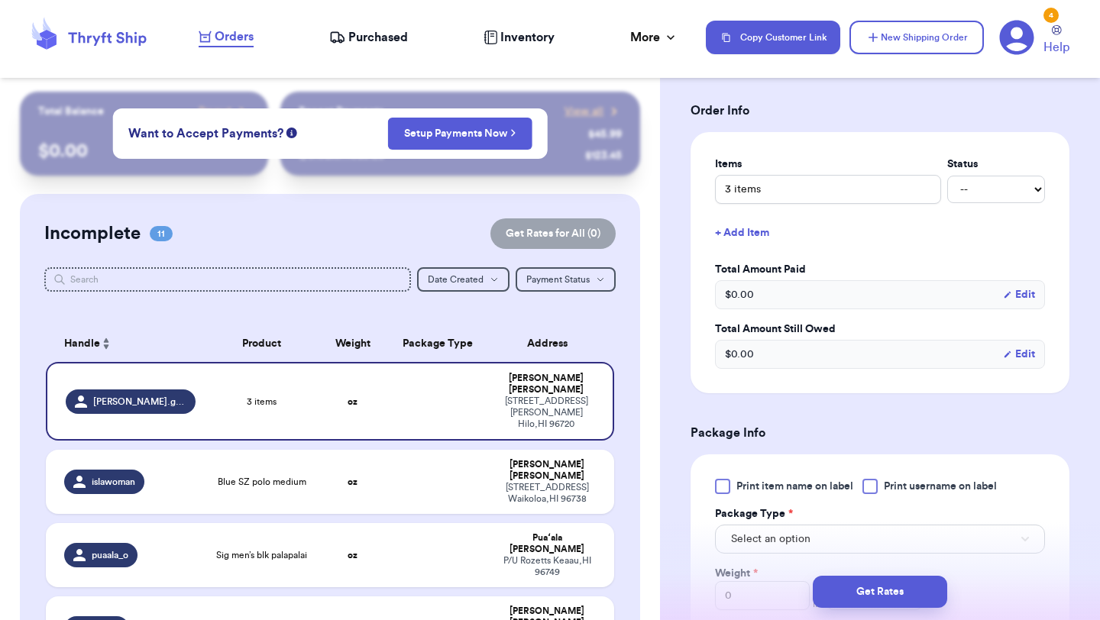
click at [729, 491] on div at bounding box center [722, 486] width 15 height 15
click at [0, 0] on input "Print item name on label" at bounding box center [0, 0] width 0 height 0
click at [771, 531] on button "Select an option" at bounding box center [880, 539] width 330 height 29
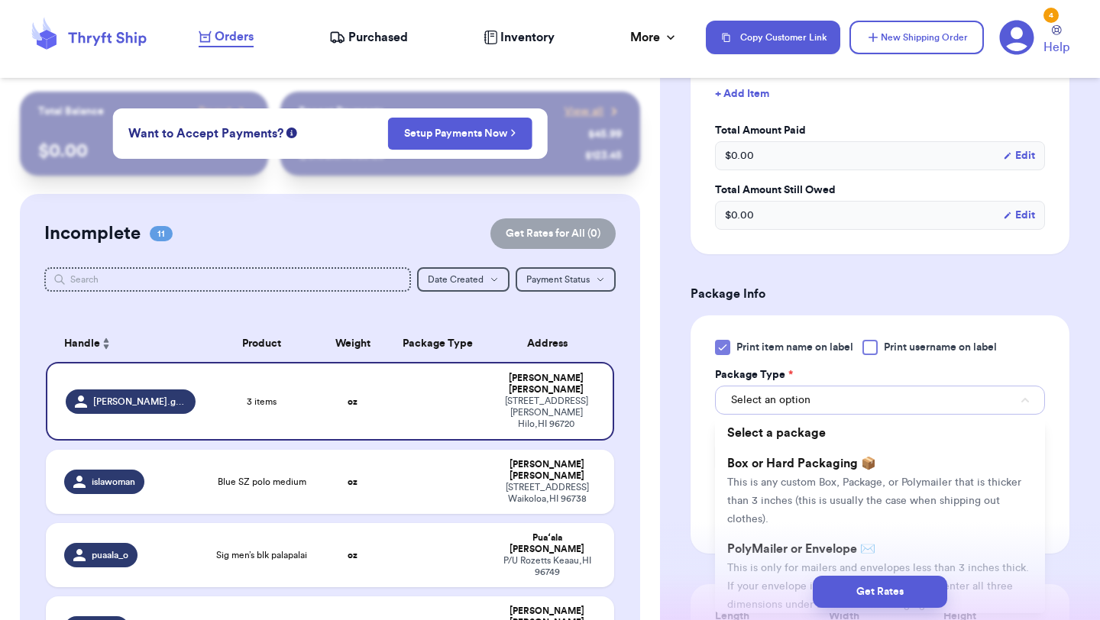
scroll to position [745, 0]
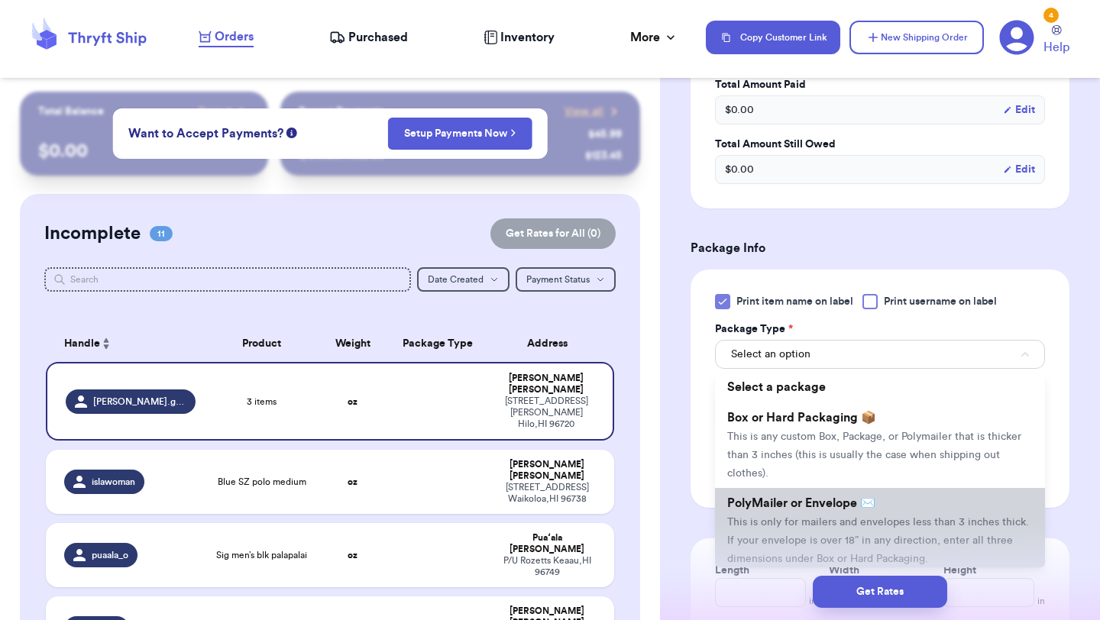
click at [775, 522] on span "This is only for mailers and envelopes less than 3 inches thick. If your envelo…" at bounding box center [878, 540] width 302 height 47
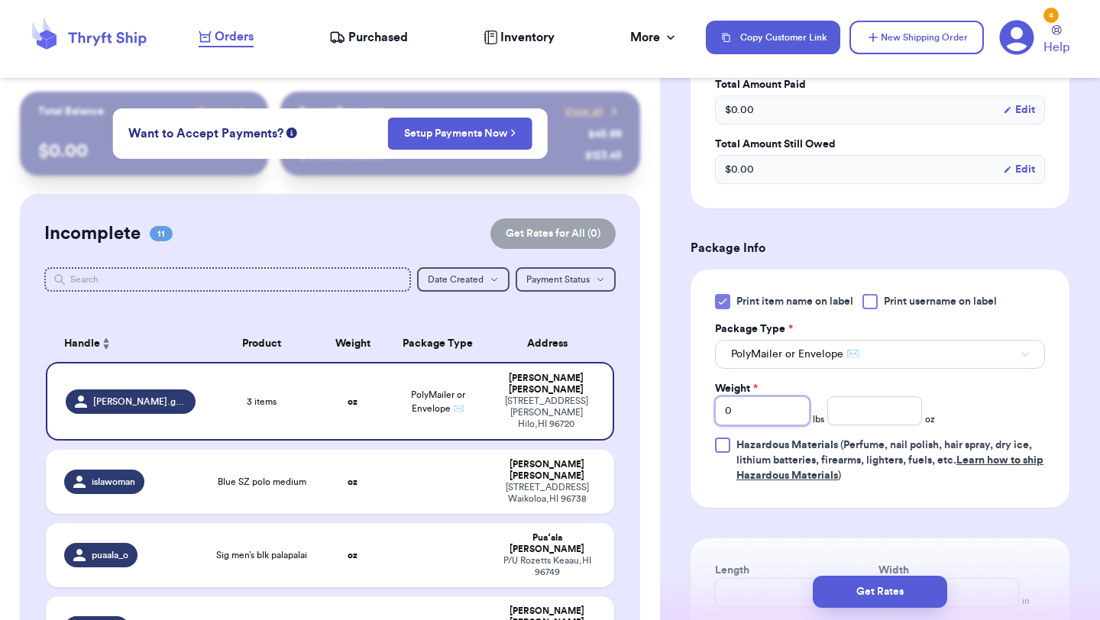
click at [773, 405] on input "0" at bounding box center [762, 410] width 95 height 29
click at [872, 409] on input "number" at bounding box center [874, 410] width 95 height 29
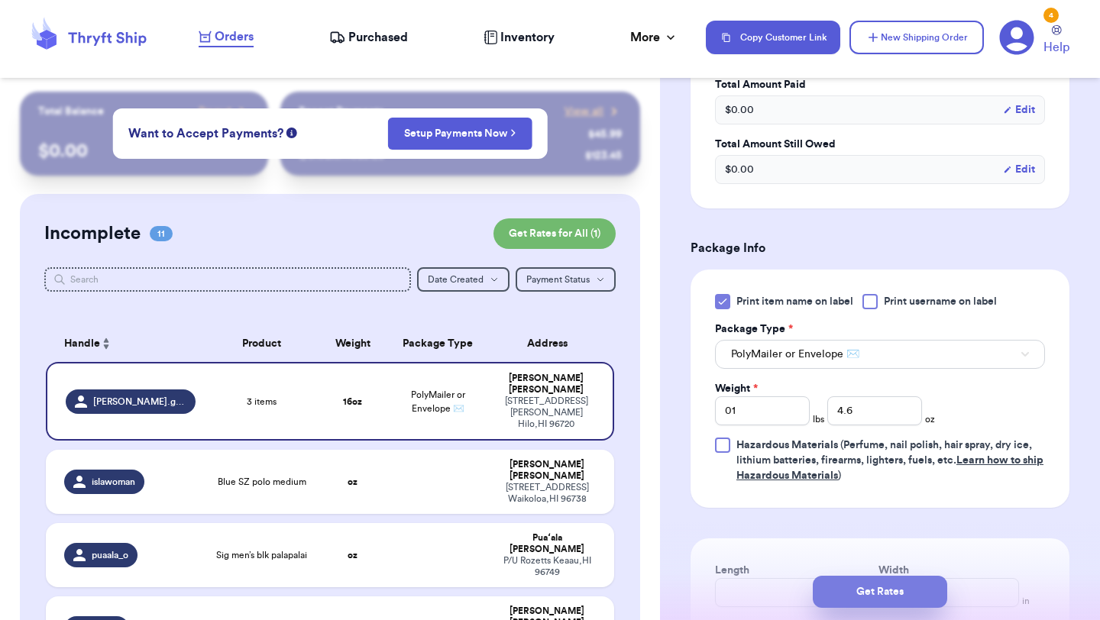
click at [901, 599] on button "Get Rates" at bounding box center [880, 592] width 134 height 32
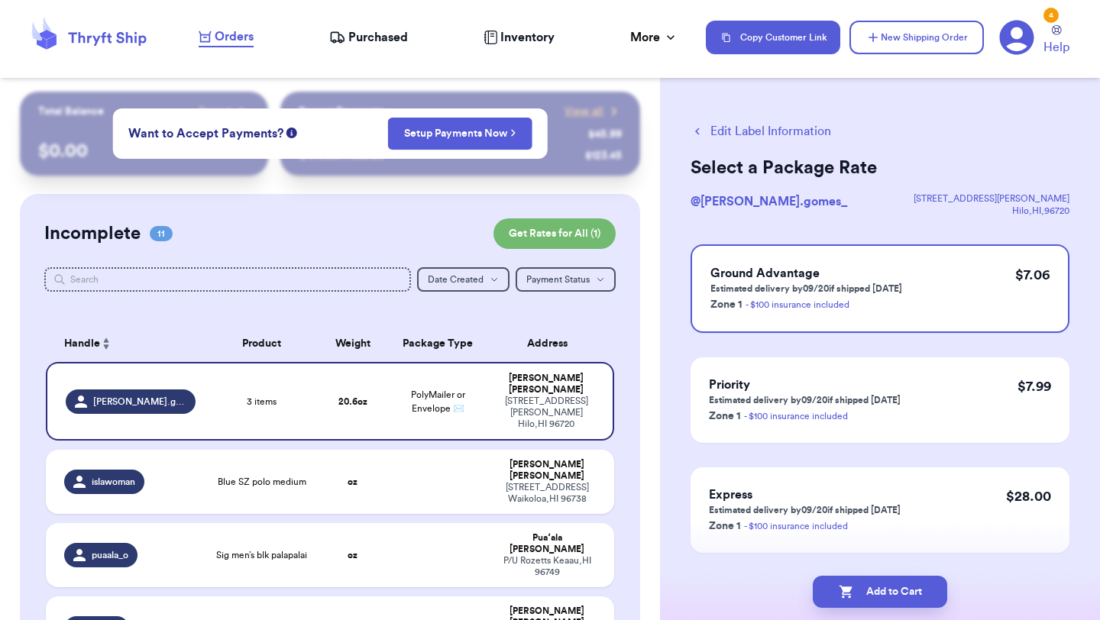
click at [901, 599] on button "Add to Cart" at bounding box center [880, 592] width 134 height 32
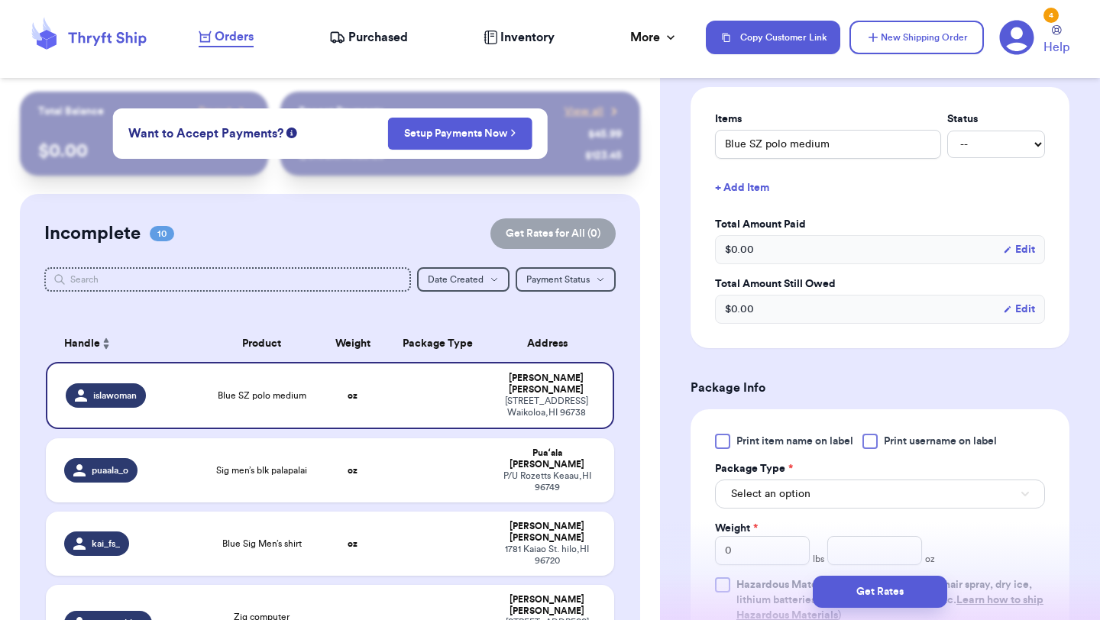
scroll to position [384, 0]
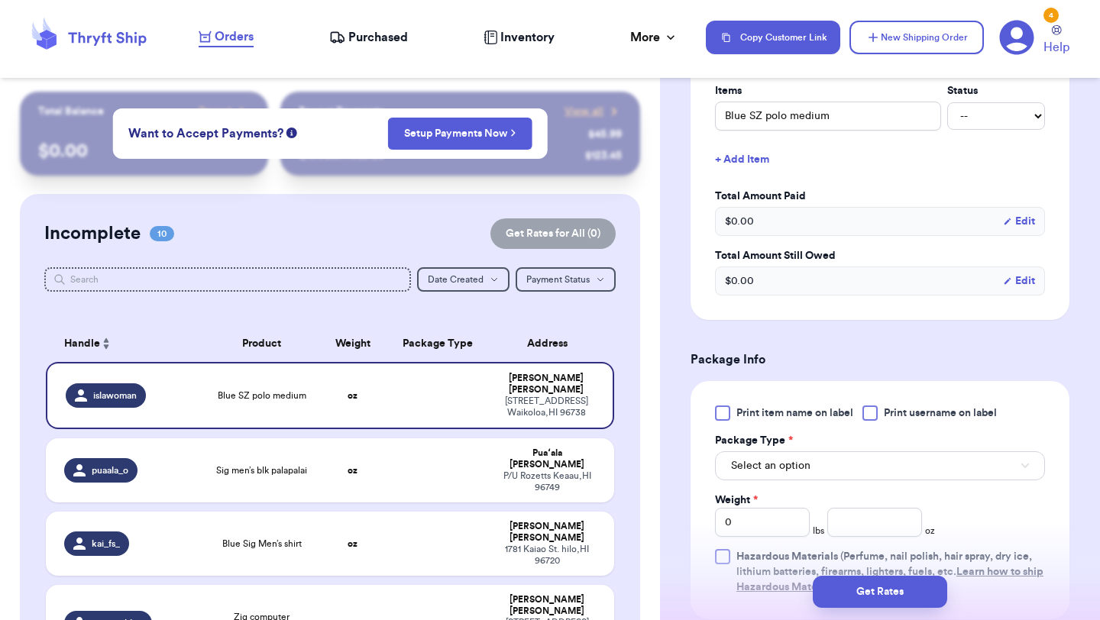
click at [724, 412] on div at bounding box center [722, 412] width 15 height 15
click at [0, 0] on input "Print item name on label" at bounding box center [0, 0] width 0 height 0
click at [758, 457] on button "Select an option" at bounding box center [880, 465] width 330 height 29
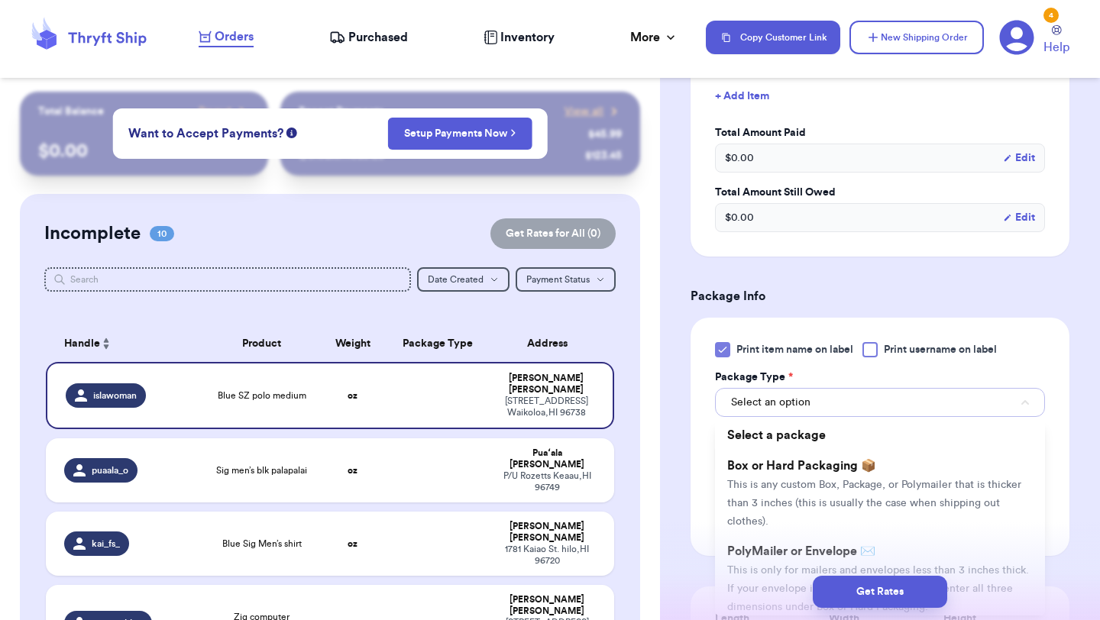
scroll to position [474, 0]
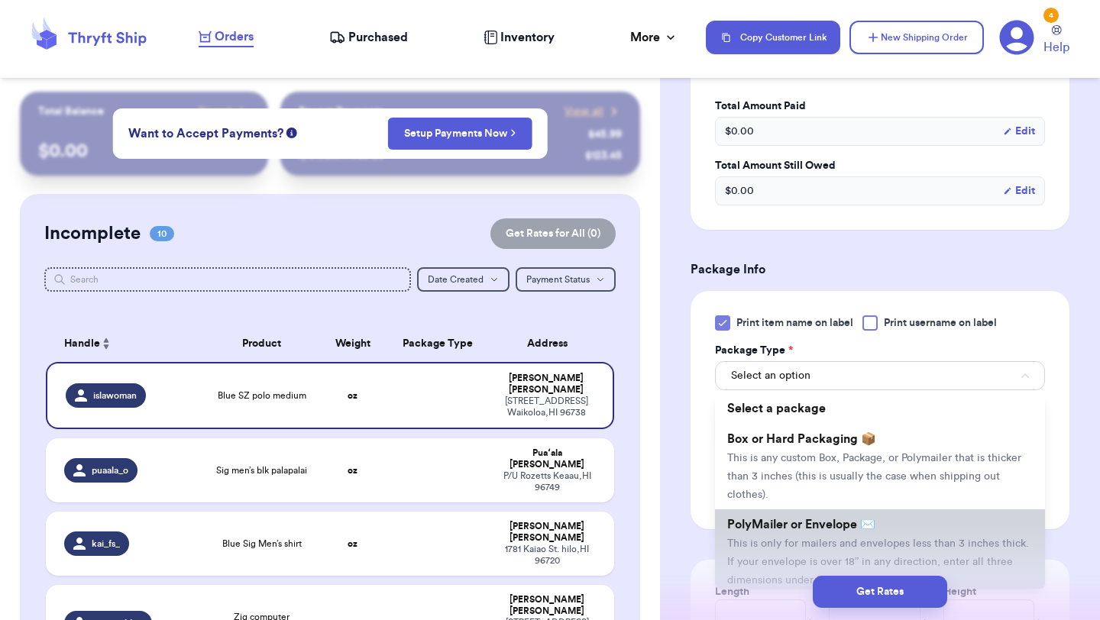
click at [767, 524] on span "PolyMailer or Envelope ✉️" at bounding box center [801, 525] width 148 height 12
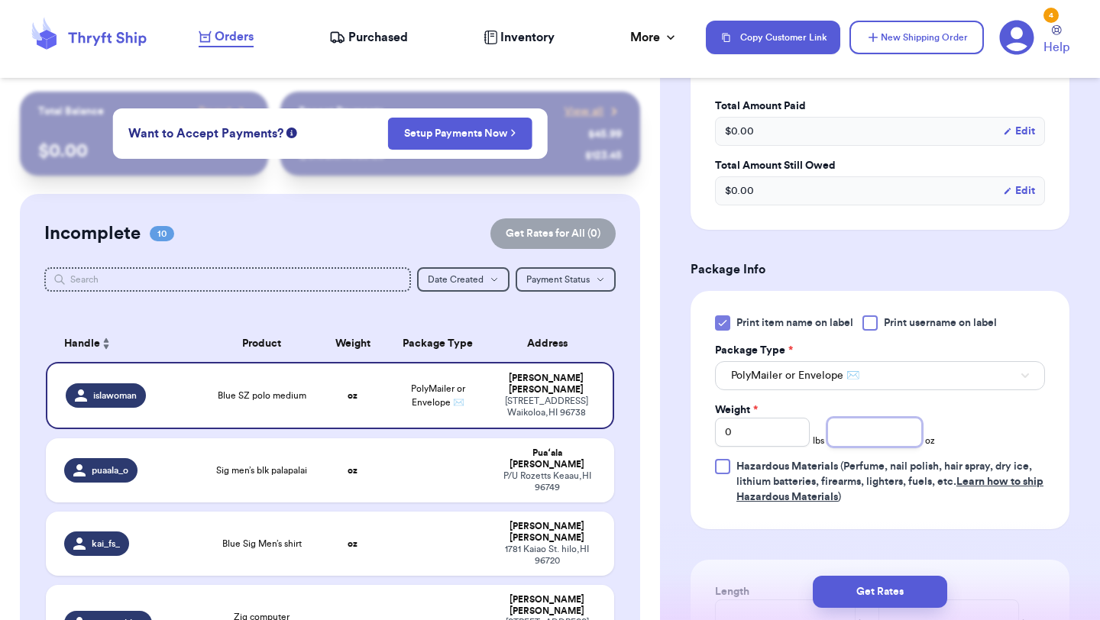
click at [854, 438] on input "number" at bounding box center [874, 432] width 95 height 29
click at [875, 591] on button "Get Rates" at bounding box center [880, 592] width 134 height 32
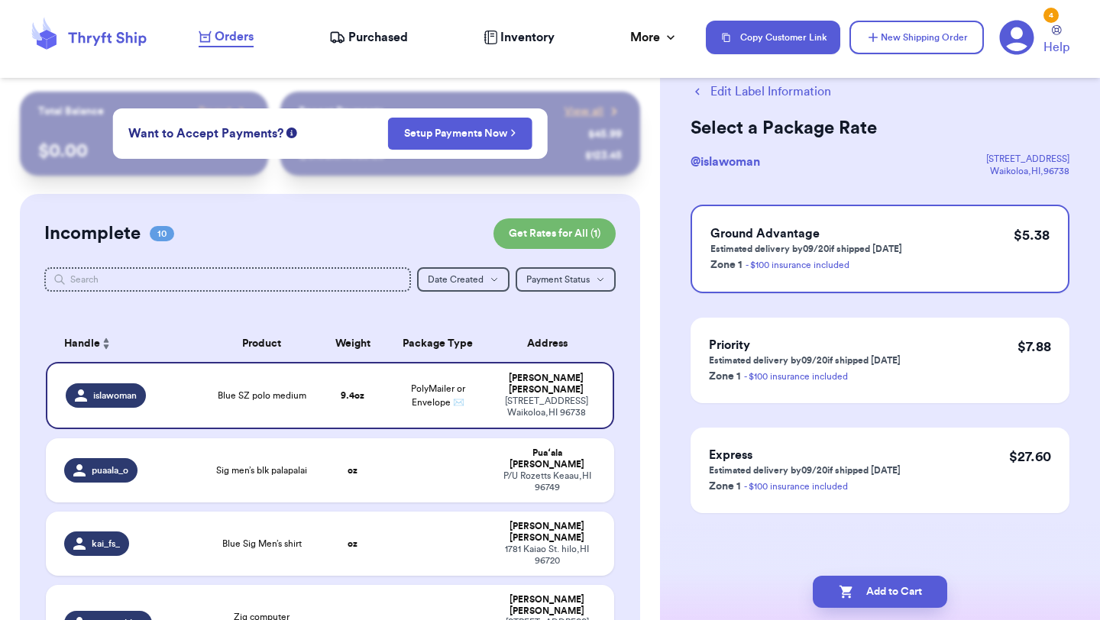
scroll to position [0, 0]
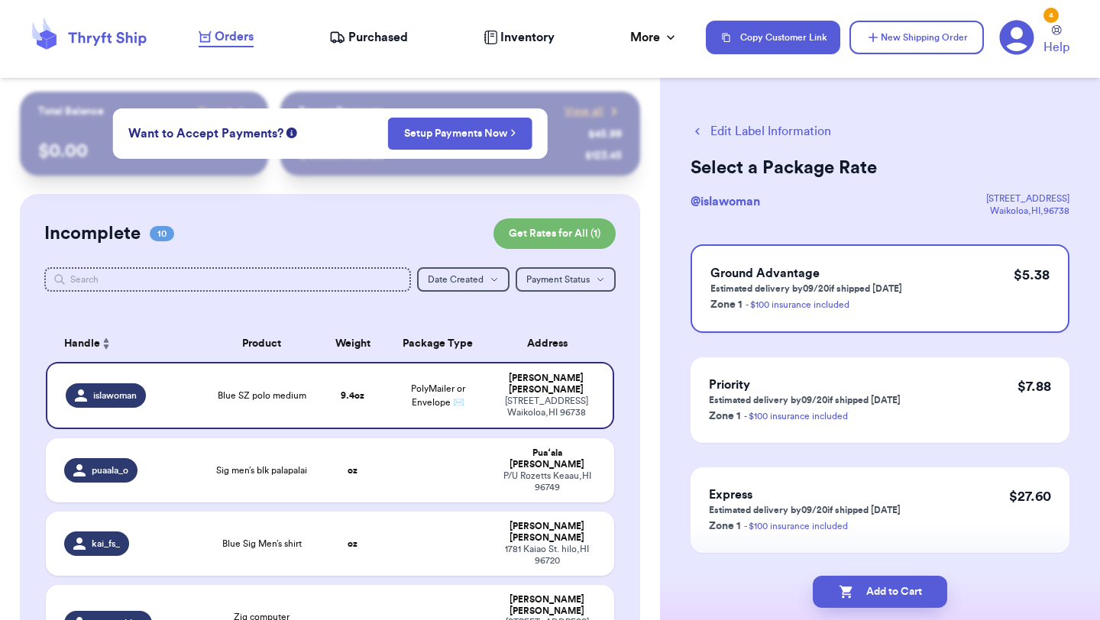
click at [875, 591] on button "Add to Cart" at bounding box center [880, 592] width 134 height 32
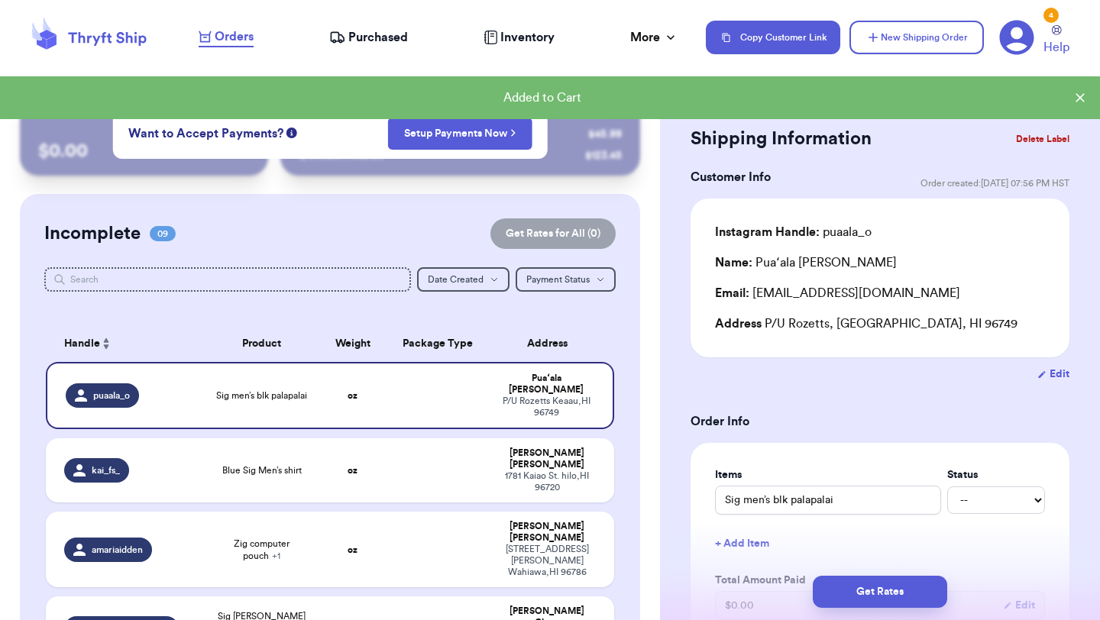
click at [414, 228] on div "Incomplete 09 Get Rates for All ( 0 )" at bounding box center [329, 233] width 571 height 31
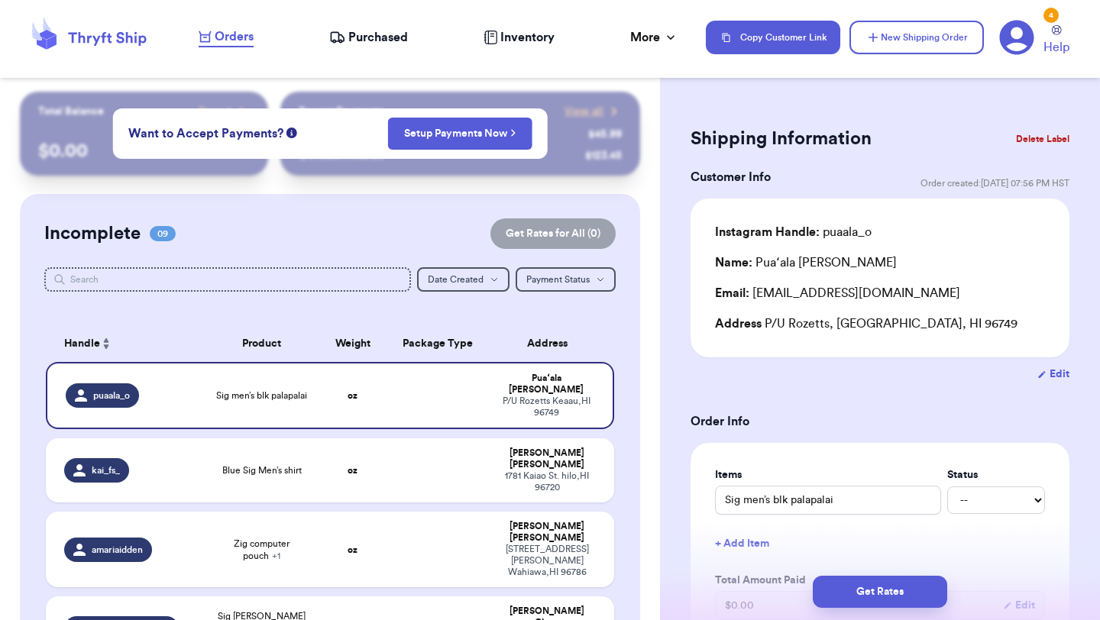
click at [380, 204] on div "Incomplete 09 Get Rates for All ( 0 ) Get Rates for All ( 0 ) Date Created Date…" at bounding box center [330, 632] width 620 height 876
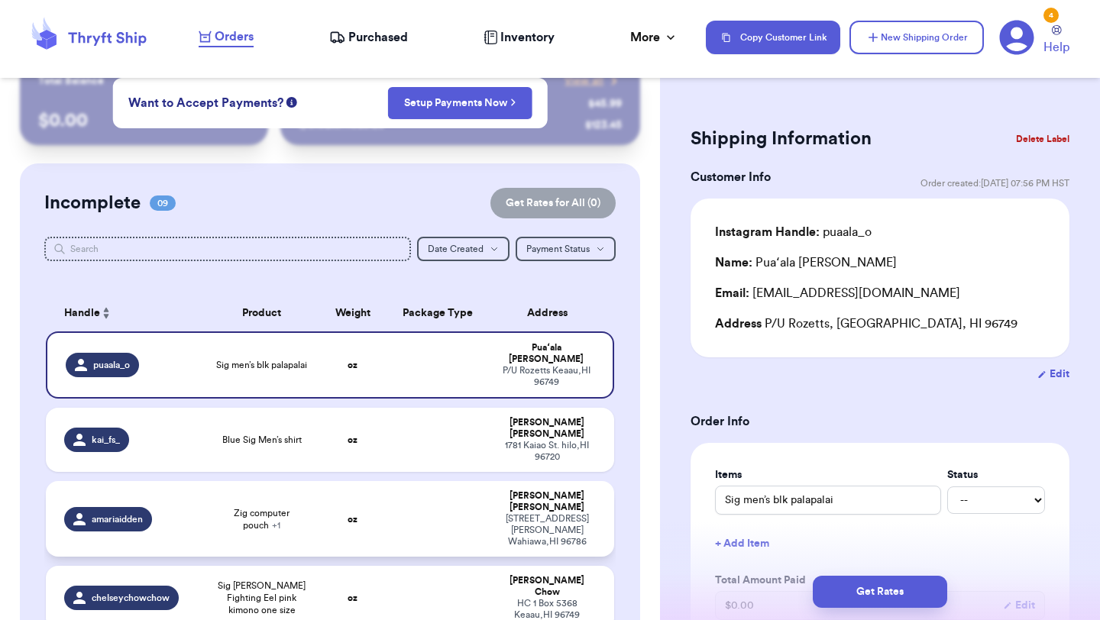
click at [379, 481] on td "oz" at bounding box center [352, 519] width 68 height 76
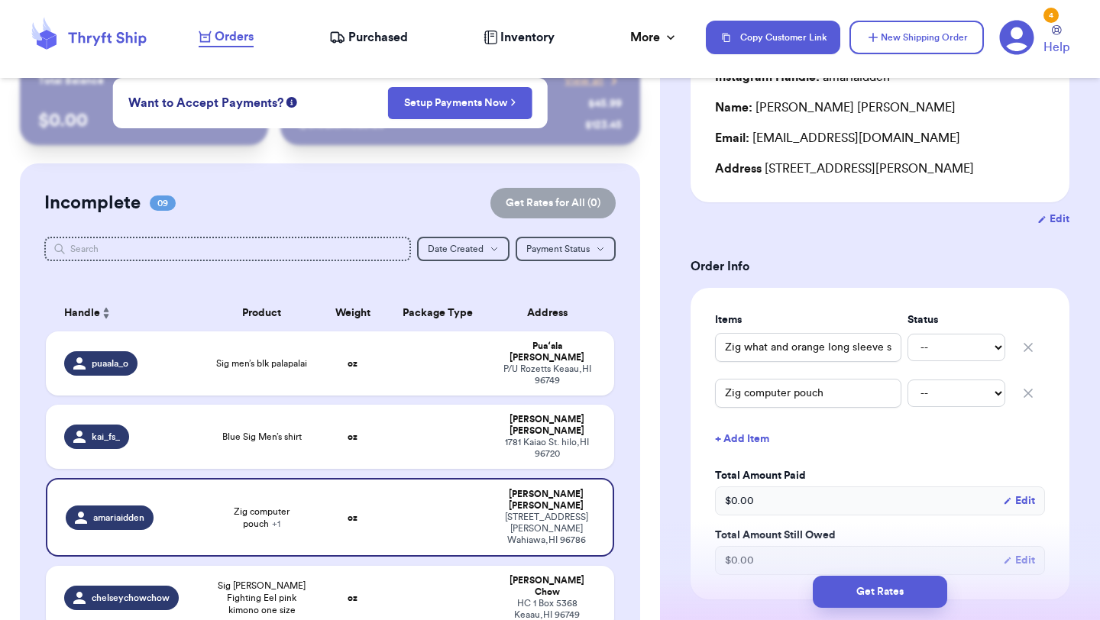
scroll to position [215, 0]
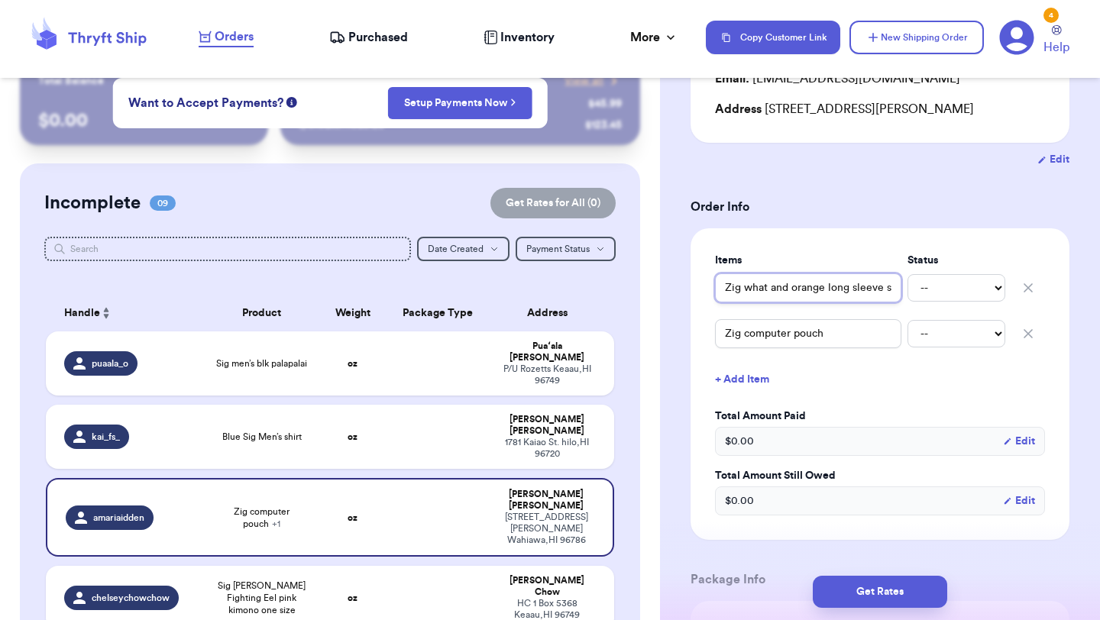
click at [724, 282] on input "Zig what and orange long sleeve shirt" at bounding box center [808, 287] width 186 height 29
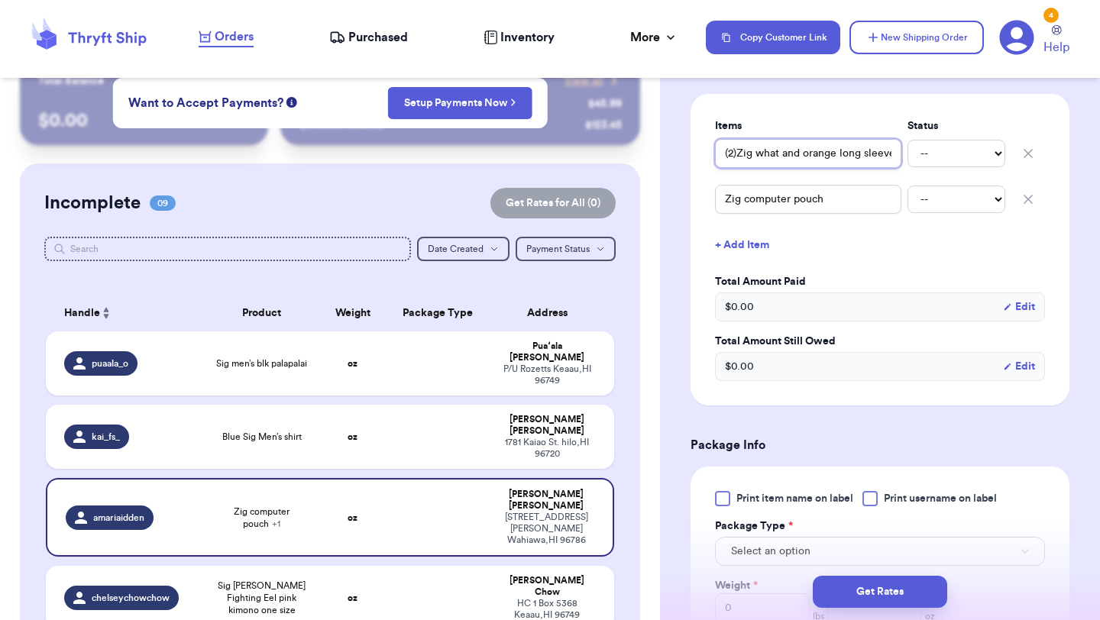
scroll to position [403, 0]
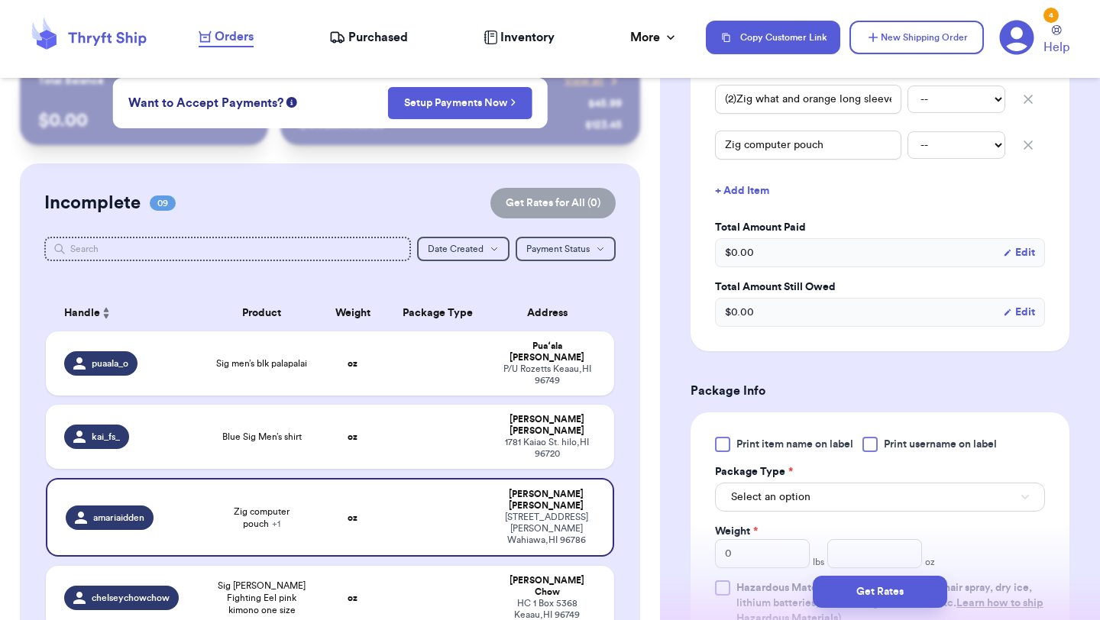
click at [722, 448] on div at bounding box center [722, 444] width 15 height 15
click at [0, 0] on input "Print item name on label" at bounding box center [0, 0] width 0 height 0
click at [769, 519] on div "Print item name on label Print username on label Package Type * Select an optio…" at bounding box center [880, 531] width 330 height 189
click at [769, 508] on button "Select an option" at bounding box center [880, 497] width 330 height 29
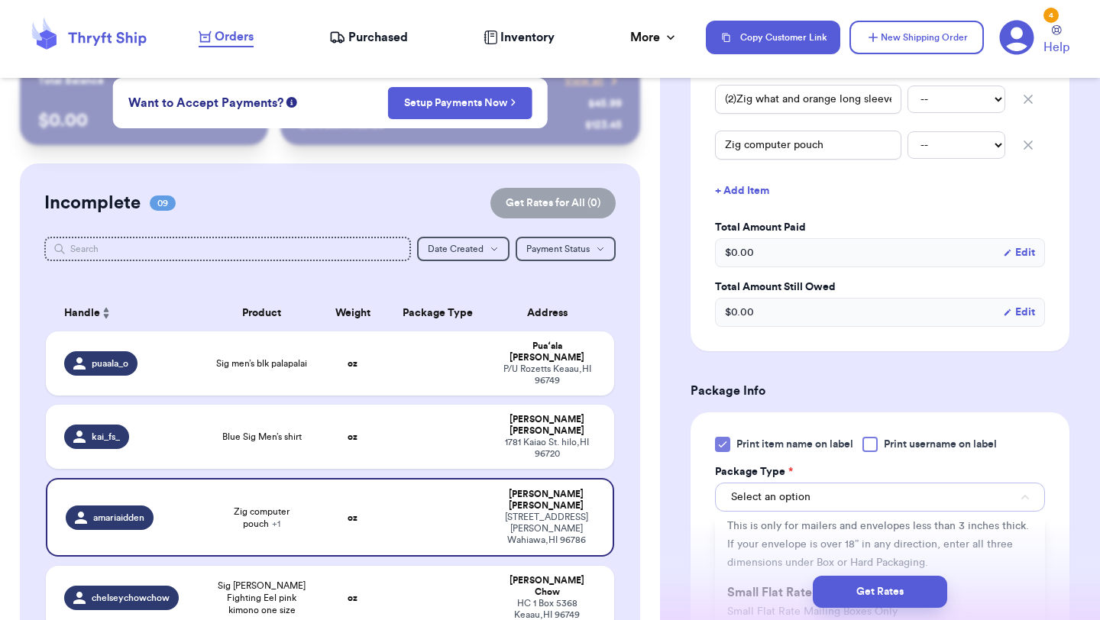
scroll to position [147, 0]
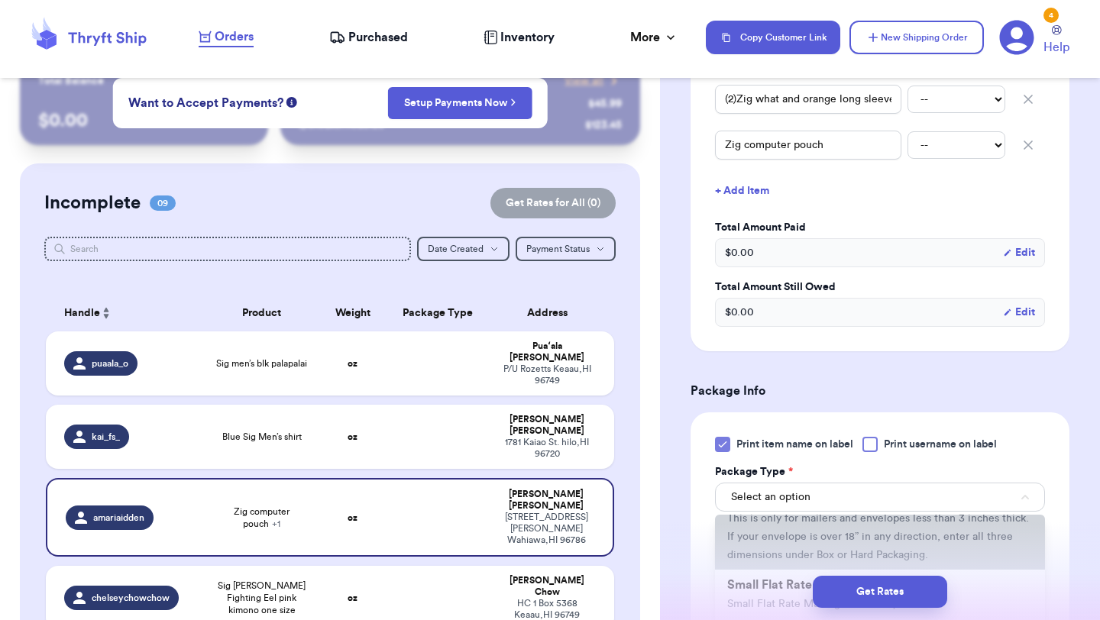
click at [774, 535] on span "This is only for mailers and envelopes less than 3 inches thick. If your envelo…" at bounding box center [878, 536] width 302 height 47
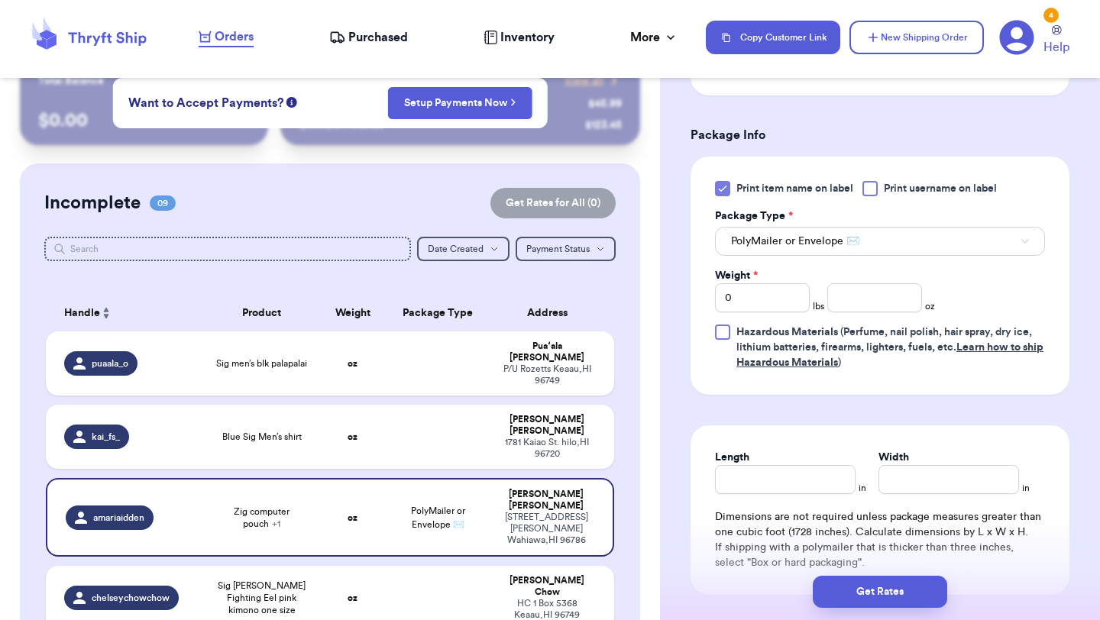
scroll to position [670, 0]
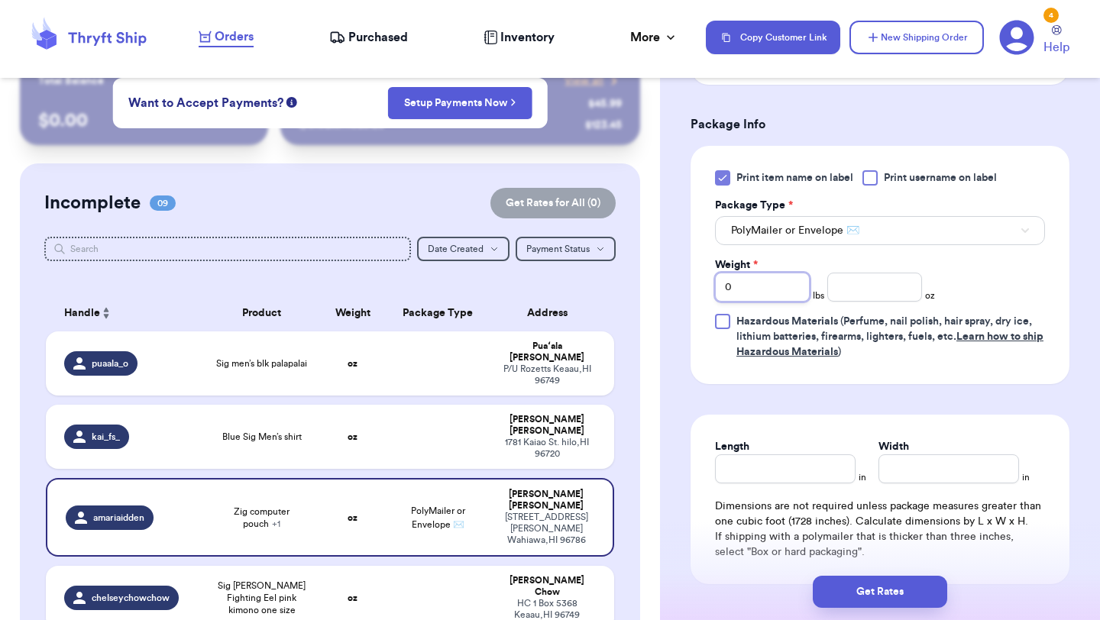
click at [746, 294] on input "0" at bounding box center [762, 287] width 95 height 29
click at [846, 292] on input "number" at bounding box center [874, 287] width 95 height 29
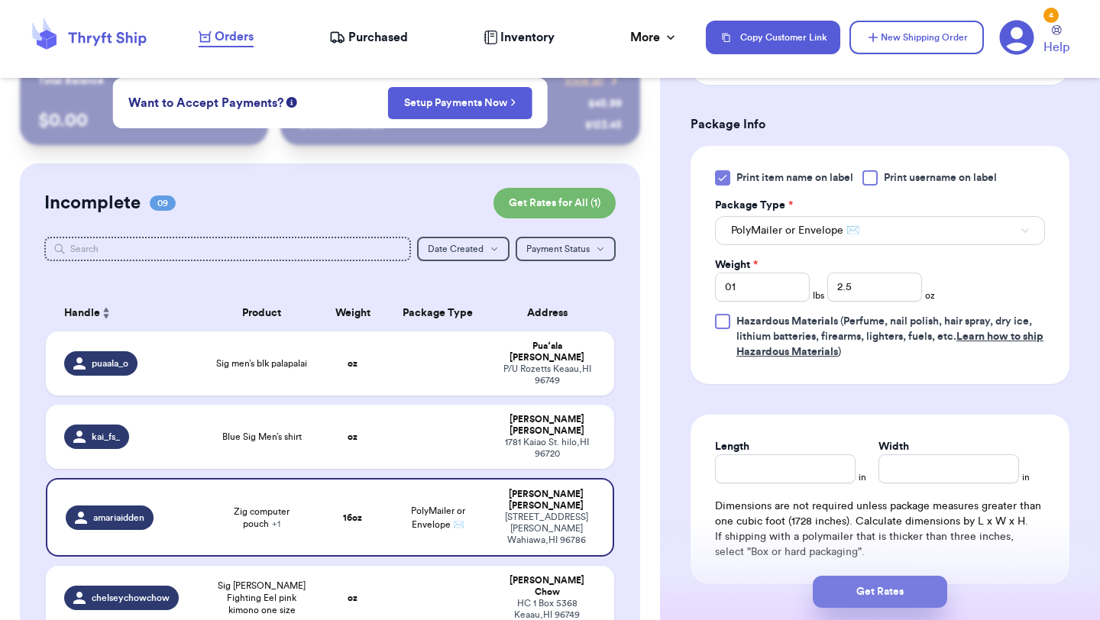
click at [898, 594] on button "Get Rates" at bounding box center [880, 592] width 134 height 32
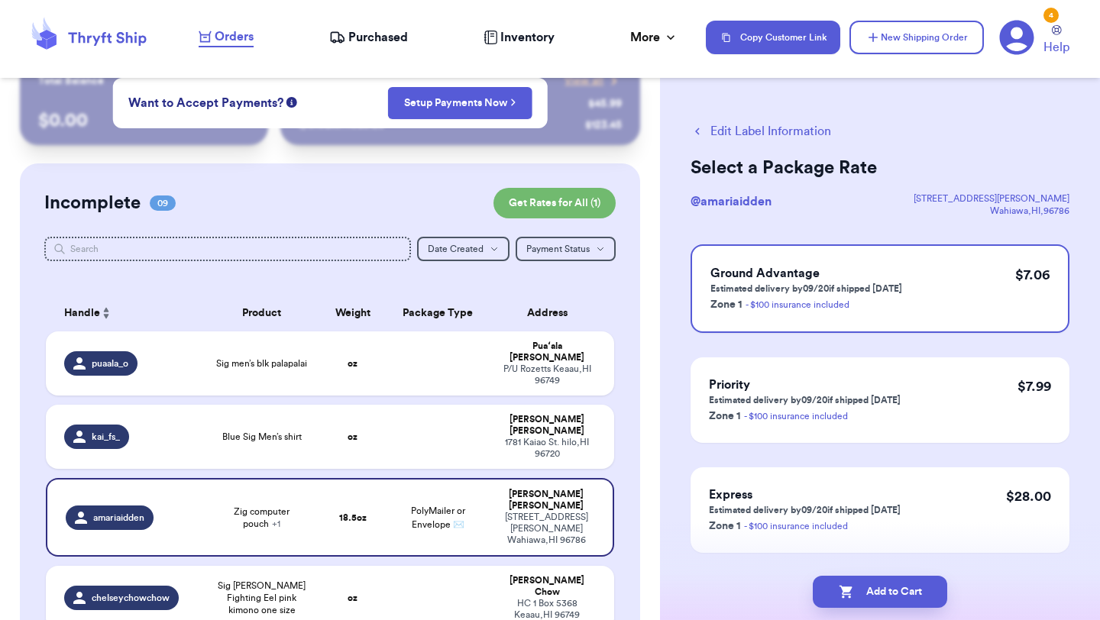
click at [898, 594] on button "Add to Cart" at bounding box center [880, 592] width 134 height 32
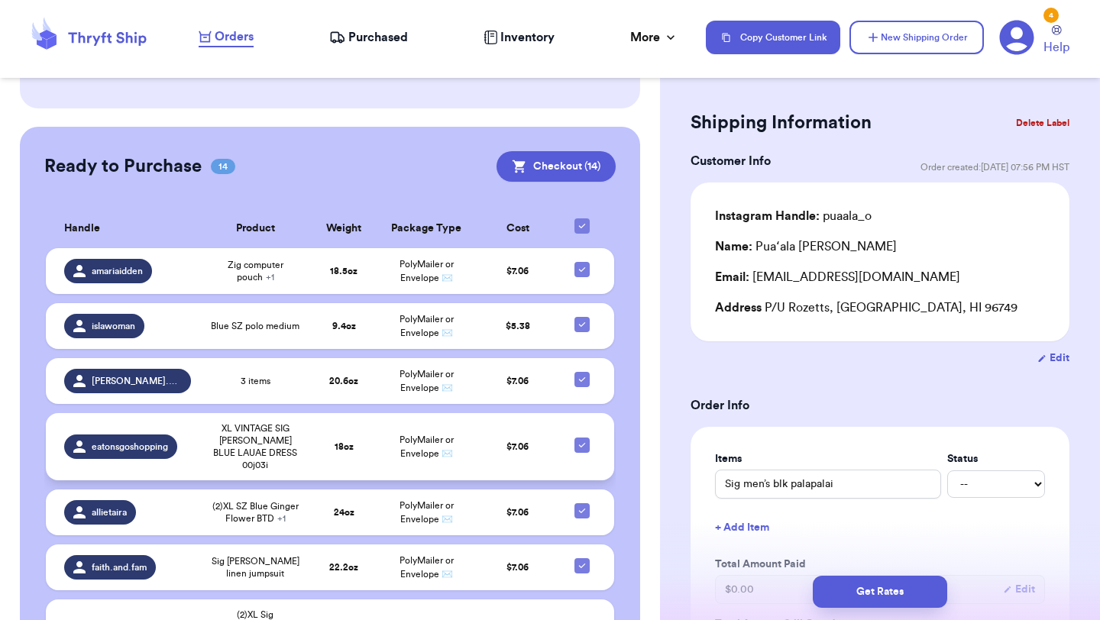
scroll to position [841, 0]
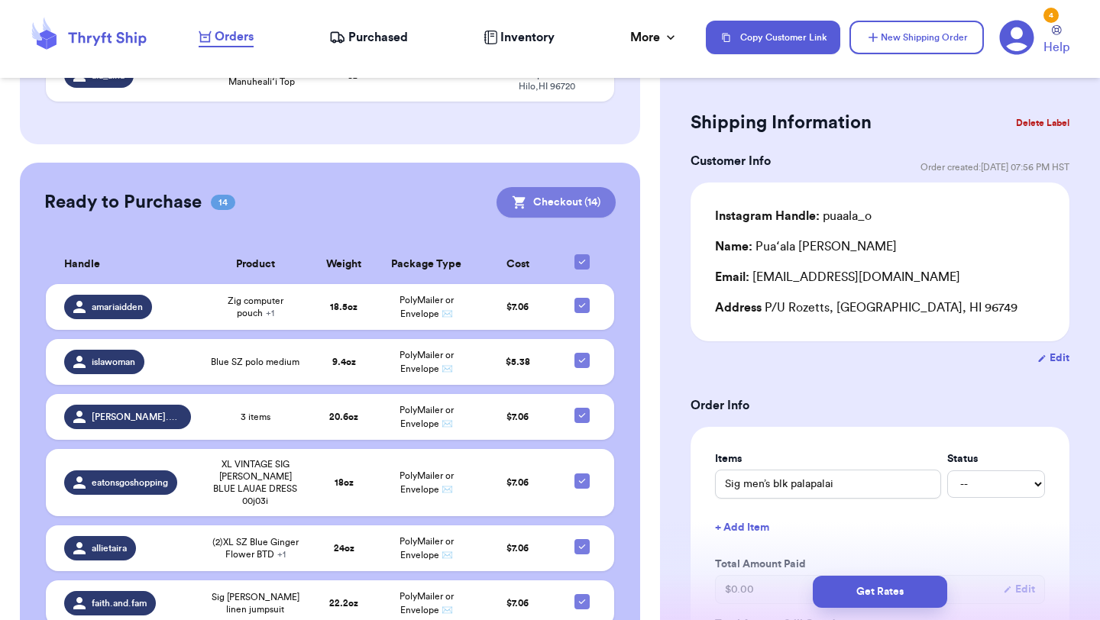
click at [580, 187] on button "Checkout ( 14 )" at bounding box center [555, 202] width 119 height 31
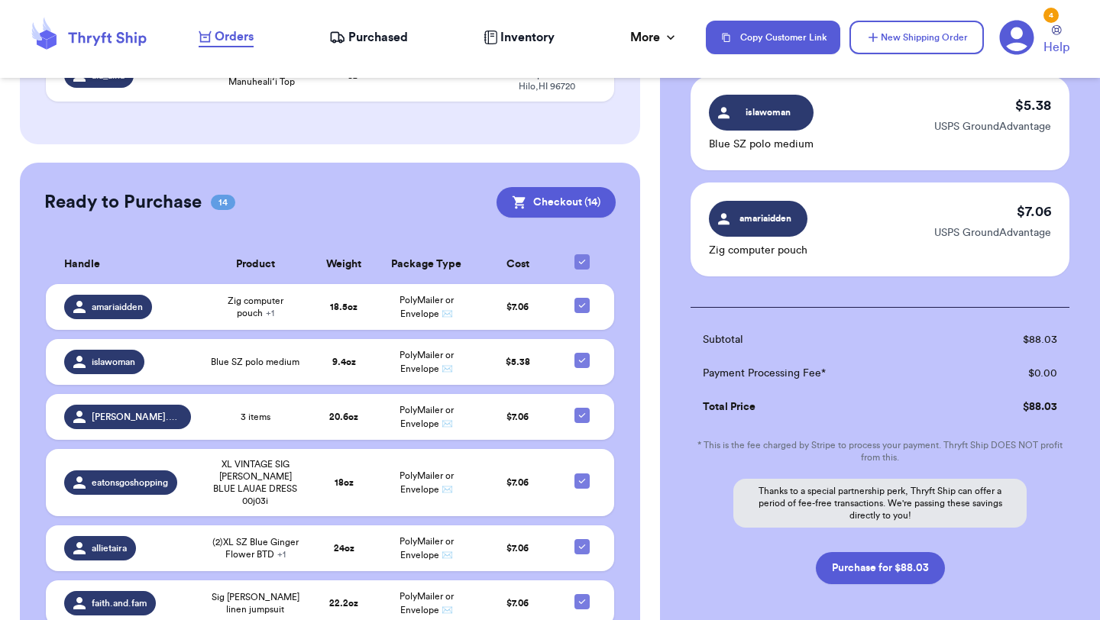
scroll to position [1488, 0]
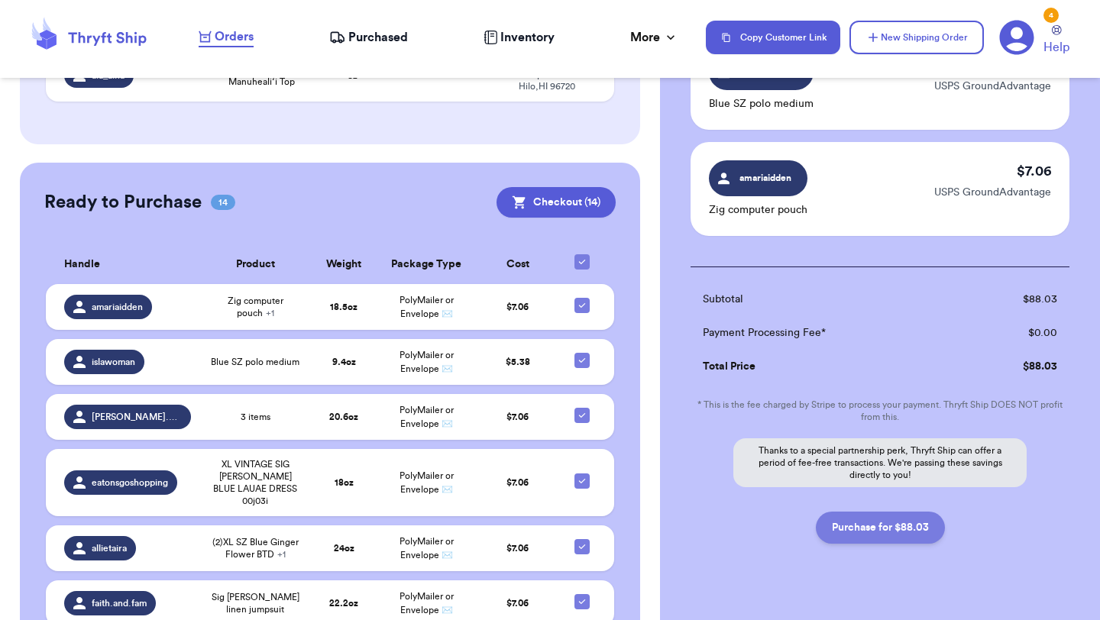
click at [841, 512] on button "Purchase for $88.03" at bounding box center [880, 528] width 129 height 32
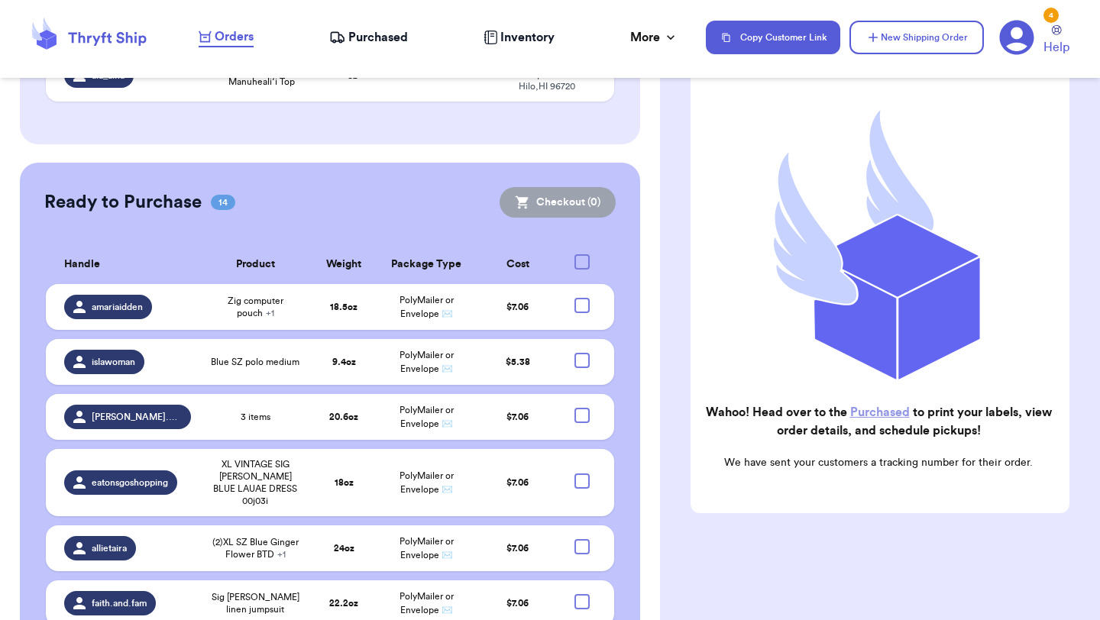
scroll to position [535, 0]
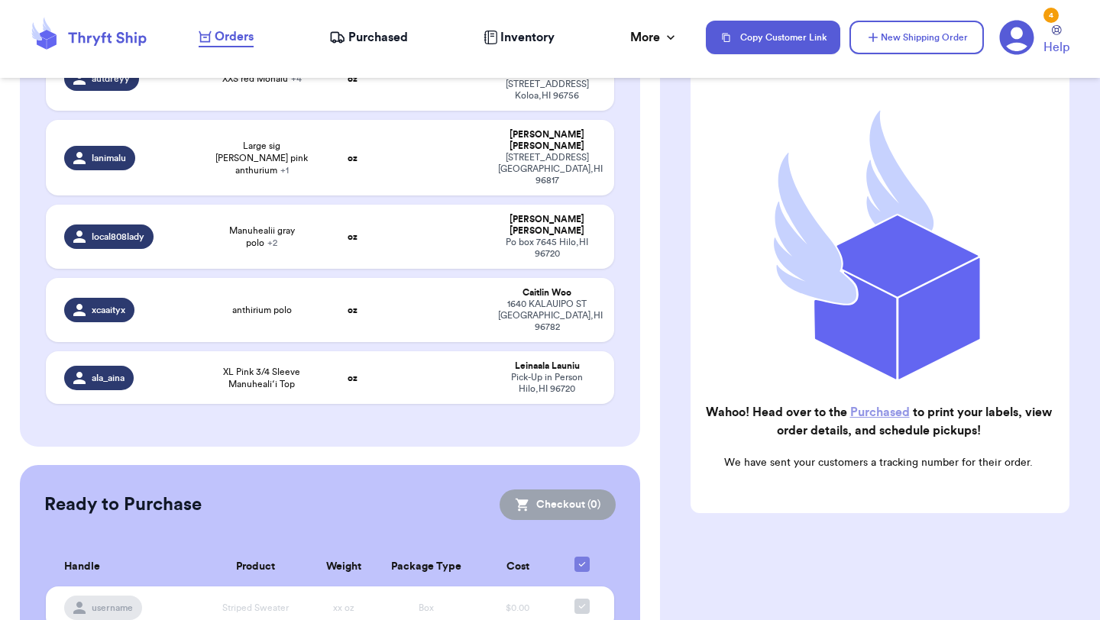
click at [379, 37] on span "Purchased" at bounding box center [378, 37] width 60 height 18
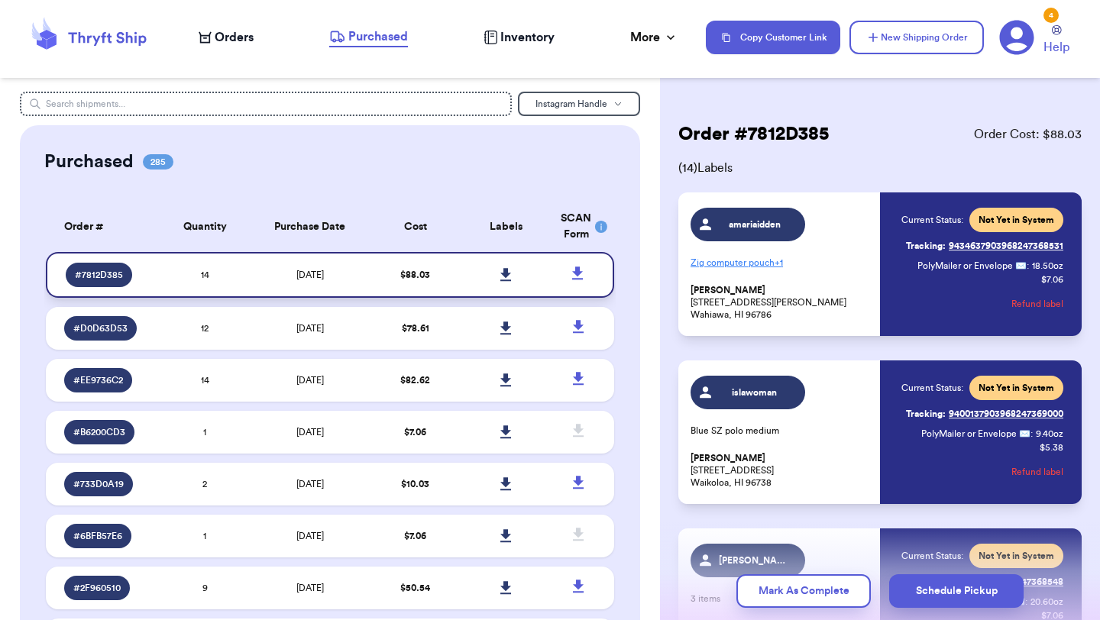
click at [579, 267] on icon at bounding box center [577, 273] width 11 height 13
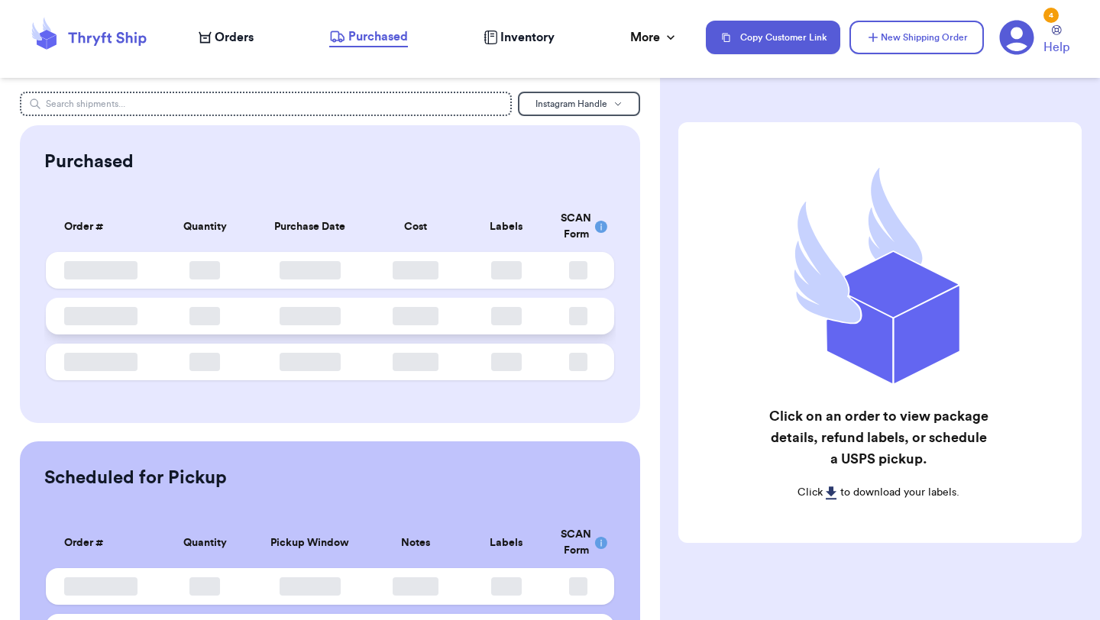
click at [410, 329] on td at bounding box center [415, 316] width 91 height 37
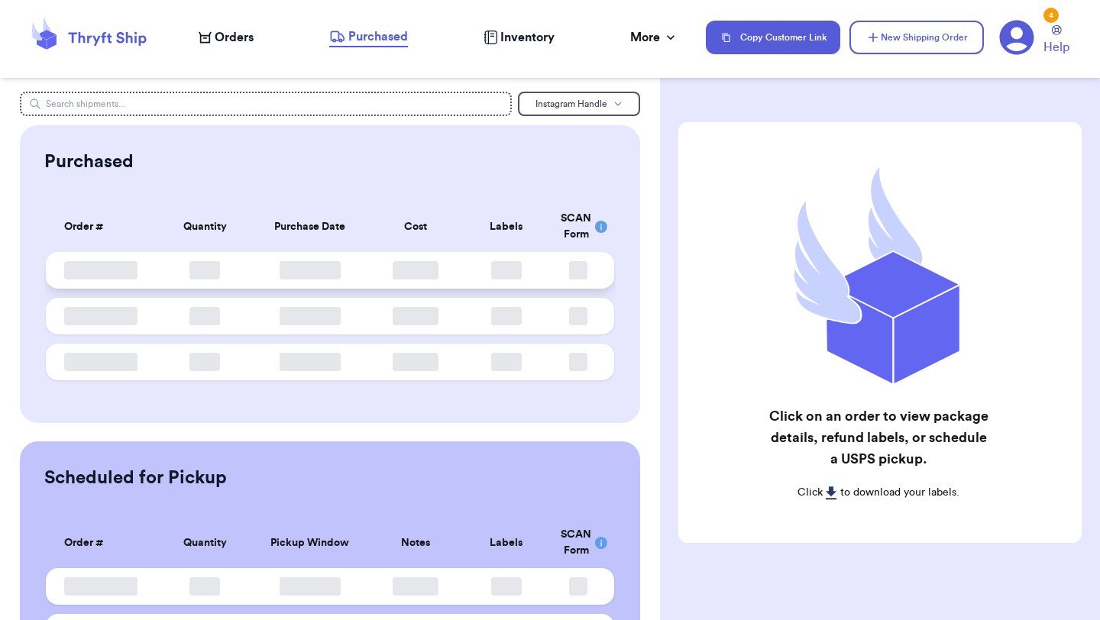
click at [454, 275] on td at bounding box center [415, 270] width 91 height 37
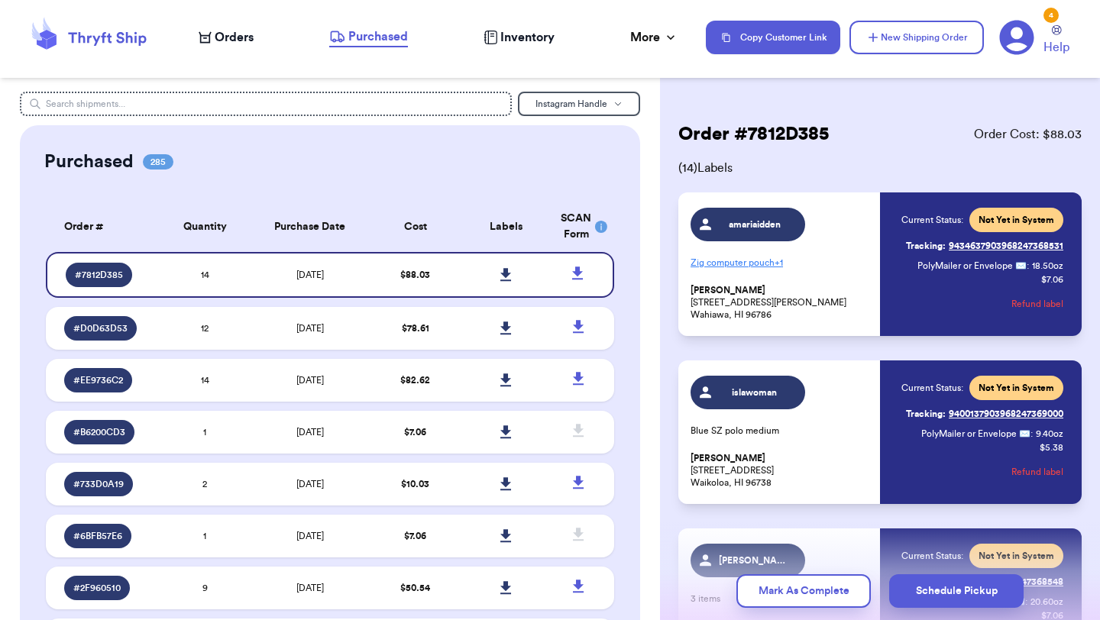
scroll to position [518, 0]
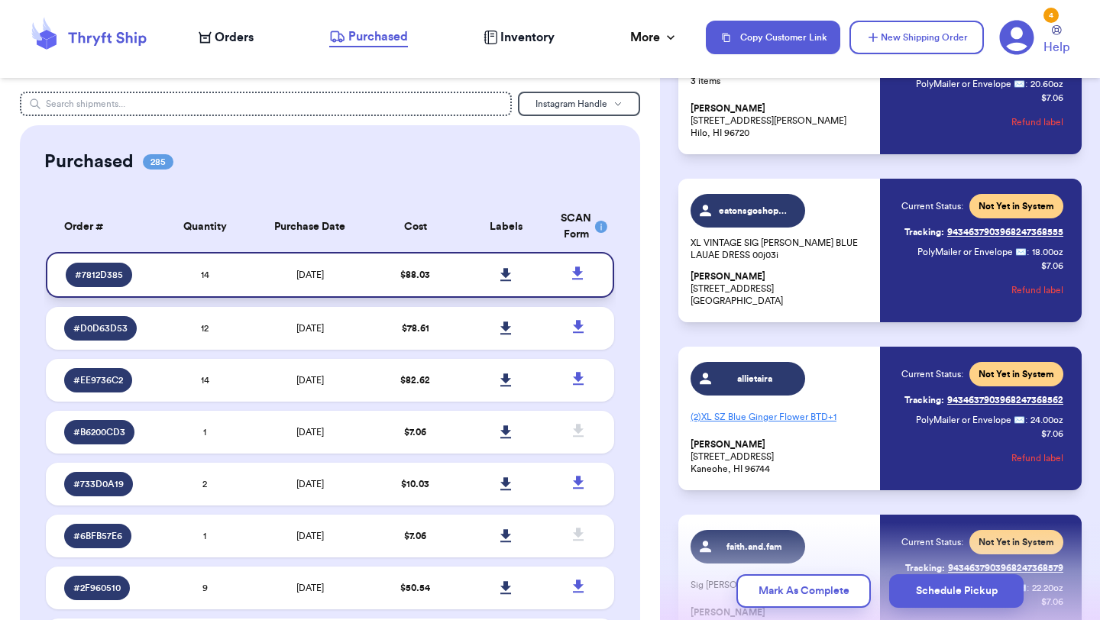
click at [449, 272] on td "$ 88.03" at bounding box center [415, 275] width 91 height 46
click at [510, 273] on icon at bounding box center [505, 274] width 11 height 13
click at [506, 331] on icon at bounding box center [505, 327] width 11 height 13
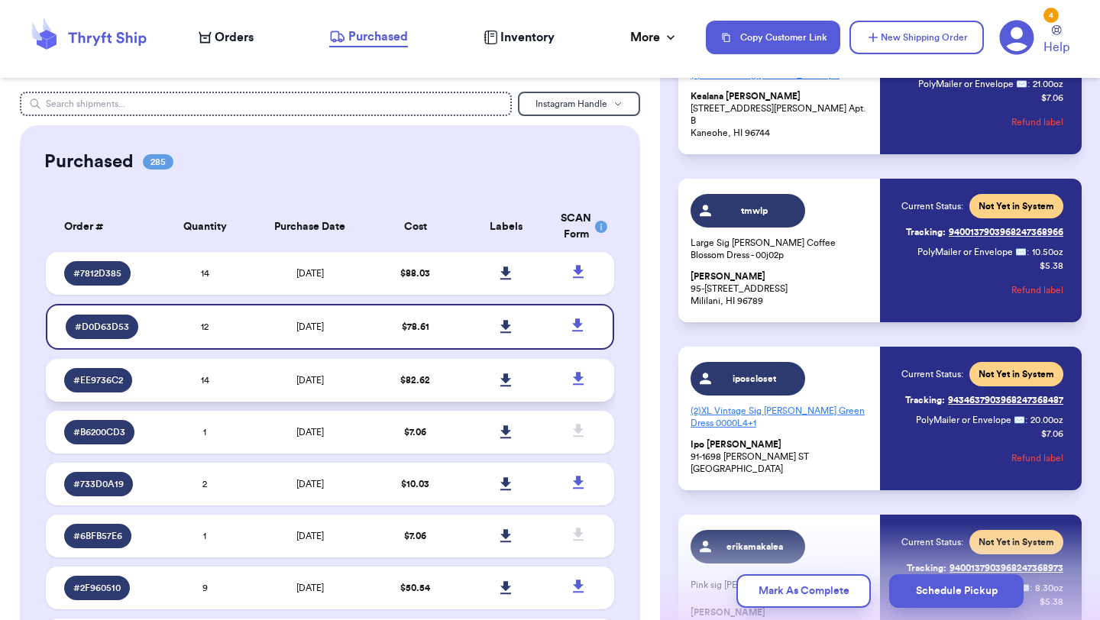
click at [509, 381] on icon at bounding box center [505, 380] width 11 height 14
